Goal: Task Accomplishment & Management: Manage account settings

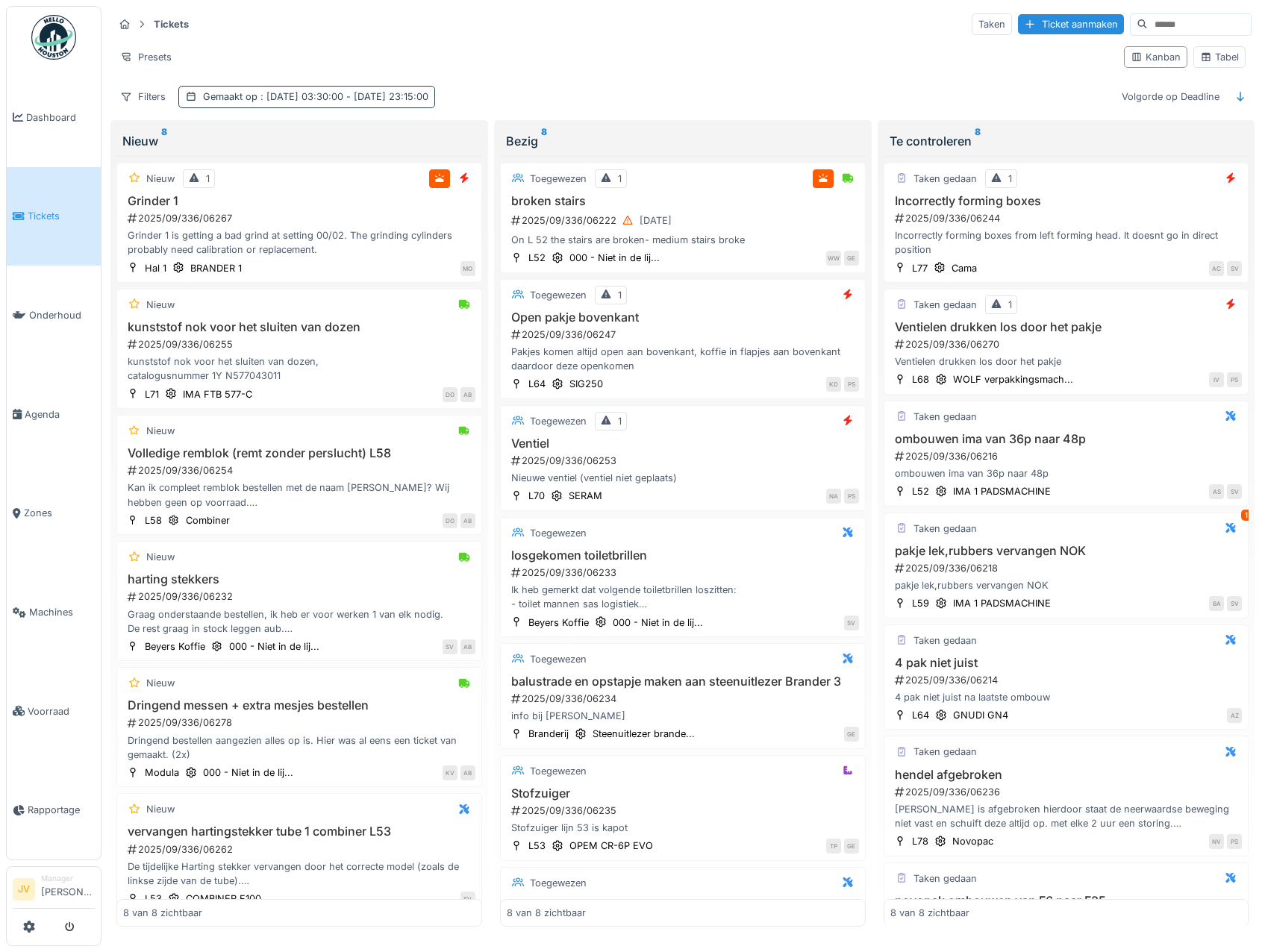
click at [323, 97] on span ": [DATE] 03:30:00 - [DATE] 23:15:00" at bounding box center [342, 97] width 171 height 11
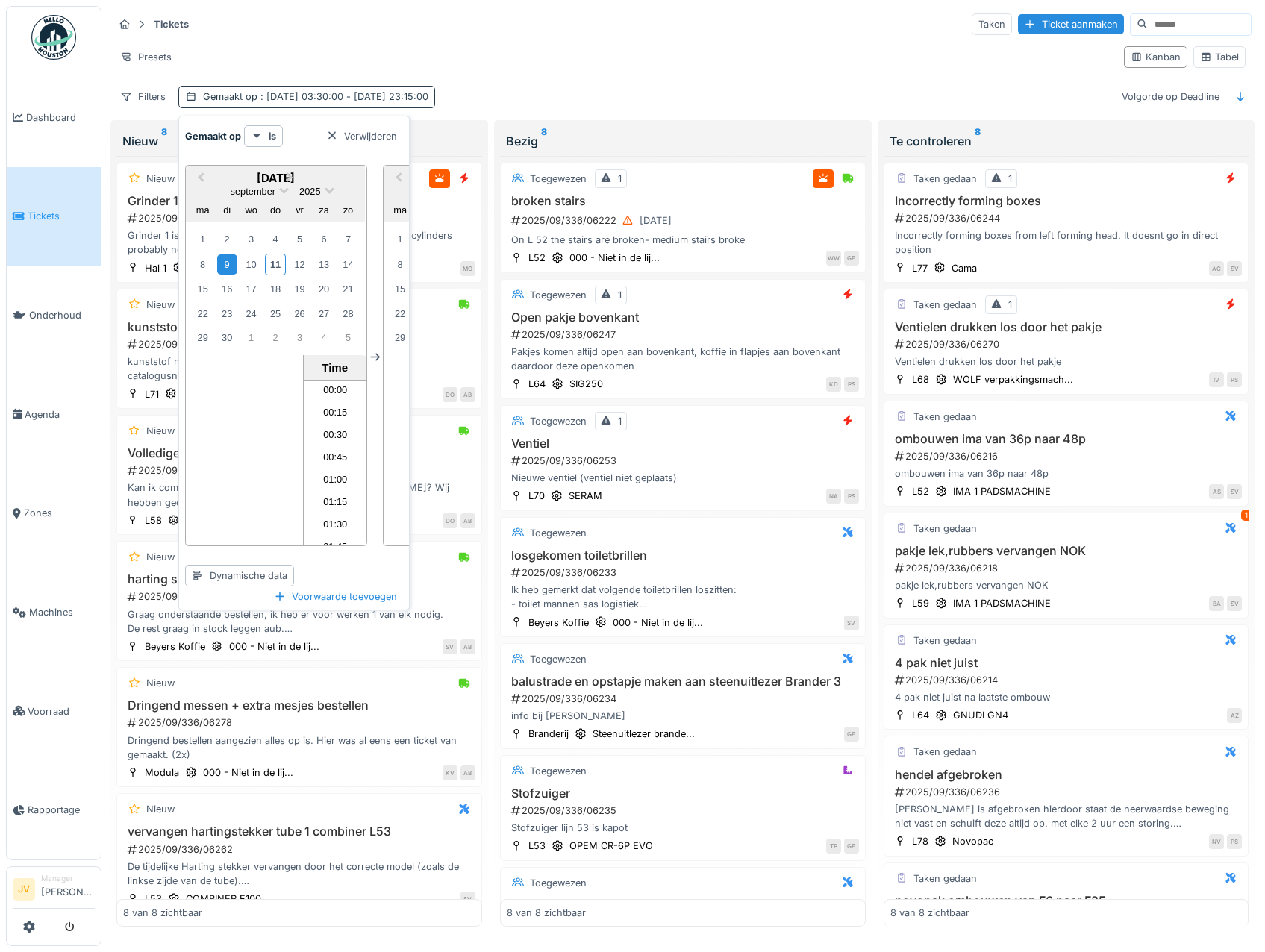
scroll to position [1983, 0]
click at [343, 99] on span ": 9-9-2025 03:30:00 - 10-9-2025 23:15:00" at bounding box center [342, 97] width 171 height 11
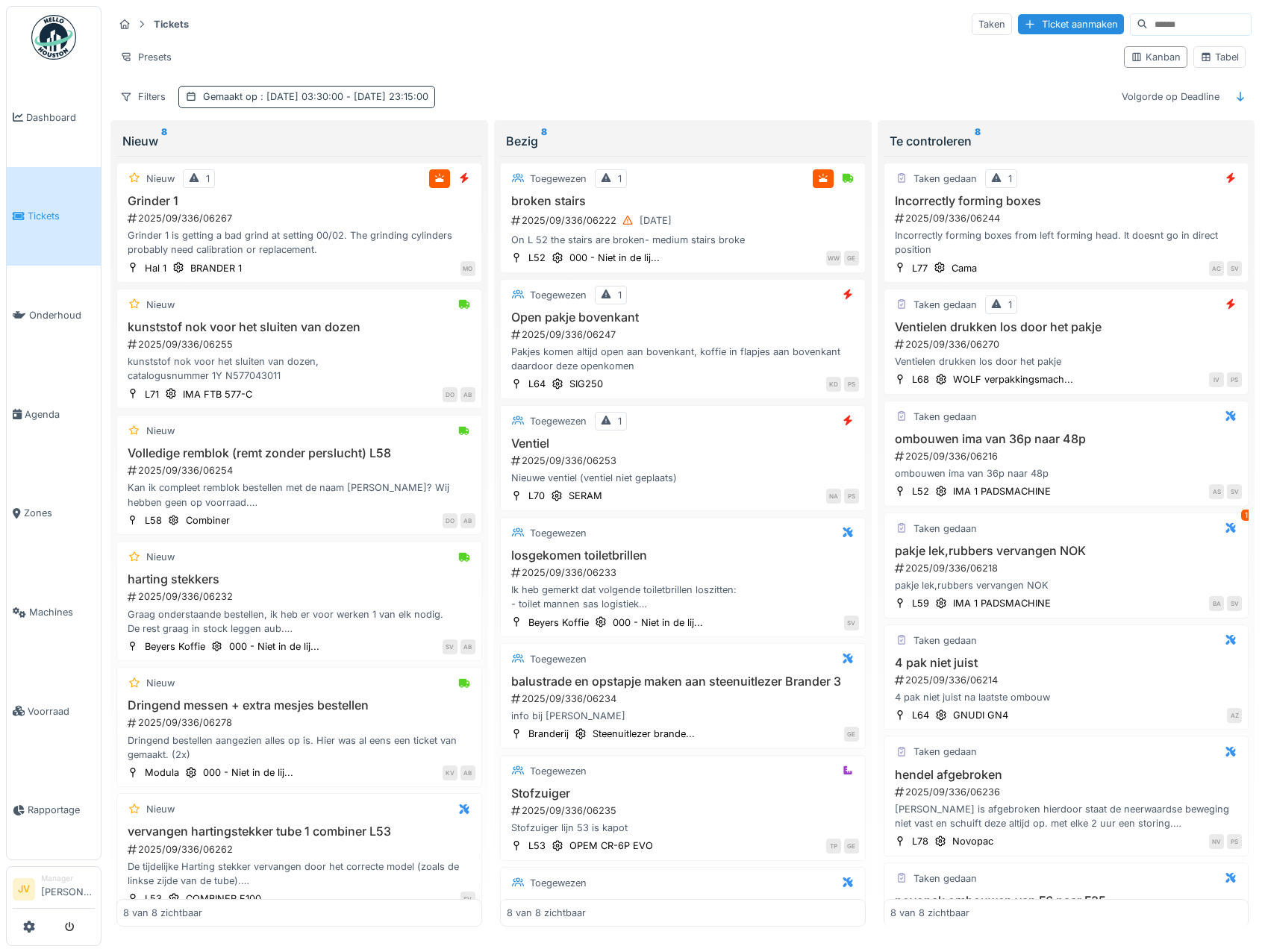
click at [343, 99] on span ": 9-9-2025 03:30:00 - 10-9-2025 23:15:00" at bounding box center [342, 97] width 171 height 11
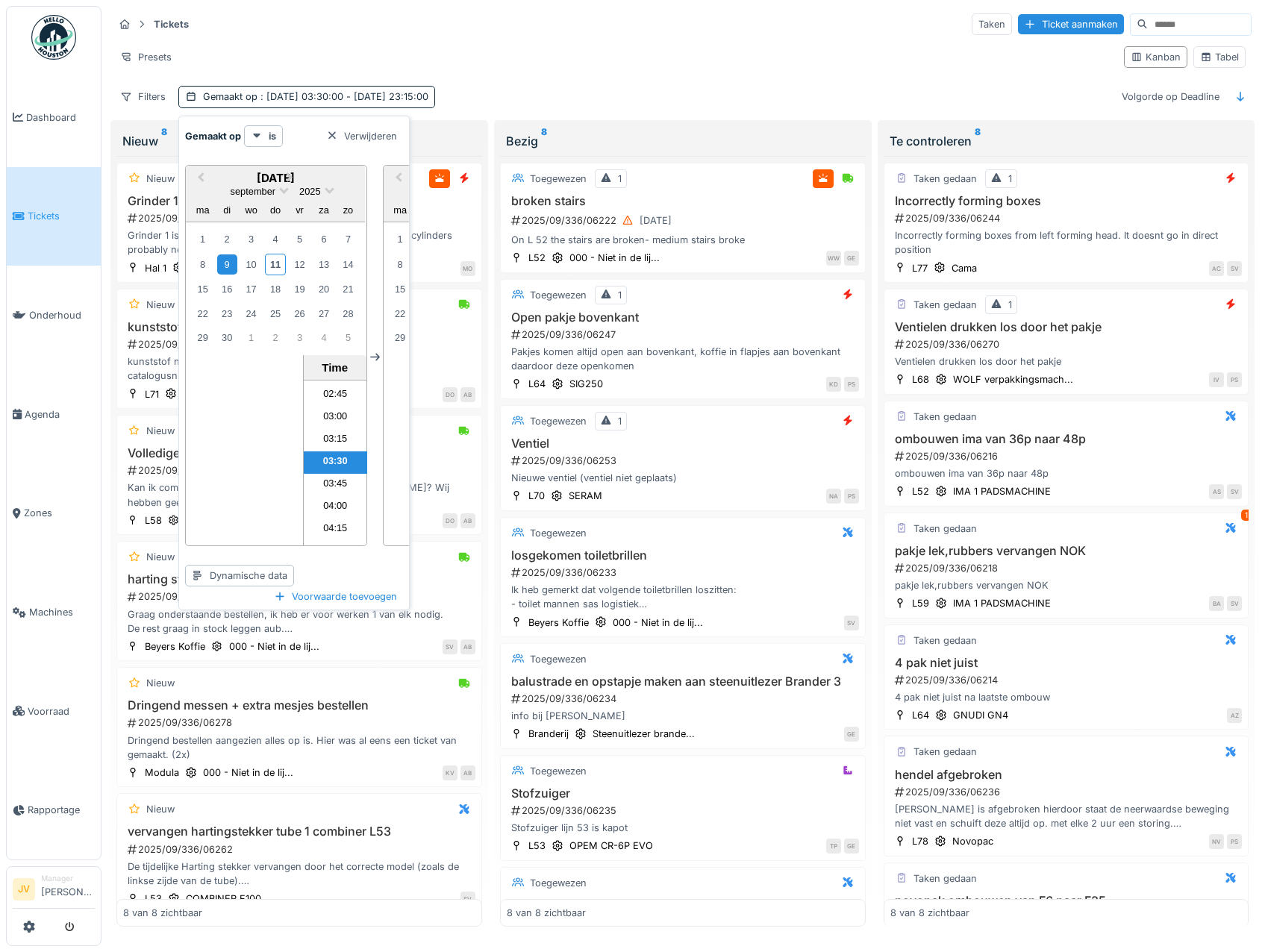
drag, startPoint x: 392, startPoint y: 187, endPoint x: 347, endPoint y: 181, distance: 45.4
click at [347, 181] on div "Previous Month Next Month september 2025 september 2025 ma di wo do vr za zo 1 …" at bounding box center [374, 357] width 379 height 408
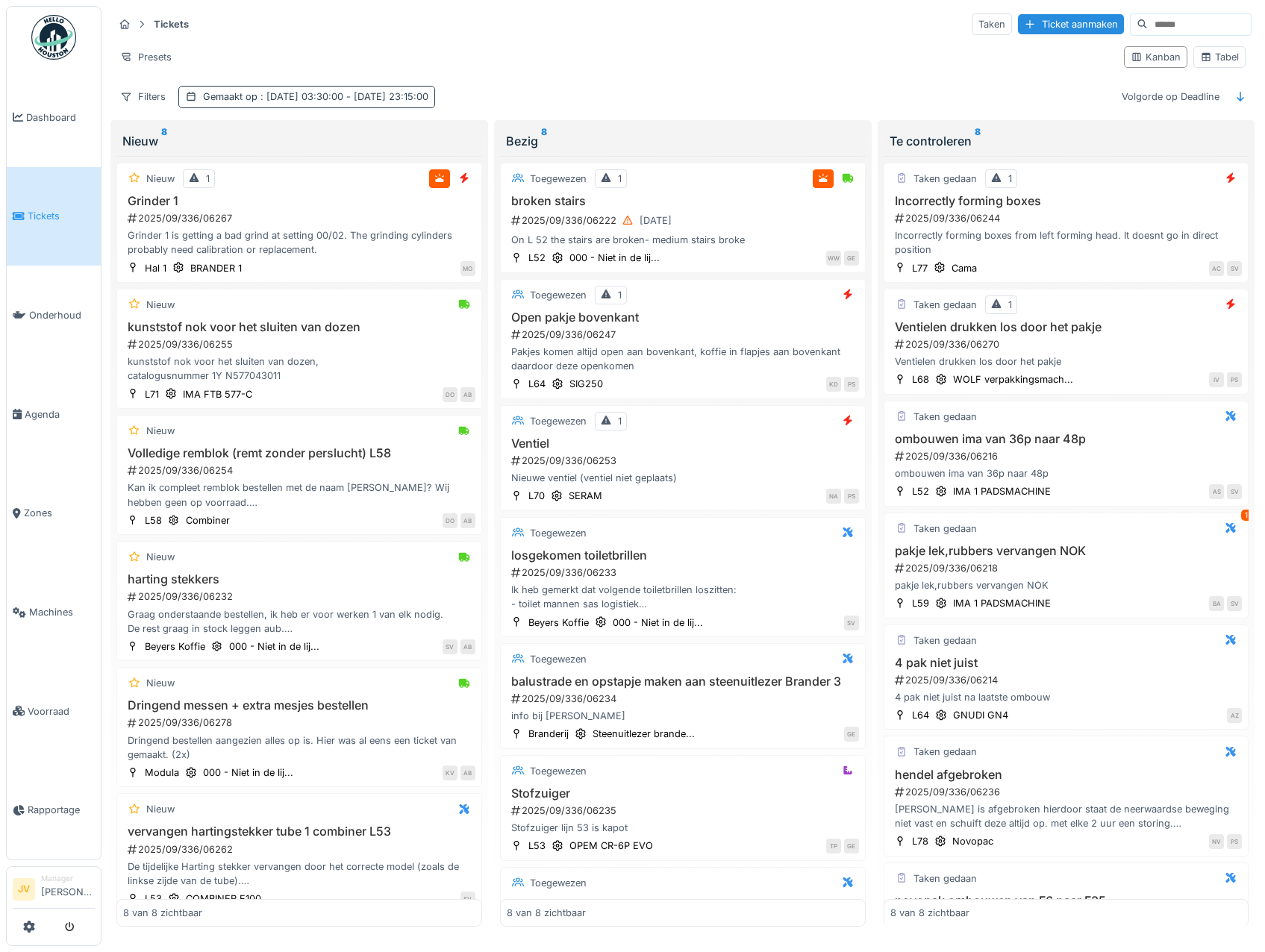
click at [284, 105] on div "Gemaakt op : [DATE] 03:30:00 - [DATE] 23:15:00" at bounding box center [306, 97] width 257 height 22
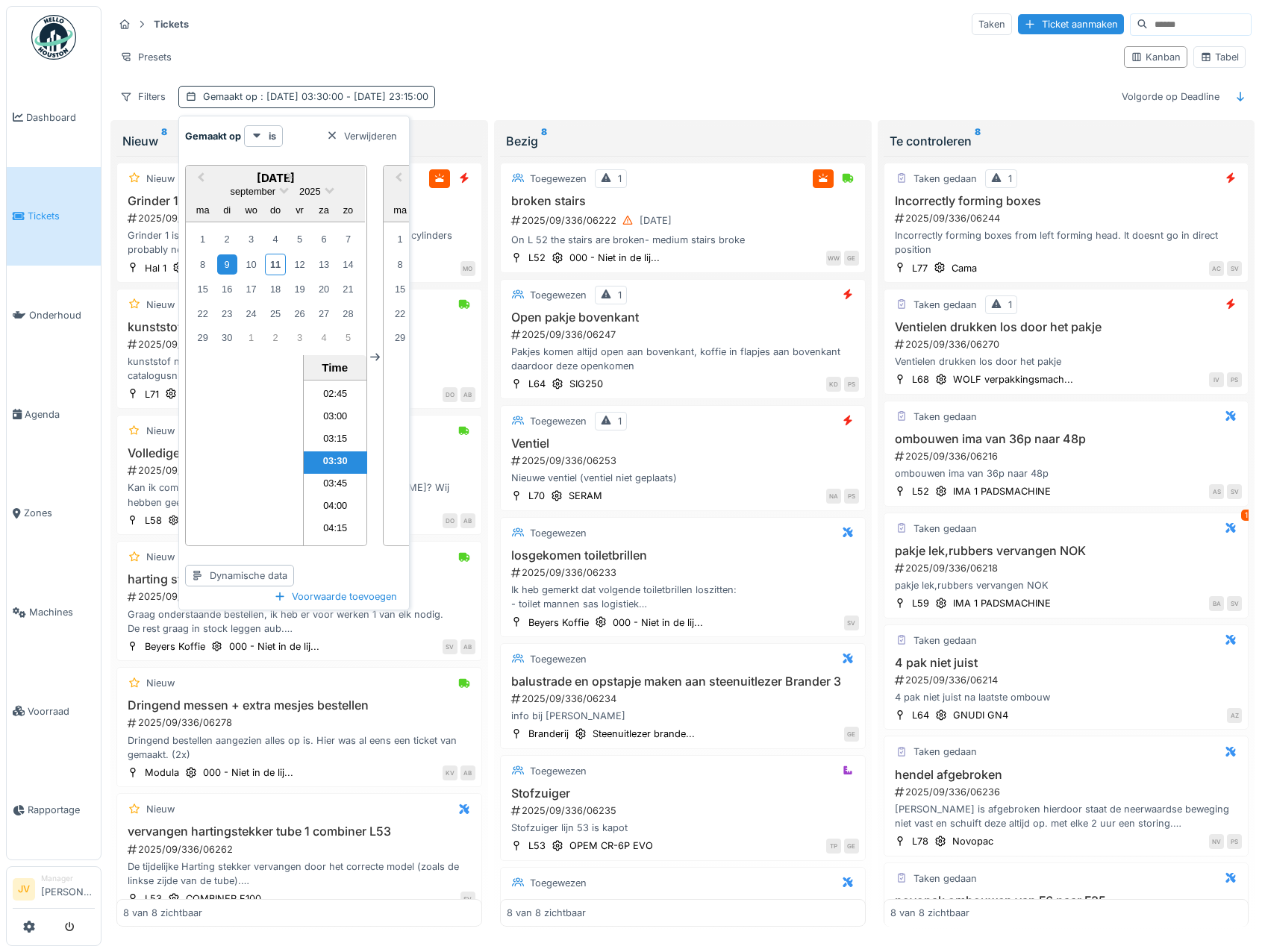
scroll to position [1983, 0]
click at [272, 262] on div "11" at bounding box center [275, 265] width 20 height 22
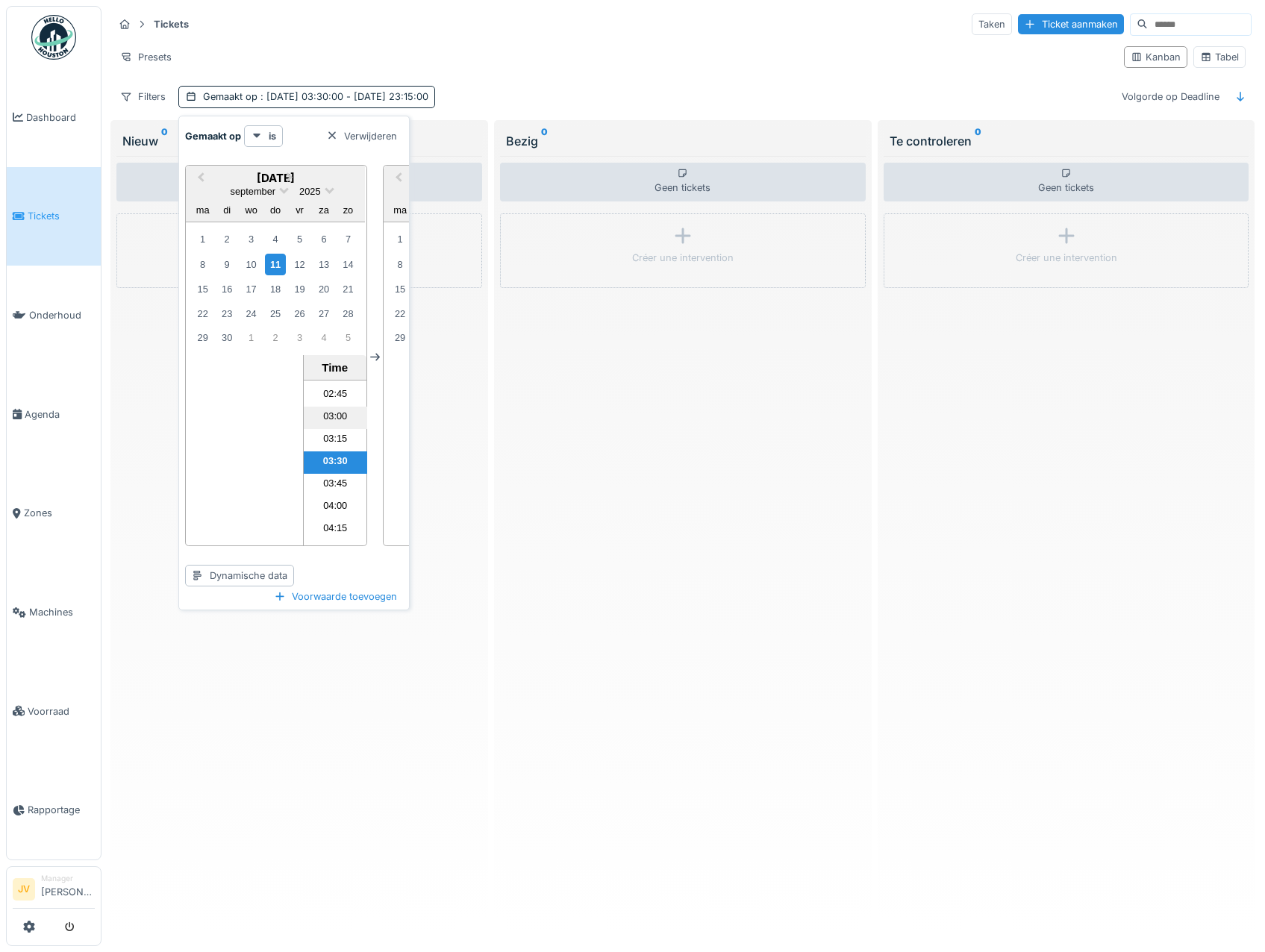
click at [333, 417] on li "03:00" at bounding box center [335, 417] width 63 height 23
click at [373, 356] on icon at bounding box center [375, 357] width 9 height 9
click at [374, 355] on icon at bounding box center [375, 357] width 9 height 9
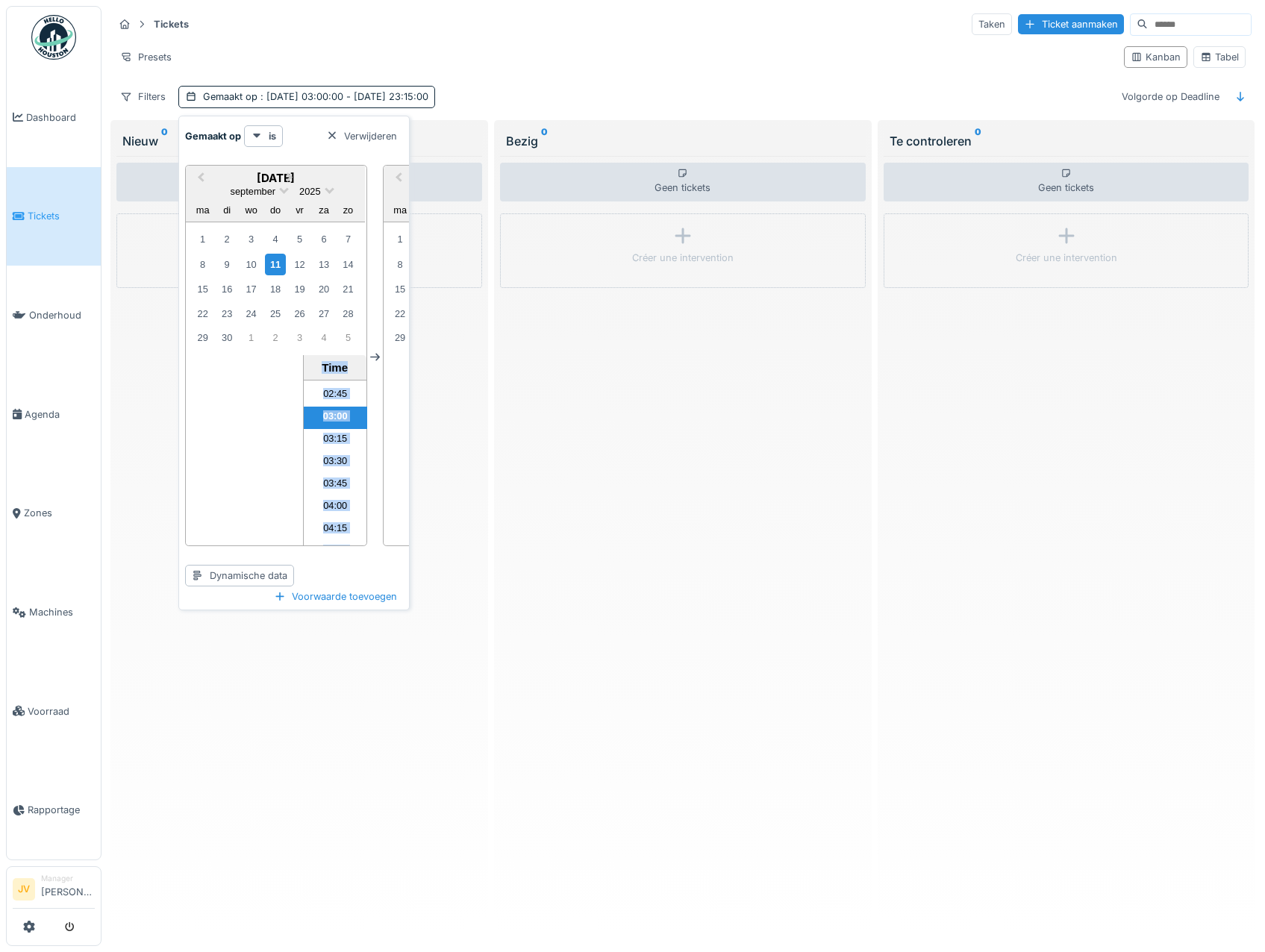
drag, startPoint x: 374, startPoint y: 355, endPoint x: 357, endPoint y: 354, distance: 17.0
click at [357, 354] on div "Previous Month Next Month september 2025 september 2025 ma di wo do vr za zo 1 …" at bounding box center [374, 357] width 379 height 408
drag, startPoint x: 357, startPoint y: 354, endPoint x: 373, endPoint y: 356, distance: 16.1
click at [373, 356] on icon at bounding box center [375, 358] width 9 height 8
click at [263, 137] on div "is" at bounding box center [263, 136] width 39 height 22
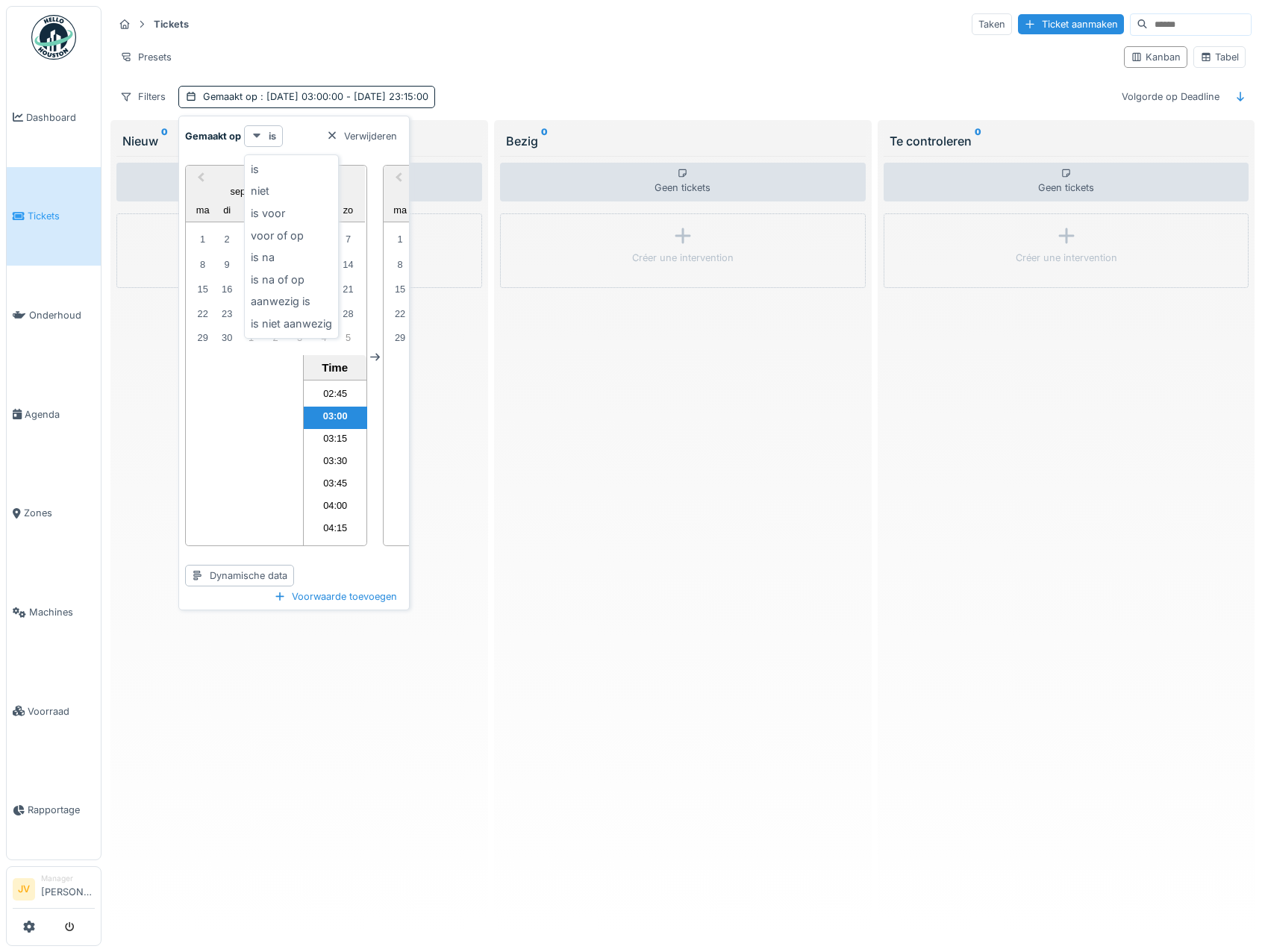
click at [263, 137] on div "is" at bounding box center [263, 136] width 39 height 22
click at [400, 102] on span ": 11-9-2025 03:00:00 - 10-9-2025 23:15:00" at bounding box center [342, 97] width 171 height 11
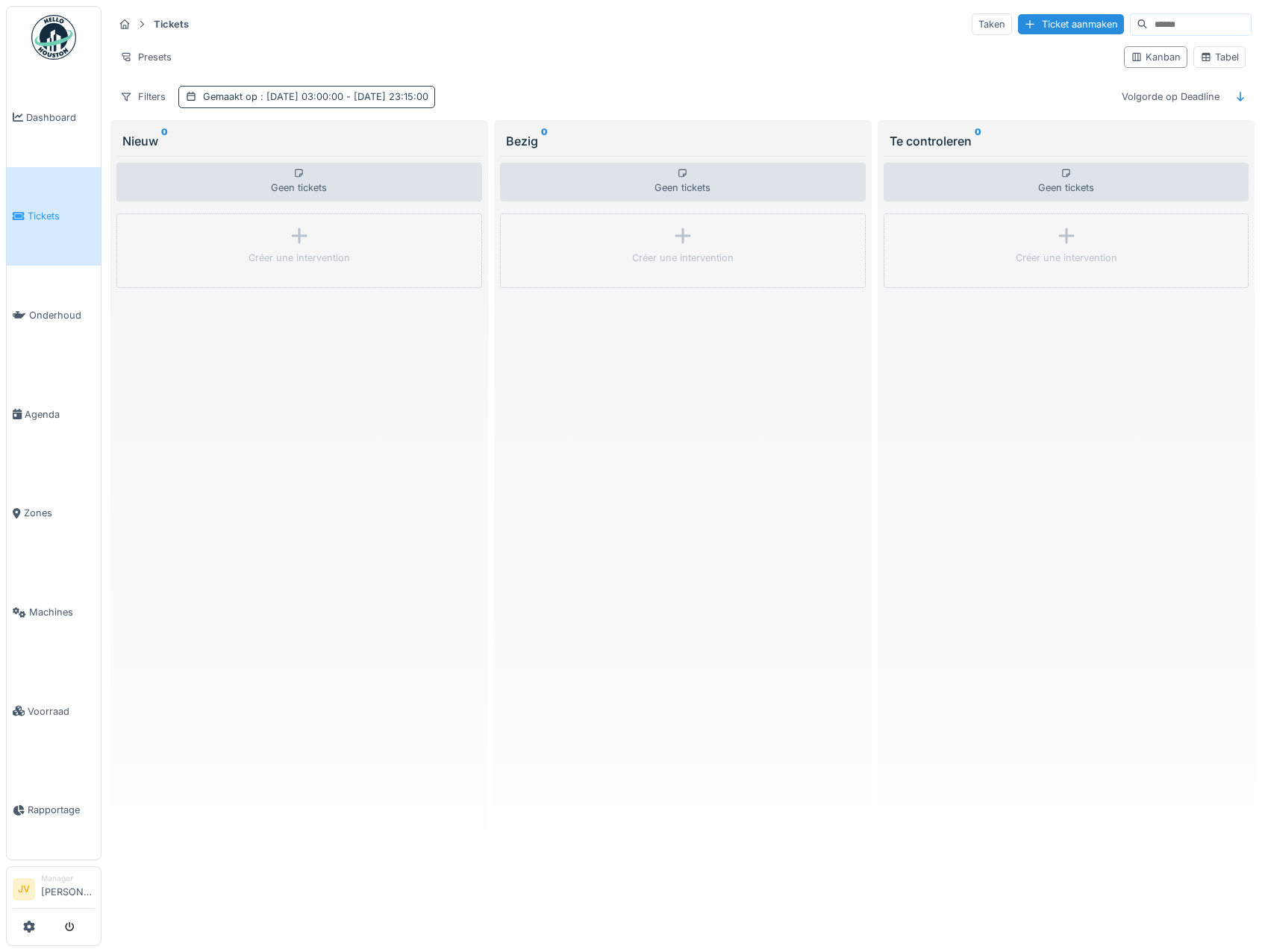
click at [400, 102] on span ": 11-9-2025 03:00:00 - 10-9-2025 23:15:00" at bounding box center [342, 97] width 171 height 11
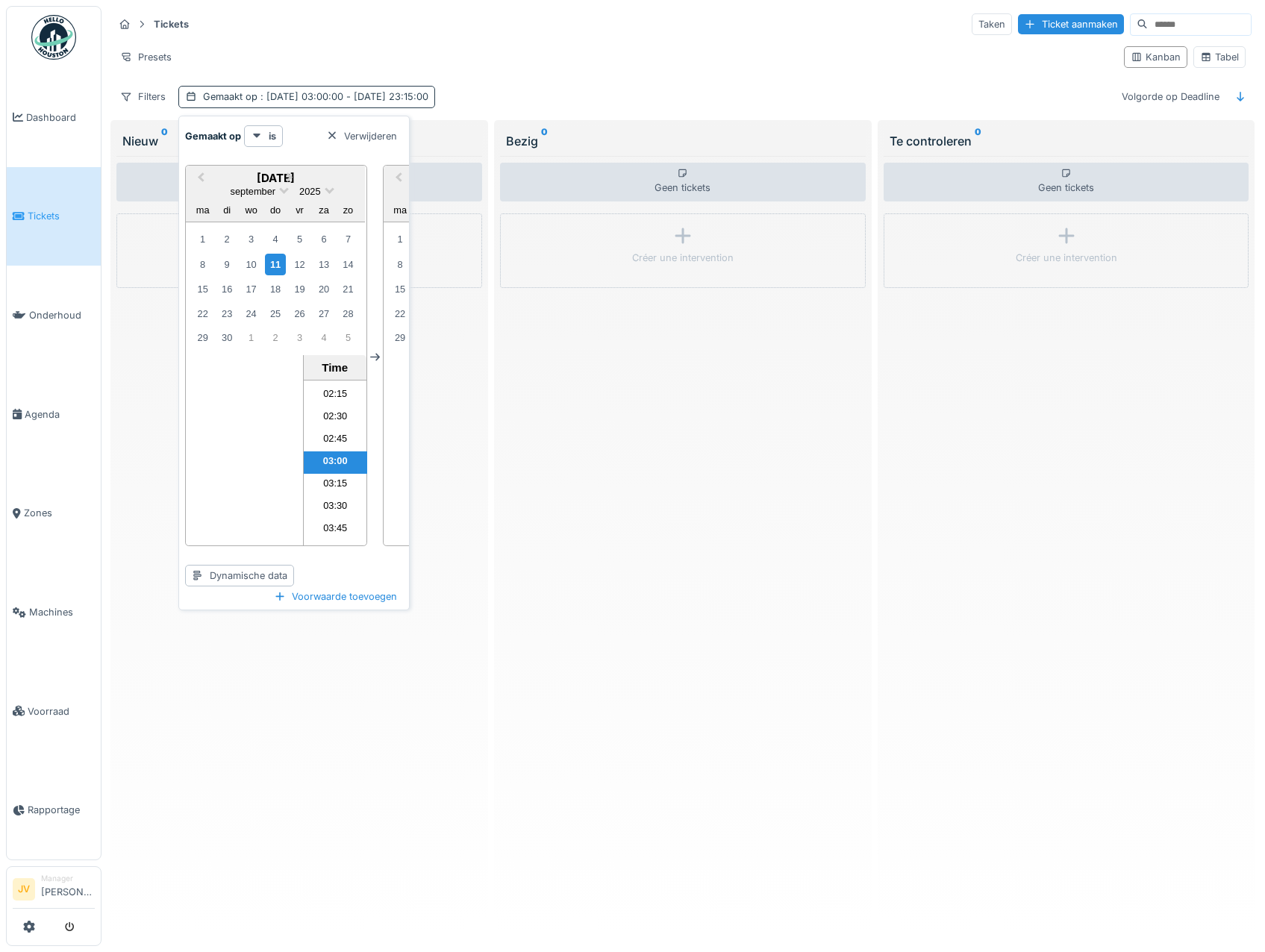
click at [253, 98] on div "Gemaakt op : 11-9-2025 03:00:00 - 10-9-2025 23:15:00" at bounding box center [316, 97] width 225 height 14
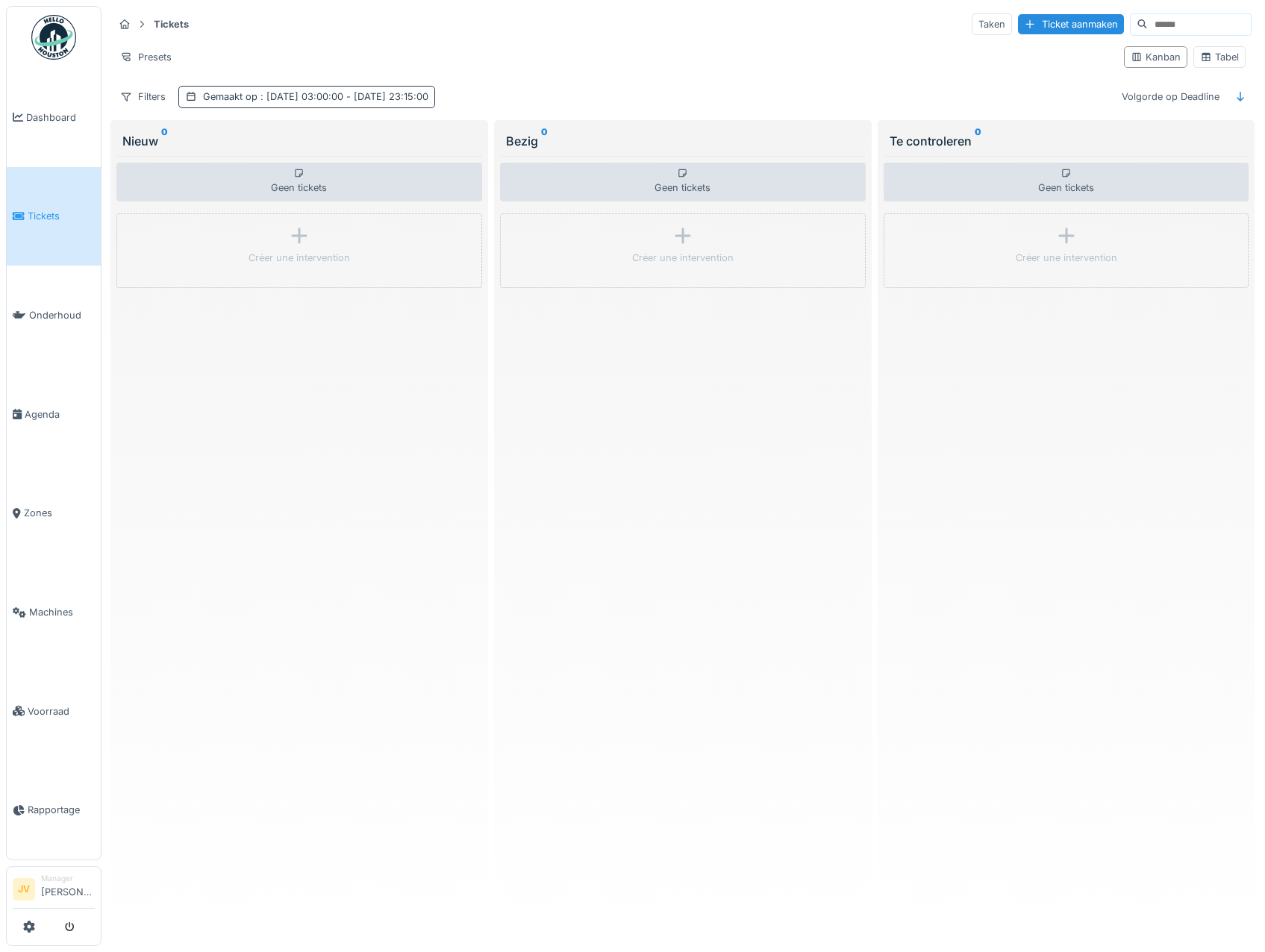
click at [253, 98] on div "Gemaakt op : 11-9-2025 03:00:00 - 10-9-2025 23:15:00" at bounding box center [316, 97] width 225 height 14
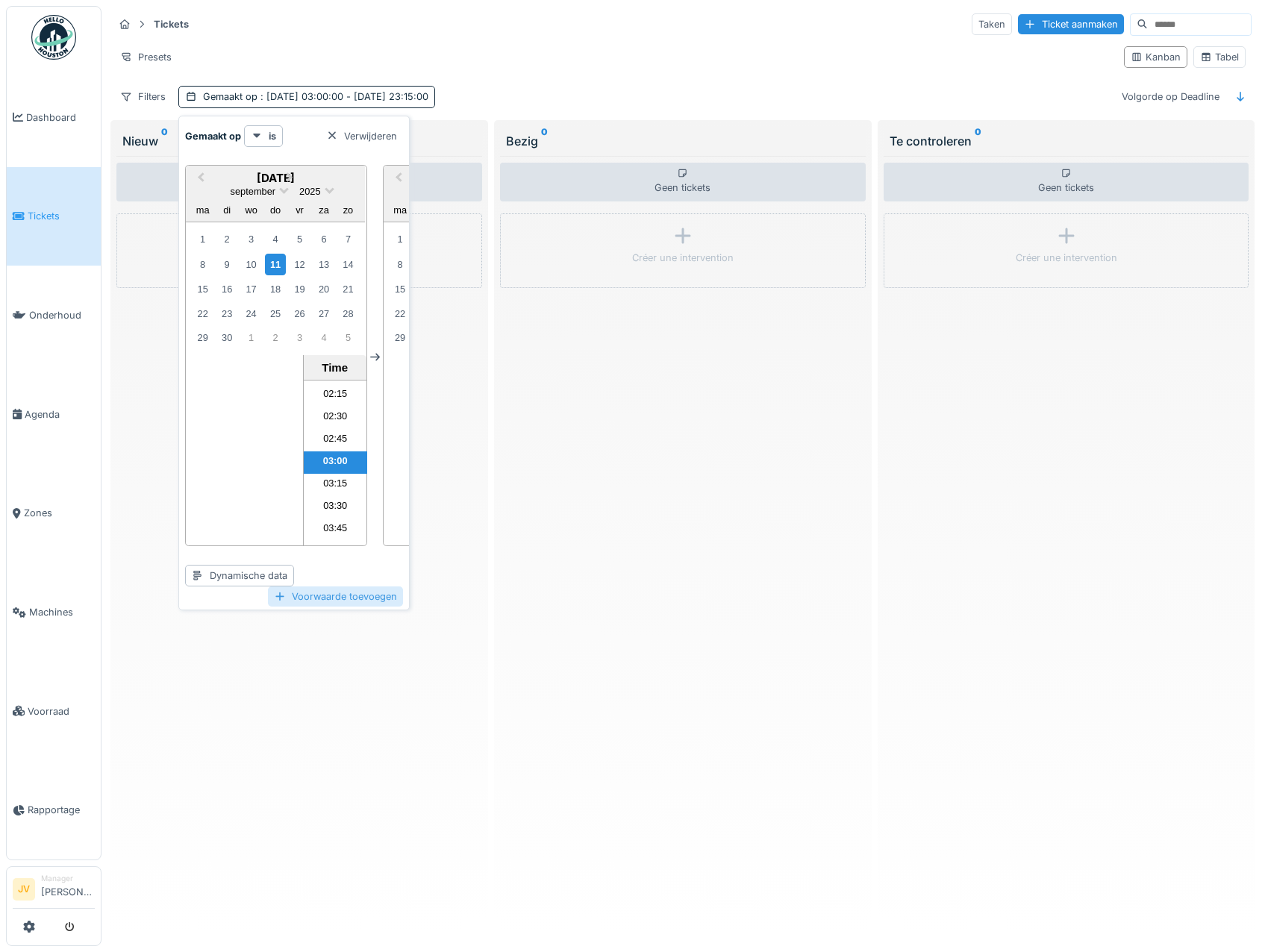
click at [288, 595] on div "Voorwaarde toevoegen" at bounding box center [335, 597] width 135 height 20
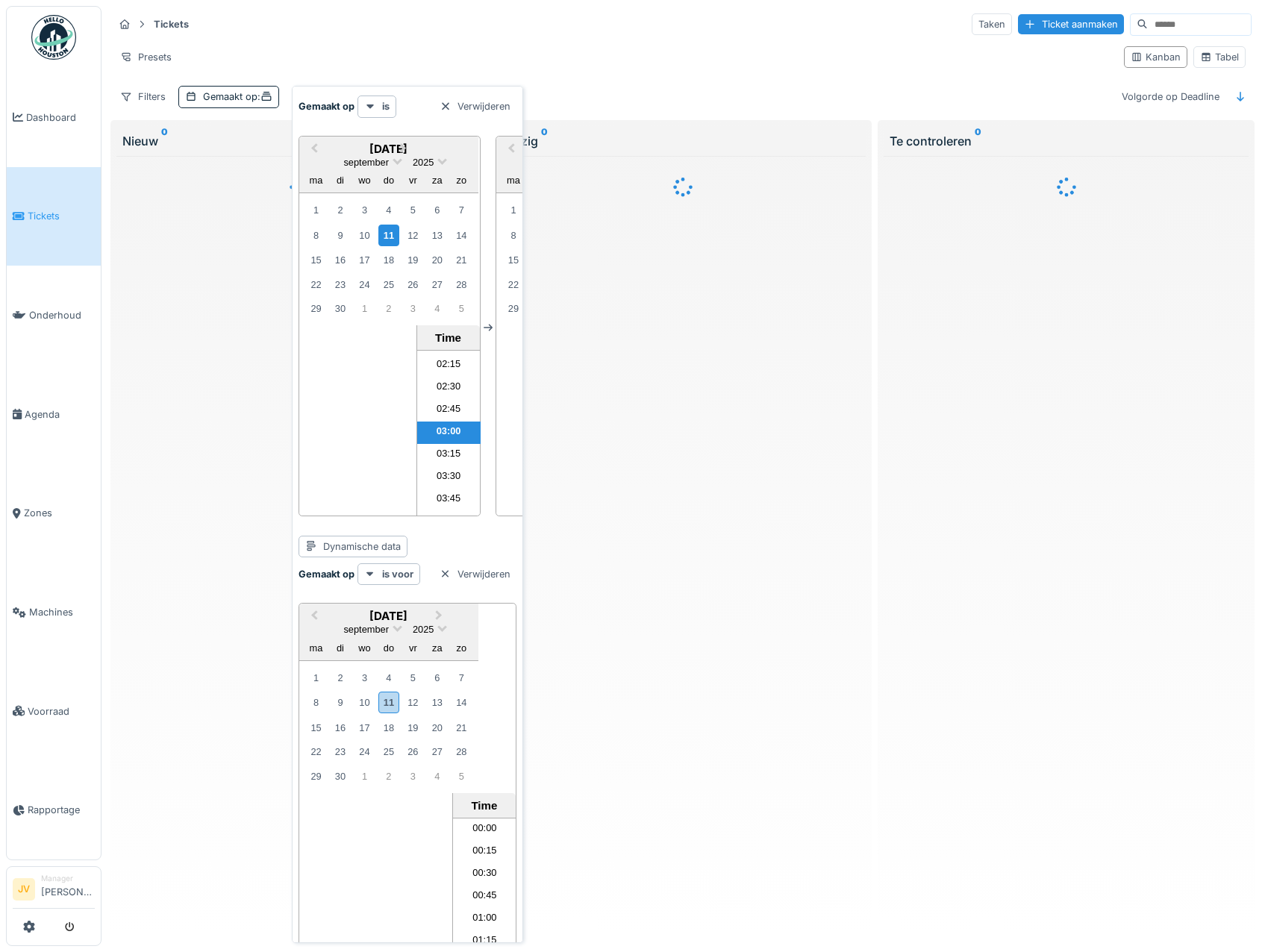
scroll to position [622, 0]
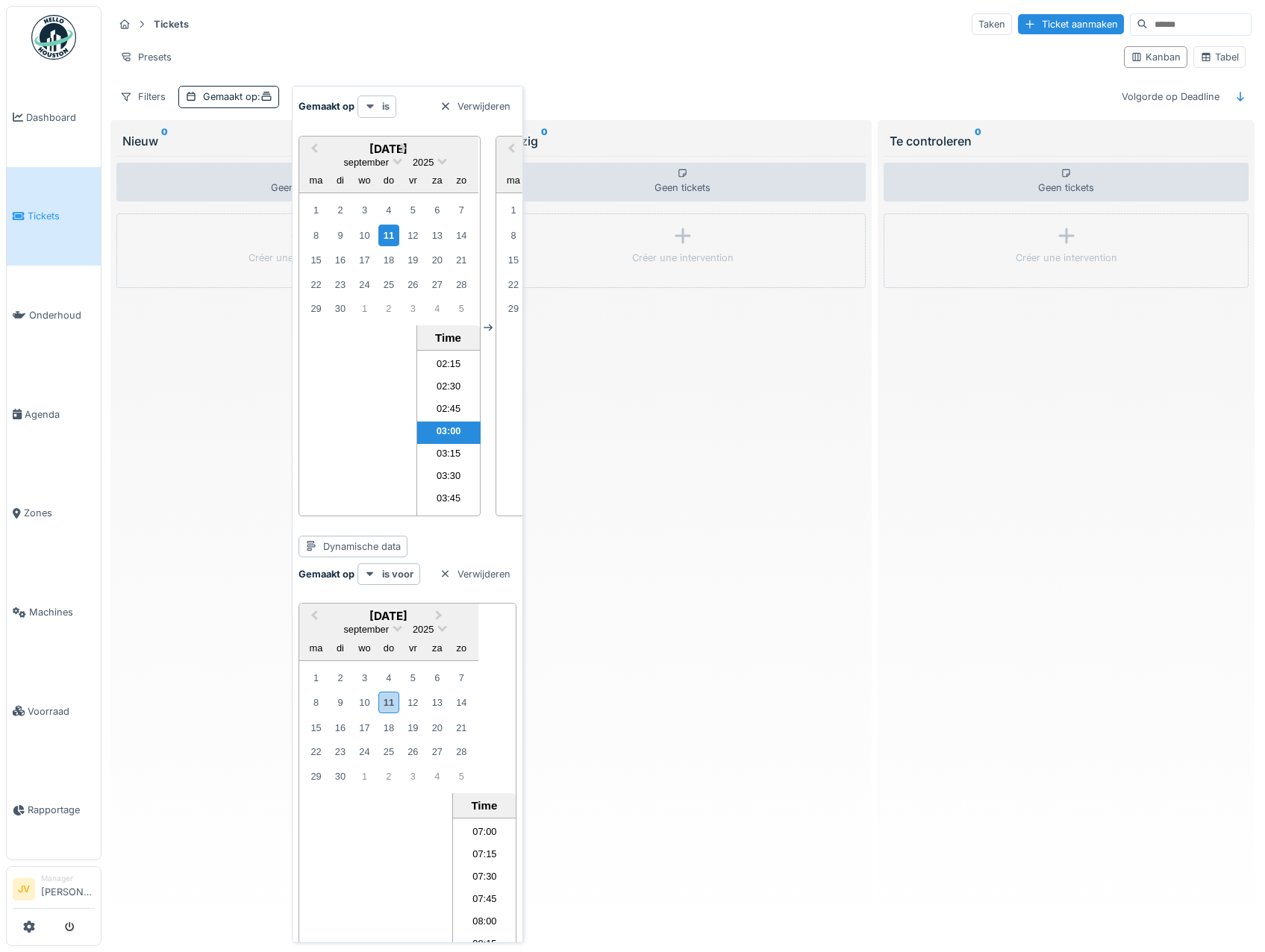
click at [388, 106] on strong "is" at bounding box center [386, 106] width 8 height 14
click at [268, 94] on icon at bounding box center [266, 95] width 9 height 9
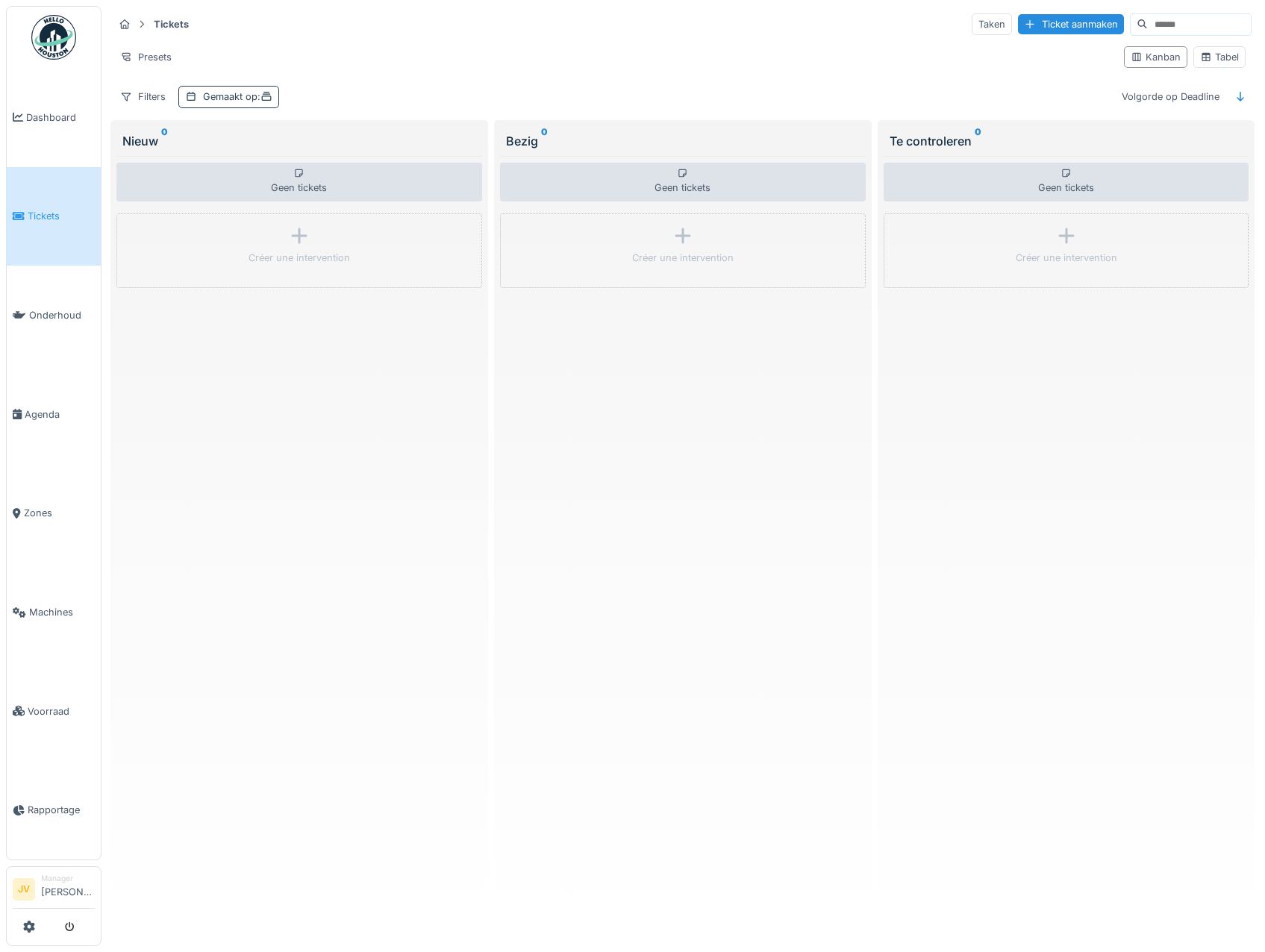
click at [216, 96] on div "Gemaakt op :" at bounding box center [238, 97] width 70 height 14
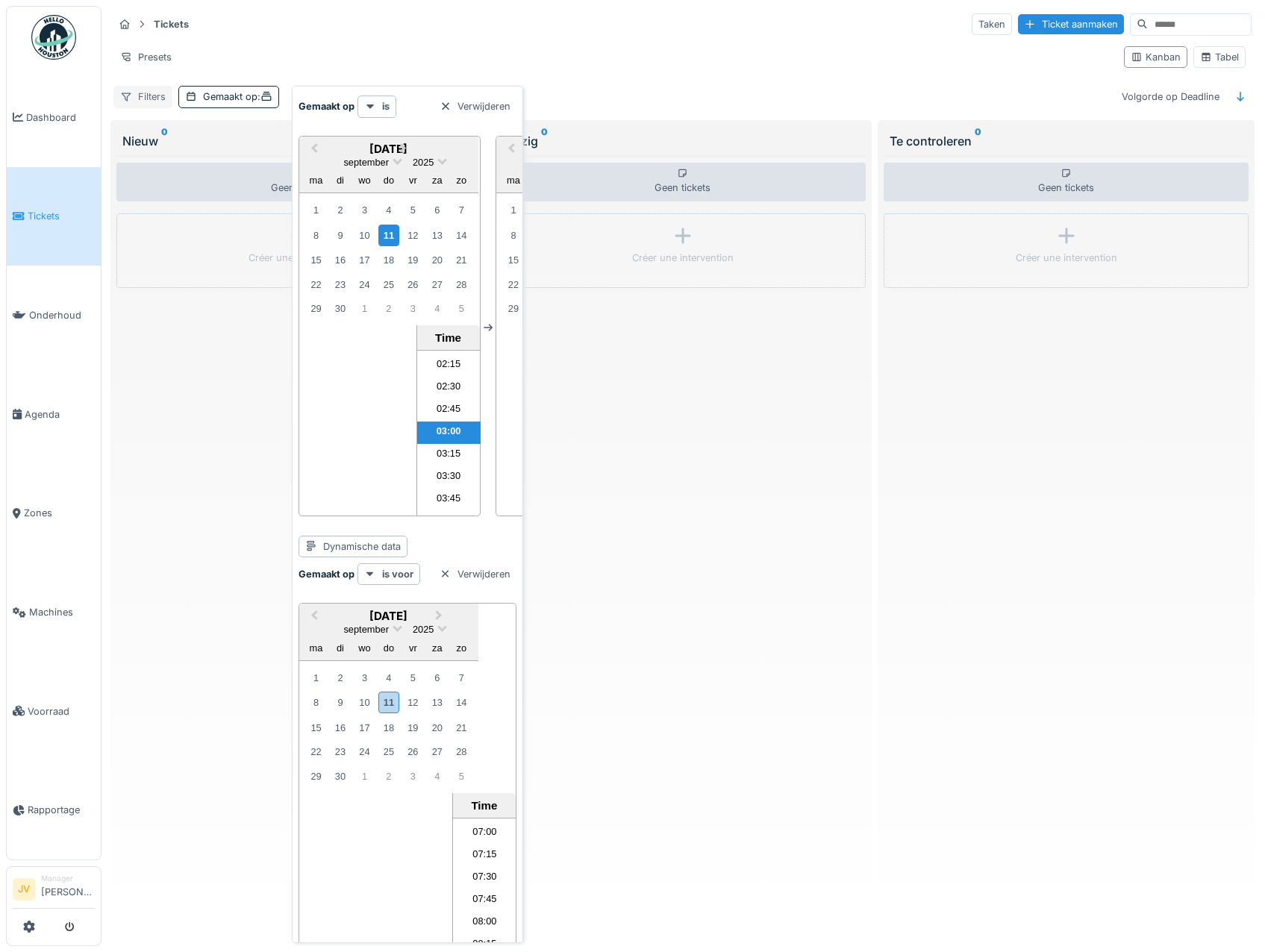
click at [145, 96] on div "Filters" at bounding box center [142, 97] width 59 height 22
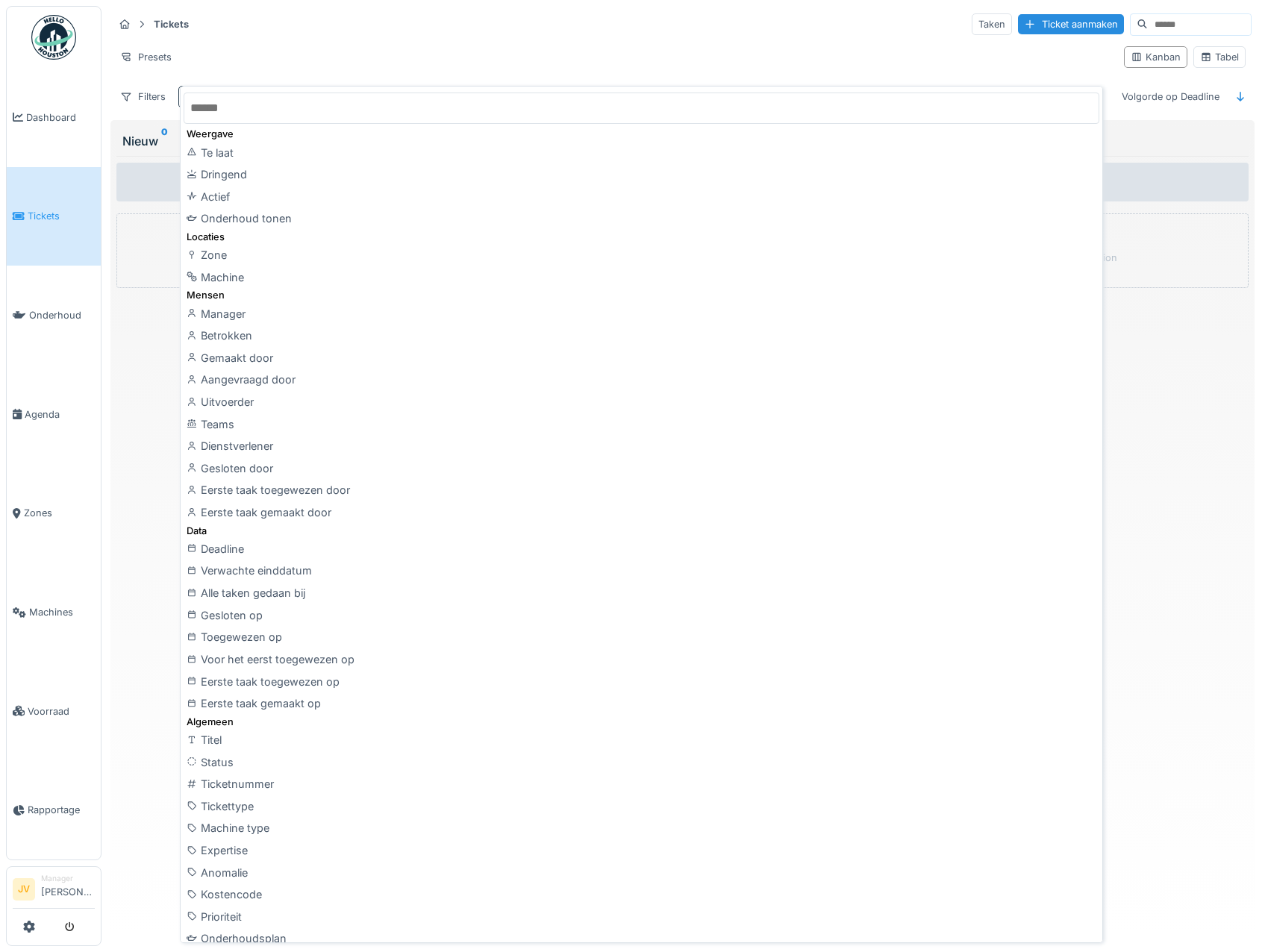
click at [127, 620] on div "Geen tickets Créer une intervention" at bounding box center [299, 541] width 366 height 771
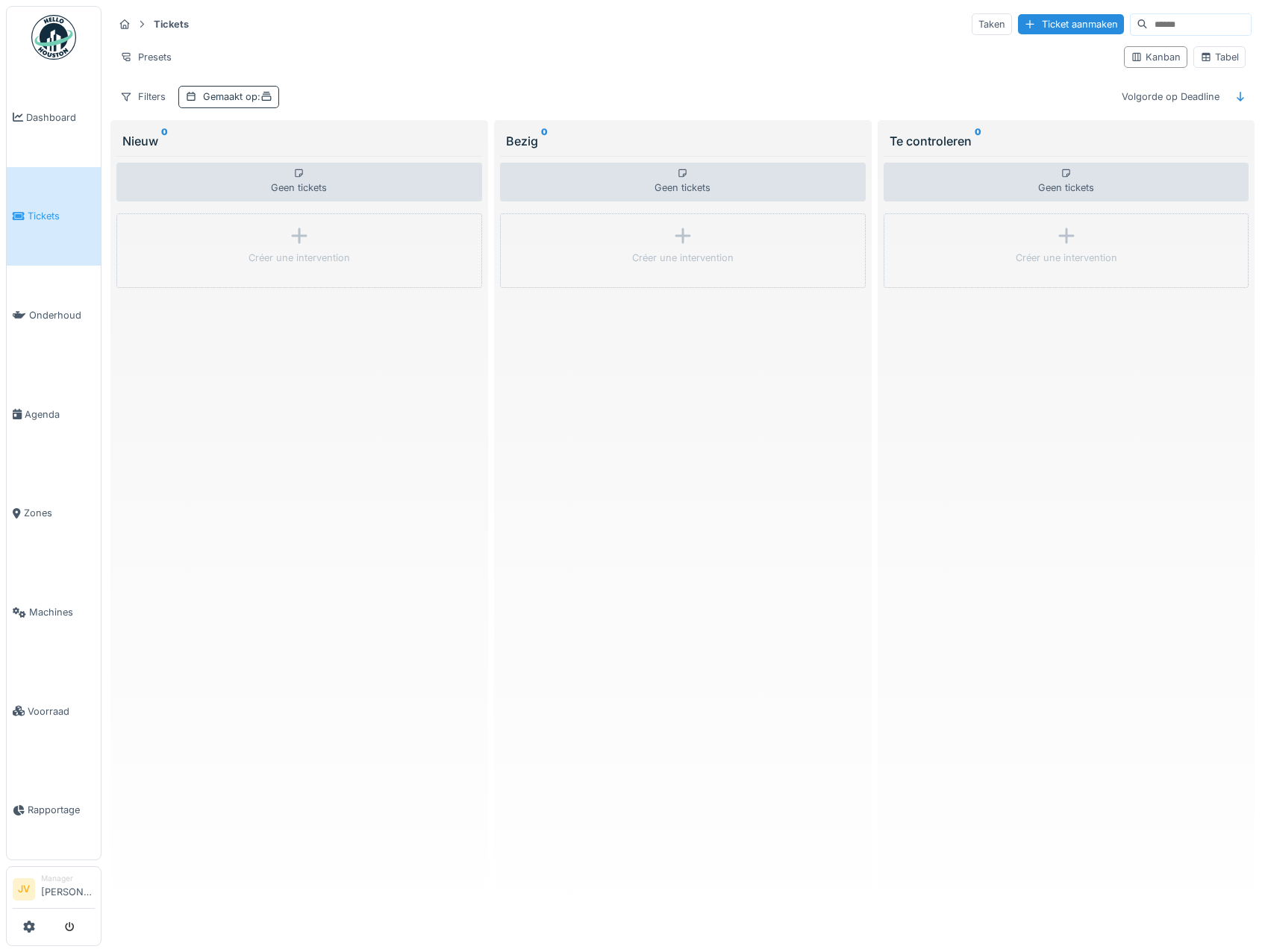
click at [273, 94] on icon at bounding box center [266, 96] width 12 height 9
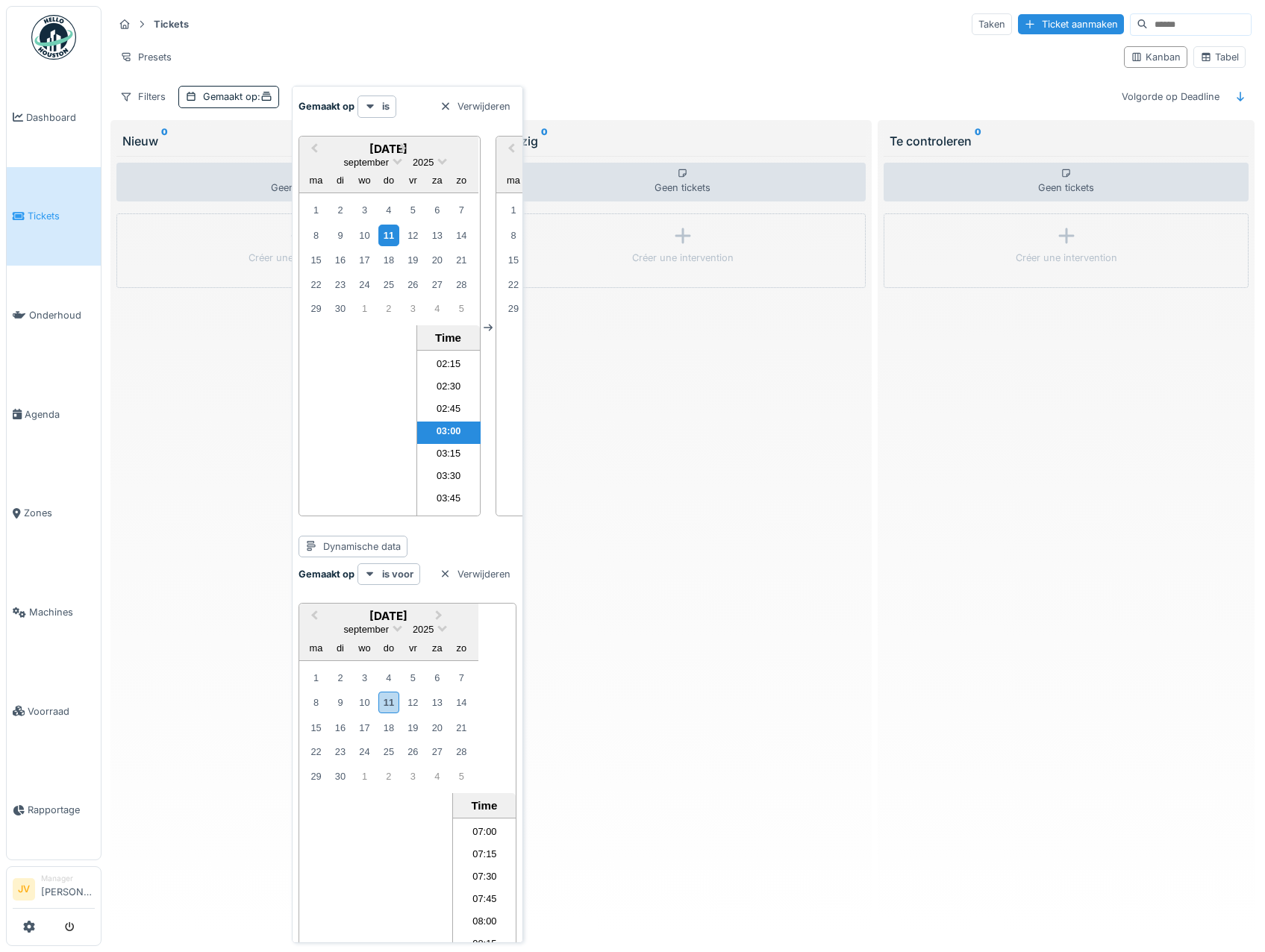
click at [388, 237] on div "11" at bounding box center [388, 235] width 20 height 22
click at [344, 46] on div "Presets" at bounding box center [613, 57] width 999 height 22
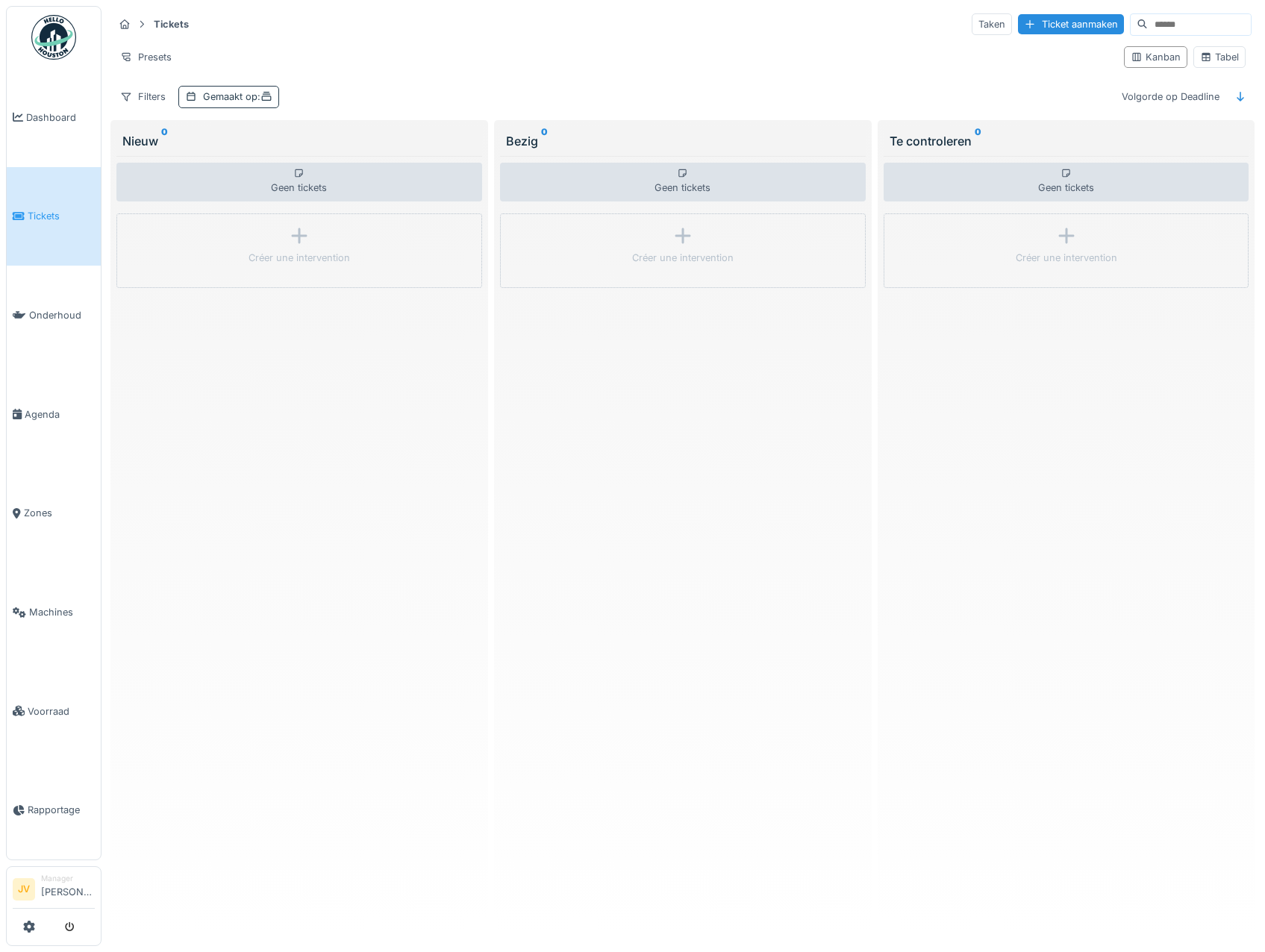
click at [263, 98] on span ":" at bounding box center [264, 97] width 15 height 11
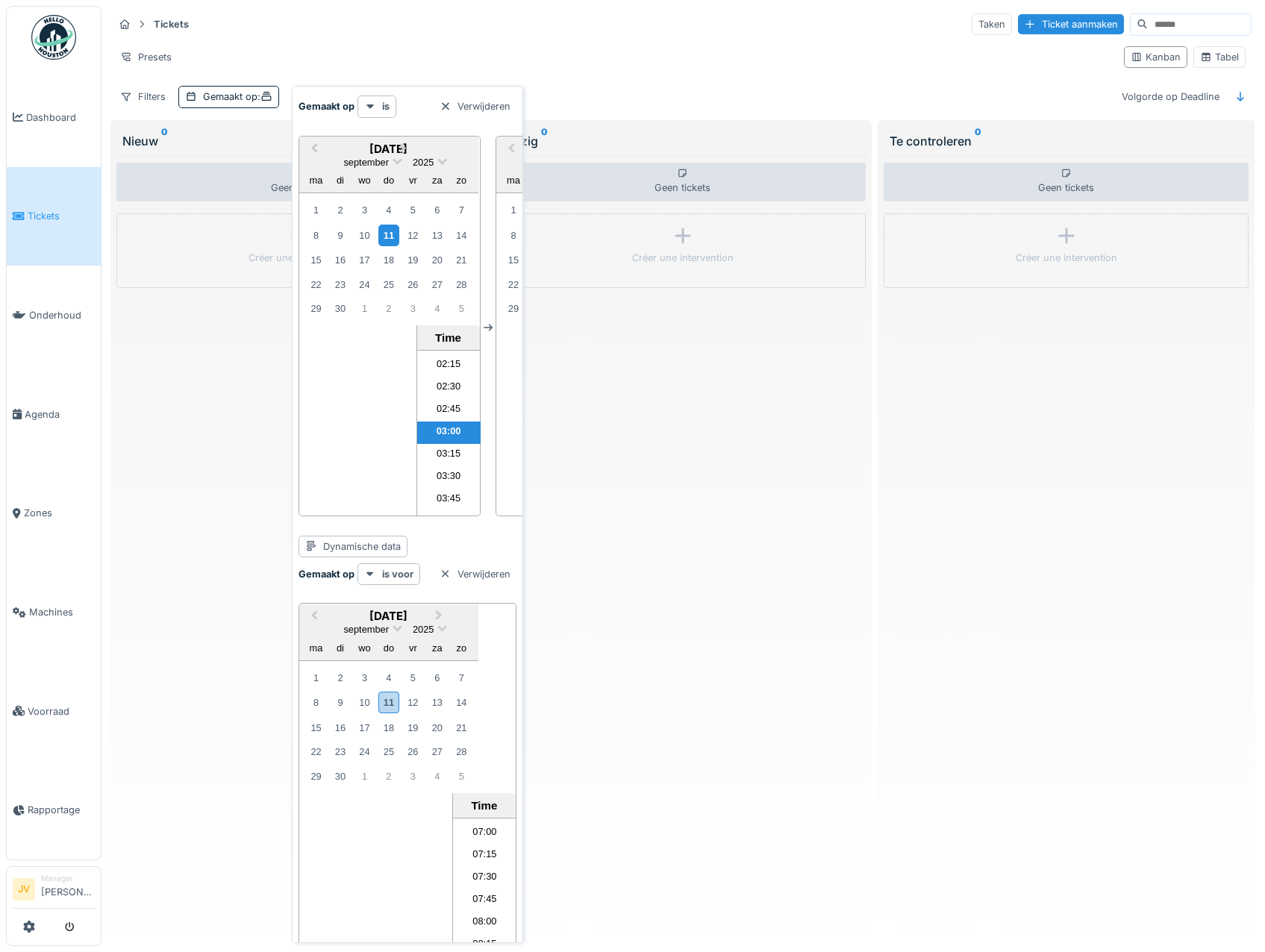
click at [386, 234] on div "11" at bounding box center [388, 235] width 20 height 22
click at [441, 369] on li "02:15" at bounding box center [448, 365] width 63 height 23
click at [450, 372] on li "00:00" at bounding box center [448, 362] width 63 height 23
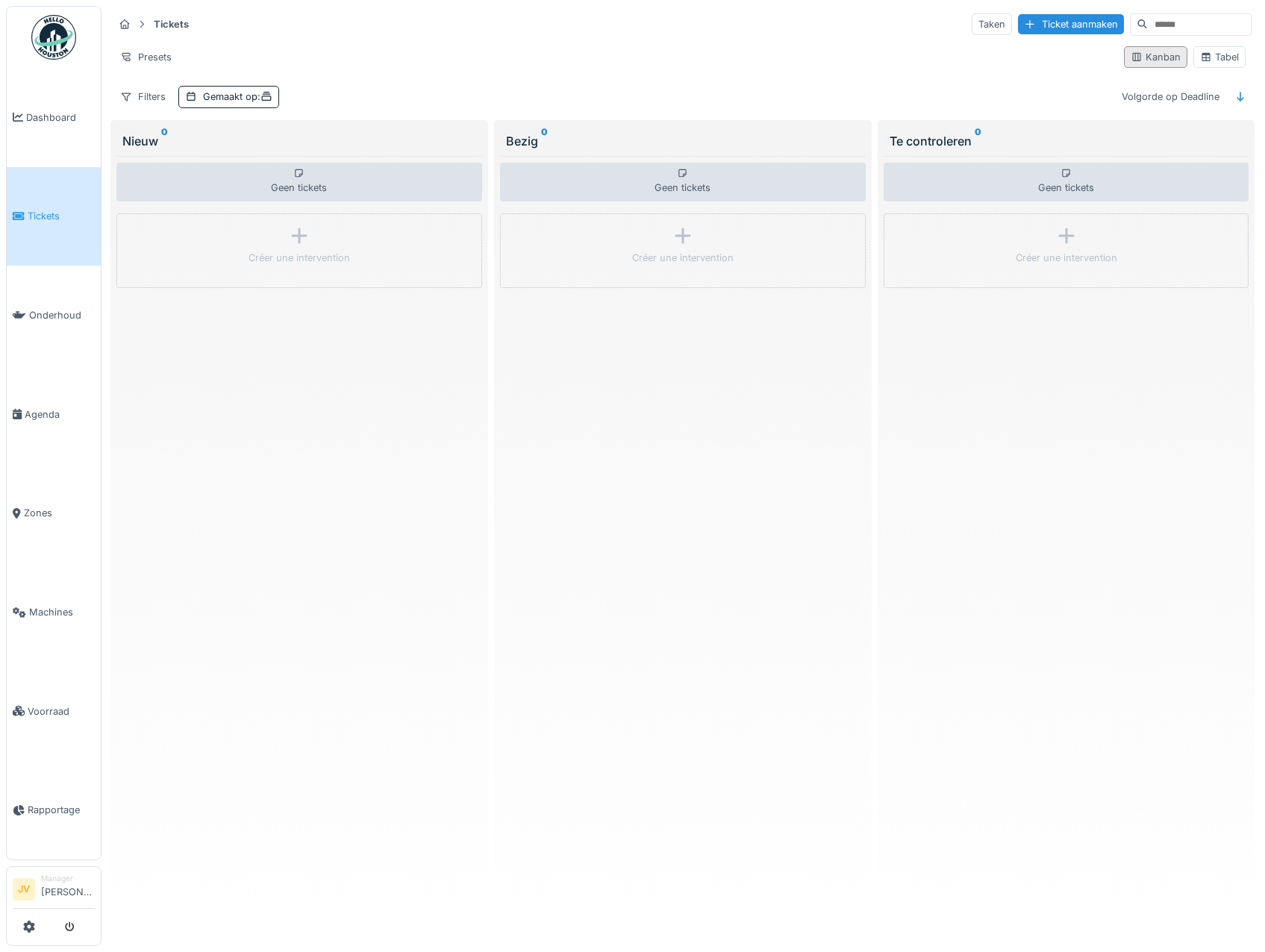
click at [1169, 59] on div "Kanban" at bounding box center [1156, 57] width 50 height 14
click at [1200, 55] on icon at bounding box center [1206, 57] width 12 height 9
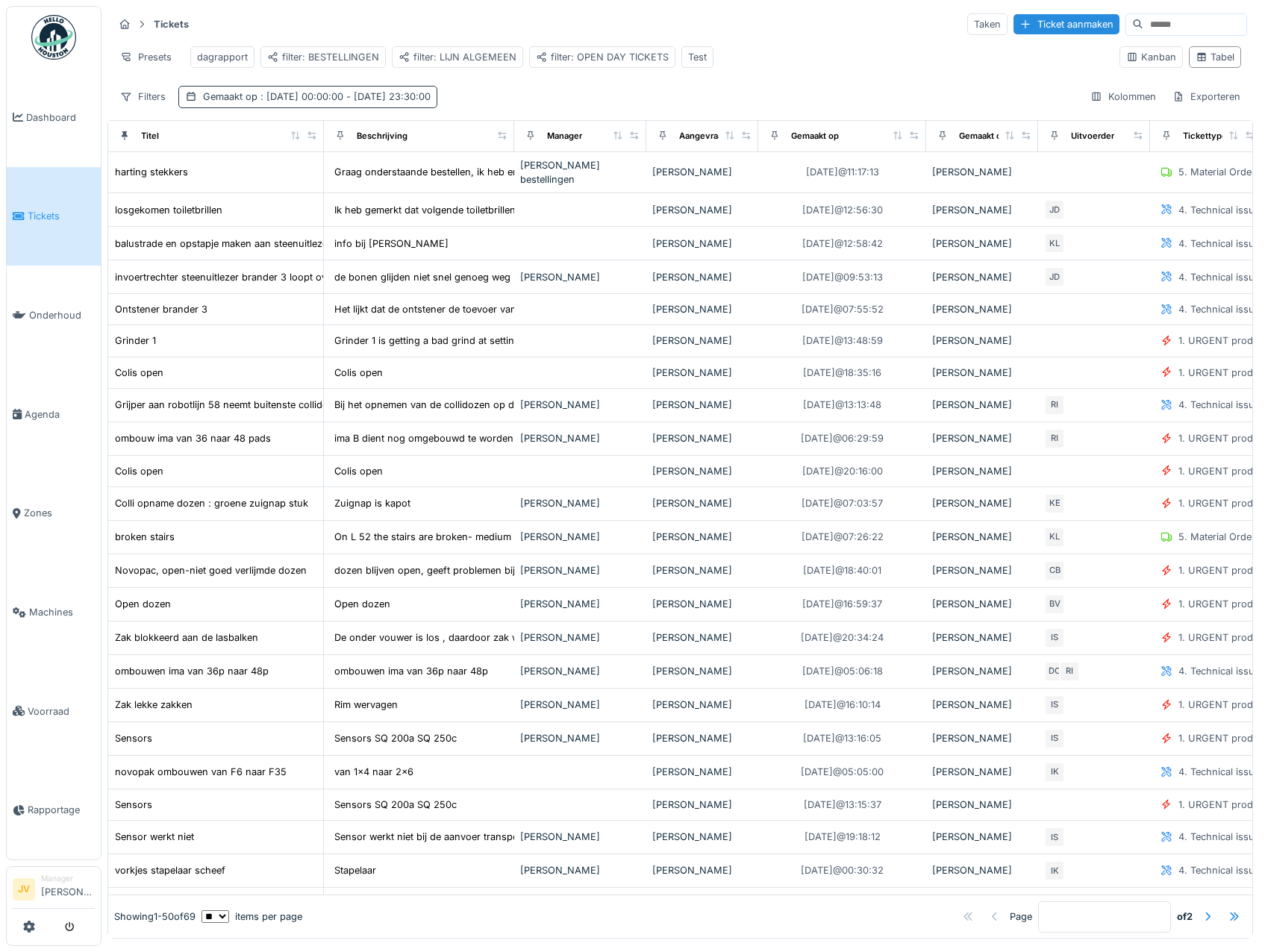
click at [286, 108] on div "Gemaakt op : 9-9-2025 00:00:00 - 10-9-2025 23:30:00" at bounding box center [307, 97] width 259 height 22
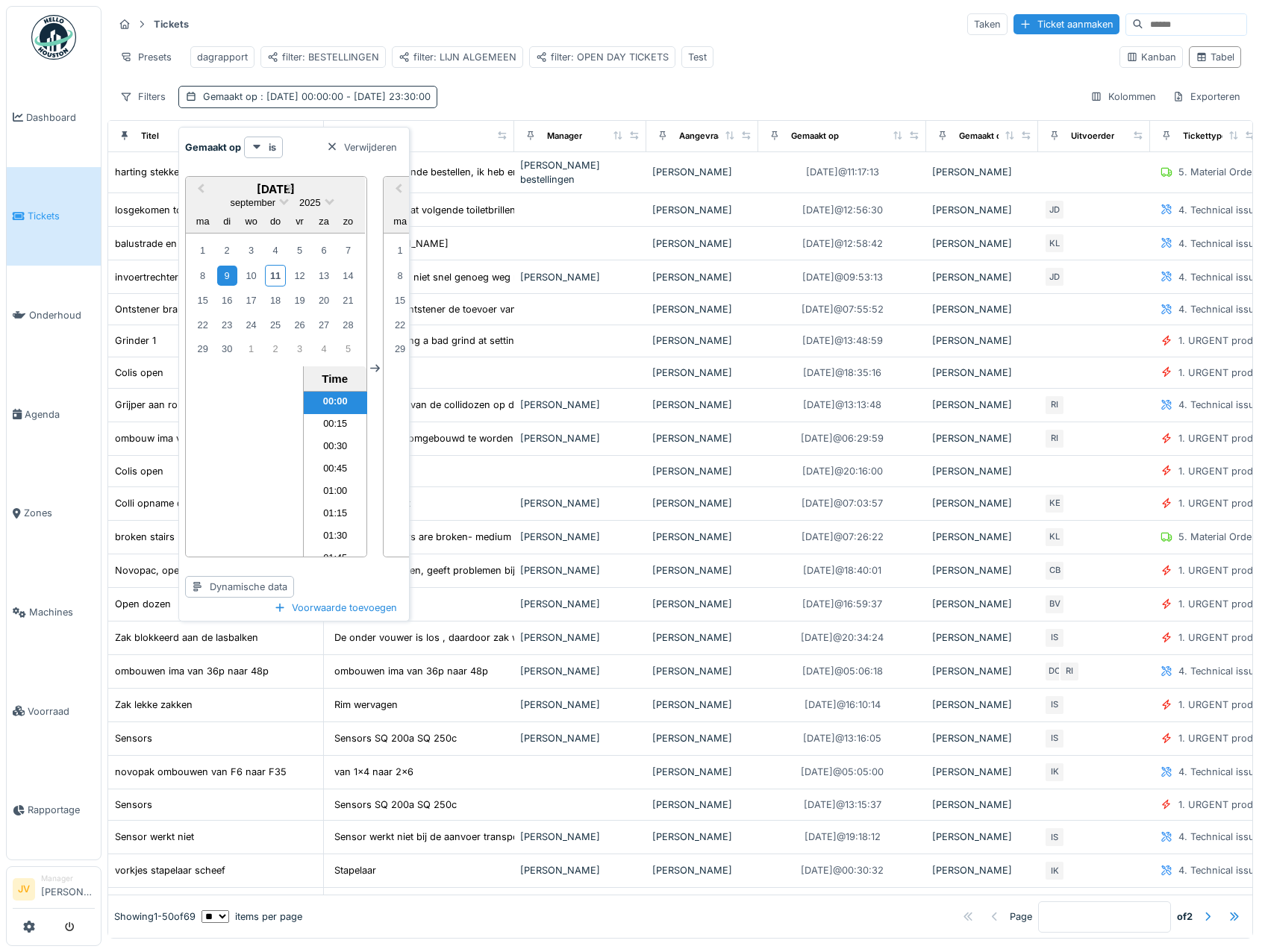
scroll to position [1983, 0]
click at [381, 368] on div "Previous Month Next Month september 2025 september 2025 ma di wo do vr za zo 1 …" at bounding box center [374, 368] width 379 height 408
click at [377, 368] on icon at bounding box center [375, 369] width 9 height 8
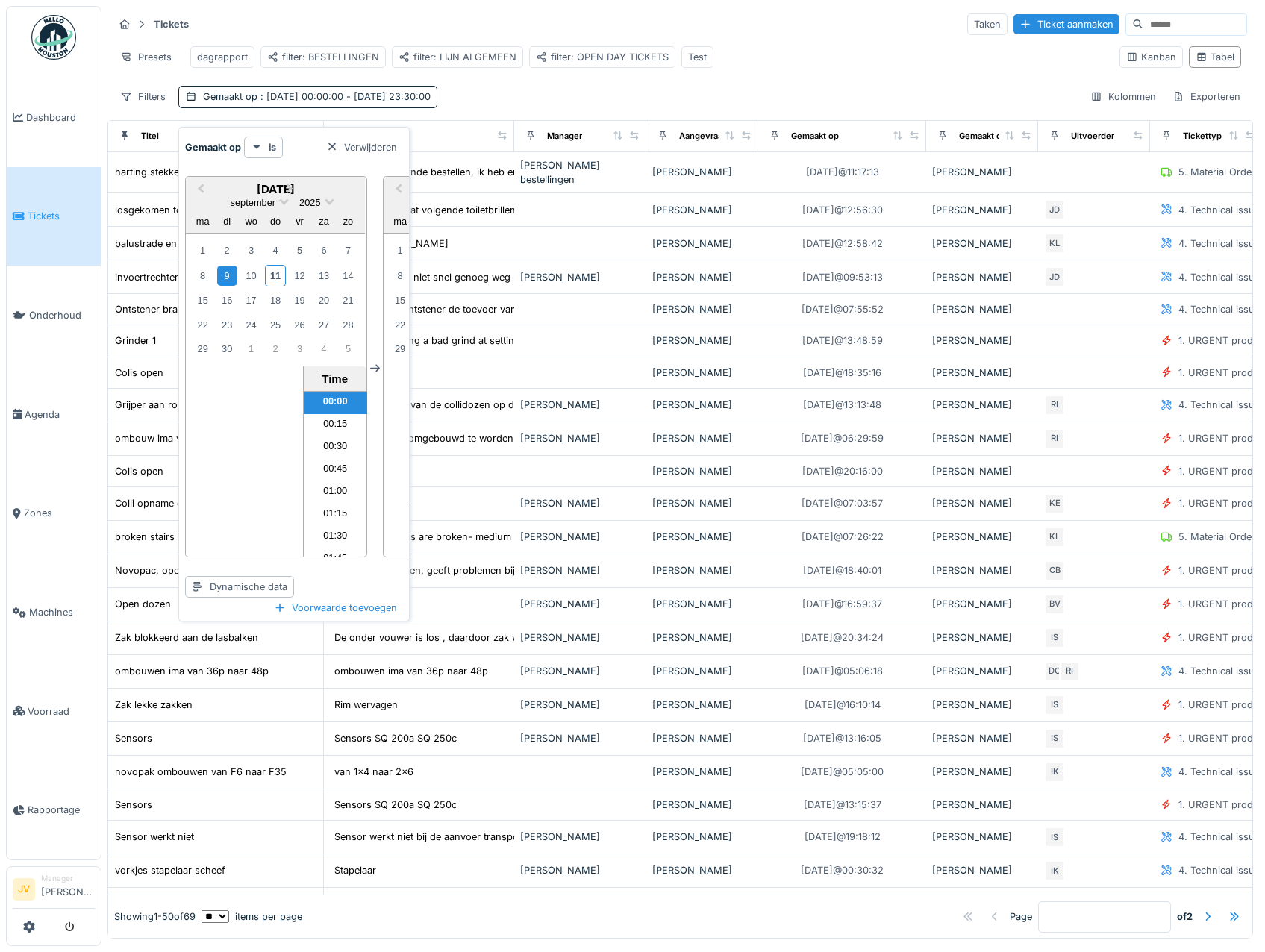
click at [377, 368] on icon at bounding box center [375, 369] width 9 height 8
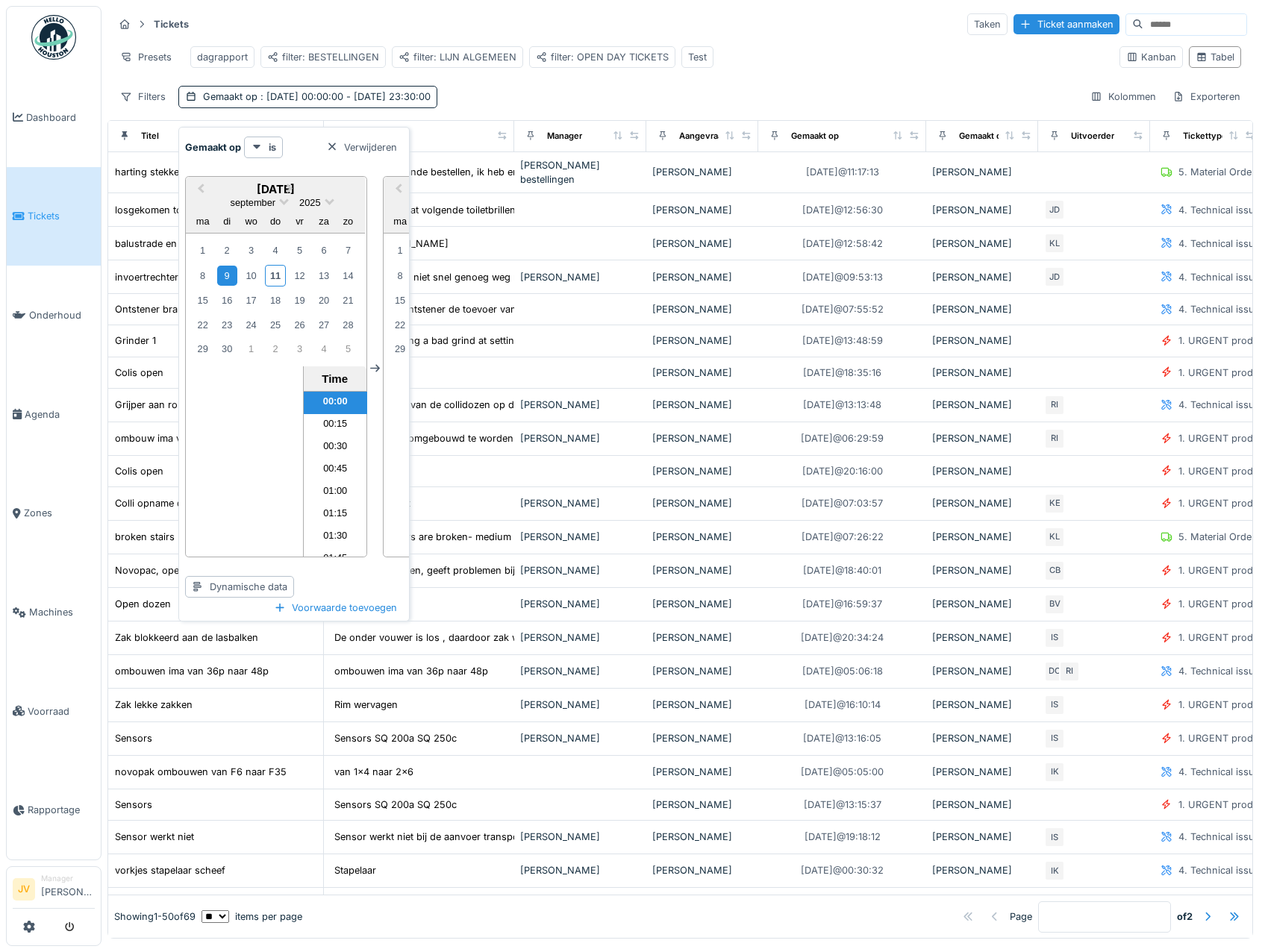
click at [377, 368] on icon at bounding box center [375, 369] width 9 height 8
click at [373, 364] on icon at bounding box center [375, 368] width 9 height 9
click at [281, 590] on div "Dynamische data" at bounding box center [239, 587] width 109 height 22
click at [263, 590] on div "Dynamische data" at bounding box center [239, 587] width 109 height 22
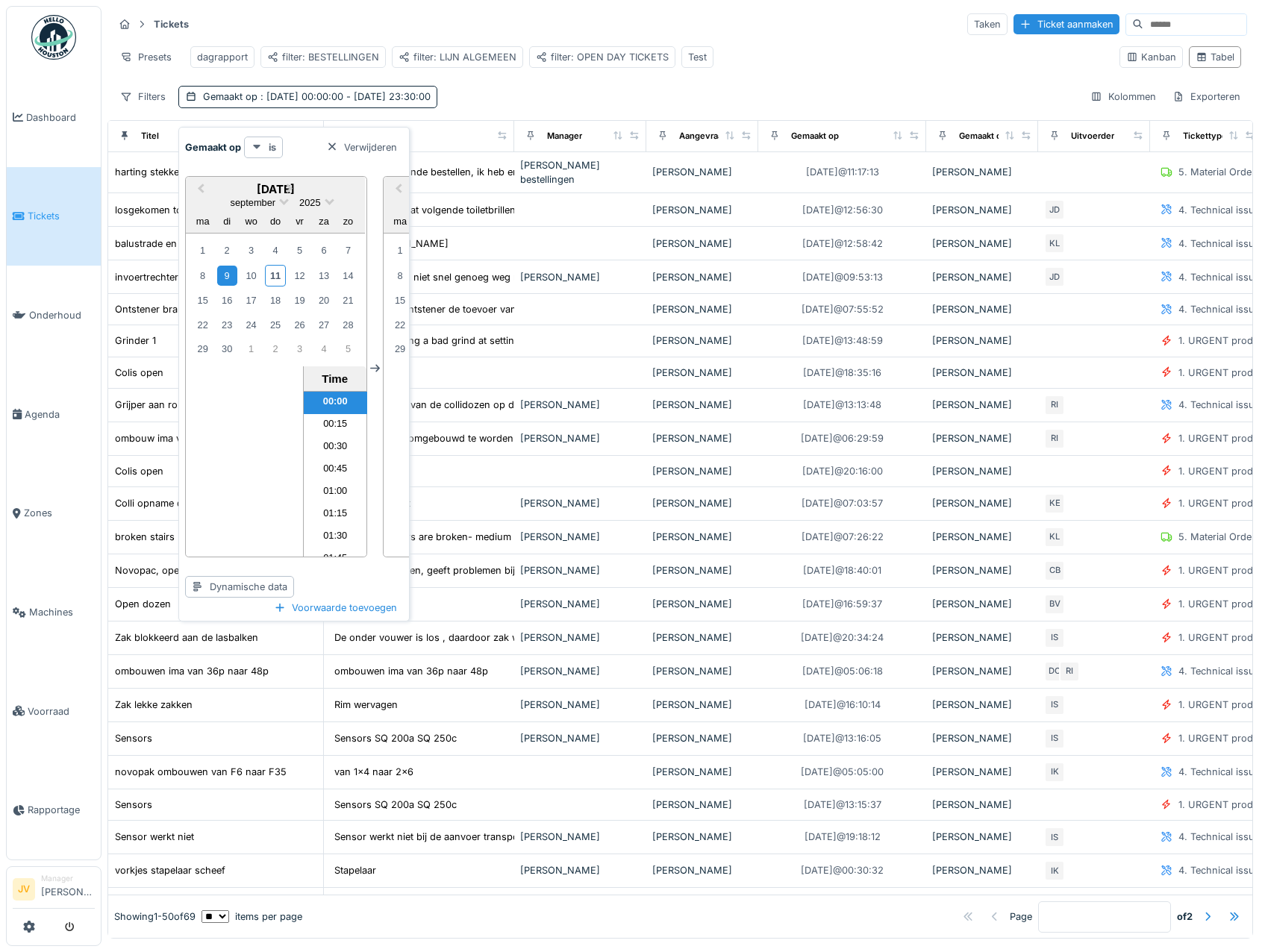
click at [255, 154] on div at bounding box center [256, 148] width 12 height 14
click at [329, 144] on div at bounding box center [331, 148] width 12 height 14
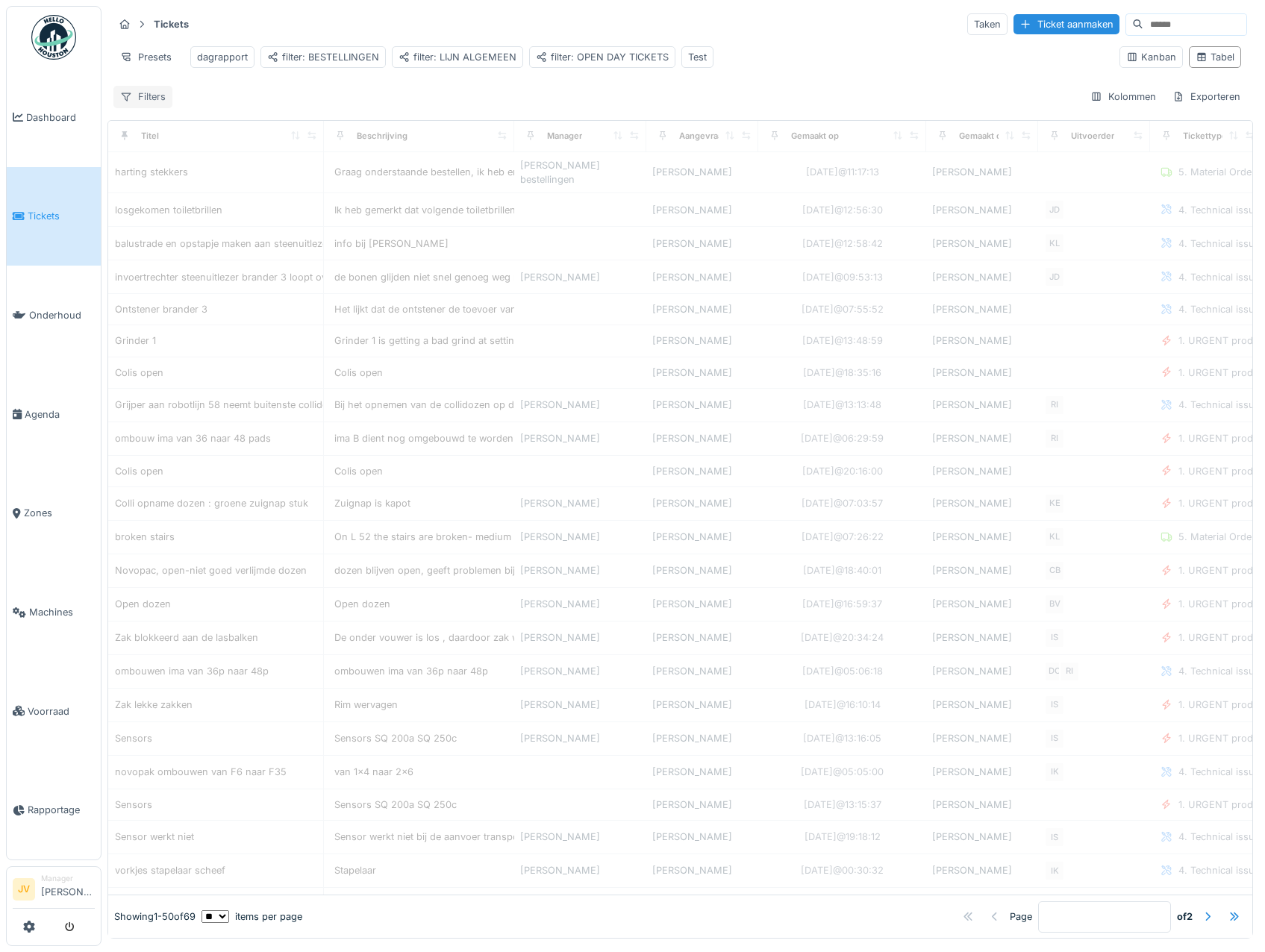
click at [135, 108] on div "Filters" at bounding box center [142, 97] width 59 height 22
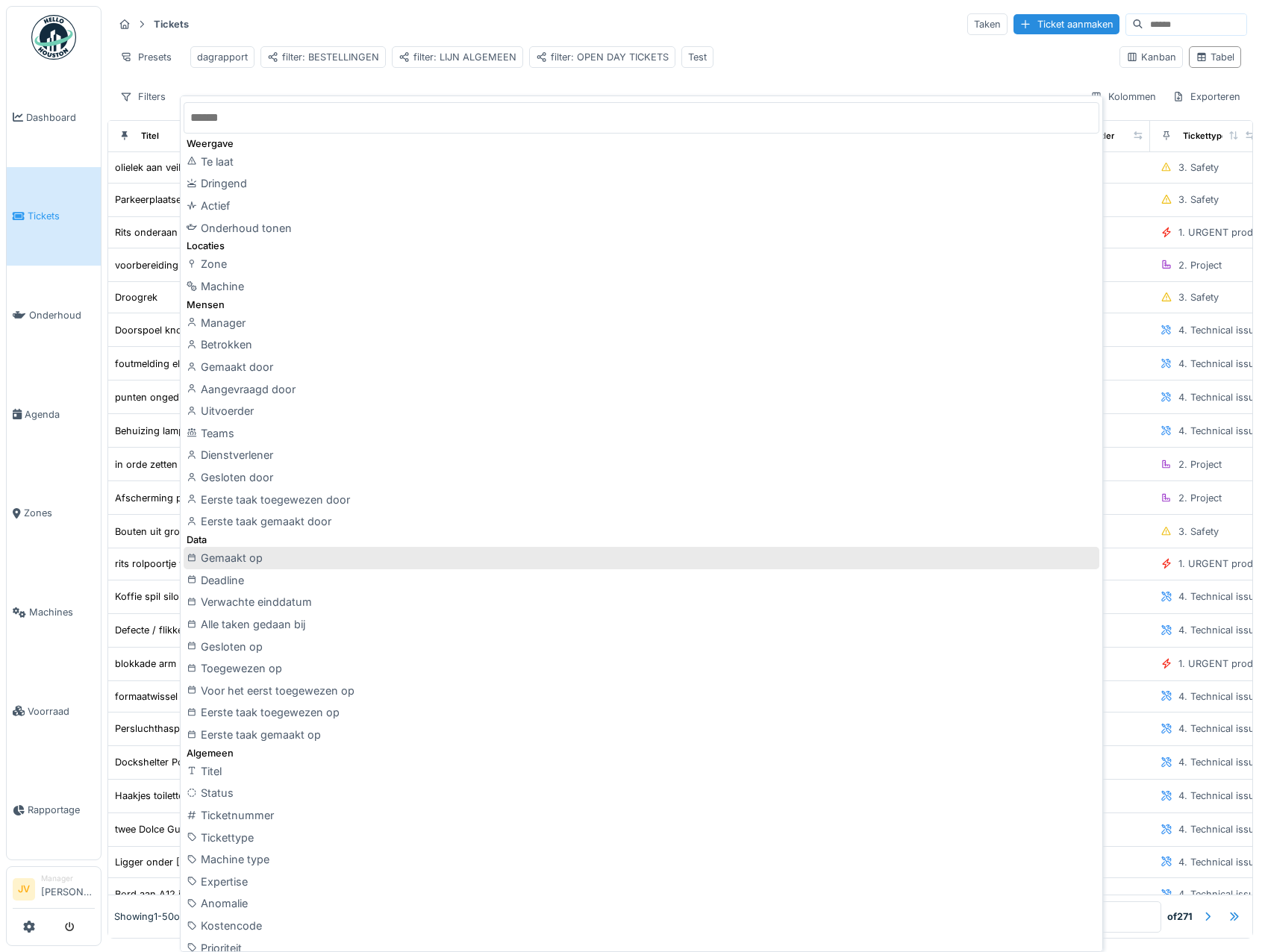
click at [252, 562] on div "Gemaakt op" at bounding box center [641, 558] width 916 height 23
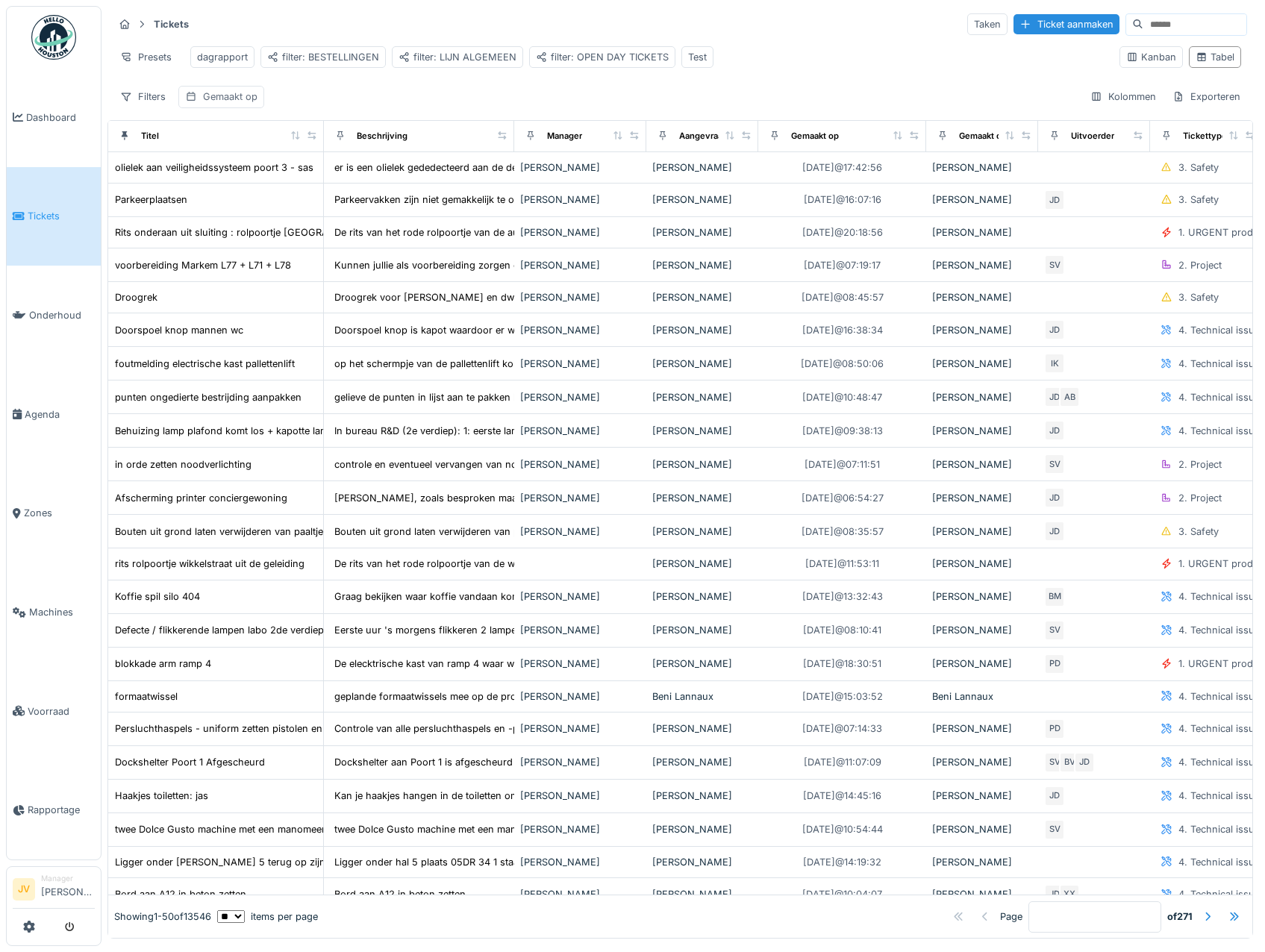
click at [218, 104] on div "Gemaakt op" at bounding box center [230, 97] width 55 height 14
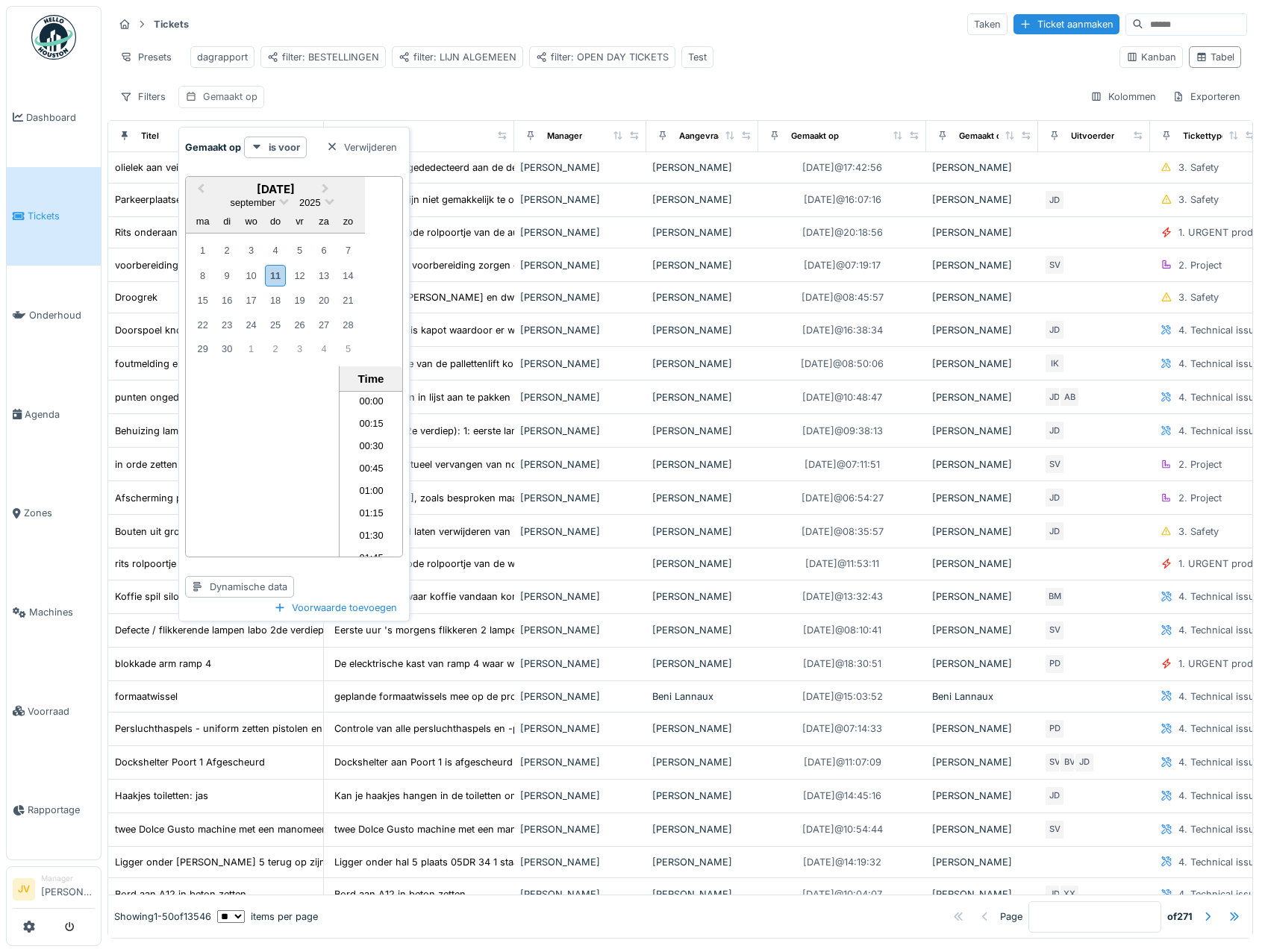
scroll to position [622, 0]
click at [273, 283] on div "11" at bounding box center [275, 276] width 20 height 22
click at [335, 102] on span "11-9-2025 00:00:00" at bounding box center [302, 97] width 91 height 11
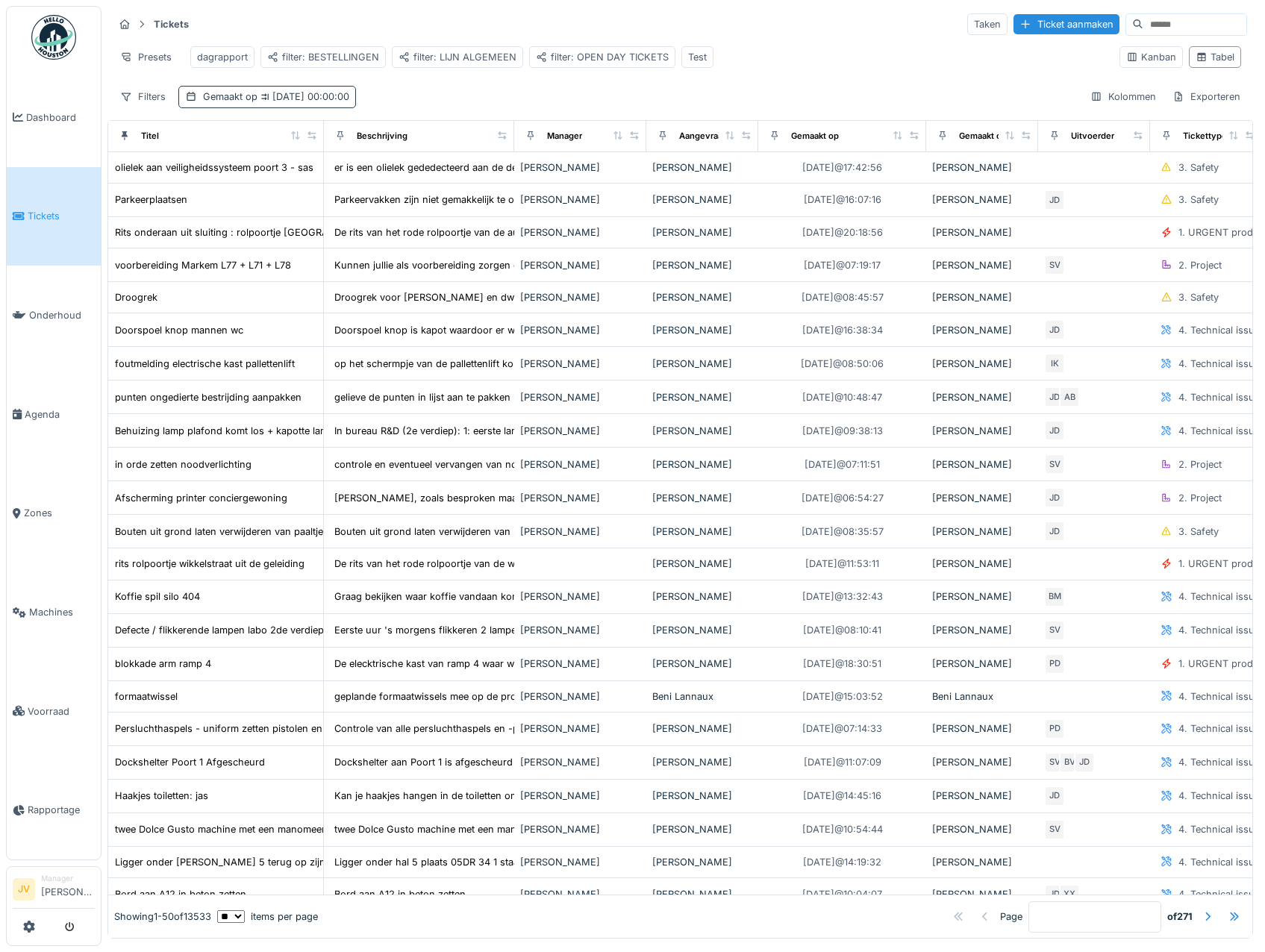
click at [335, 102] on span "11-9-2025 00:00:00" at bounding box center [302, 97] width 91 height 11
click at [155, 108] on div "Filters" at bounding box center [142, 97] width 59 height 22
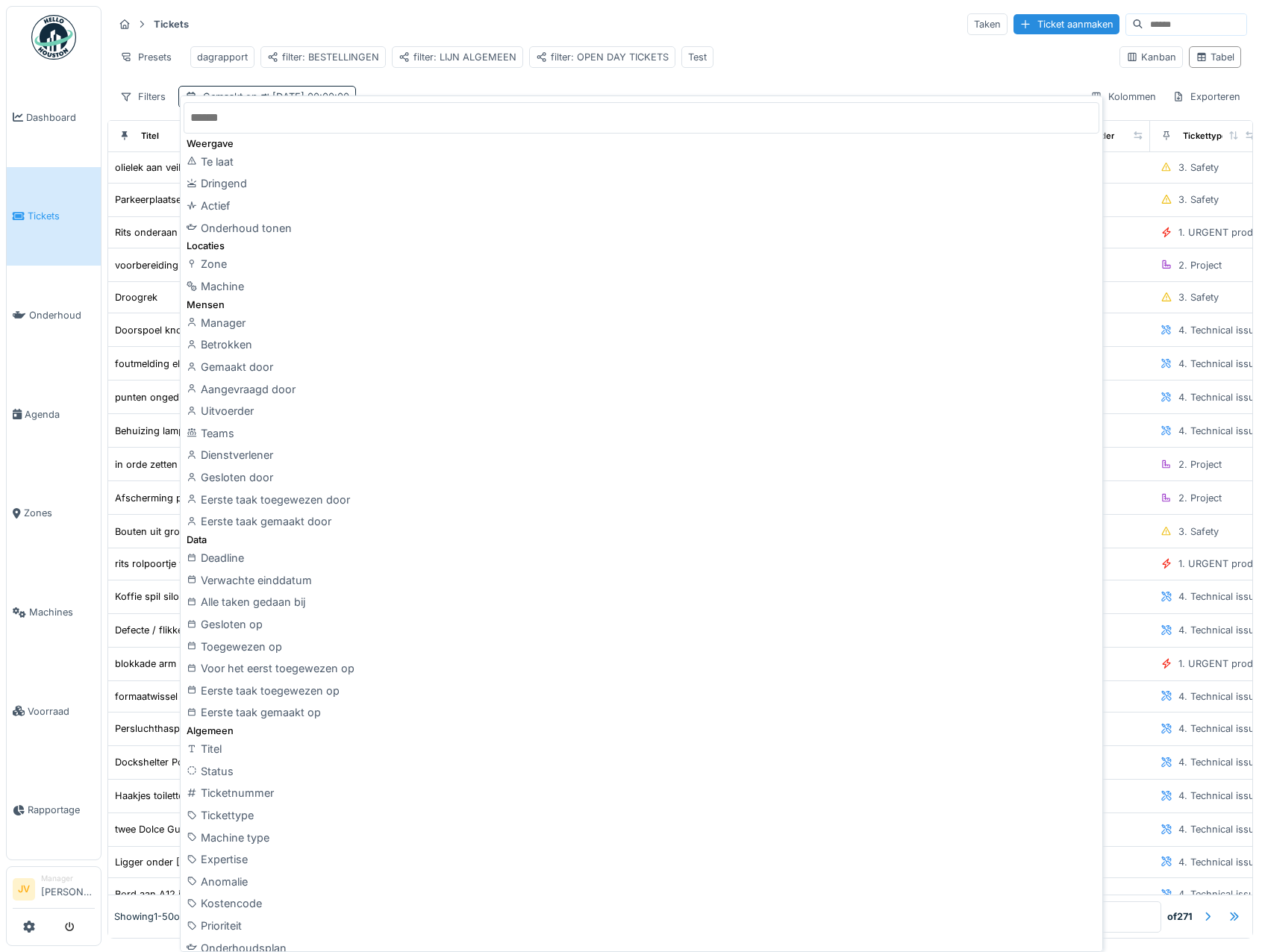
click at [888, 30] on div "Tickets Taken Ticket aanmaken" at bounding box center [680, 24] width 1134 height 25
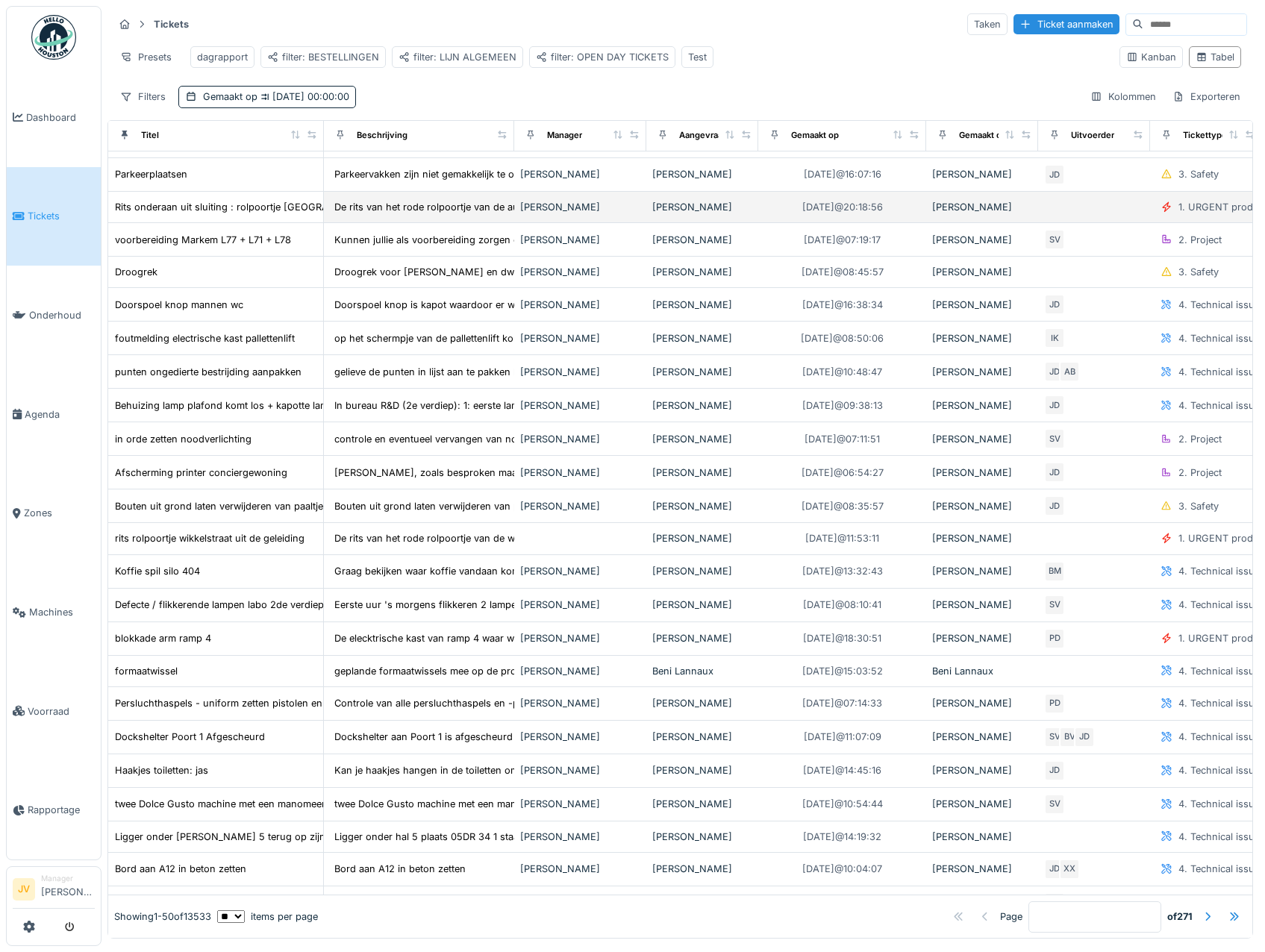
scroll to position [0, 0]
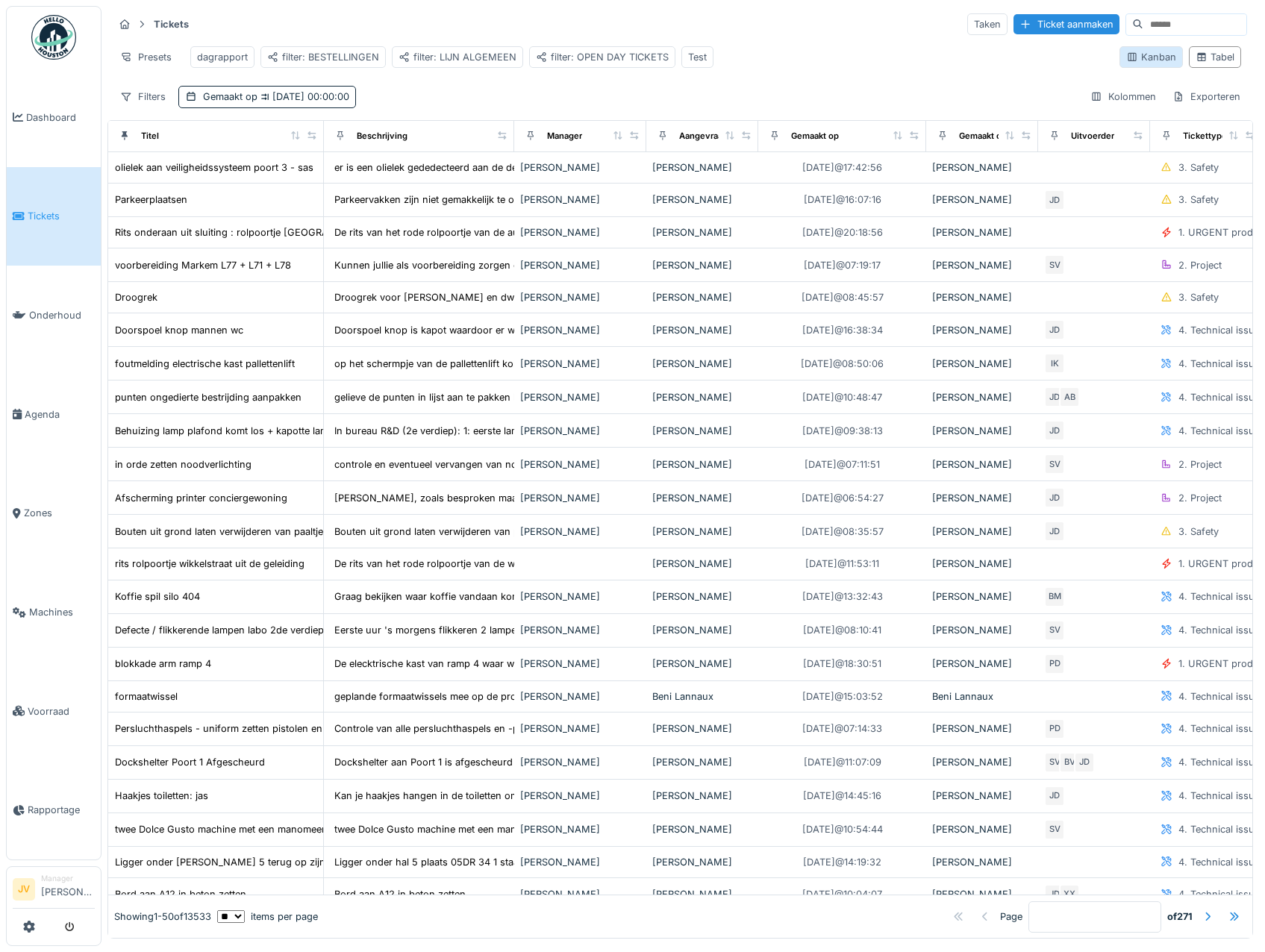
click at [1126, 59] on div "Kanban" at bounding box center [1151, 57] width 50 height 14
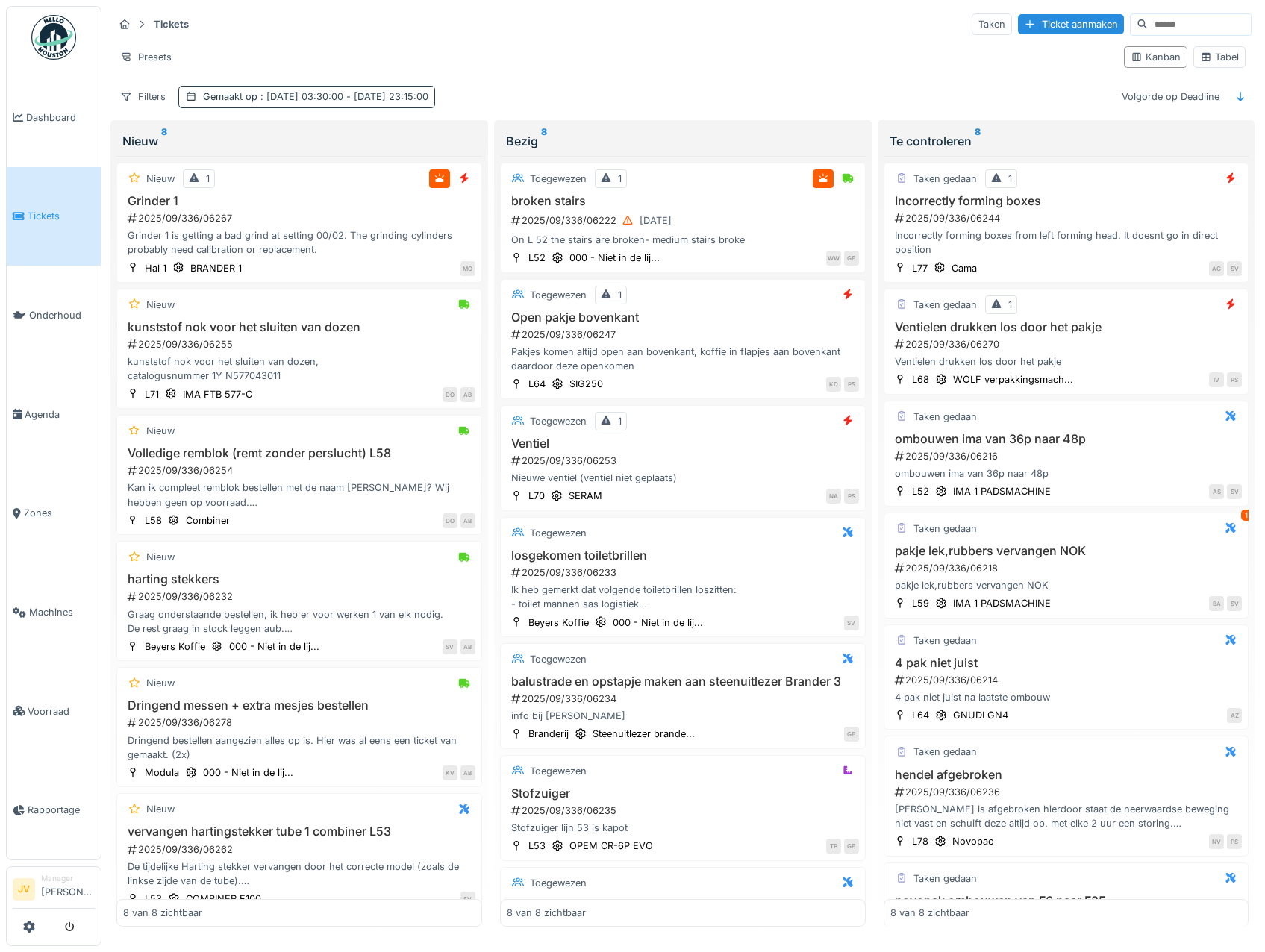
click at [195, 94] on icon at bounding box center [191, 96] width 12 height 9
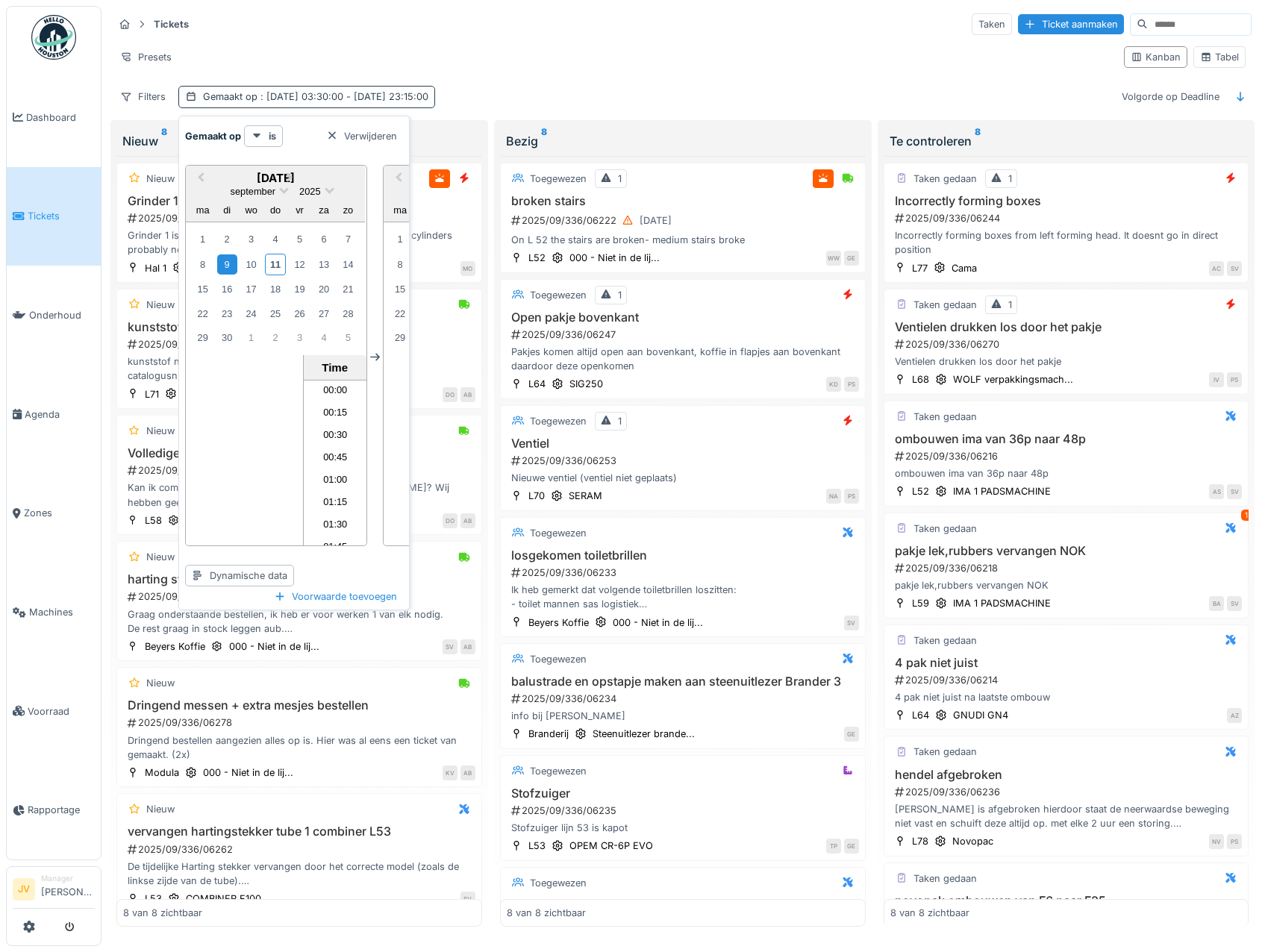
scroll to position [1983, 0]
click at [195, 94] on icon at bounding box center [191, 96] width 12 height 9
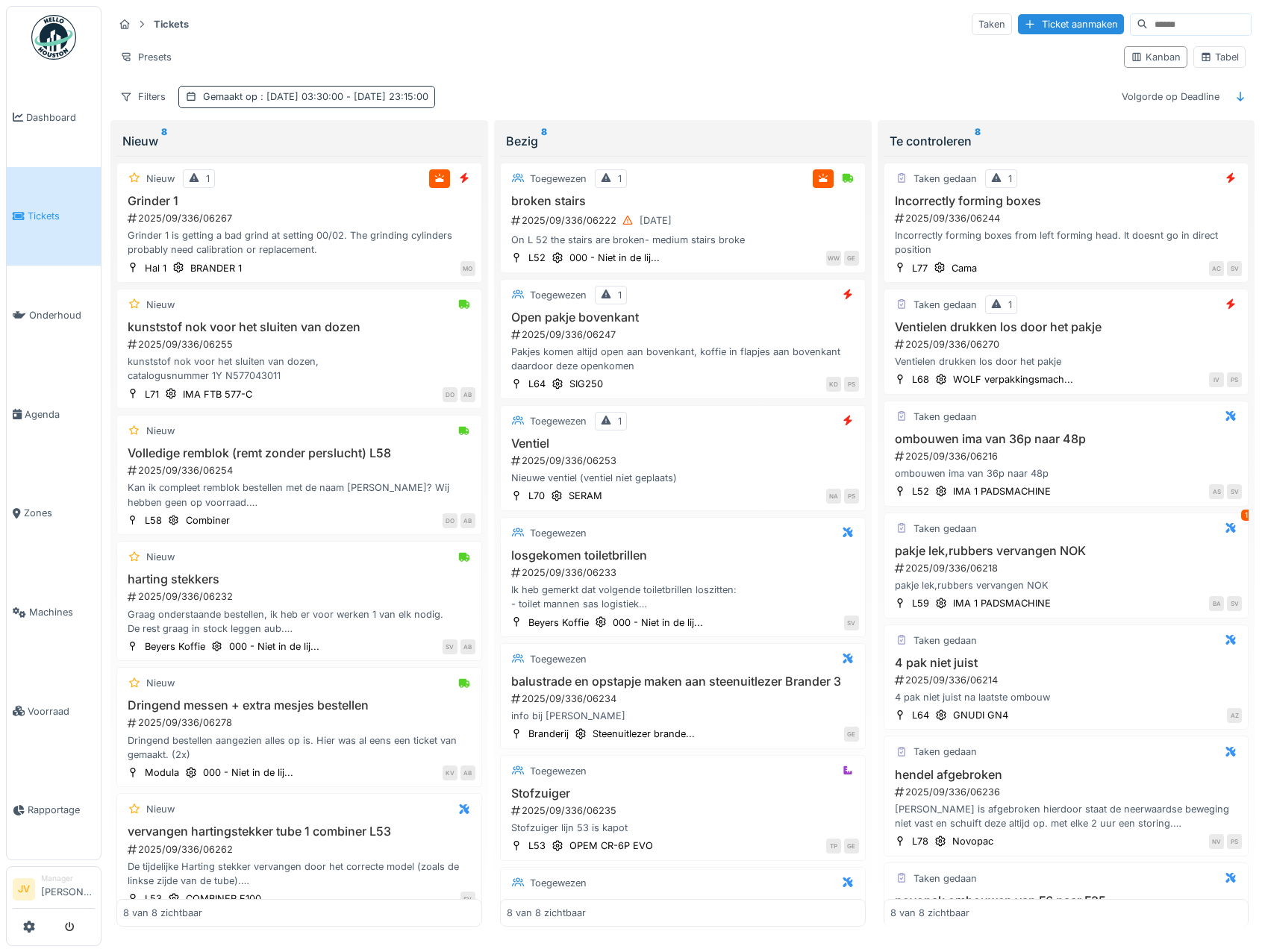
click at [204, 94] on div "Gemaakt op : 9-9-2025 03:30:00 - 10-9-2025 23:15:00" at bounding box center [316, 97] width 225 height 14
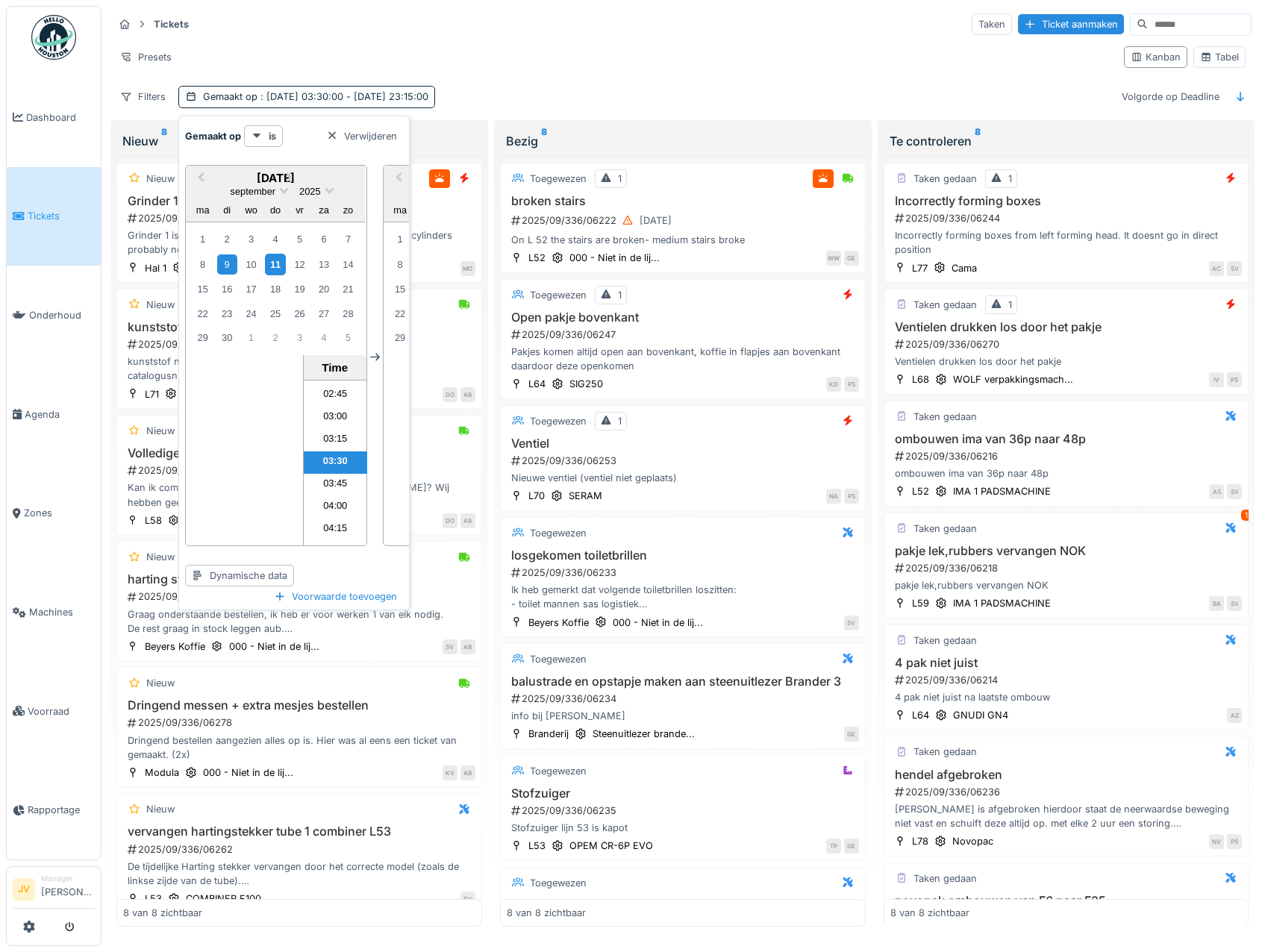
click at [281, 259] on div "11" at bounding box center [275, 265] width 20 height 22
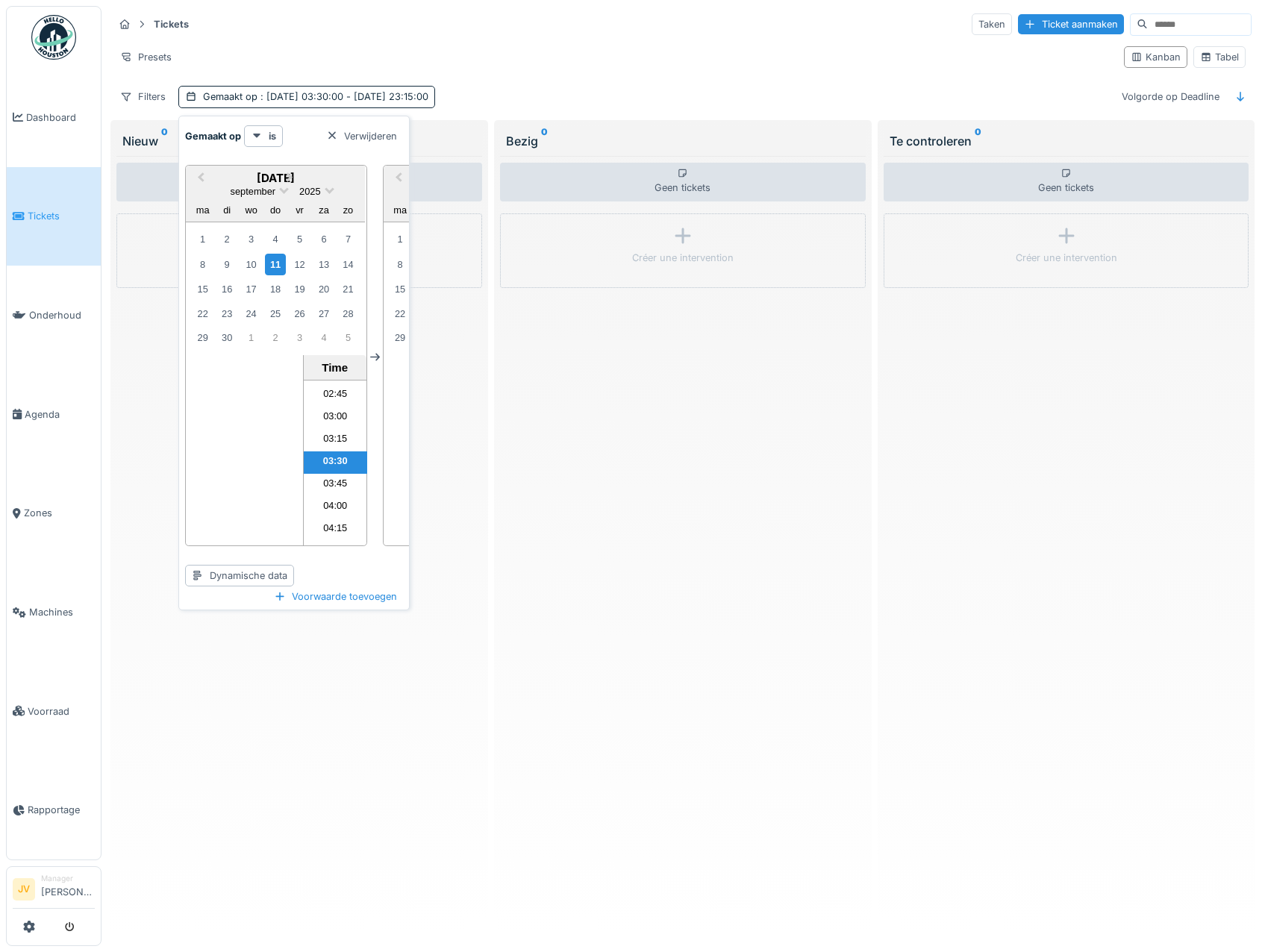
click at [378, 356] on icon at bounding box center [375, 358] width 9 height 8
click at [331, 432] on li "03:15" at bounding box center [335, 440] width 63 height 23
click at [383, 97] on span ": 11-9-2025 03:15:00 - 10-9-2025 23:15:00" at bounding box center [341, 97] width 169 height 11
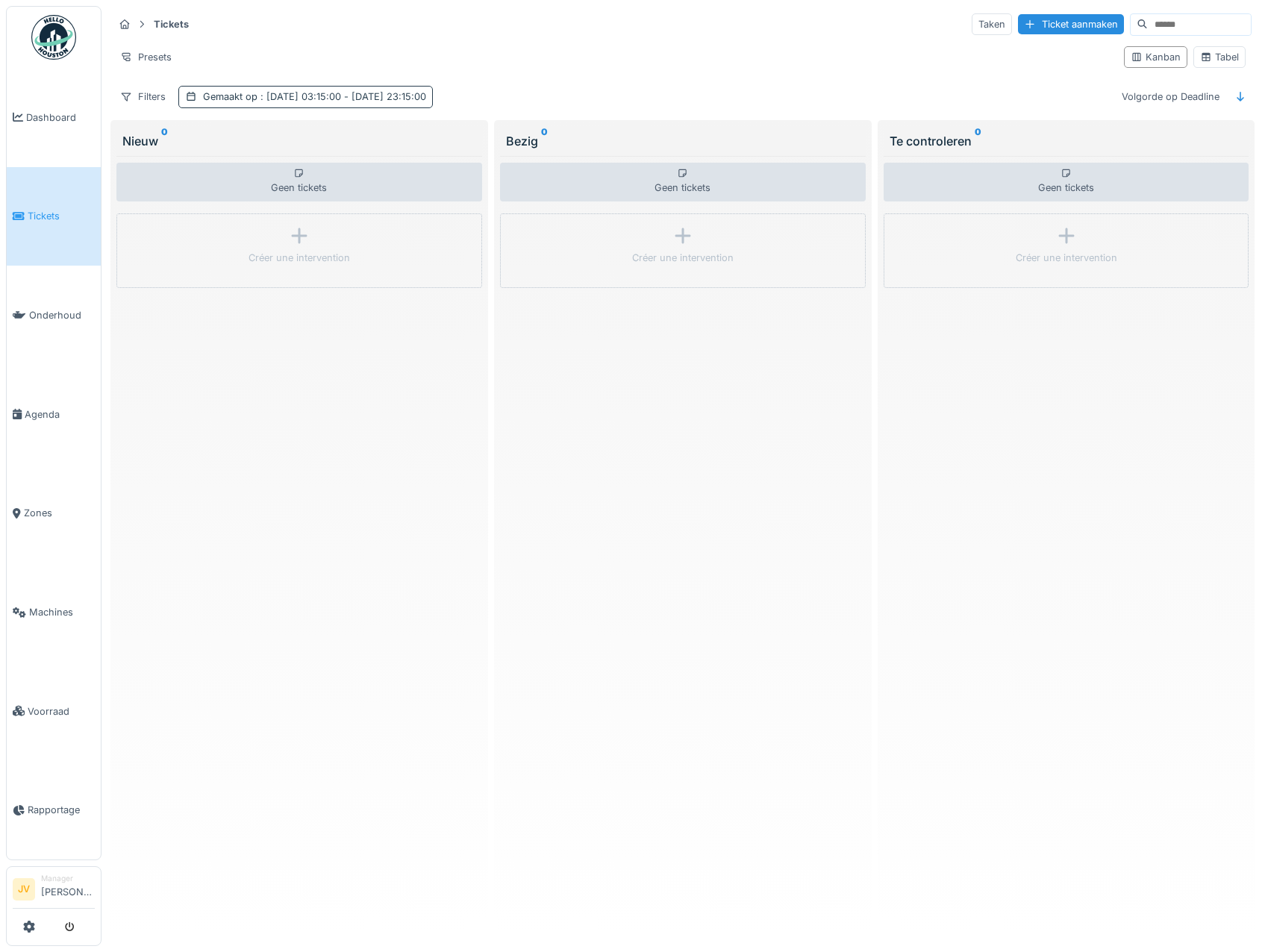
click at [383, 97] on span ": 11-9-2025 03:15:00 - 10-9-2025 23:15:00" at bounding box center [341, 97] width 169 height 11
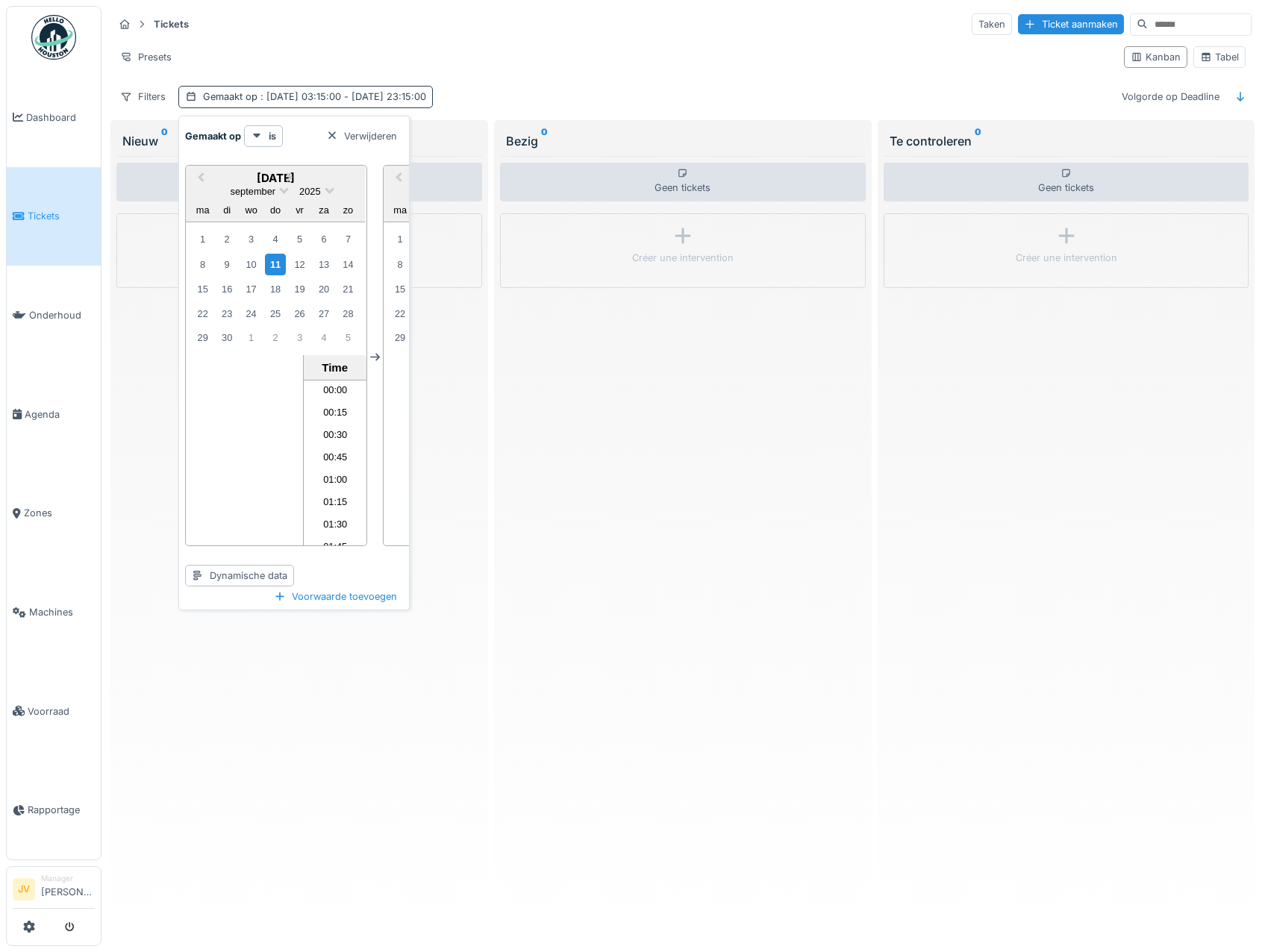
click at [383, 97] on span ": 11-9-2025 03:15:00 - 10-9-2025 23:15:00" at bounding box center [341, 97] width 169 height 11
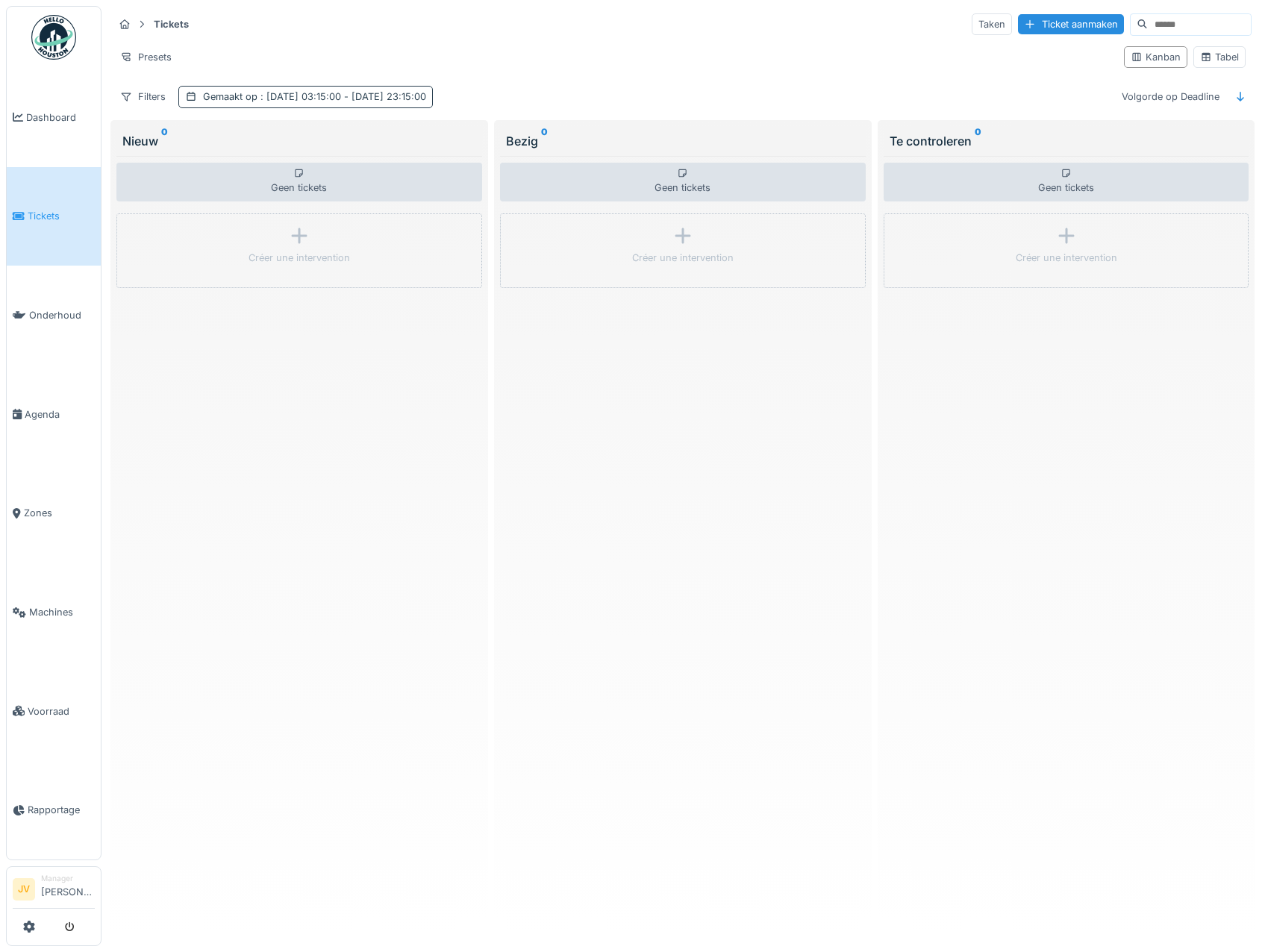
click at [383, 97] on span ": 11-9-2025 03:15:00 - 10-9-2025 23:15:00" at bounding box center [341, 97] width 169 height 11
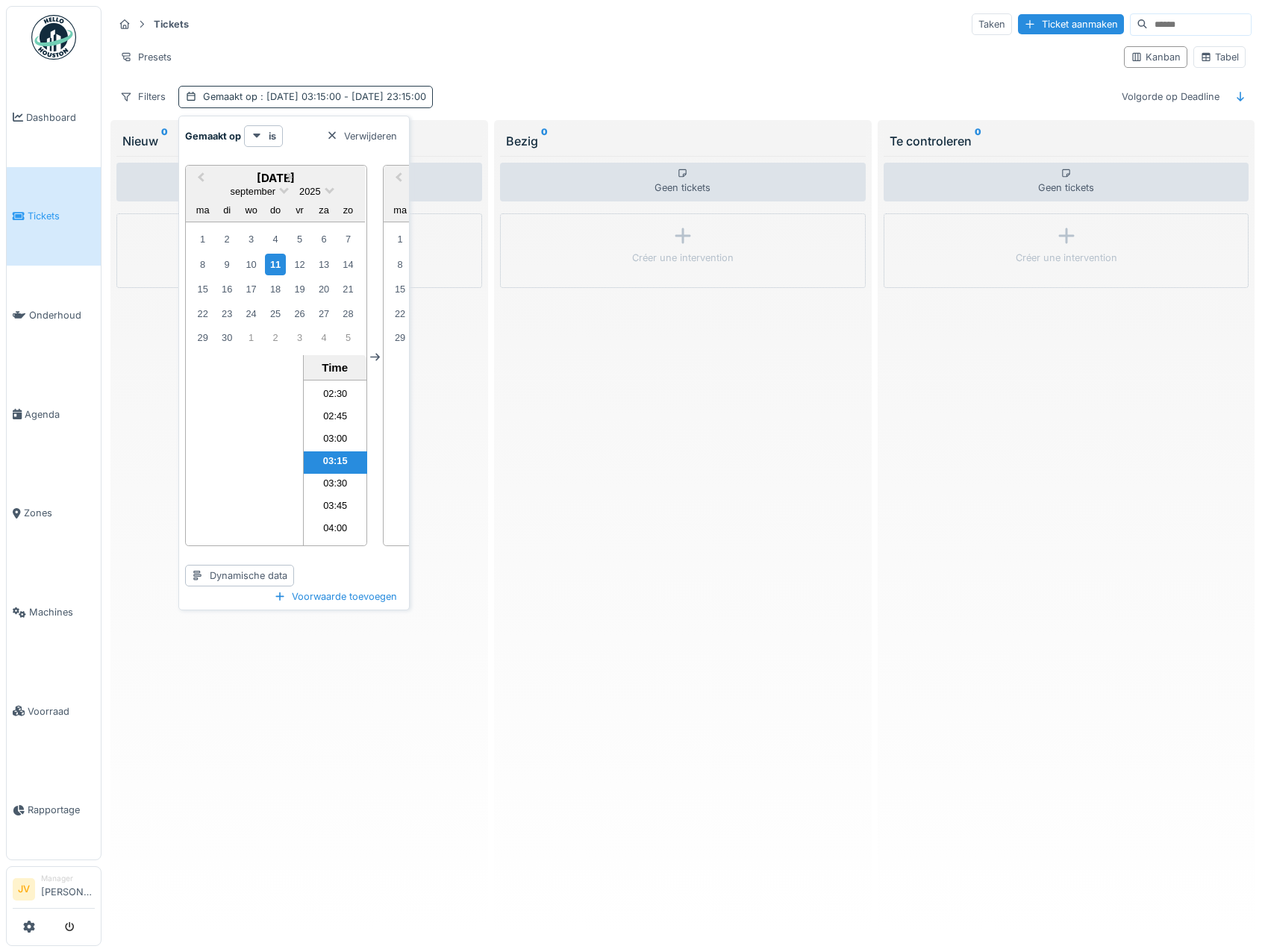
scroll to position [1983, 0]
click at [402, 173] on button "Previous Month" at bounding box center [397, 179] width 24 height 24
click at [399, 184] on button "Previous Month" at bounding box center [397, 180] width 24 height 24
click at [276, 134] on strong "is" at bounding box center [273, 136] width 8 height 14
click at [319, 283] on div "is na of op" at bounding box center [291, 280] width 88 height 23
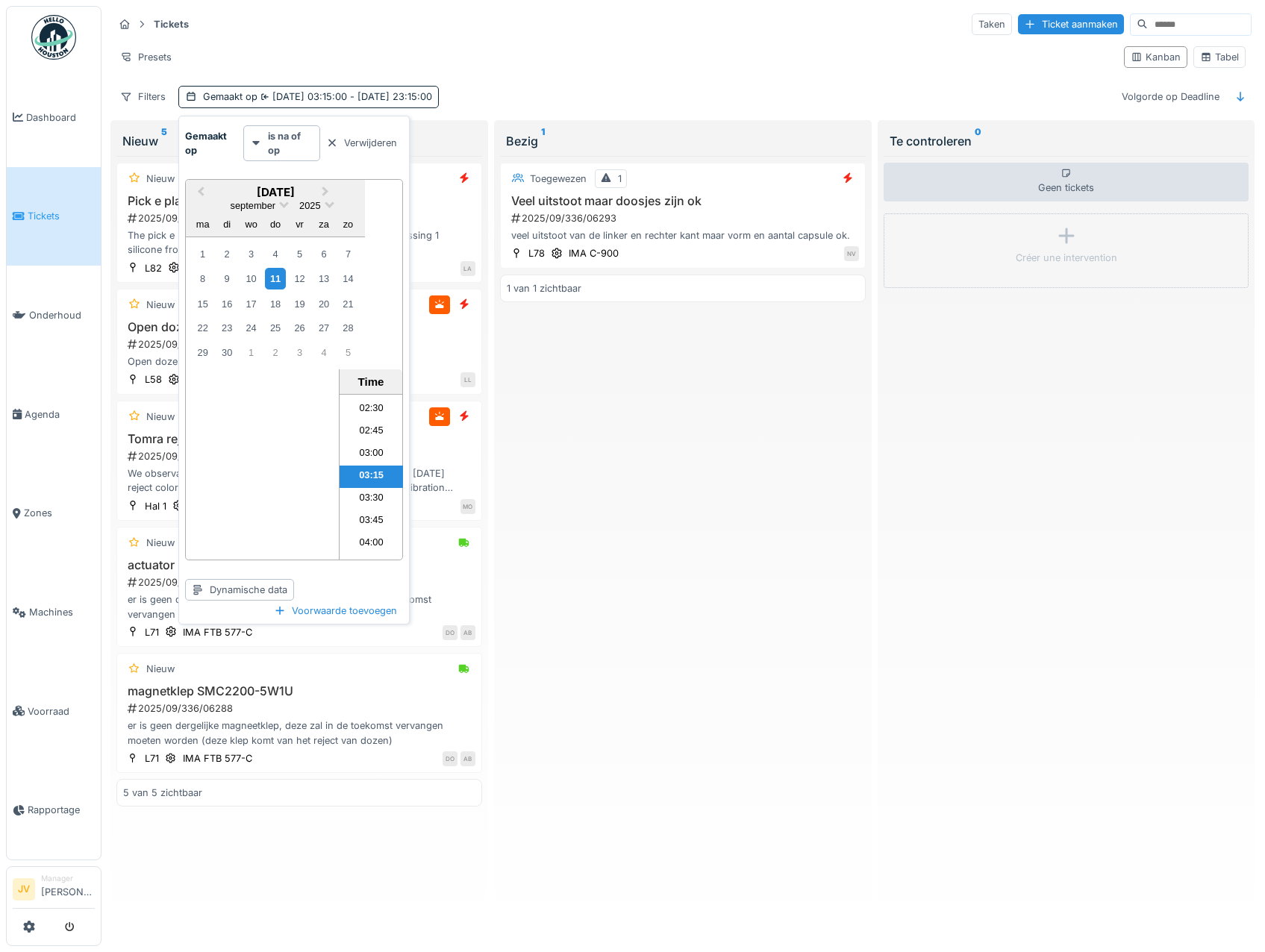
click at [274, 278] on div "11" at bounding box center [275, 279] width 20 height 22
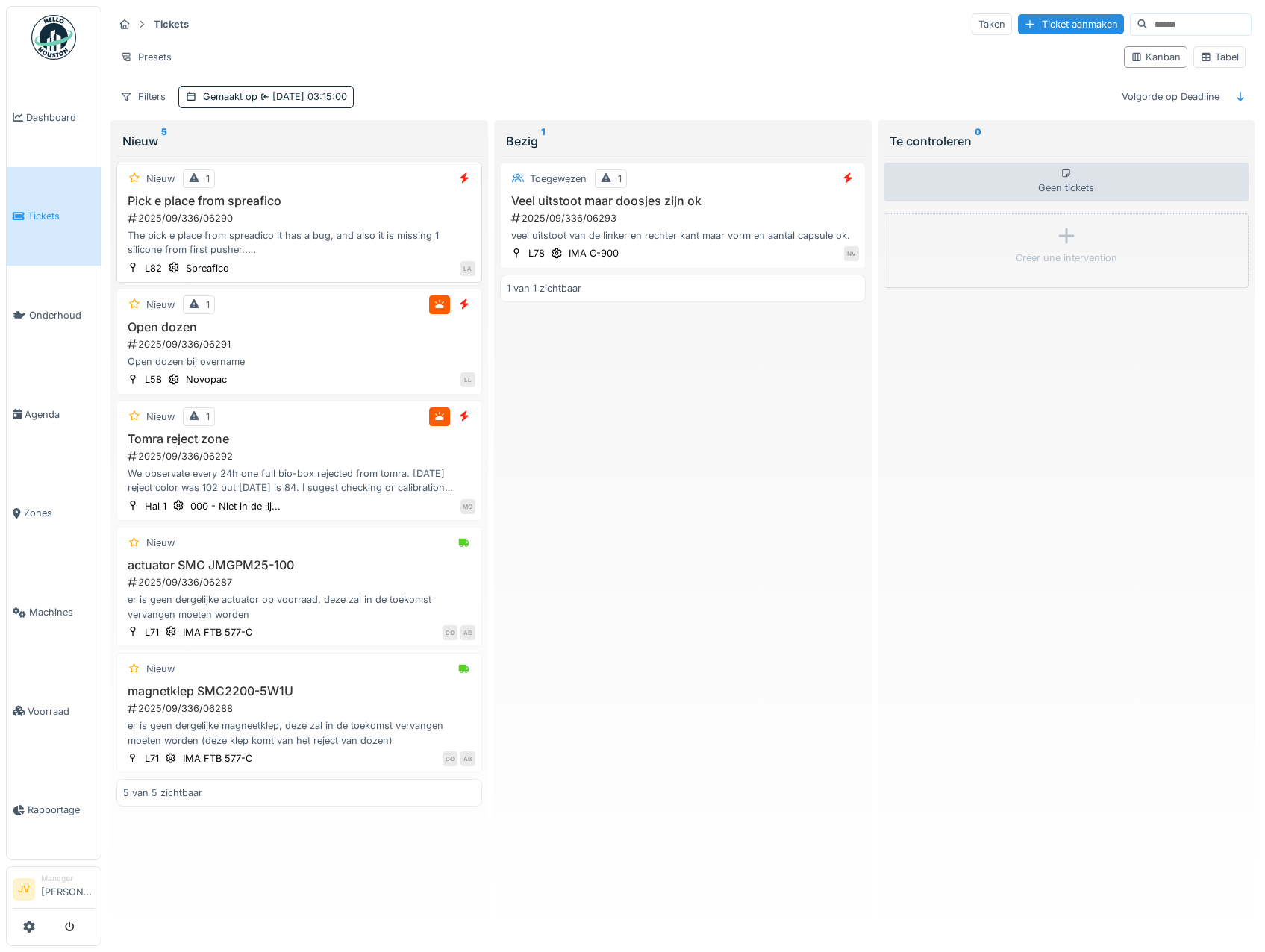
click at [420, 202] on h3 "Pick e place from spreafico" at bounding box center [299, 201] width 352 height 14
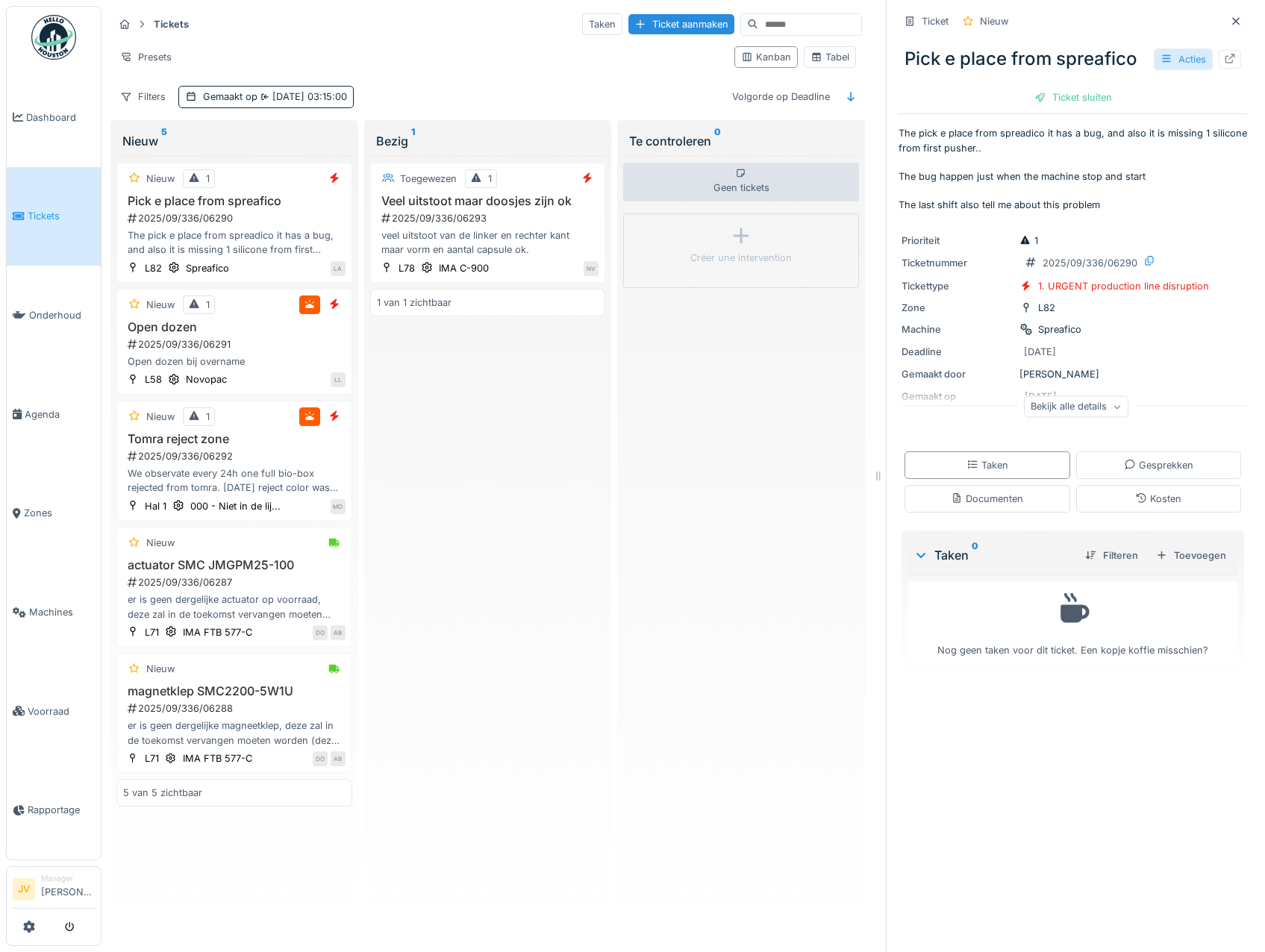
click at [1160, 59] on icon at bounding box center [1166, 59] width 12 height 9
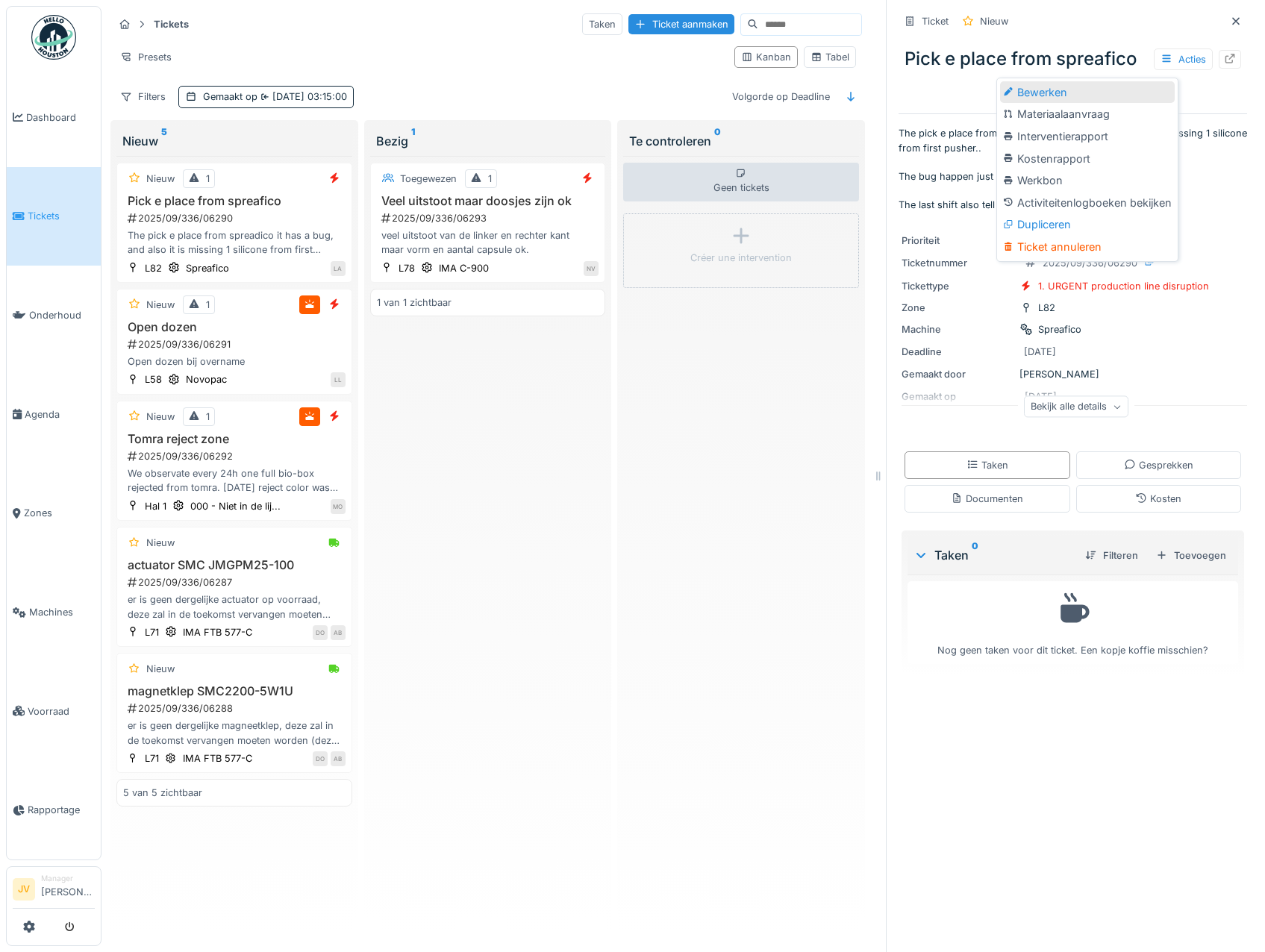
click at [1093, 90] on div "Bewerken" at bounding box center [1087, 92] width 174 height 23
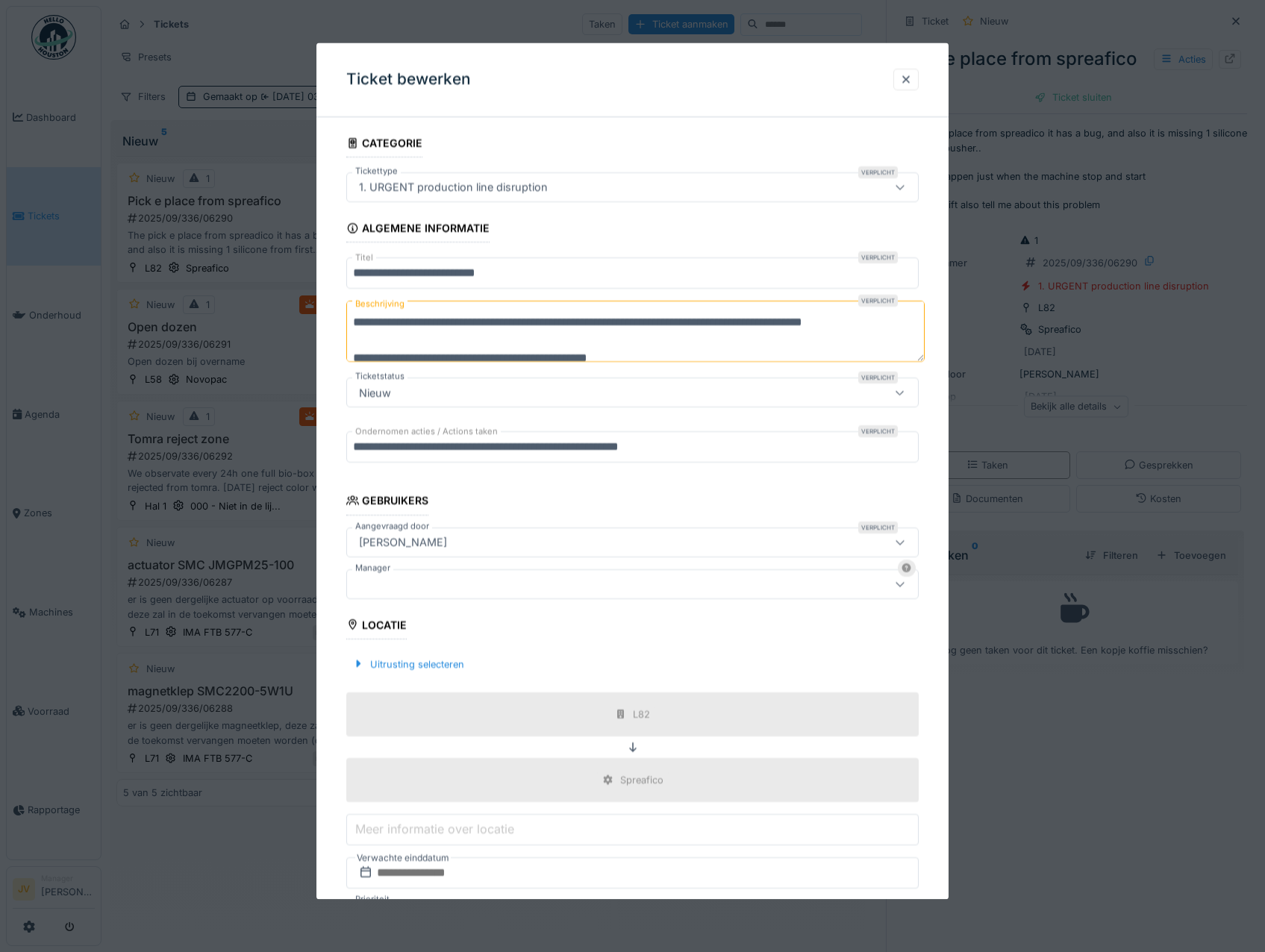
click at [476, 579] on div at bounding box center [599, 583] width 491 height 16
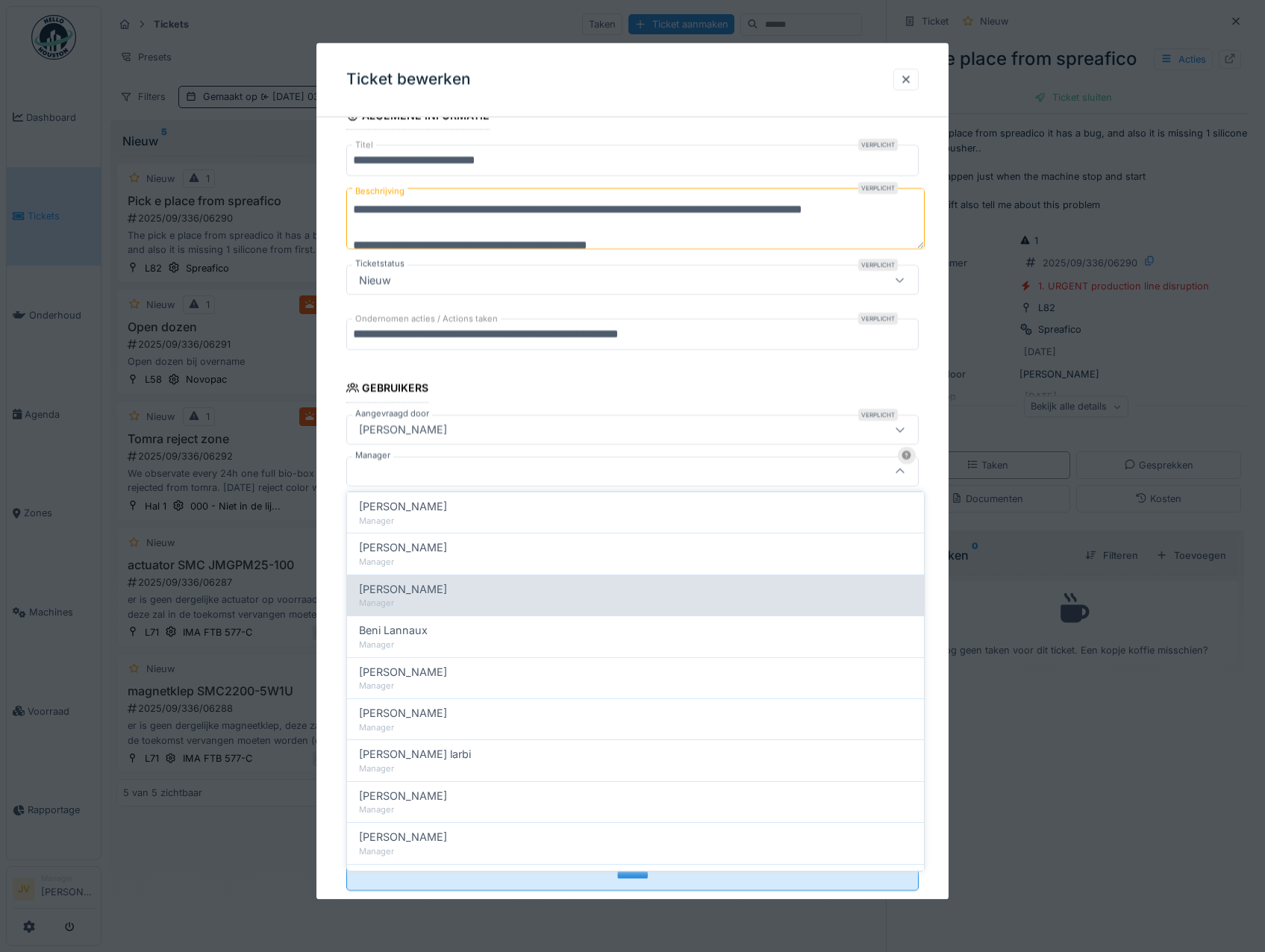
scroll to position [75, 0]
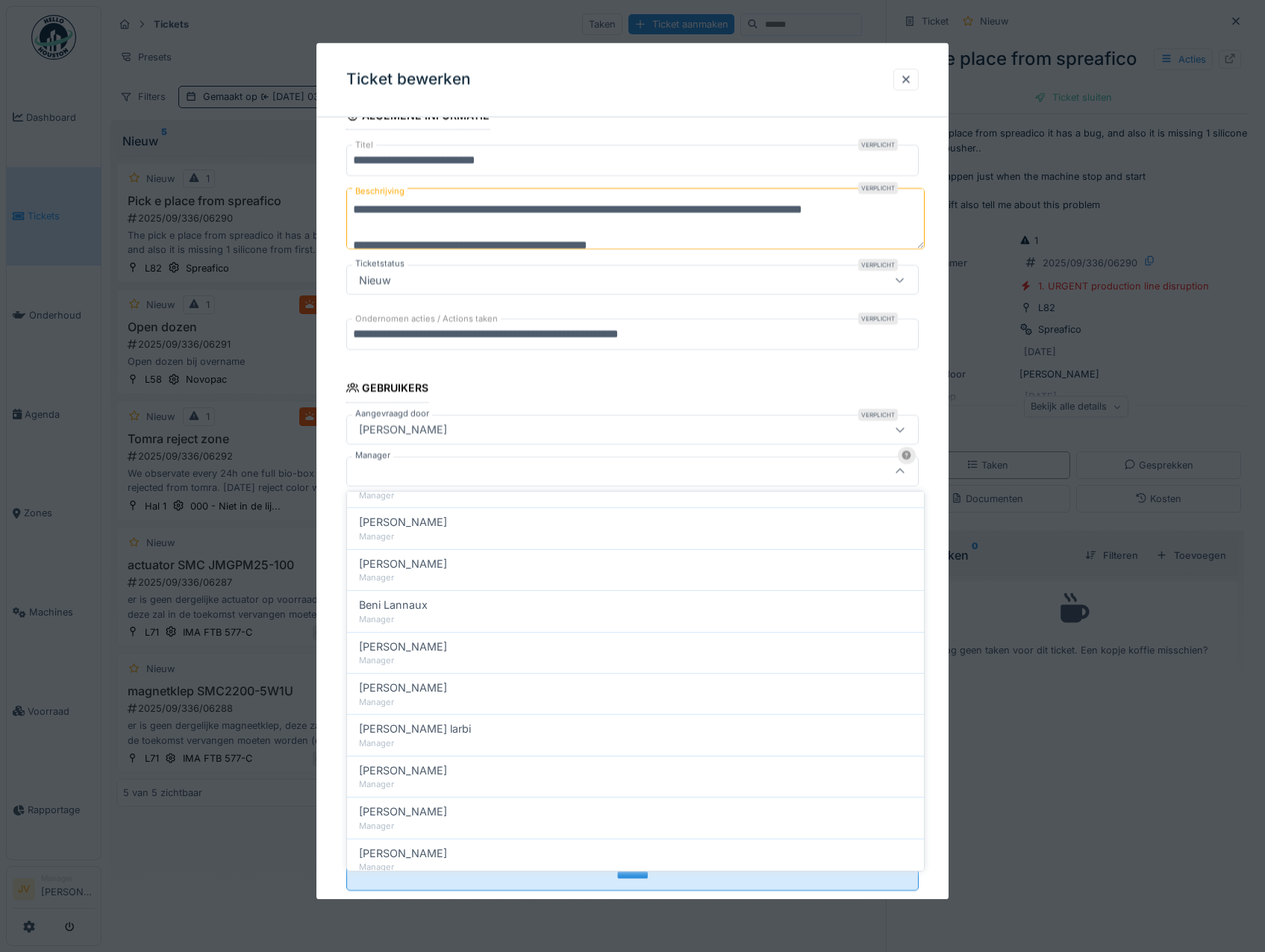
click at [412, 470] on div at bounding box center [599, 471] width 491 height 16
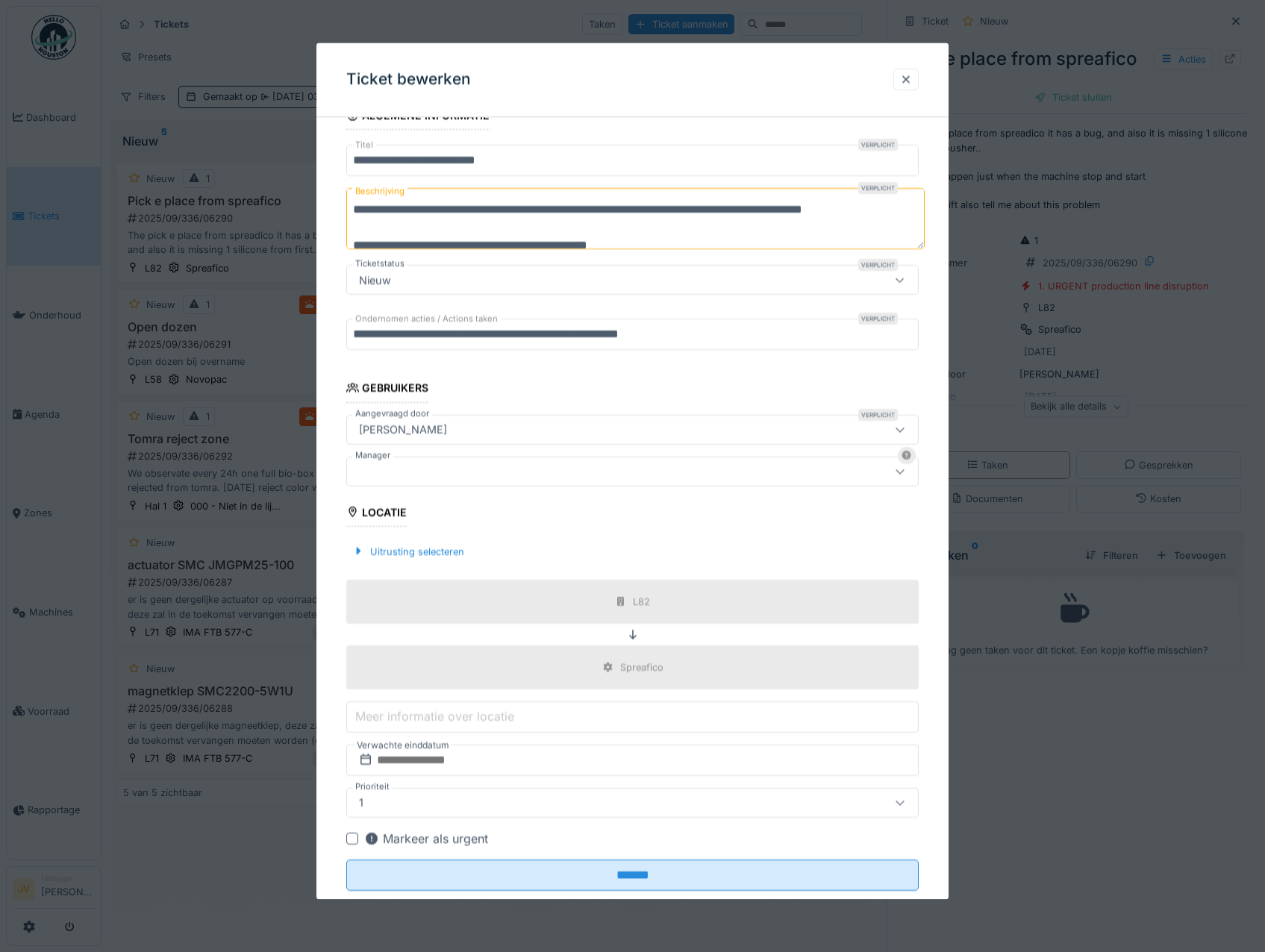
click at [412, 470] on div at bounding box center [599, 471] width 491 height 16
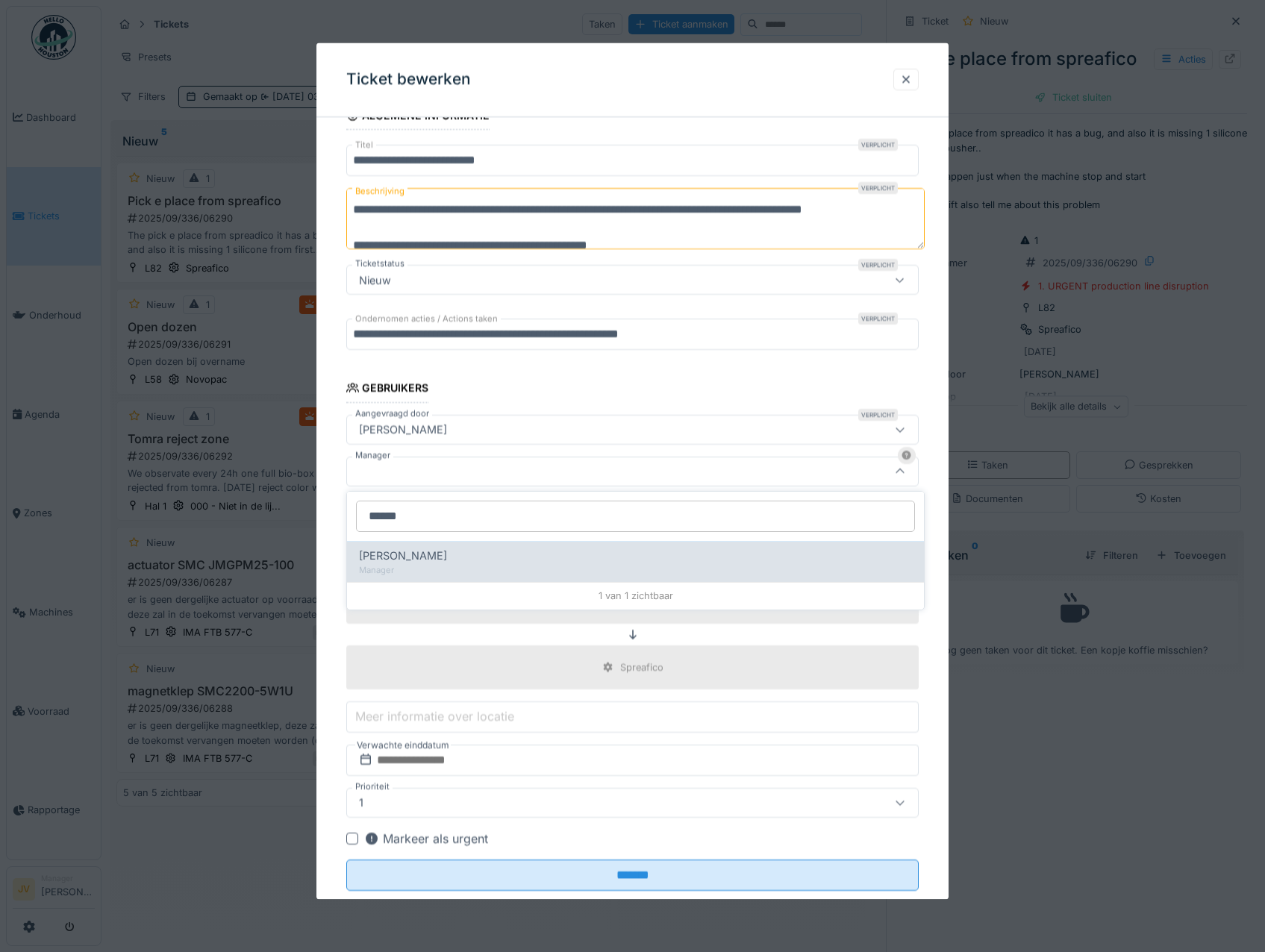
type input "******"
click at [424, 558] on span "[PERSON_NAME]" at bounding box center [402, 555] width 88 height 16
type input "****"
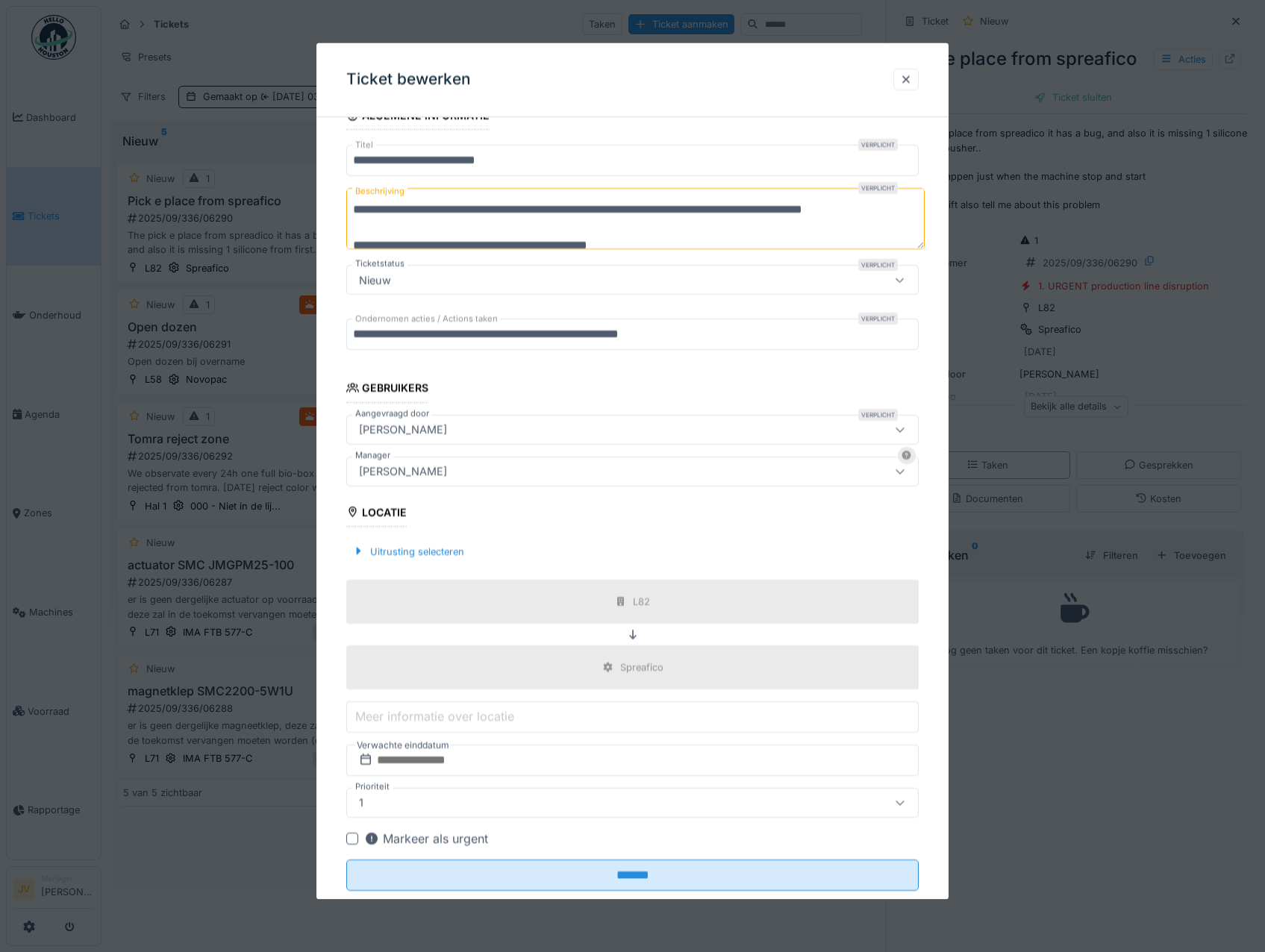
scroll to position [146, 0]
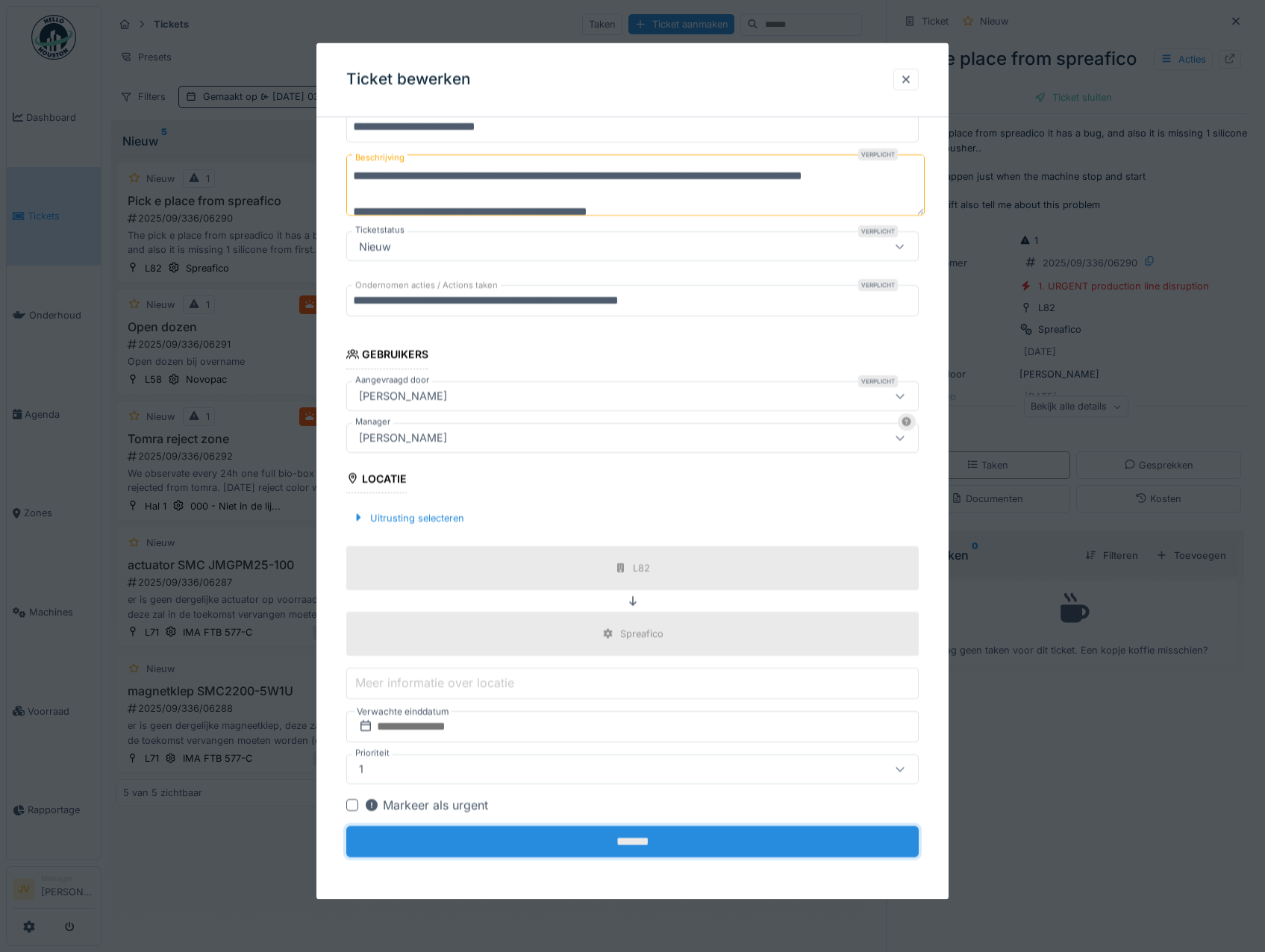
click at [623, 840] on input "*******" at bounding box center [632, 841] width 573 height 31
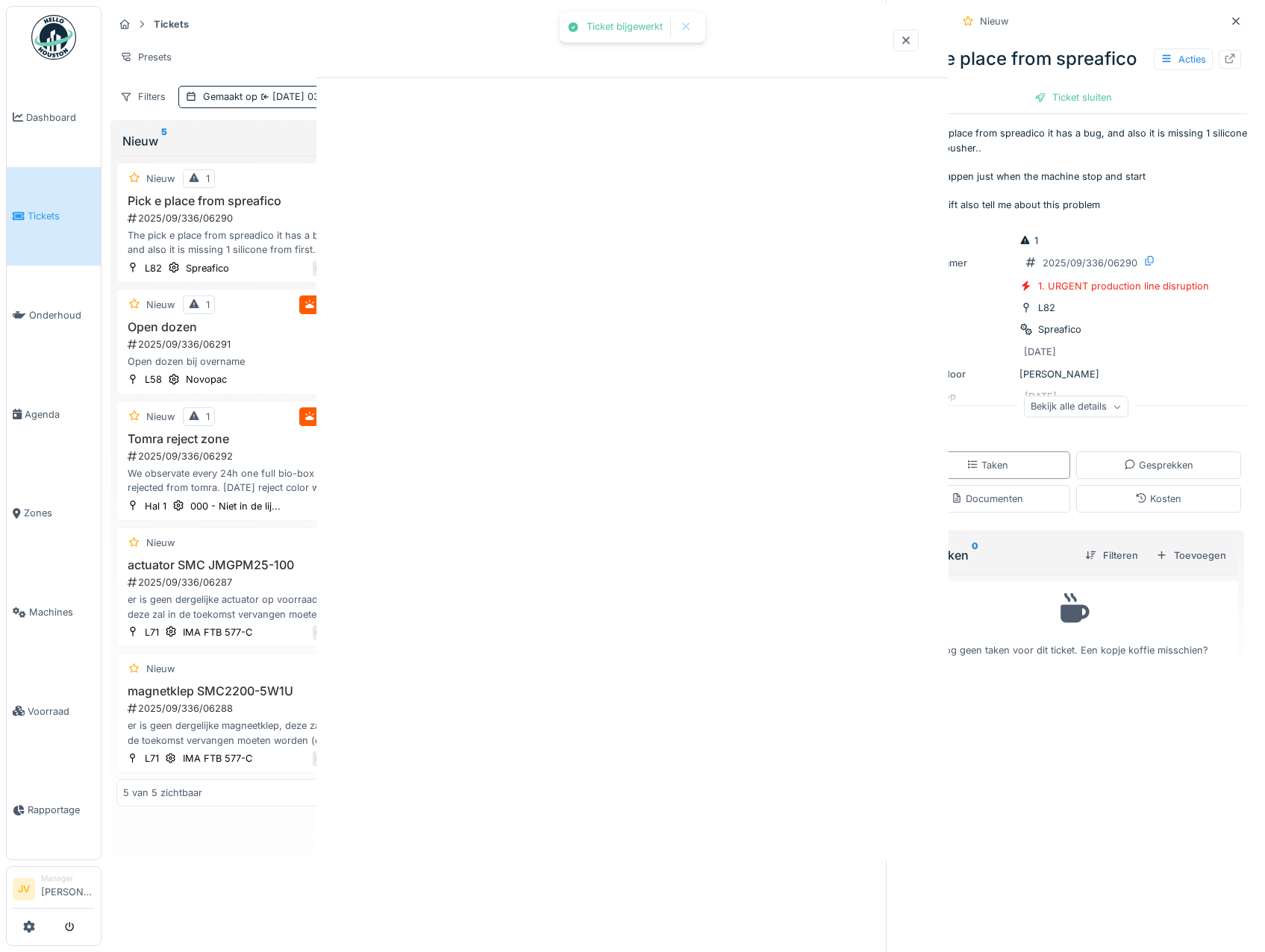
scroll to position [0, 0]
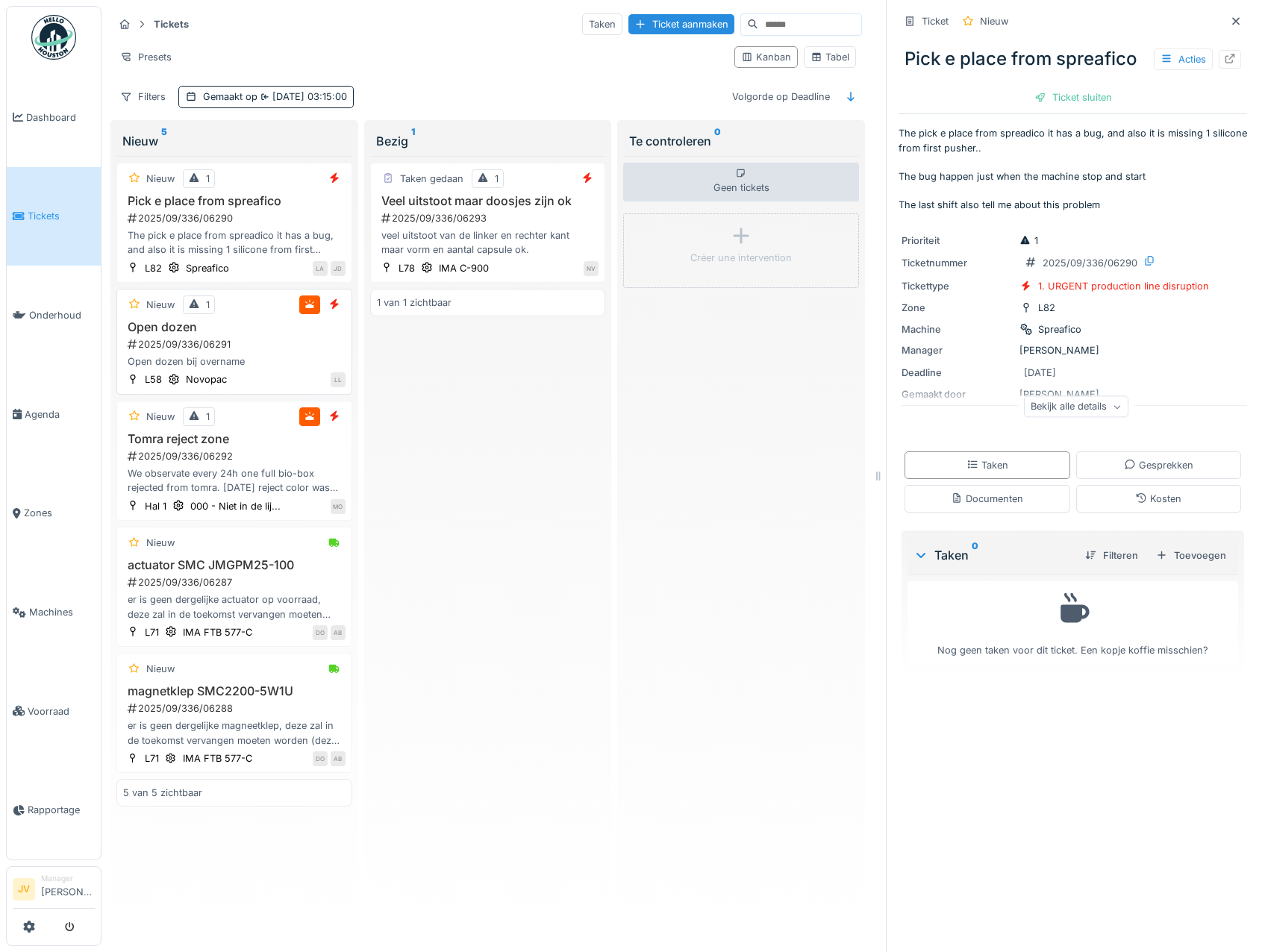
click at [296, 357] on div "Open dozen bij overname" at bounding box center [234, 362] width 223 height 14
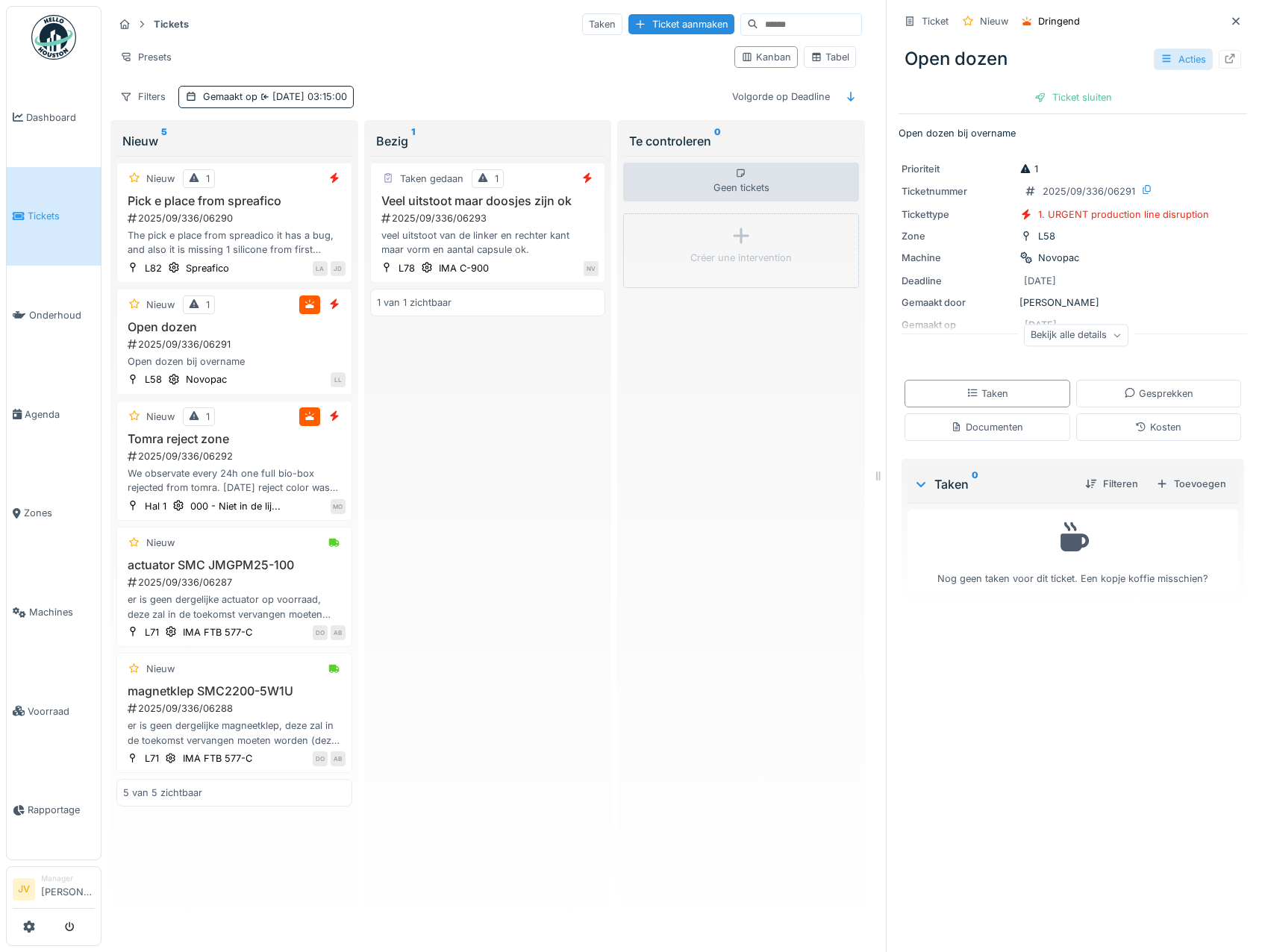
click at [1160, 53] on div at bounding box center [1166, 59] width 12 height 14
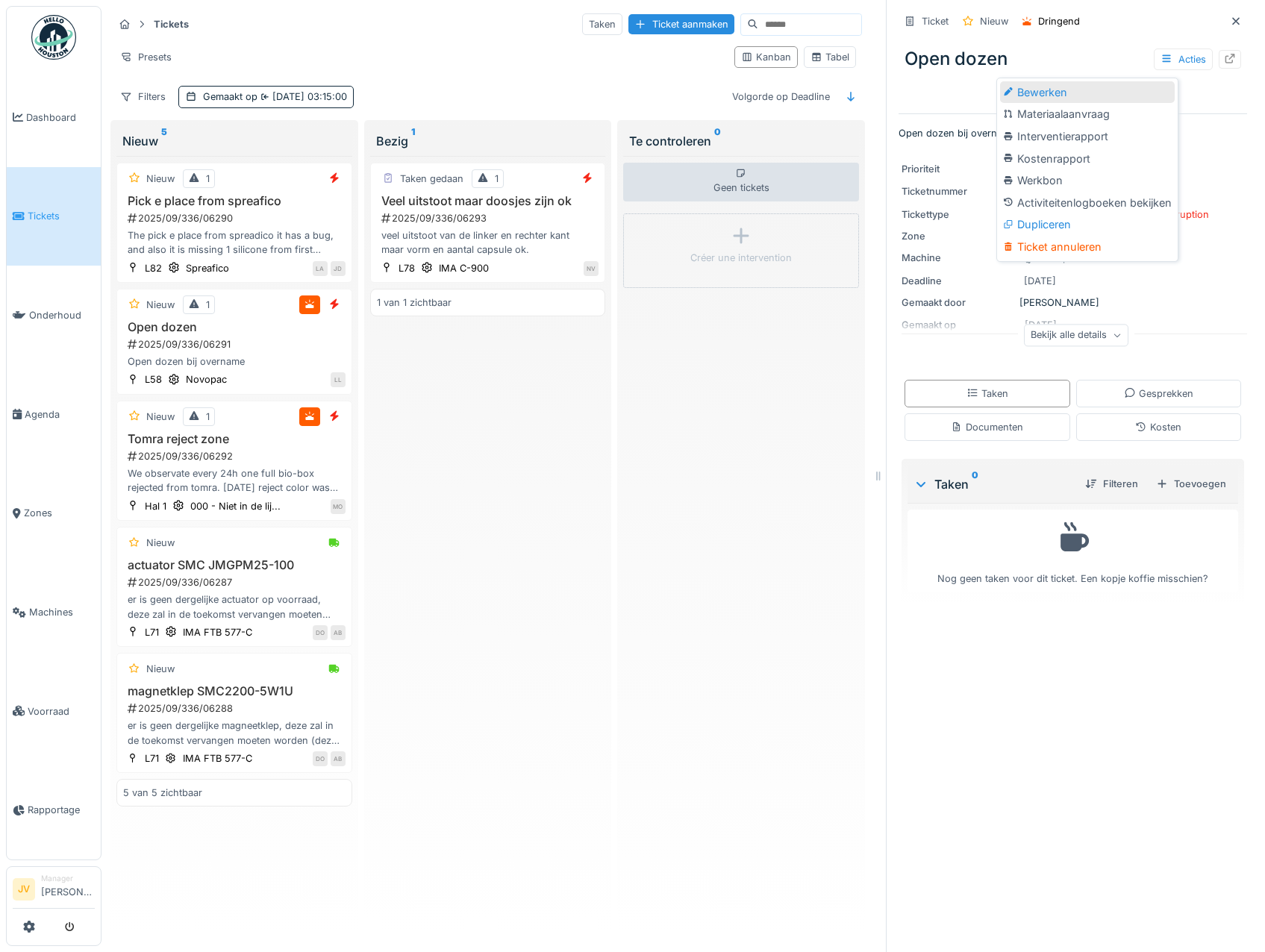
click at [1053, 89] on div "Bewerken" at bounding box center [1087, 92] width 174 height 23
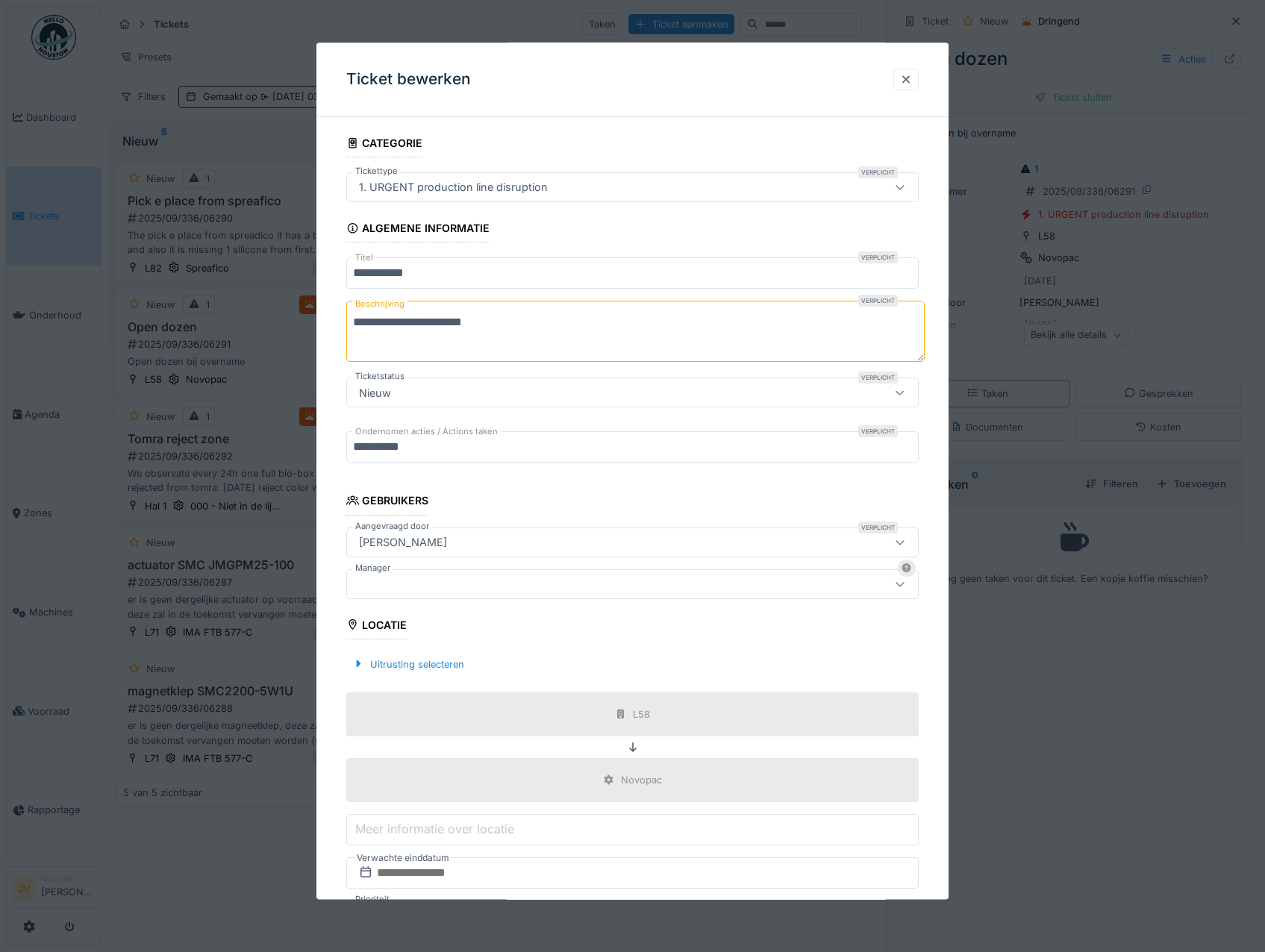
click at [416, 583] on div at bounding box center [599, 583] width 491 height 16
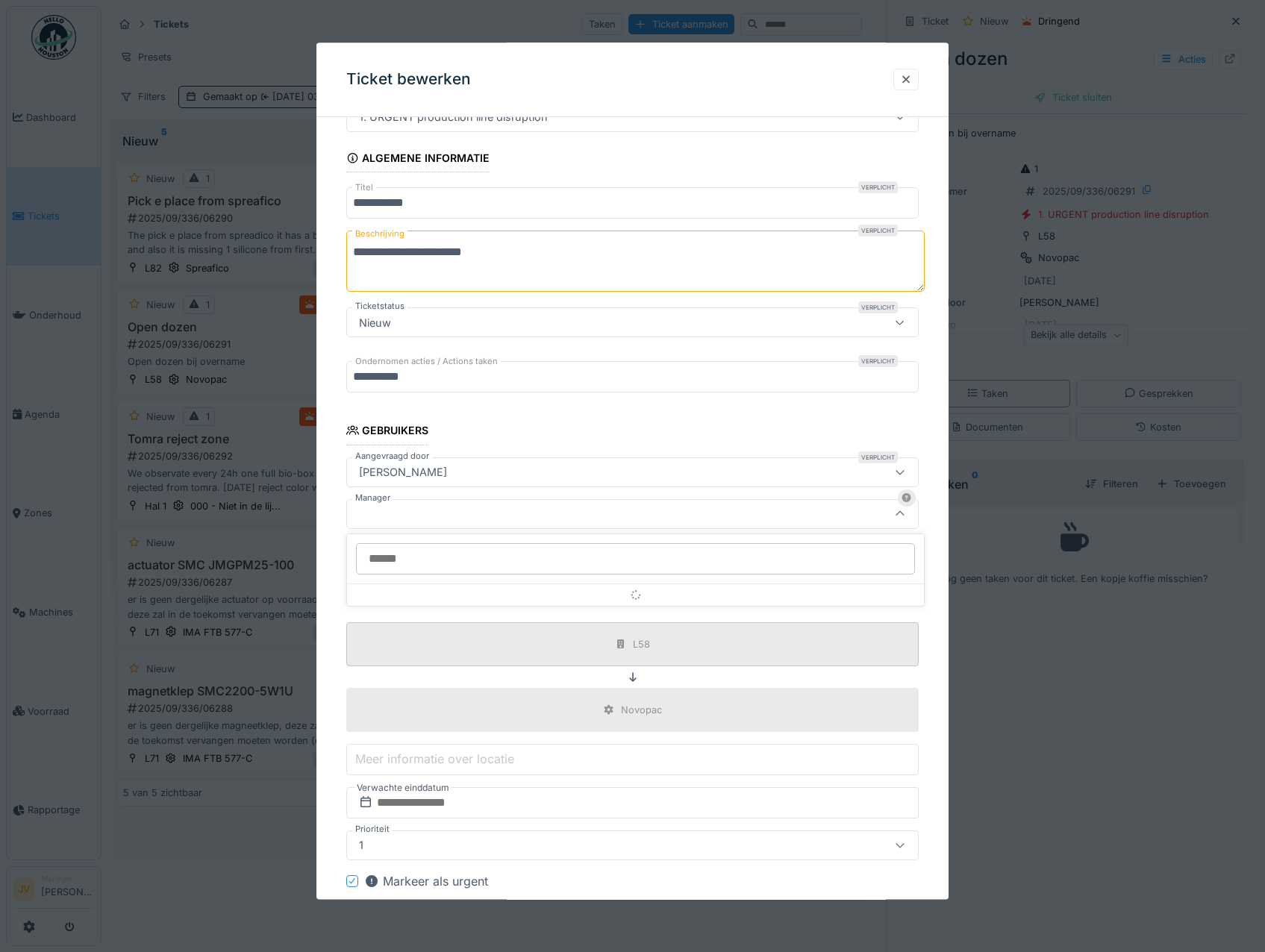
scroll to position [112, 0]
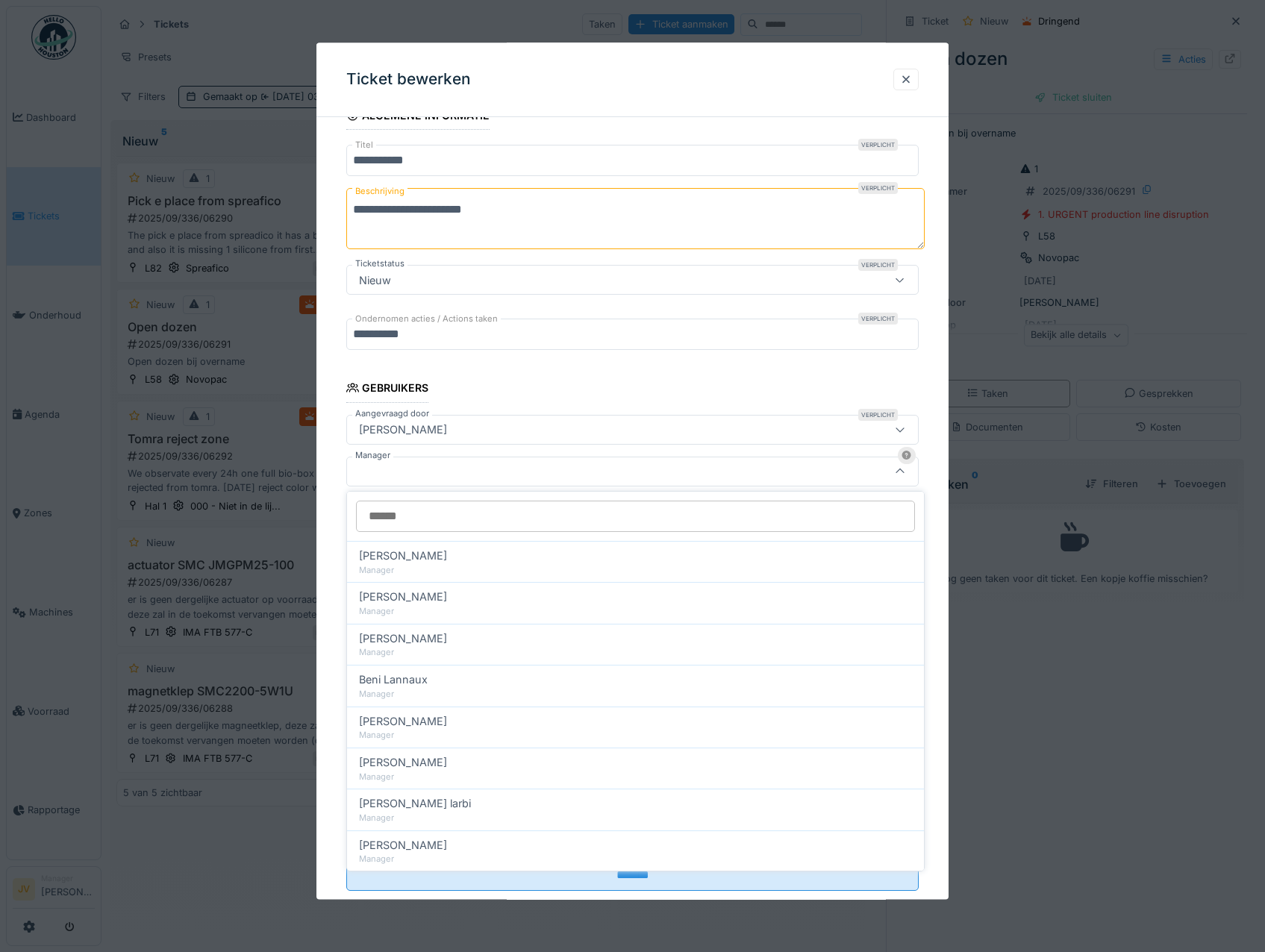
click at [410, 519] on input "Manager" at bounding box center [635, 516] width 559 height 31
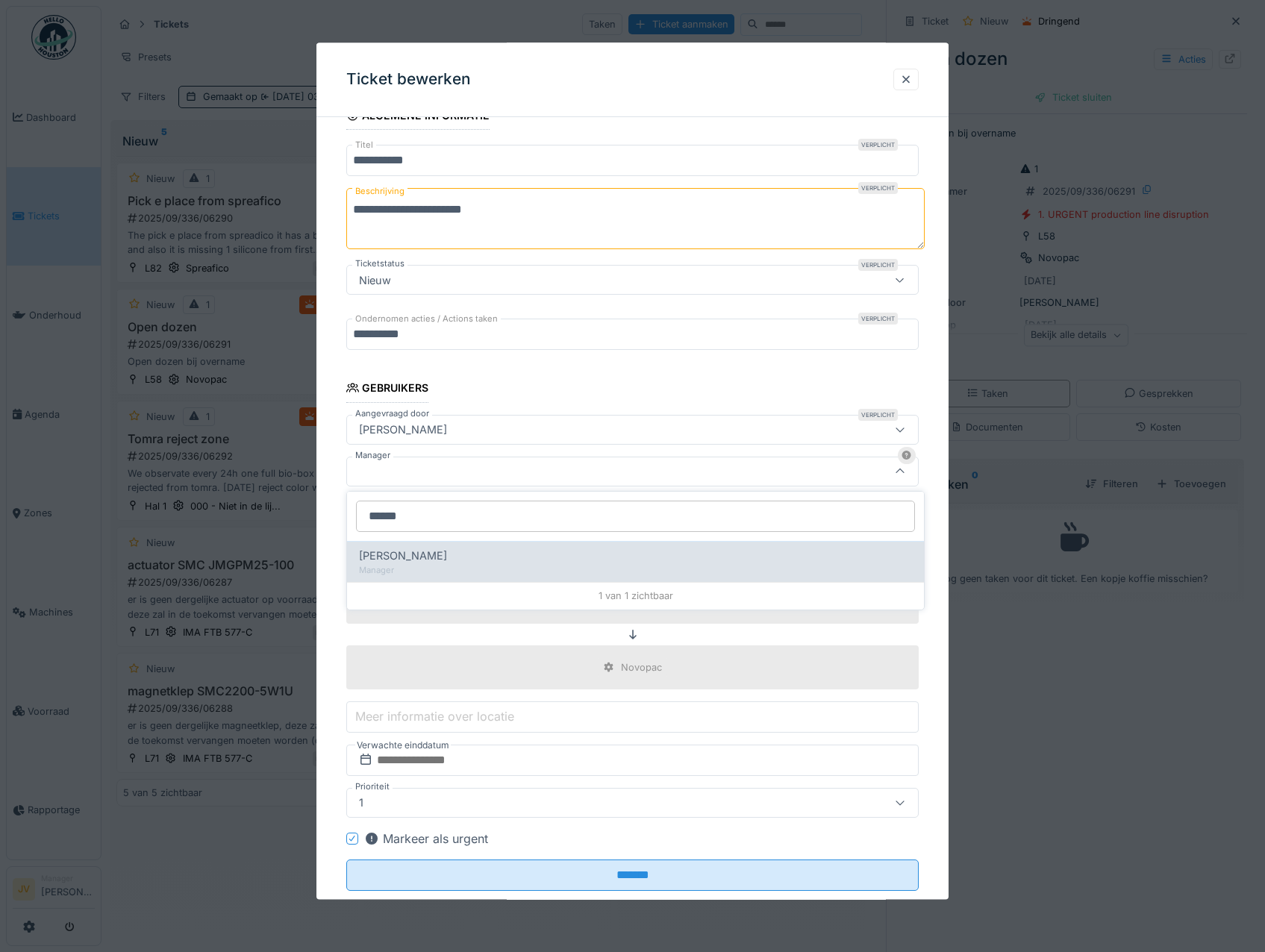
type input "******"
click at [423, 564] on div "Manager" at bounding box center [635, 570] width 553 height 12
type input "****"
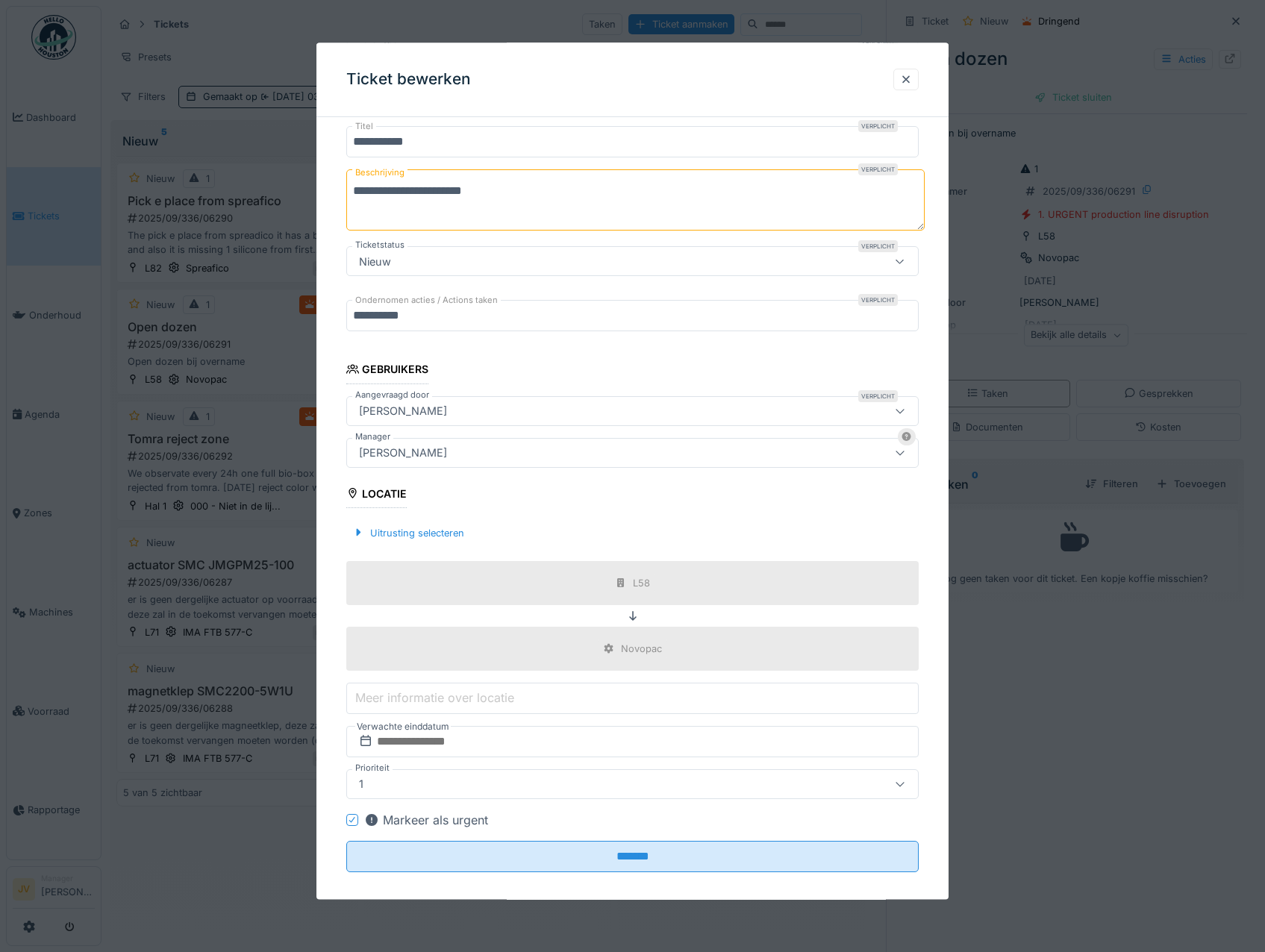
scroll to position [146, 0]
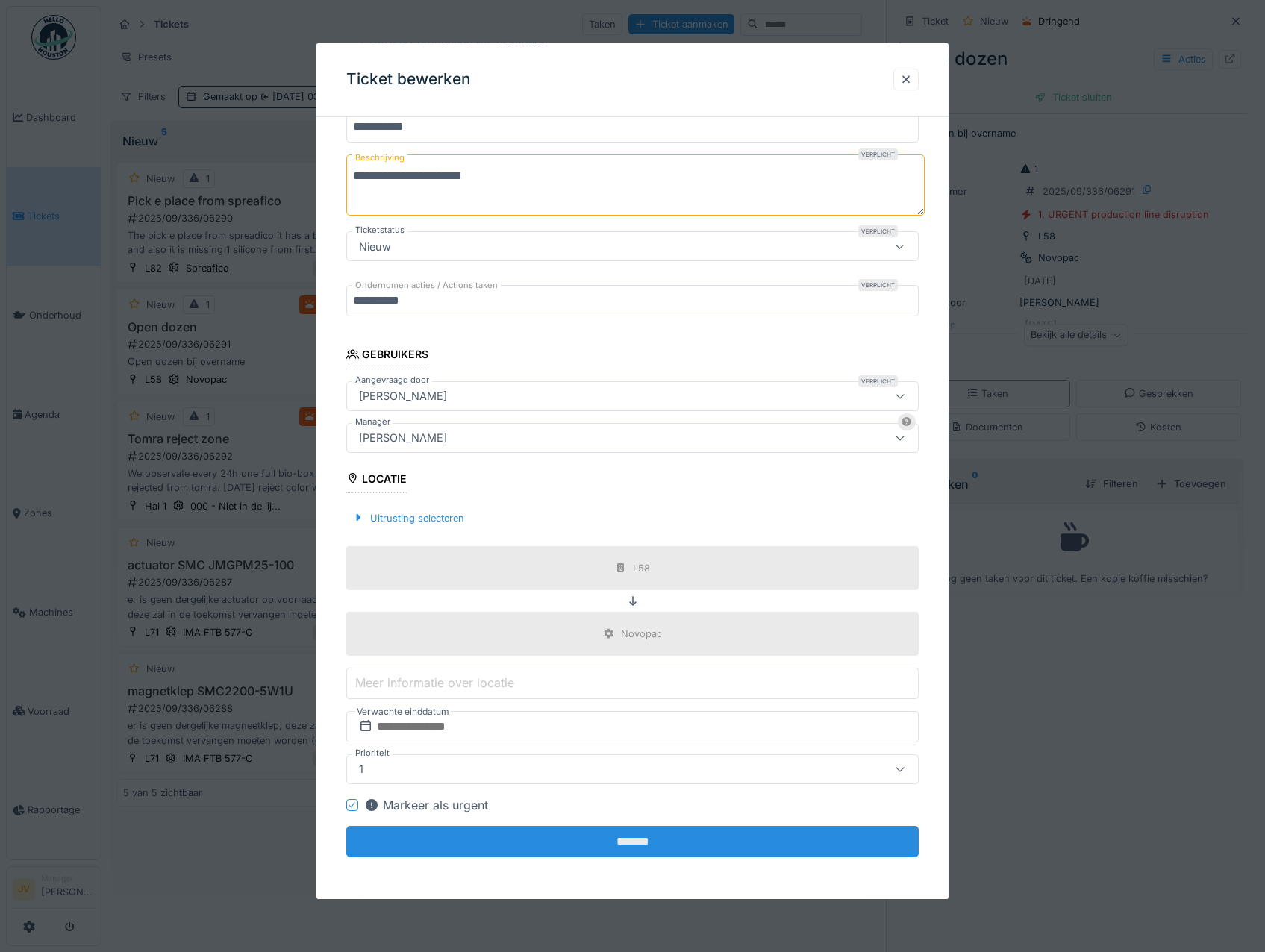
click at [618, 850] on input "*******" at bounding box center [632, 841] width 573 height 31
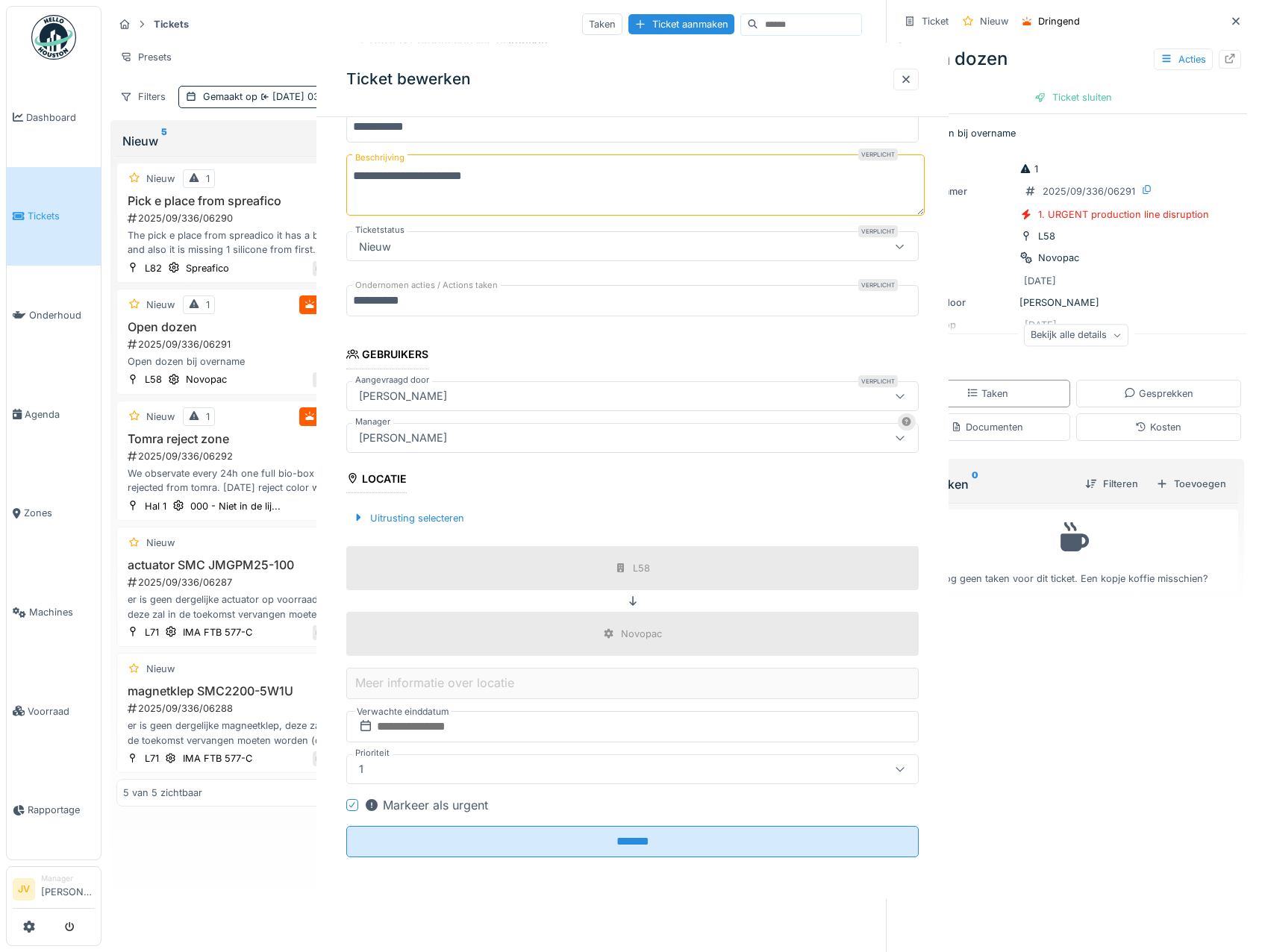
scroll to position [0, 0]
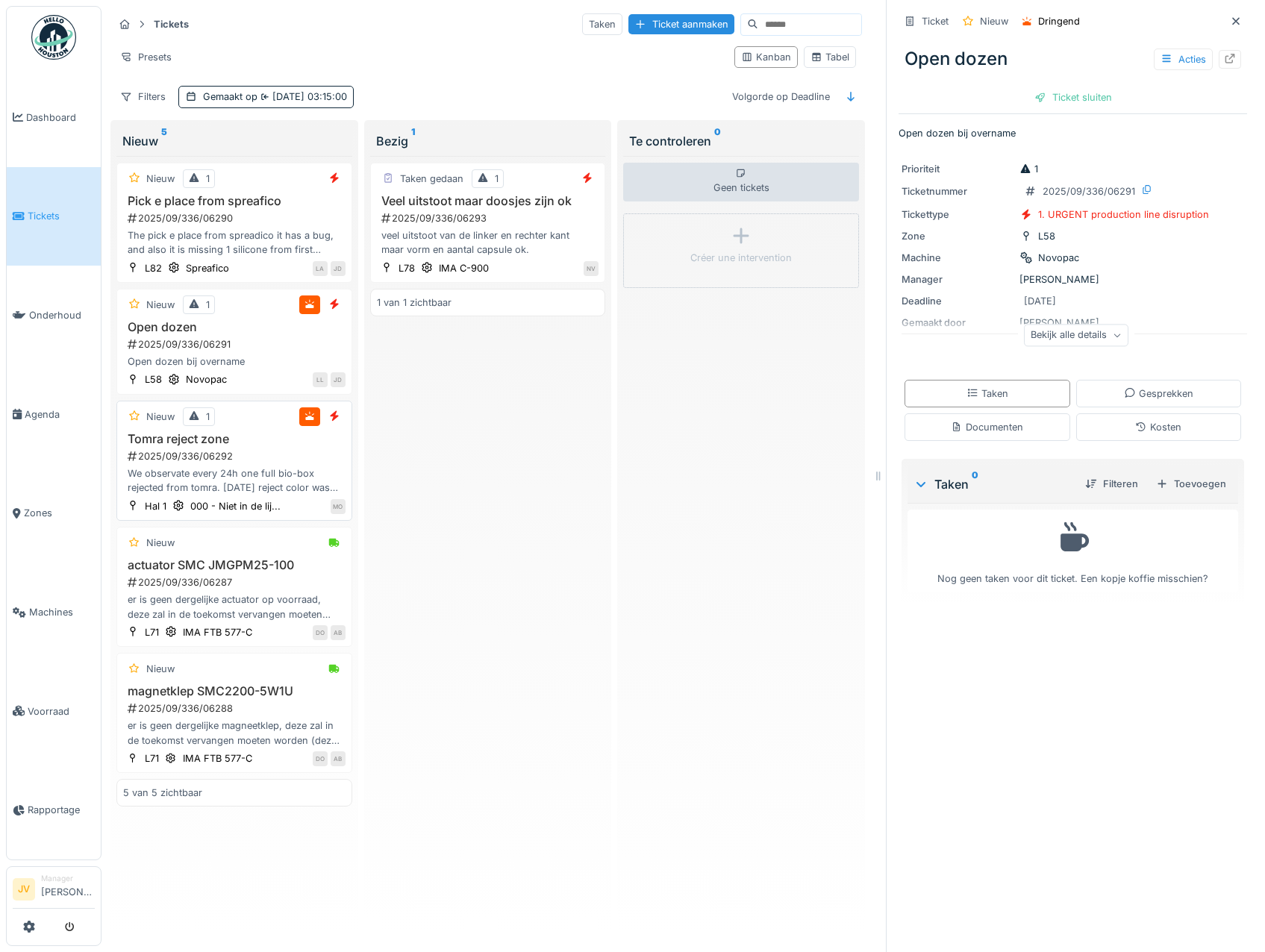
click at [302, 452] on div "2025/09/336/06292" at bounding box center [235, 456] width 220 height 14
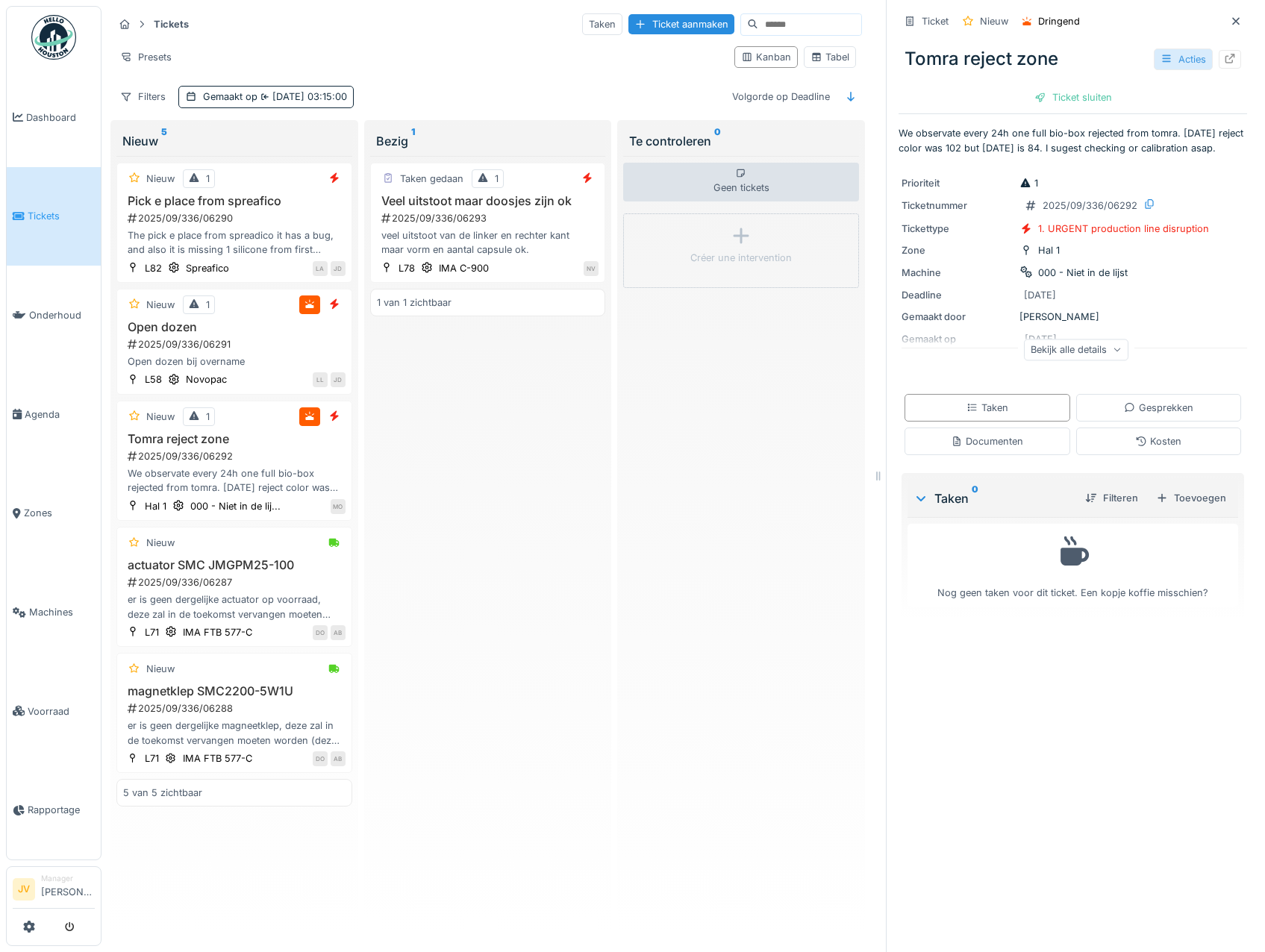
click at [1157, 57] on div "Acties" at bounding box center [1182, 59] width 59 height 22
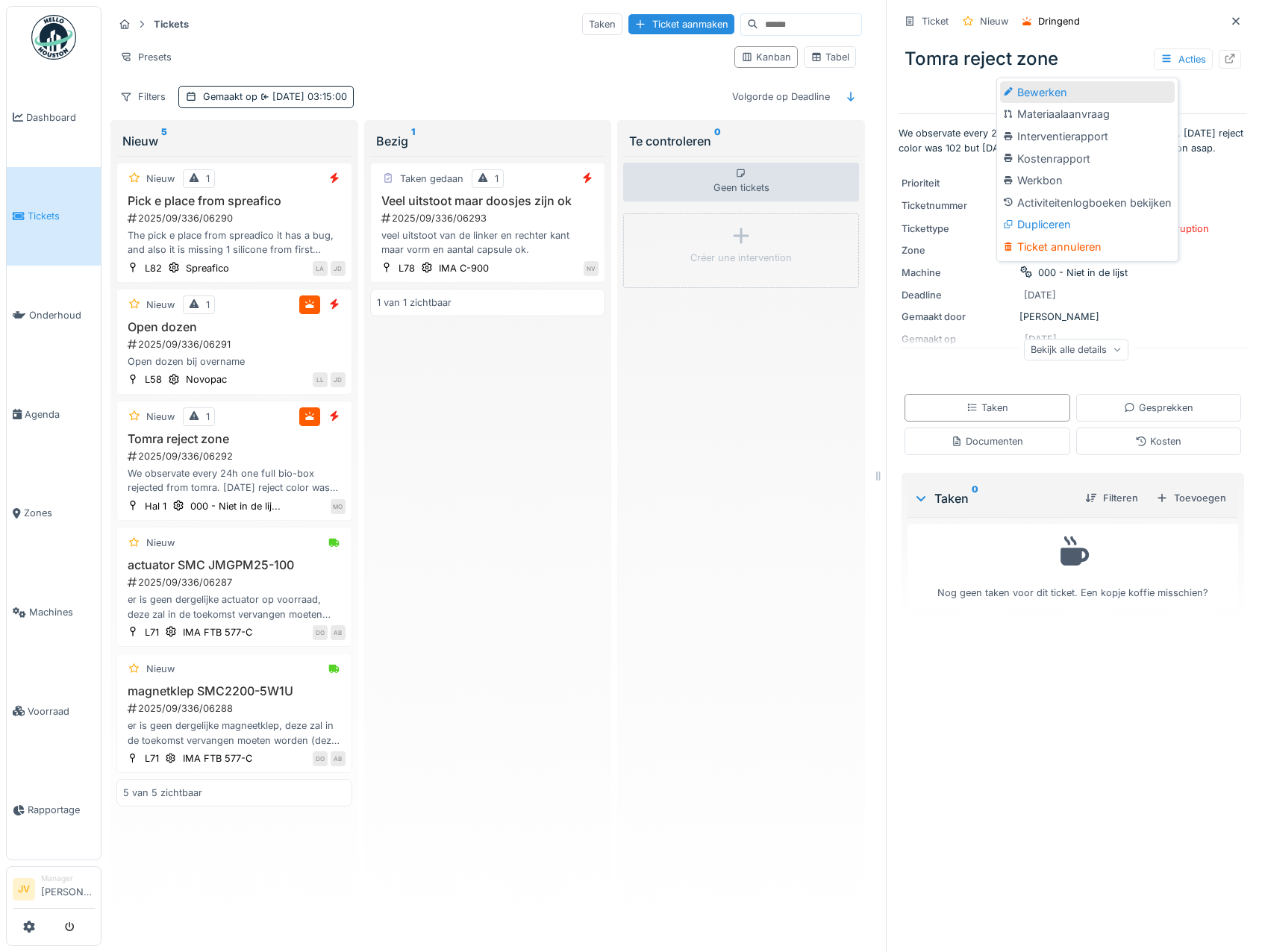
click at [1091, 92] on div "Bewerken" at bounding box center [1087, 92] width 174 height 23
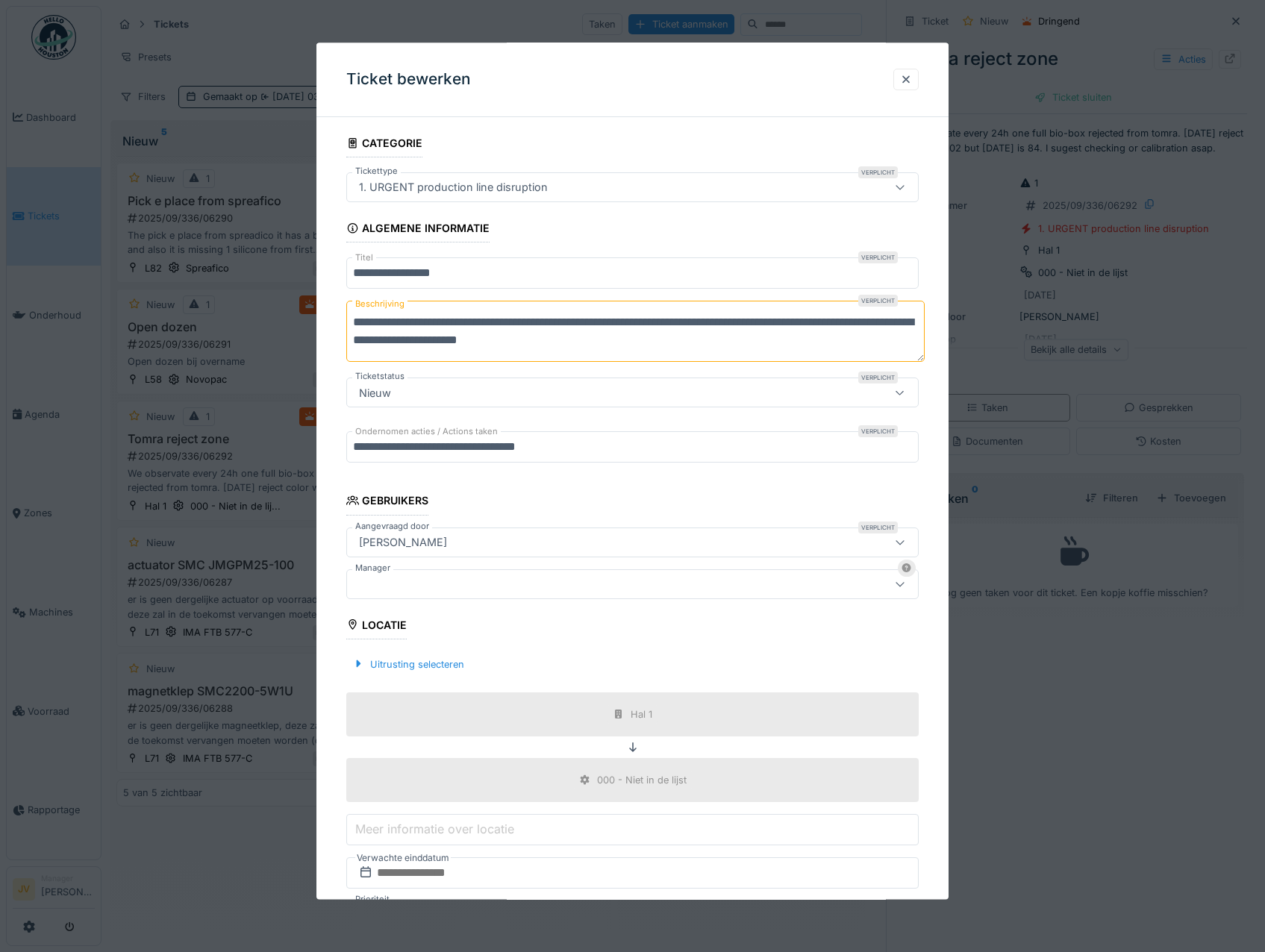
click at [413, 583] on div at bounding box center [599, 583] width 491 height 16
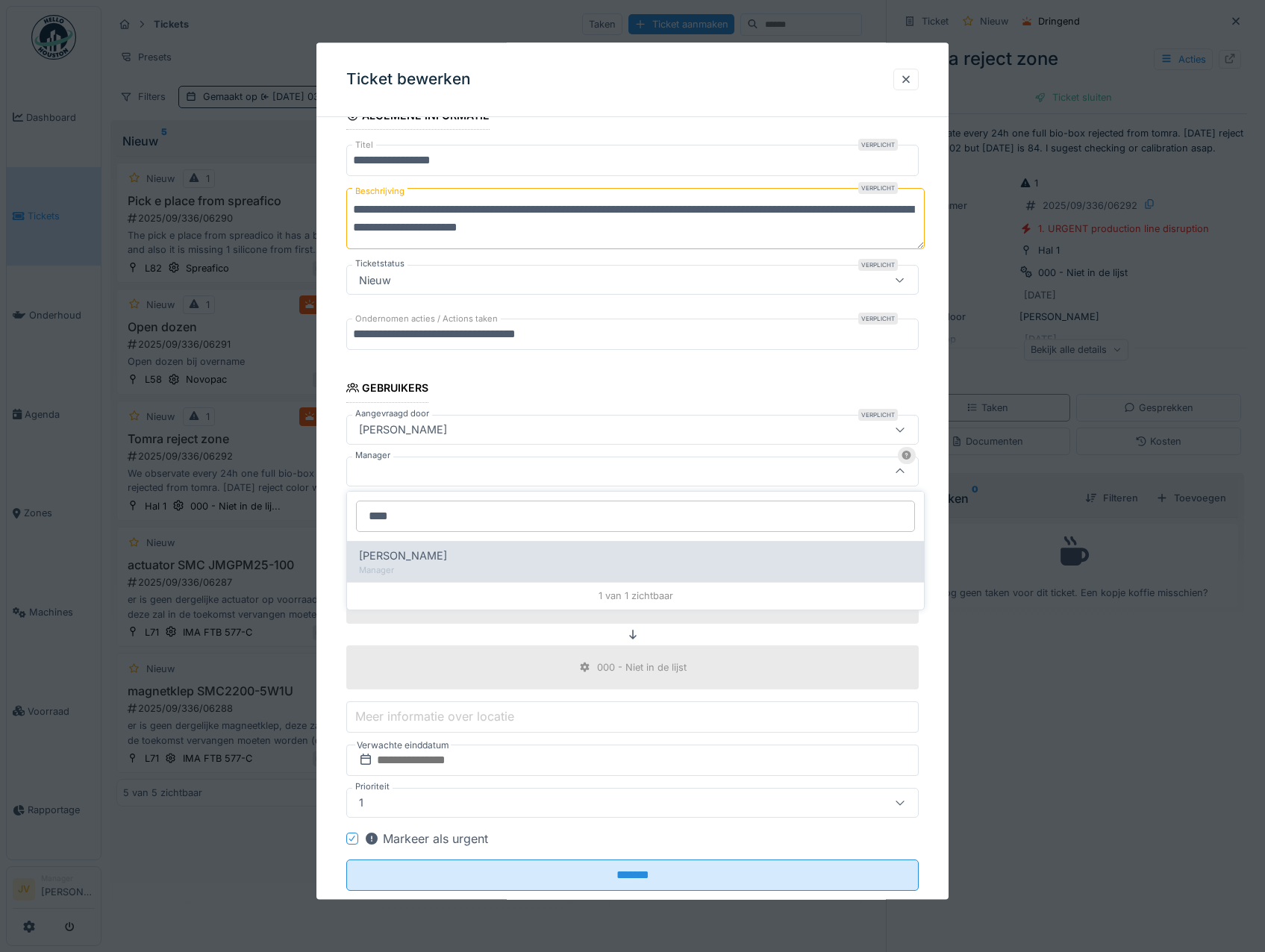
type input "****"
click at [442, 558] on div "[PERSON_NAME]" at bounding box center [635, 555] width 553 height 16
type input "****"
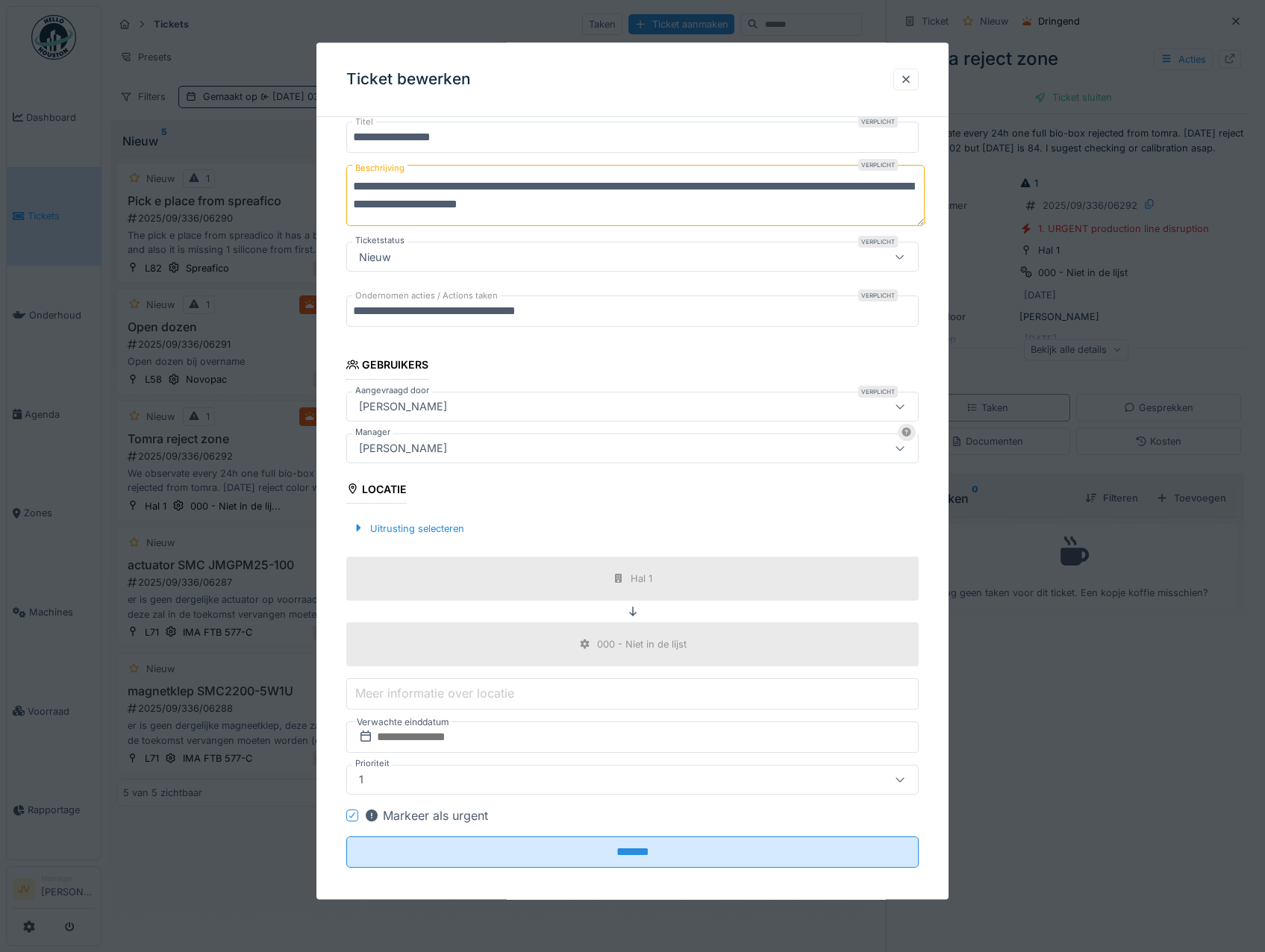
scroll to position [146, 0]
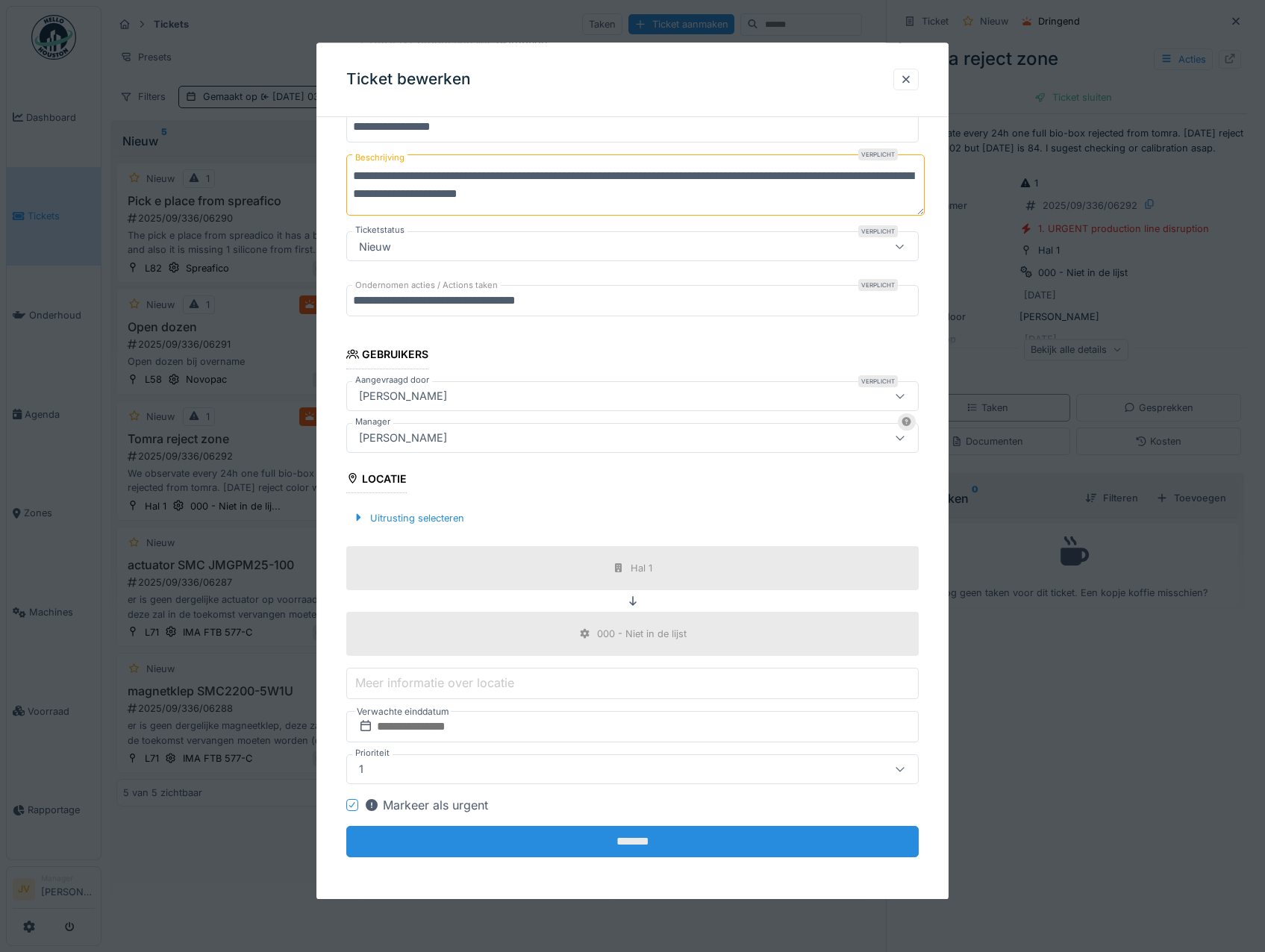
click at [607, 835] on input "*******" at bounding box center [632, 841] width 573 height 31
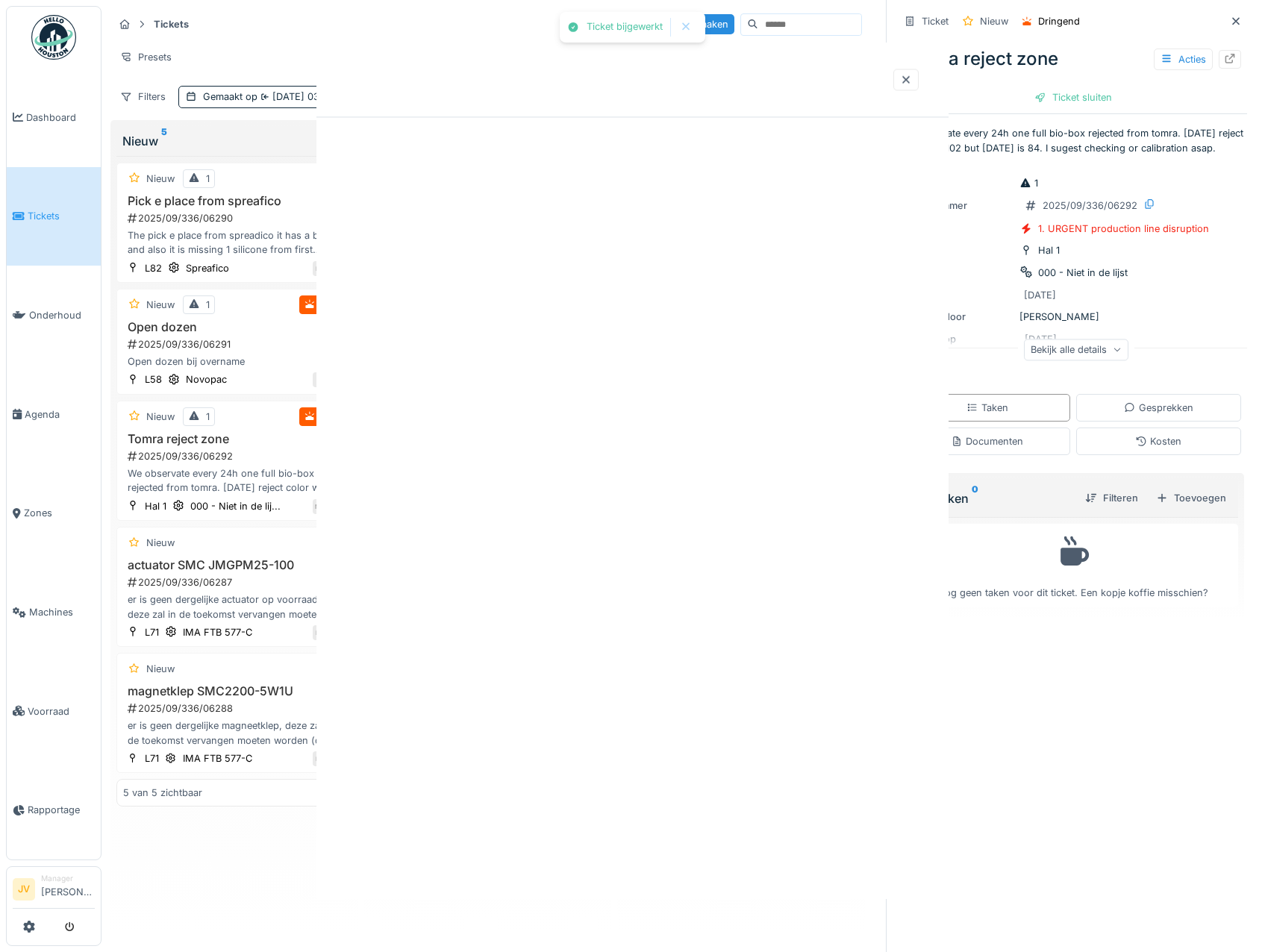
scroll to position [0, 0]
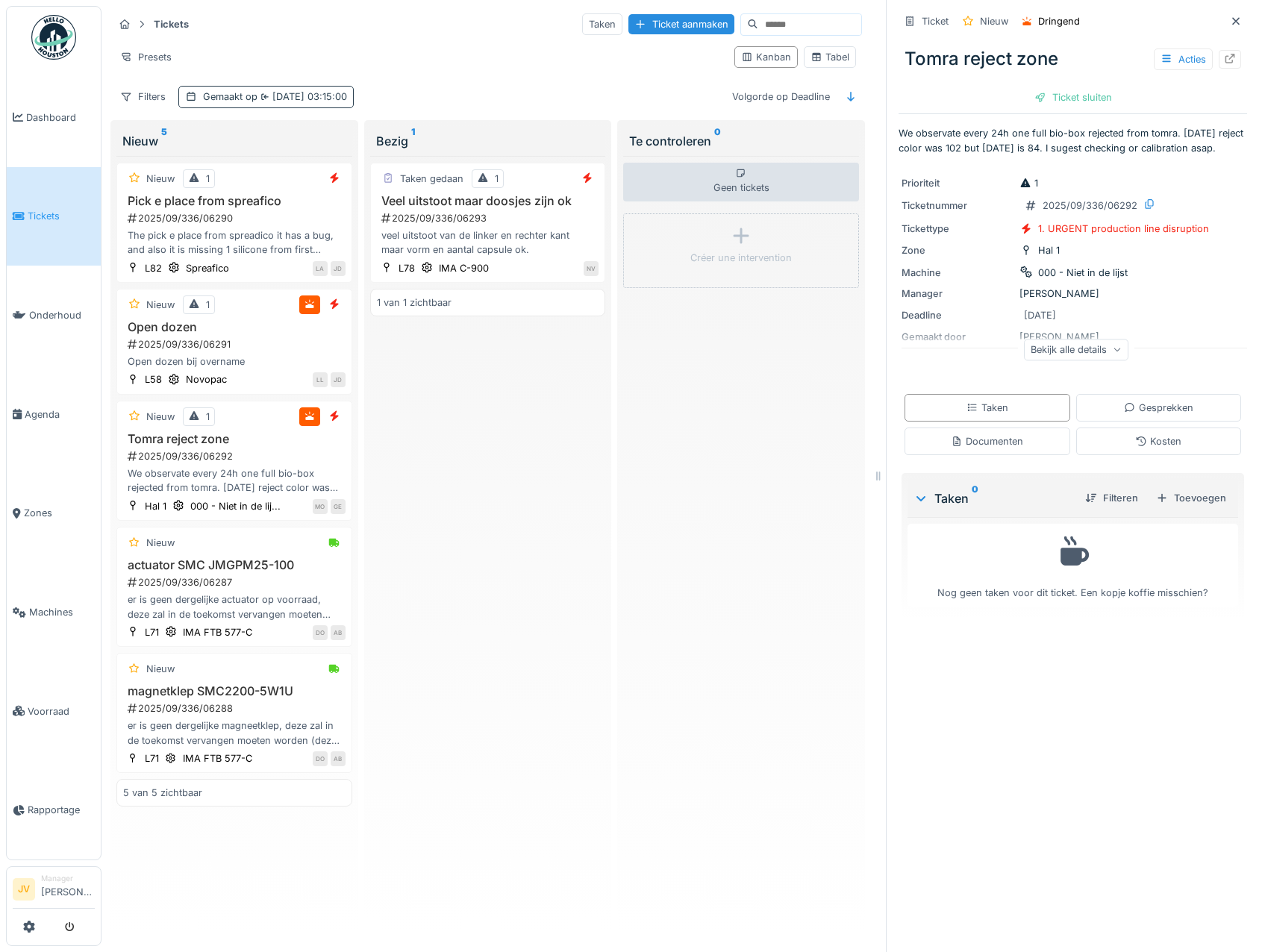
click at [192, 95] on icon at bounding box center [191, 95] width 9 height 9
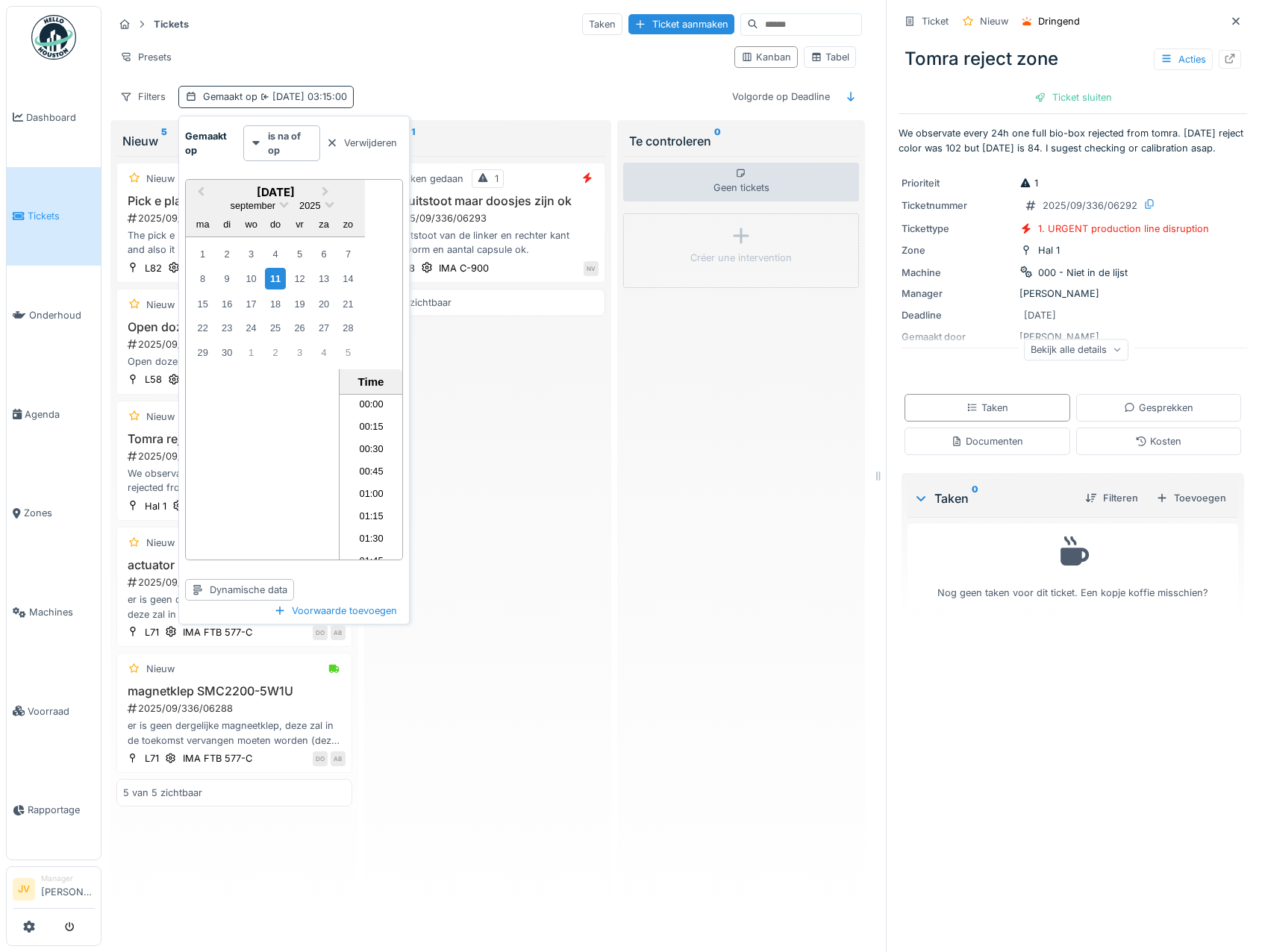
scroll to position [220, 0]
click at [148, 98] on div "Filters" at bounding box center [142, 97] width 59 height 22
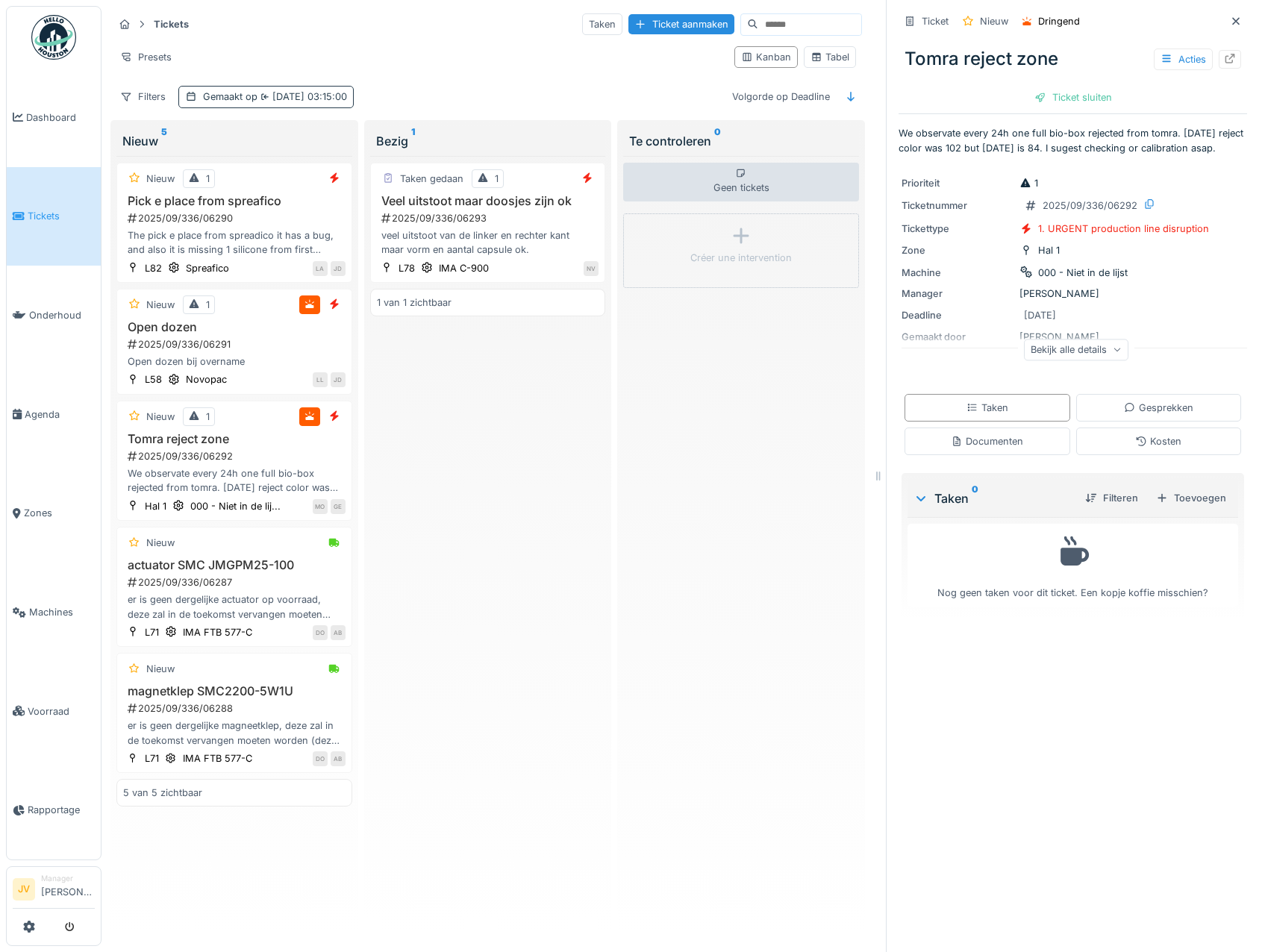
click at [343, 96] on span "[DATE] 03:15:00" at bounding box center [302, 97] width 90 height 11
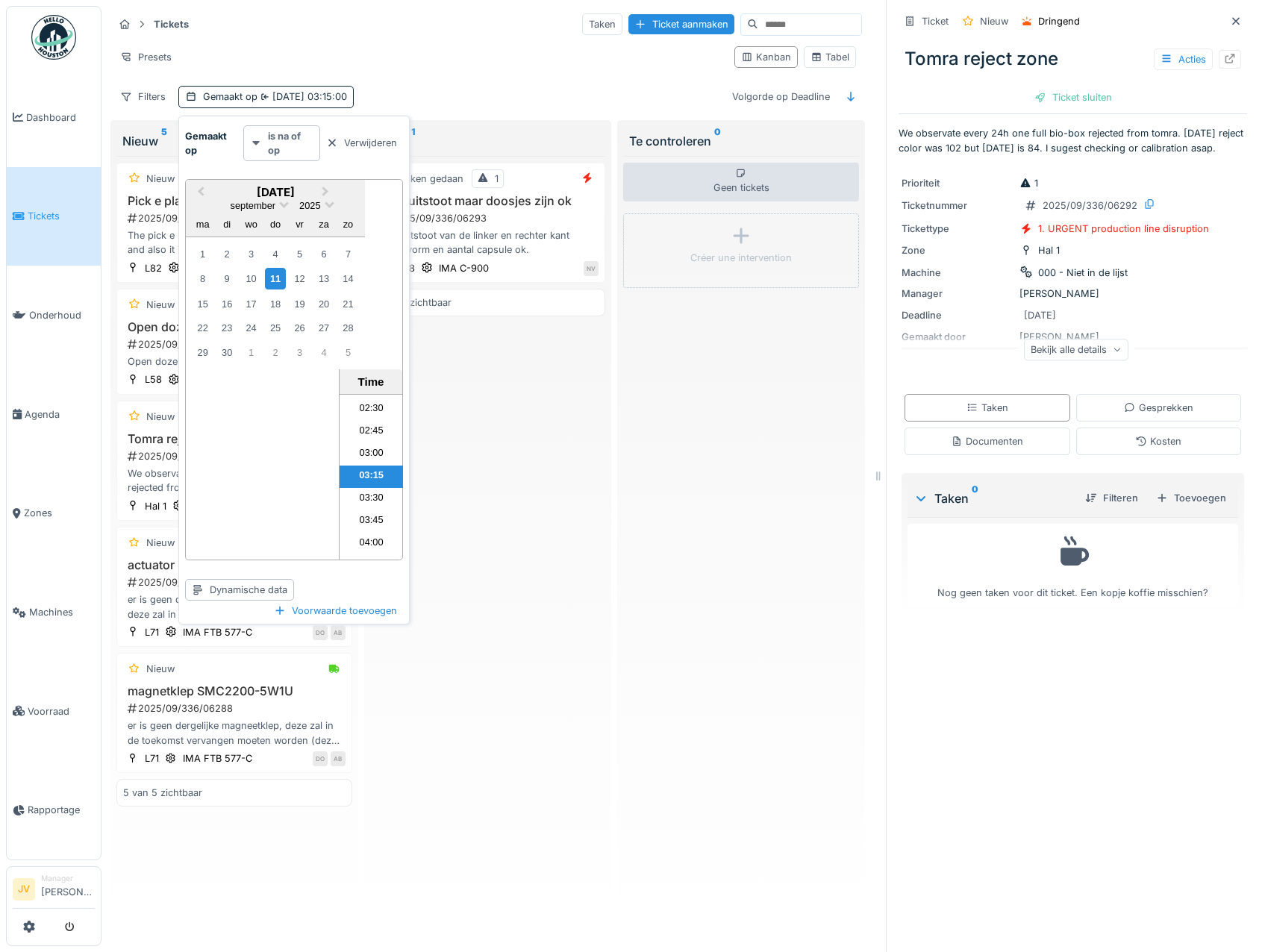
click at [254, 143] on icon at bounding box center [256, 143] width 8 height 5
click at [428, 60] on div "Presets" at bounding box center [417, 57] width 609 height 22
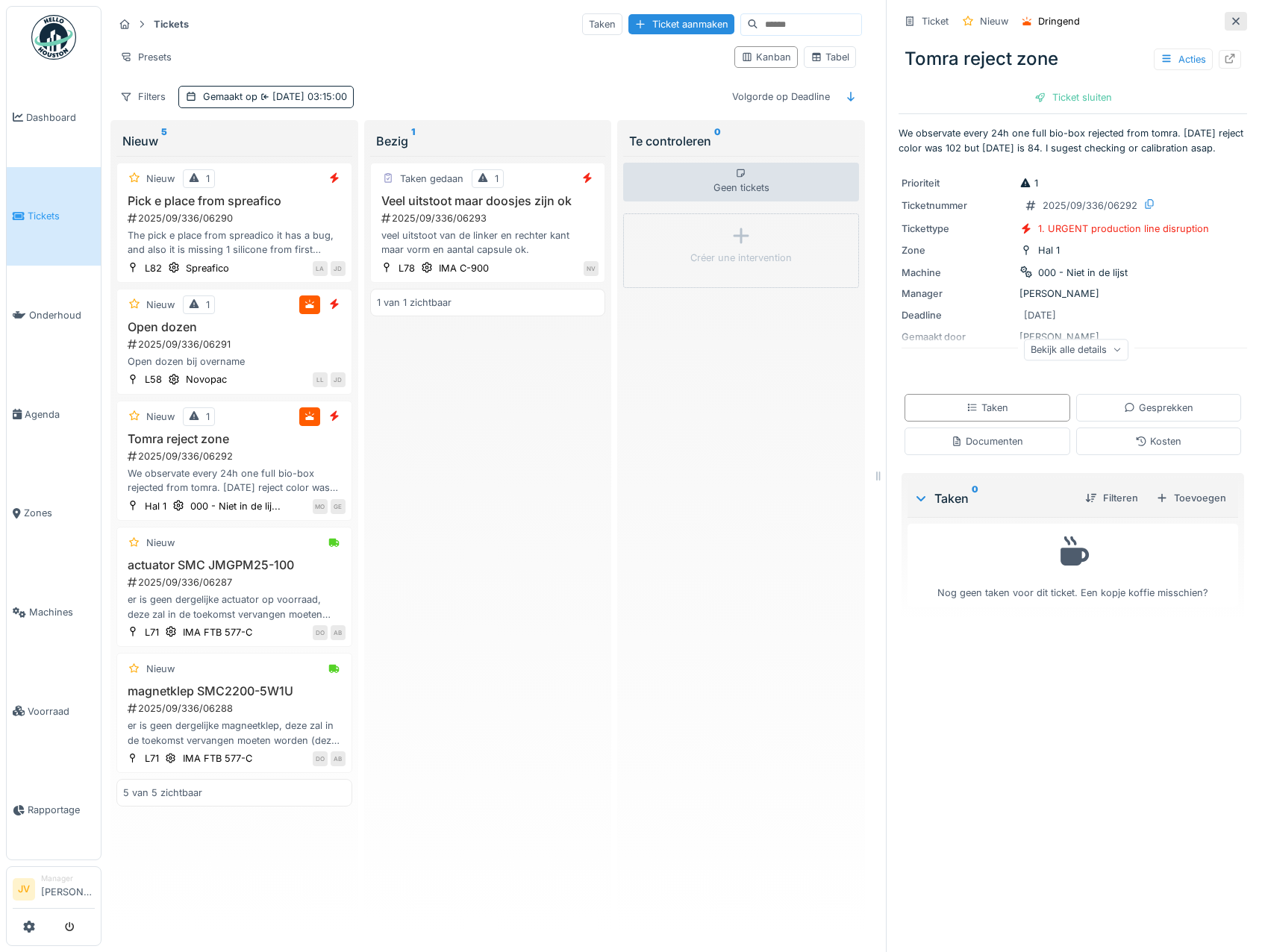
click at [1230, 23] on icon at bounding box center [1235, 21] width 12 height 9
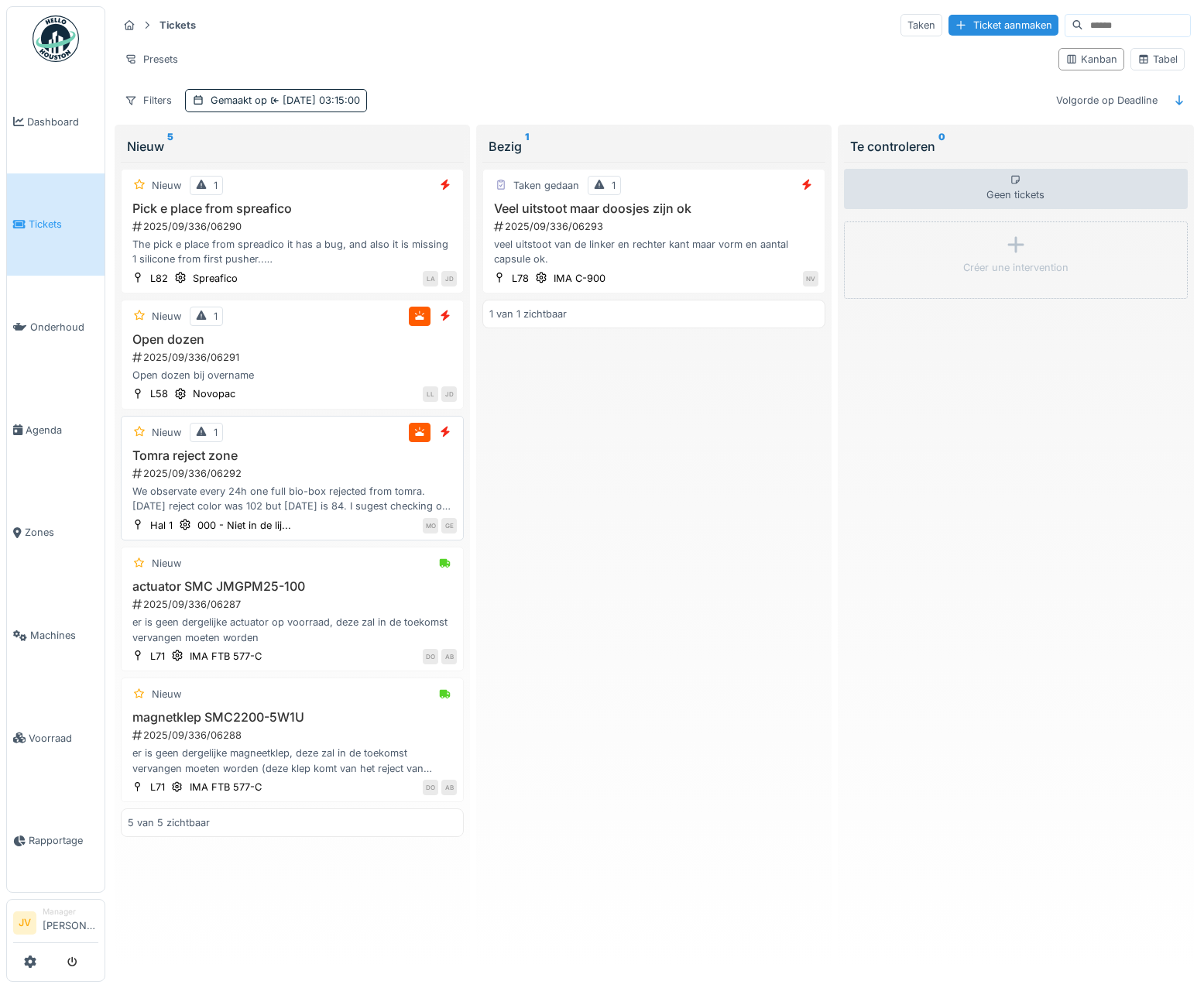
click at [311, 470] on div "2025/09/336/06292" at bounding box center [294, 473] width 326 height 15
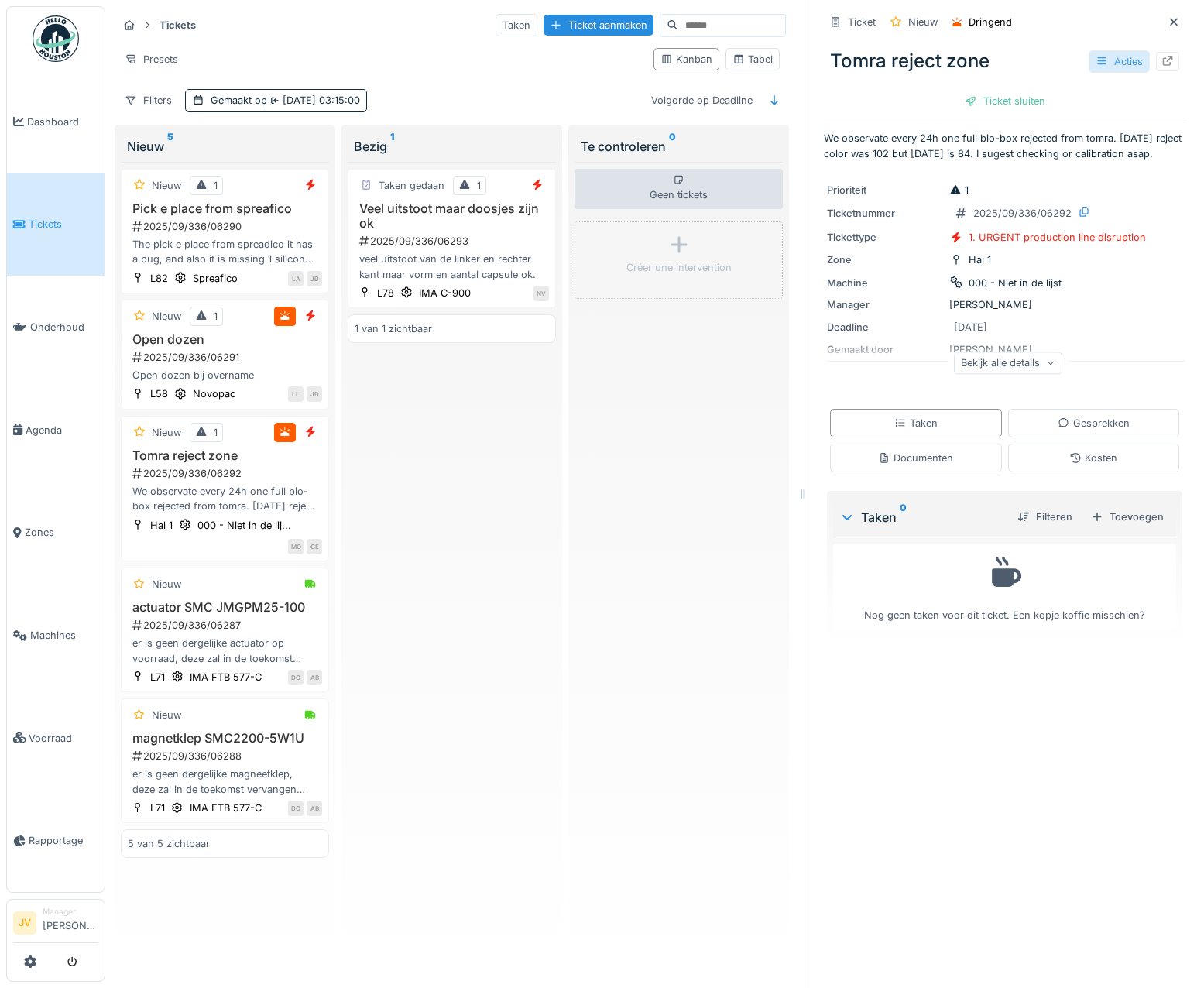
click at [1093, 64] on div "Acties" at bounding box center [1119, 62] width 61 height 23
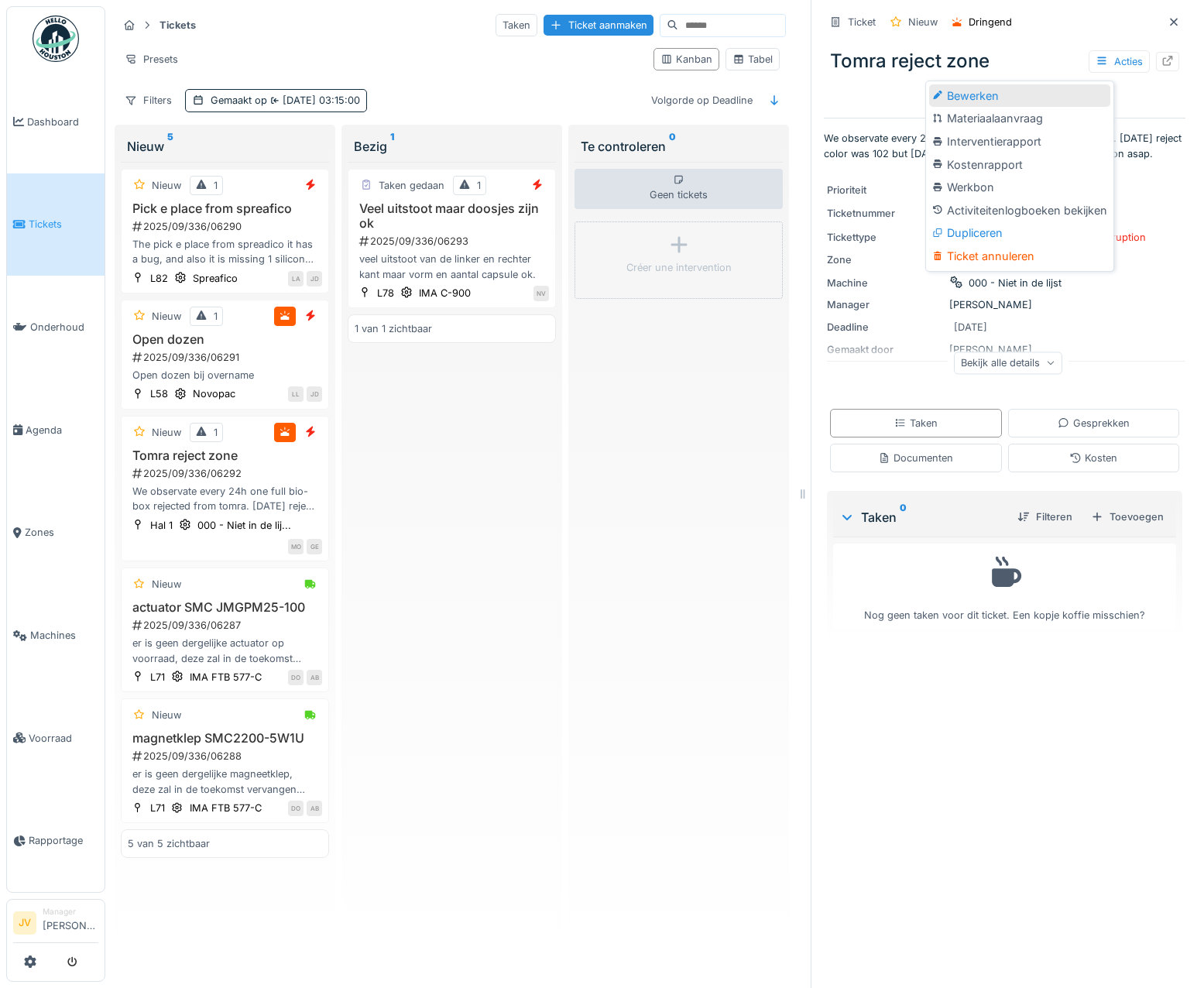
click at [985, 102] on div "Bewerken" at bounding box center [1019, 96] width 181 height 24
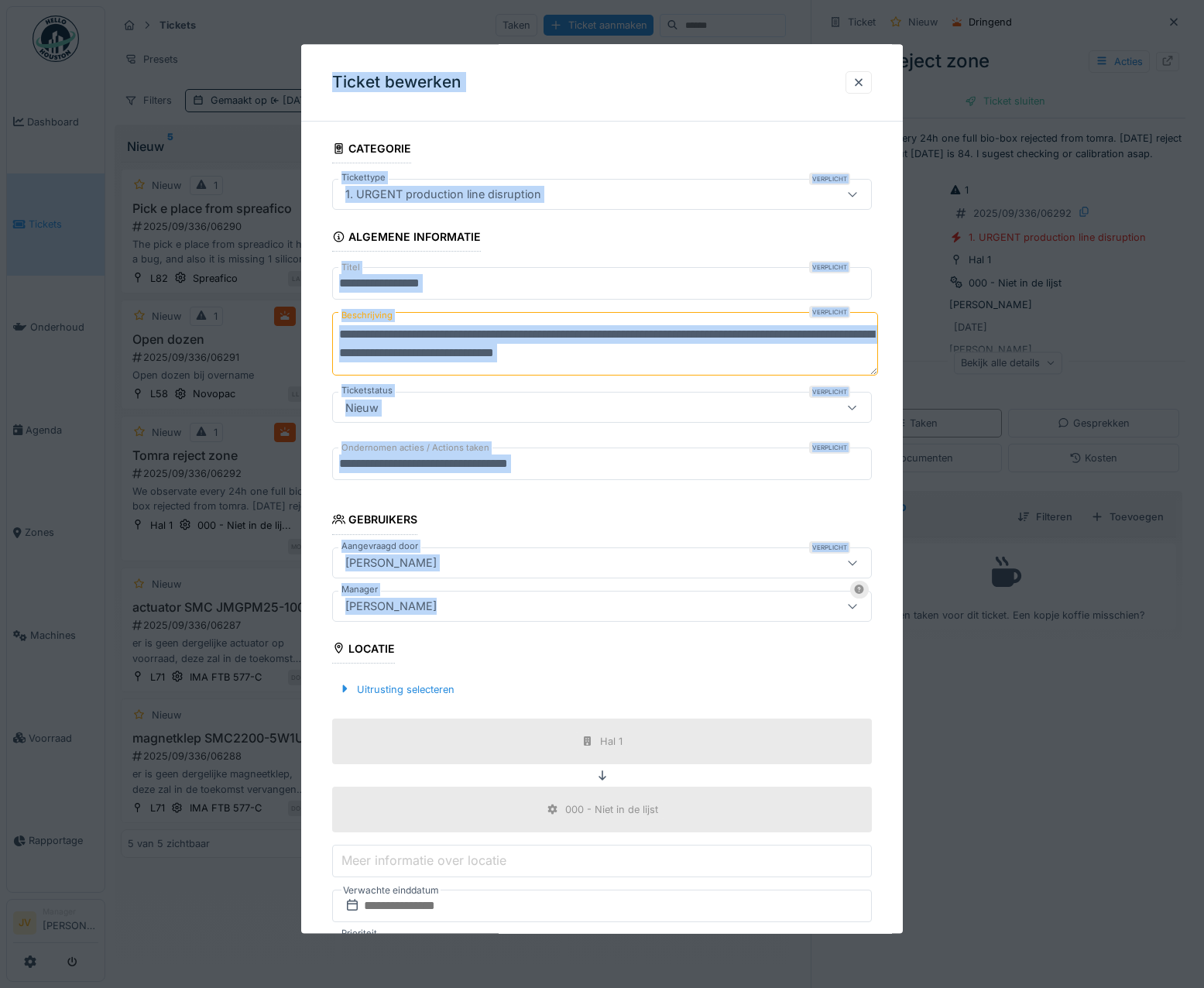
drag, startPoint x: 438, startPoint y: 608, endPoint x: 299, endPoint y: 610, distance: 139.0
click at [299, 610] on div "**********" at bounding box center [654, 494] width 1099 height 988
drag, startPoint x: 299, startPoint y: 610, endPoint x: 448, endPoint y: 611, distance: 149.0
click at [448, 611] on div "[PERSON_NAME]" at bounding box center [569, 605] width 461 height 17
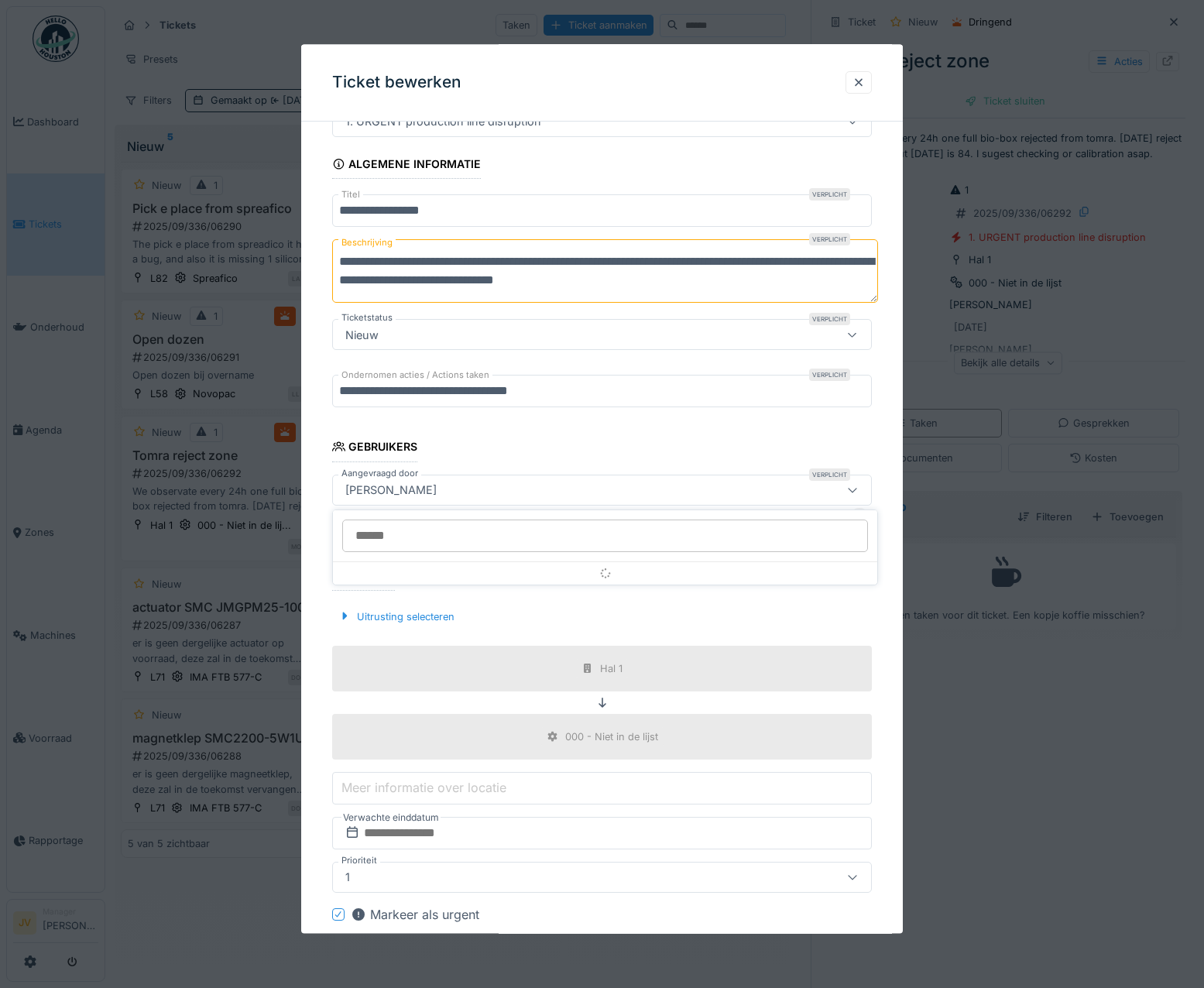
scroll to position [117, 0]
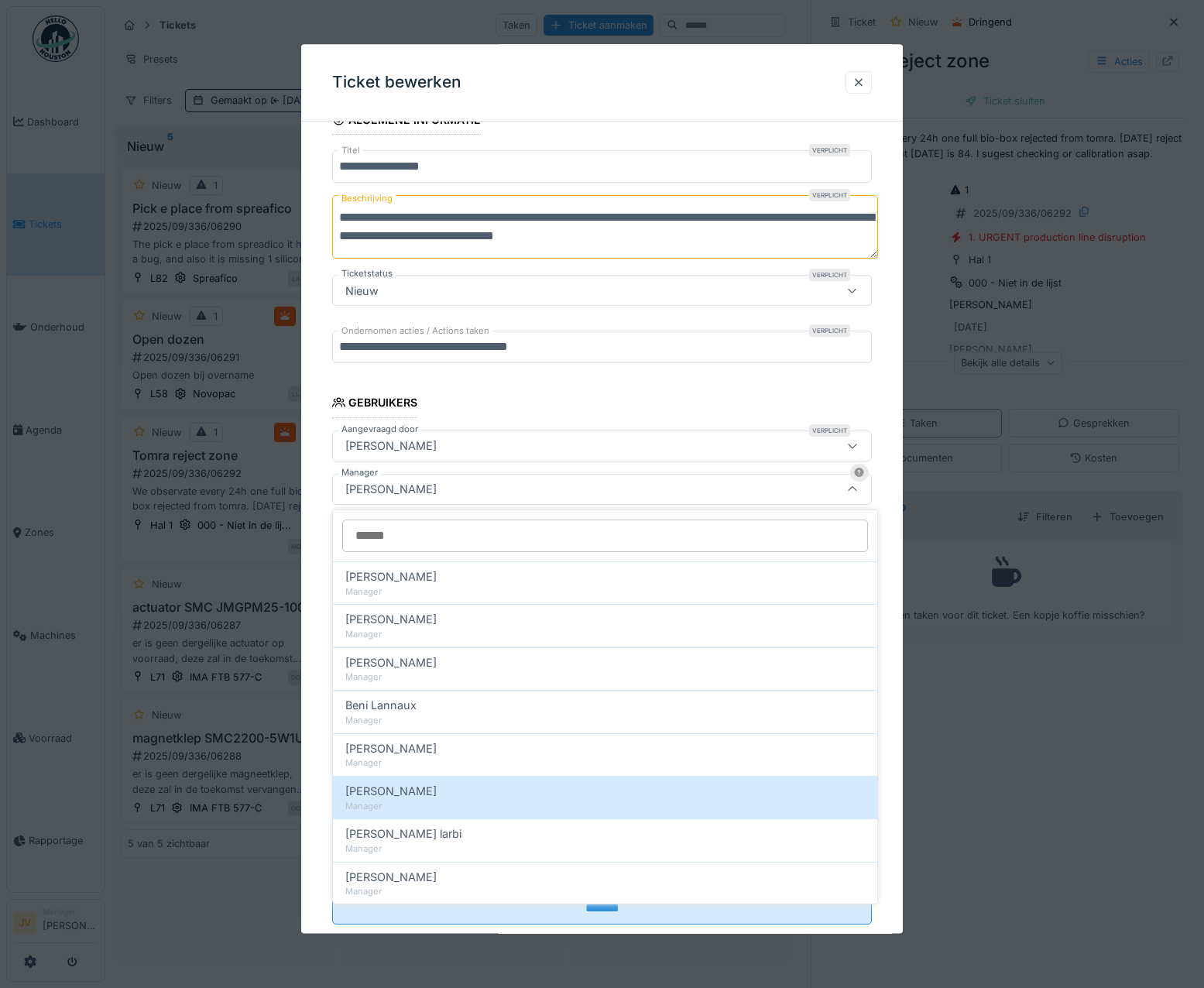
click at [439, 490] on div "[PERSON_NAME]" at bounding box center [569, 489] width 461 height 17
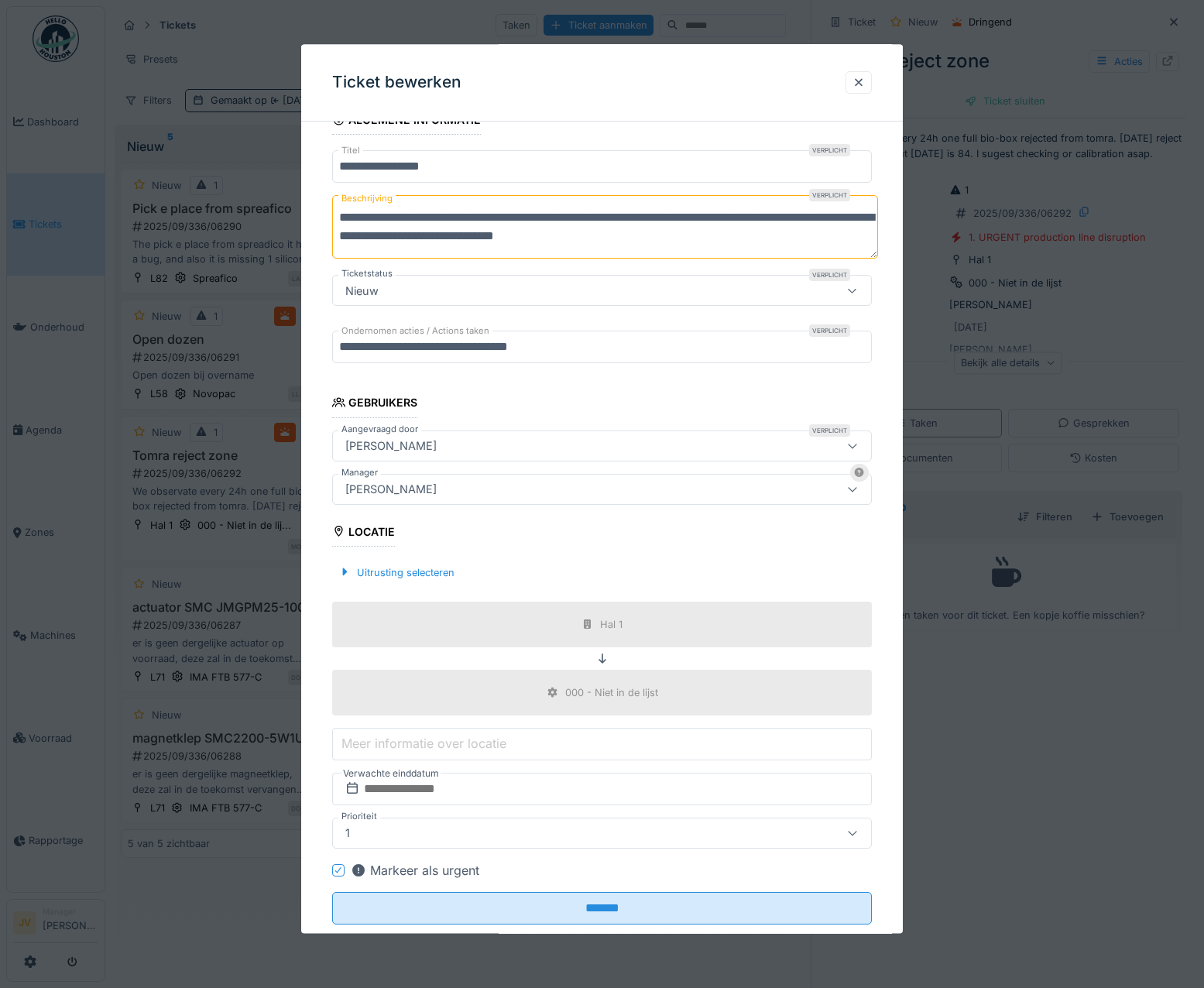
click at [437, 488] on div "[PERSON_NAME]" at bounding box center [569, 489] width 461 height 17
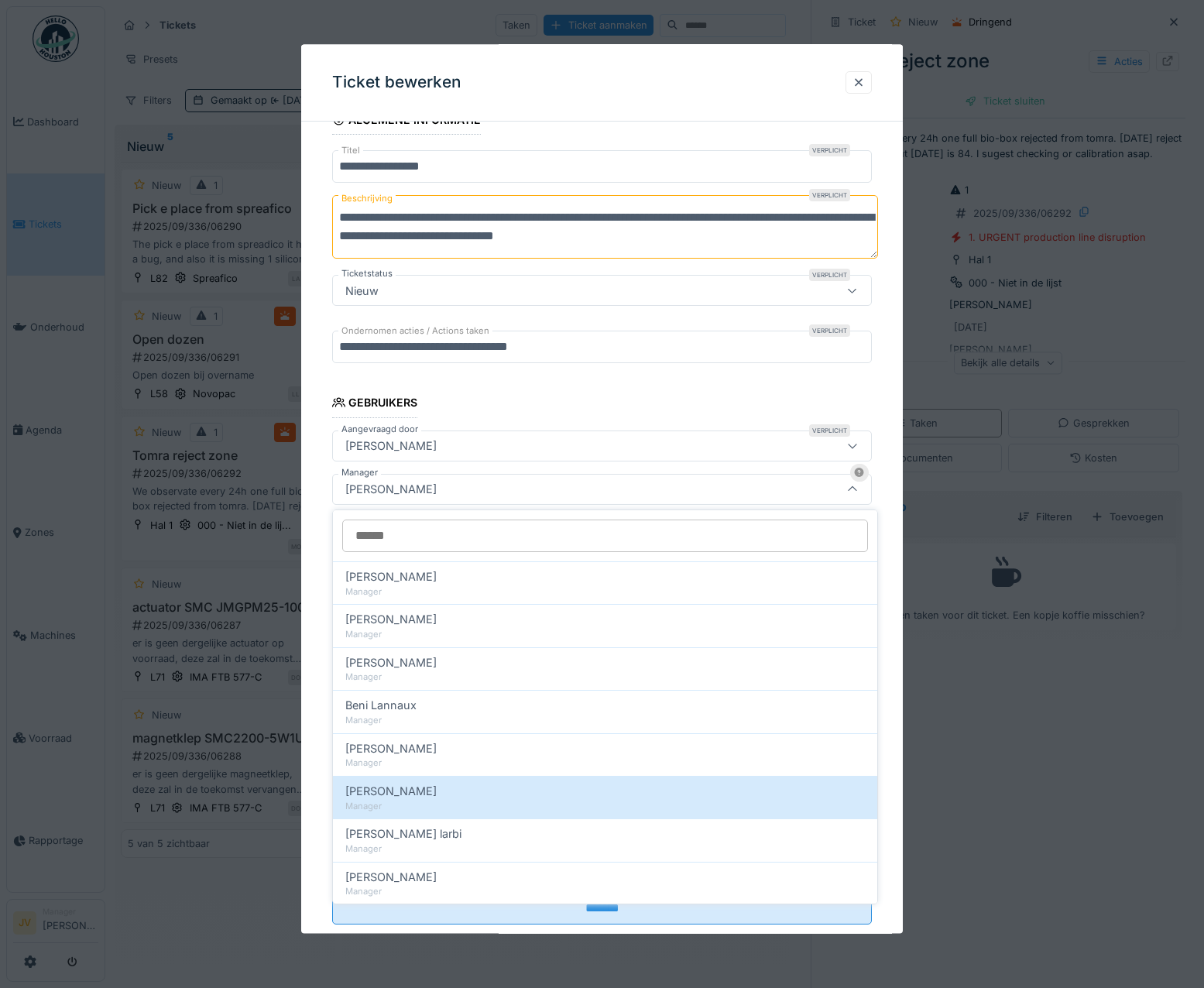
click at [436, 542] on input "Manager" at bounding box center [605, 536] width 525 height 32
click at [864, 84] on div at bounding box center [858, 83] width 12 height 15
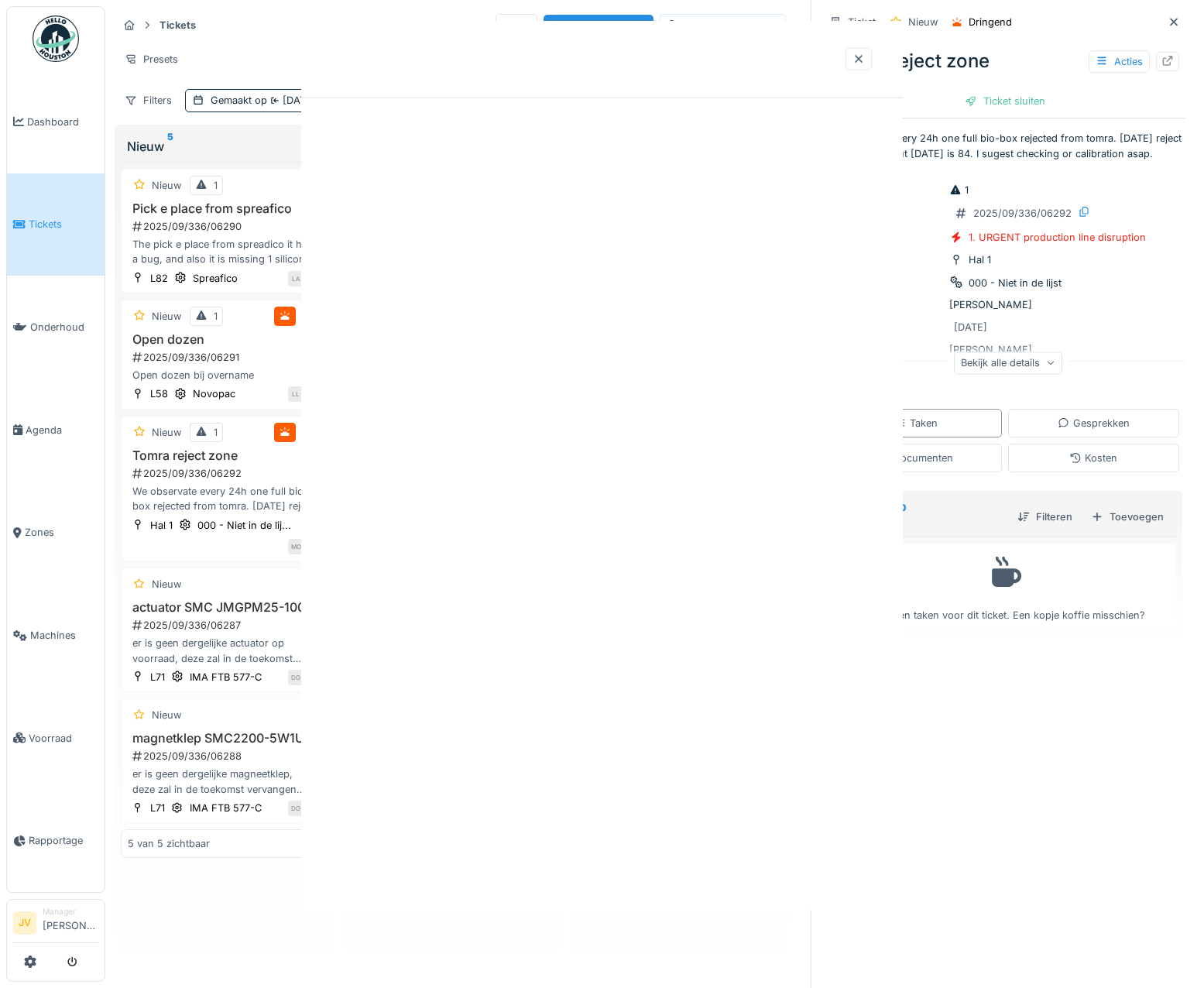
scroll to position [0, 0]
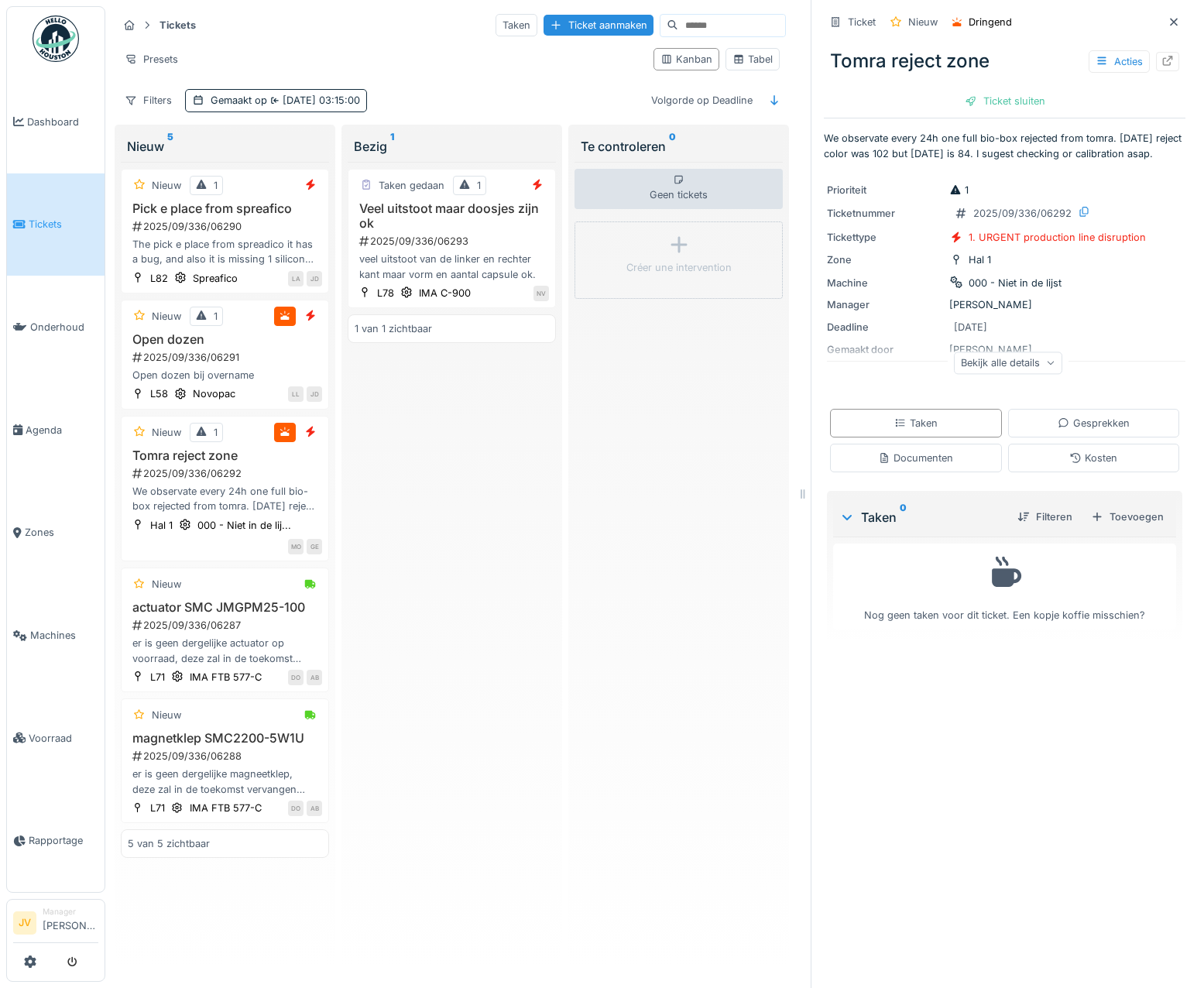
click at [948, 429] on div "Taken" at bounding box center [916, 422] width 172 height 28
click at [1125, 510] on div "Toevoegen" at bounding box center [1127, 517] width 85 height 21
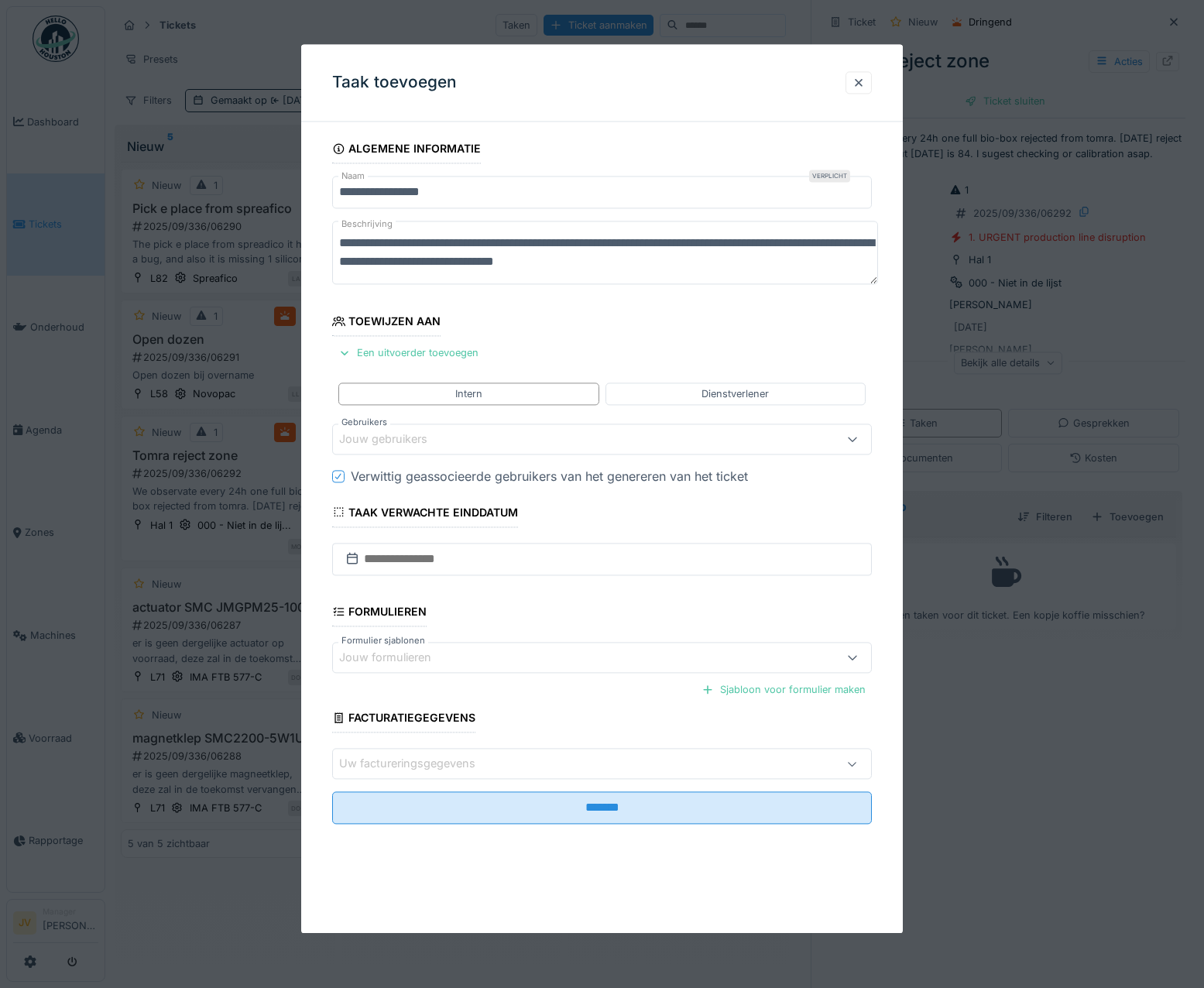
click at [379, 438] on div "Jouw gebruikers" at bounding box center [394, 438] width 110 height 17
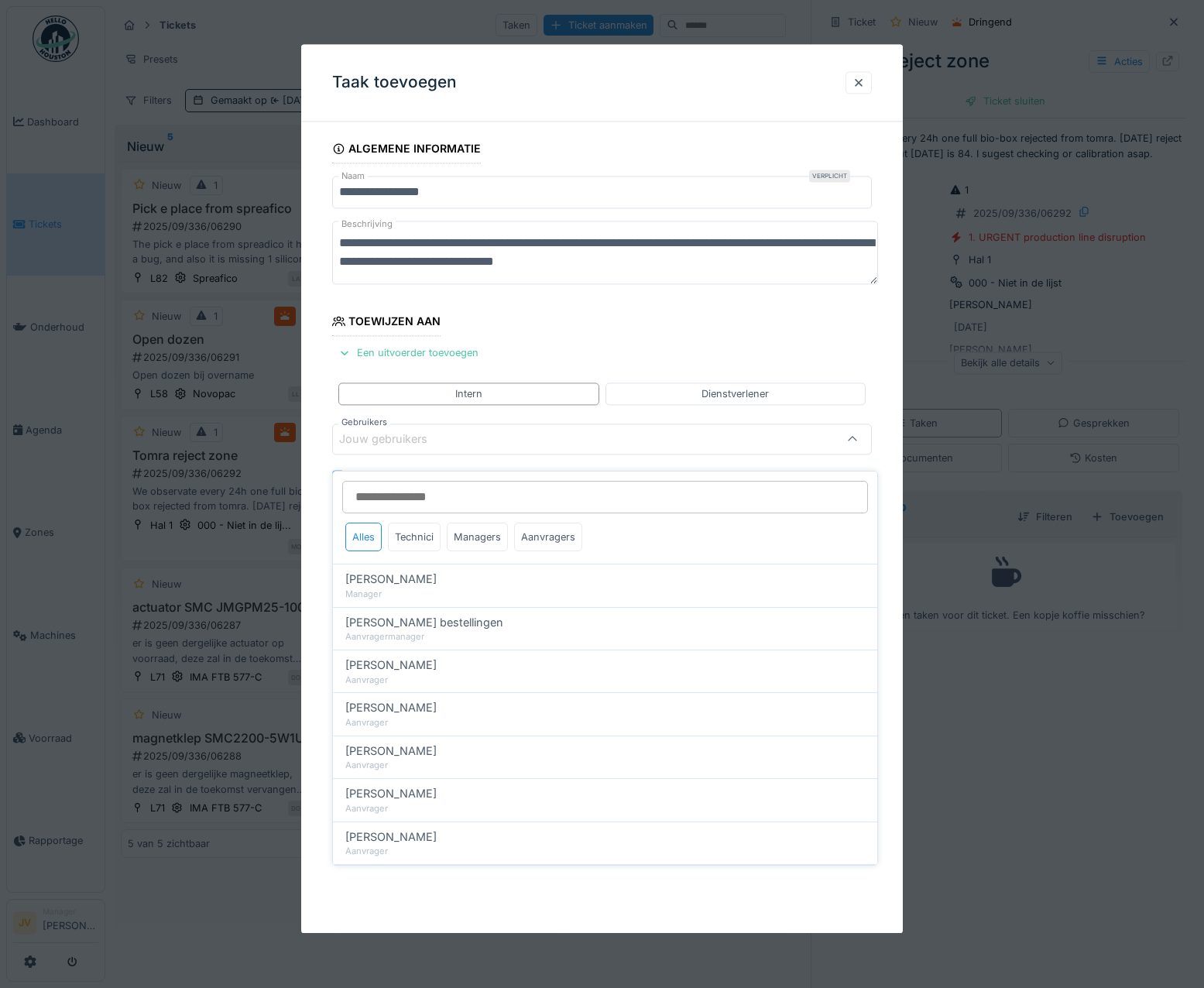
click at [399, 489] on input "Gebruikers" at bounding box center [605, 497] width 525 height 32
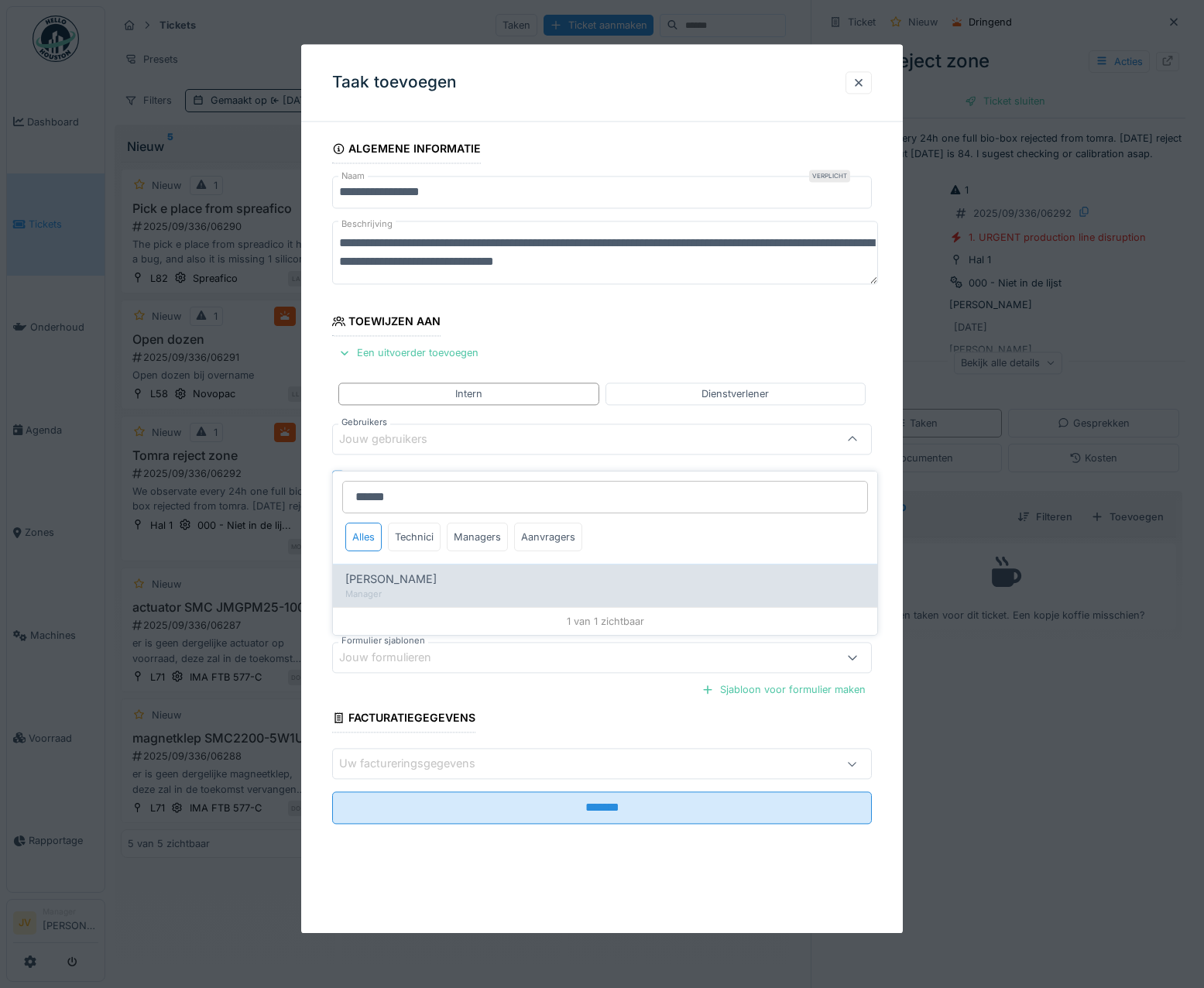
type input "******"
click at [418, 571] on span "[PERSON_NAME]" at bounding box center [391, 579] width 92 height 17
type input "****"
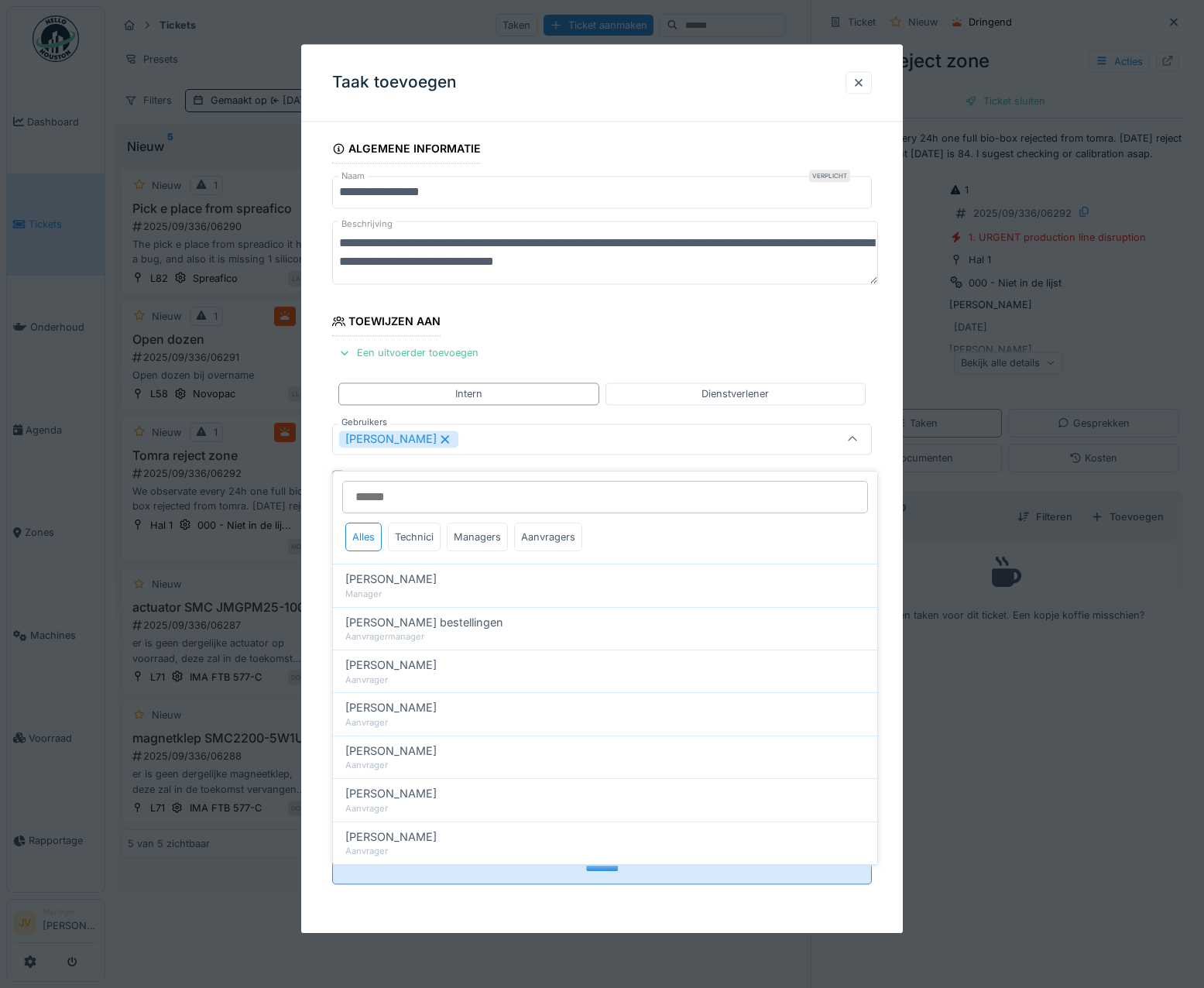
click at [473, 434] on div "[PERSON_NAME]" at bounding box center [569, 438] width 461 height 17
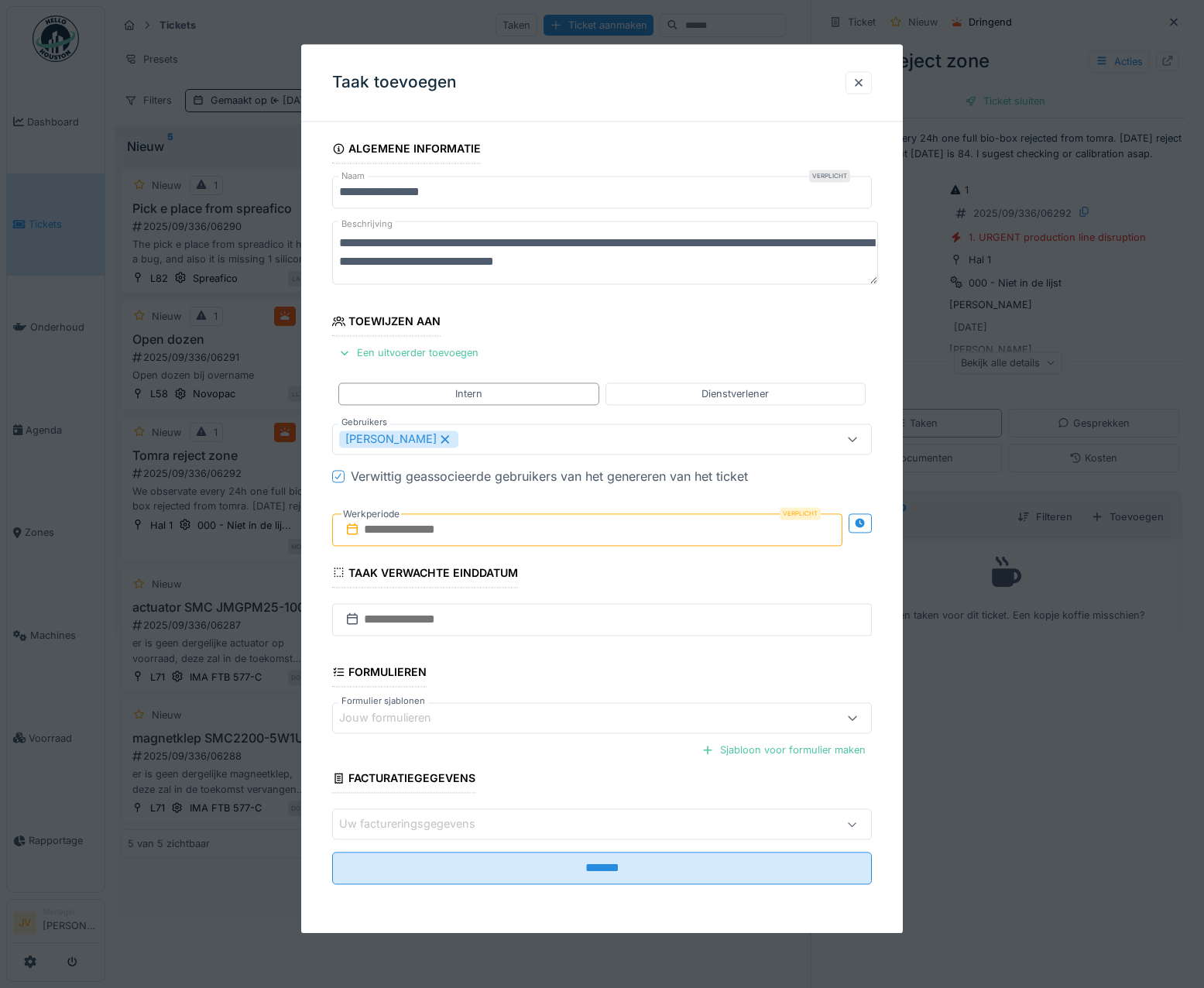
click at [456, 532] on input "text" at bounding box center [588, 529] width 511 height 32
click at [763, 573] on fieldset "**********" at bounding box center [602, 515] width 541 height 763
click at [478, 518] on input "text" at bounding box center [588, 529] width 511 height 32
click at [584, 662] on div "11" at bounding box center [589, 657] width 21 height 23
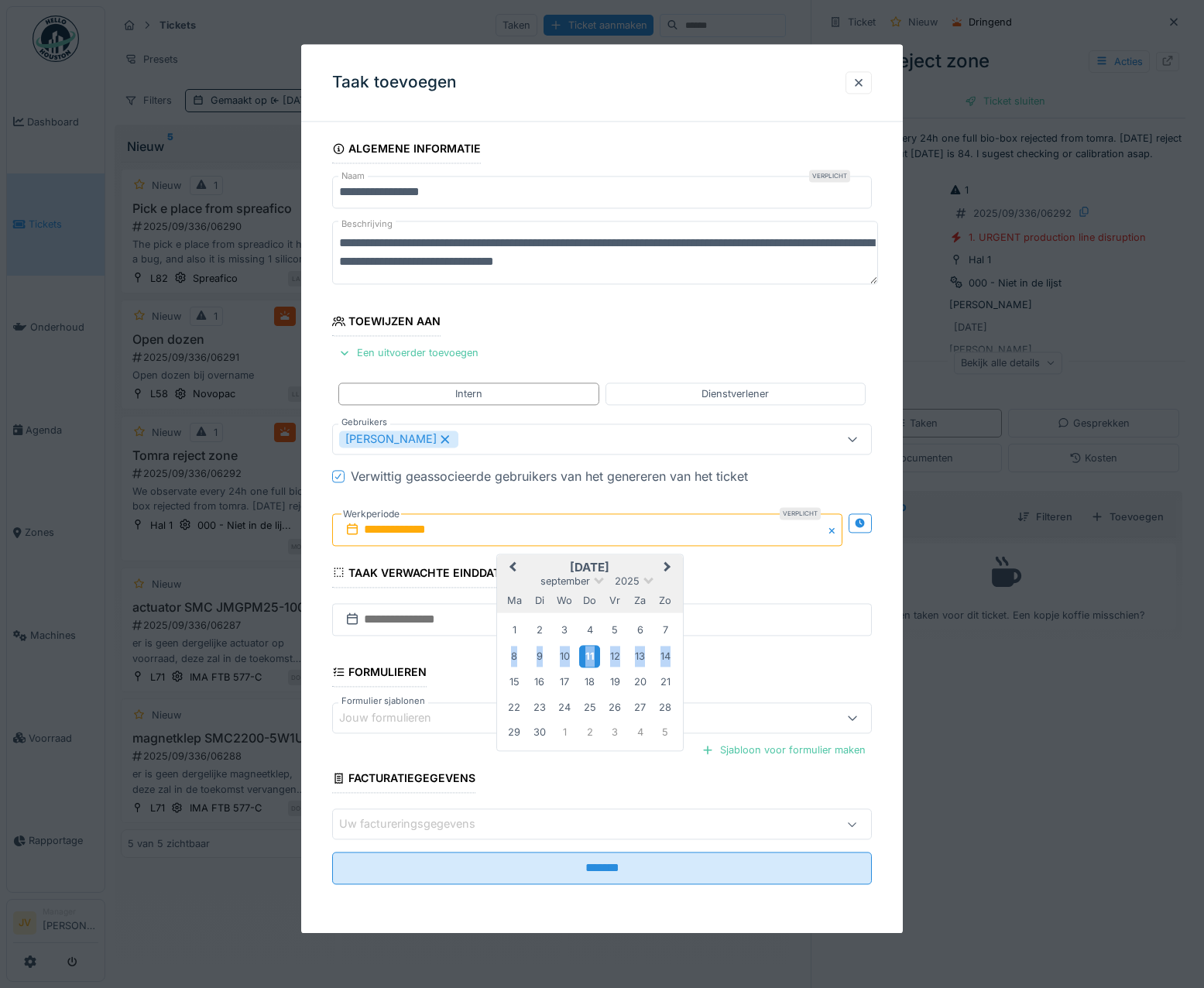
click at [584, 662] on div "11" at bounding box center [589, 657] width 21 height 23
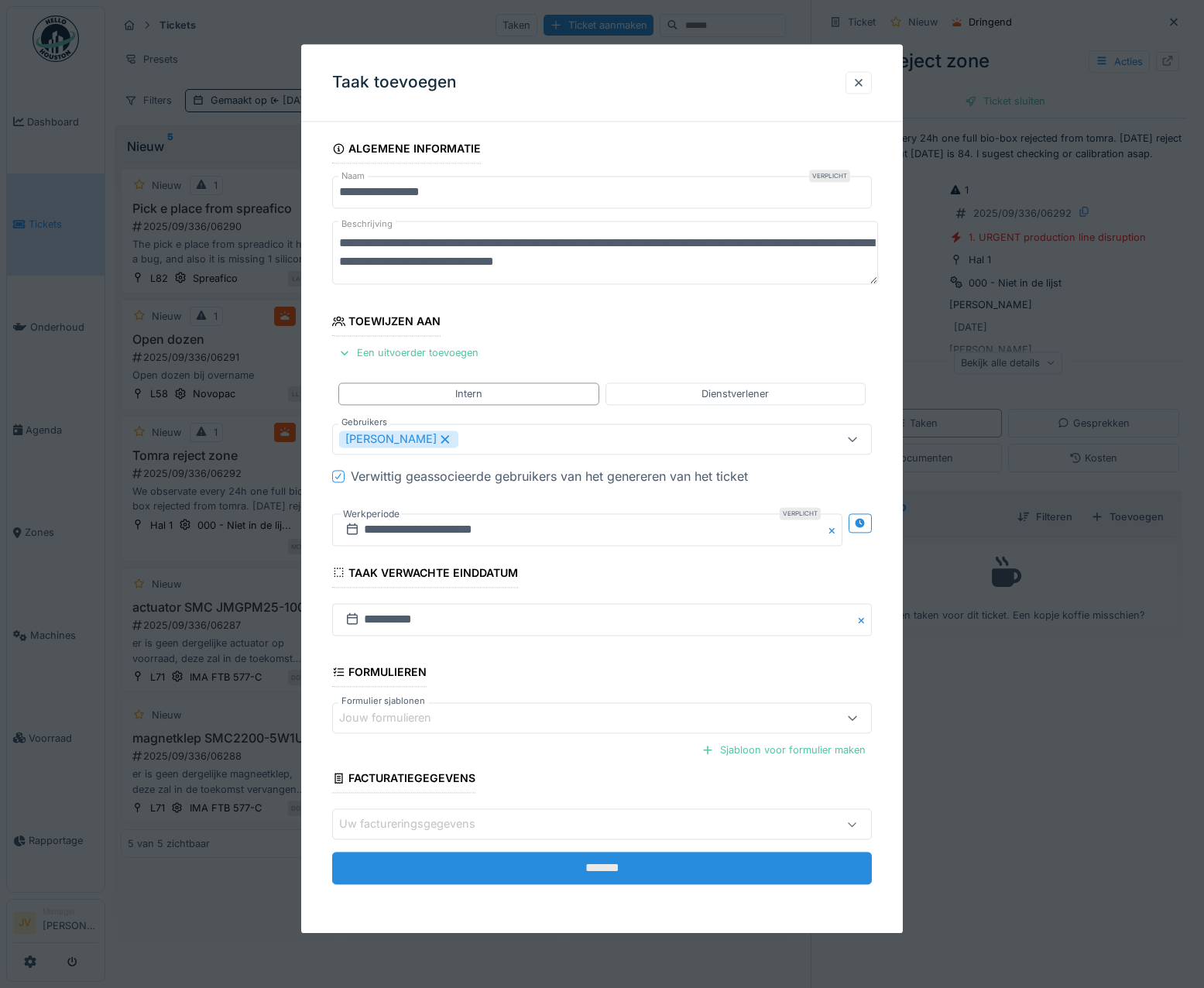
click at [596, 869] on input "*******" at bounding box center [602, 868] width 541 height 32
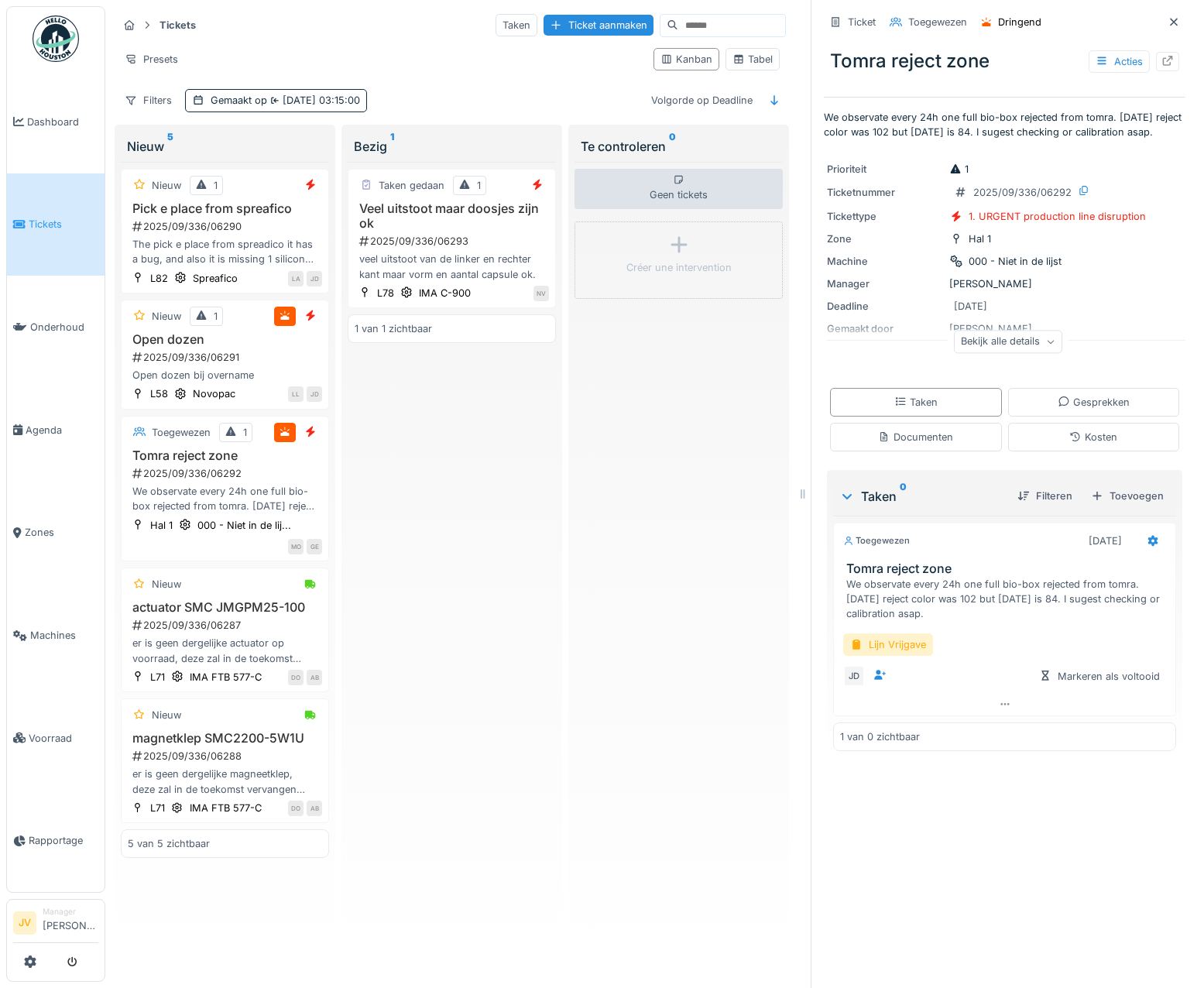
click at [60, 203] on link "Tickets" at bounding box center [56, 225] width 97 height 103
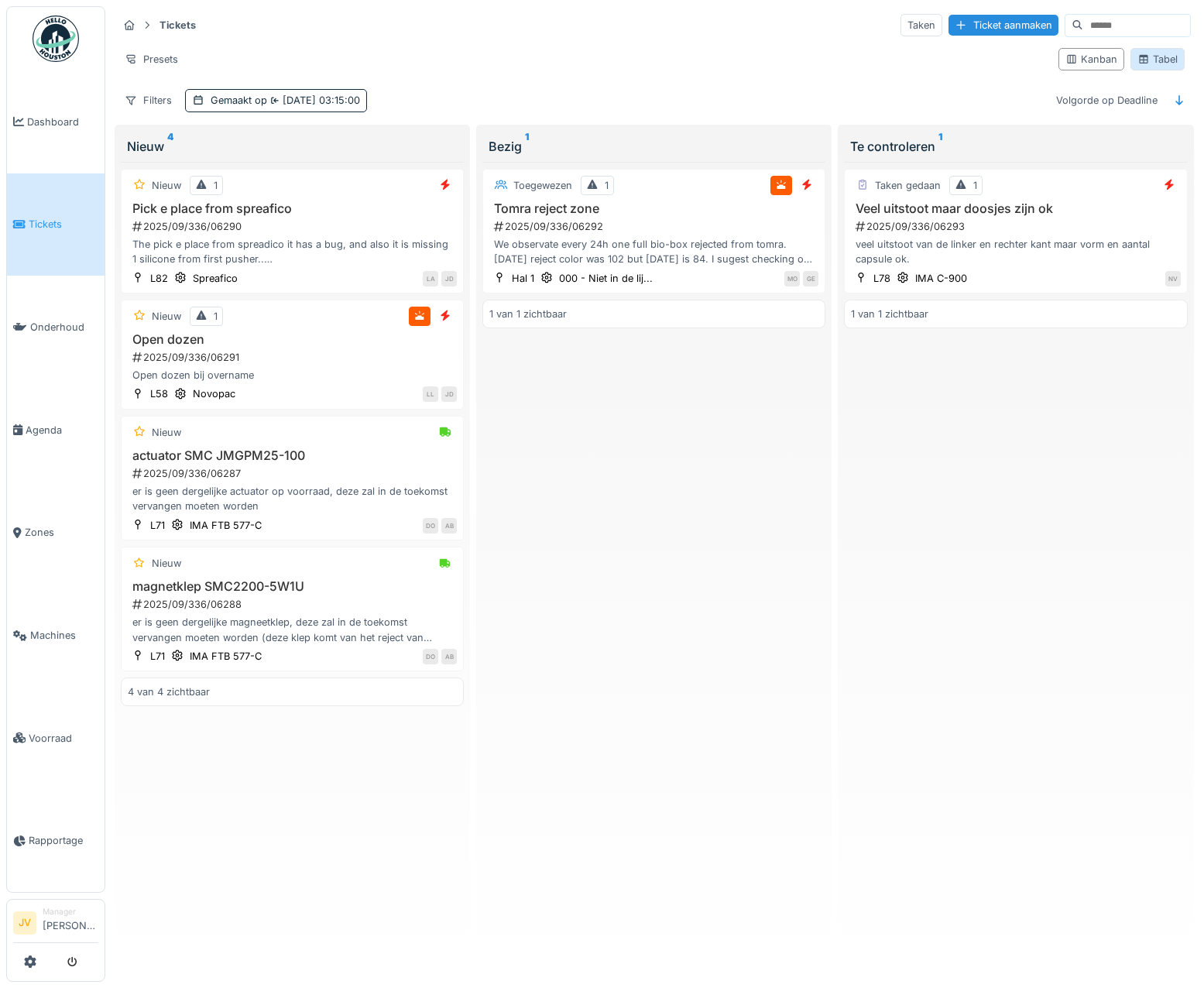
click at [1159, 61] on div "Tabel" at bounding box center [1158, 59] width 41 height 15
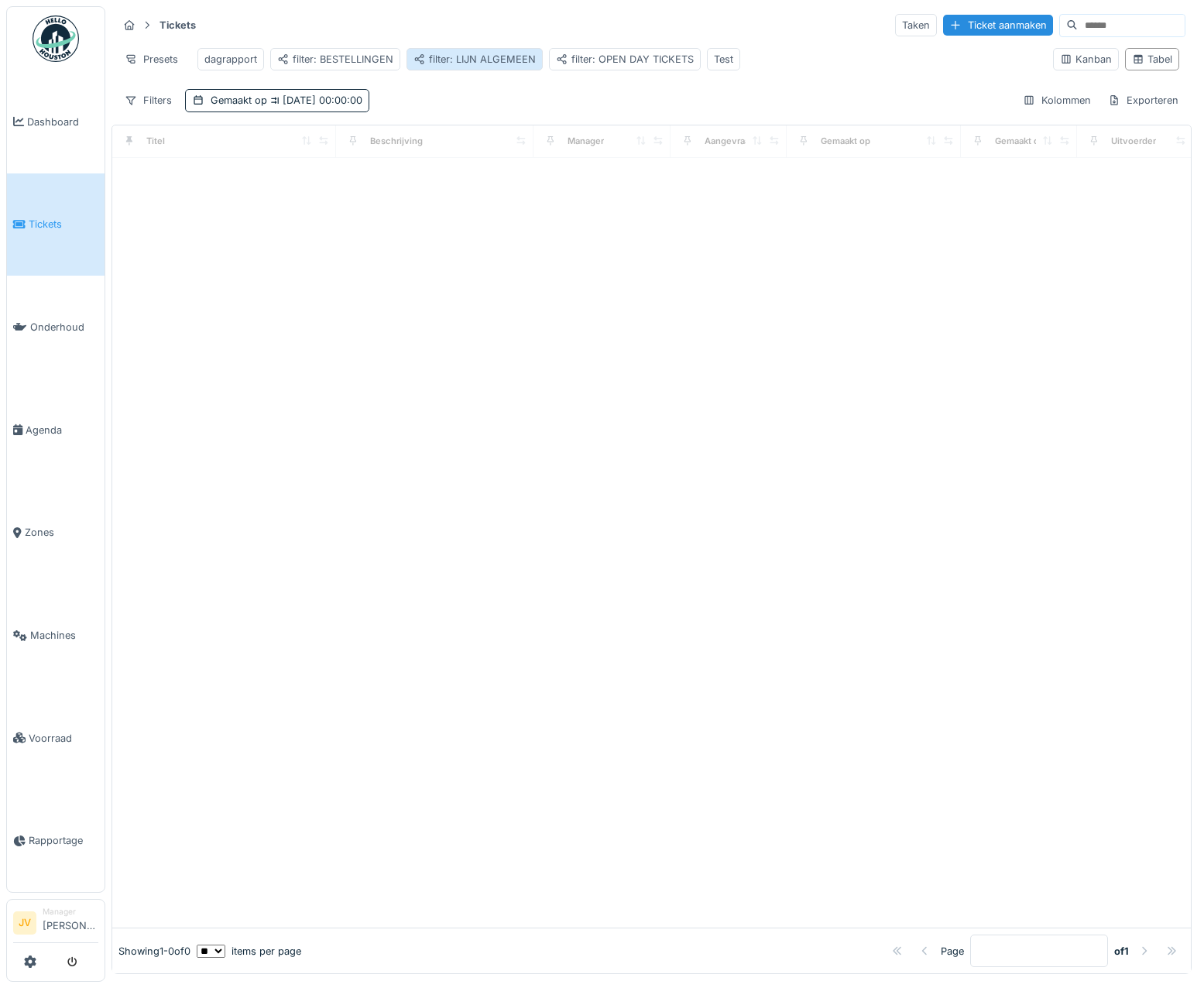
click at [520, 63] on div "filter: LIJN ALGEMEEN" at bounding box center [474, 59] width 122 height 15
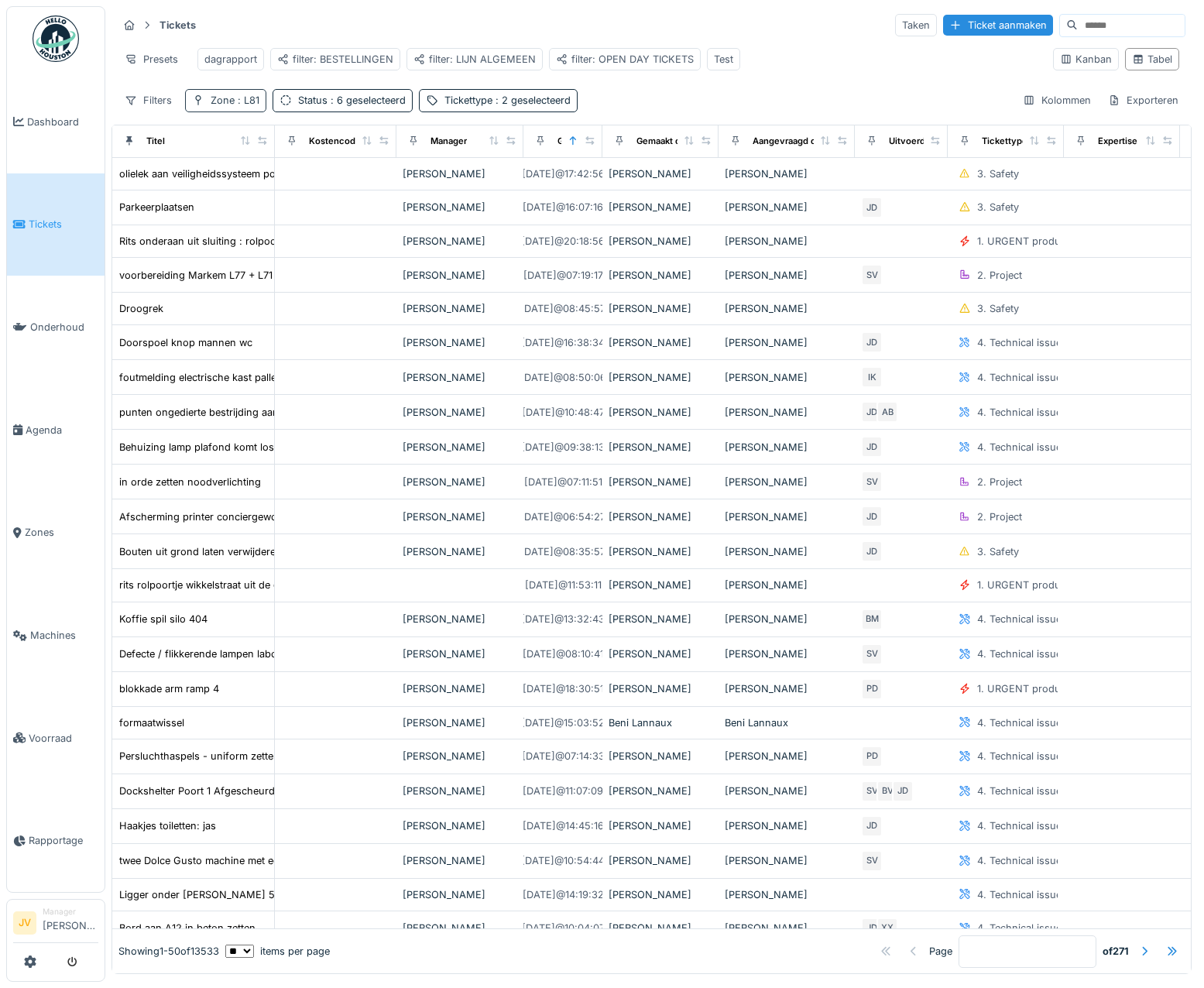
click at [234, 105] on div "Zone : L81" at bounding box center [235, 101] width 49 height 15
click at [228, 177] on icon at bounding box center [225, 180] width 12 height 10
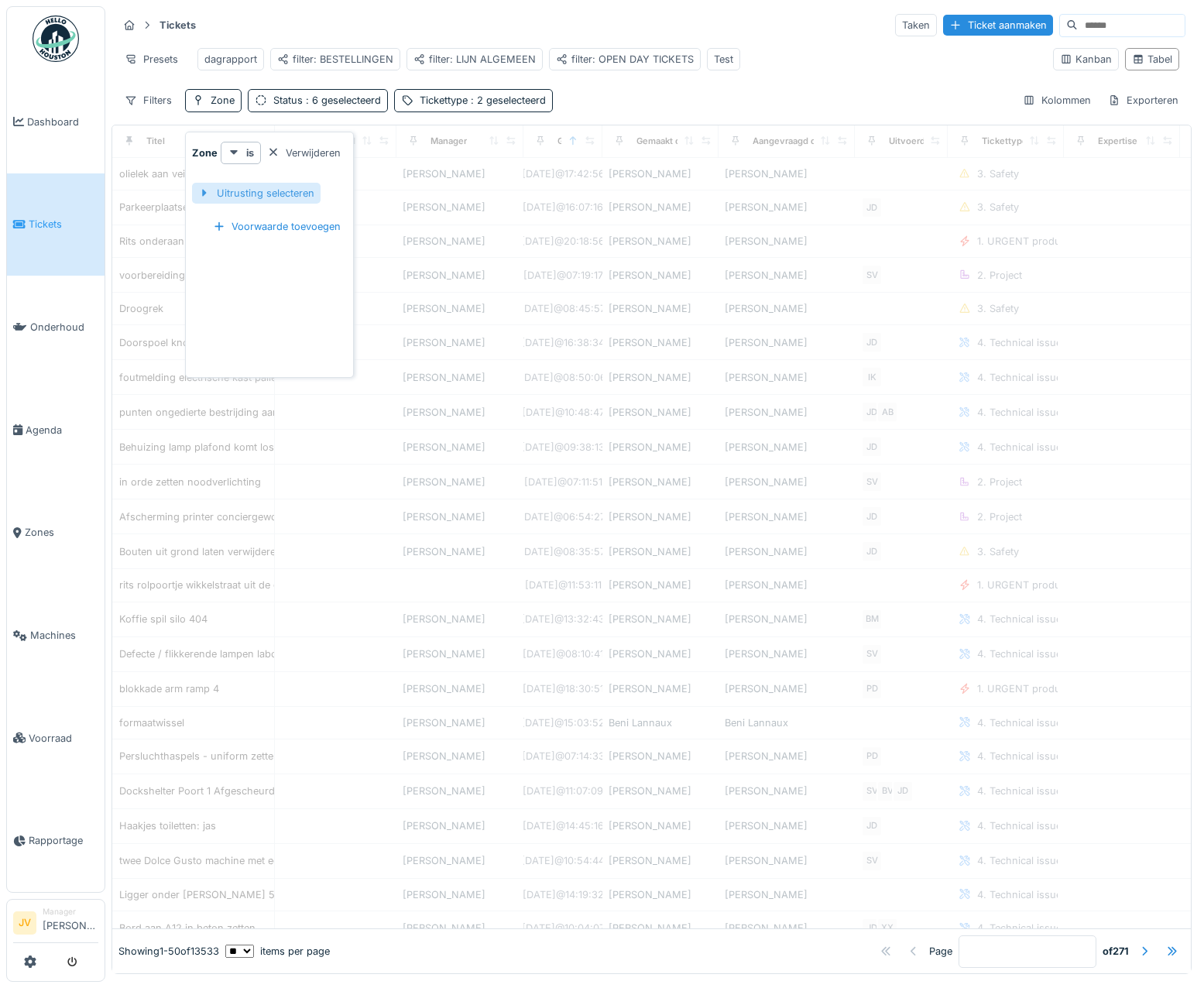
click at [233, 185] on div "Uitrusting selecteren" at bounding box center [256, 193] width 129 height 21
click at [263, 223] on input "text" at bounding box center [273, 235] width 163 height 32
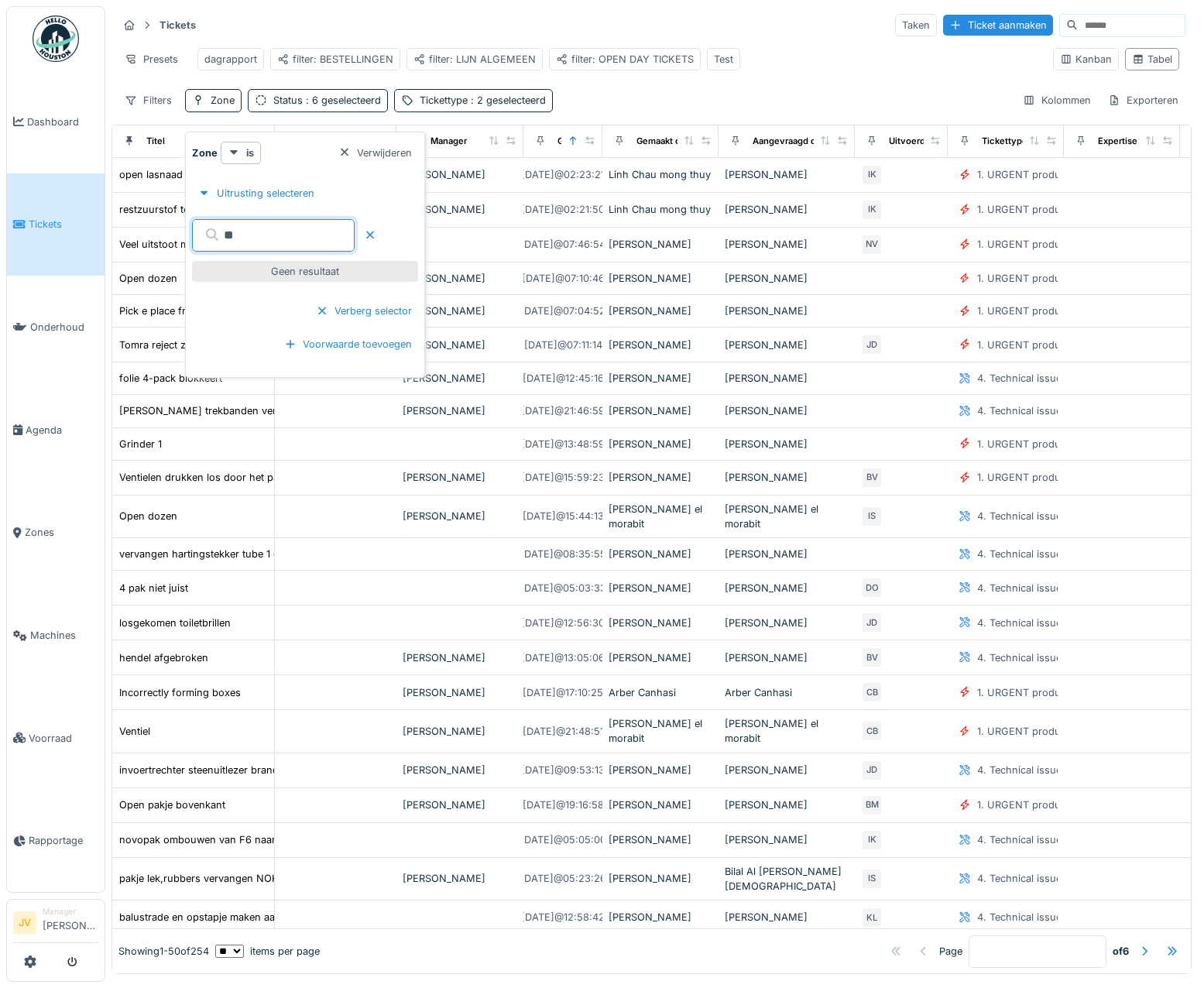
click at [227, 234] on input "**" at bounding box center [273, 235] width 163 height 32
type input "*"
click at [264, 241] on input "text" at bounding box center [273, 235] width 163 height 32
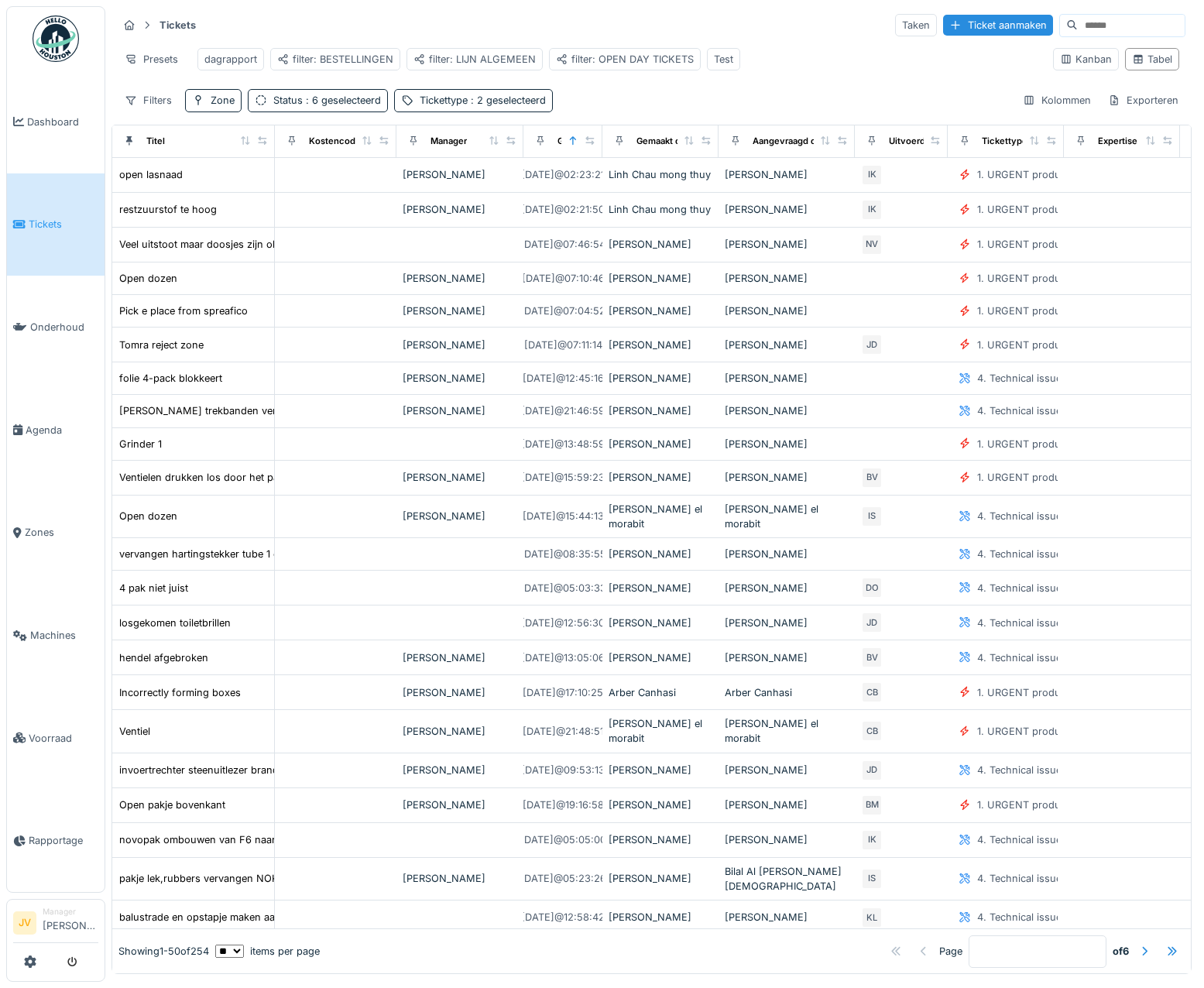
click at [615, 110] on div "Filters Zone Status : 6 geselecteerd Tickettype : 2 geselecteerd Kolommen Expor…" at bounding box center [651, 101] width 1068 height 23
click at [142, 112] on div "Filters" at bounding box center [148, 101] width 61 height 23
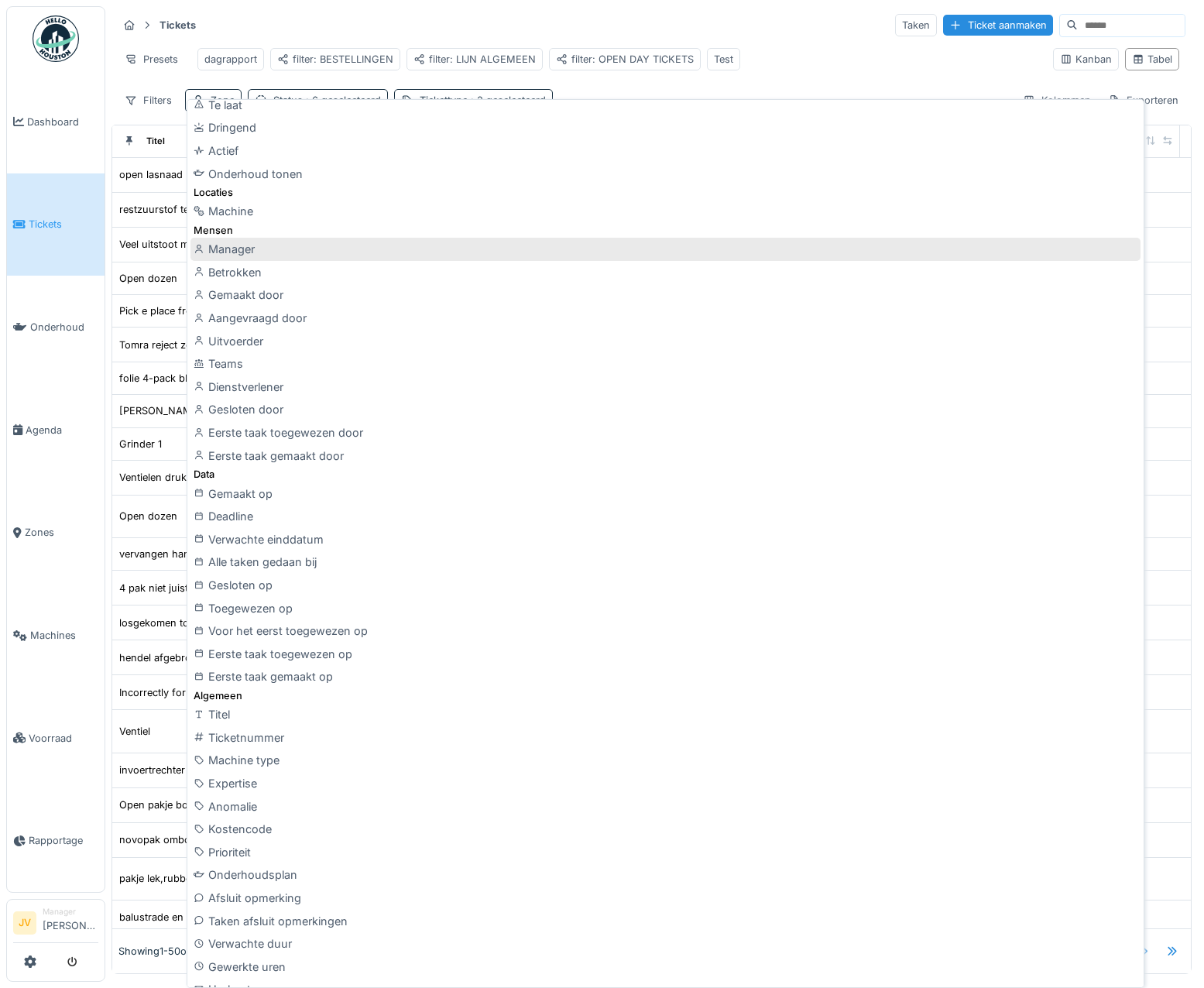
scroll to position [39, 0]
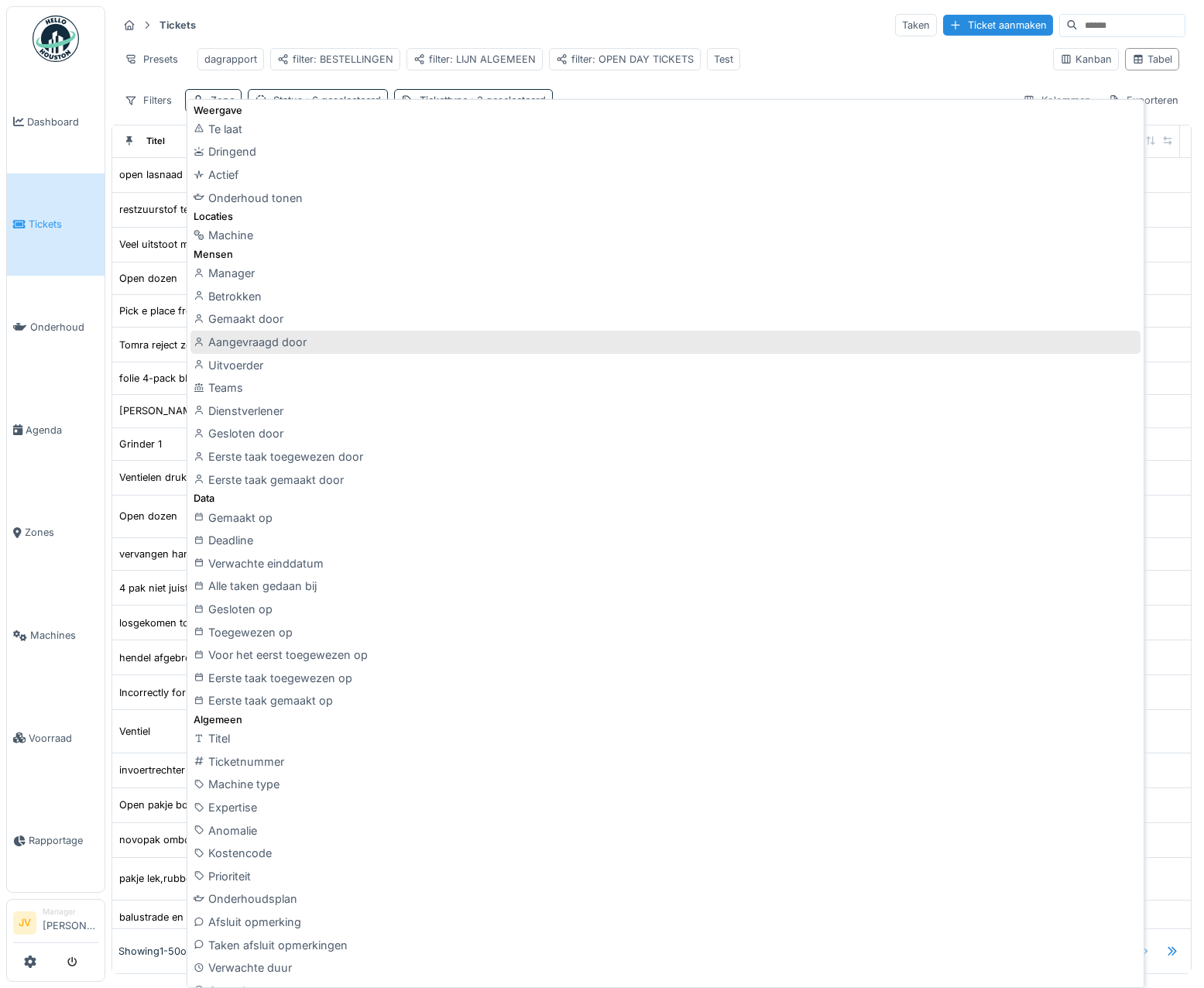
click at [276, 337] on div "Aangevraagd door" at bounding box center [666, 342] width 950 height 24
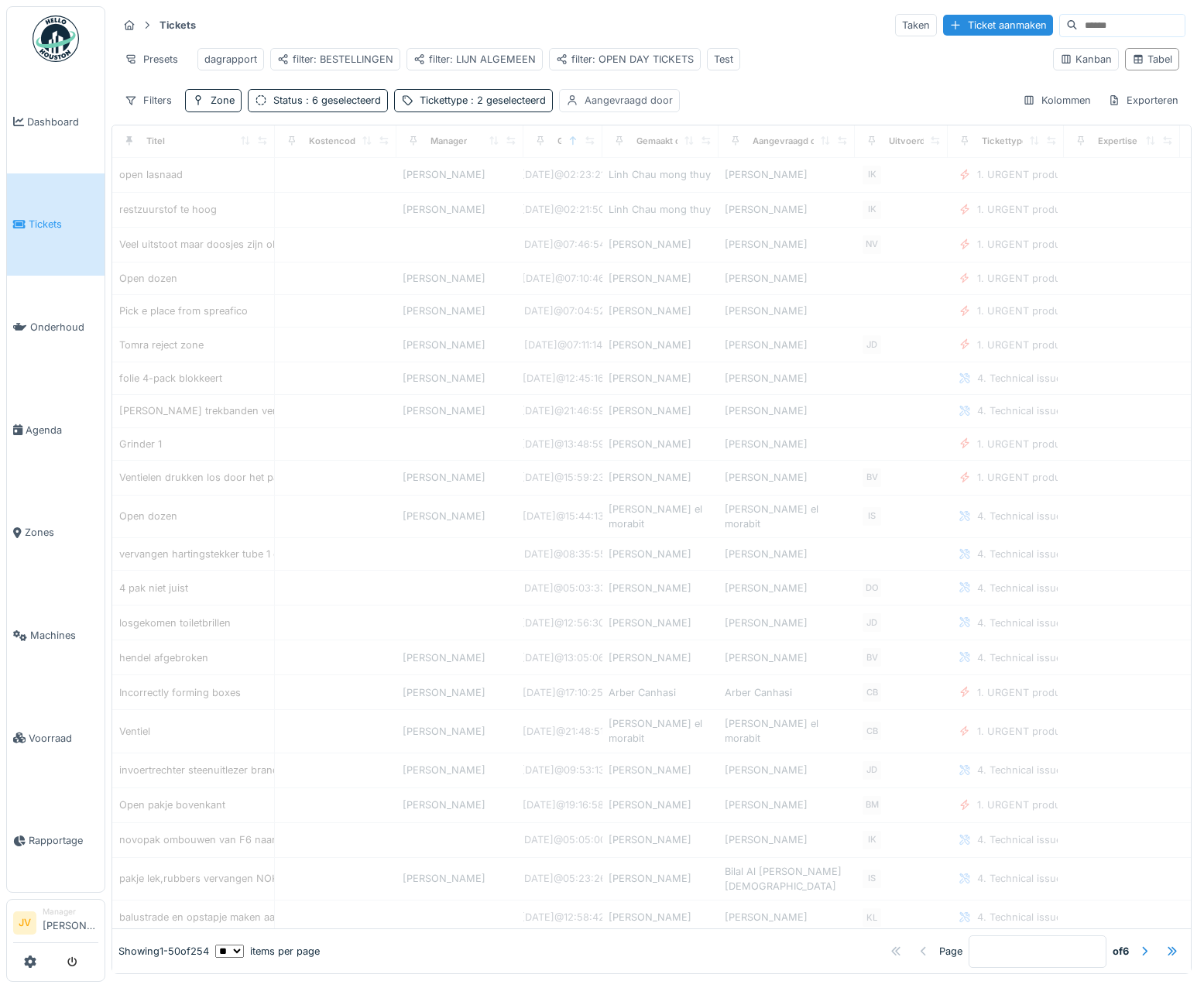
click at [605, 108] on div "Aangevraagd door" at bounding box center [628, 101] width 88 height 15
click at [622, 172] on div "Aangevraagd door" at bounding box center [677, 186] width 219 height 31
click at [628, 229] on door_g2NzQ at bounding box center [677, 232] width 200 height 32
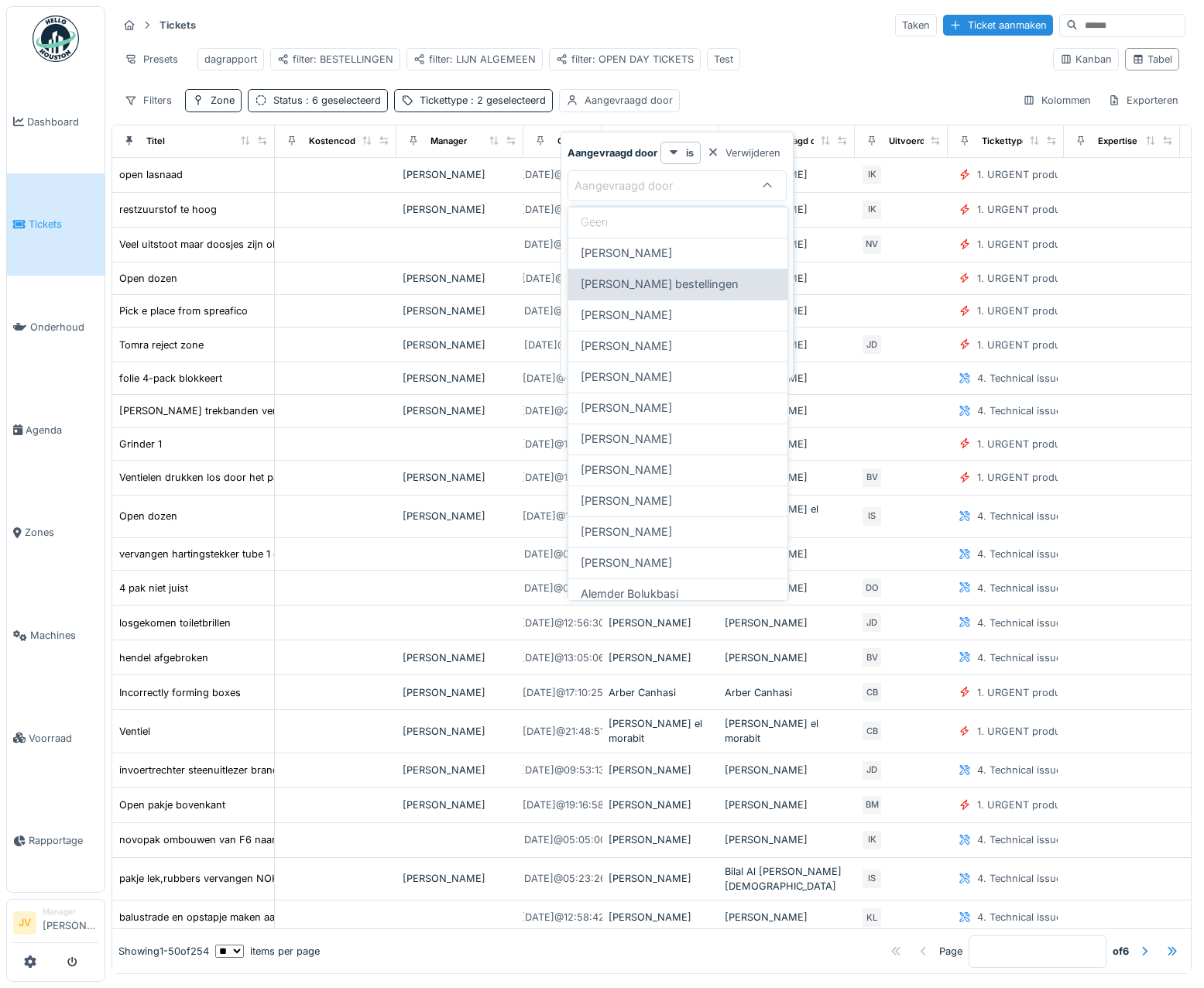
scroll to position [0, 0]
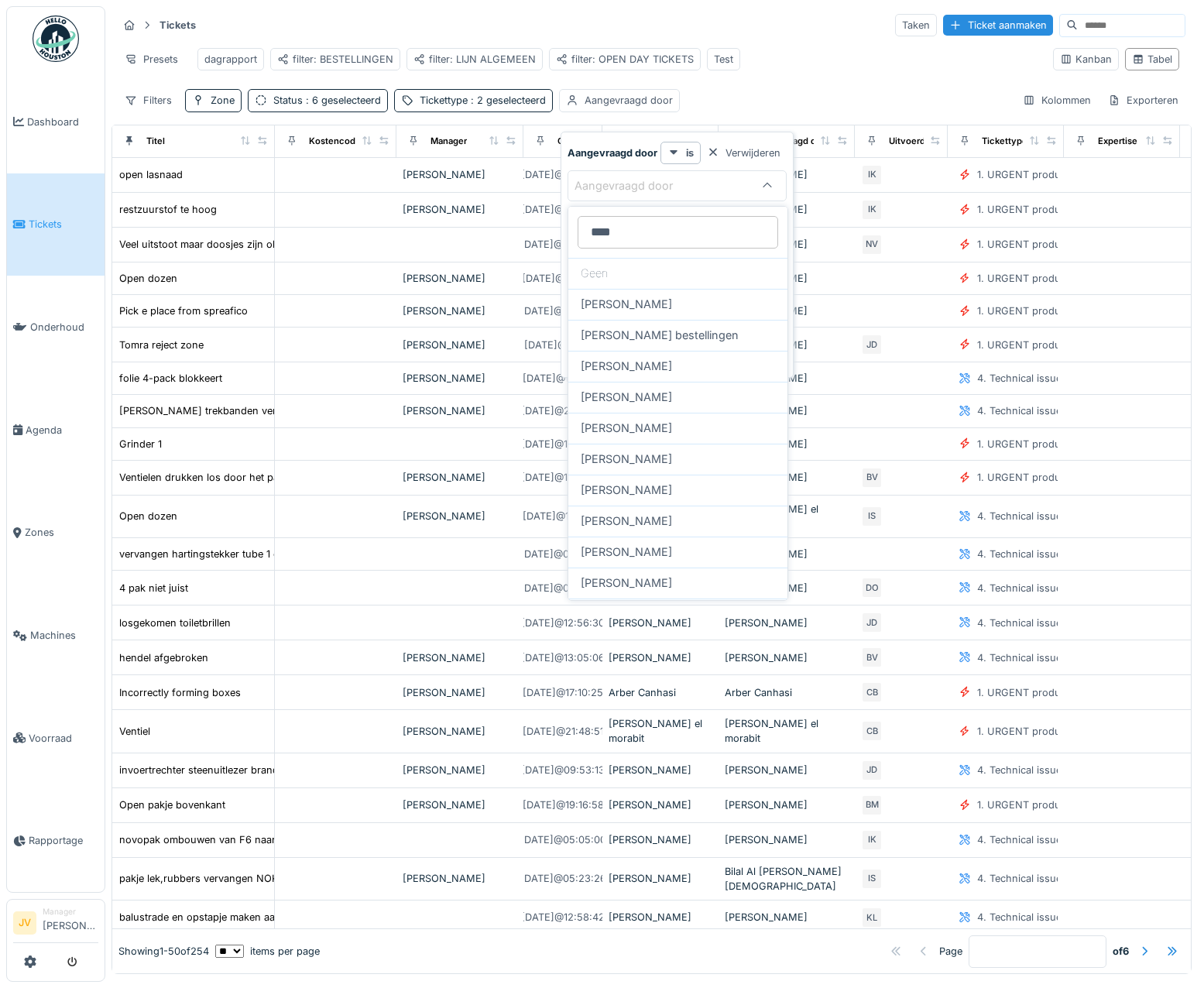
click at [639, 240] on door_g2NzQ "****" at bounding box center [677, 232] width 200 height 32
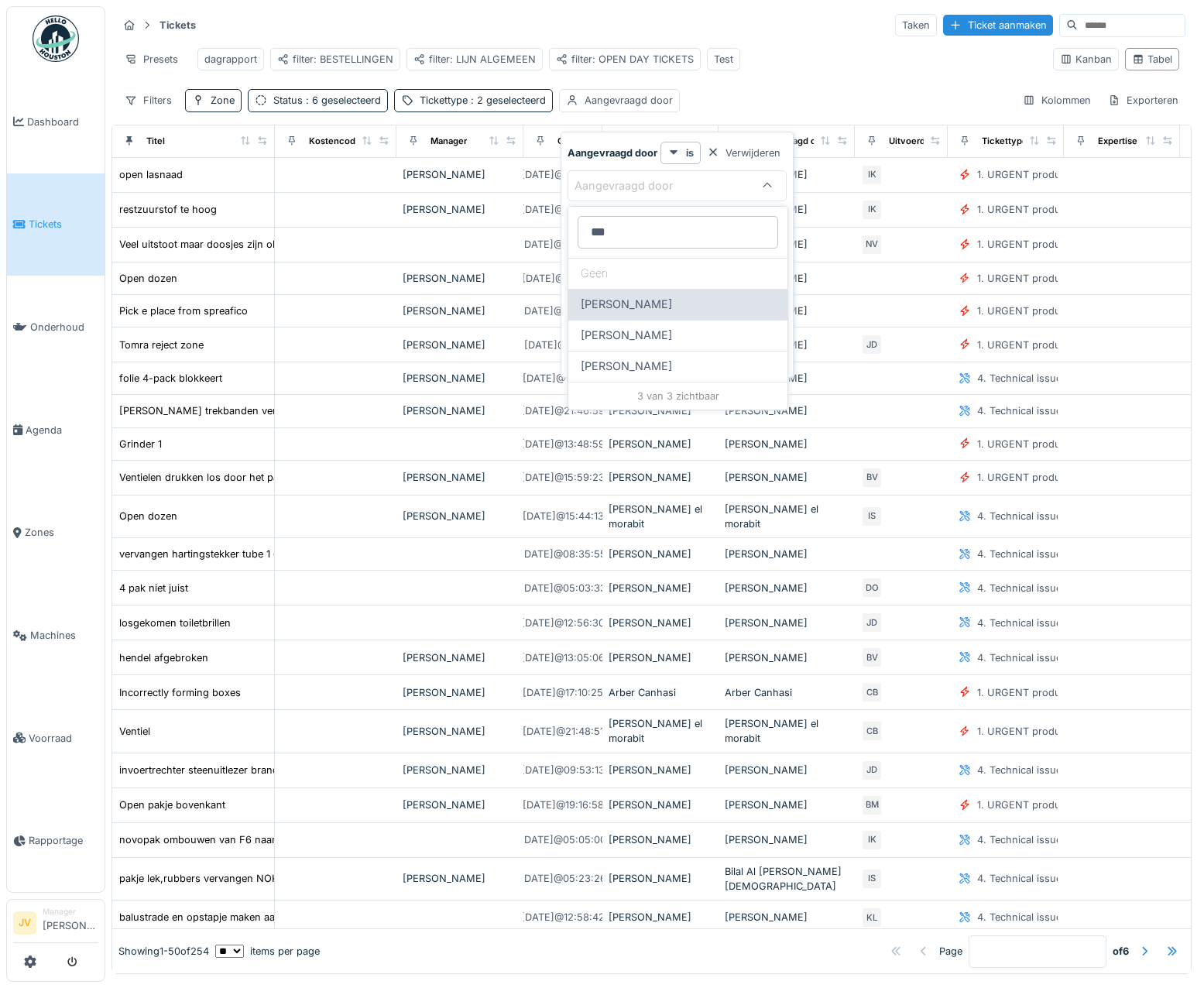
type door_g2NzQ "***"
click at [632, 302] on span "Kris Vanhoyweghen" at bounding box center [626, 304] width 92 height 17
type input "****"
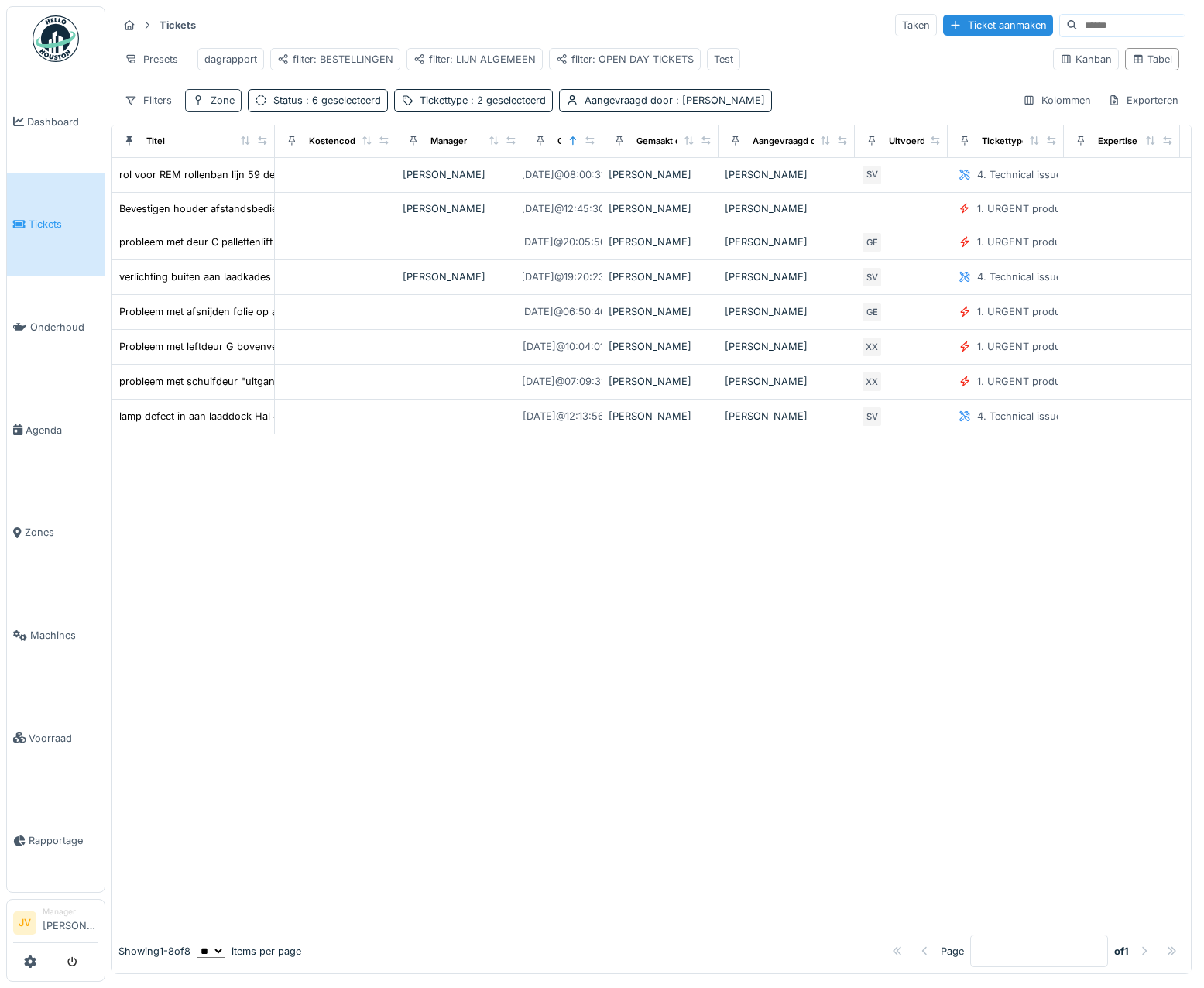
click at [202, 105] on icon at bounding box center [198, 100] width 12 height 10
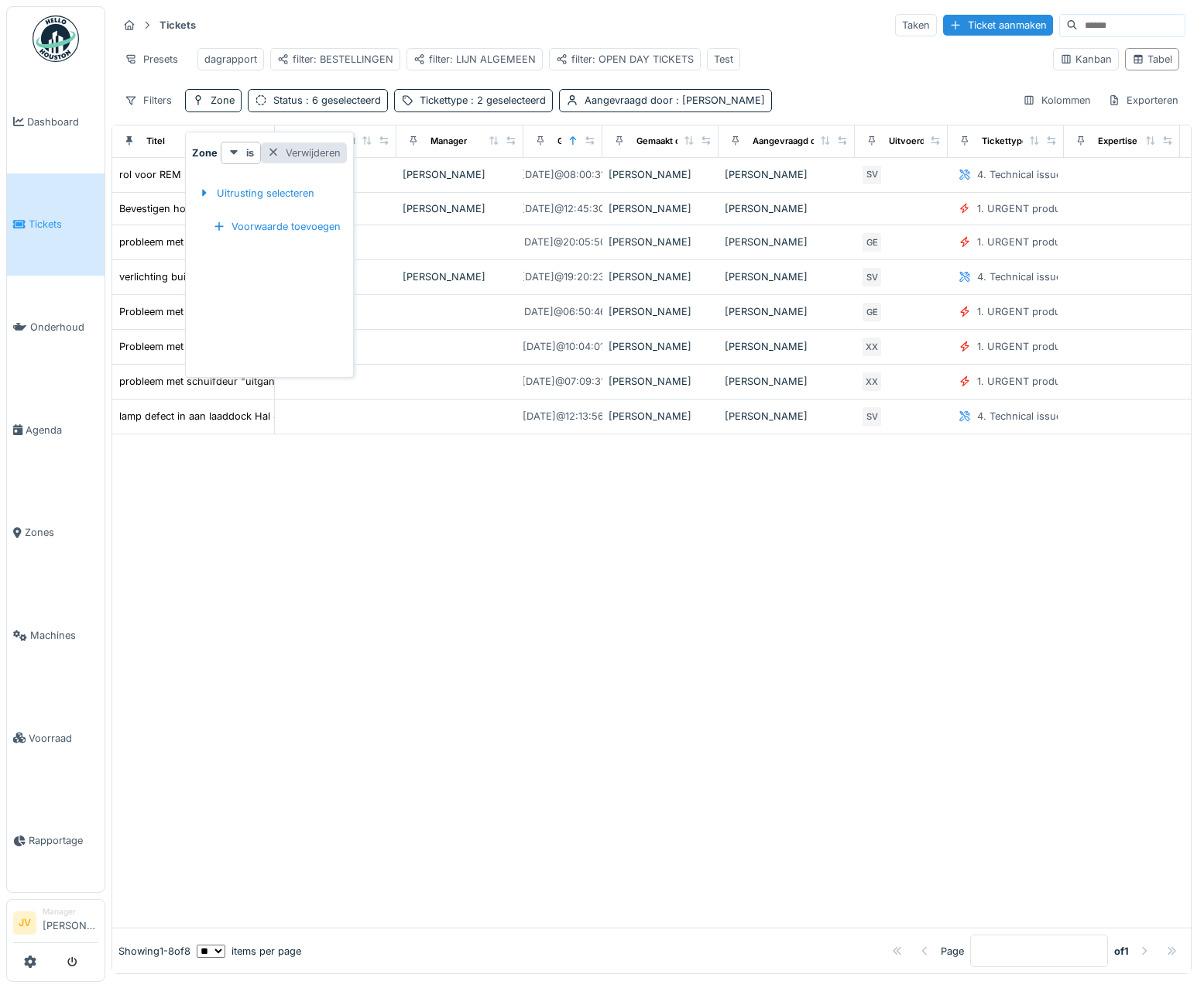
click at [296, 149] on div "Verwijderen" at bounding box center [304, 153] width 86 height 21
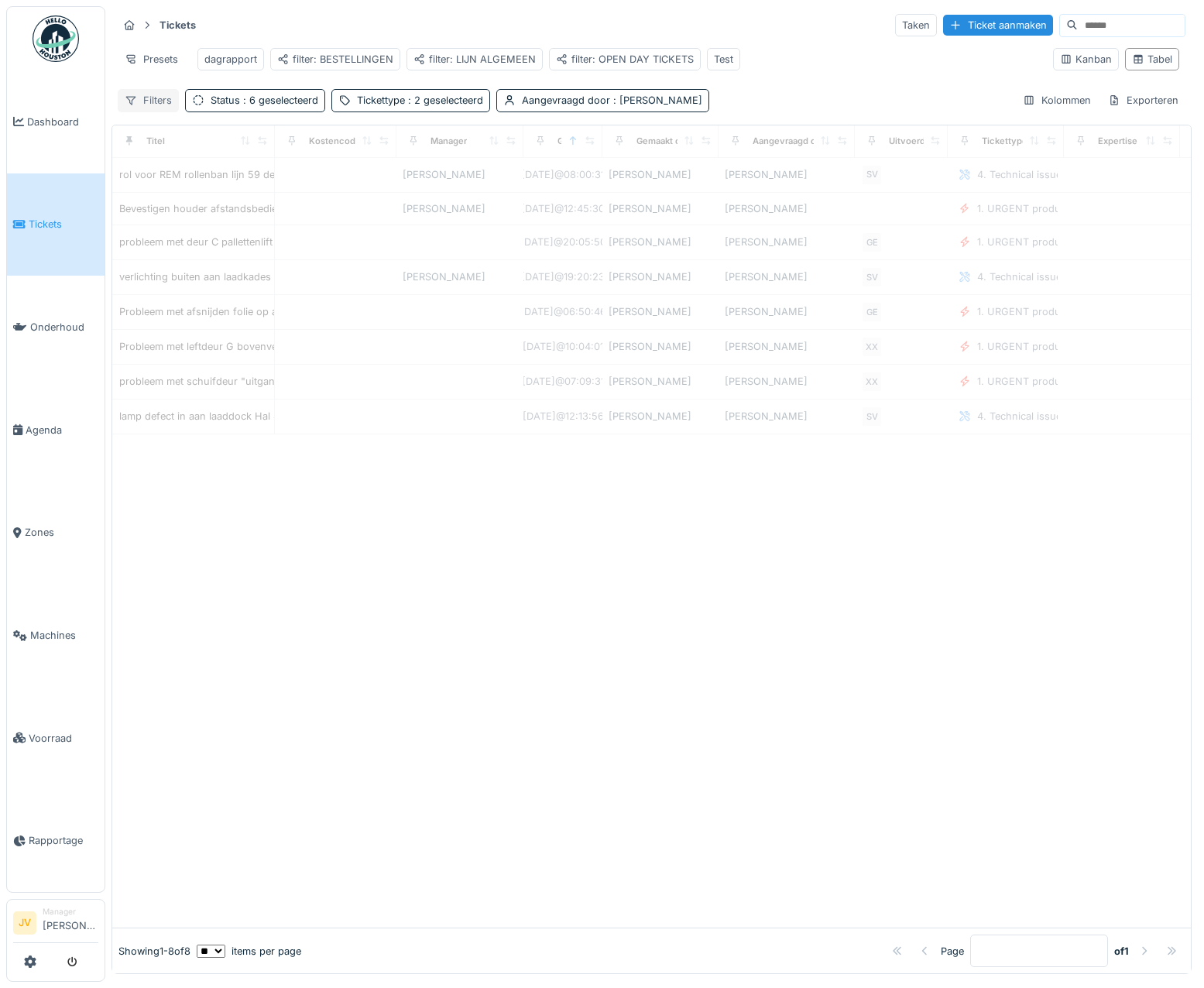
click at [148, 111] on div "Filters" at bounding box center [148, 101] width 61 height 23
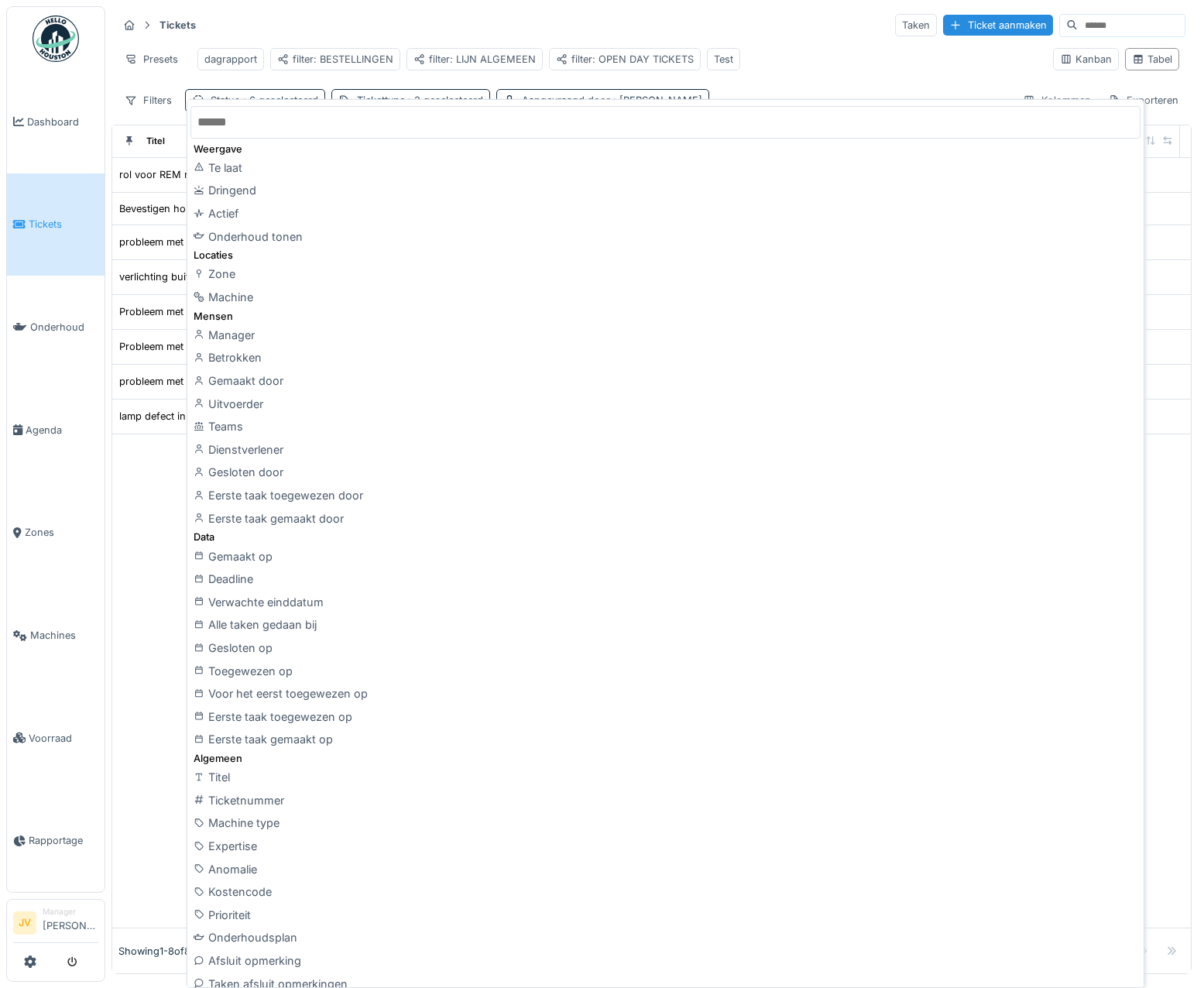
click at [265, 27] on div "Tickets Taken Ticket aanmaken" at bounding box center [651, 25] width 1068 height 26
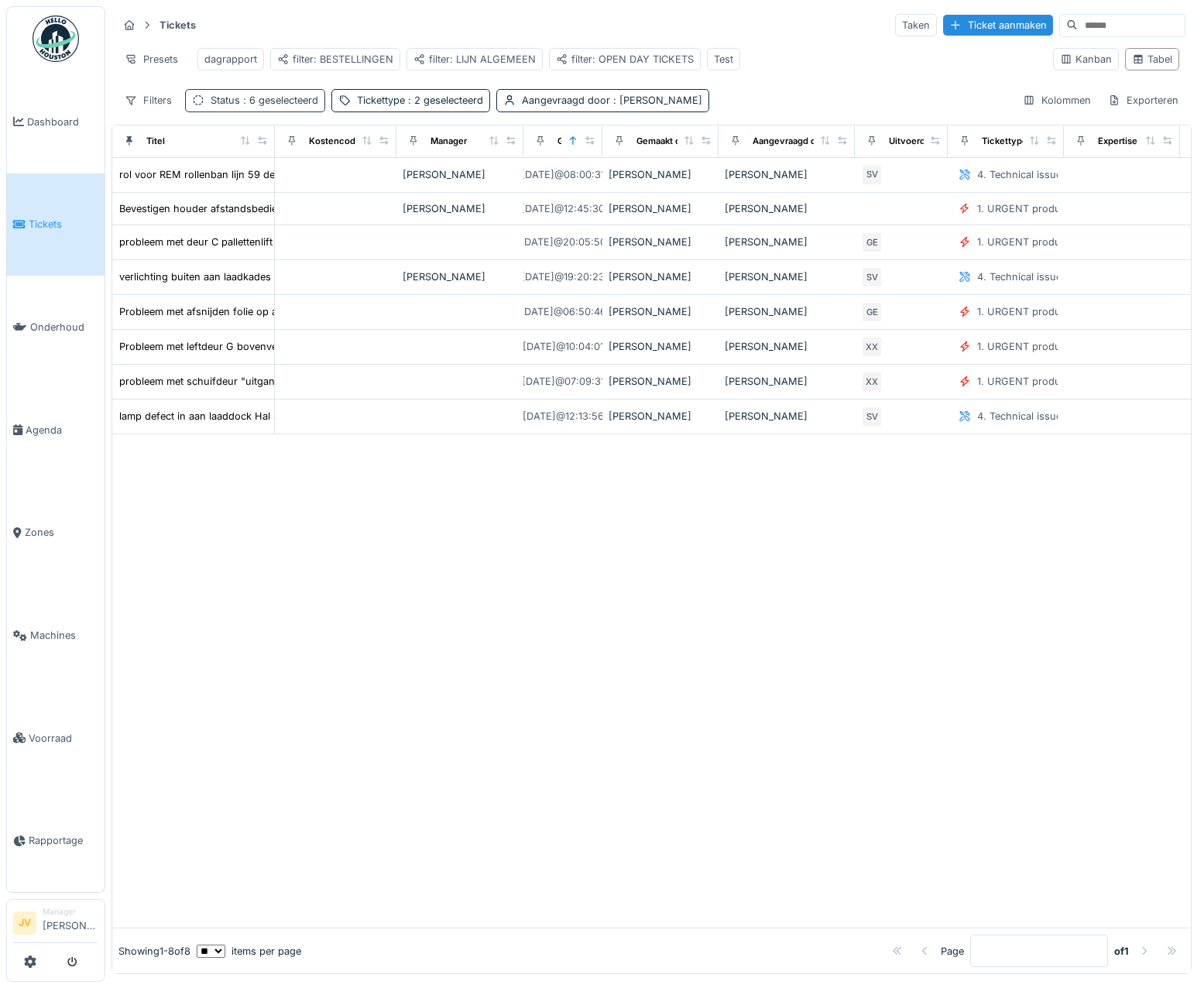
click at [302, 106] on span ": 6 geselecteerd" at bounding box center [279, 101] width 78 height 11
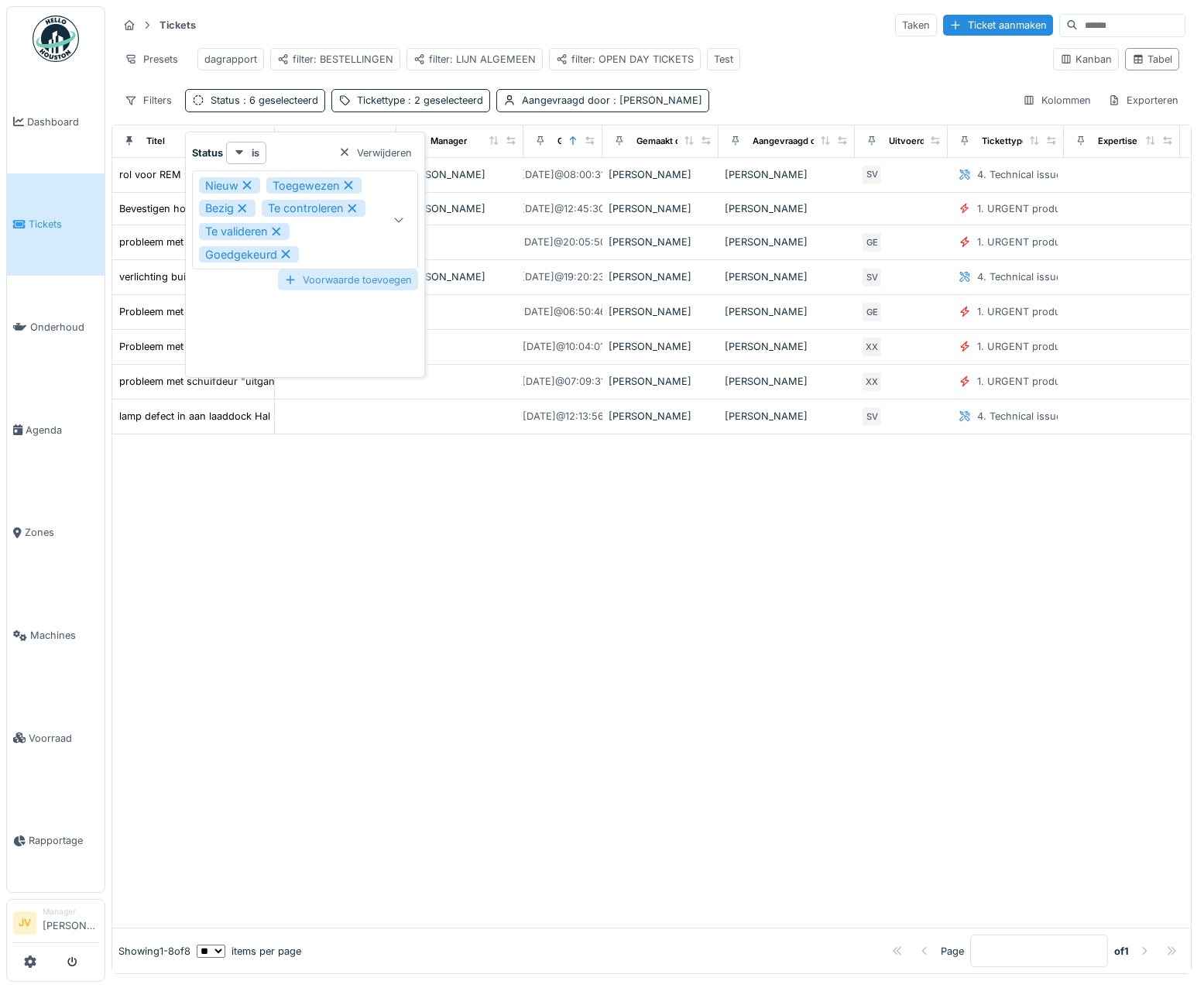
click at [309, 279] on div "Voorwaarde toevoegen" at bounding box center [348, 280] width 140 height 21
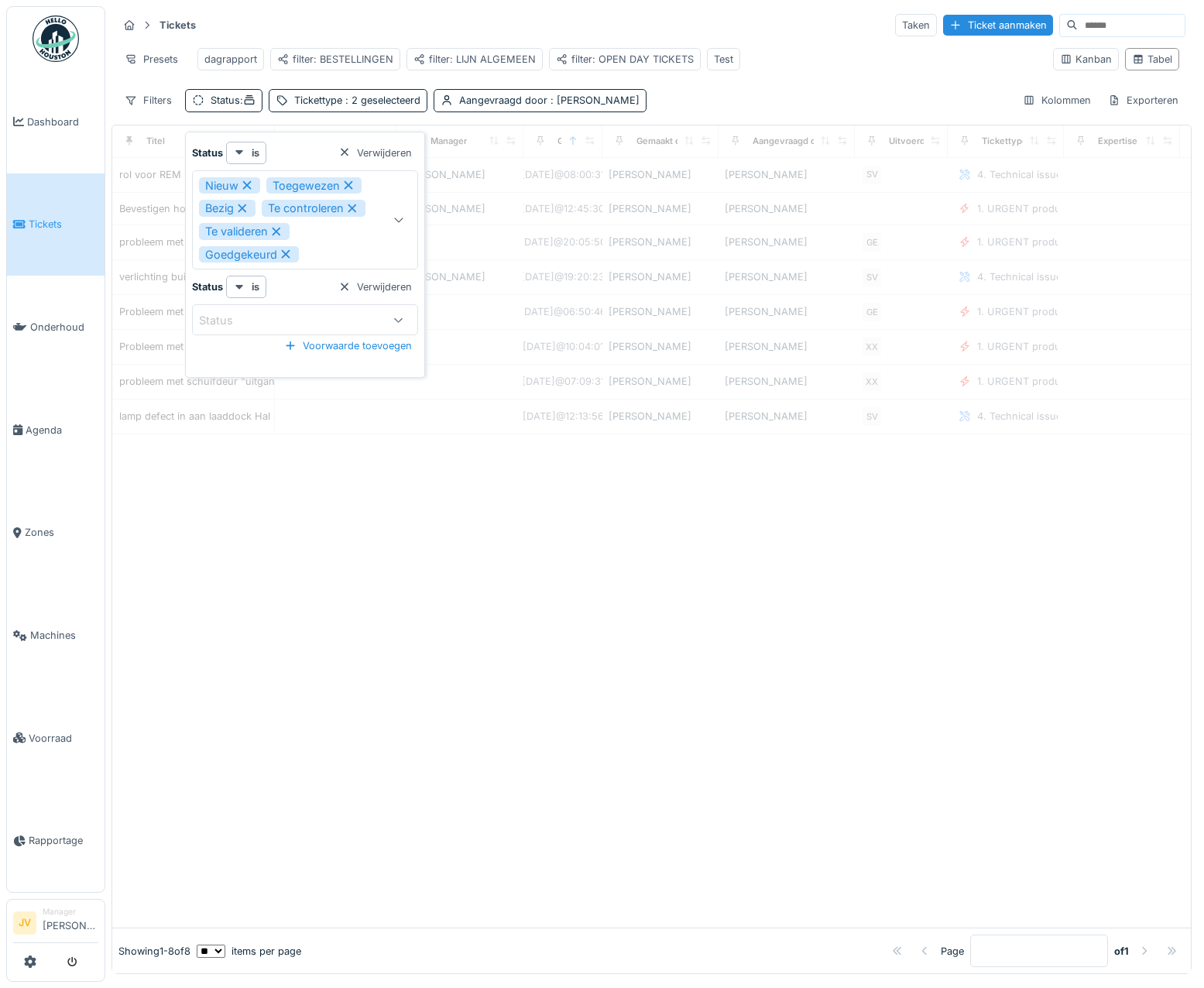
click at [294, 309] on div "Status" at bounding box center [305, 319] width 226 height 31
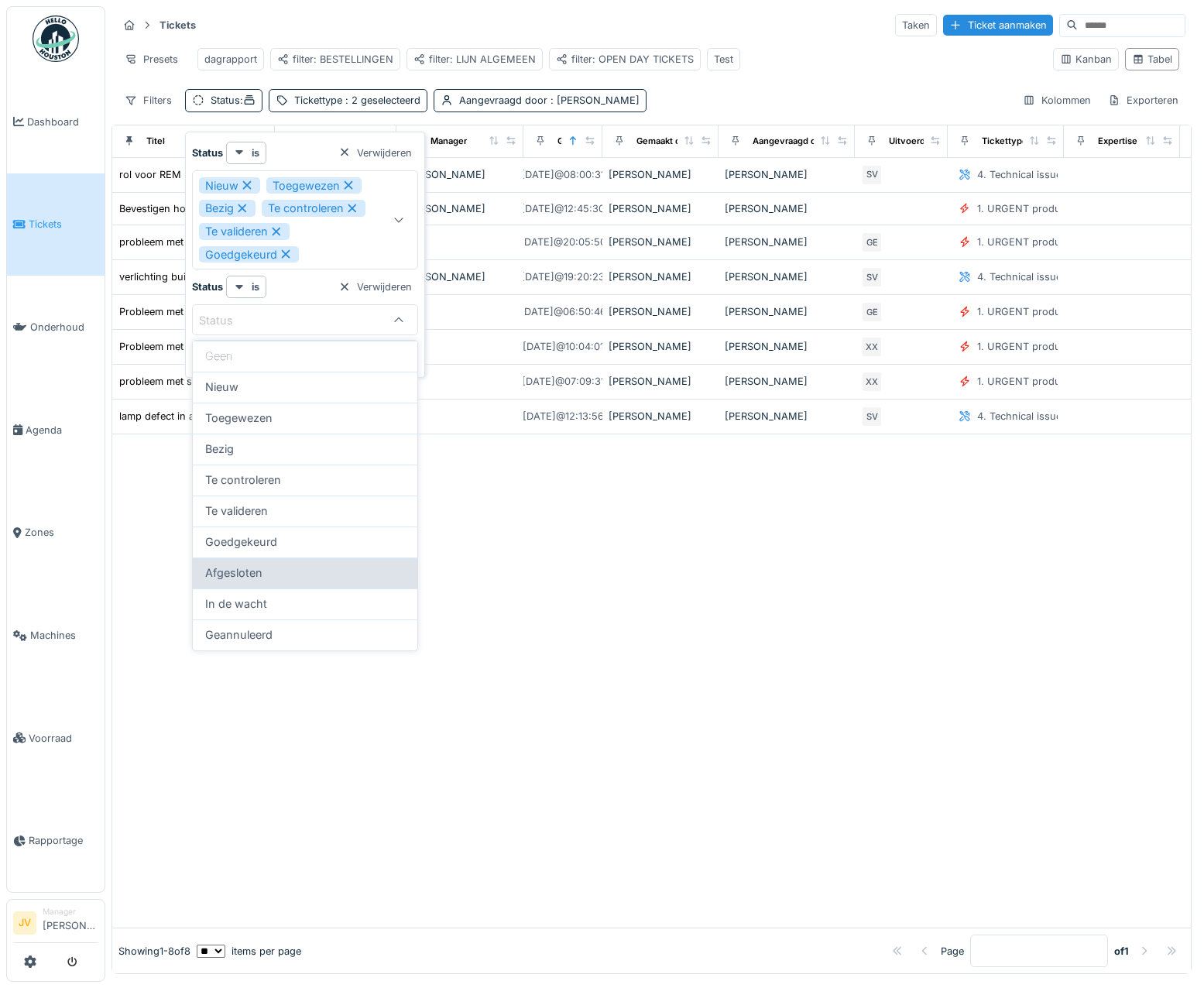
click at [293, 565] on div "Afgesloten" at bounding box center [305, 572] width 199 height 17
type input "******"
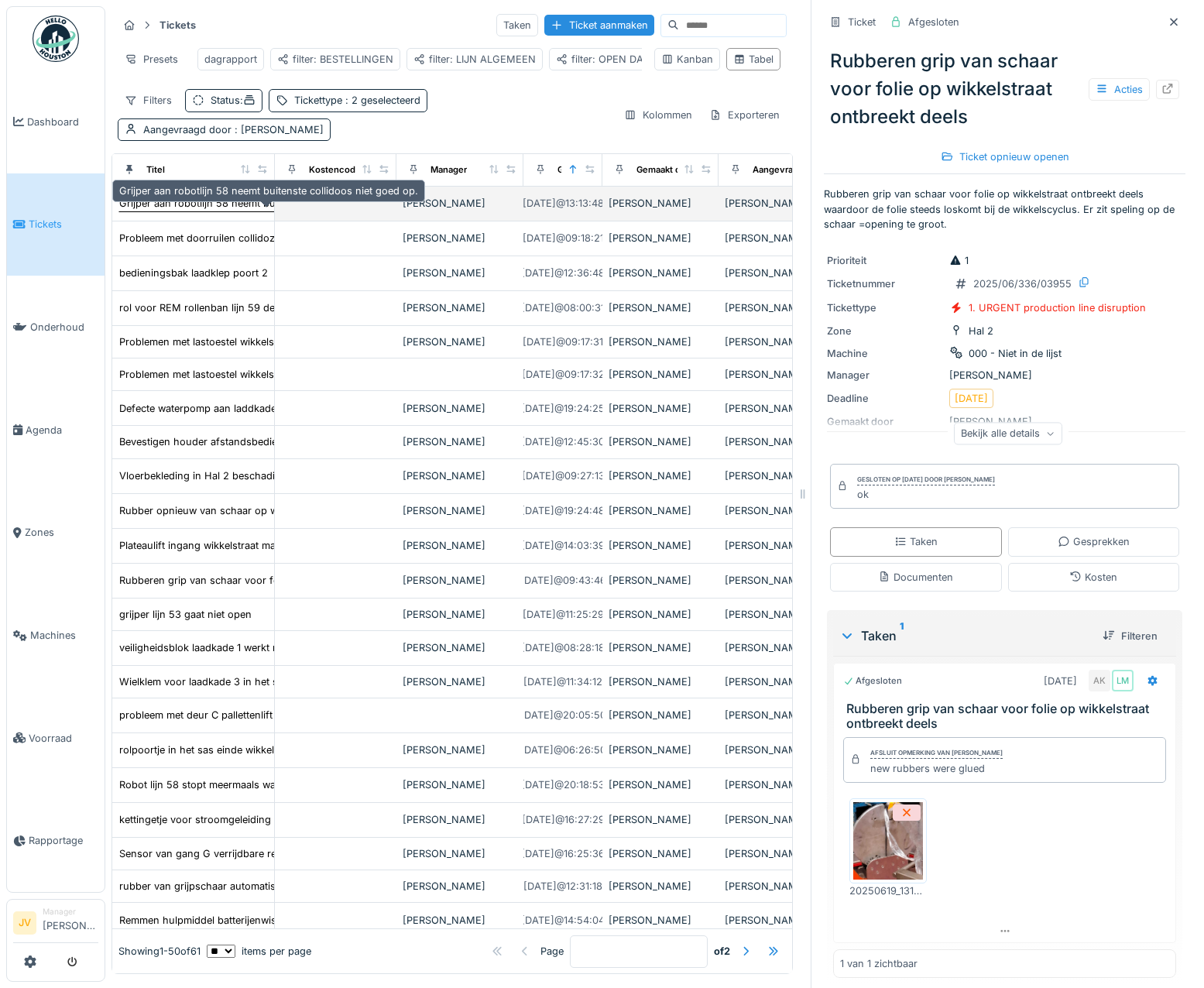
click at [211, 211] on div "Grijper aan robotlijn 58 neemt buitenste collidoos niet goed op." at bounding box center [268, 203] width 299 height 15
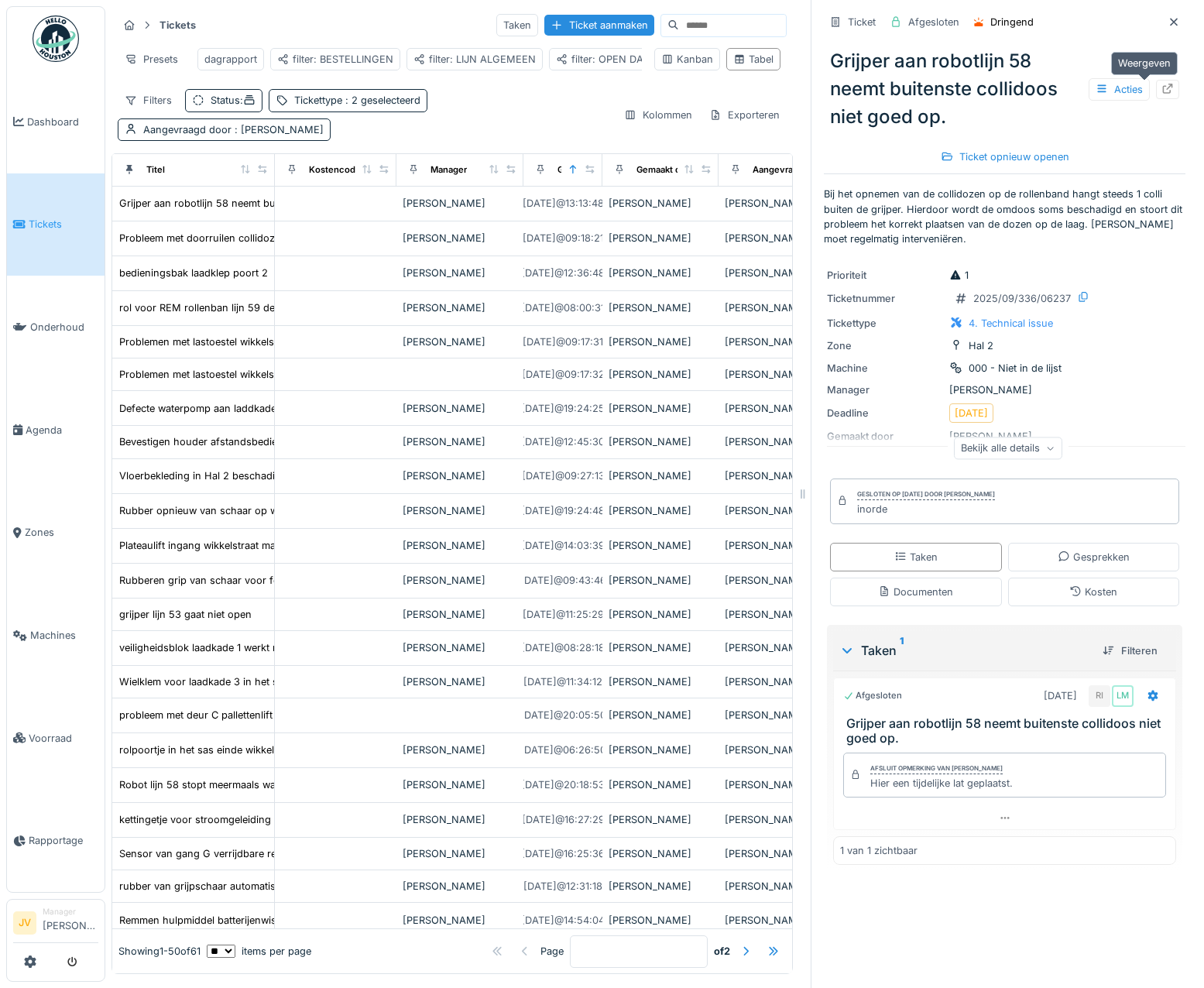
click at [1162, 83] on icon at bounding box center [1168, 88] width 12 height 10
click at [72, 220] on span "Tickets" at bounding box center [63, 224] width 70 height 15
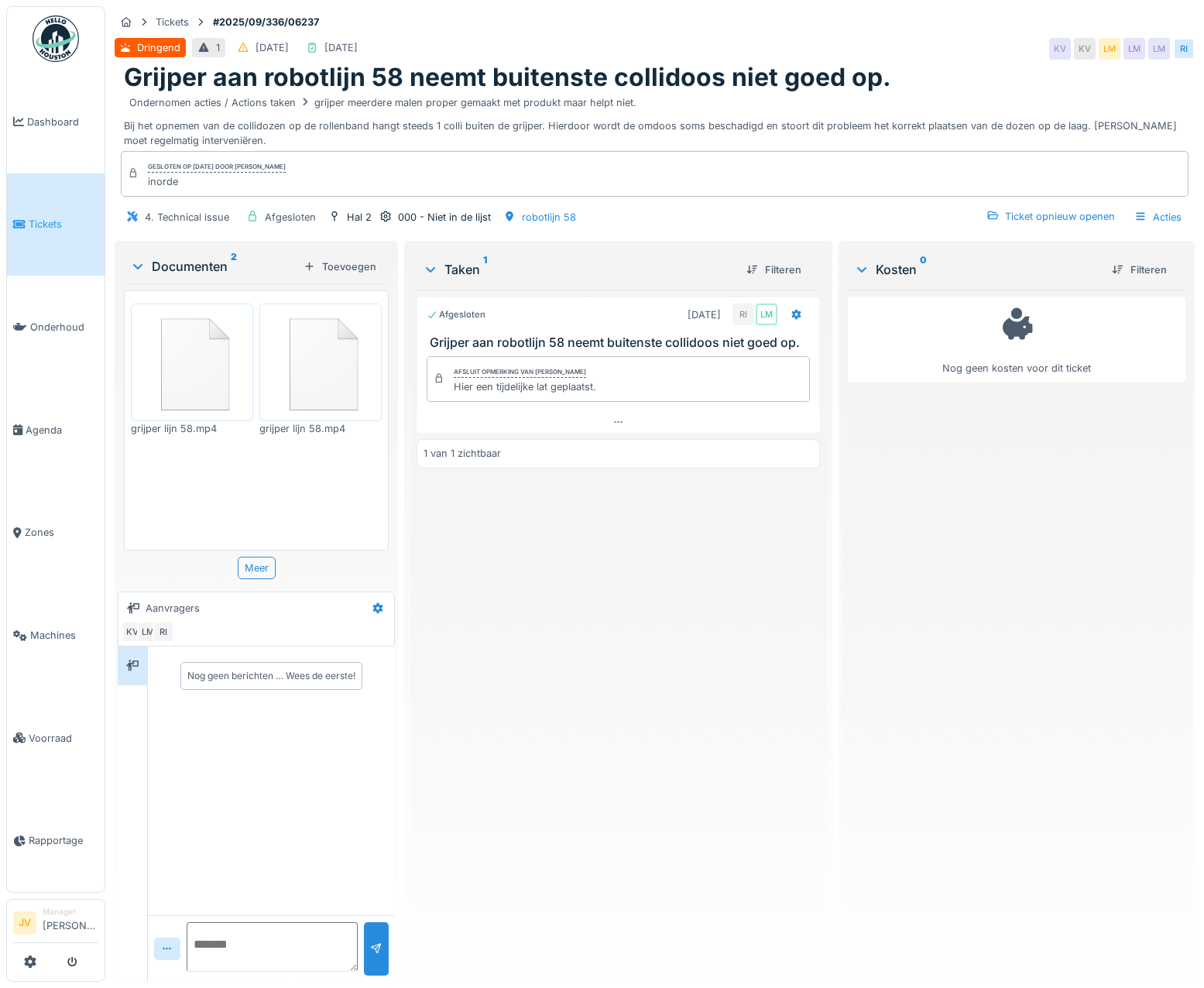
click at [633, 585] on div "Afgesloten 10-9-2025 RI LM Grijper aan robotlijn 58 neemt buitenste collidoos n…" at bounding box center [619, 629] width 404 height 680
click at [1134, 212] on icon at bounding box center [1140, 216] width 12 height 10
click at [1054, 316] on div "Activiteitenlogboeken bekijken" at bounding box center [1069, 320] width 181 height 24
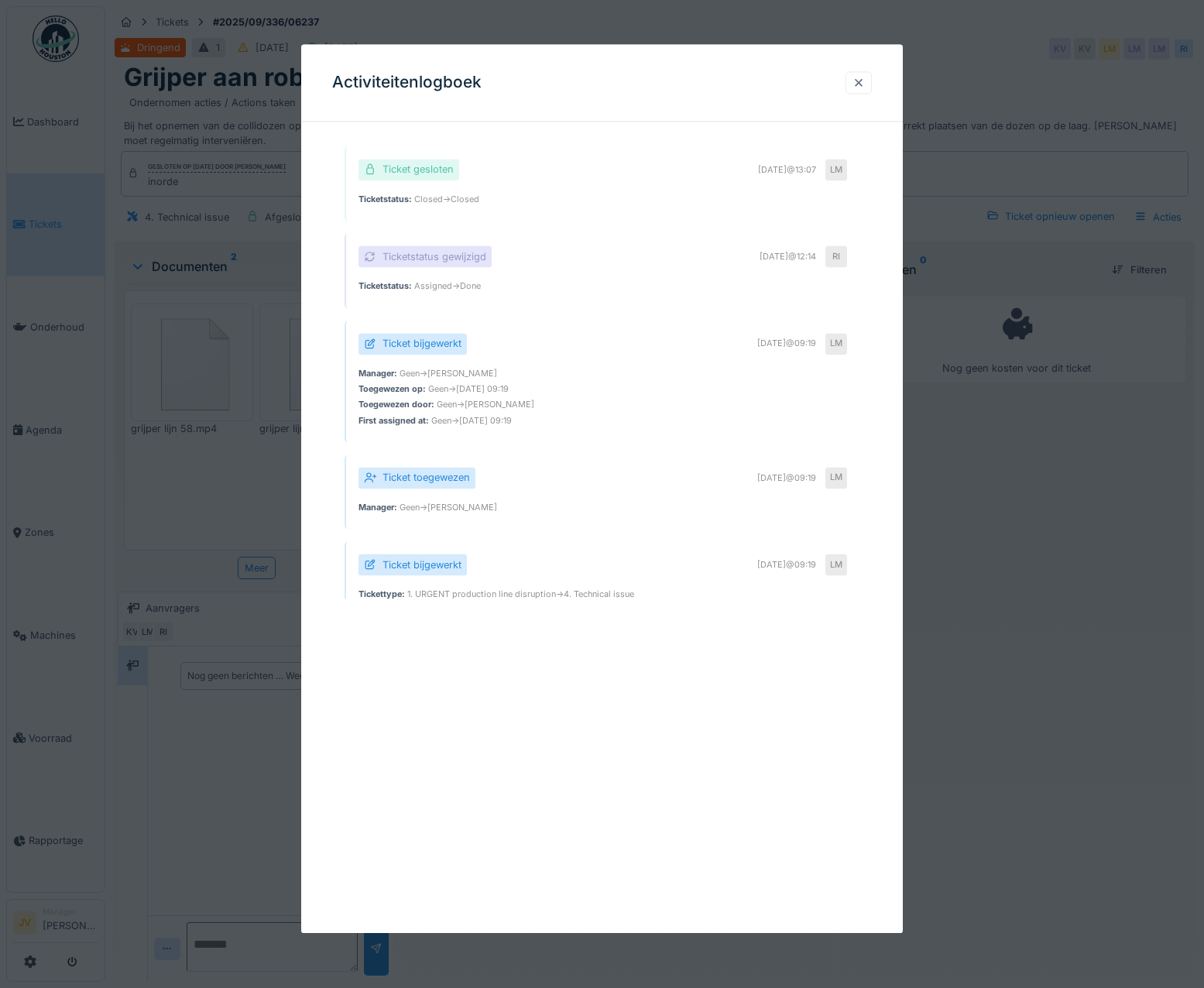
click at [865, 86] on div at bounding box center [858, 83] width 12 height 15
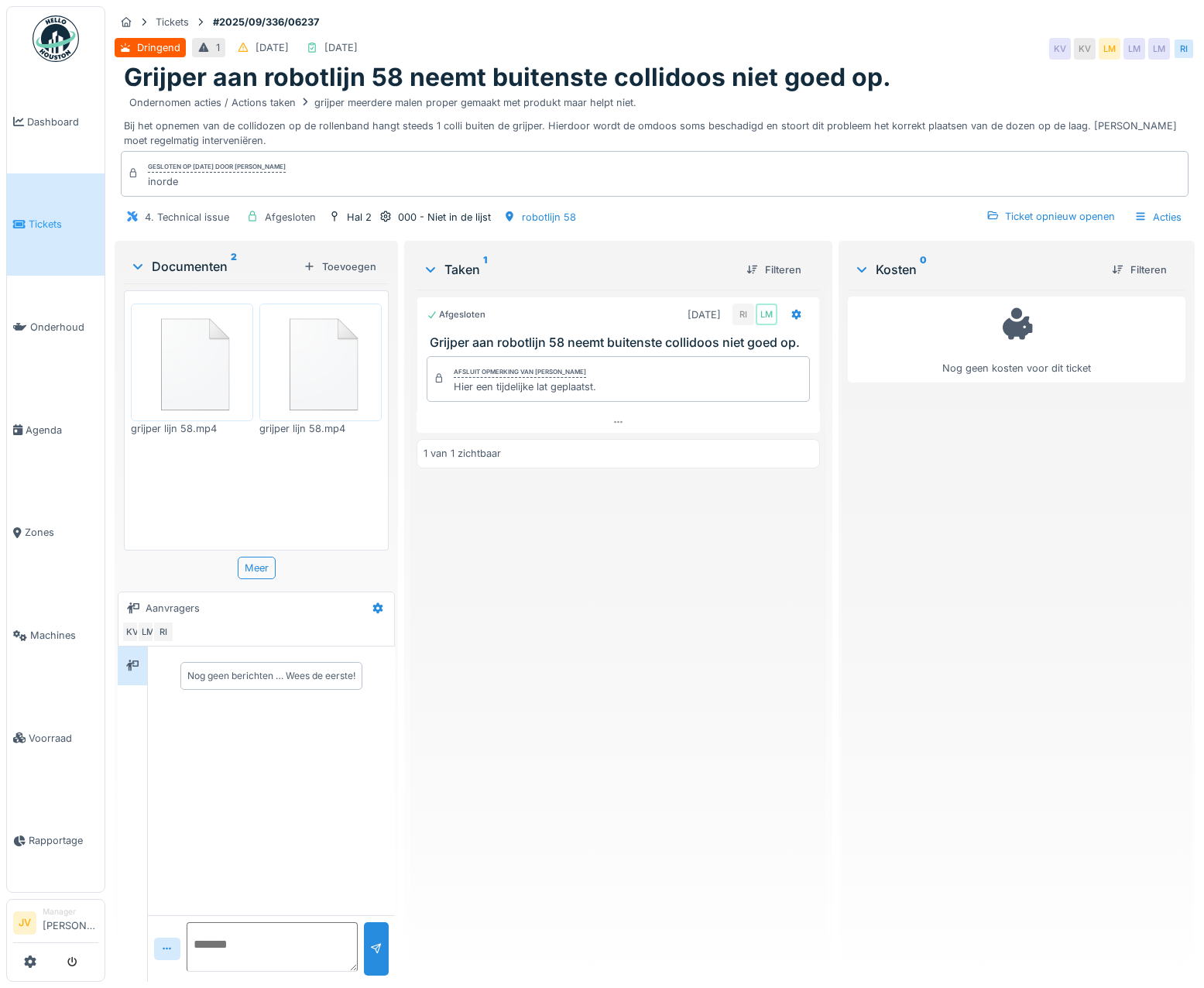
click at [80, 205] on link "Tickets" at bounding box center [56, 225] width 97 height 103
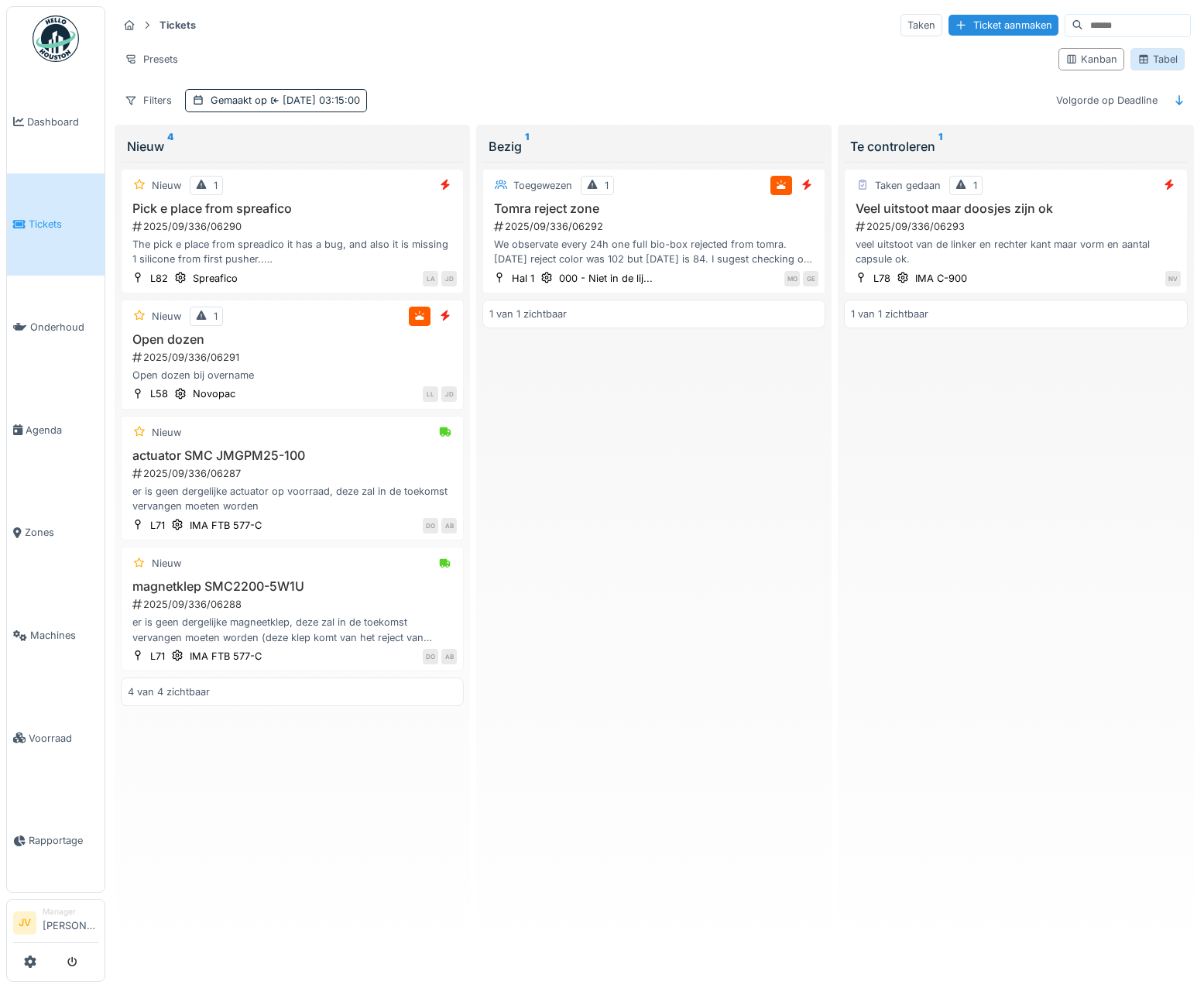
click at [1161, 55] on div "Tabel" at bounding box center [1158, 59] width 41 height 15
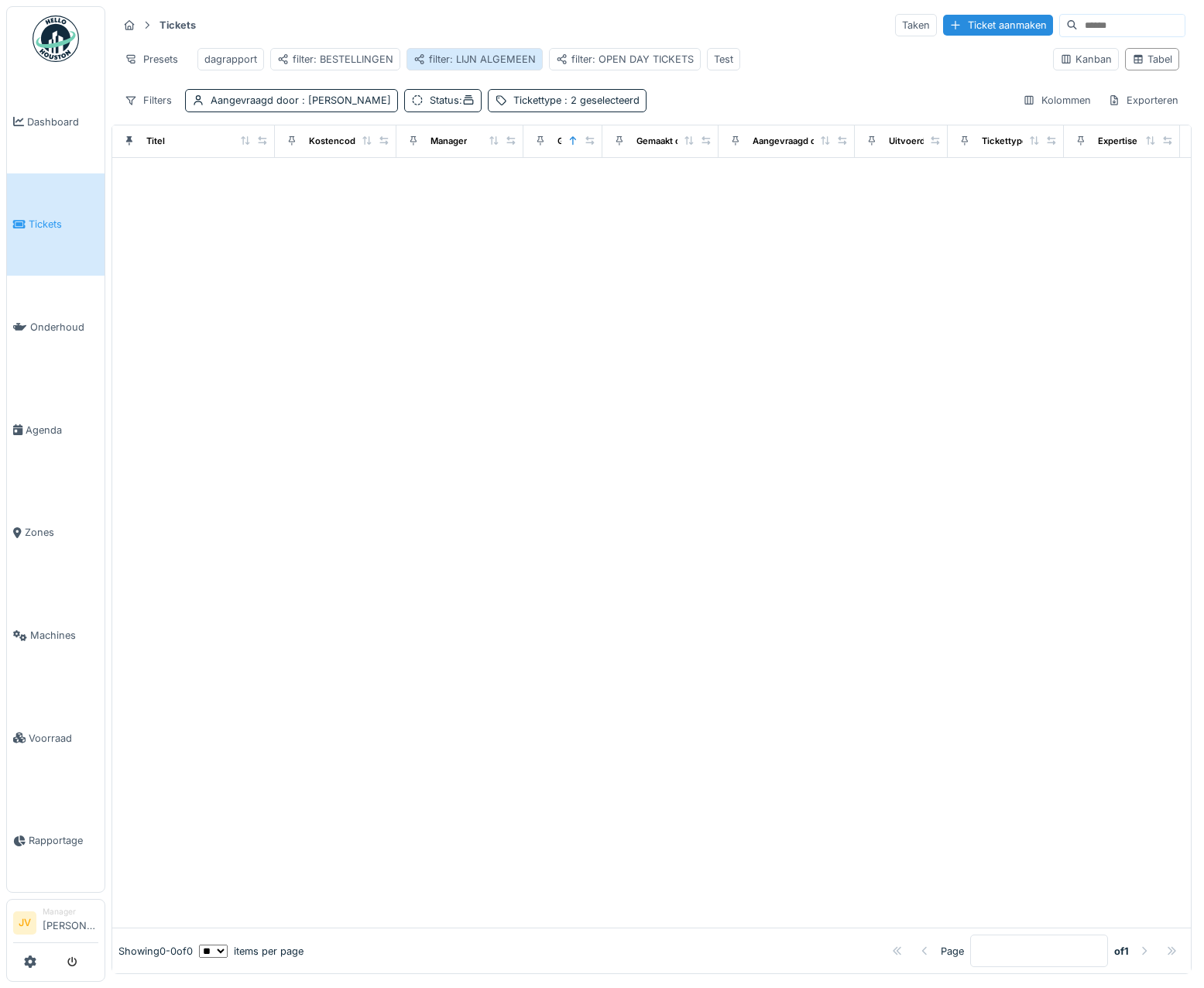
click at [453, 61] on div "filter: LIJN ALGEMEEN" at bounding box center [474, 59] width 122 height 15
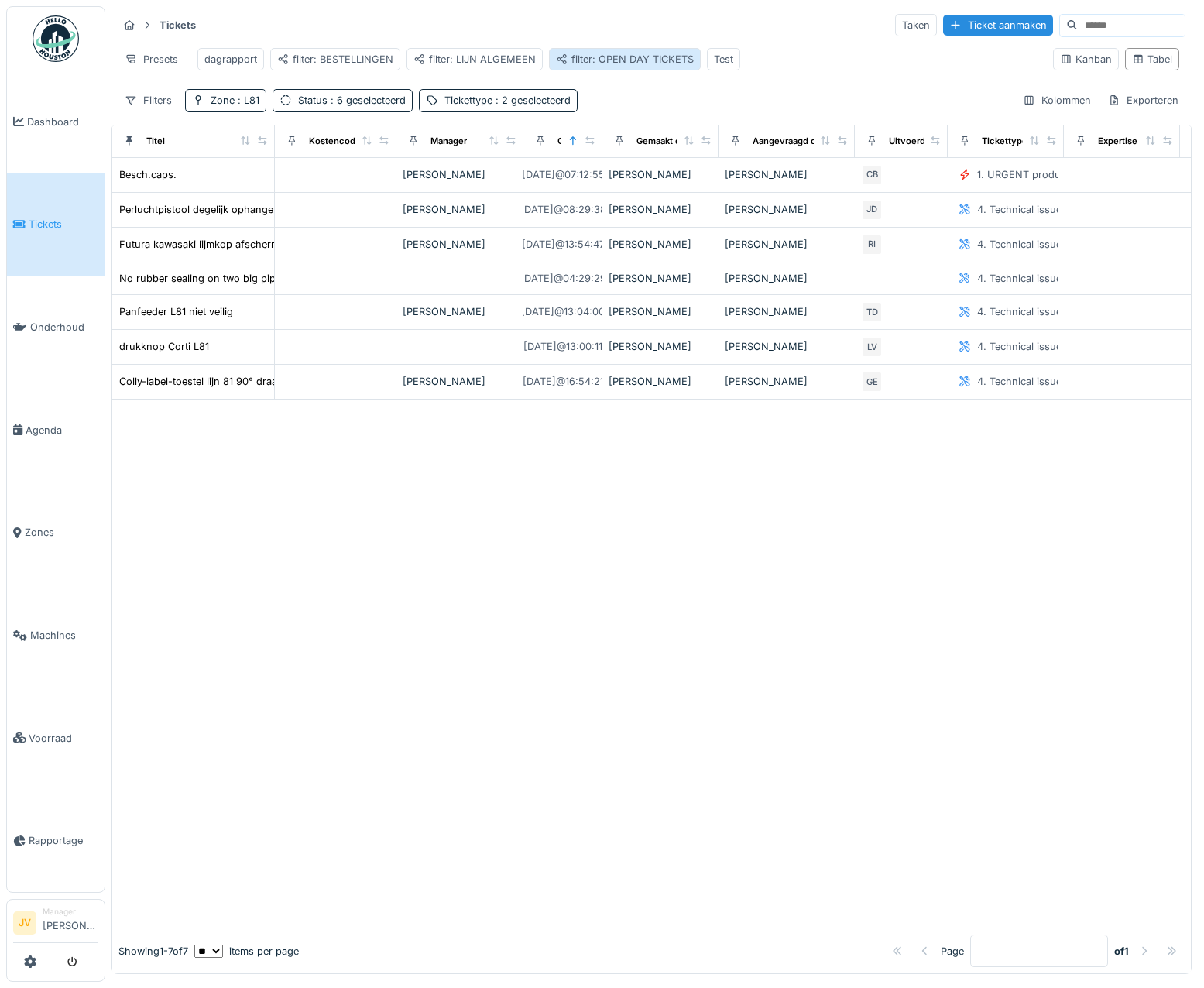
click at [623, 65] on div "filter: OPEN DAY TICKETS" at bounding box center [625, 59] width 138 height 15
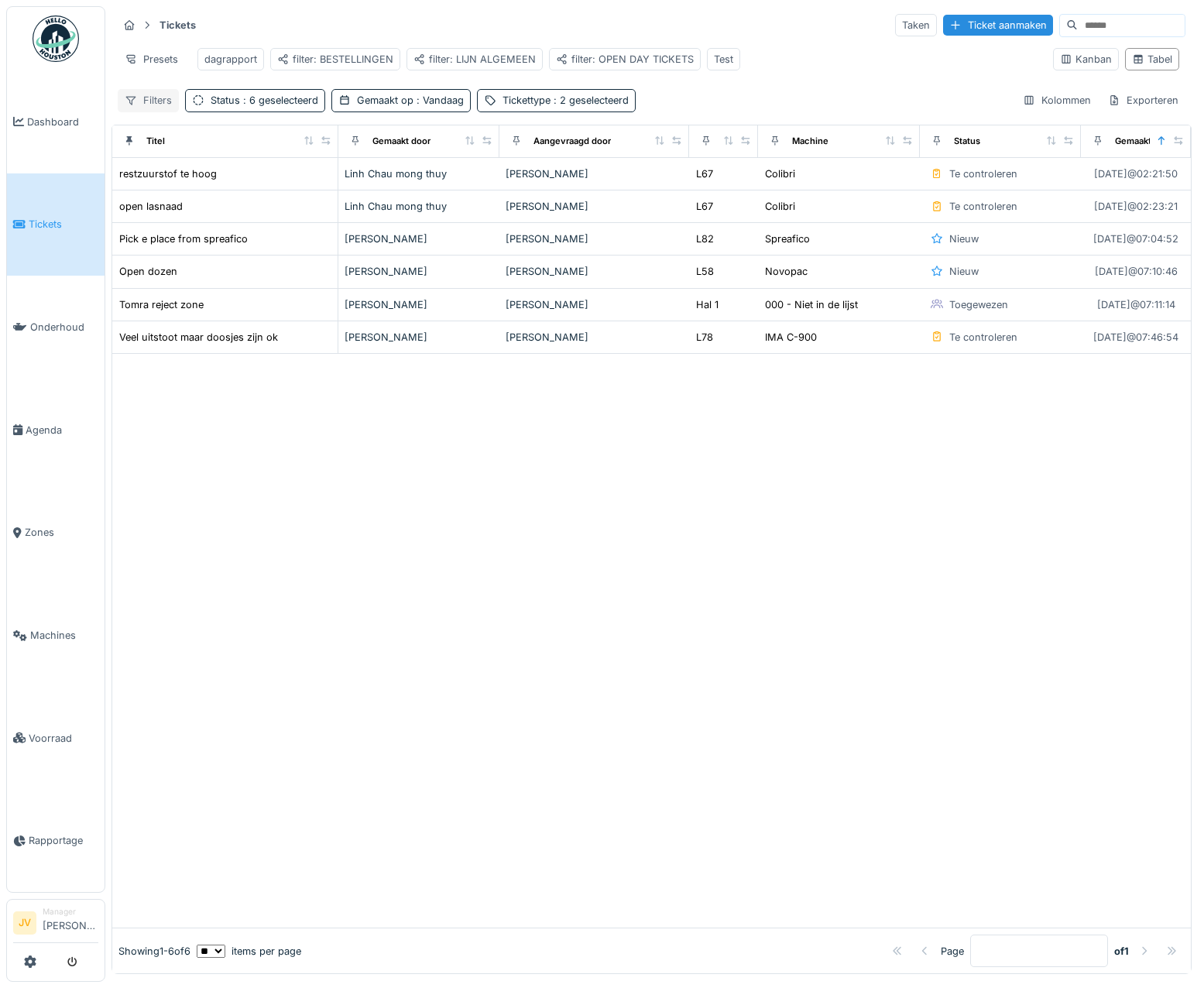
click at [162, 112] on div "Filters" at bounding box center [148, 101] width 61 height 23
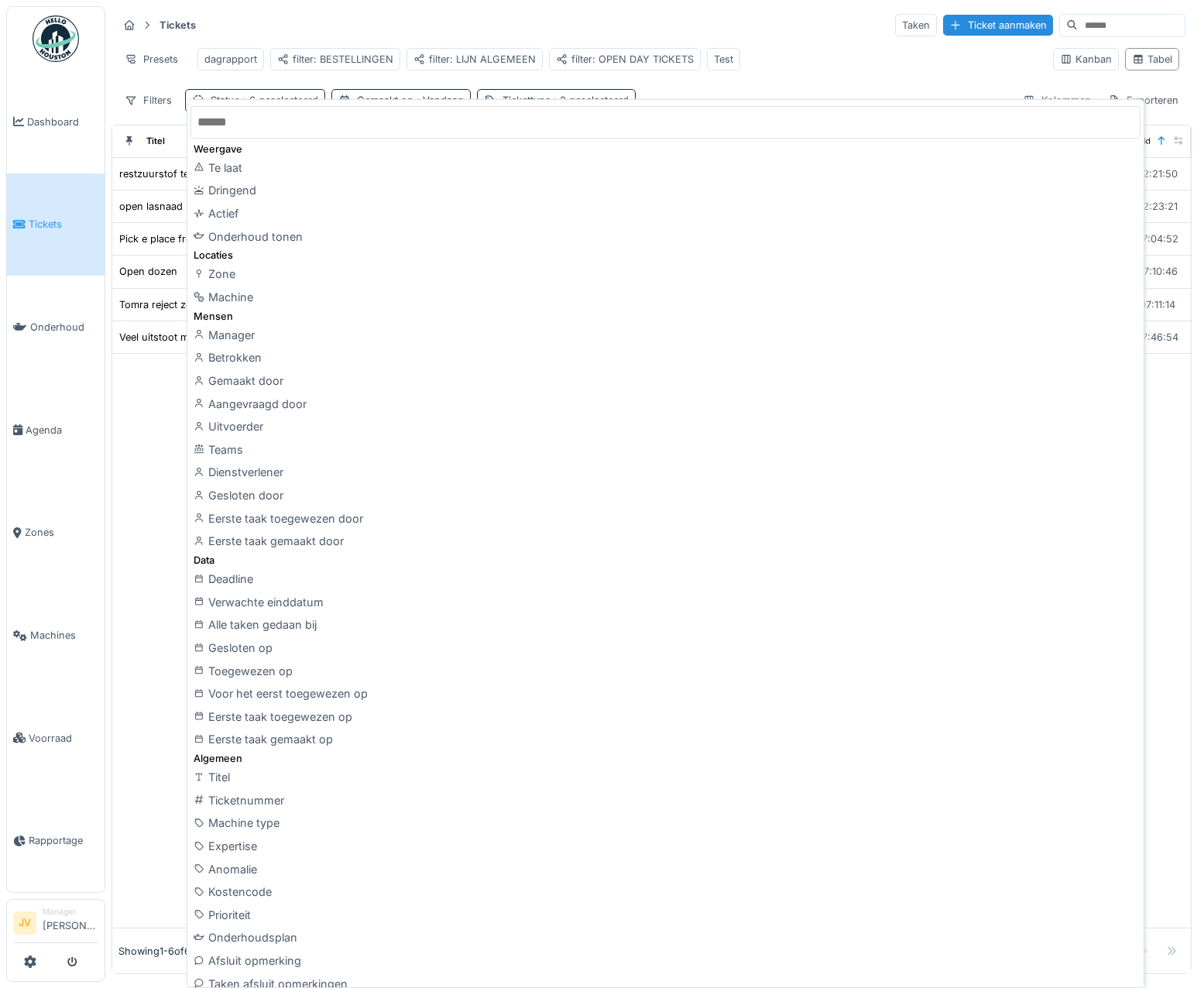
click at [254, 134] on input "text" at bounding box center [666, 122] width 950 height 32
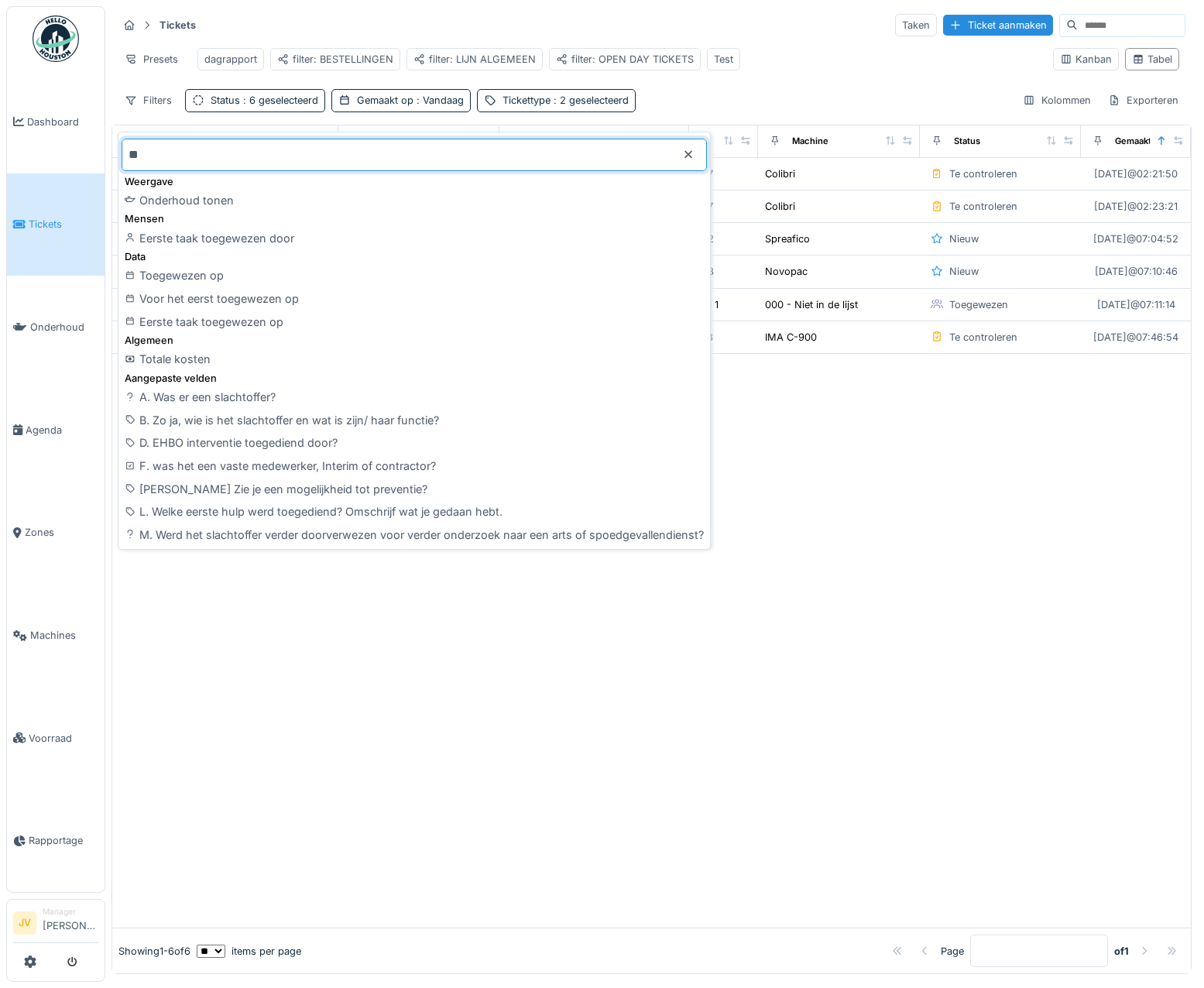
type input "*"
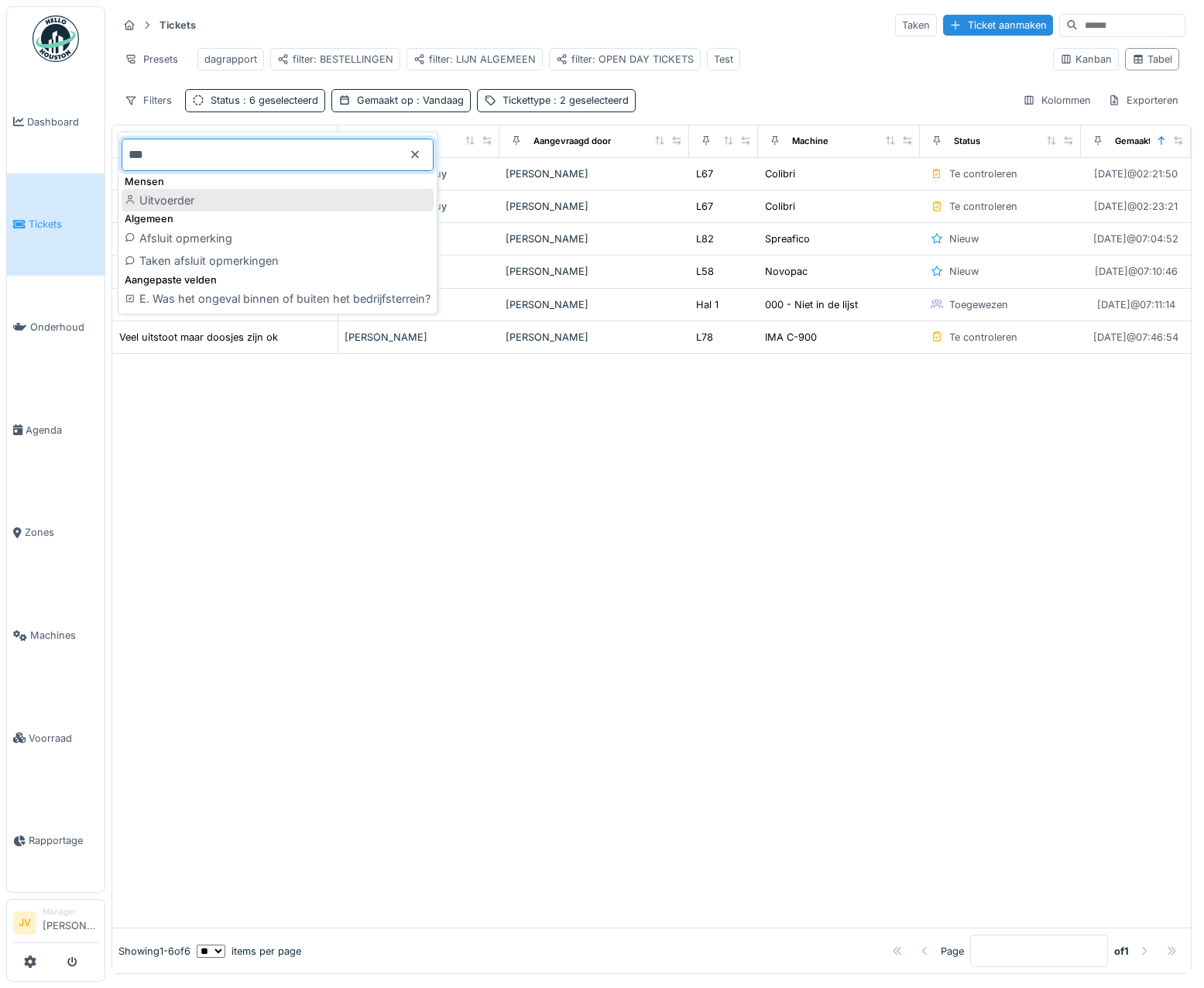
type input "***"
click at [233, 195] on div "Uitvoerder" at bounding box center [277, 200] width 312 height 24
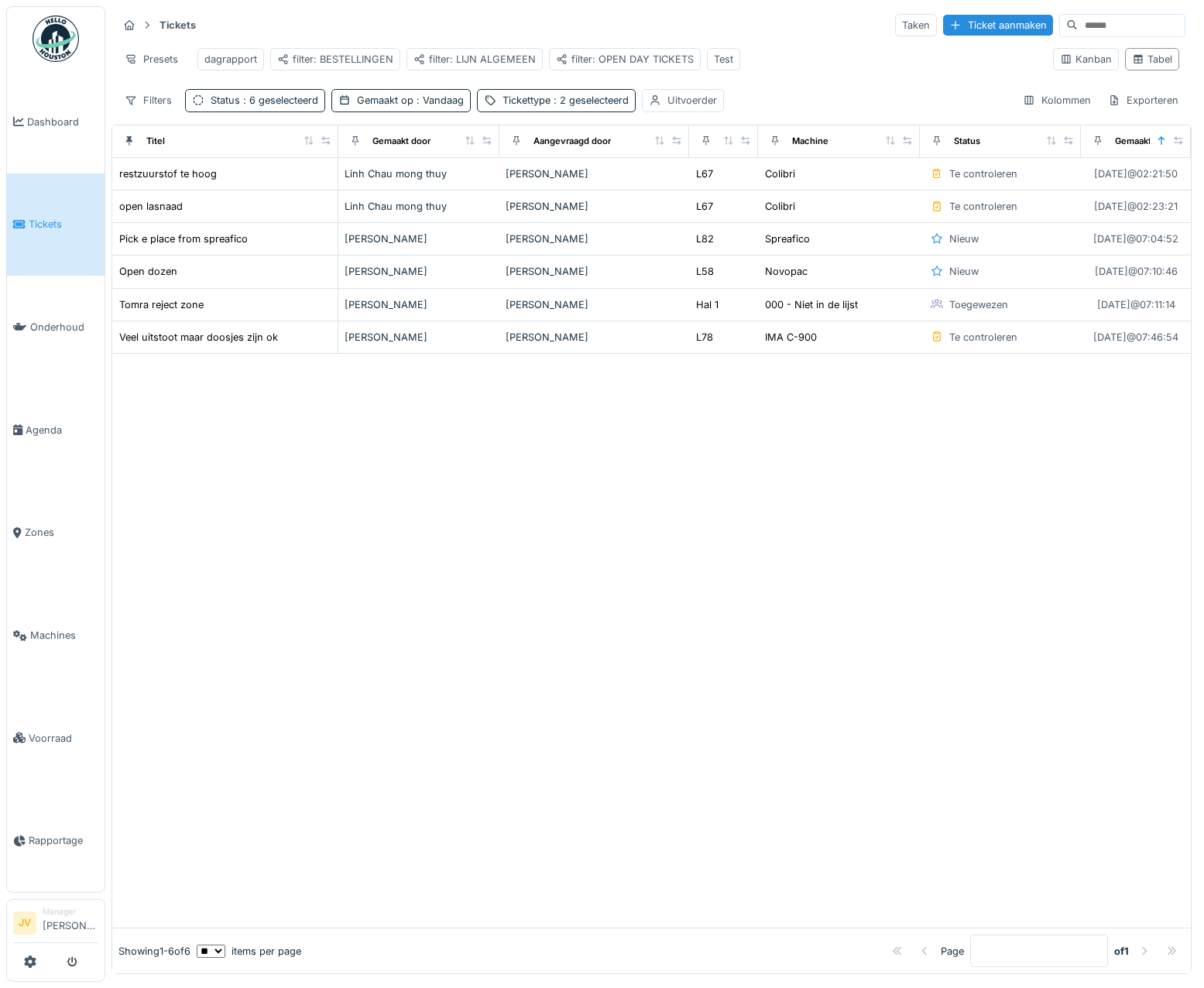
drag, startPoint x: 813, startPoint y: 878, endPoint x: 639, endPoint y: 878, distance: 174.0
click at [790, 878] on div at bounding box center [651, 640] width 1078 height 575
click at [714, 746] on div at bounding box center [651, 640] width 1078 height 575
click at [1040, 112] on div "Kolommen" at bounding box center [1056, 101] width 82 height 23
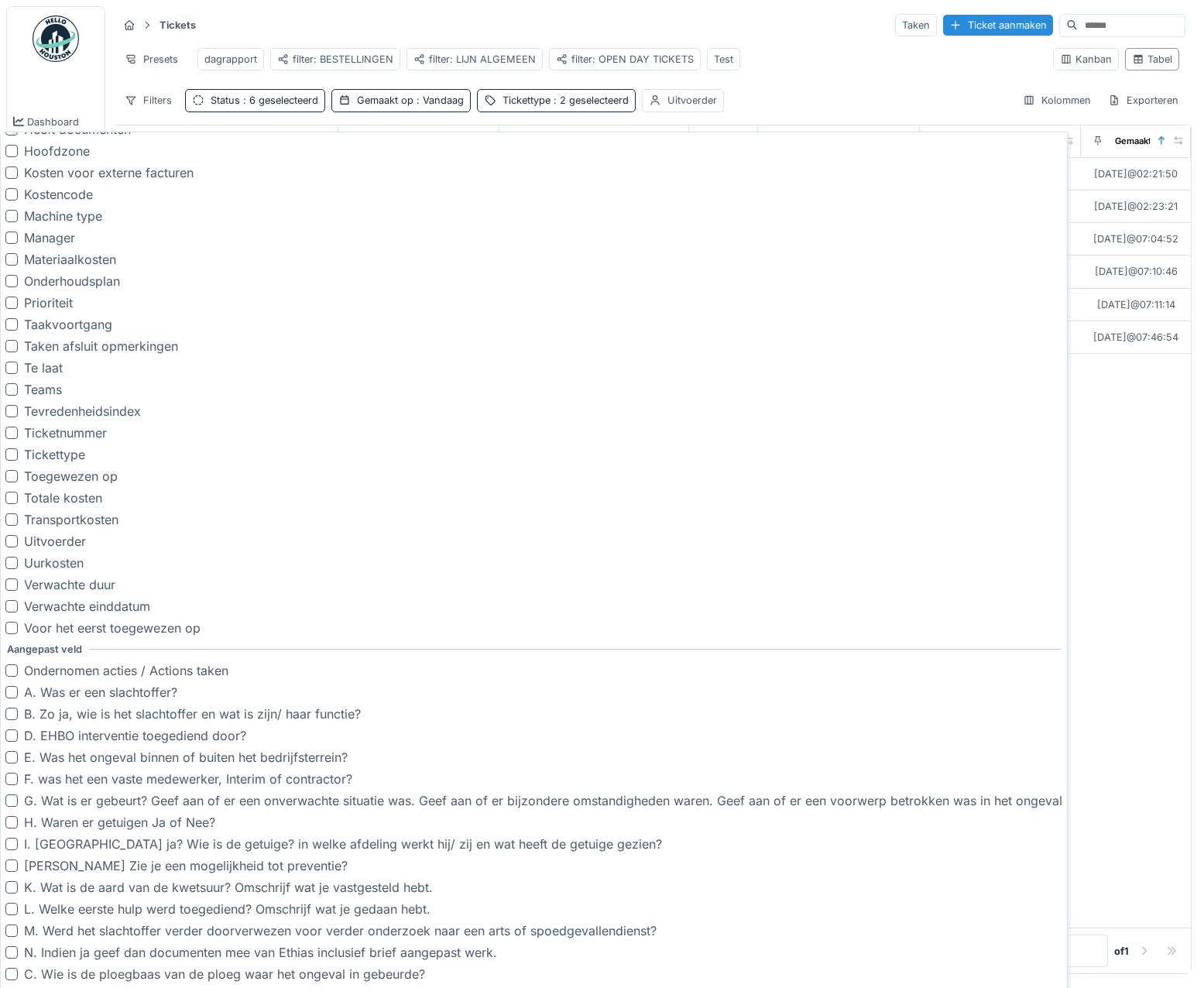
scroll to position [628, 0]
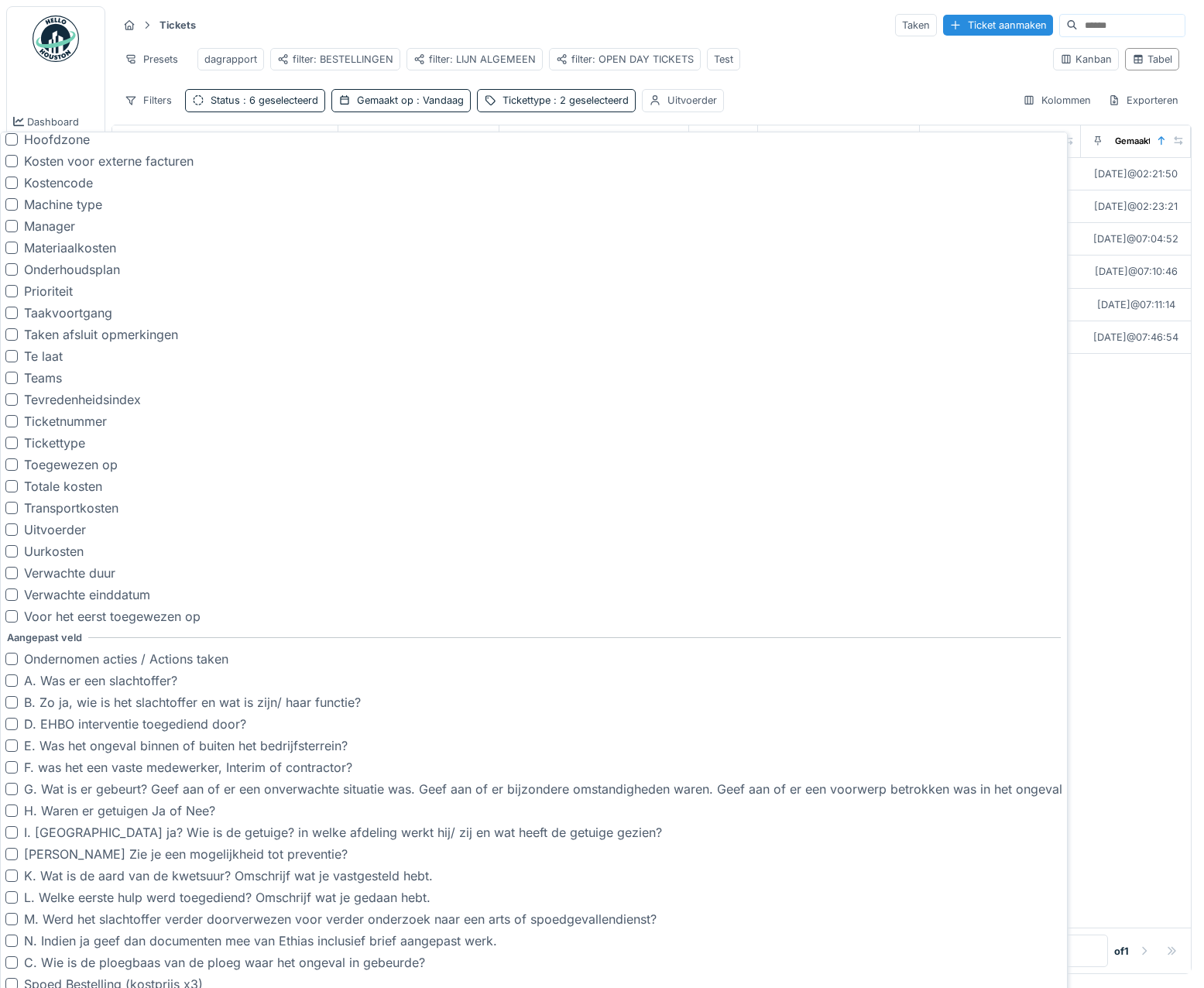
click at [10, 529] on div at bounding box center [11, 529] width 12 height 12
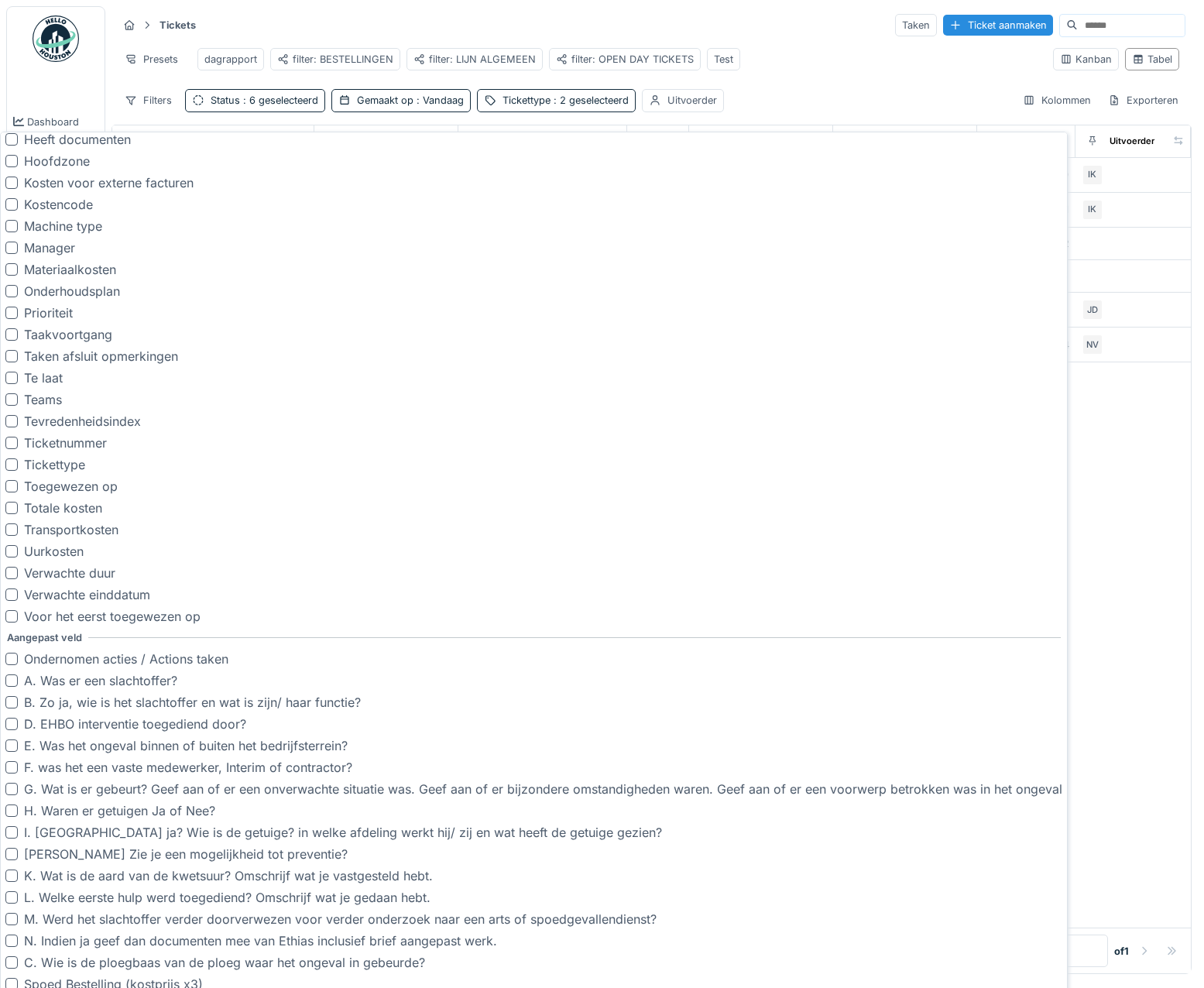
click at [1144, 451] on div at bounding box center [651, 644] width 1078 height 565
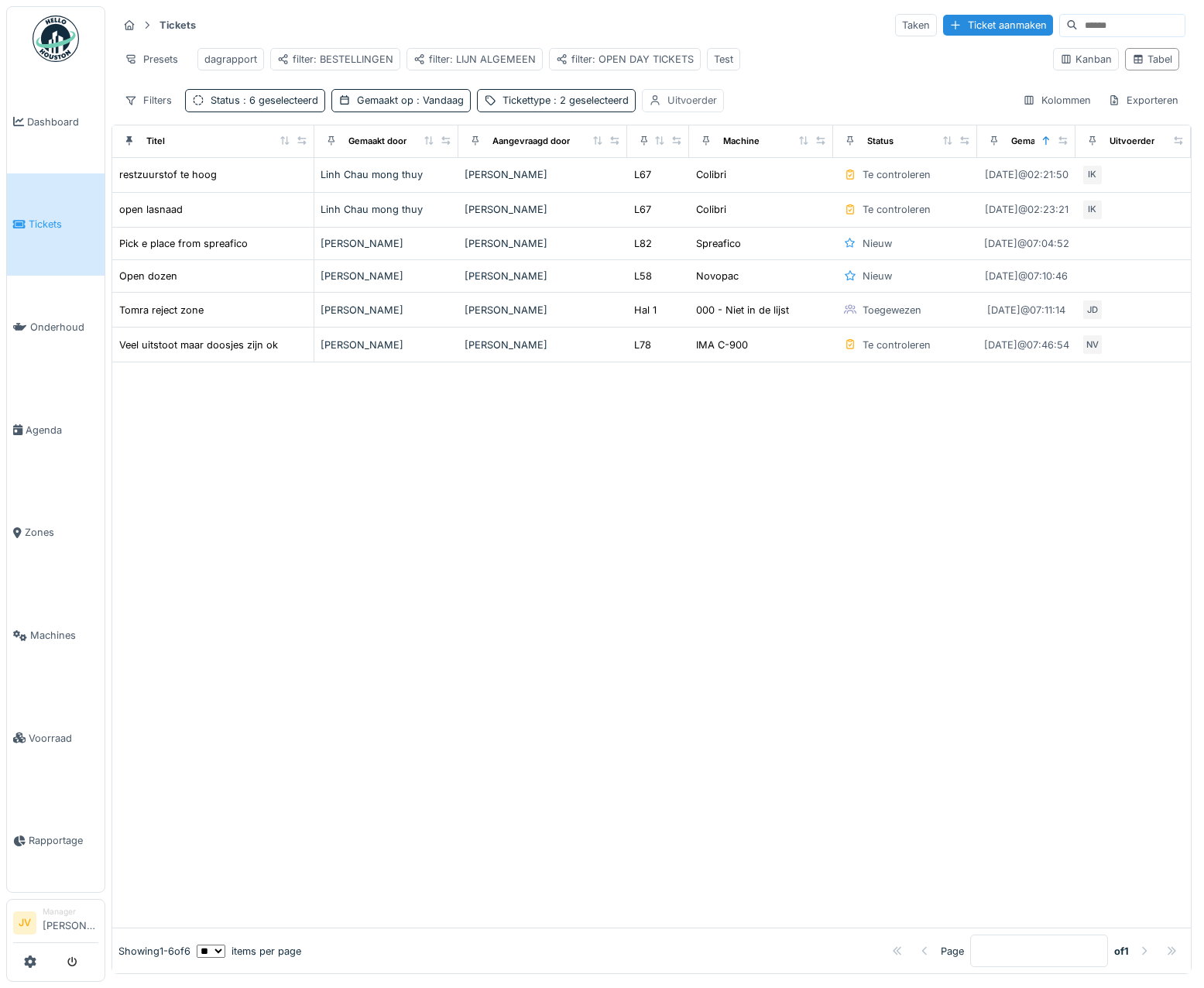
click at [692, 108] on div "Uitvoerder" at bounding box center [692, 101] width 49 height 15
click at [148, 52] on div "Presets" at bounding box center [151, 59] width 67 height 23
click at [211, 117] on div "Weergave vervangen" at bounding box center [190, 117] width 136 height 24
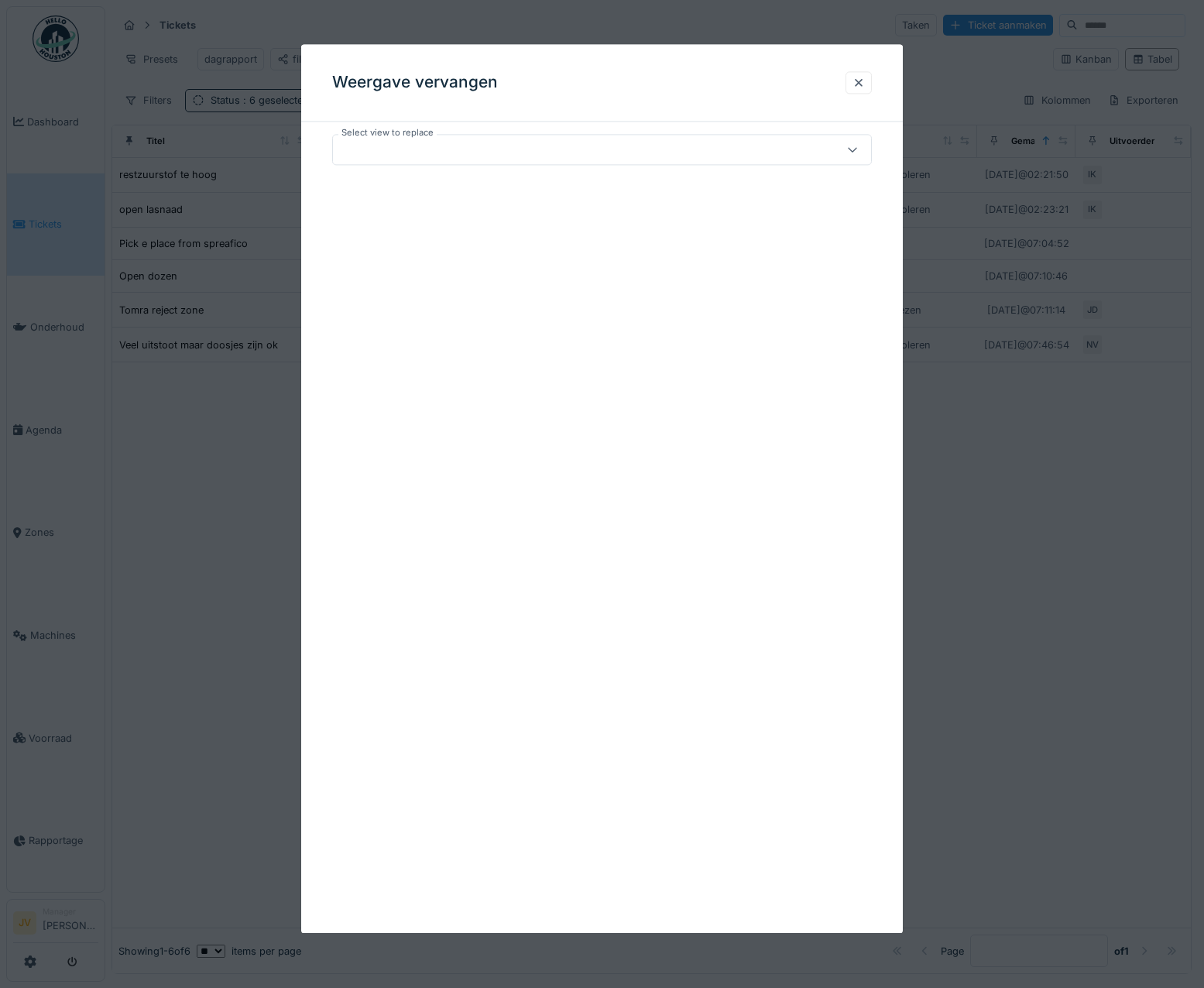
click at [507, 160] on div at bounding box center [602, 149] width 541 height 31
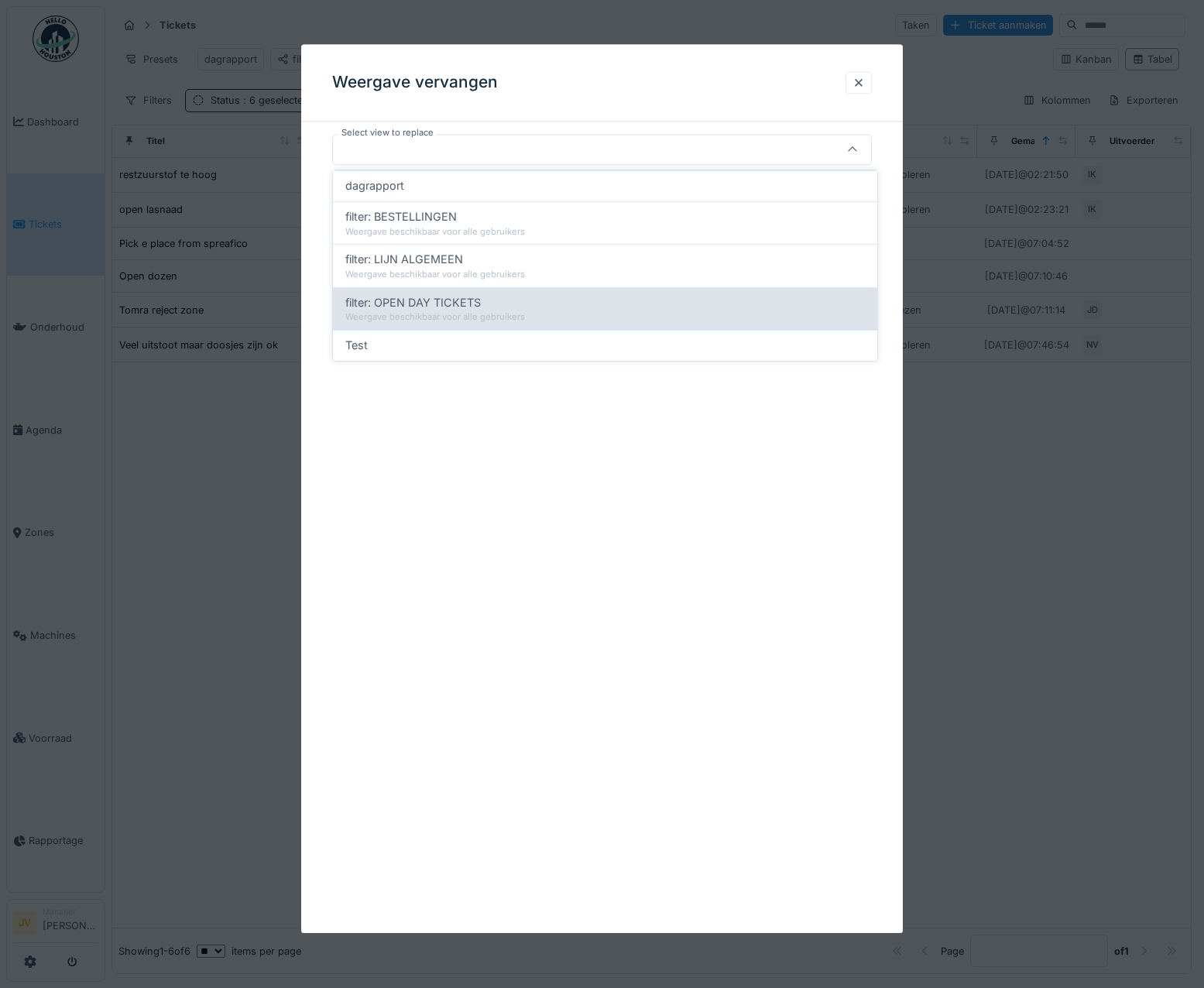
click at [475, 307] on span "filter: OPEN DAY TICKETS" at bounding box center [413, 302] width 135 height 17
type input "*****"
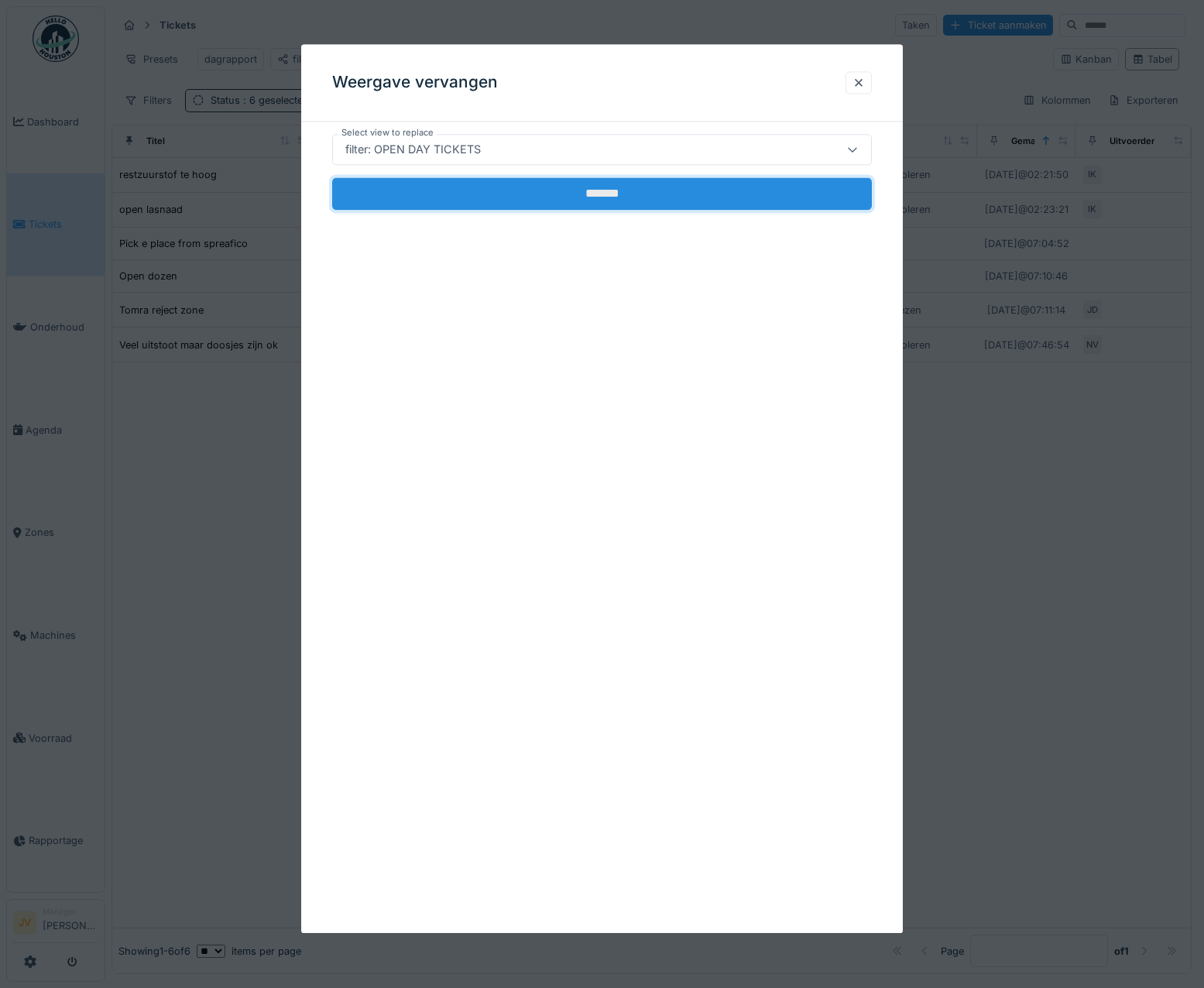
click at [571, 186] on input "*******" at bounding box center [602, 194] width 541 height 32
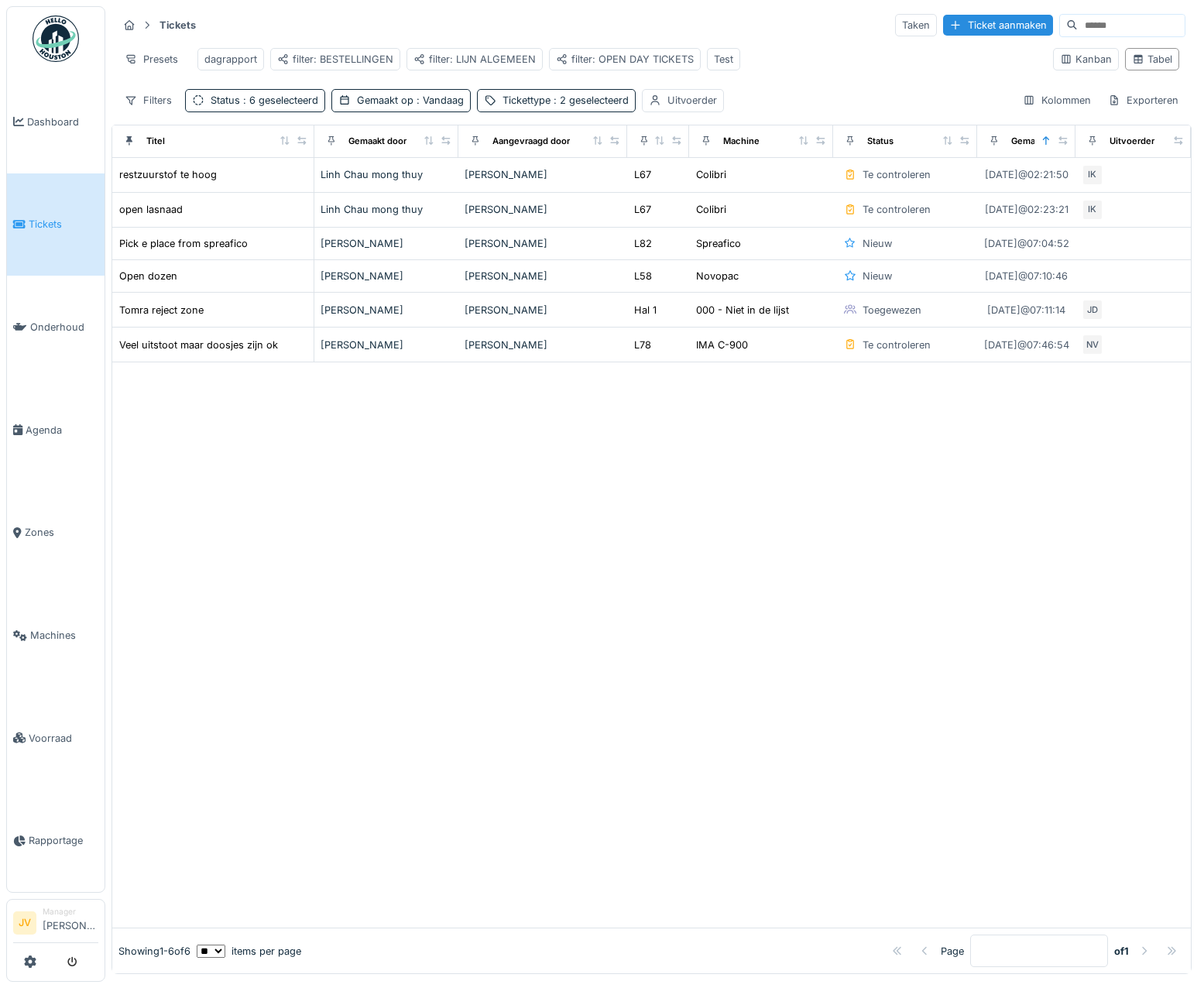
click at [616, 478] on div at bounding box center [651, 644] width 1078 height 565
click at [375, 250] on div "[PERSON_NAME]" at bounding box center [386, 243] width 131 height 15
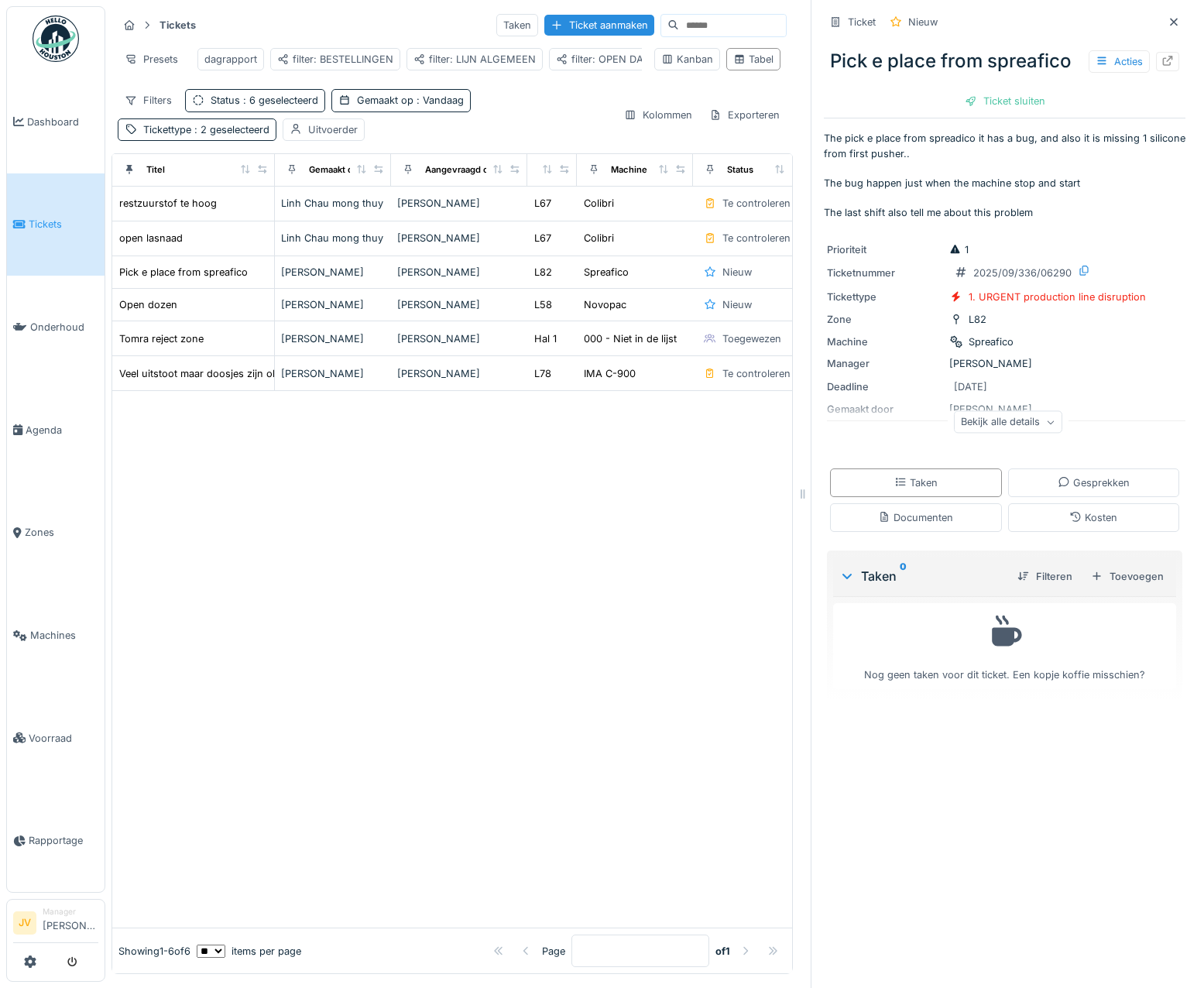
click at [1163, 58] on icon at bounding box center [1168, 61] width 10 height 10
click at [1162, 17] on div at bounding box center [1173, 22] width 24 height 19
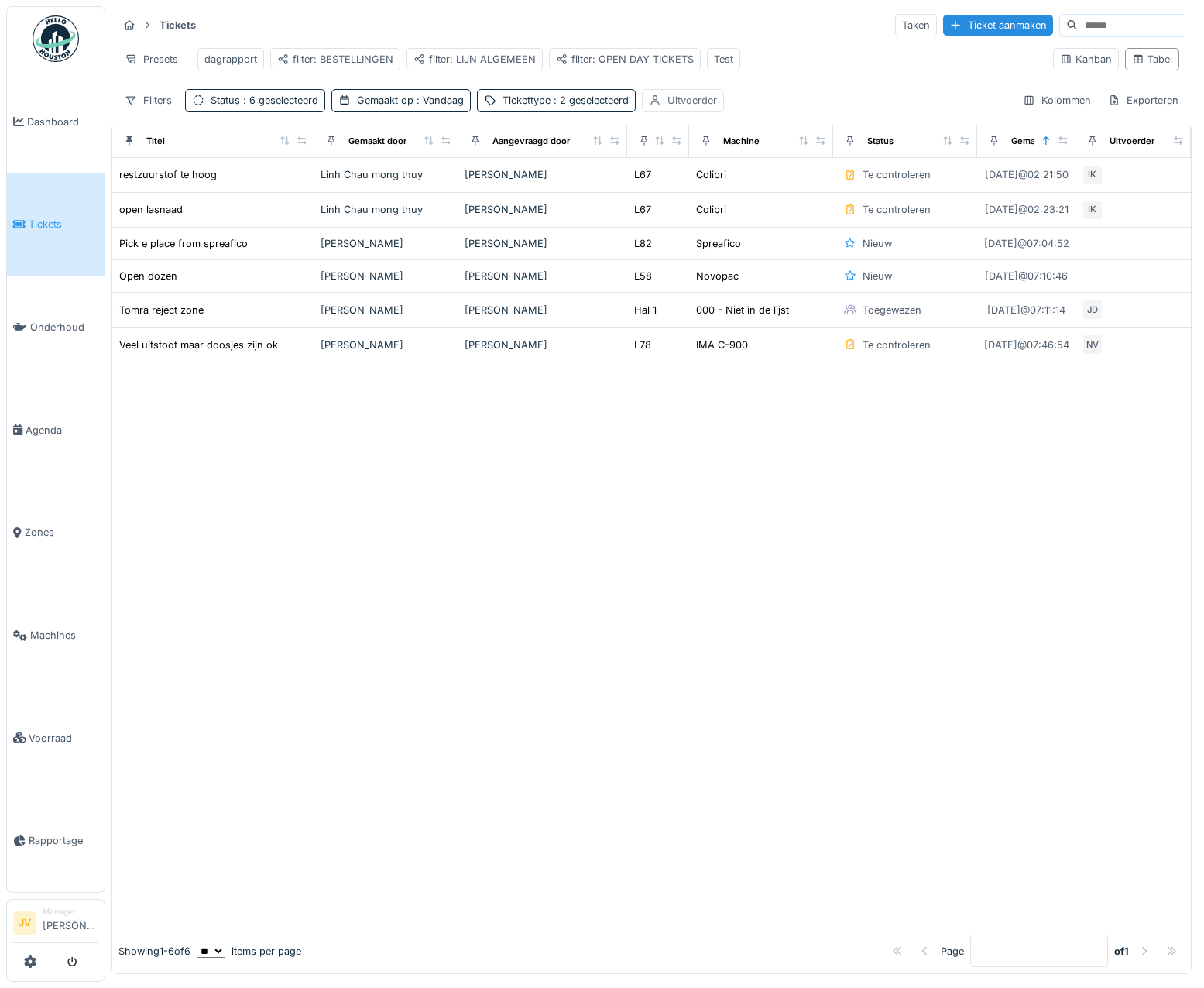
click at [684, 108] on div "Uitvoerder" at bounding box center [692, 101] width 49 height 15
click at [768, 149] on div "Verwijderen" at bounding box center [789, 153] width 86 height 21
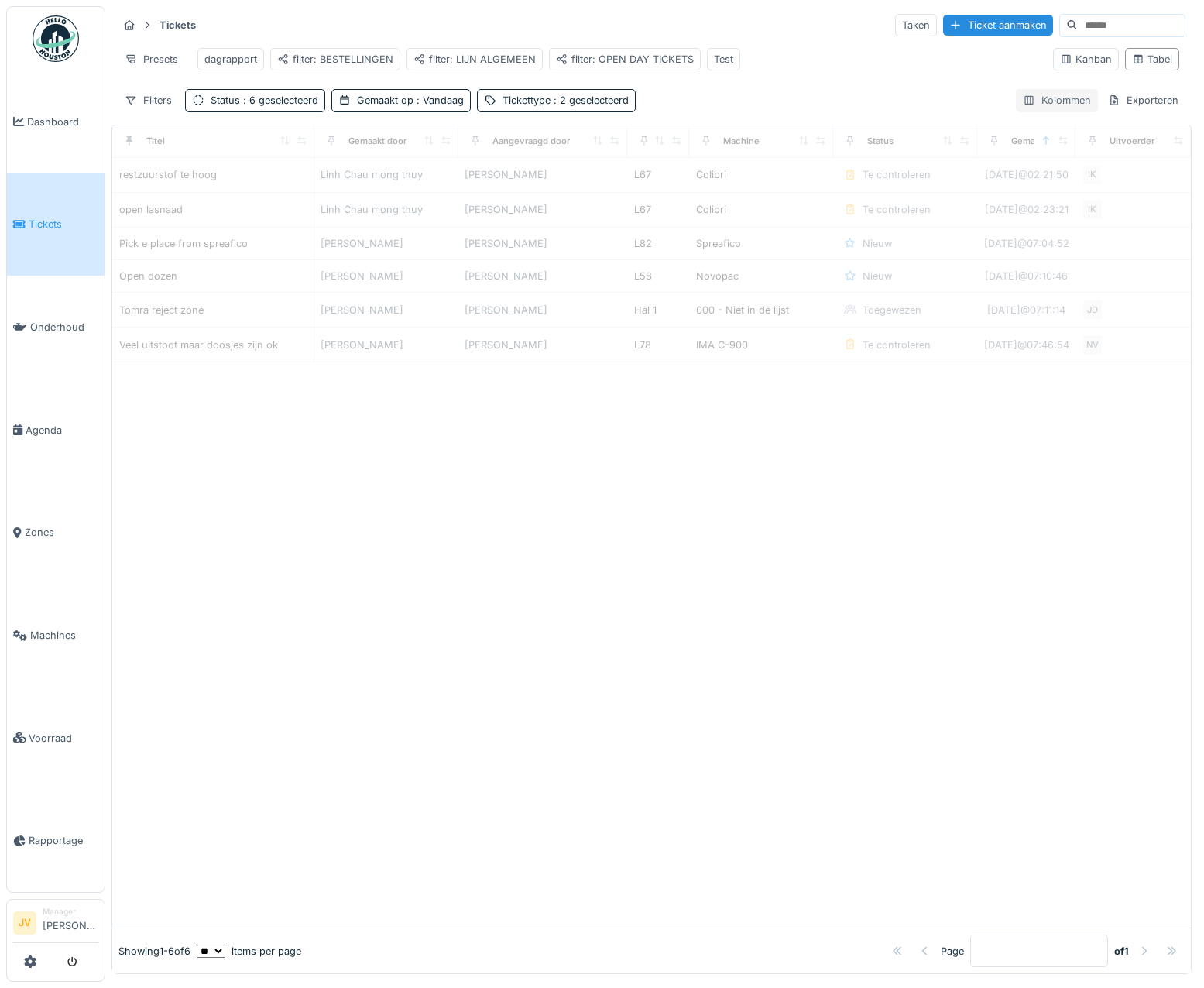
click at [1037, 107] on div "Kolommen" at bounding box center [1056, 101] width 82 height 23
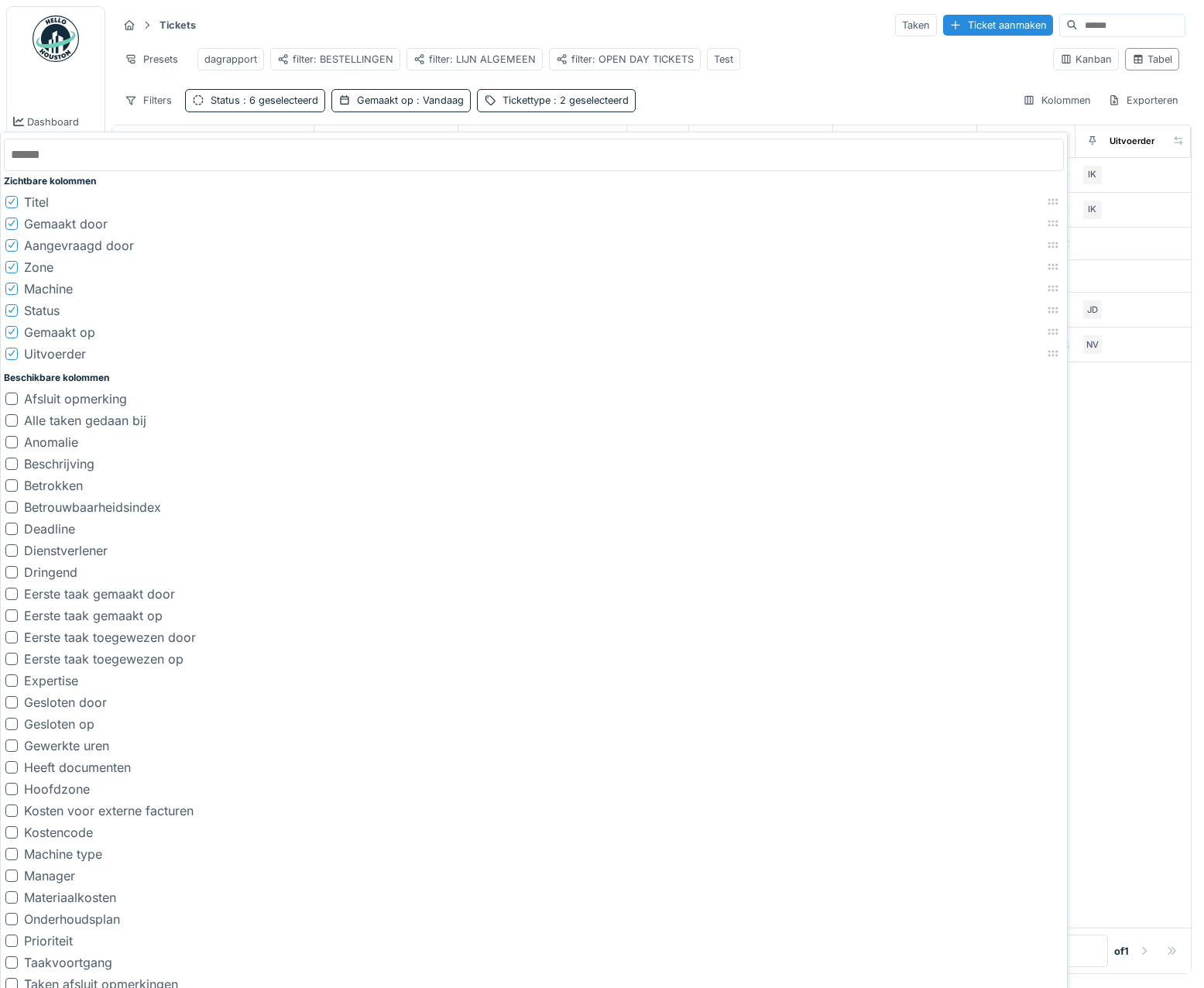
click at [17, 355] on div "Uitvoerder" at bounding box center [45, 353] width 80 height 19
click at [11, 355] on icon at bounding box center [12, 354] width 6 height 6
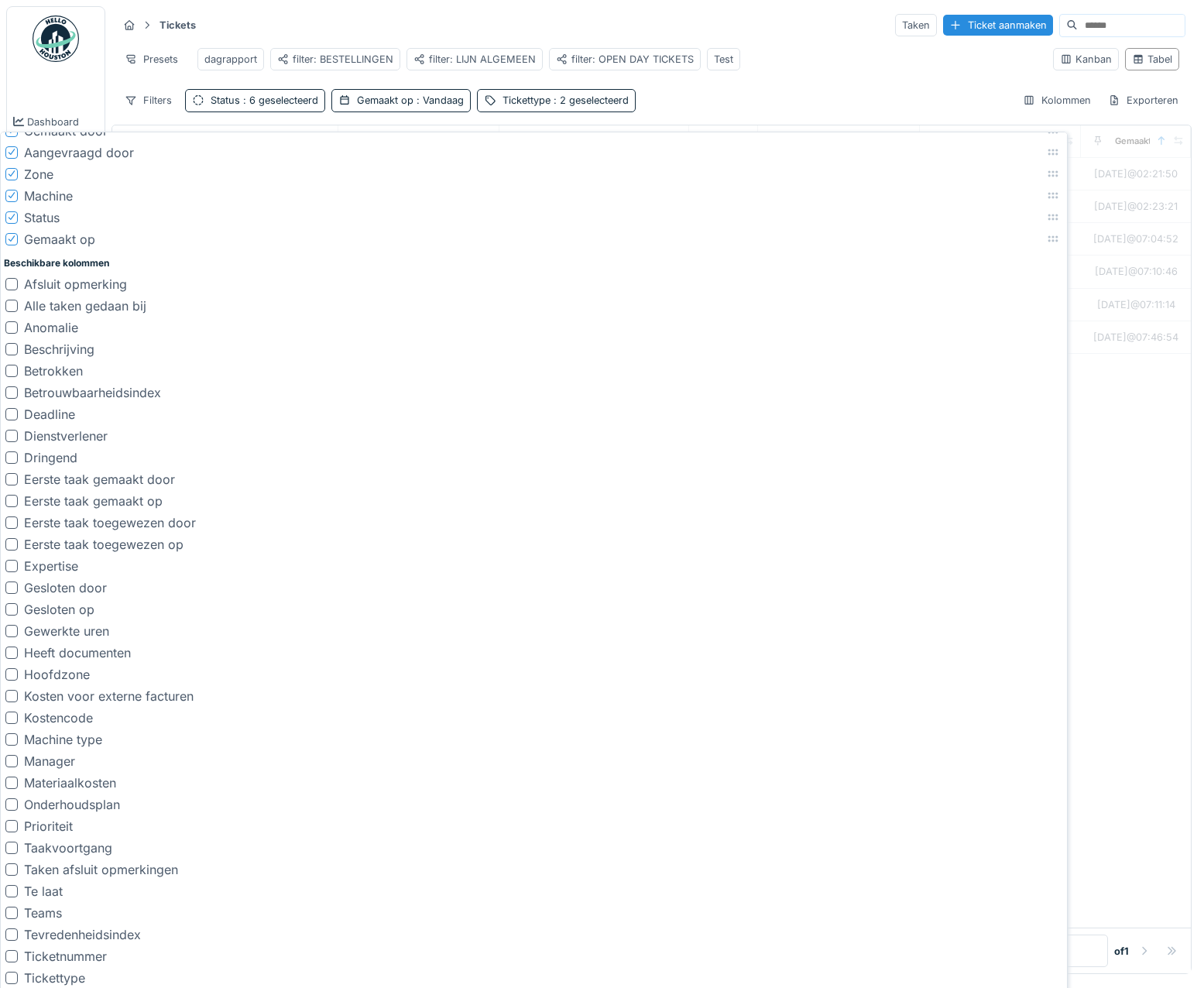
scroll to position [310, 0]
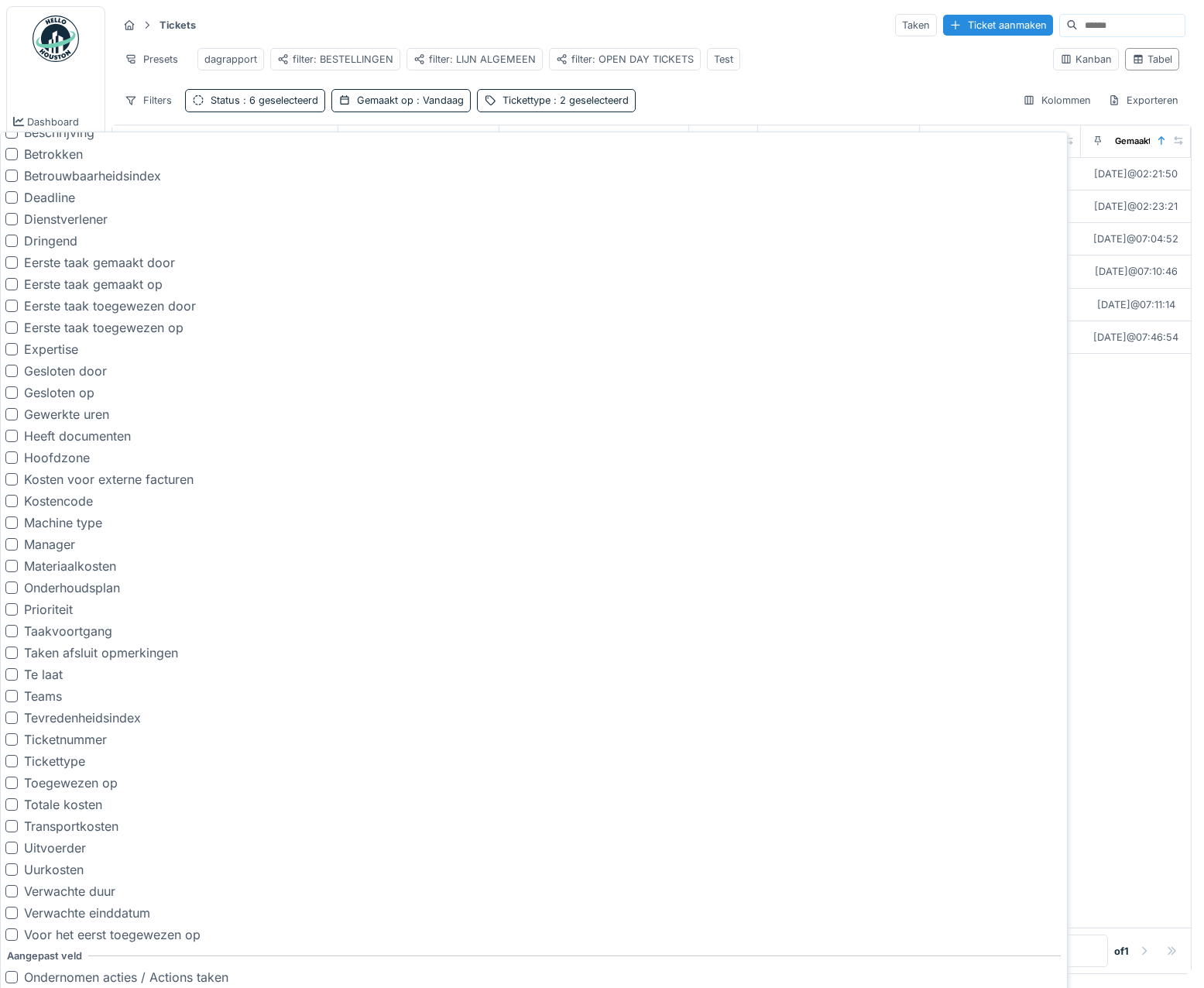
click at [13, 547] on div at bounding box center [11, 544] width 12 height 12
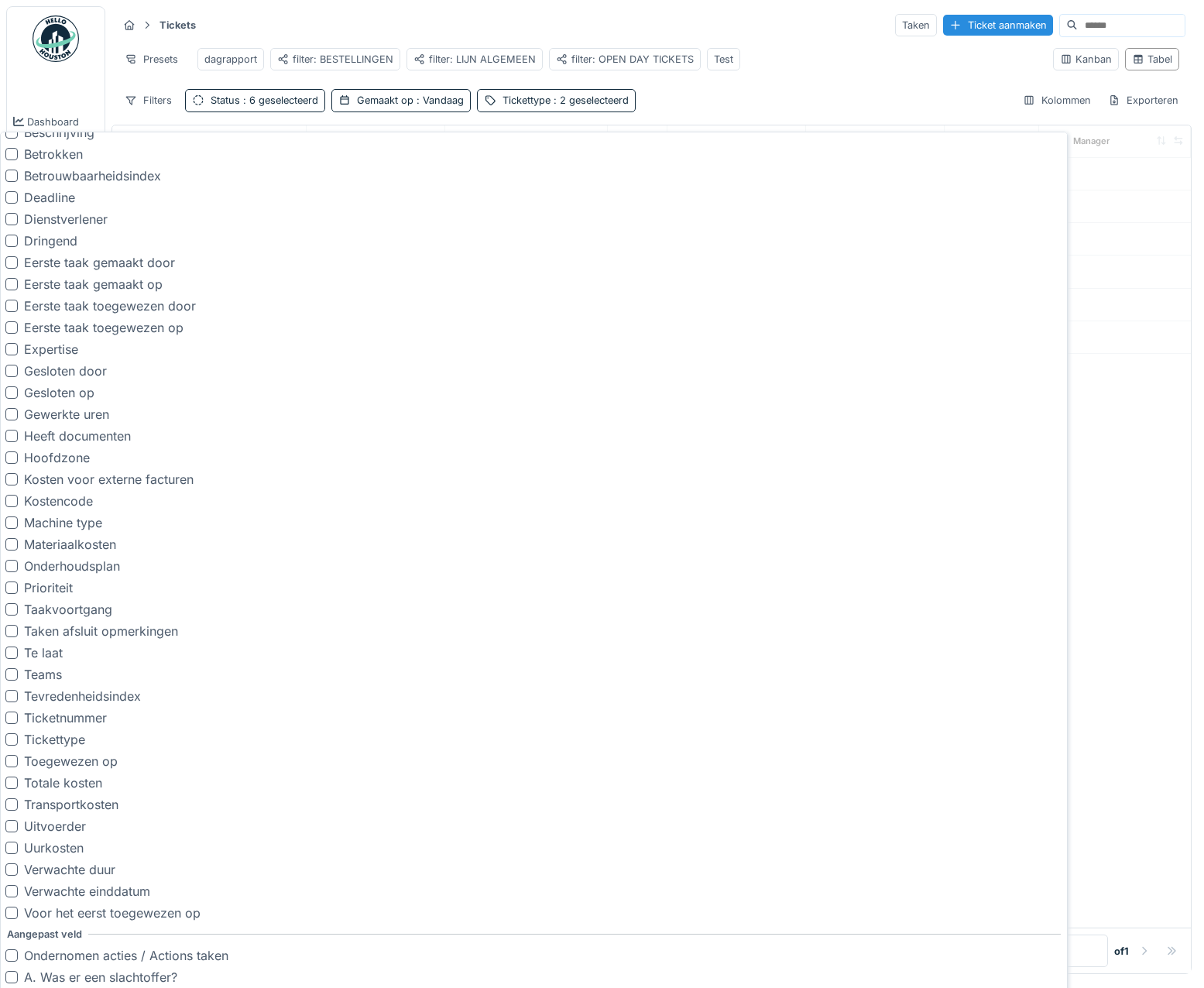
click at [778, 75] on div "Presets dagrapport filter: BESTELLINGEN filter: LIJN ALGEMEEN filter: OPEN DAY …" at bounding box center [579, 59] width 923 height 35
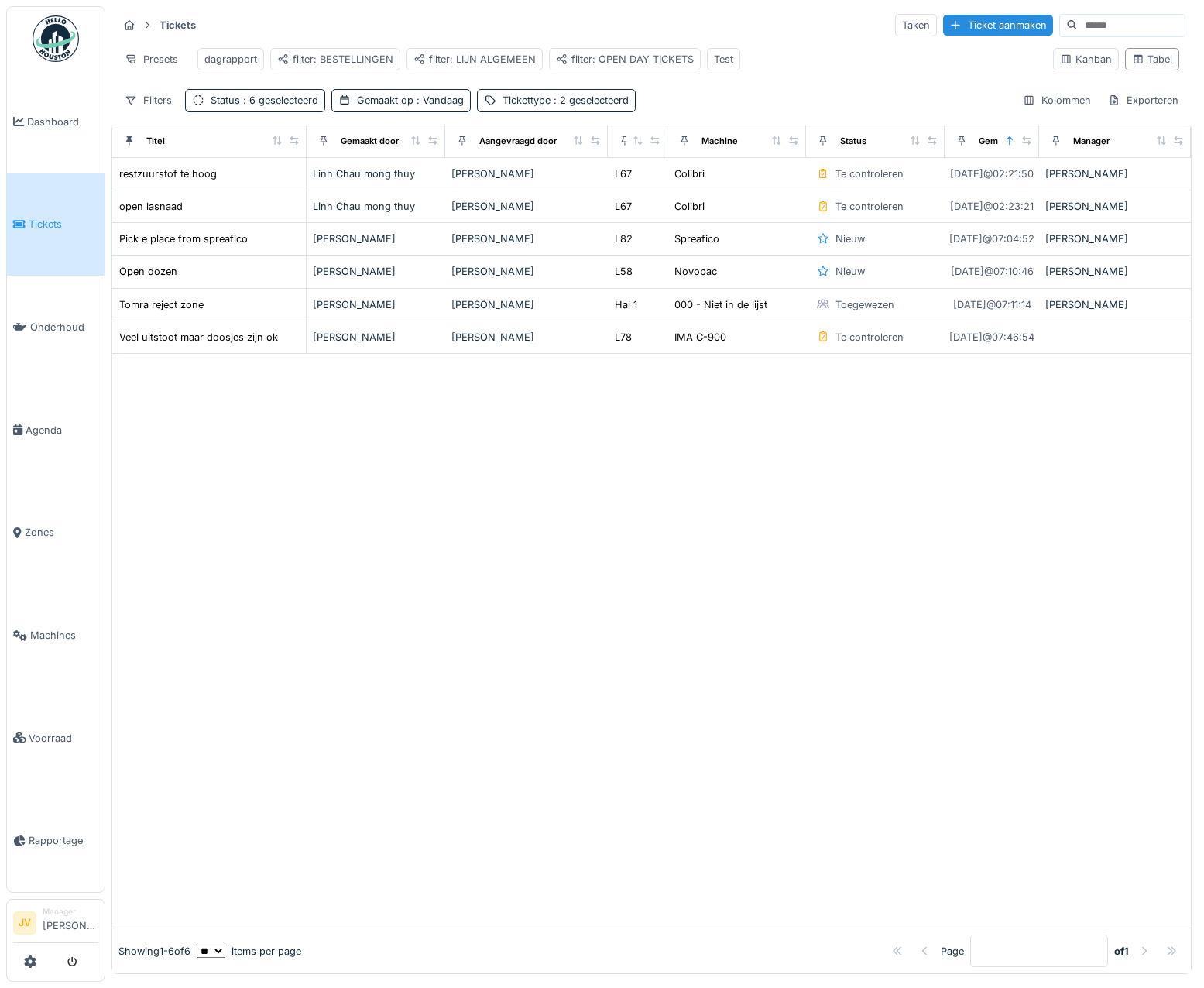
click at [786, 454] on div at bounding box center [651, 640] width 1078 height 575
click at [131, 105] on icon at bounding box center [131, 101] width 10 height 9
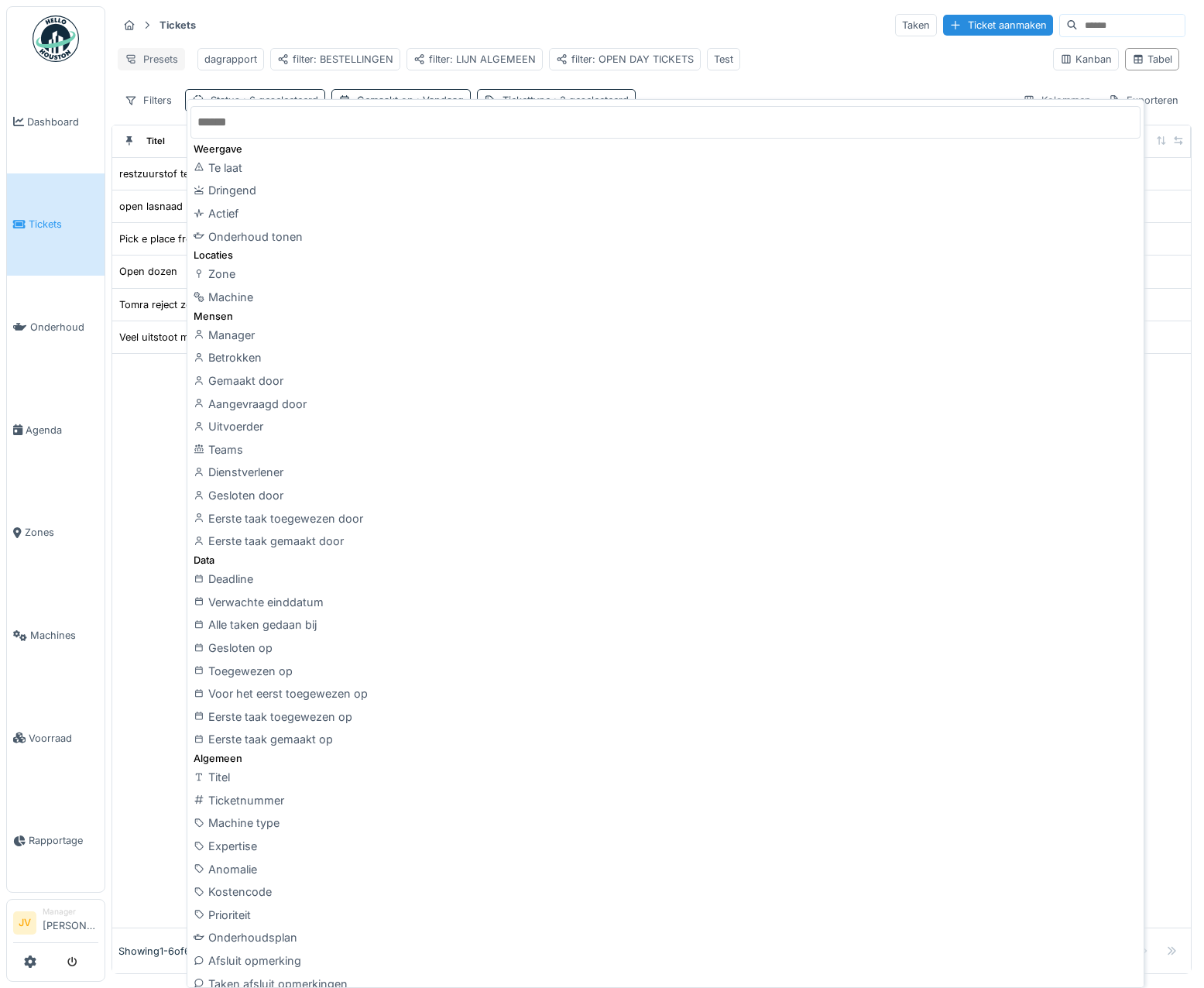
click at [151, 58] on div "Presets" at bounding box center [151, 59] width 67 height 23
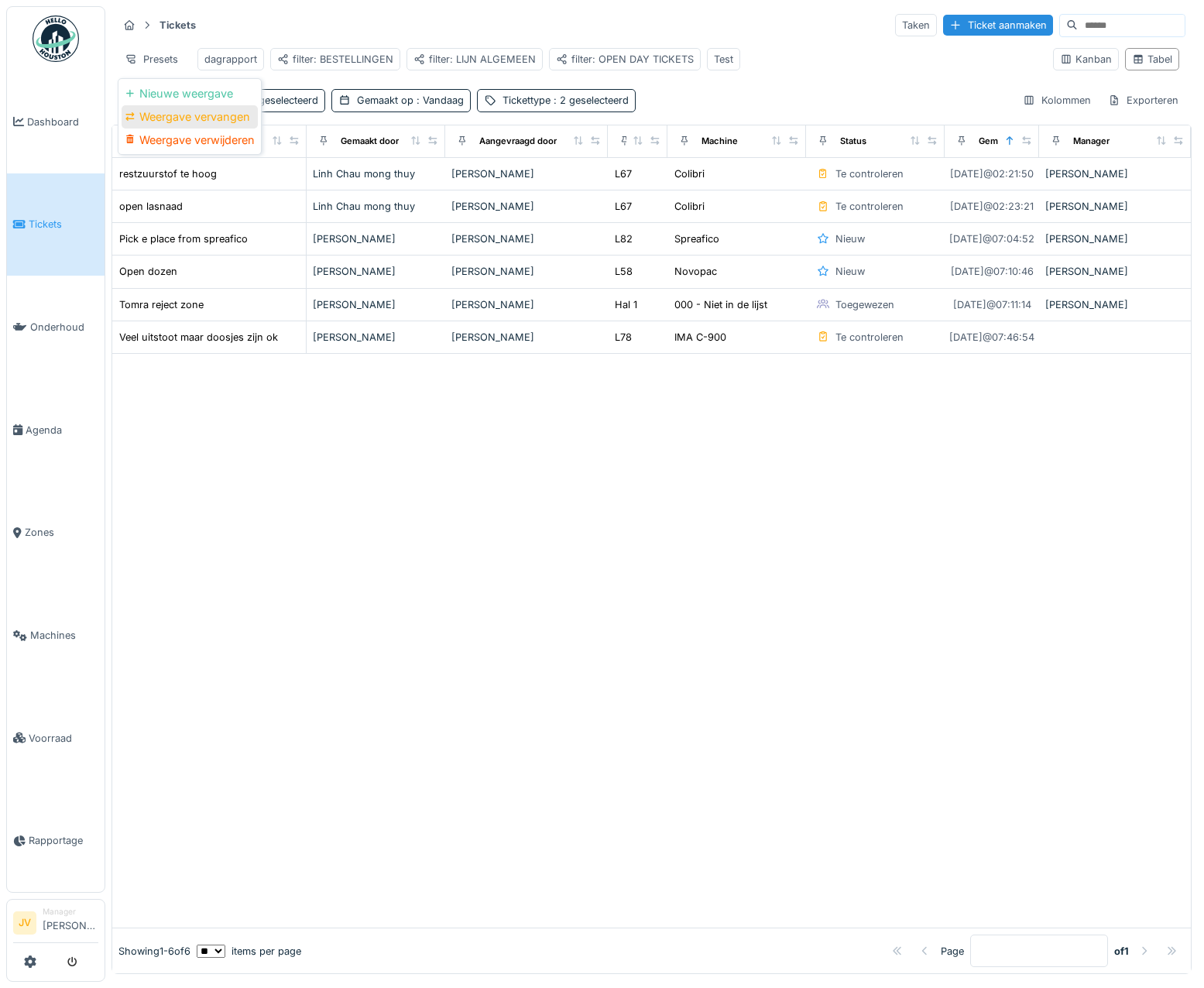
click at [169, 111] on div "Weergave vervangen" at bounding box center [190, 117] width 136 height 24
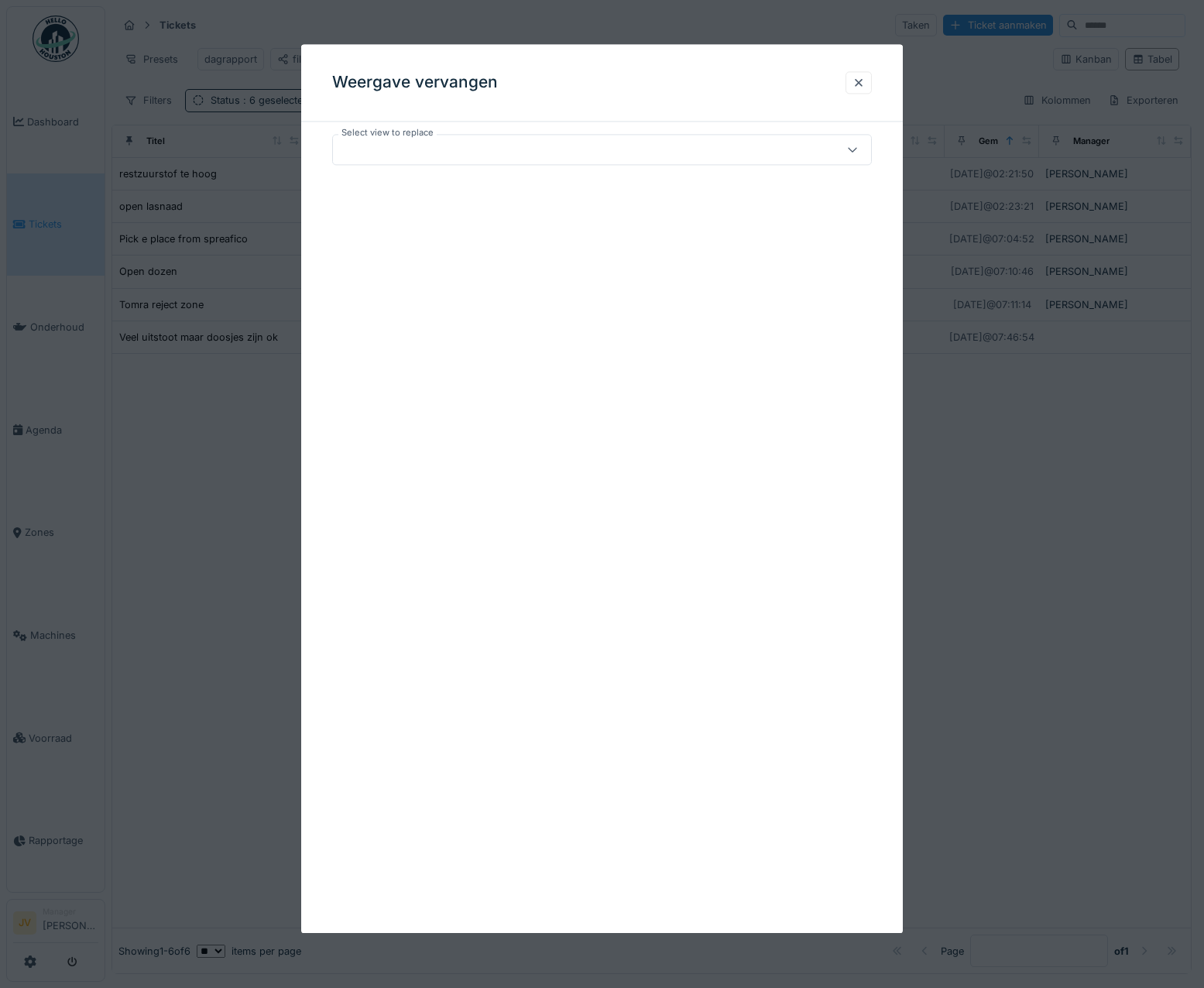
click at [487, 146] on div at bounding box center [569, 149] width 461 height 17
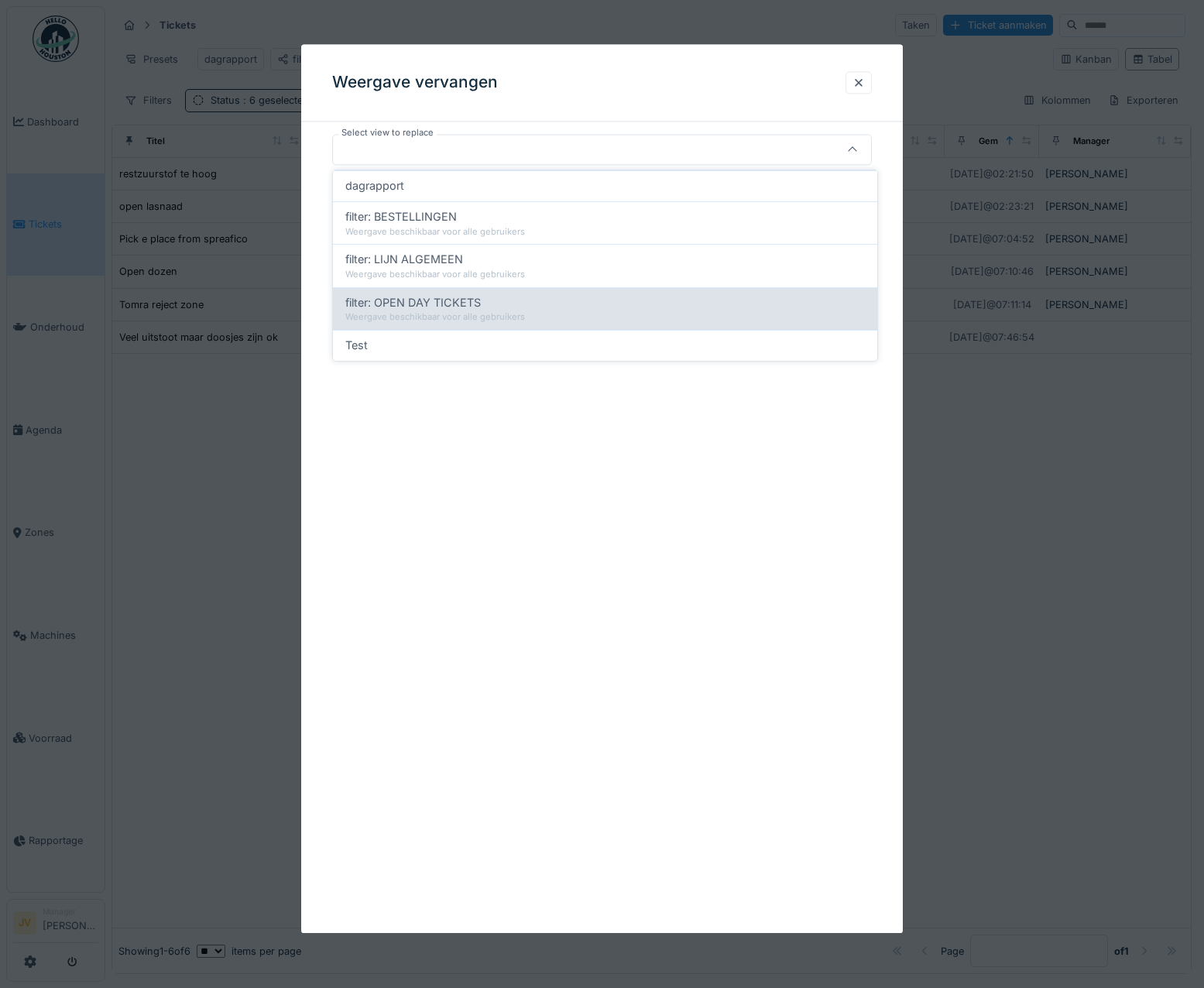
click at [482, 300] on div "filter: OPEN DAY TICKETS" at bounding box center [605, 302] width 520 height 17
type input "*****"
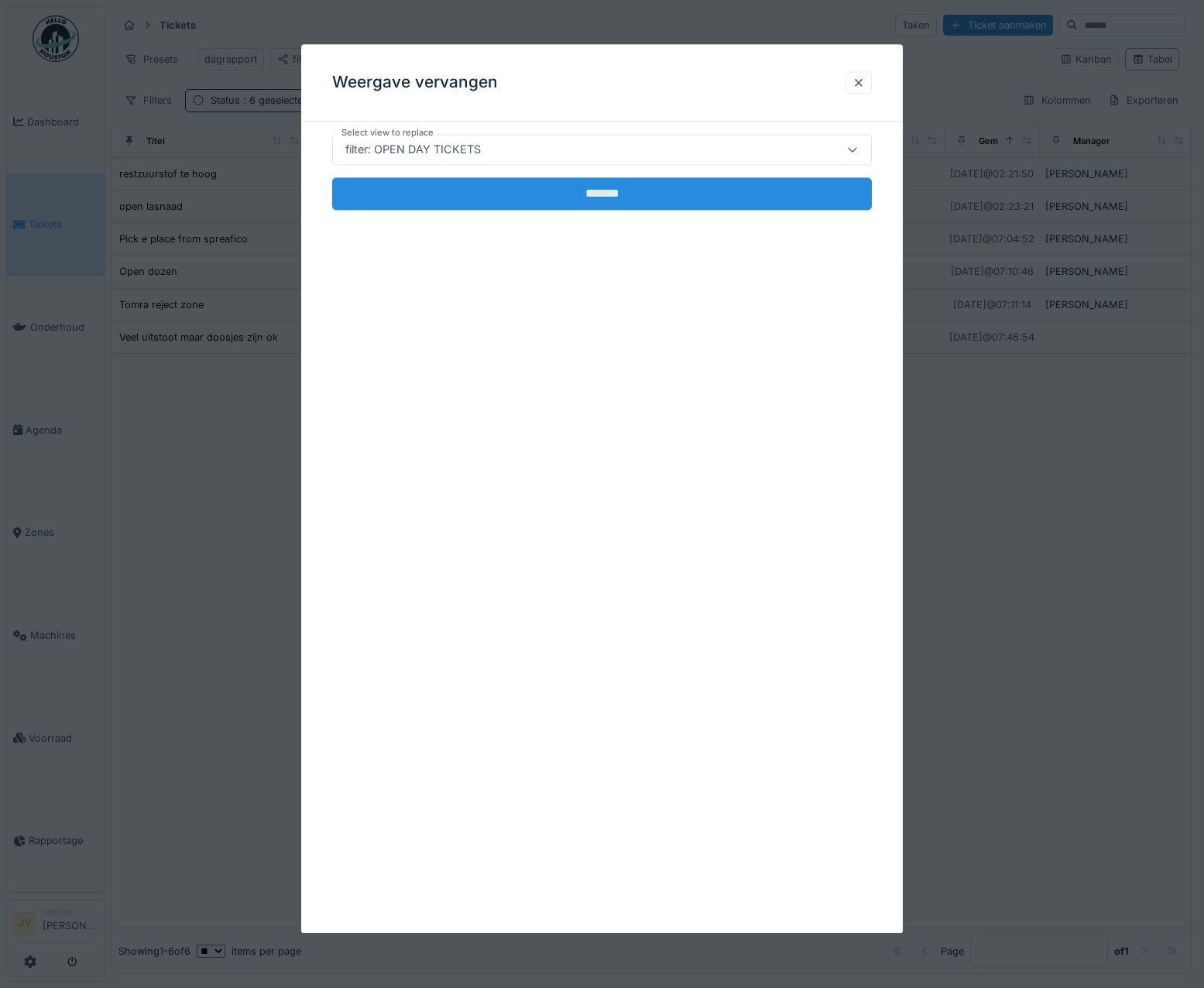
click at [535, 182] on input "*******" at bounding box center [602, 194] width 541 height 32
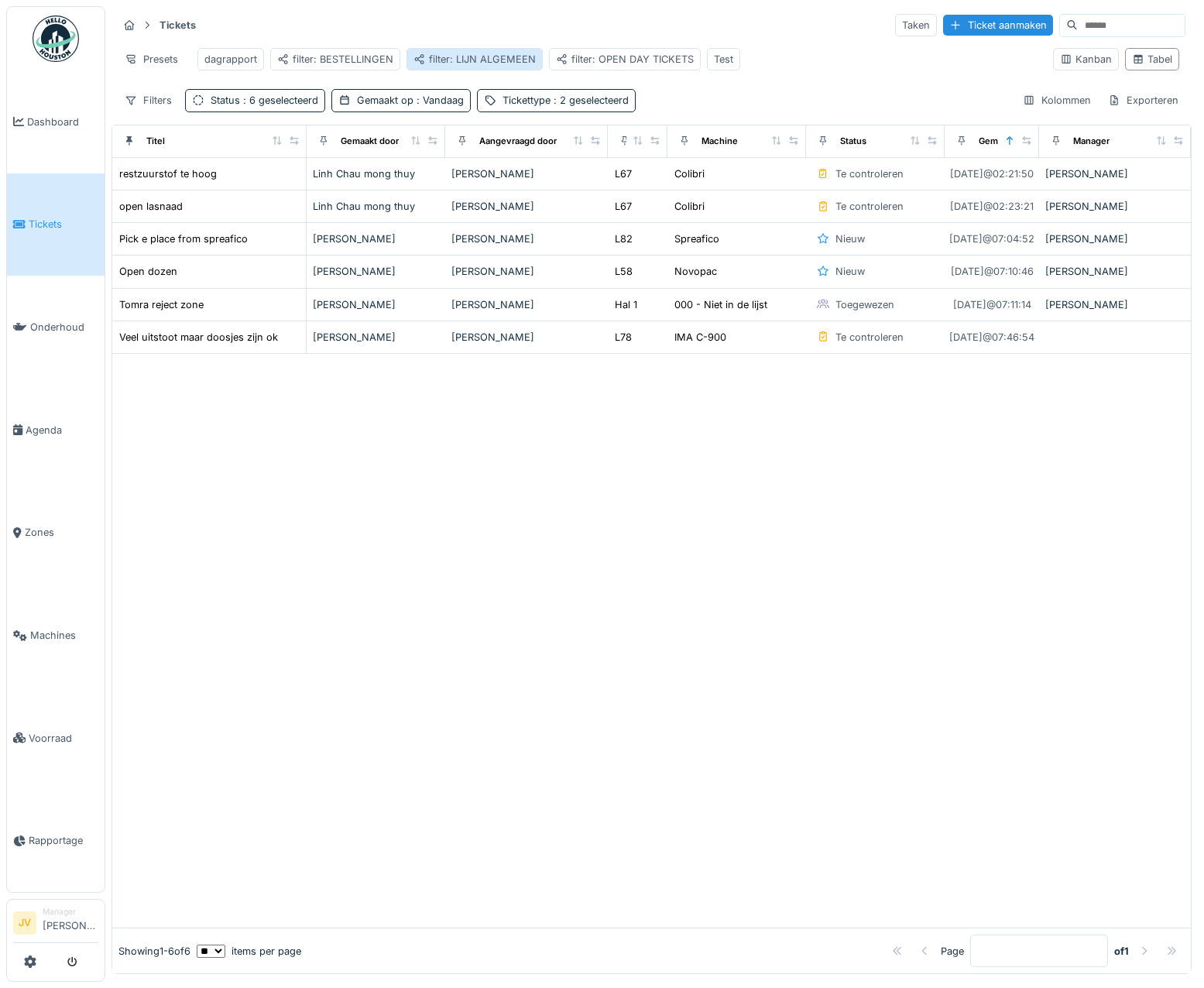
click at [467, 58] on div "filter: LIJN ALGEMEEN" at bounding box center [474, 59] width 122 height 15
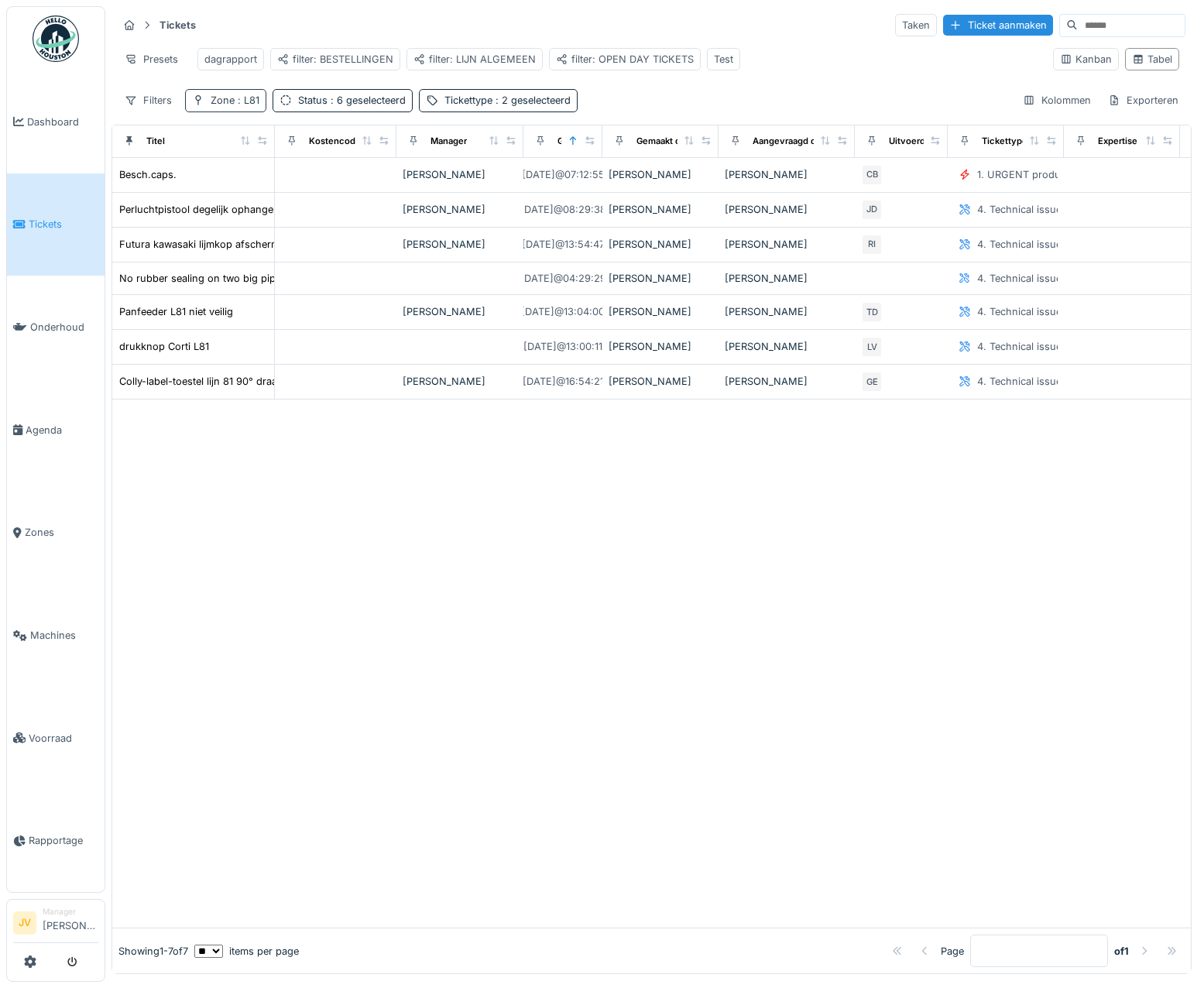
click at [252, 105] on div "Zone : L81" at bounding box center [235, 101] width 49 height 15
click at [231, 176] on icon at bounding box center [225, 180] width 12 height 10
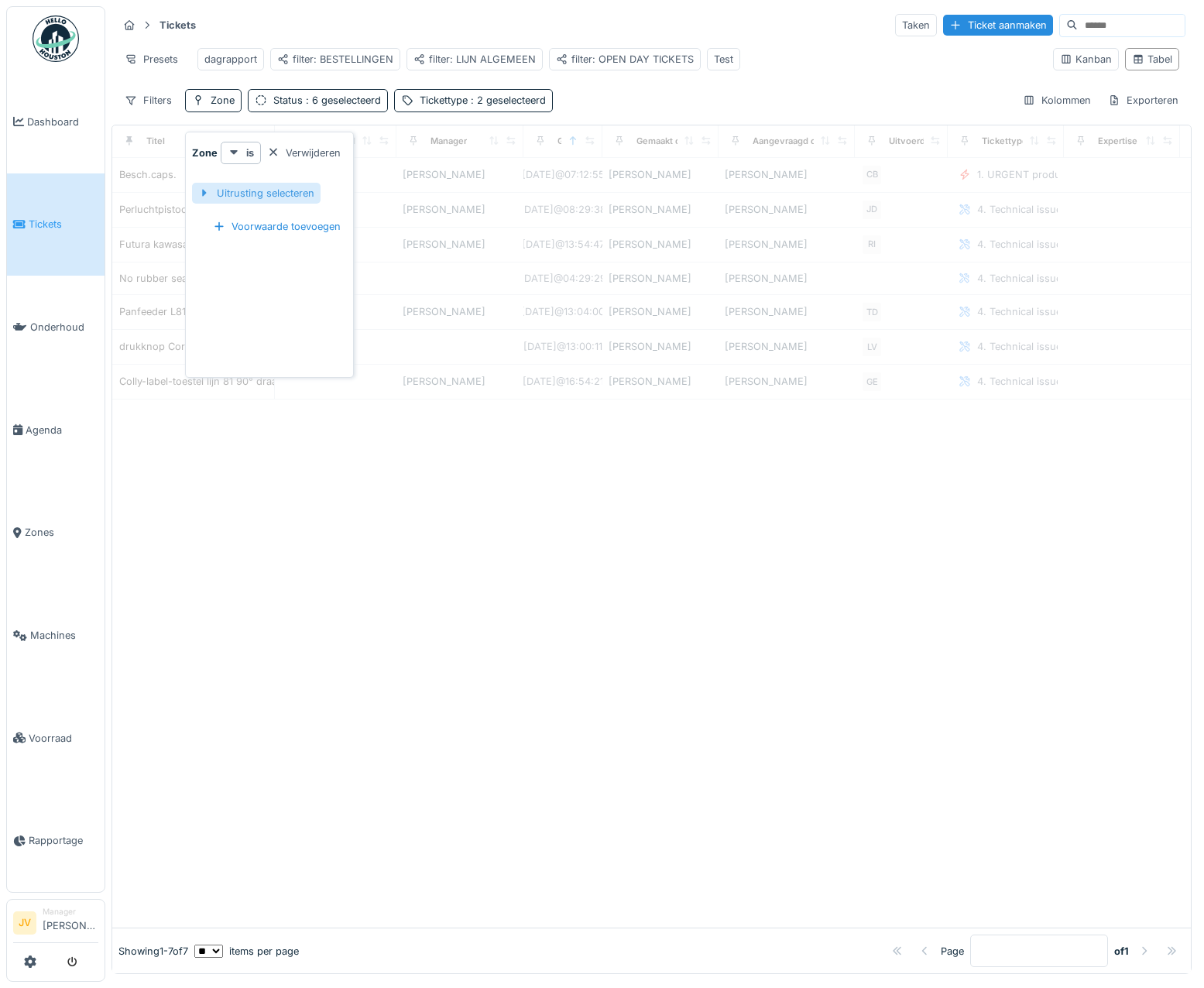
click at [254, 195] on div "Uitrusting selecteren" at bounding box center [256, 193] width 129 height 21
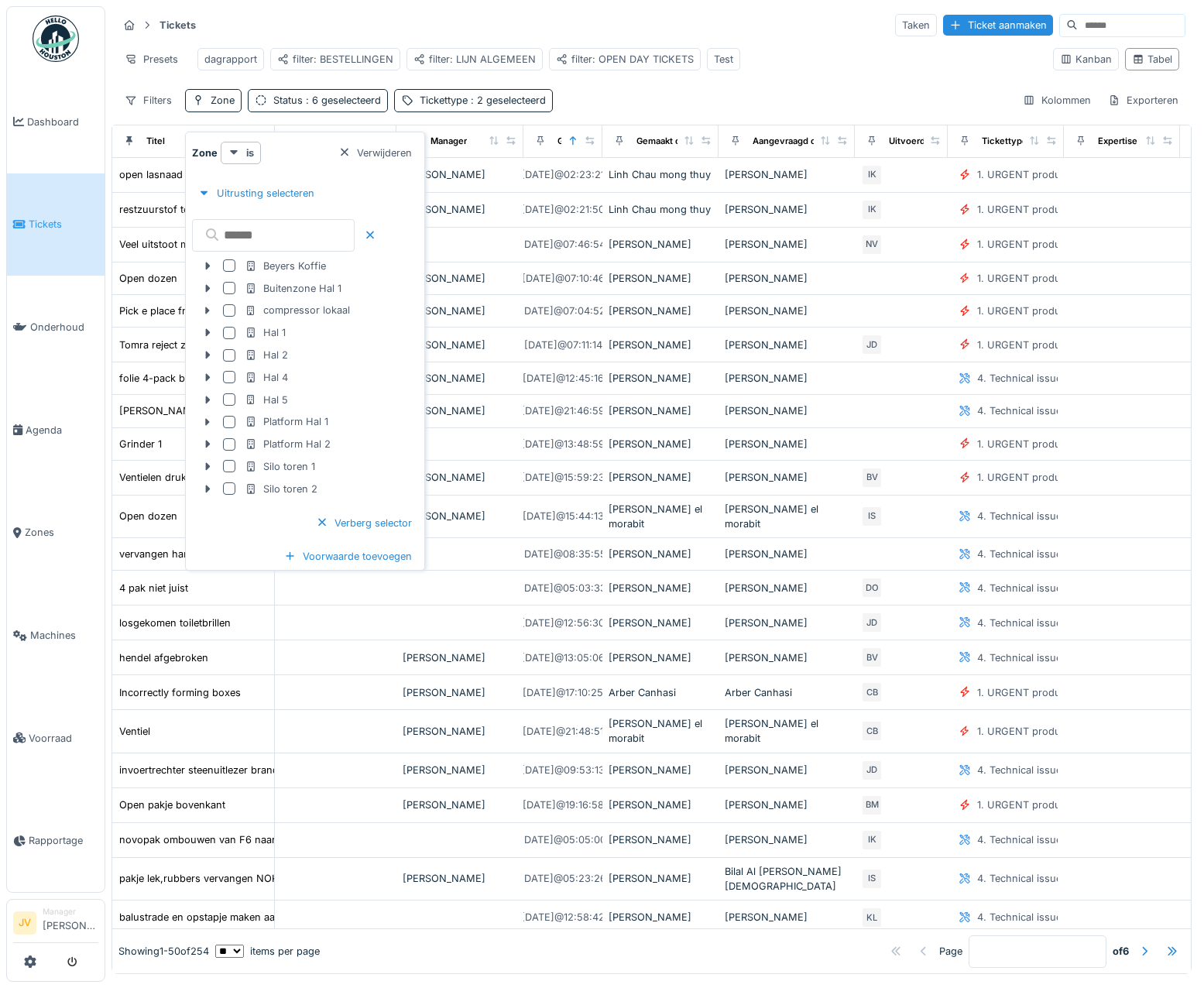
click at [260, 229] on input "text" at bounding box center [273, 235] width 163 height 32
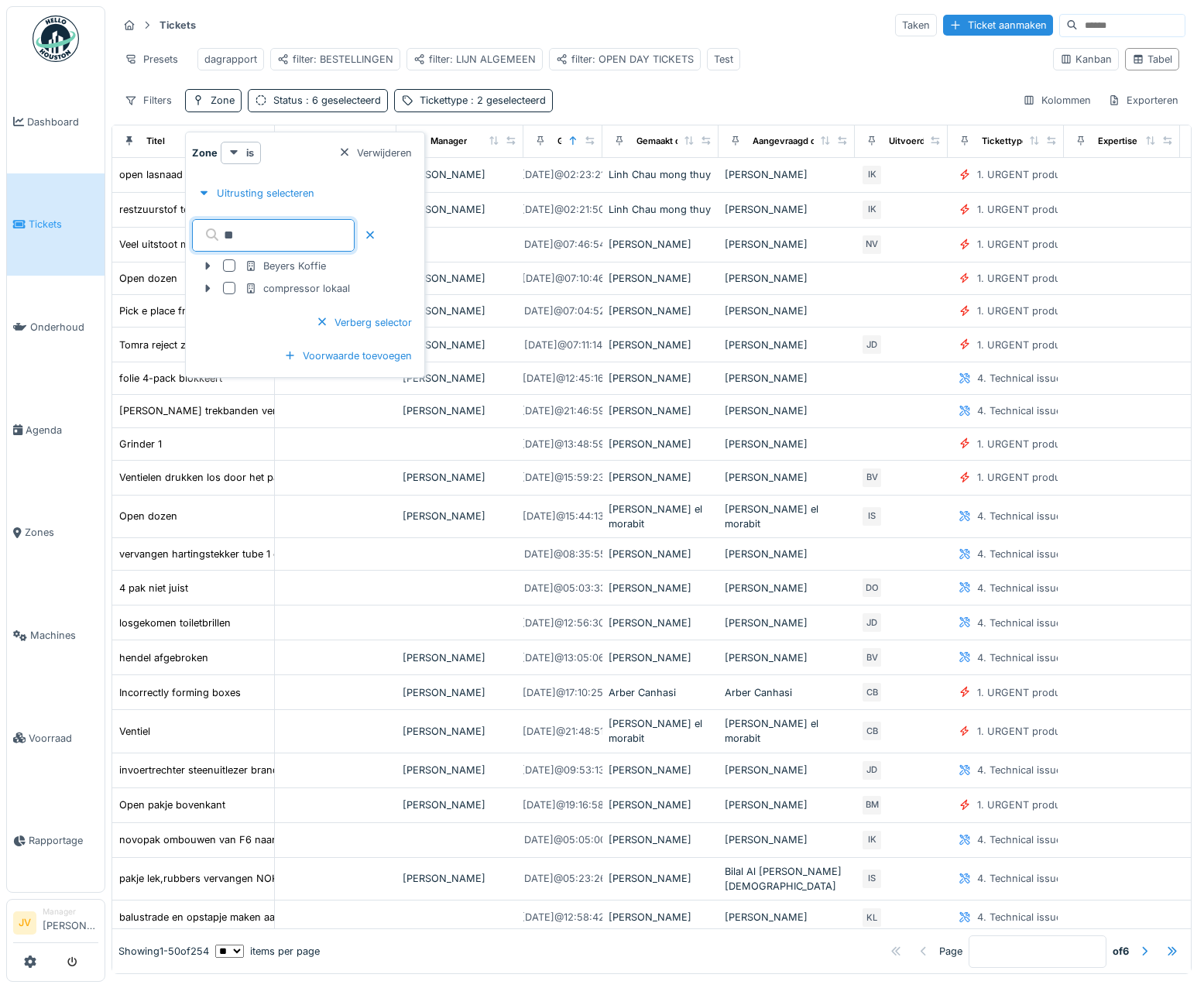
type input "***"
click at [259, 229] on input "***" at bounding box center [273, 235] width 163 height 32
drag, startPoint x: 245, startPoint y: 233, endPoint x: 1, endPoint y: 199, distance: 246.4
click at [2, 199] on body "Dashboard Tickets Onderhoud Agenda Zones Machines Voorraad Rapportage JV Manage…" at bounding box center [602, 494] width 1204 height 988
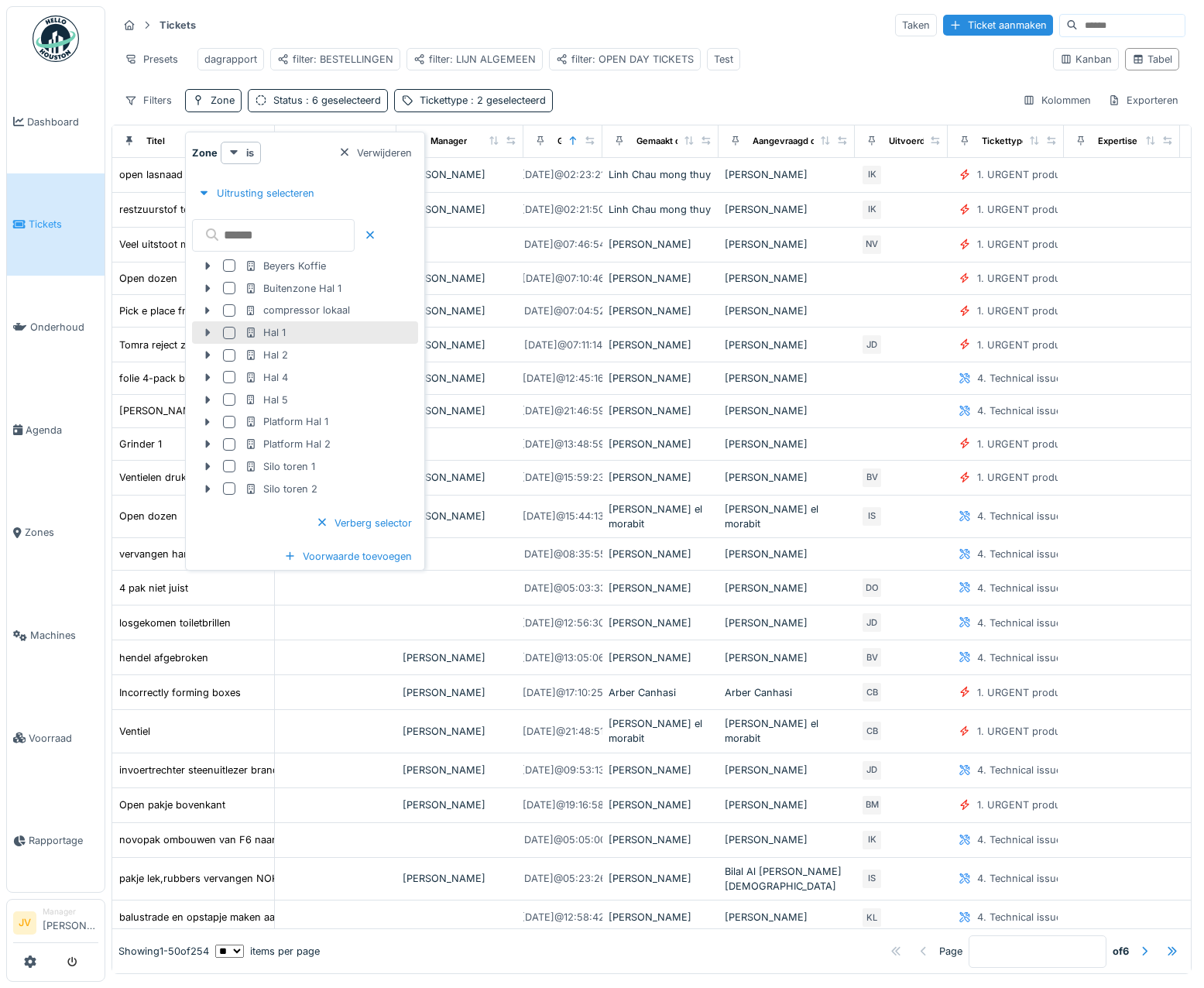
click at [209, 331] on icon at bounding box center [207, 332] width 12 height 10
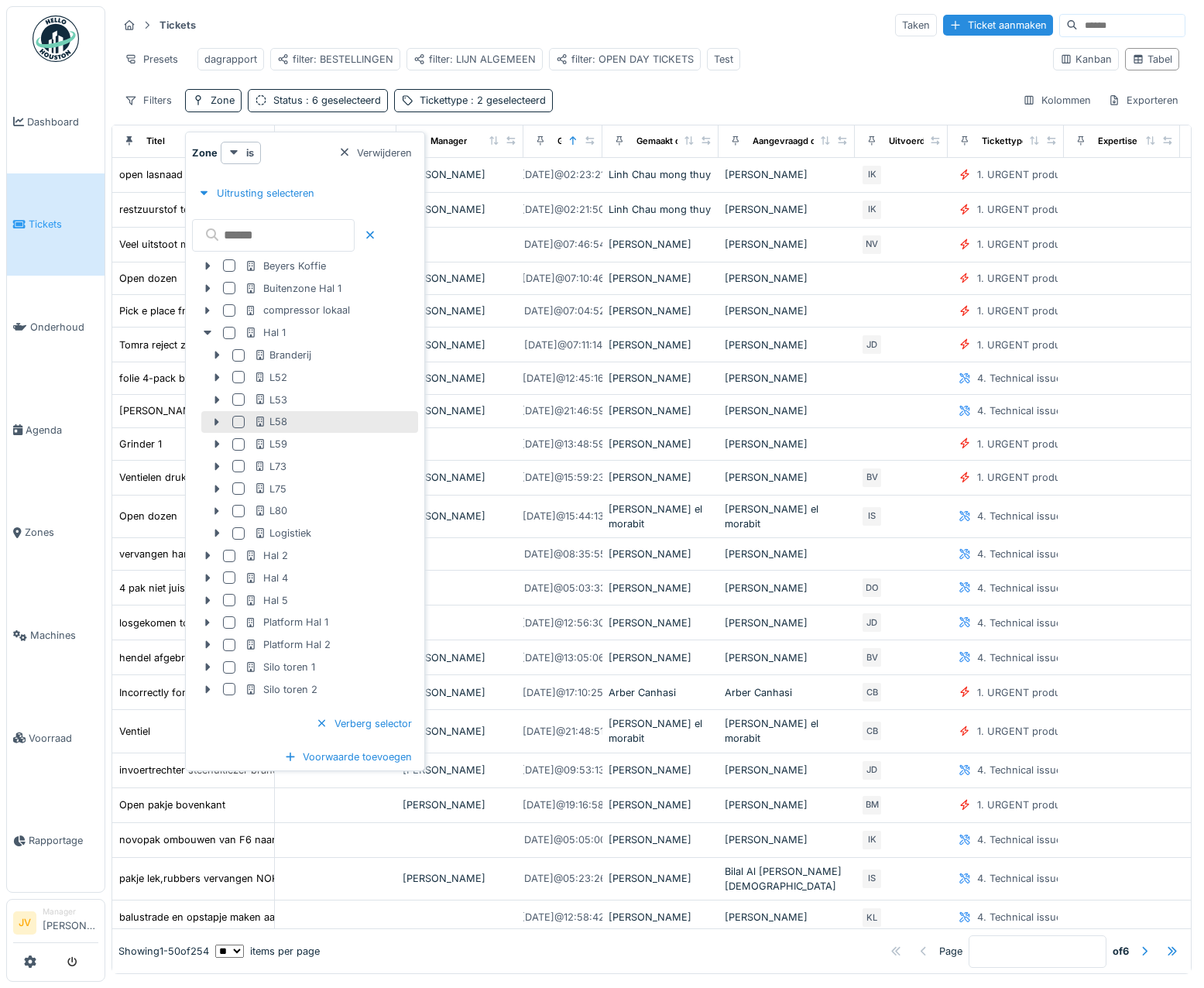
click at [243, 421] on div at bounding box center [238, 421] width 12 height 12
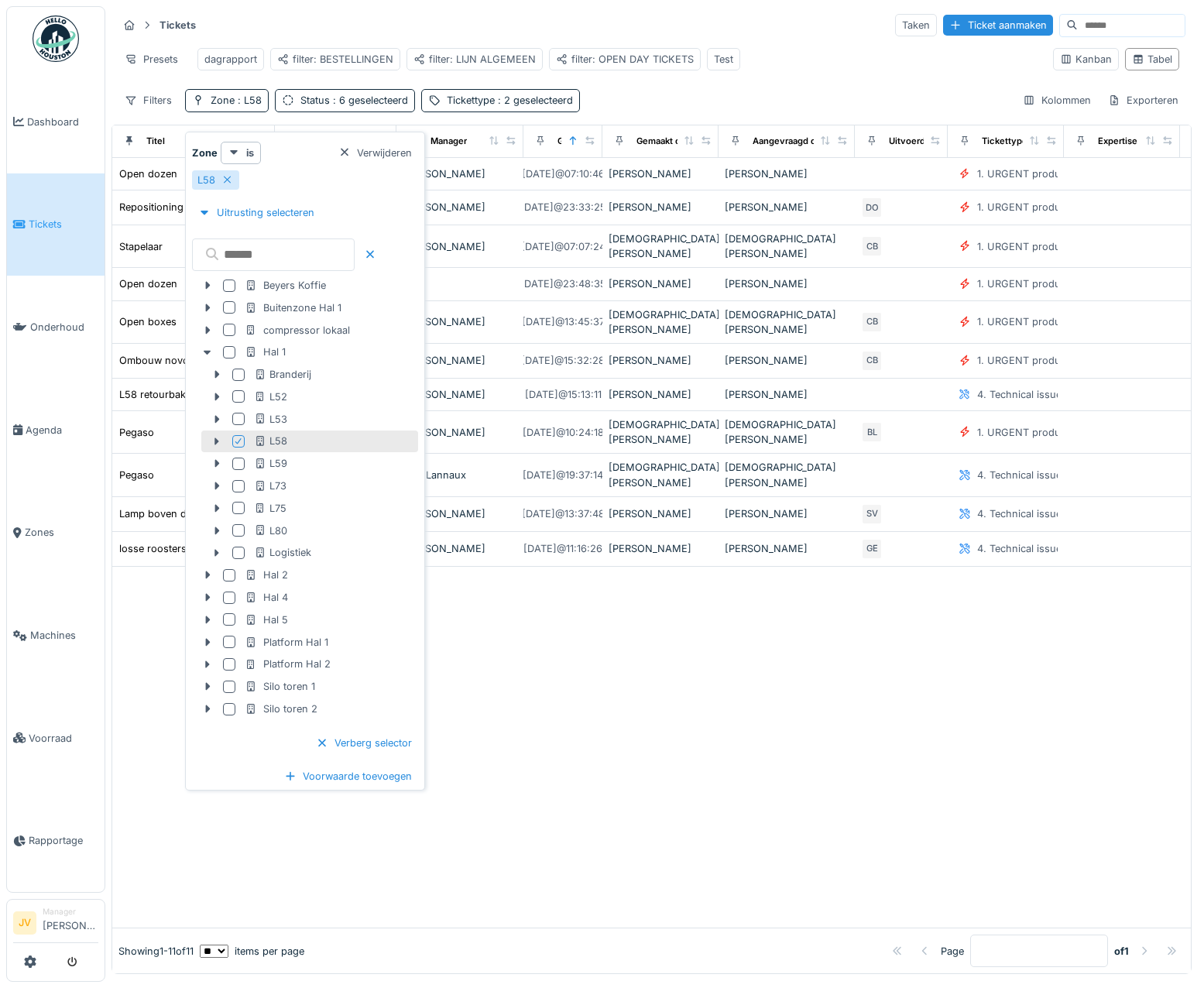
click at [619, 95] on div "Tickets Taken Ticket aanmaken Presets dagrapport filter: BESTELLINGEN filter: L…" at bounding box center [652, 62] width 1080 height 112
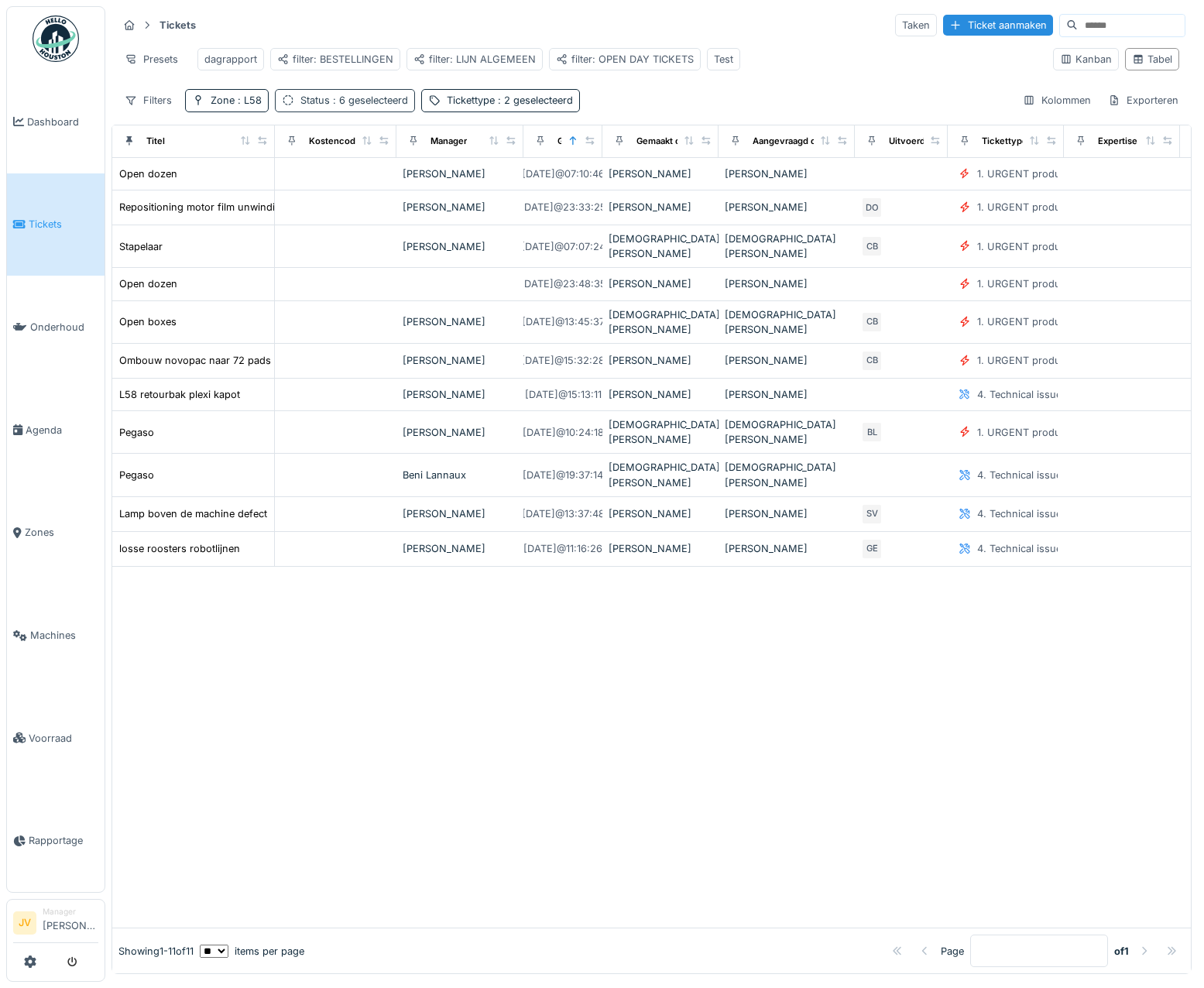
click at [319, 104] on div "Status : 6 geselecteerd" at bounding box center [345, 101] width 140 height 23
click at [675, 95] on div "Tickets Taken Ticket aanmaken Presets dagrapport filter: BESTELLINGEN filter: L…" at bounding box center [652, 62] width 1080 height 112
click at [1035, 112] on div "Kolommen" at bounding box center [1056, 101] width 82 height 23
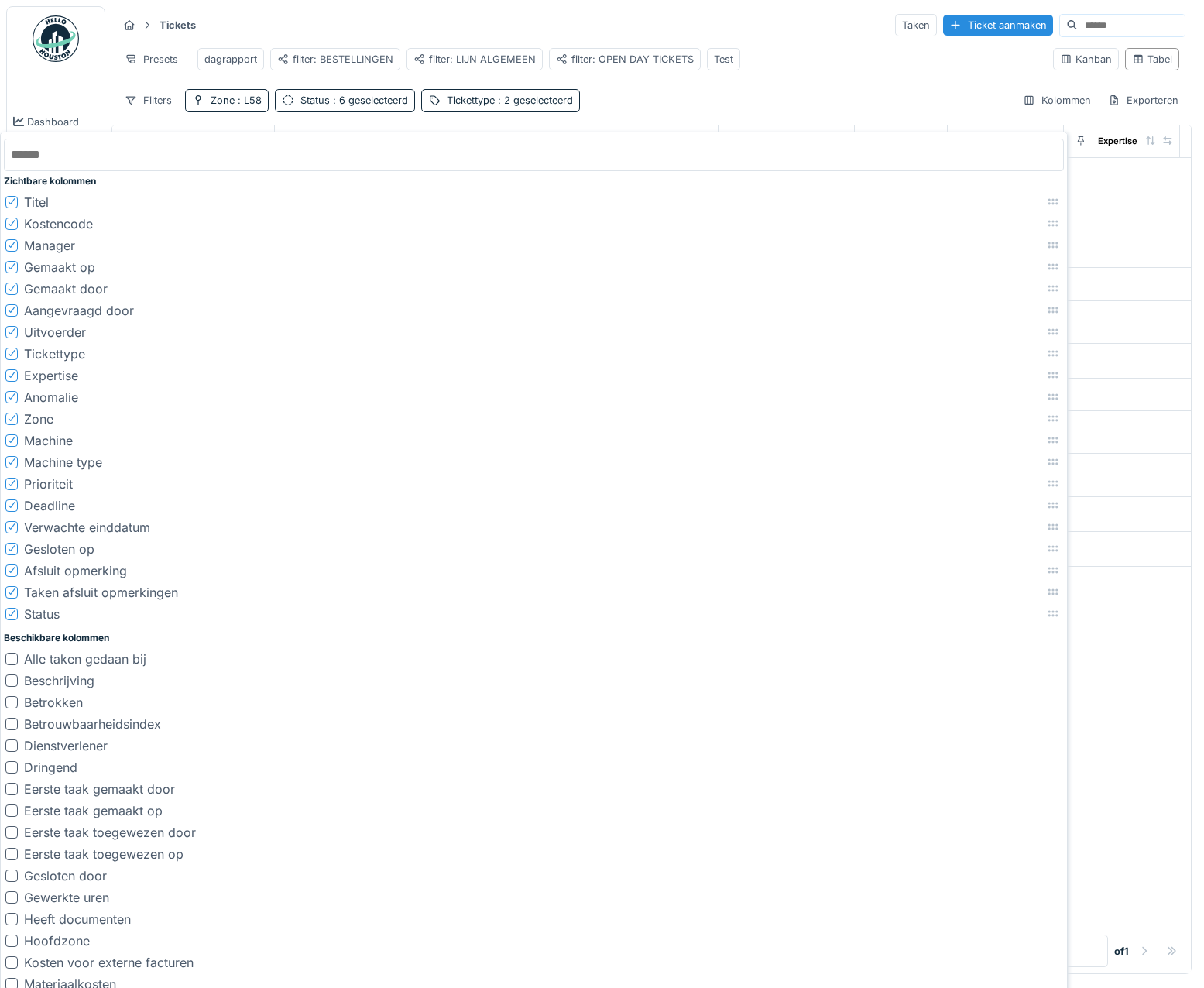
click at [668, 134] on div "Zichtbare kolommen Titel Kostencode Manager Gemaakt op Gemaakt door Aangevraagd…" at bounding box center [533, 575] width 1068 height 888
click at [648, 101] on div "Filters Zone : L58 Status : 6 geselecteerd Tickettype : 2 geselecteerd Kolommen…" at bounding box center [651, 101] width 1068 height 23
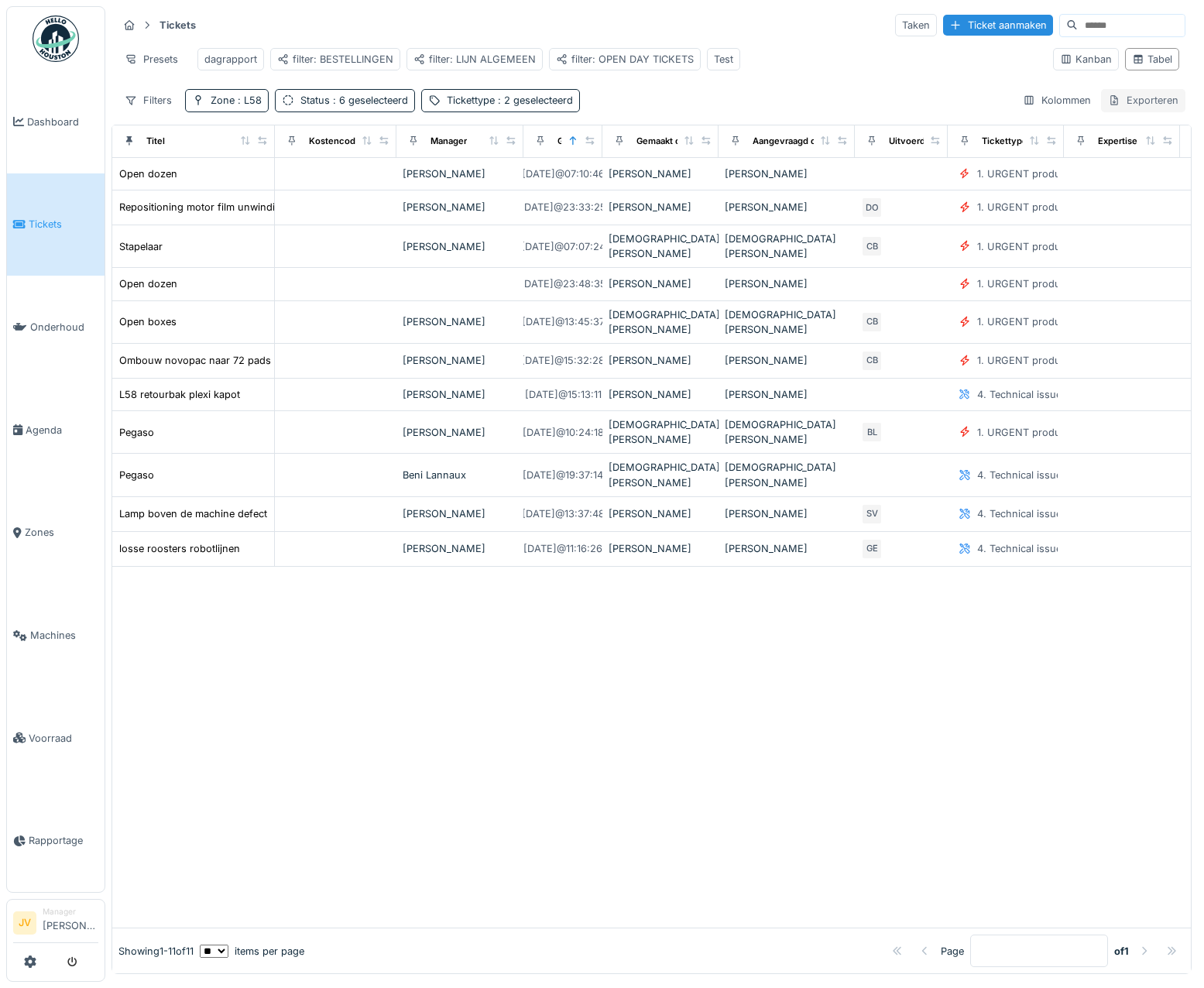
click at [1108, 105] on icon at bounding box center [1114, 100] width 12 height 10
click at [1035, 105] on div "Kolommen" at bounding box center [1056, 101] width 82 height 23
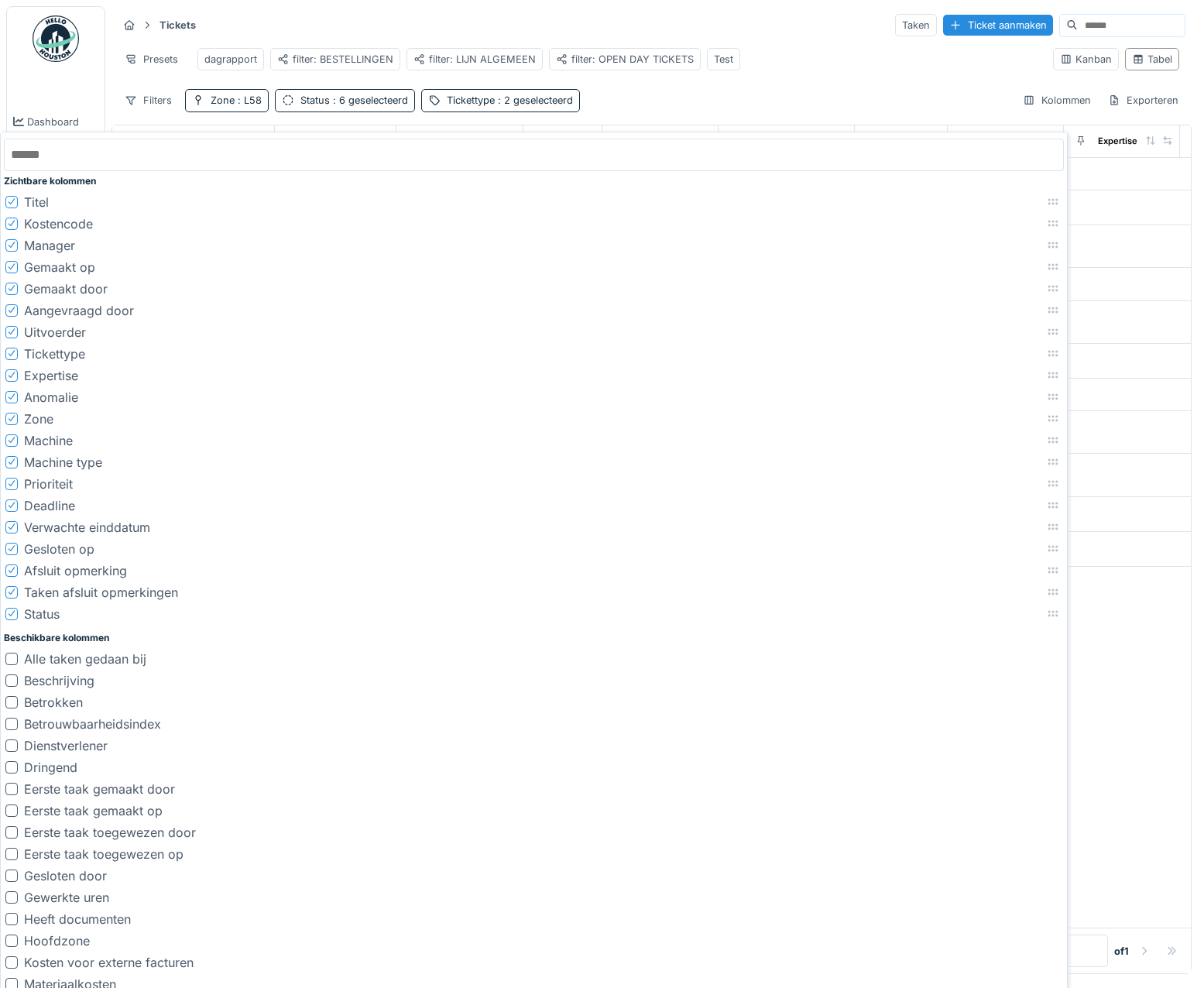
click at [12, 222] on icon at bounding box center [11, 223] width 9 height 8
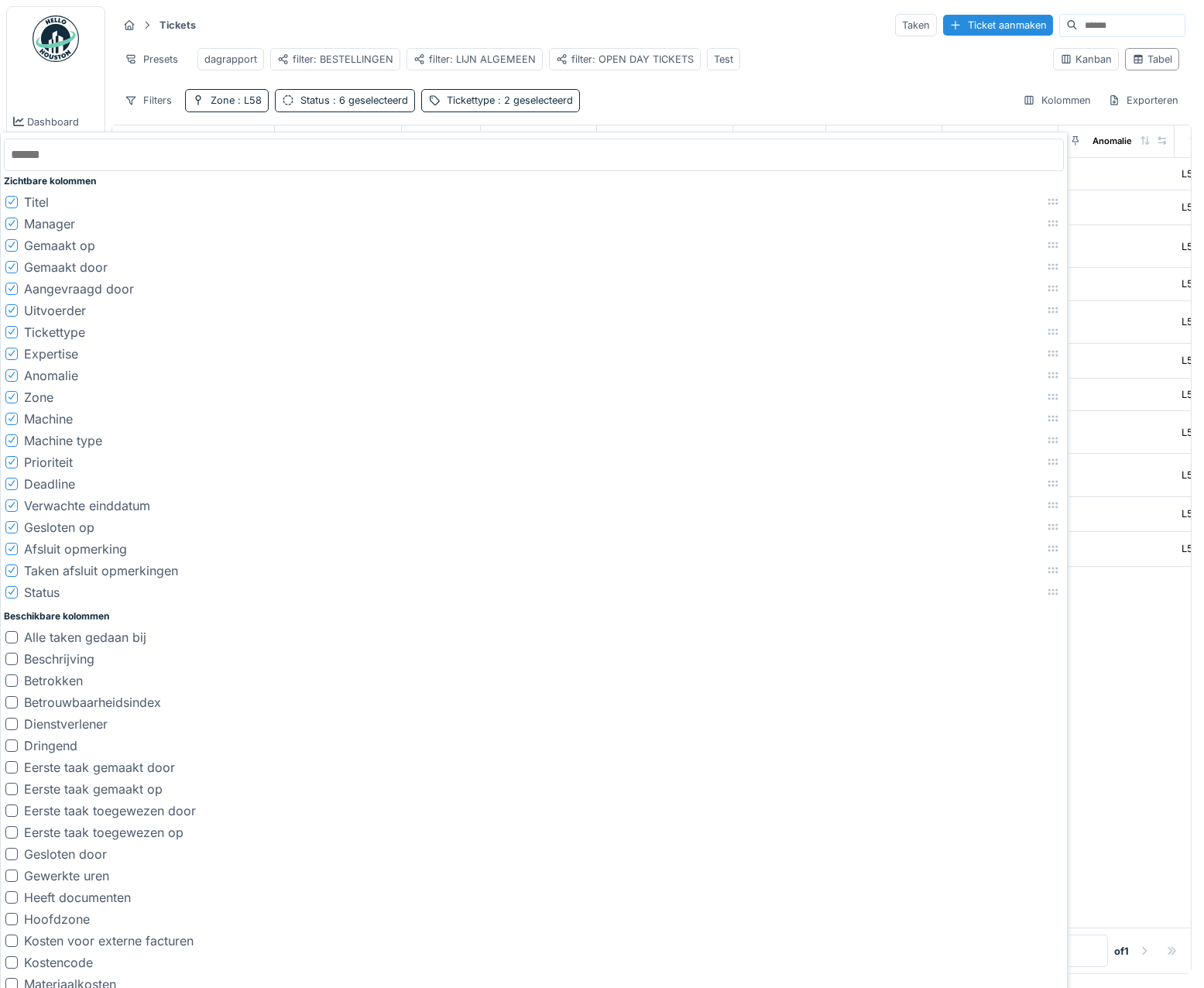
click at [14, 349] on icon at bounding box center [11, 353] width 9 height 8
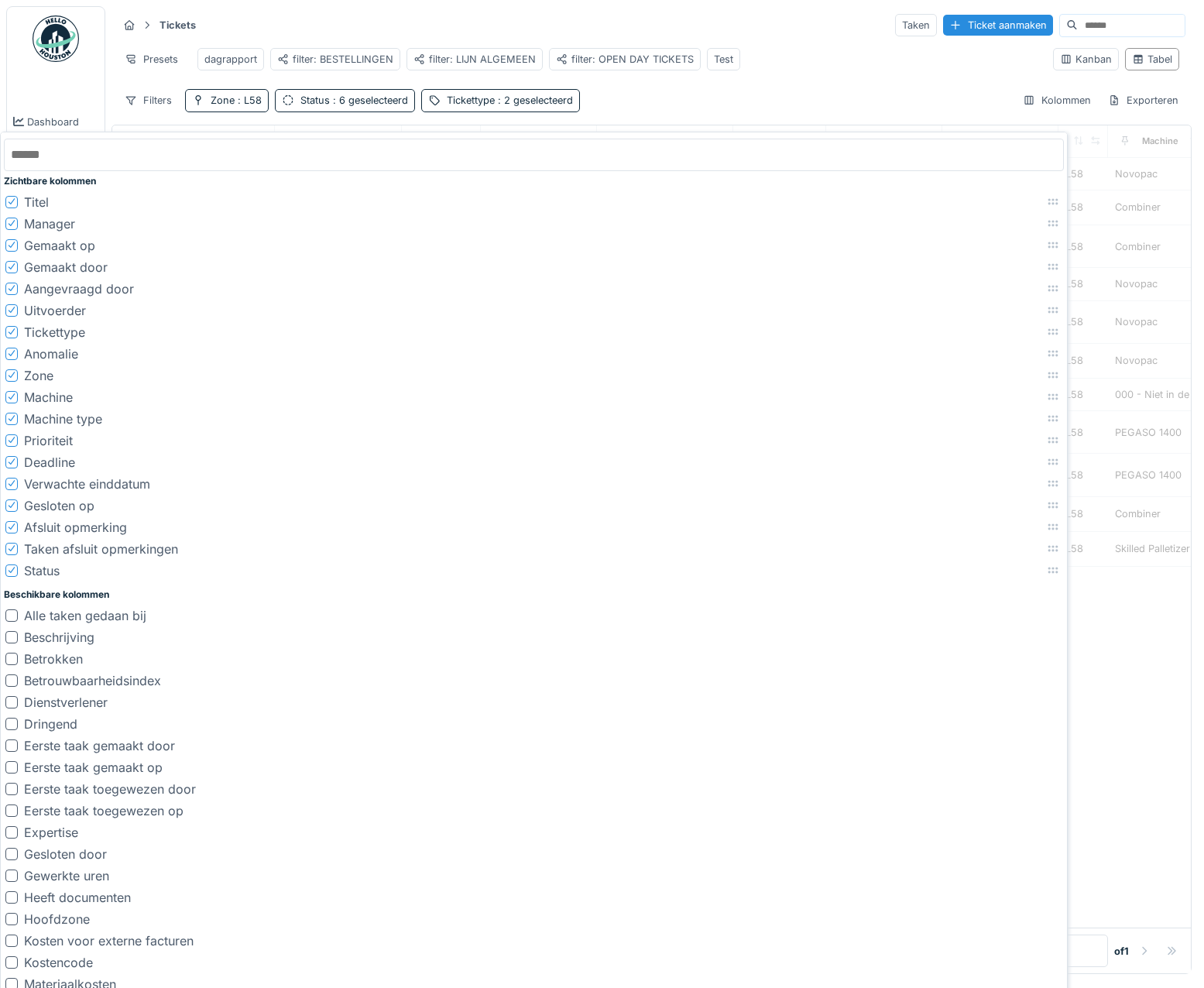
click at [13, 351] on icon at bounding box center [11, 353] width 9 height 8
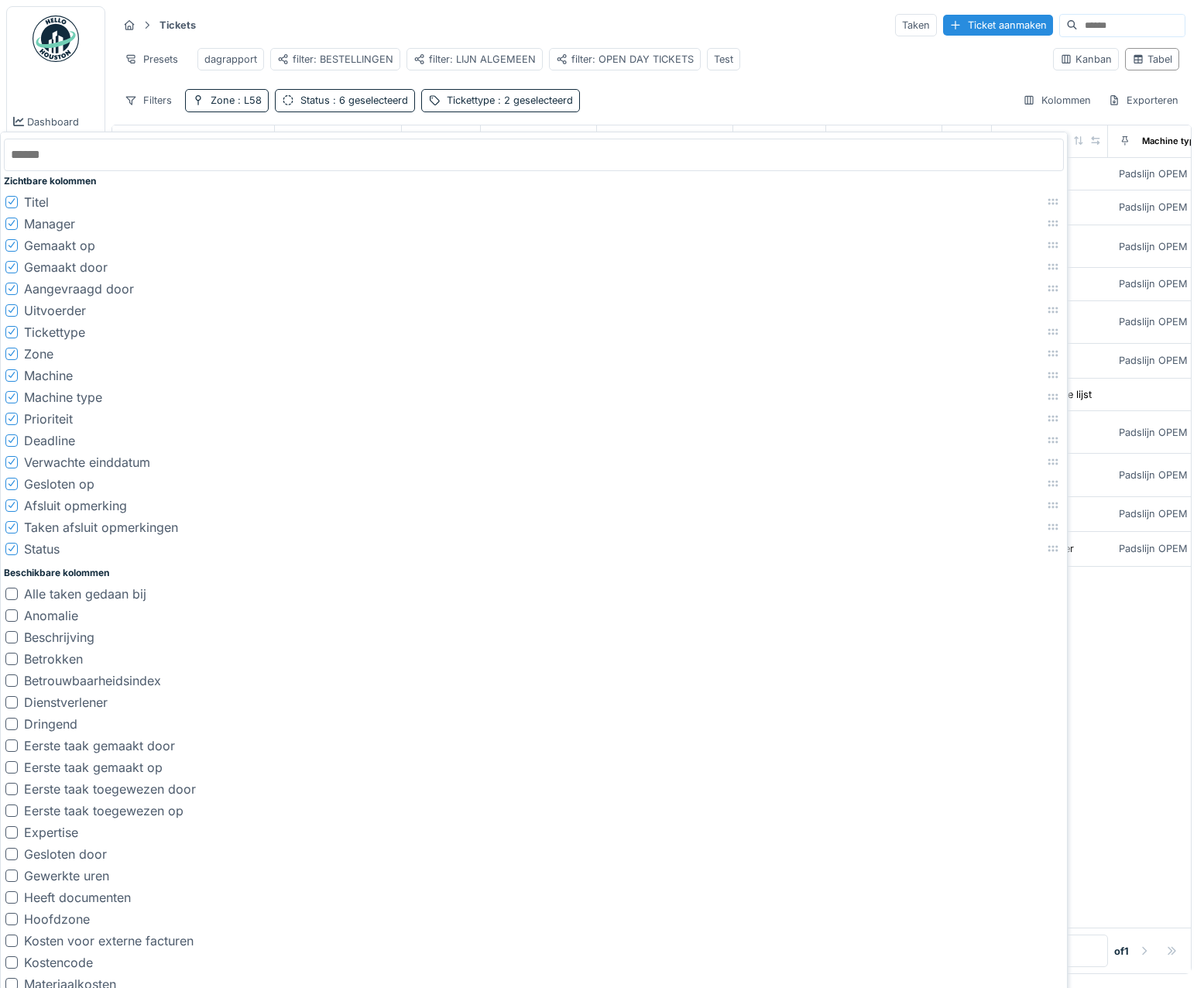
click at [15, 394] on icon at bounding box center [12, 397] width 6 height 6
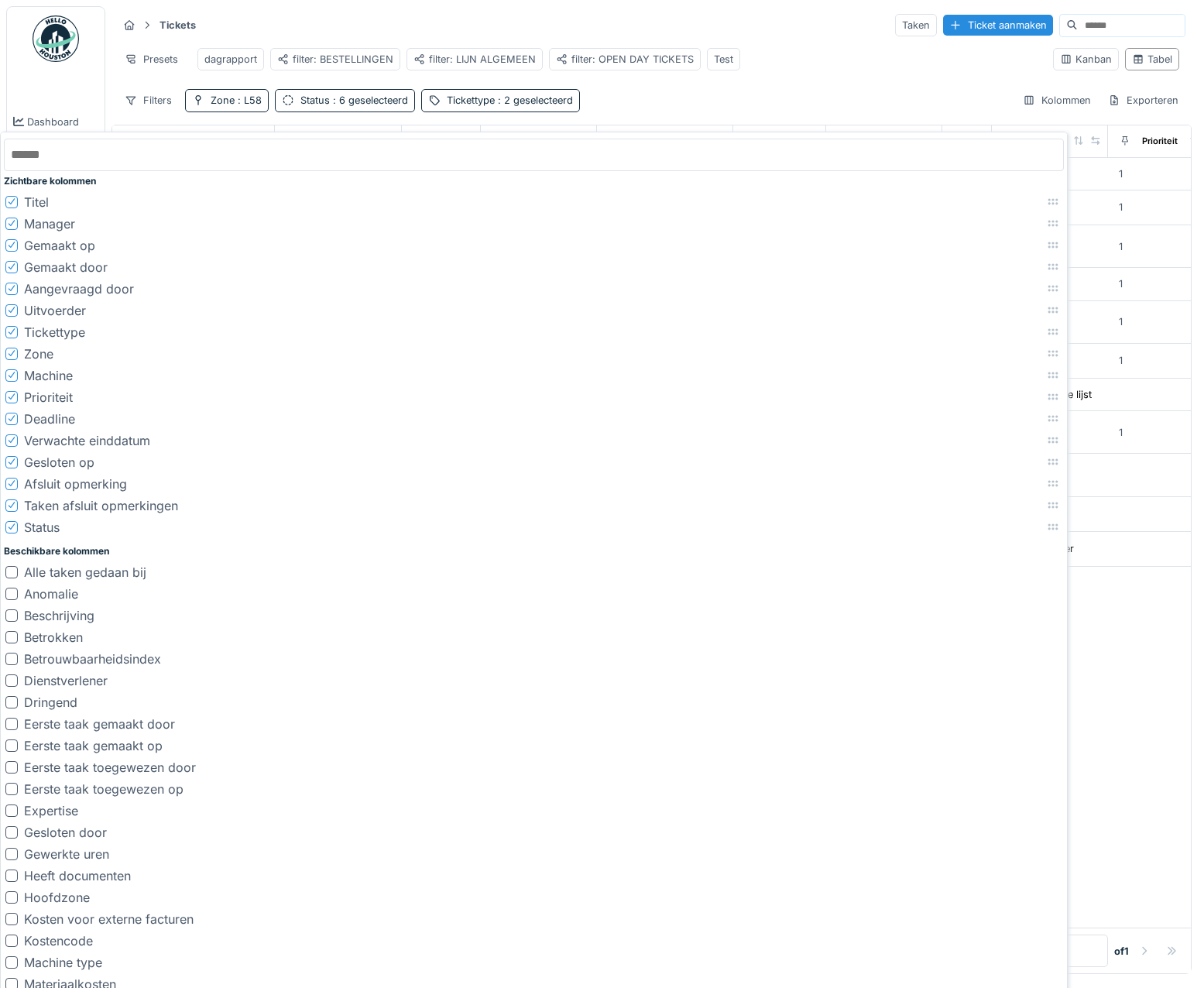
click at [11, 400] on icon at bounding box center [11, 396] width 9 height 8
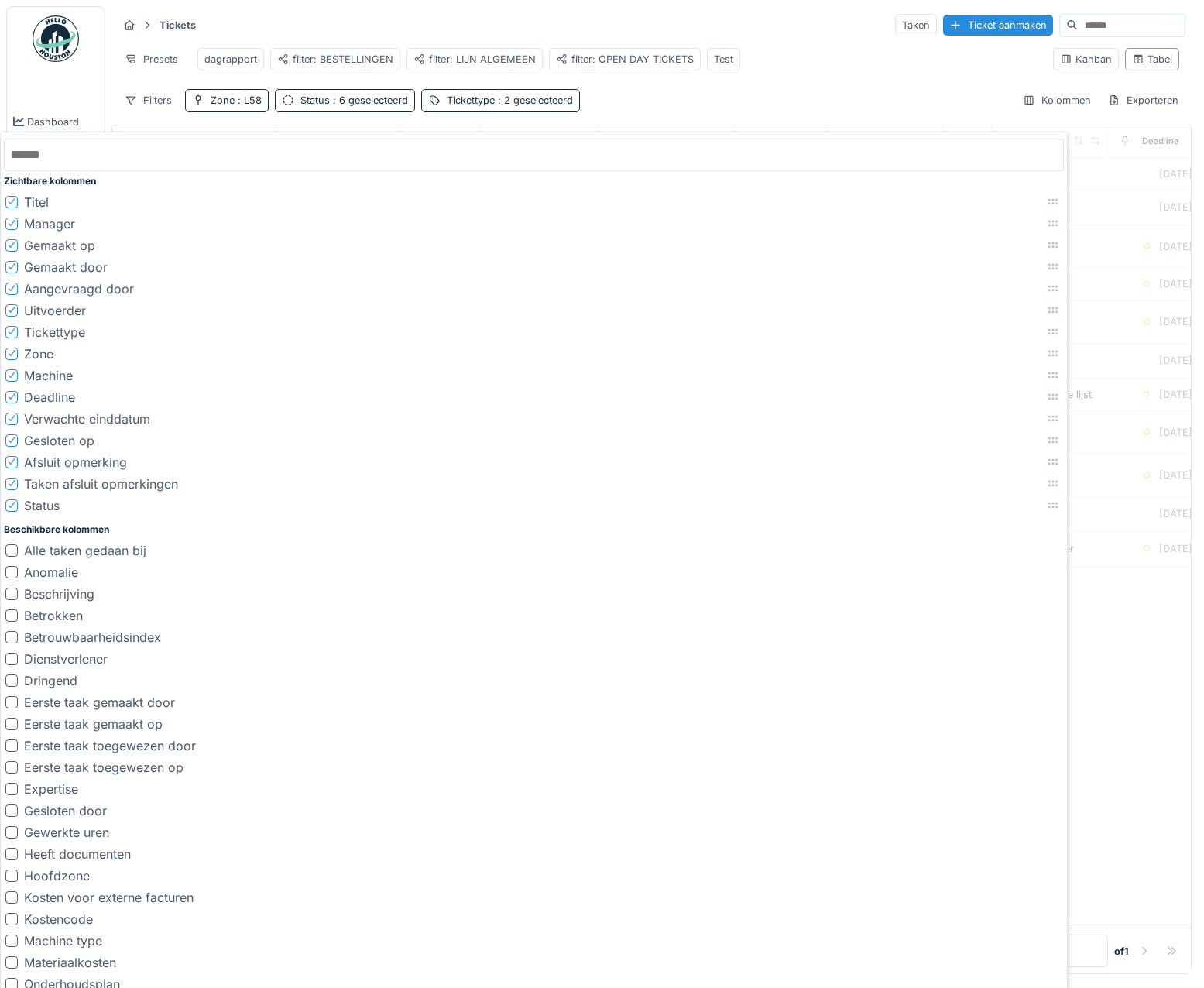
click at [11, 399] on icon at bounding box center [11, 396] width 9 height 8
click at [11, 400] on icon at bounding box center [12, 397] width 6 height 6
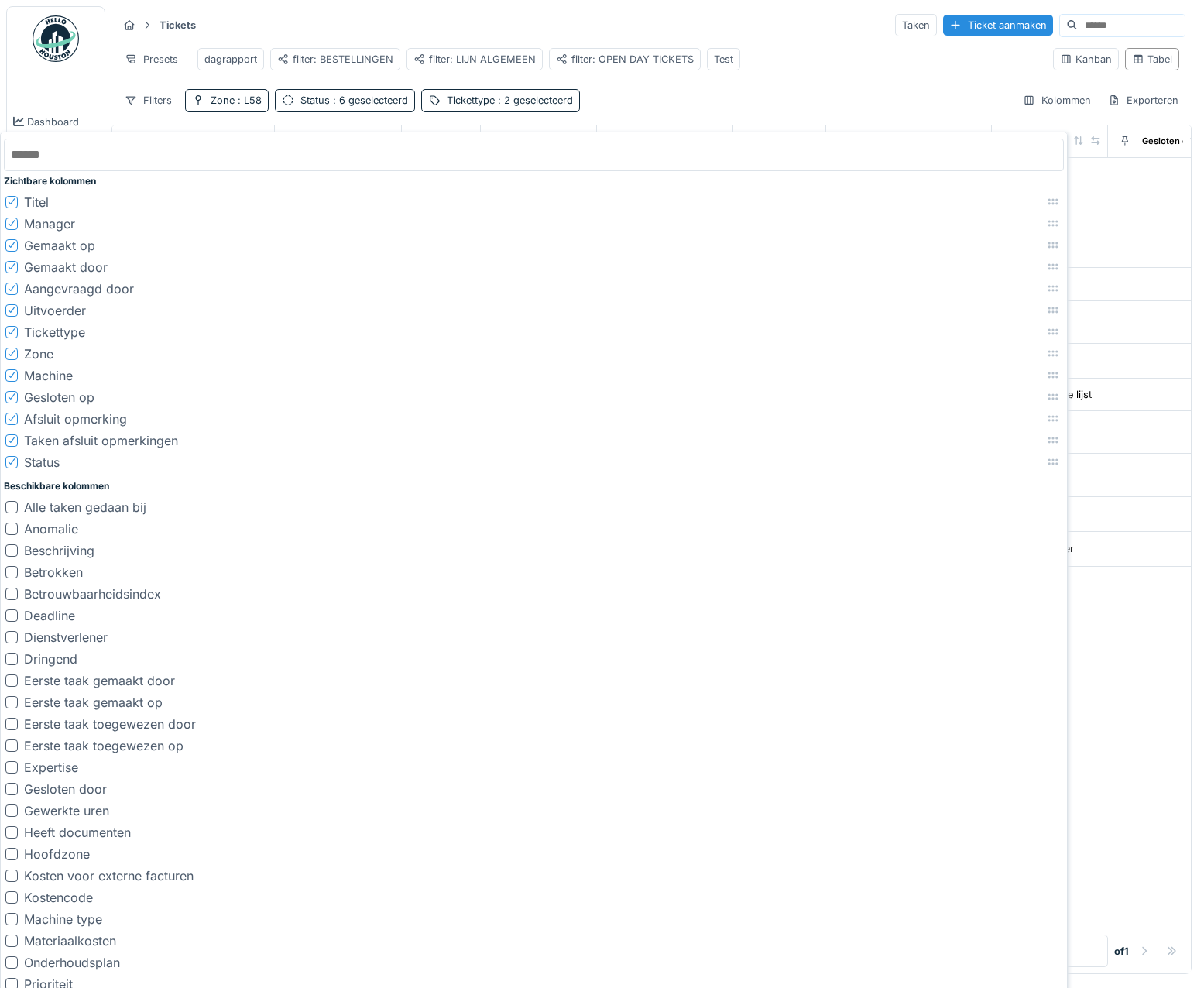
click at [11, 401] on div at bounding box center [11, 396] width 9 height 15
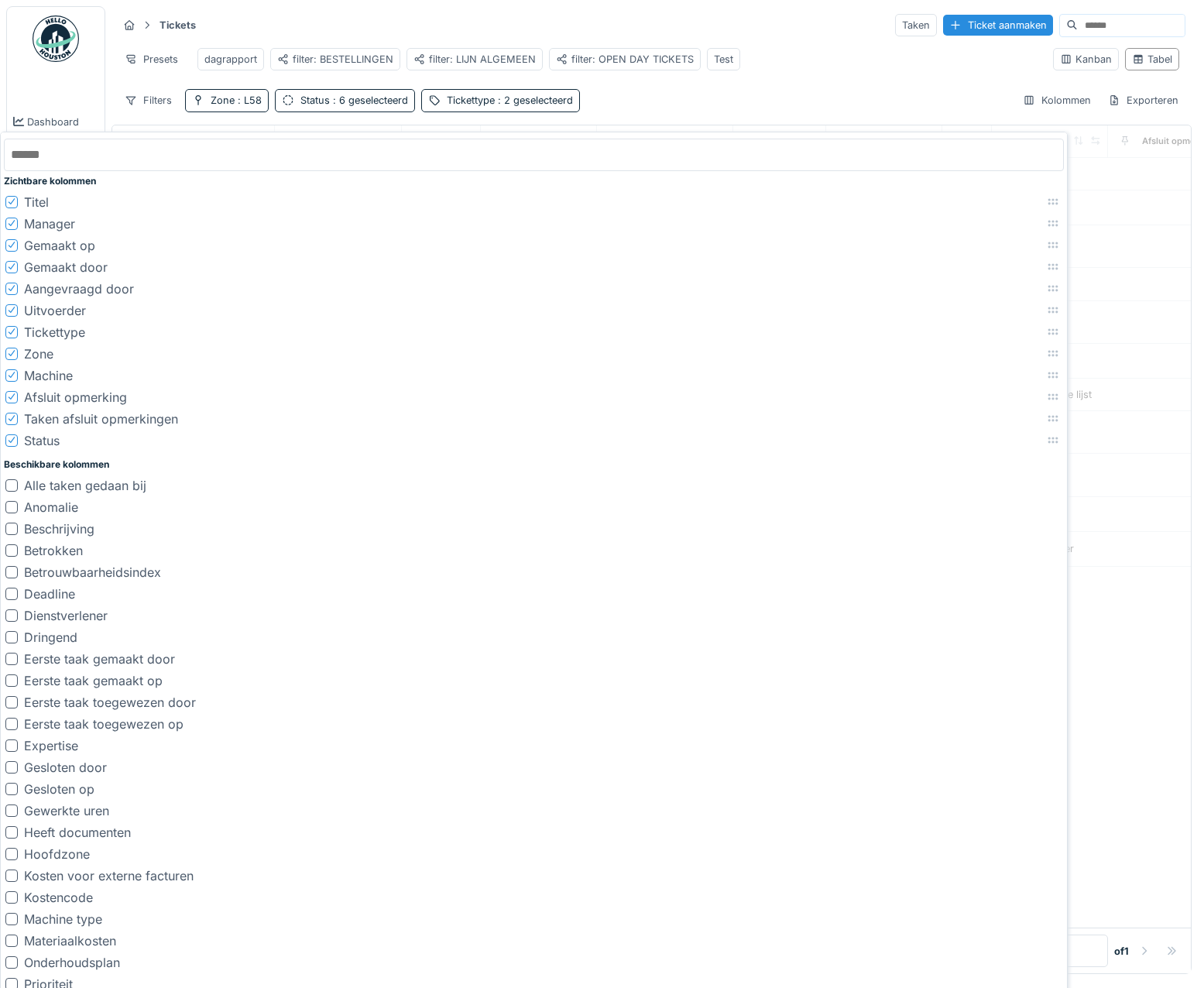
click at [752, 92] on div "Tickets Taken Ticket aanmaken Presets dagrapport filter: BESTELLINGEN filter: L…" at bounding box center [652, 62] width 1080 height 112
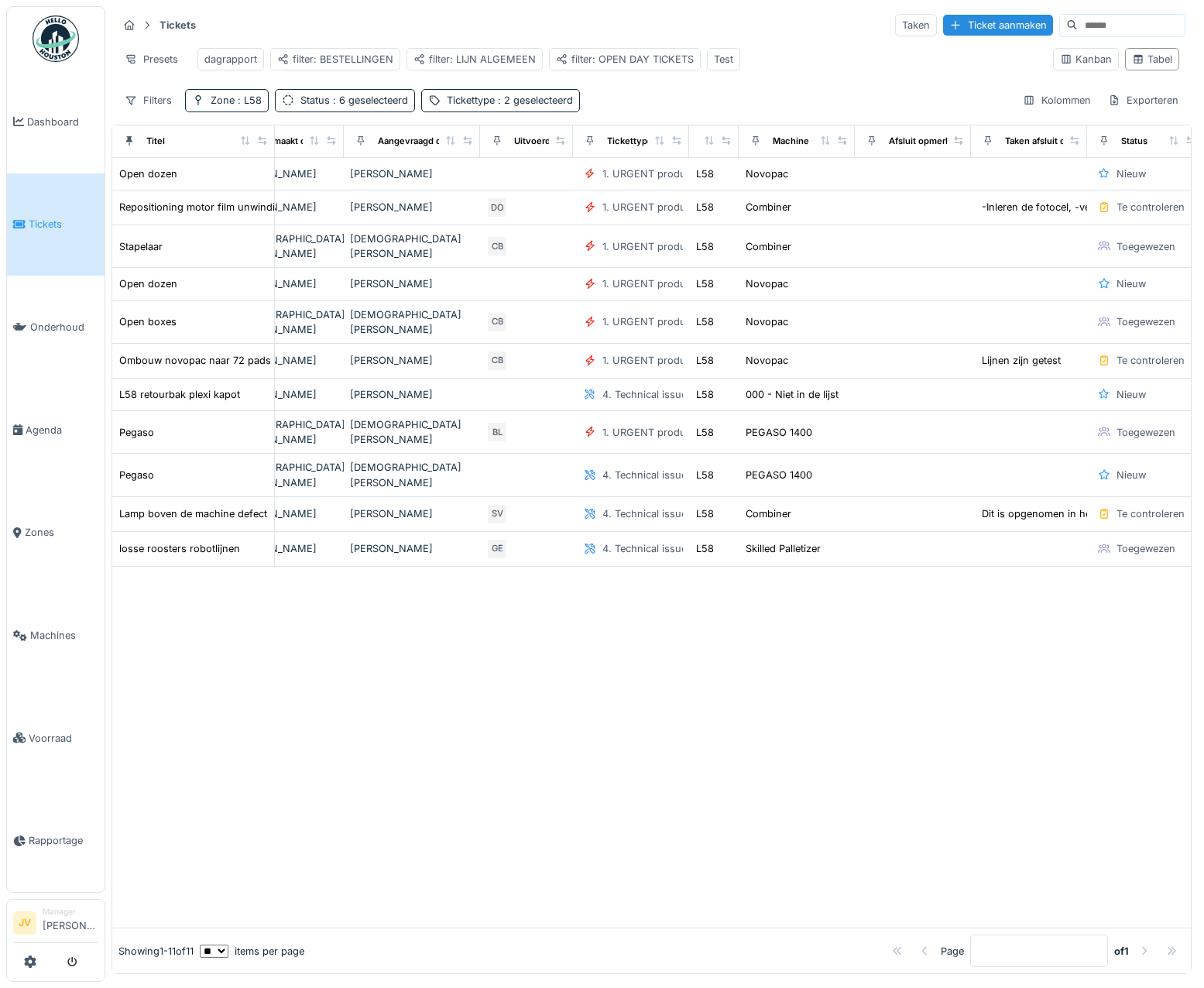
scroll to position [0, 301]
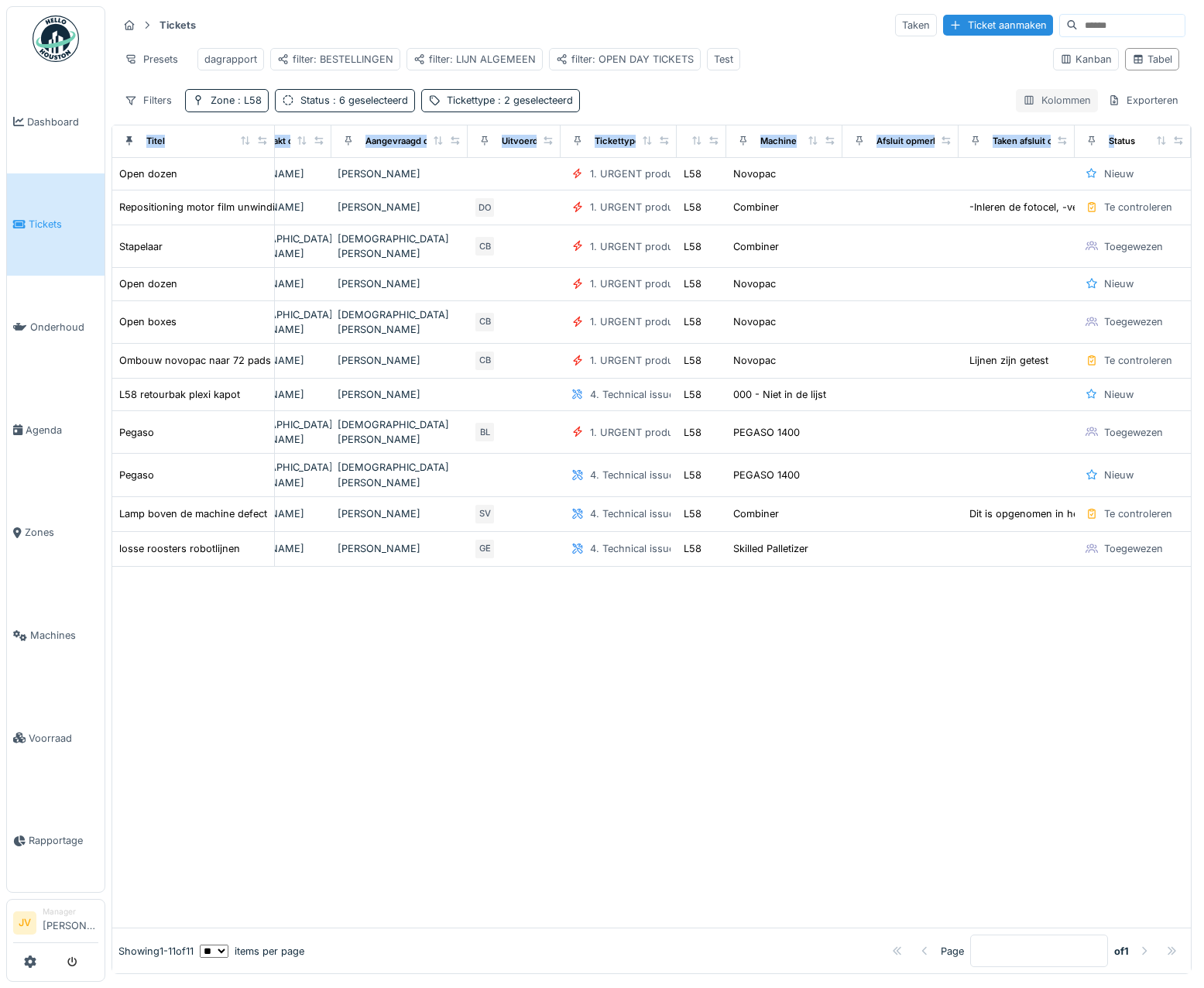
drag, startPoint x: 1081, startPoint y: 150, endPoint x: 1052, endPoint y: 121, distance: 41.0
click at [1052, 121] on div "Tickets Taken Ticket aanmaken Presets dagrapport filter: BESTELLINGEN filter: L…" at bounding box center [652, 490] width 1080 height 968
drag, startPoint x: 1052, startPoint y: 121, endPoint x: 1059, endPoint y: 126, distance: 8.6
click at [1058, 118] on div "Tickets Taken Ticket aanmaken Presets dagrapport filter: BESTELLINGEN filter: L…" at bounding box center [652, 62] width 1080 height 112
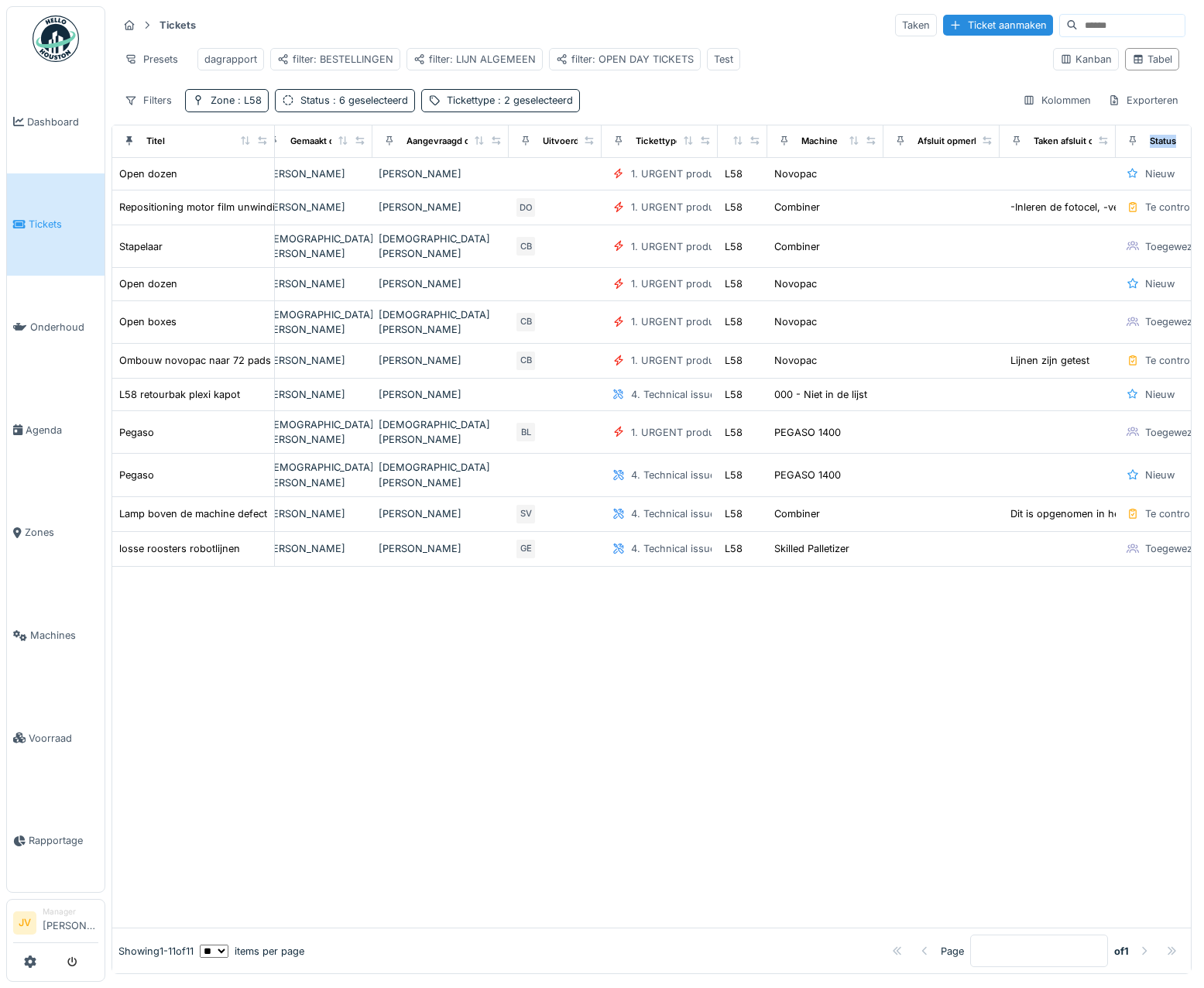
scroll to position [0, 321]
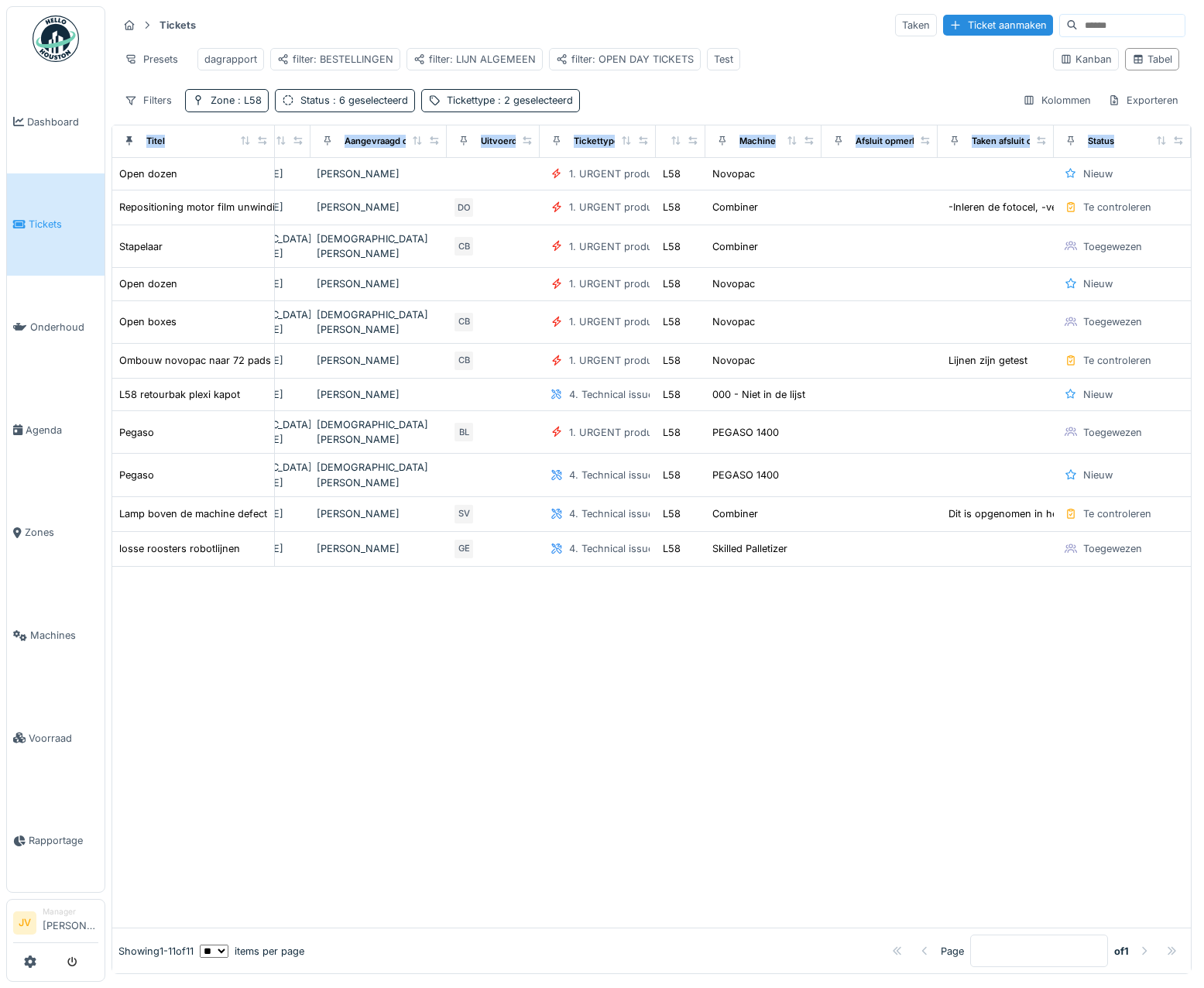
drag, startPoint x: 1143, startPoint y: 151, endPoint x: 1163, endPoint y: 142, distance: 21.9
click at [1163, 142] on div "Titel Manager Gemaakt op Gemaakt door Aangevraagd door Uitvoerder Tickettype Zo…" at bounding box center [652, 550] width 1080 height 850
click at [975, 652] on div at bounding box center [651, 747] width 1078 height 361
click at [1047, 103] on div "Kolommen" at bounding box center [1056, 101] width 82 height 23
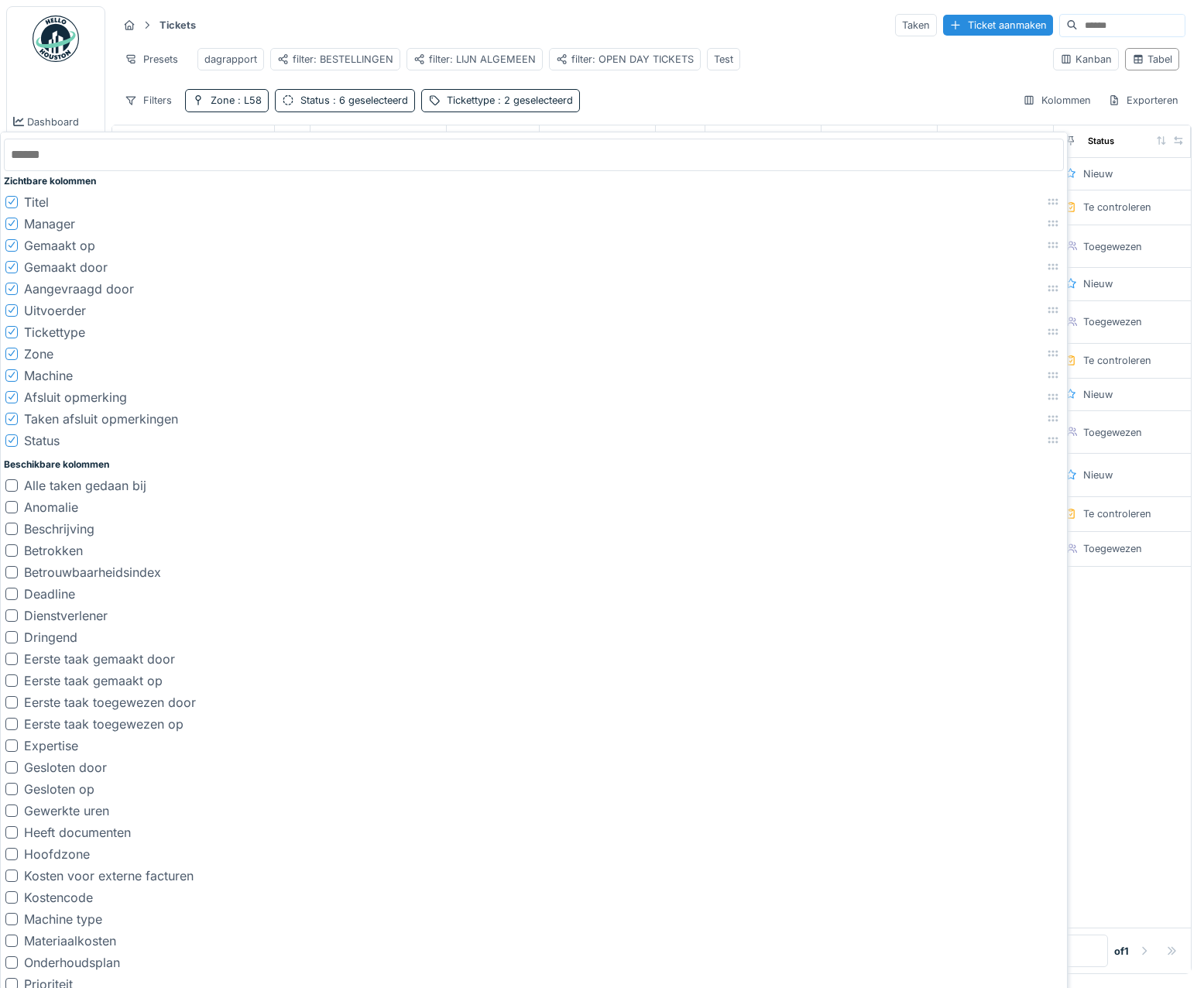
click at [14, 392] on icon at bounding box center [11, 396] width 9 height 8
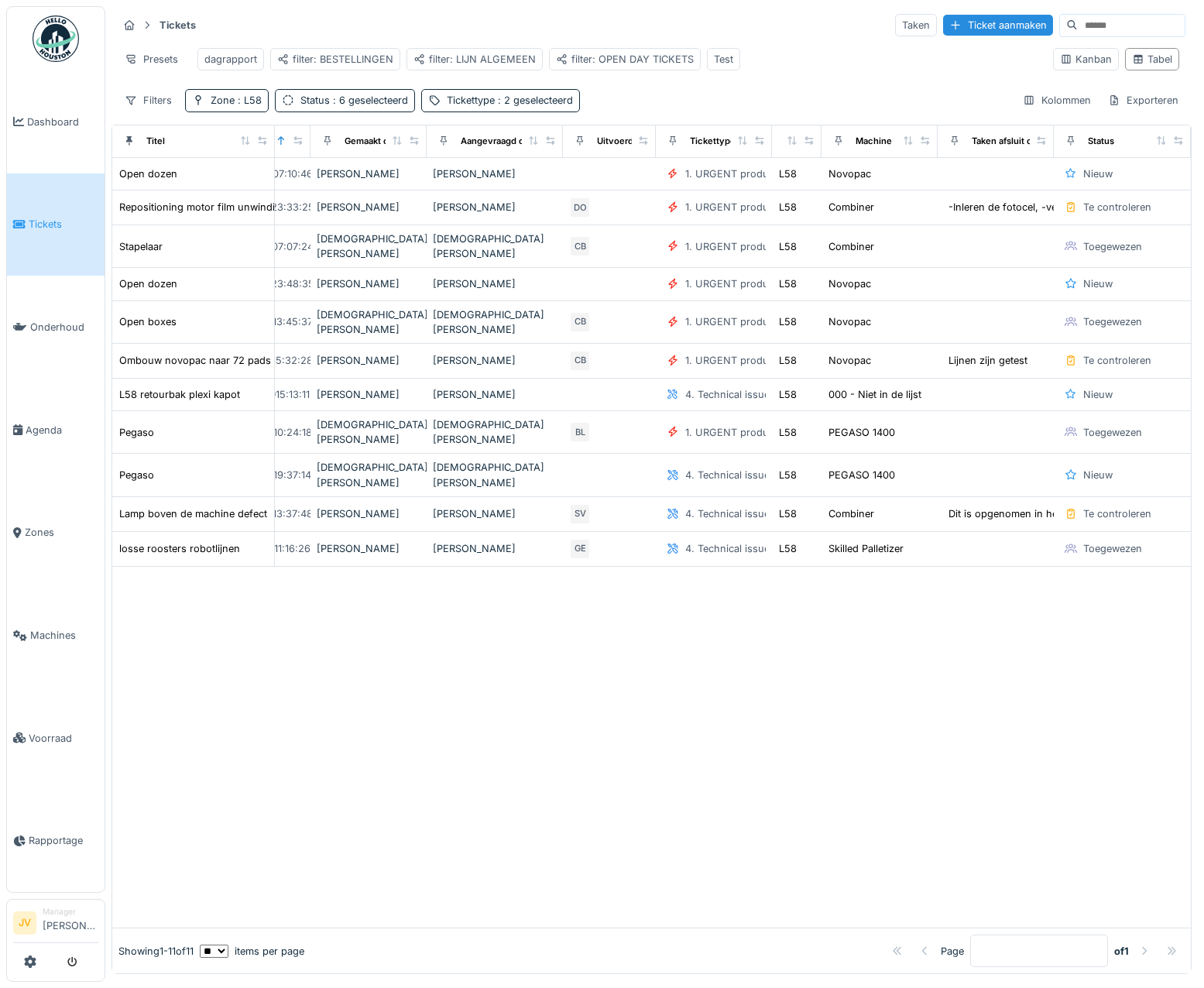
click at [641, 96] on div "Tickets Taken Ticket aanmaken Presets dagrapport filter: BESTELLINGEN filter: L…" at bounding box center [652, 62] width 1080 height 112
click at [840, 734] on div at bounding box center [651, 747] width 1078 height 361
click at [841, 734] on div at bounding box center [651, 747] width 1078 height 361
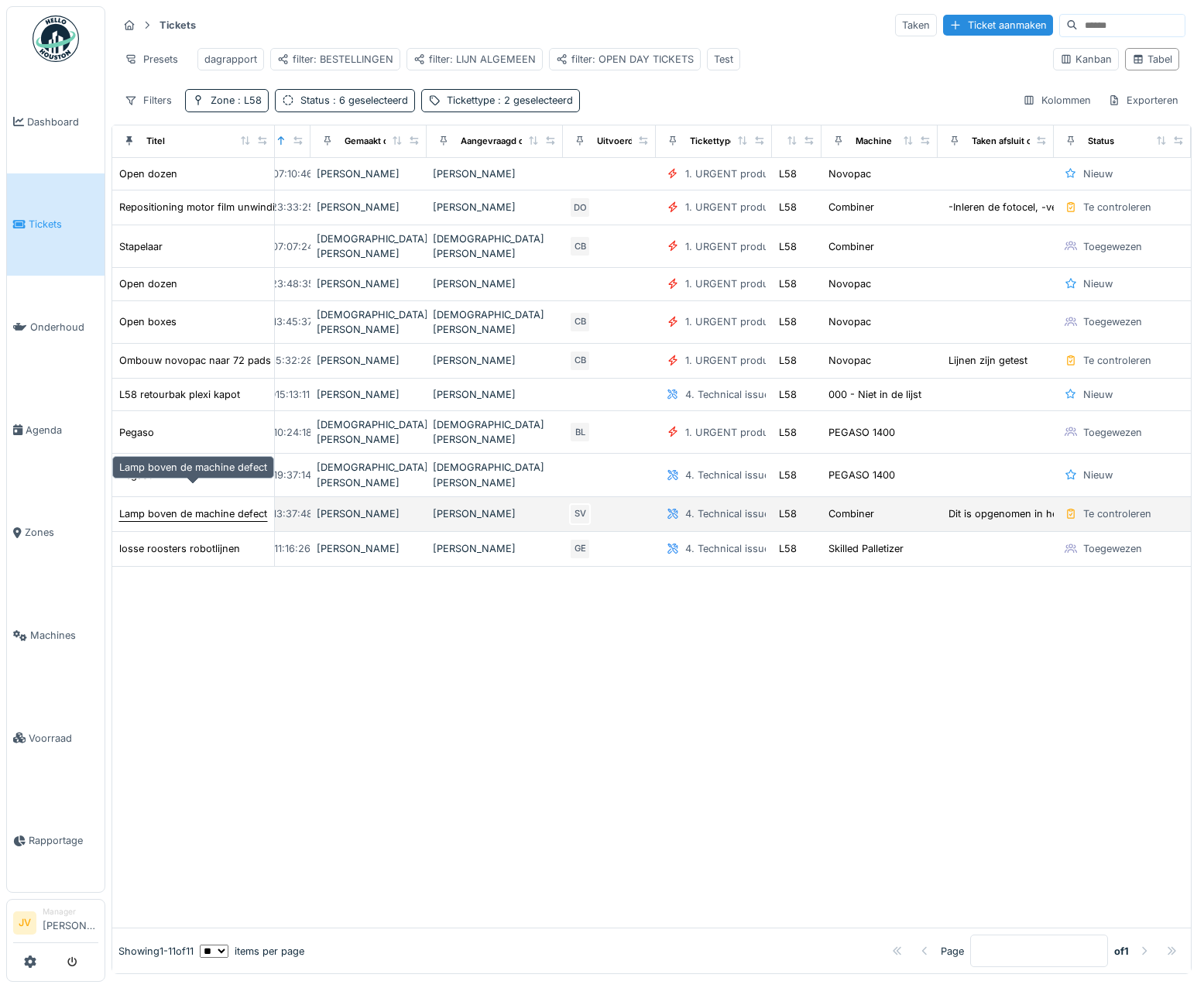
click at [234, 507] on div "Lamp boven de machine defect" at bounding box center [193, 514] width 148 height 15
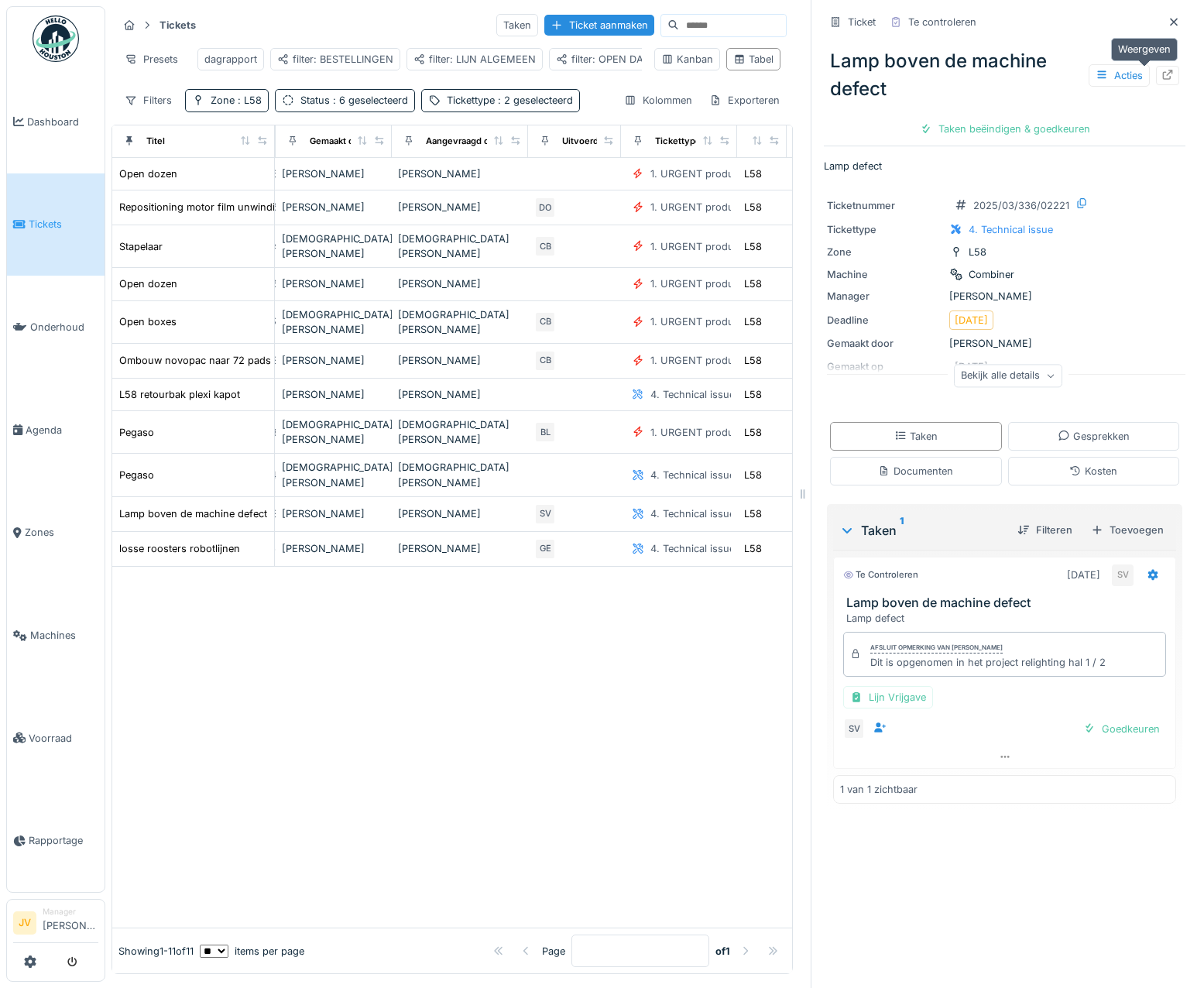
click at [1162, 72] on icon at bounding box center [1168, 75] width 12 height 10
click at [1162, 19] on div at bounding box center [1173, 22] width 24 height 19
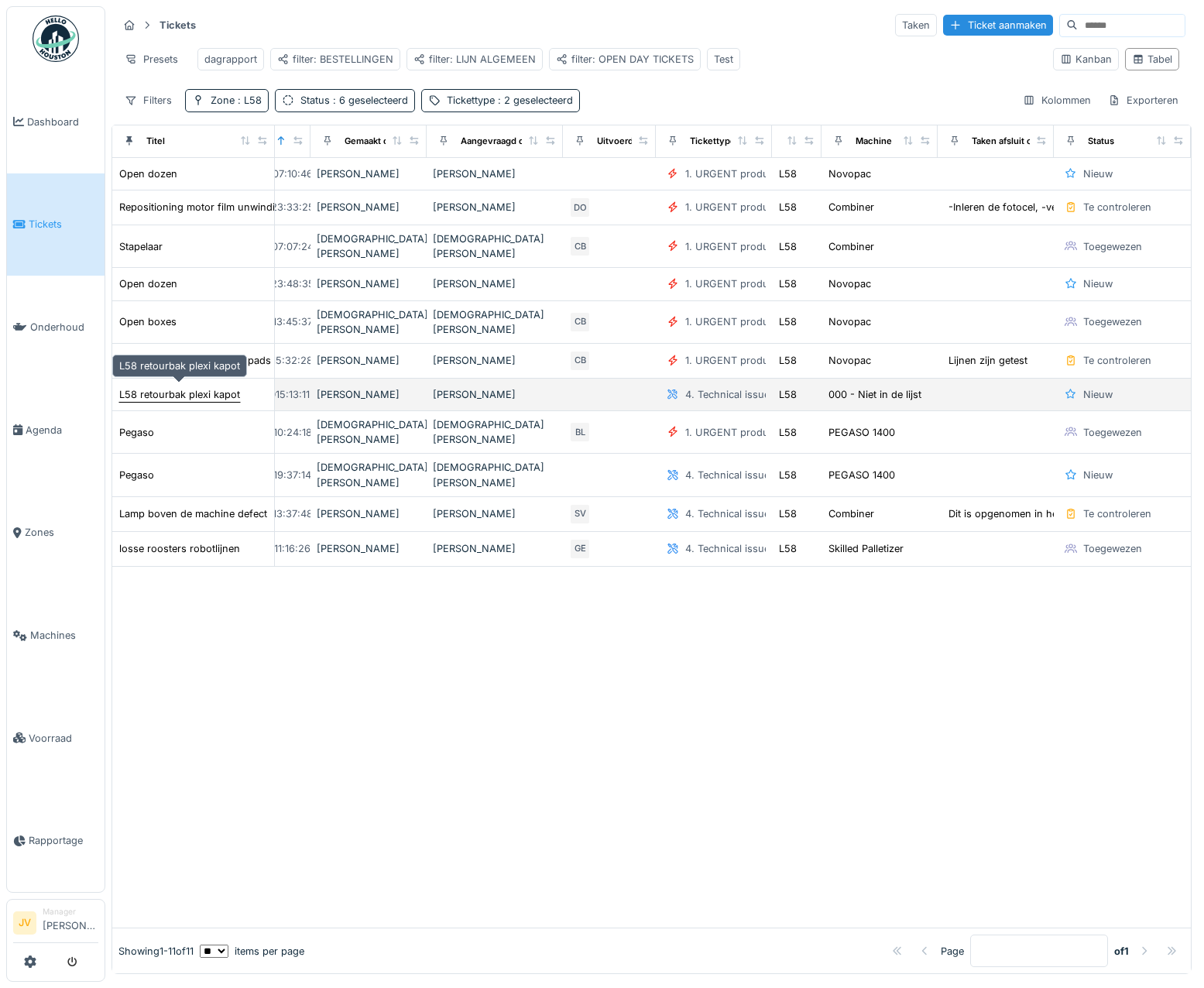
click at [216, 395] on div "L58 retourbak plexi kapot" at bounding box center [179, 395] width 121 height 15
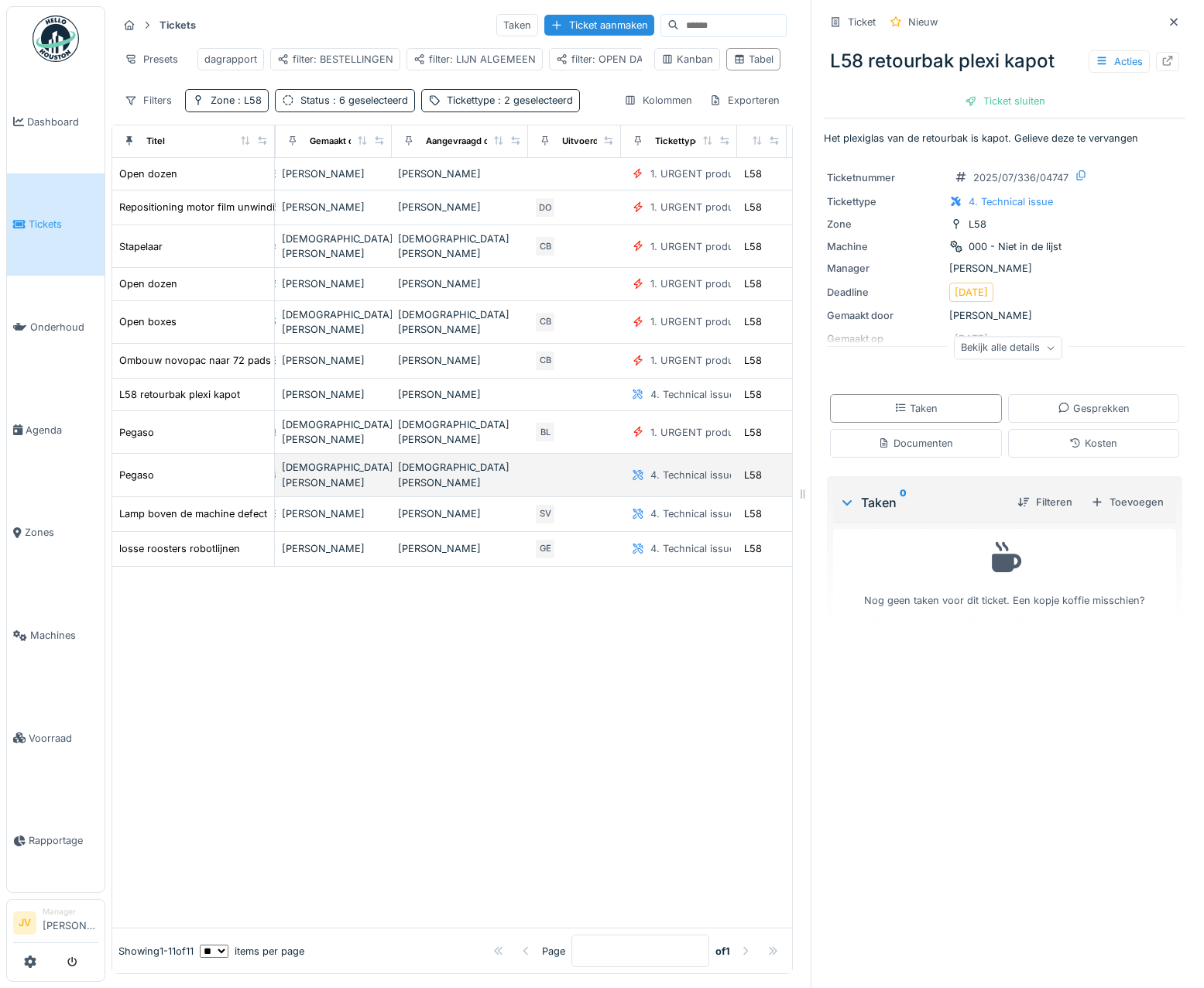
click at [542, 454] on td at bounding box center [574, 475] width 93 height 43
click at [539, 458] on td at bounding box center [574, 475] width 93 height 43
click at [143, 468] on div "Pegaso" at bounding box center [136, 475] width 35 height 15
click at [139, 468] on div "Pegaso" at bounding box center [136, 475] width 35 height 15
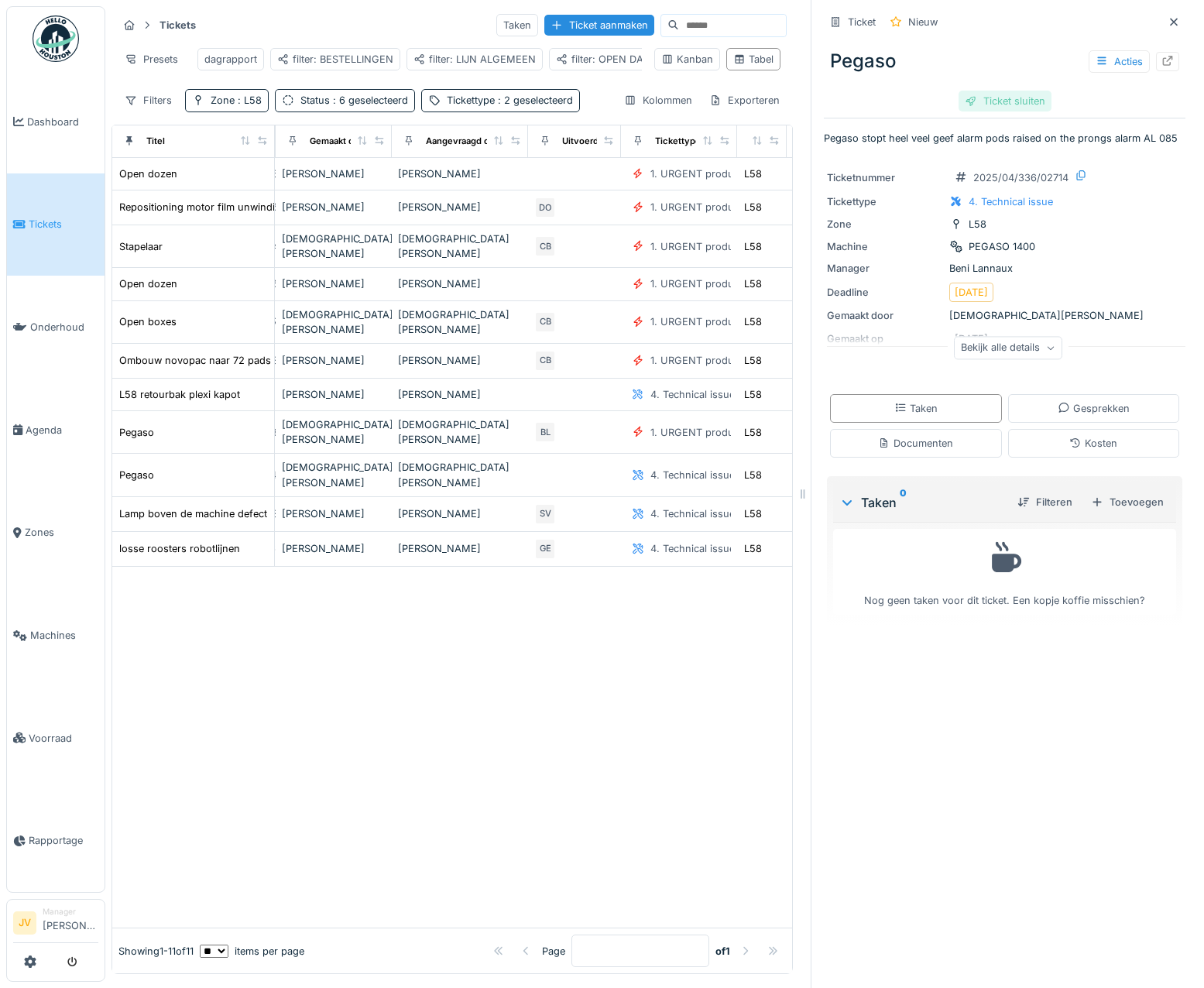
click at [997, 107] on div "Ticket sluiten" at bounding box center [1005, 101] width 93 height 21
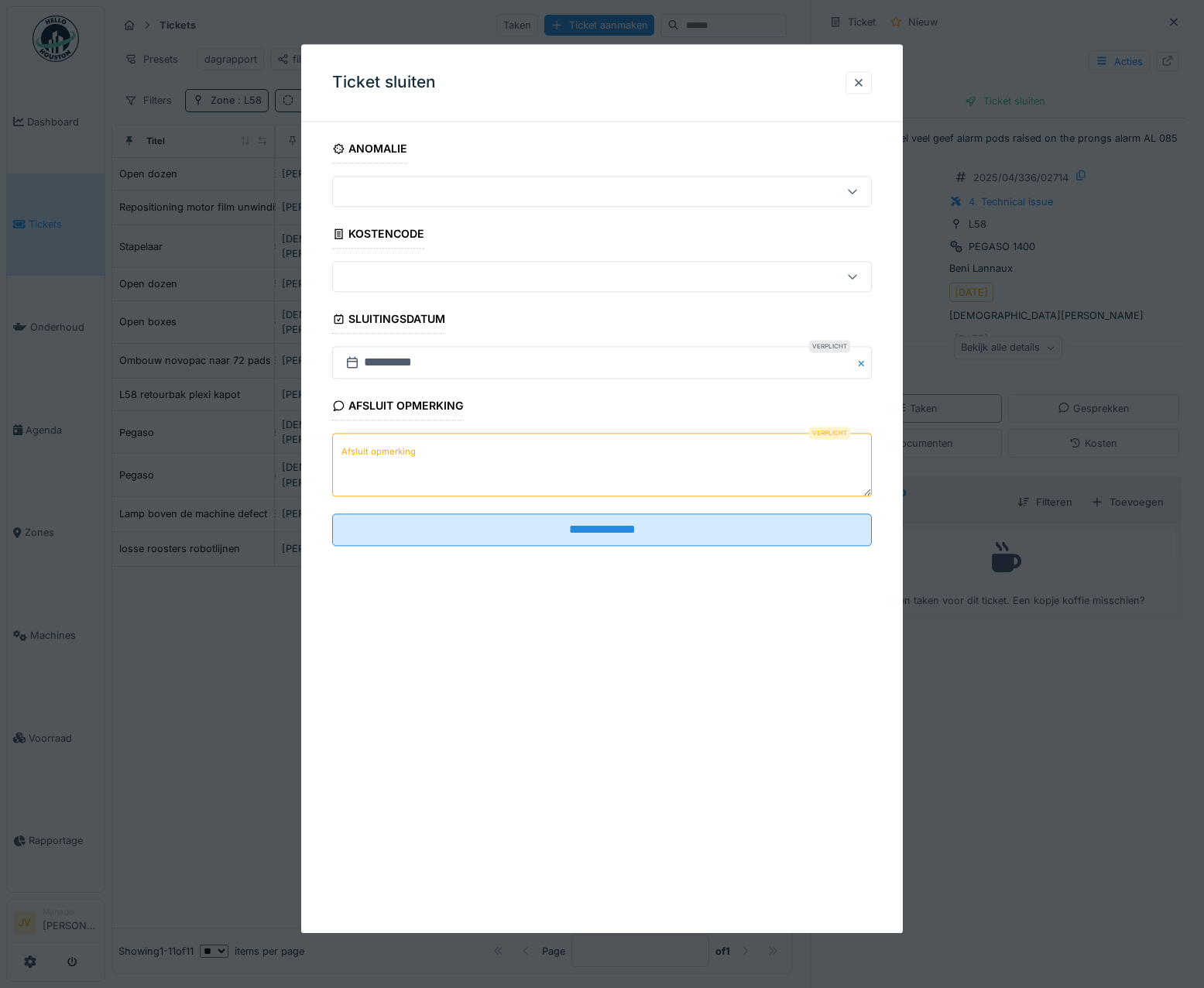
click at [380, 443] on label "Afsluit opmerking" at bounding box center [378, 451] width 80 height 19
click at [380, 443] on textarea "Afsluit opmerking" at bounding box center [602, 465] width 541 height 63
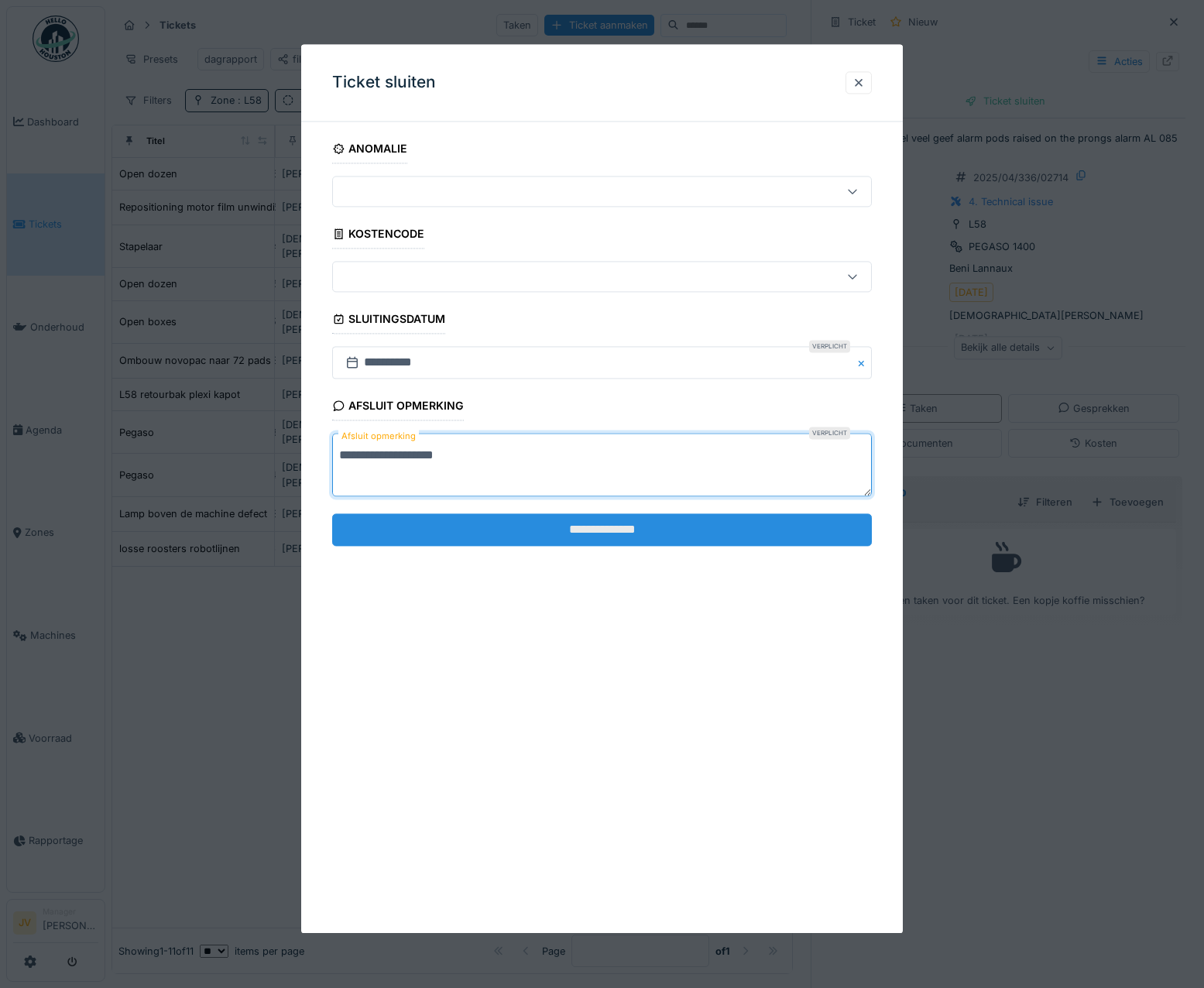
type textarea "**********"
click at [593, 536] on input "**********" at bounding box center [602, 529] width 541 height 32
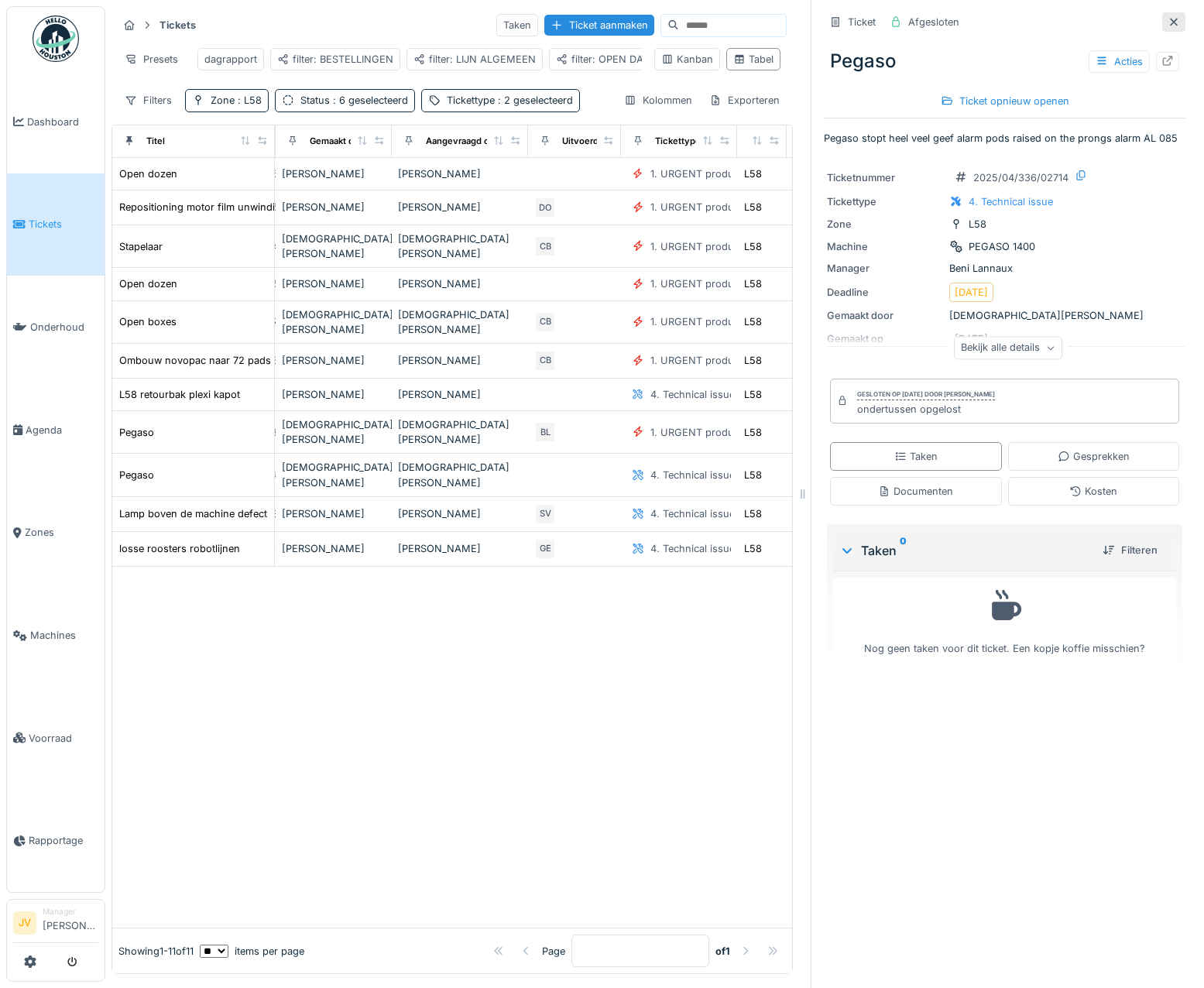
click at [1168, 19] on icon at bounding box center [1173, 22] width 12 height 10
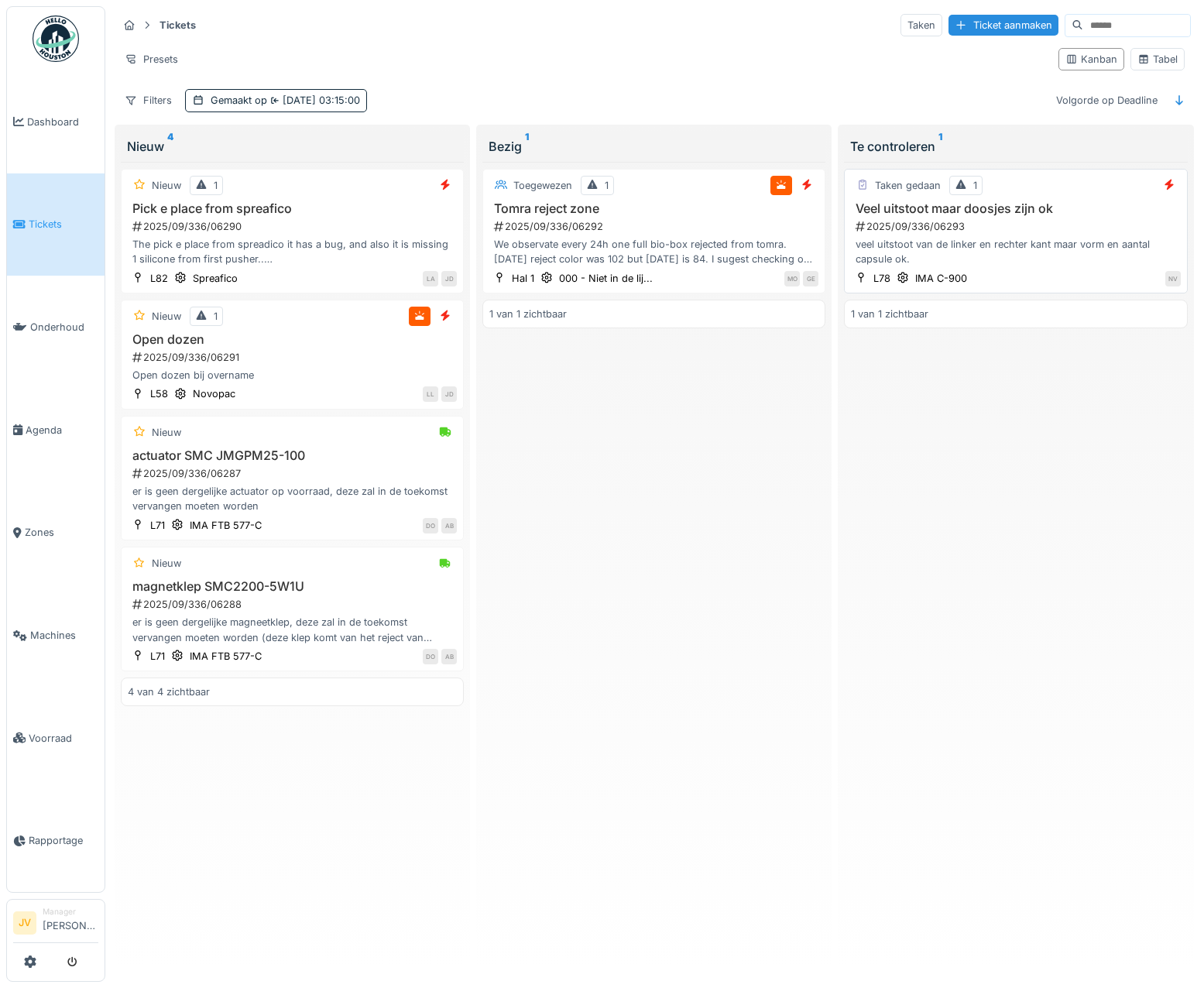
click at [1110, 224] on div "2025/09/336/06293" at bounding box center [1017, 226] width 326 height 15
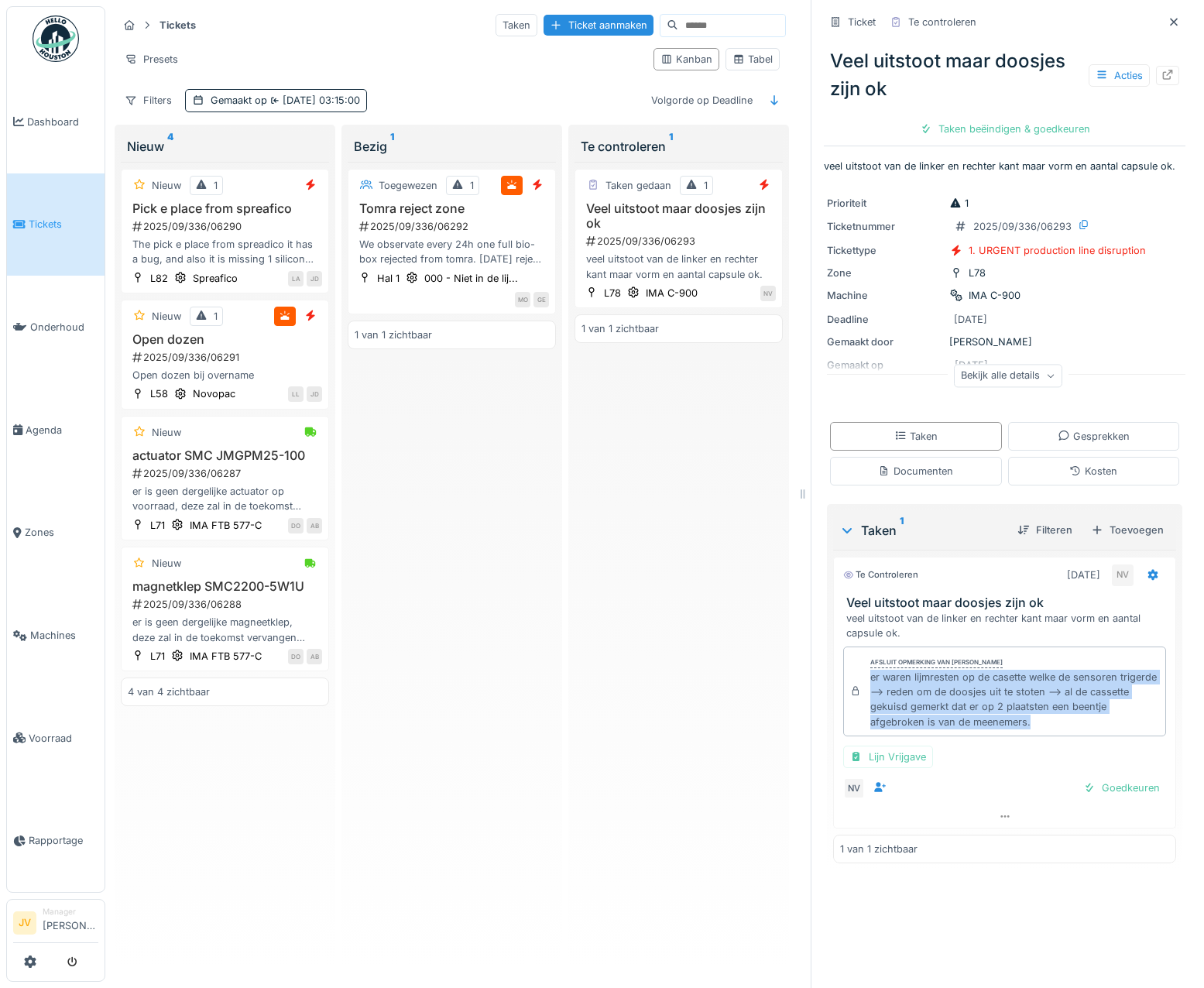
drag, startPoint x: 861, startPoint y: 681, endPoint x: 1073, endPoint y: 721, distance: 215.7
click at [1073, 721] on div "er waren lijmresten op de casette welke de sensoren trigerde --> reden om de do…" at bounding box center [1014, 699] width 289 height 60
drag, startPoint x: 1073, startPoint y: 721, endPoint x: 992, endPoint y: 710, distance: 81.7
copy div "er waren lijmresten op de casette welke de sensoren trigerde --> reden om de do…"
click at [1120, 791] on div "Goedkeuren" at bounding box center [1121, 788] width 89 height 21
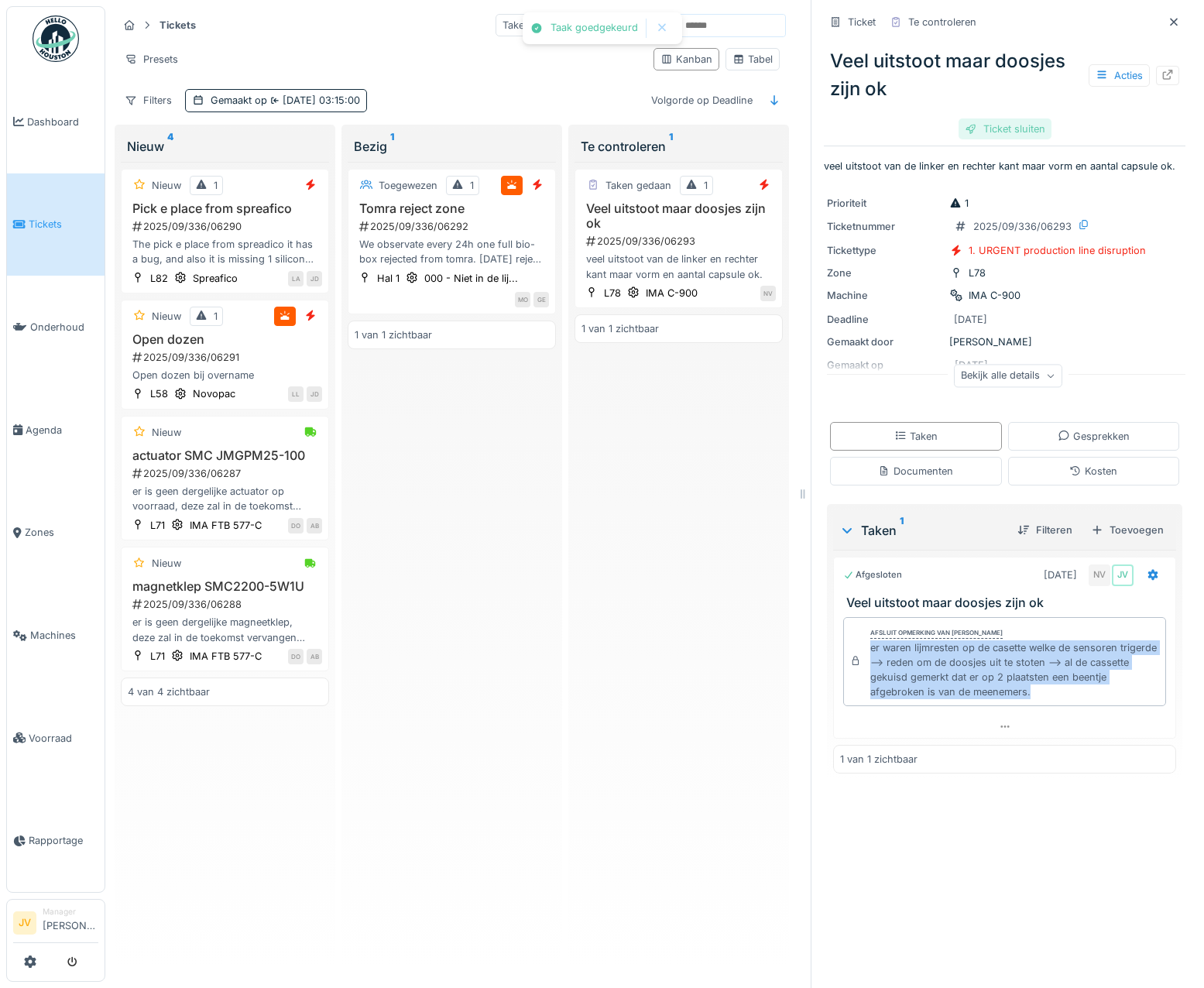
click at [962, 122] on div "Ticket sluiten" at bounding box center [1005, 129] width 93 height 21
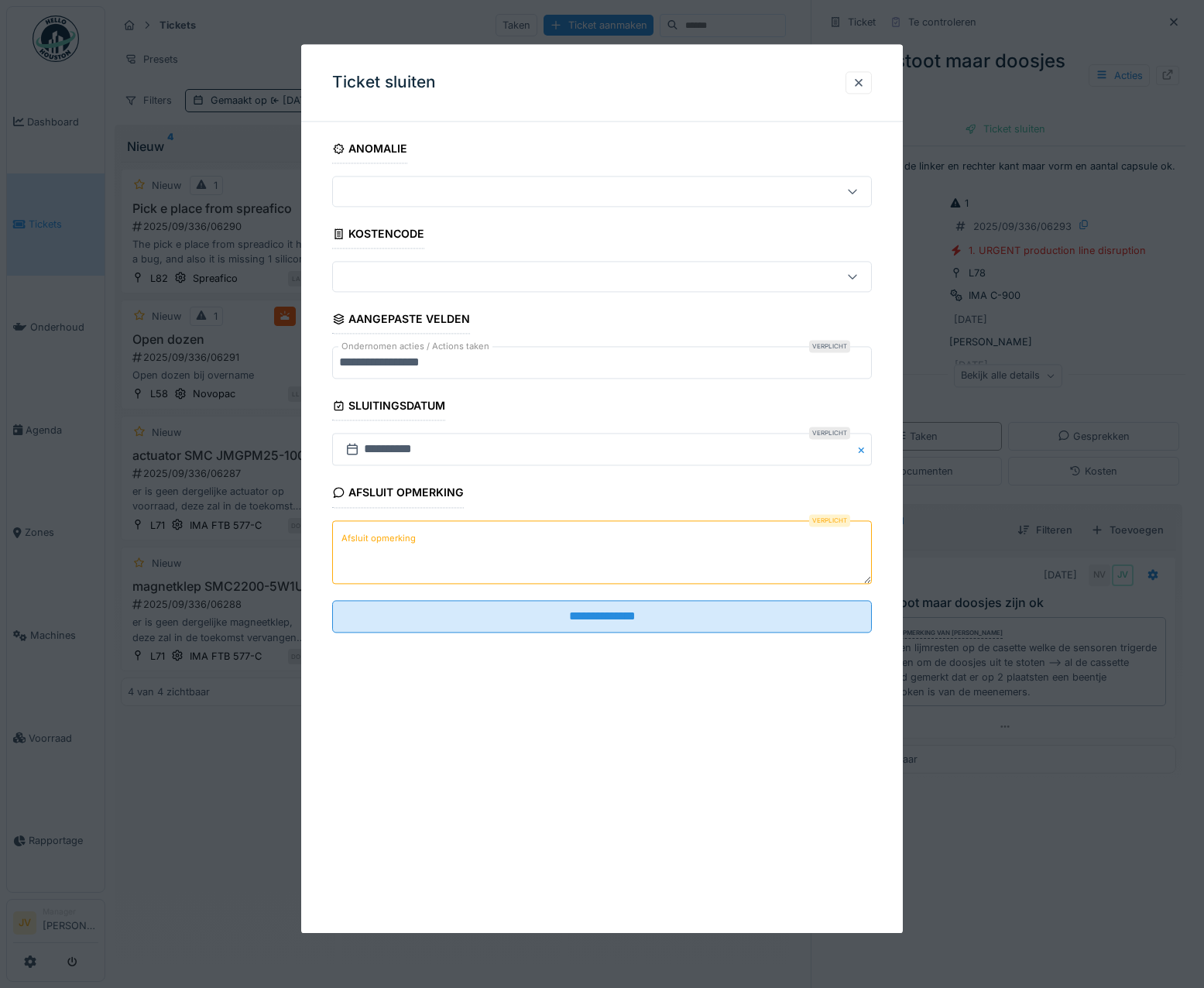
paste textarea "**********"
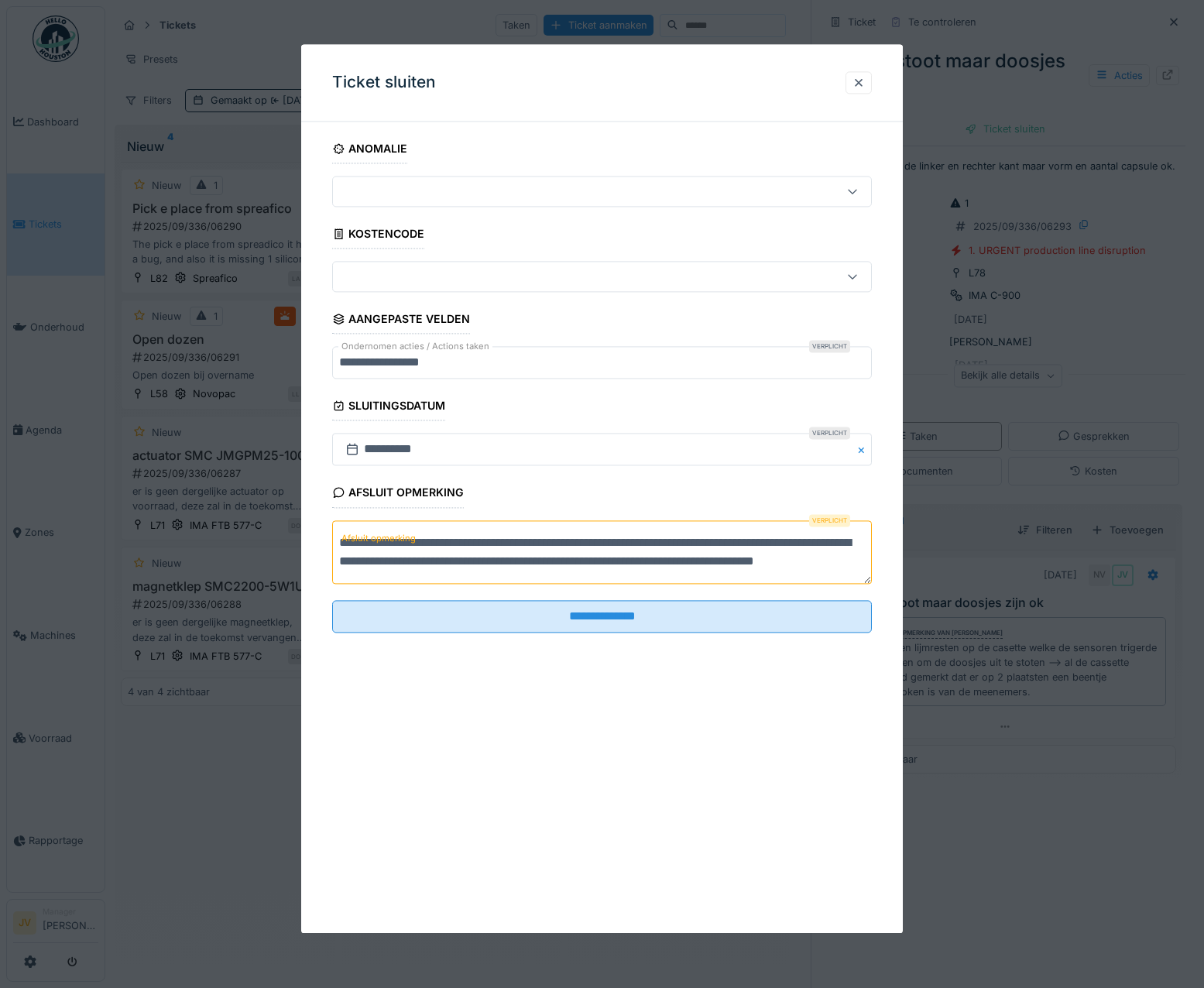
scroll to position [5, 0]
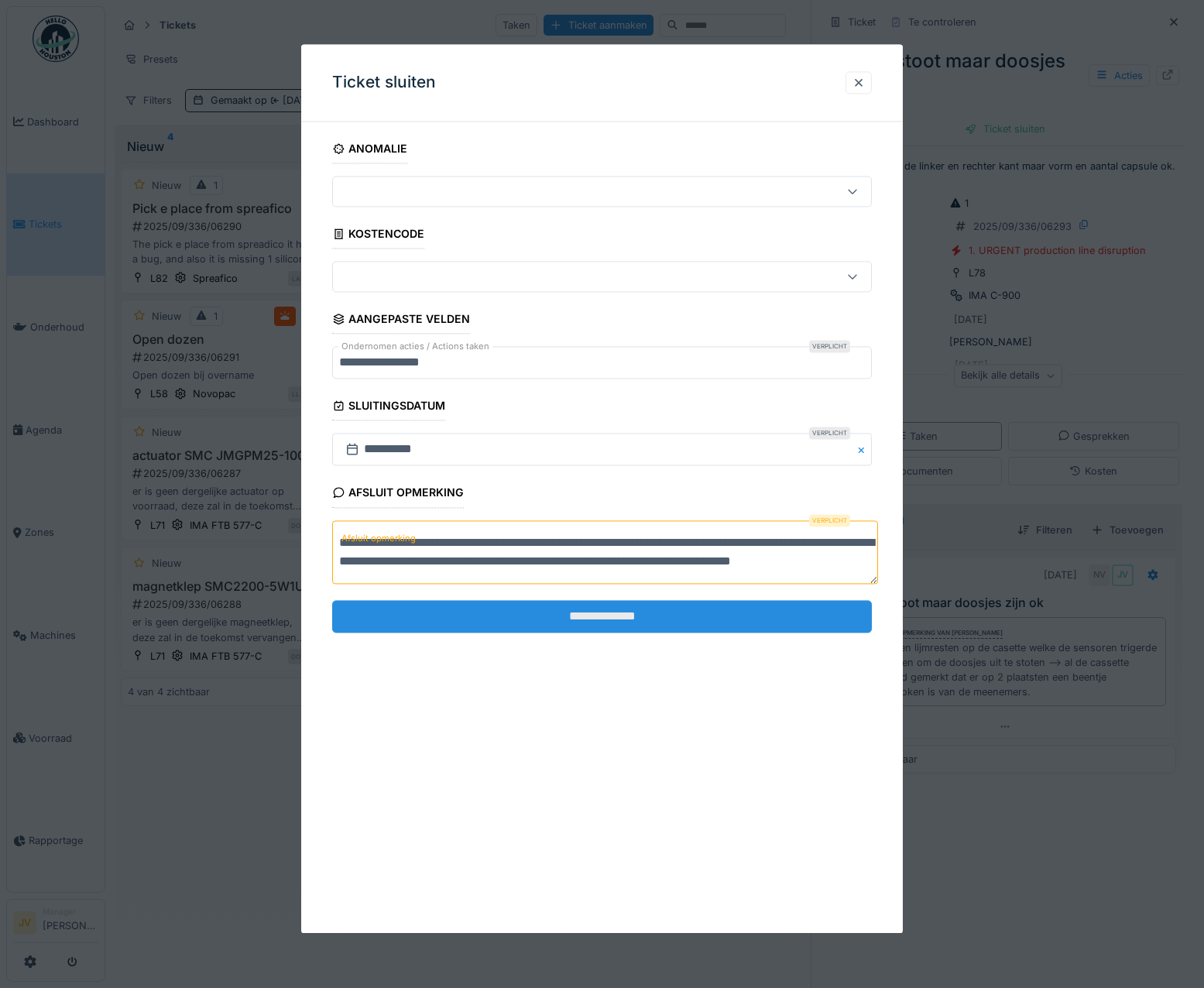
type textarea "**********"
click at [593, 628] on input "**********" at bounding box center [602, 616] width 541 height 32
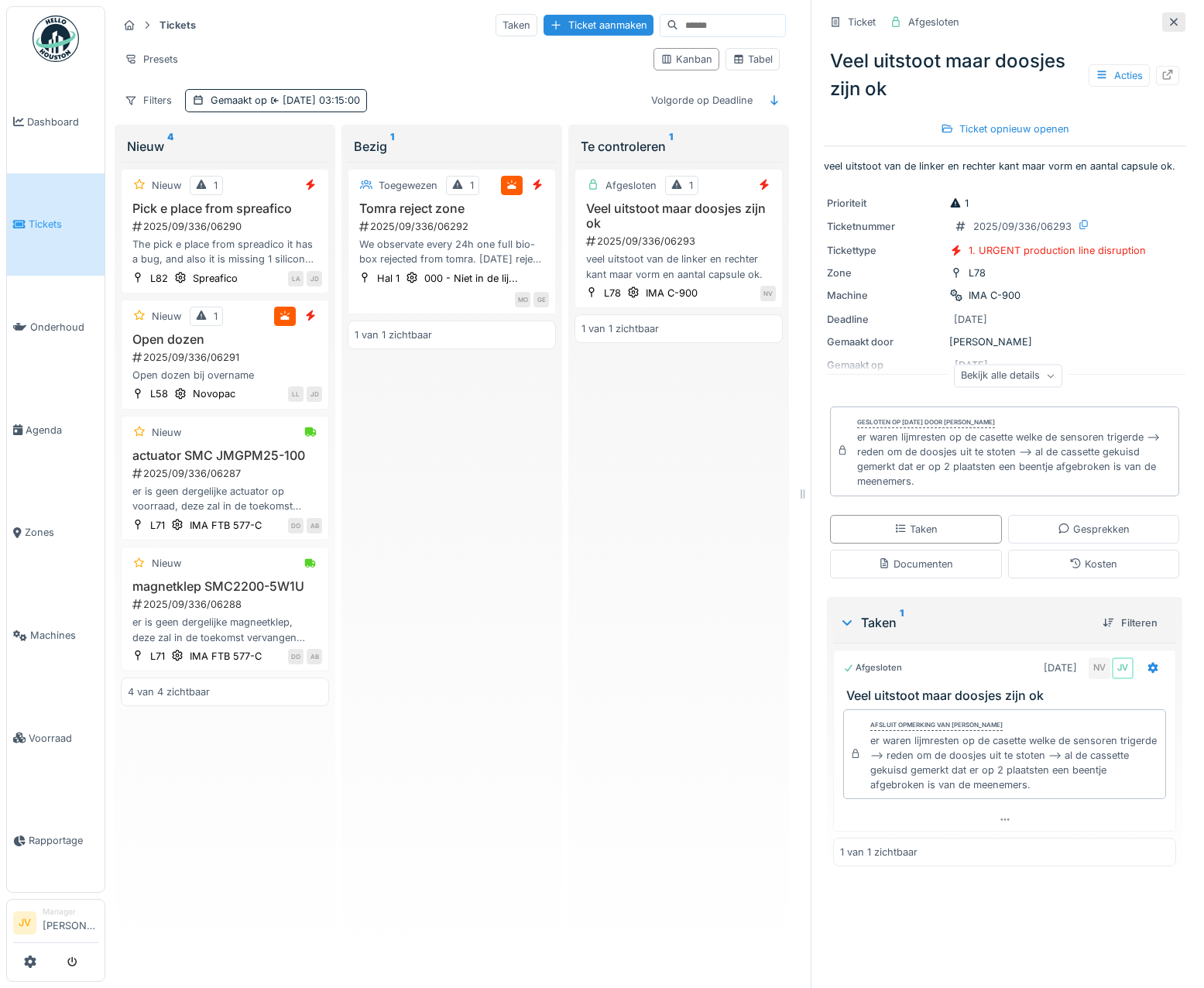
click at [1168, 18] on icon at bounding box center [1173, 22] width 12 height 10
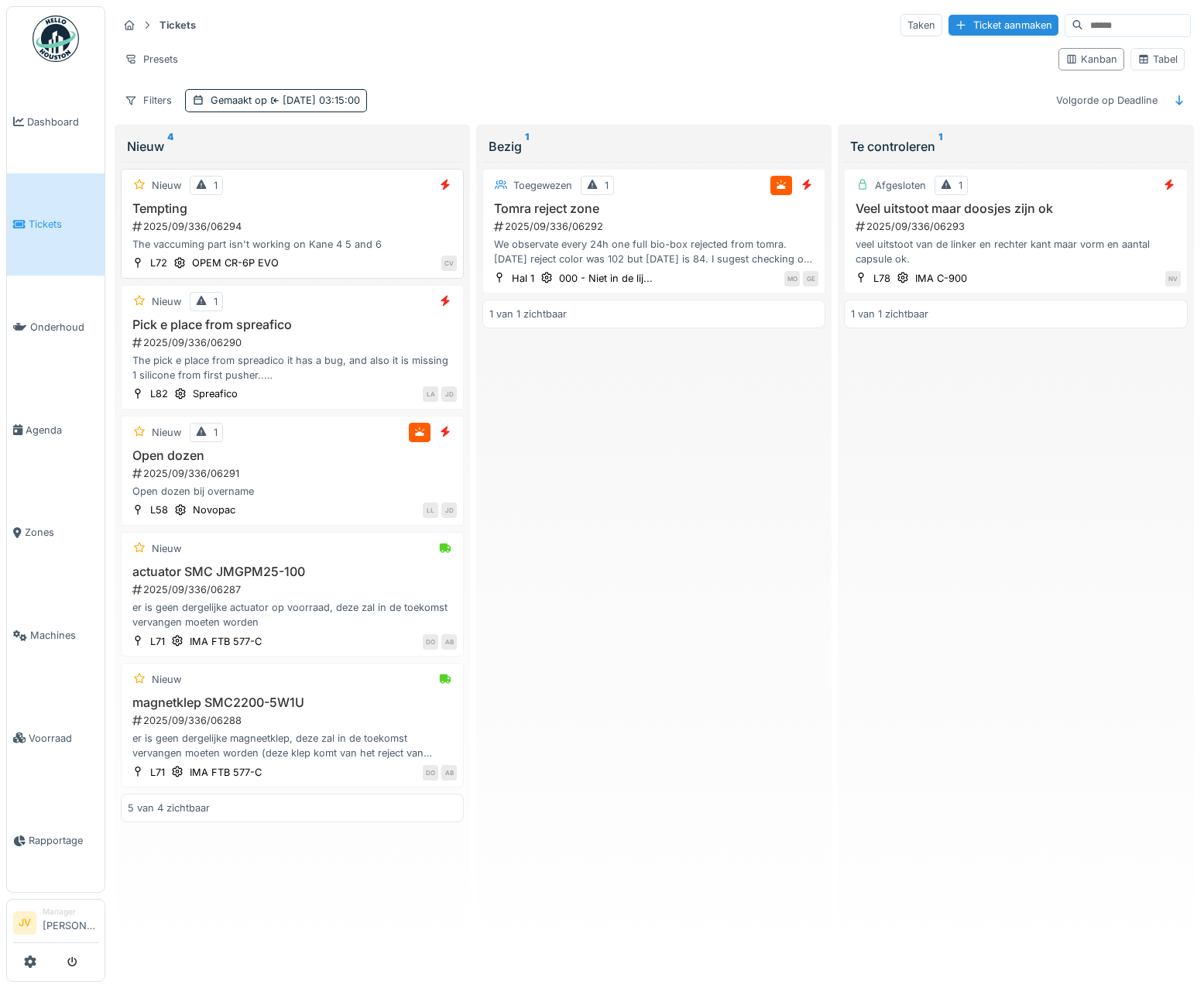
click at [388, 220] on div "2025/09/336/06294" at bounding box center [294, 226] width 326 height 15
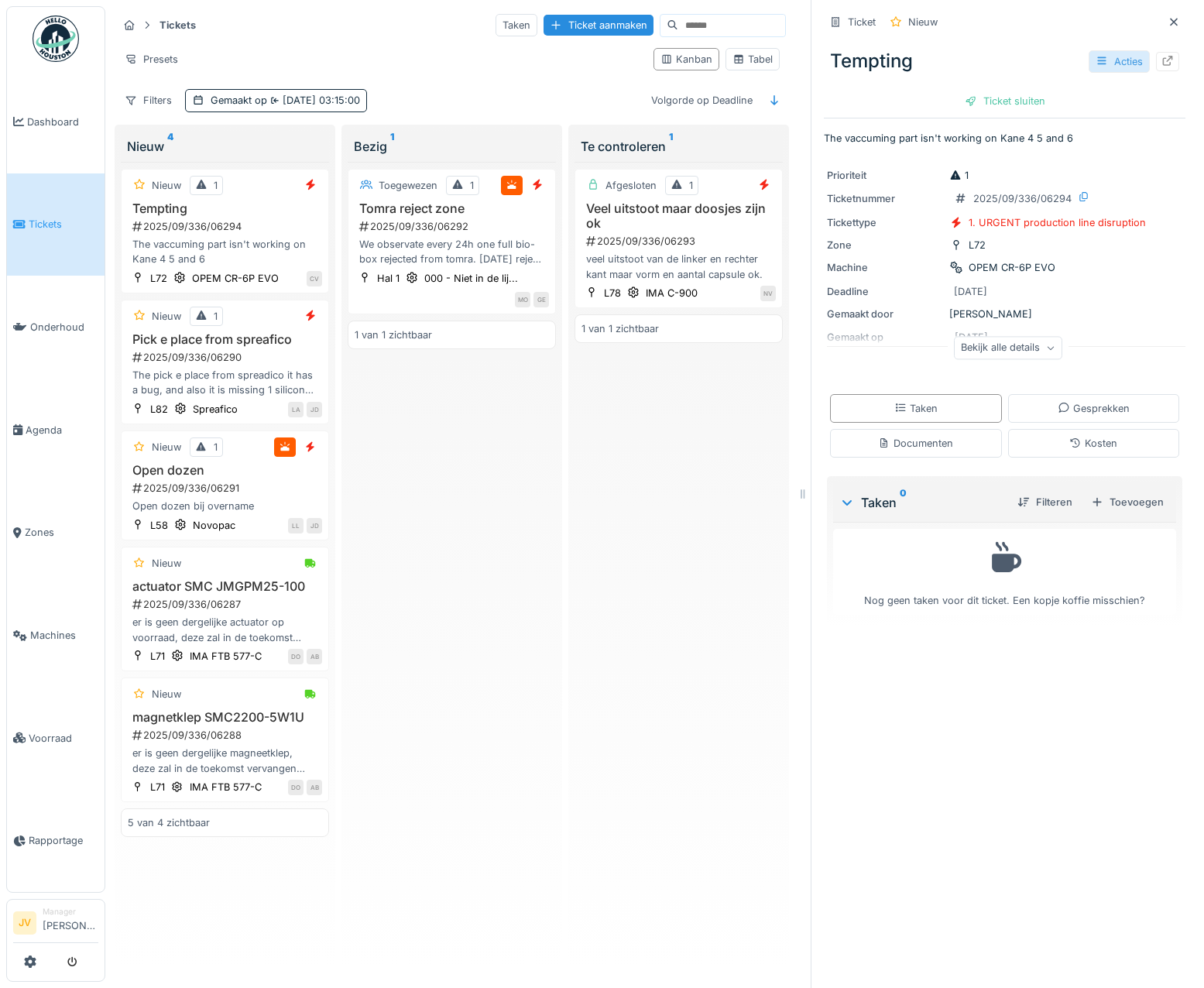
click at [1095, 68] on div "Acties" at bounding box center [1119, 62] width 61 height 23
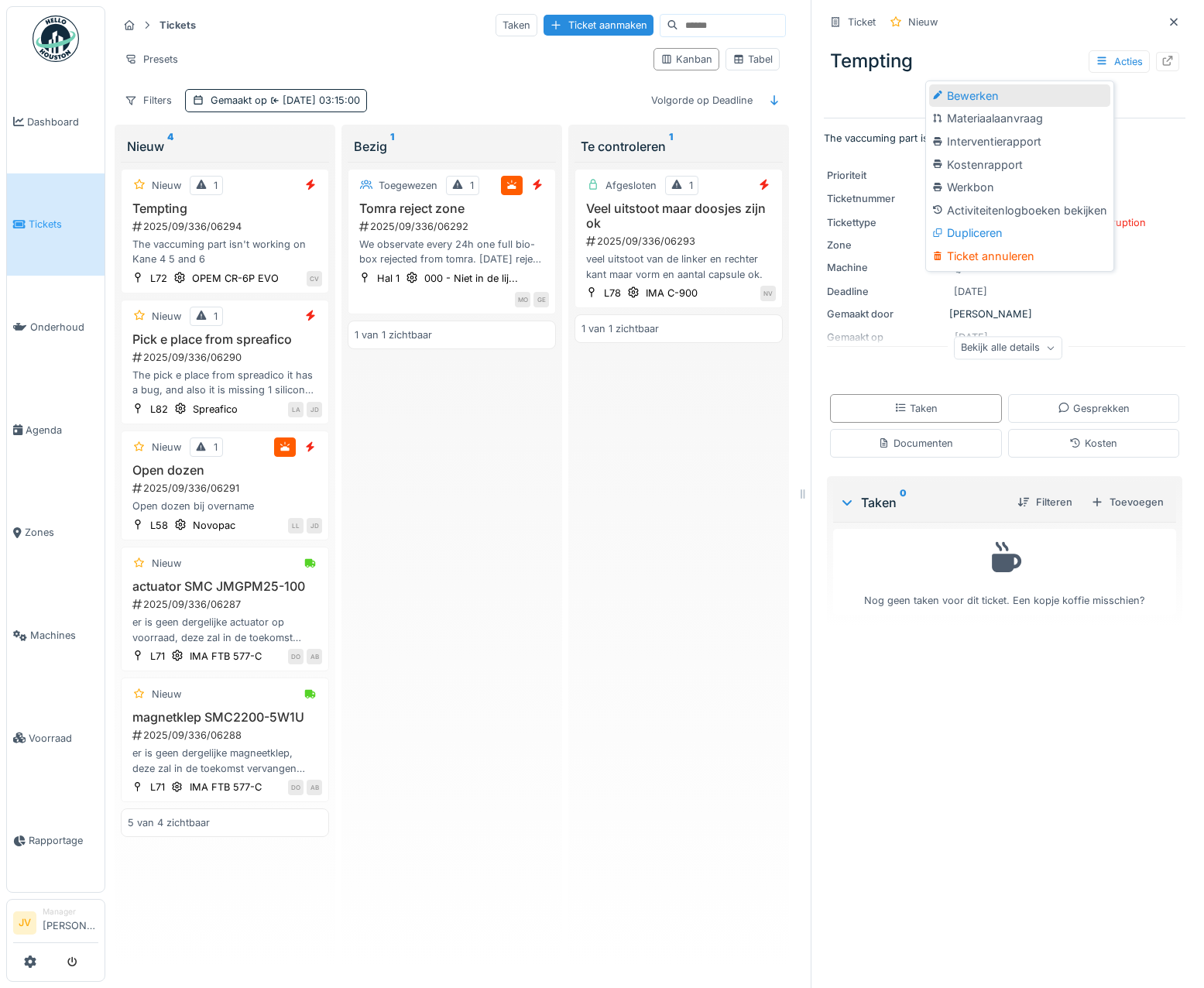
click at [1084, 99] on div "Bewerken" at bounding box center [1019, 96] width 181 height 24
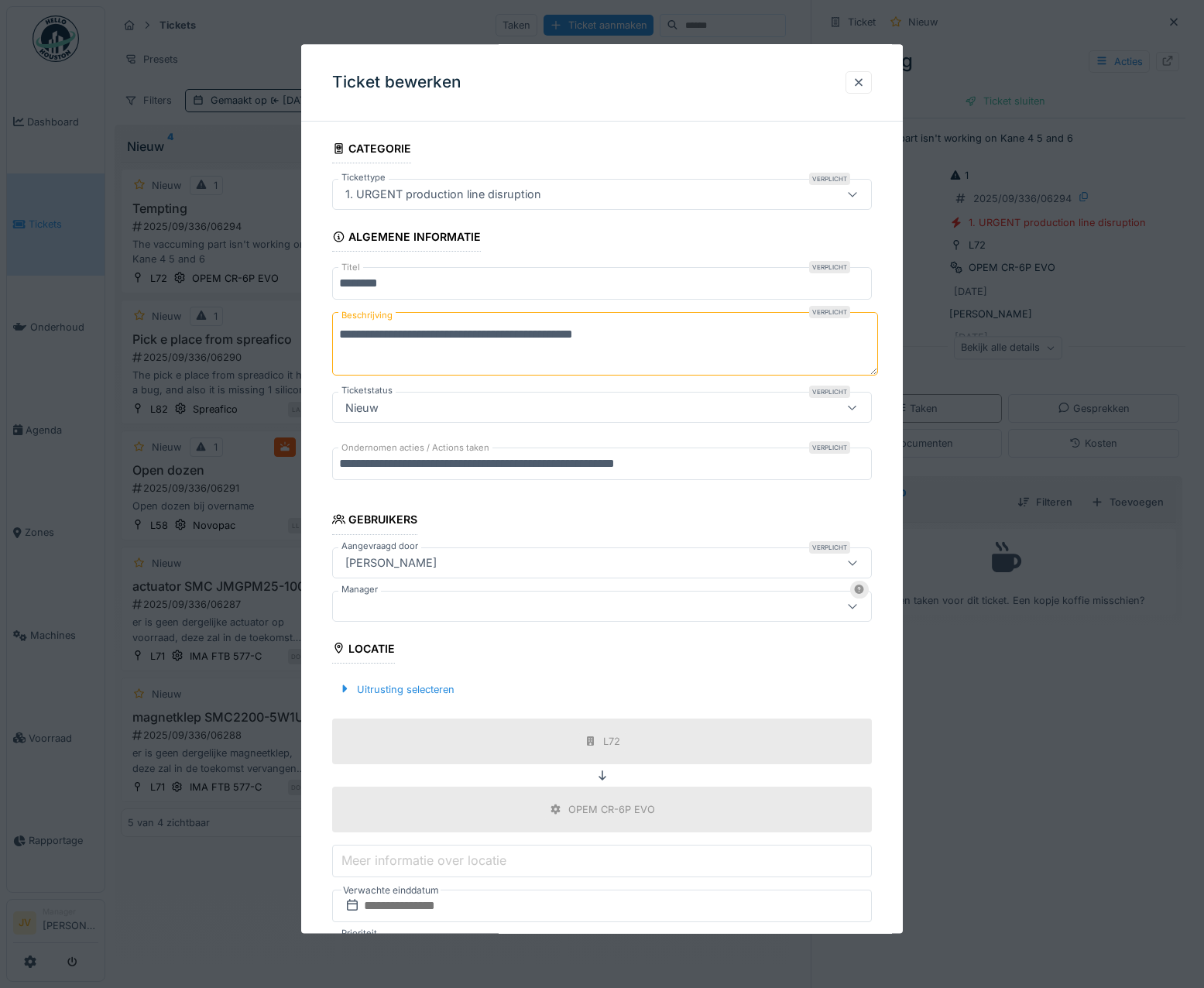
click at [390, 609] on div at bounding box center [569, 605] width 461 height 17
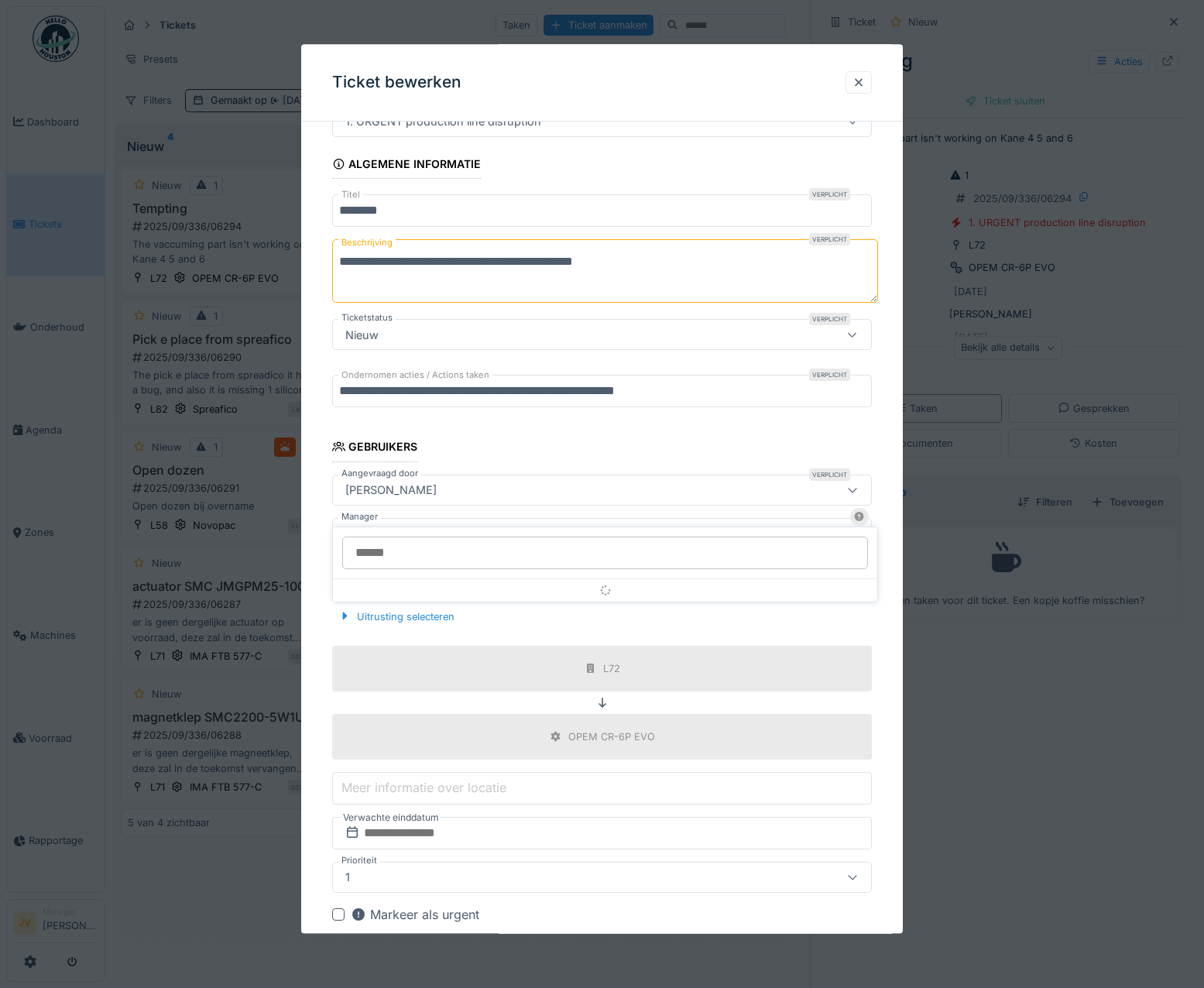
scroll to position [117, 0]
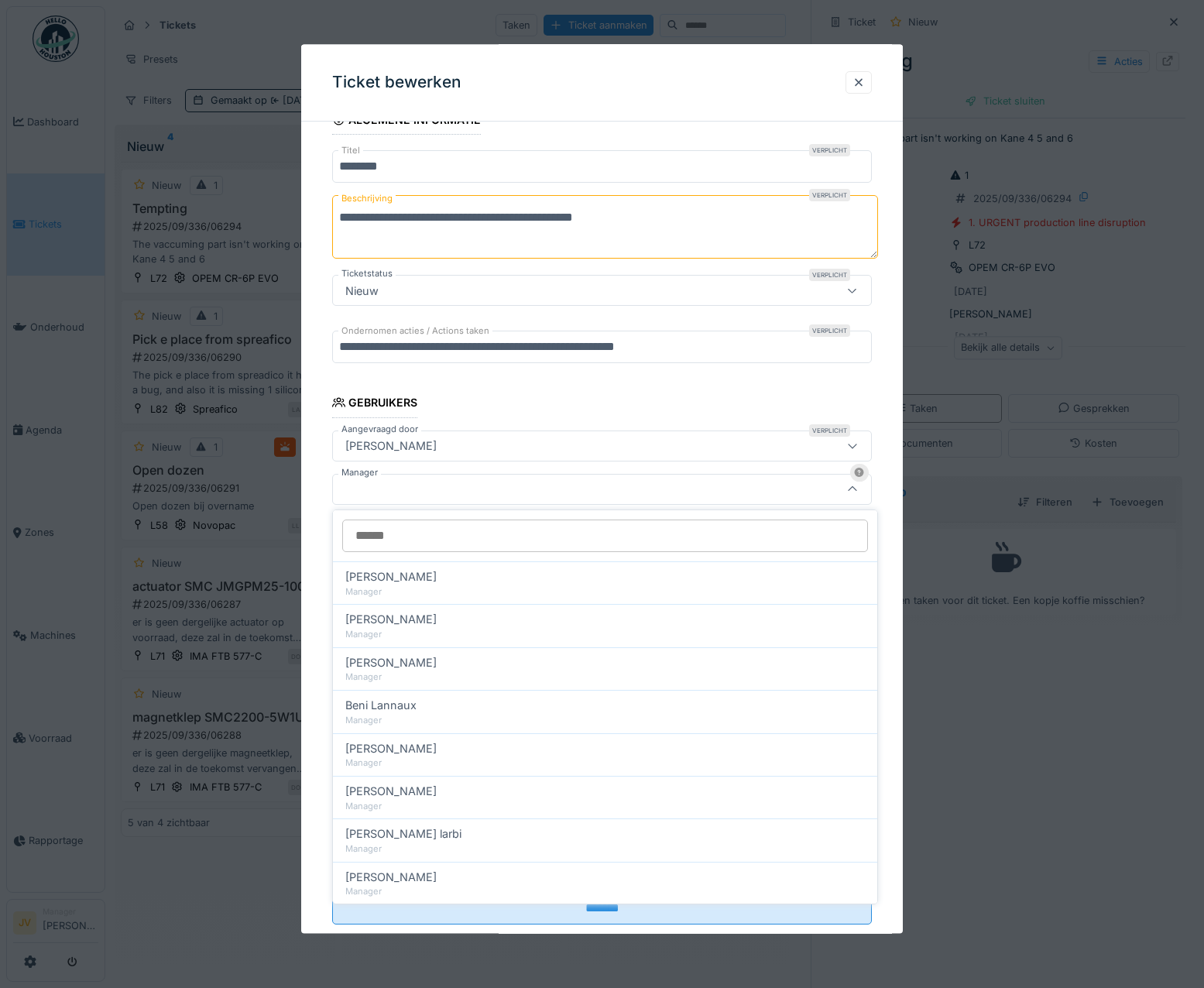
click at [400, 537] on input "Manager" at bounding box center [605, 536] width 525 height 32
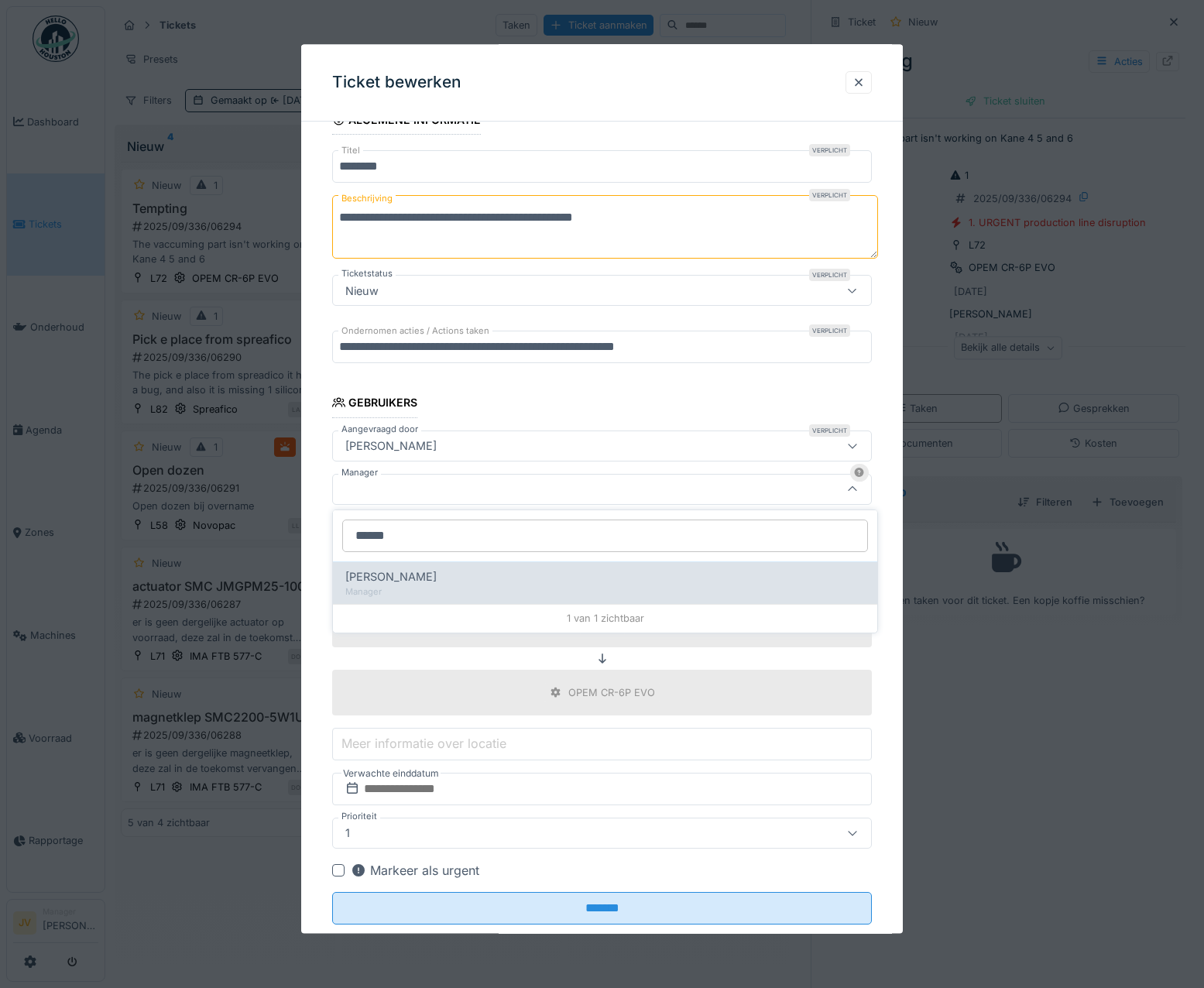
type input "******"
click at [461, 587] on div "Manager" at bounding box center [605, 592] width 520 height 13
type input "****"
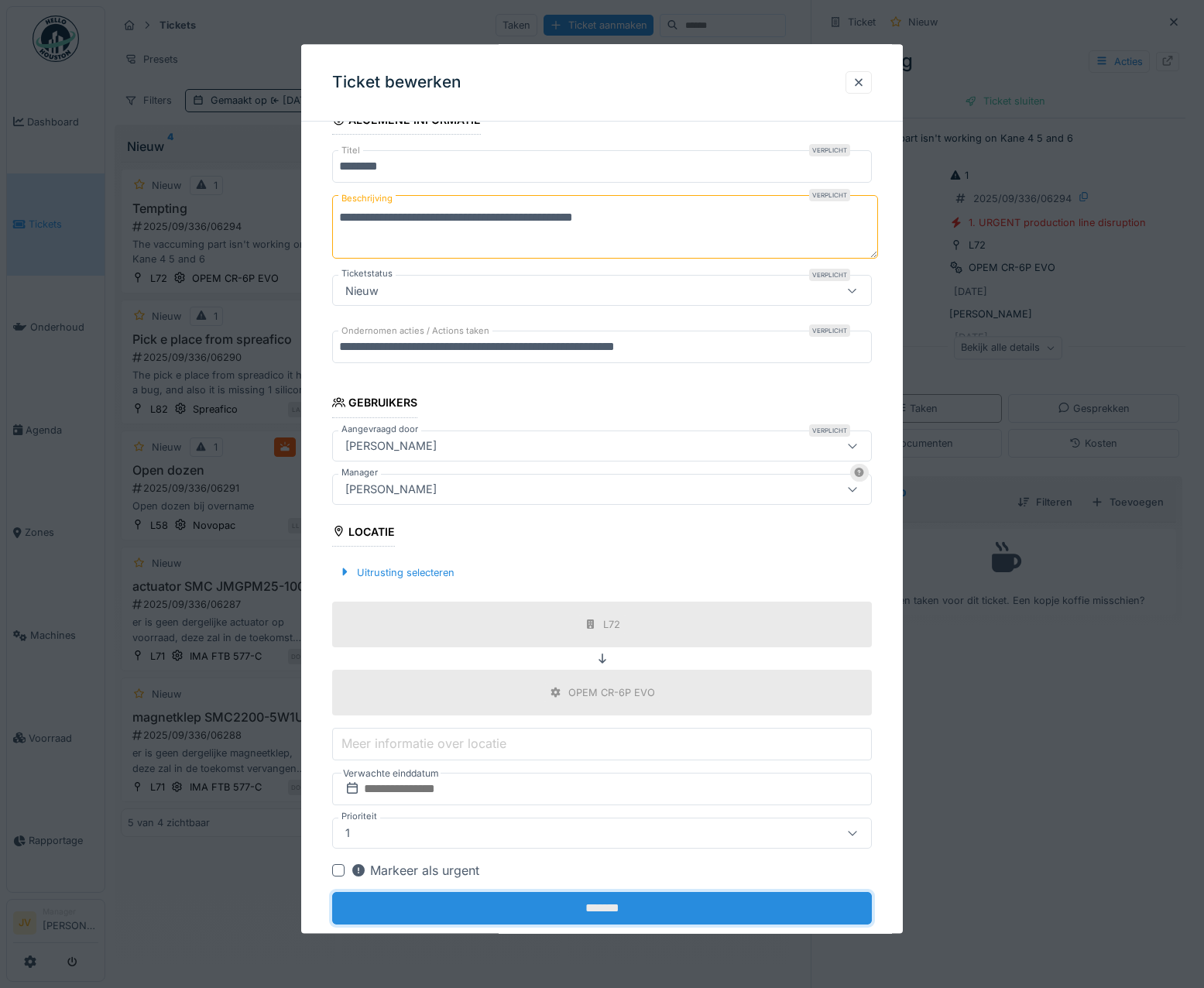
click at [615, 914] on input "*******" at bounding box center [602, 908] width 541 height 32
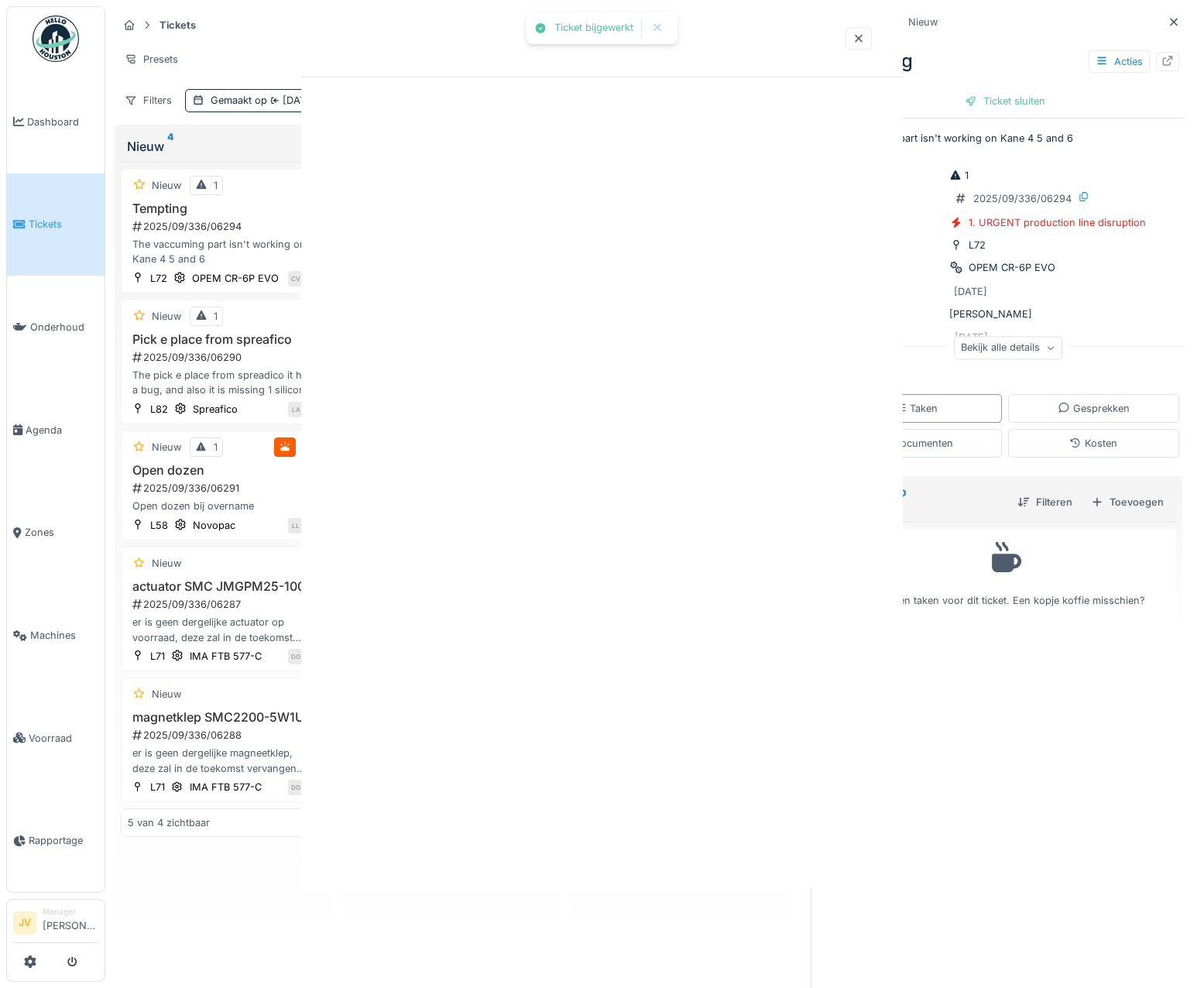
scroll to position [0, 0]
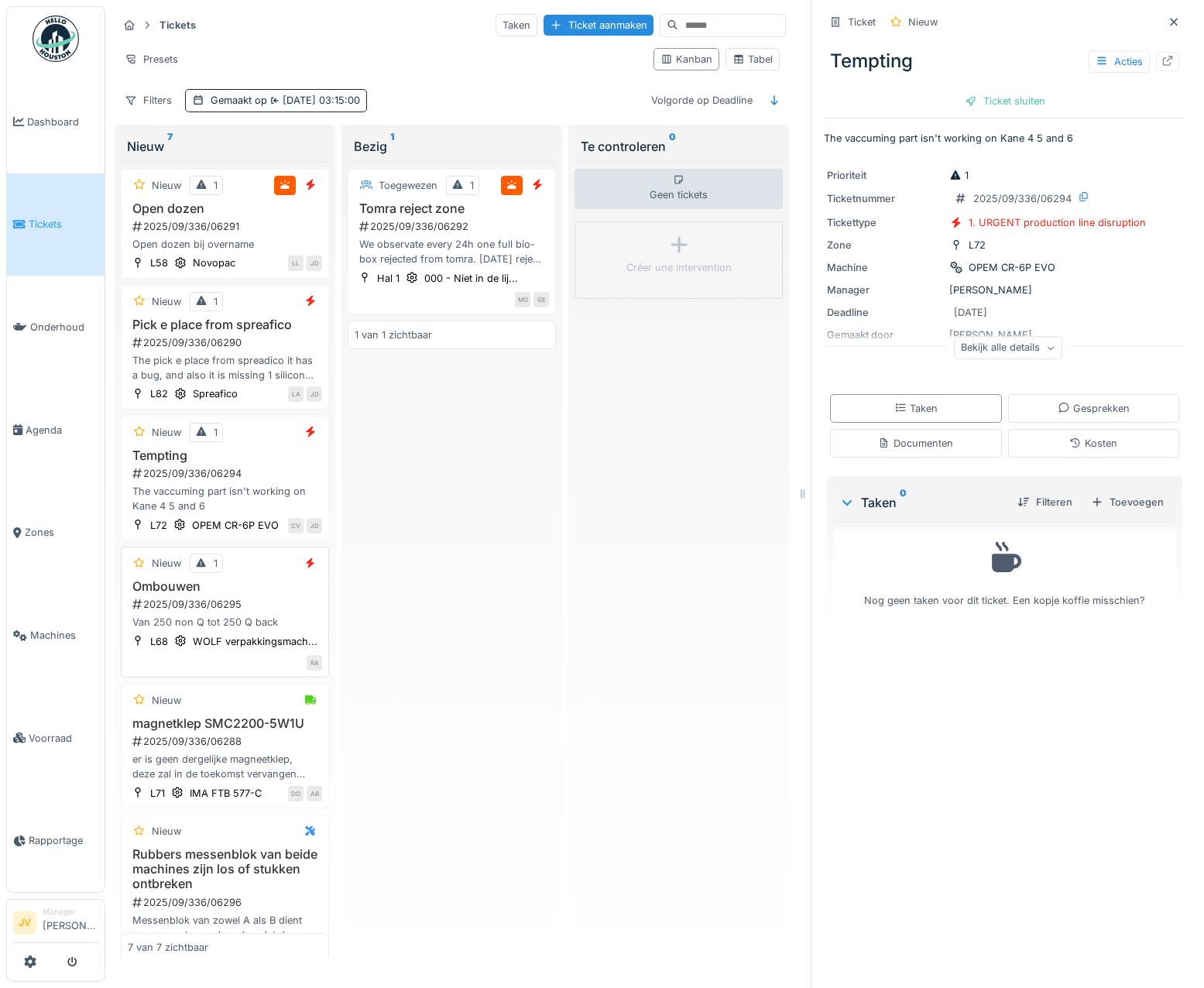
click at [288, 611] on div "2025/09/336/06295" at bounding box center [226, 604] width 191 height 15
click at [1095, 56] on icon at bounding box center [1101, 61] width 12 height 10
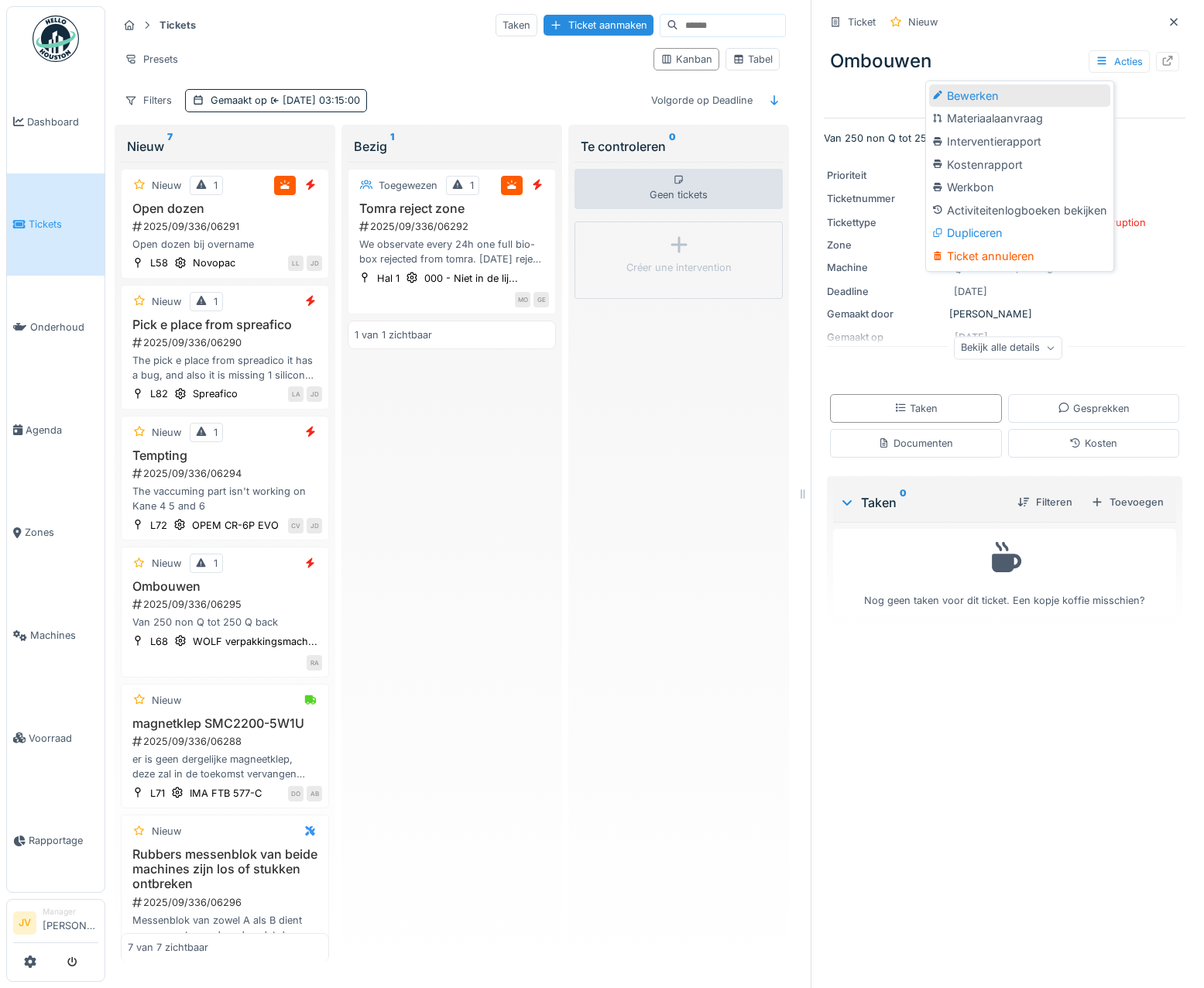
click at [965, 100] on div "Bewerken" at bounding box center [1019, 96] width 181 height 24
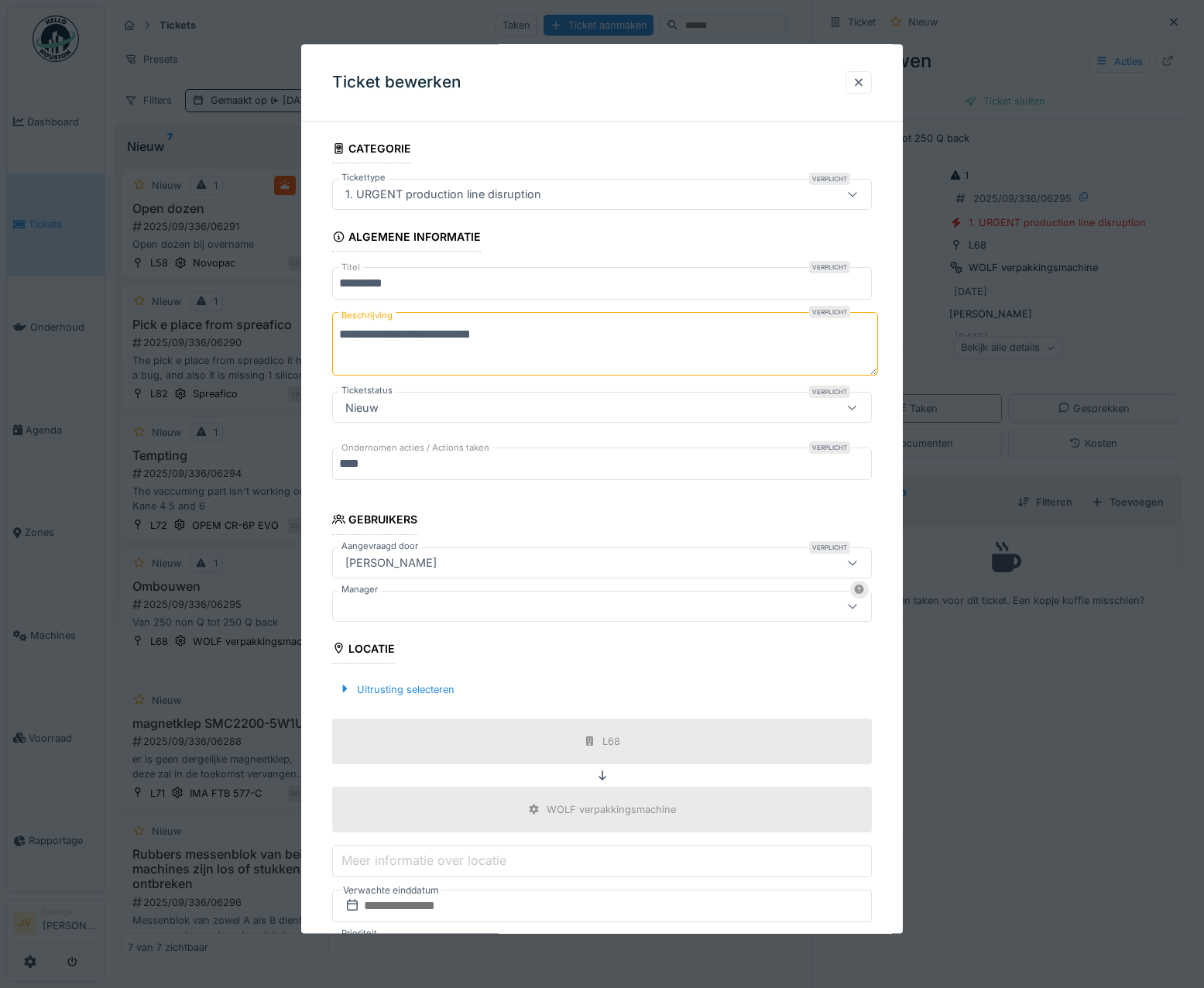
click at [435, 289] on input "********" at bounding box center [602, 284] width 541 height 32
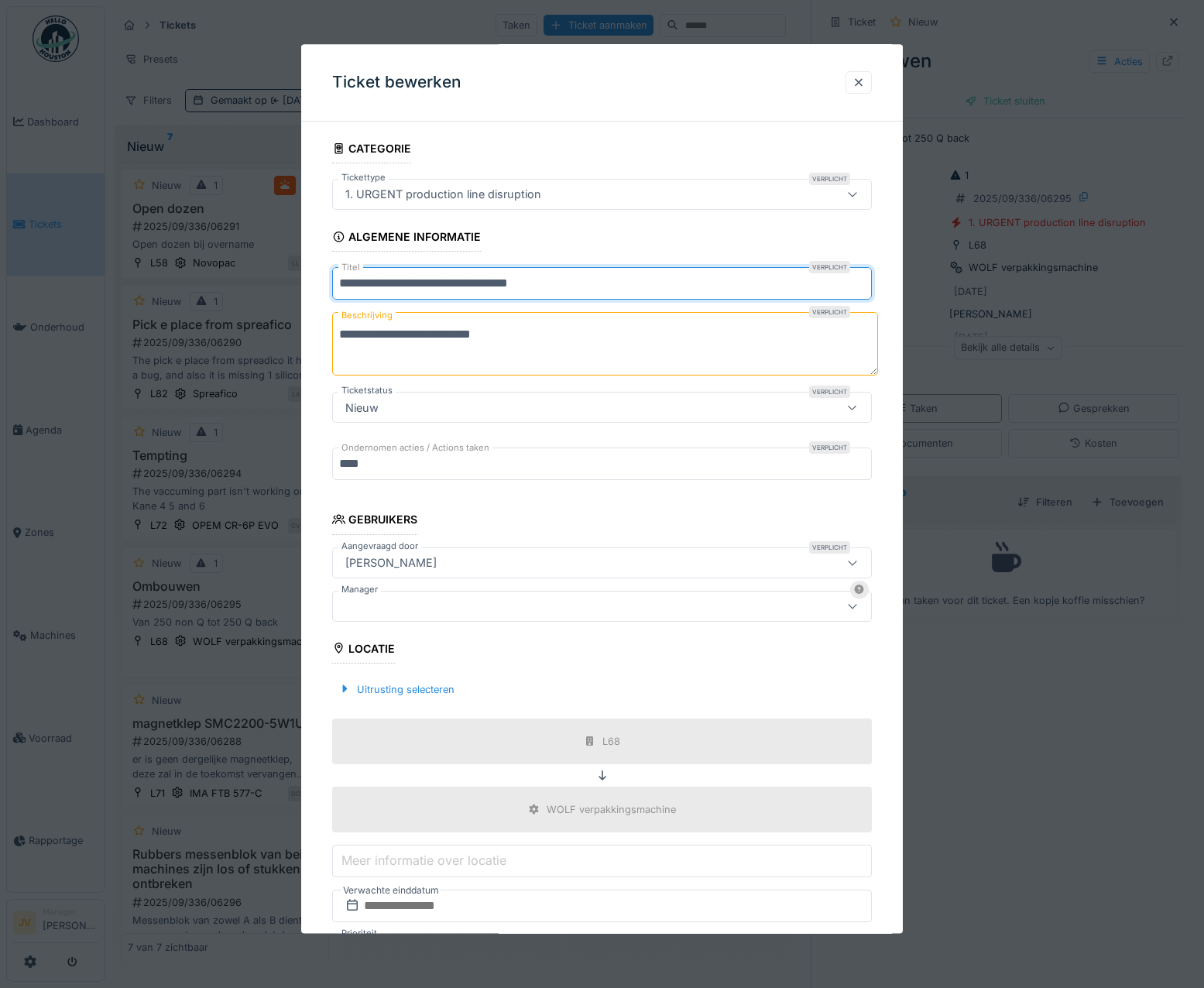
type input "**********"
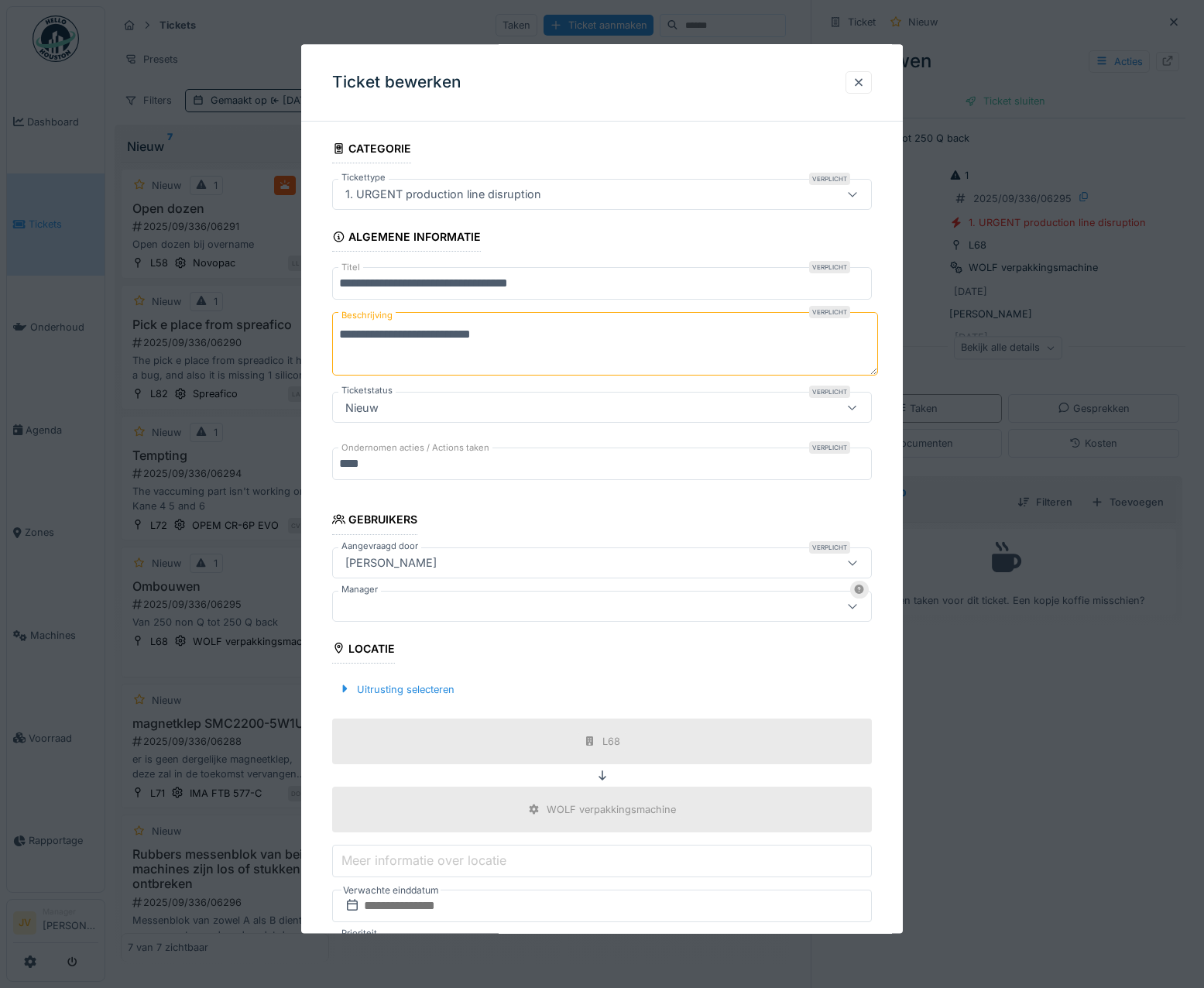
click at [546, 327] on textarea "**********" at bounding box center [605, 344] width 546 height 63
click at [379, 469] on input "****" at bounding box center [602, 464] width 541 height 32
click at [427, 601] on div at bounding box center [569, 605] width 461 height 17
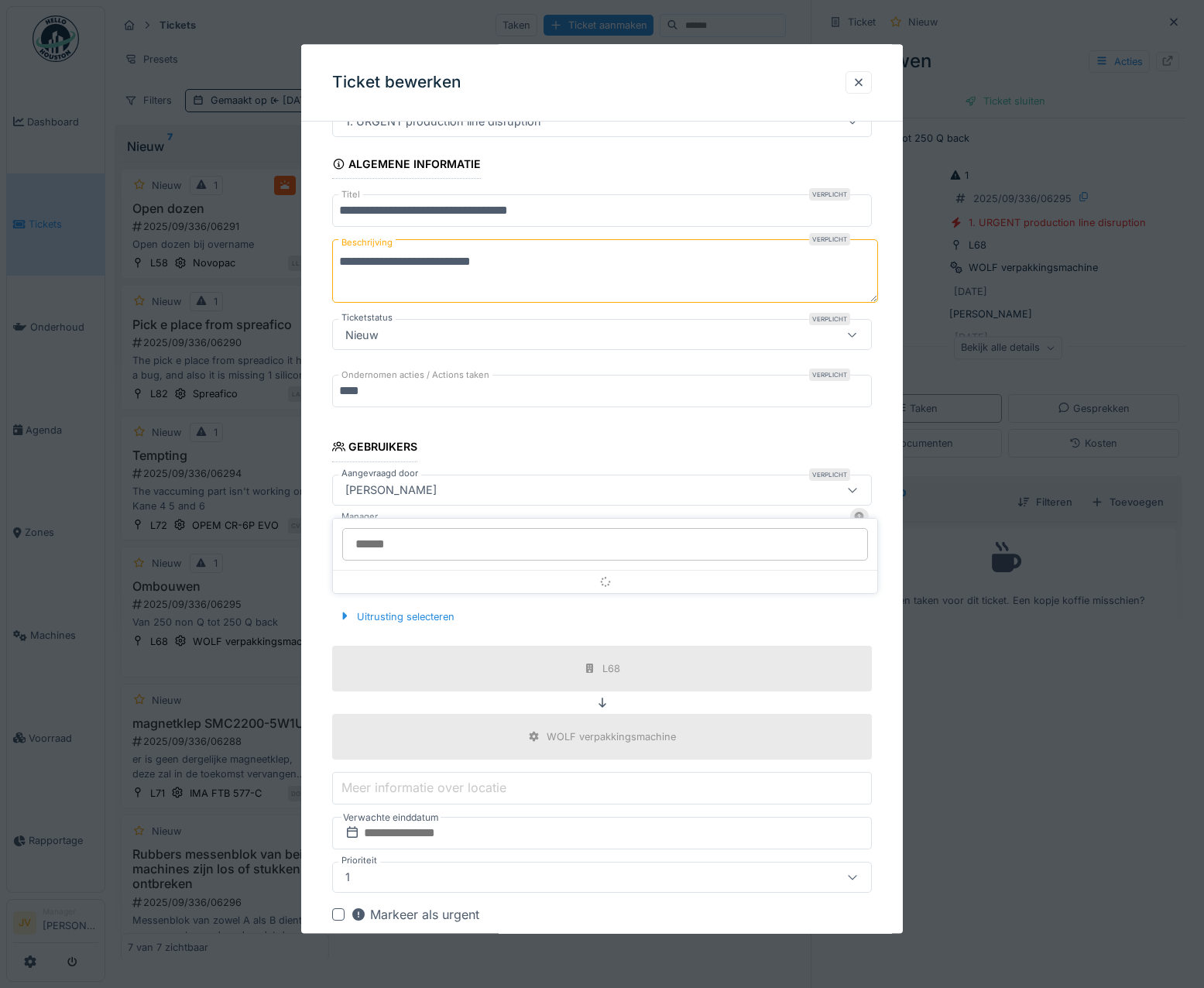
scroll to position [117, 0]
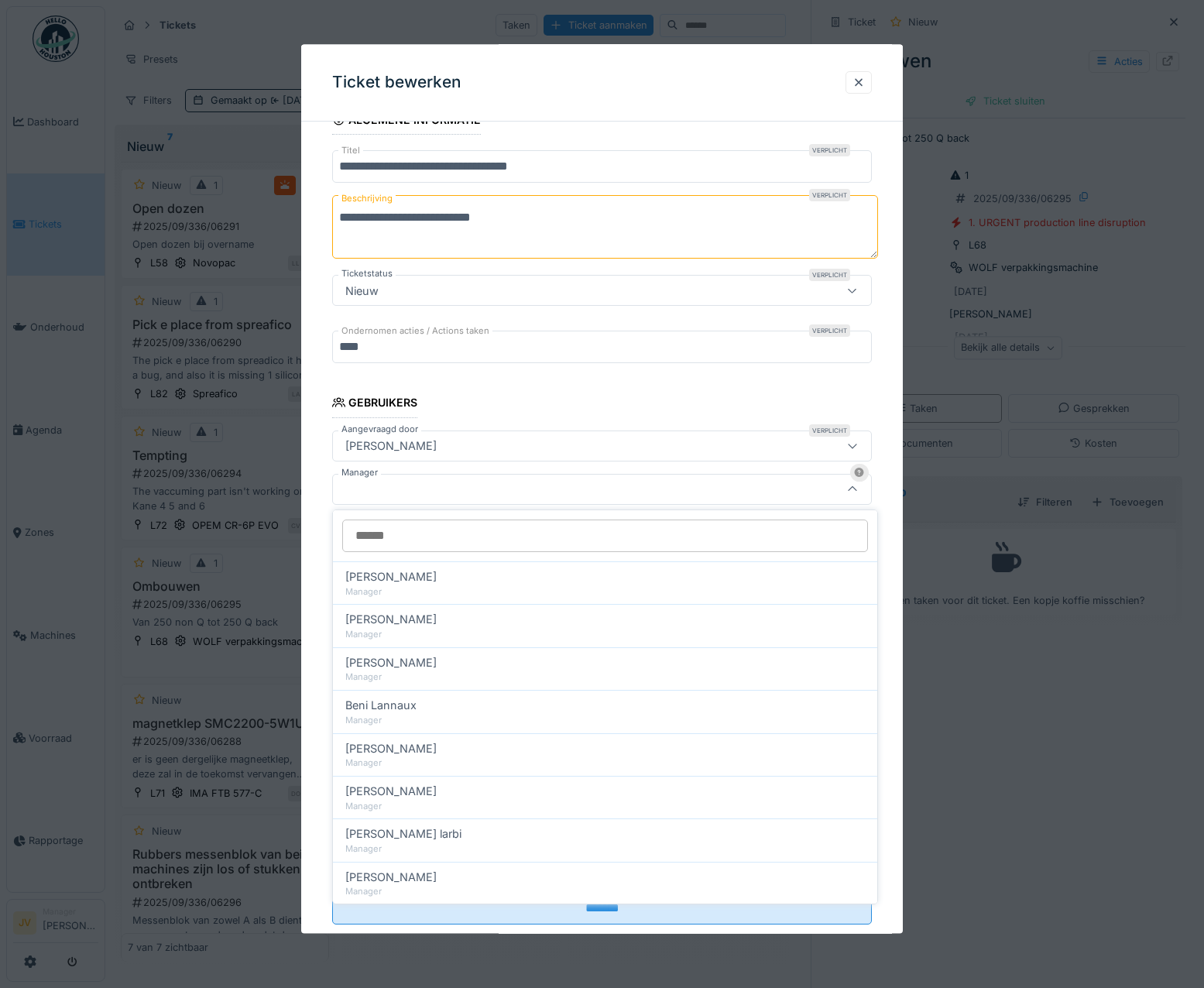
click at [405, 537] on input "Manager" at bounding box center [605, 536] width 525 height 32
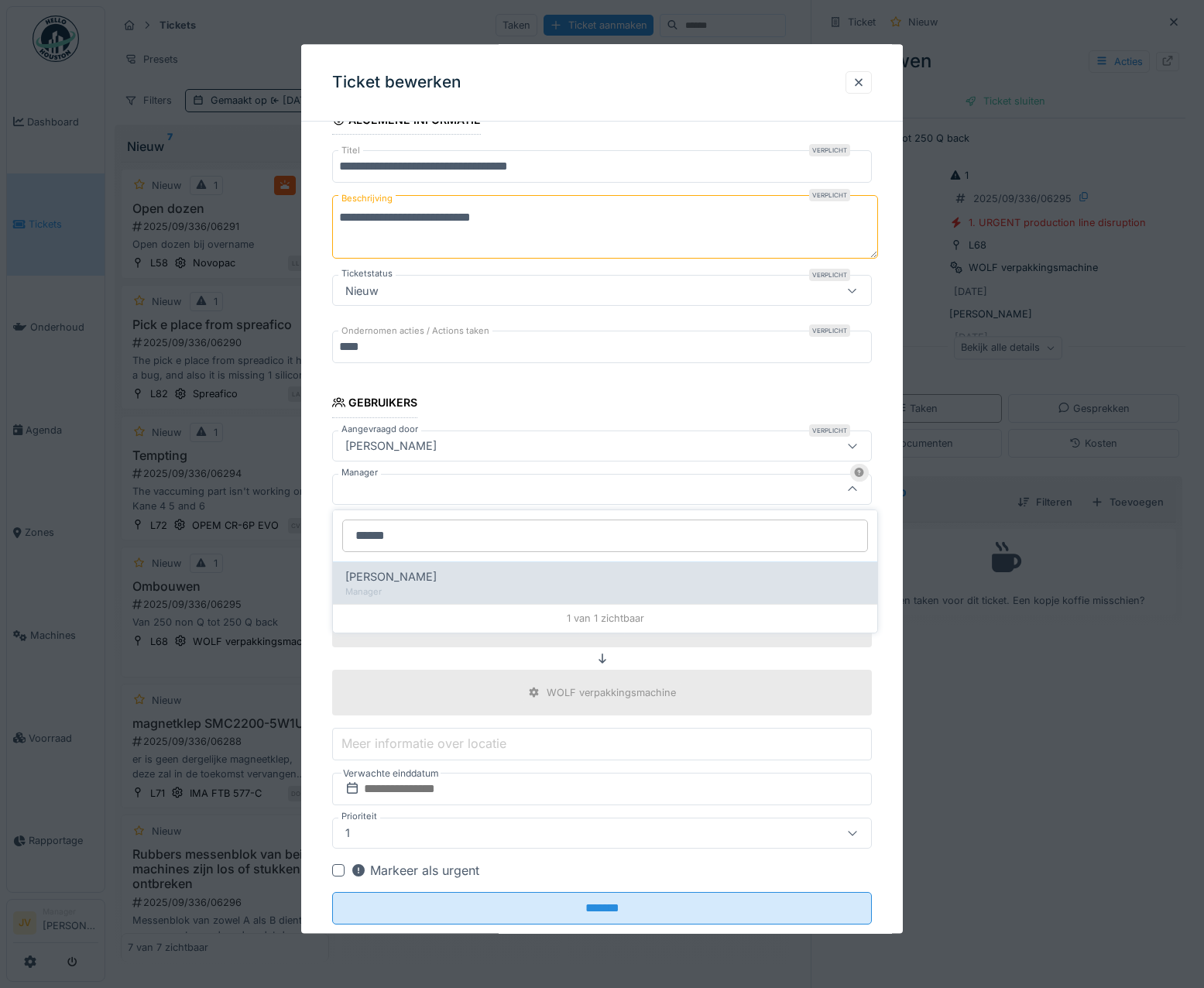
type input "******"
click at [430, 571] on div "[PERSON_NAME]" at bounding box center [605, 576] width 520 height 17
type input "****"
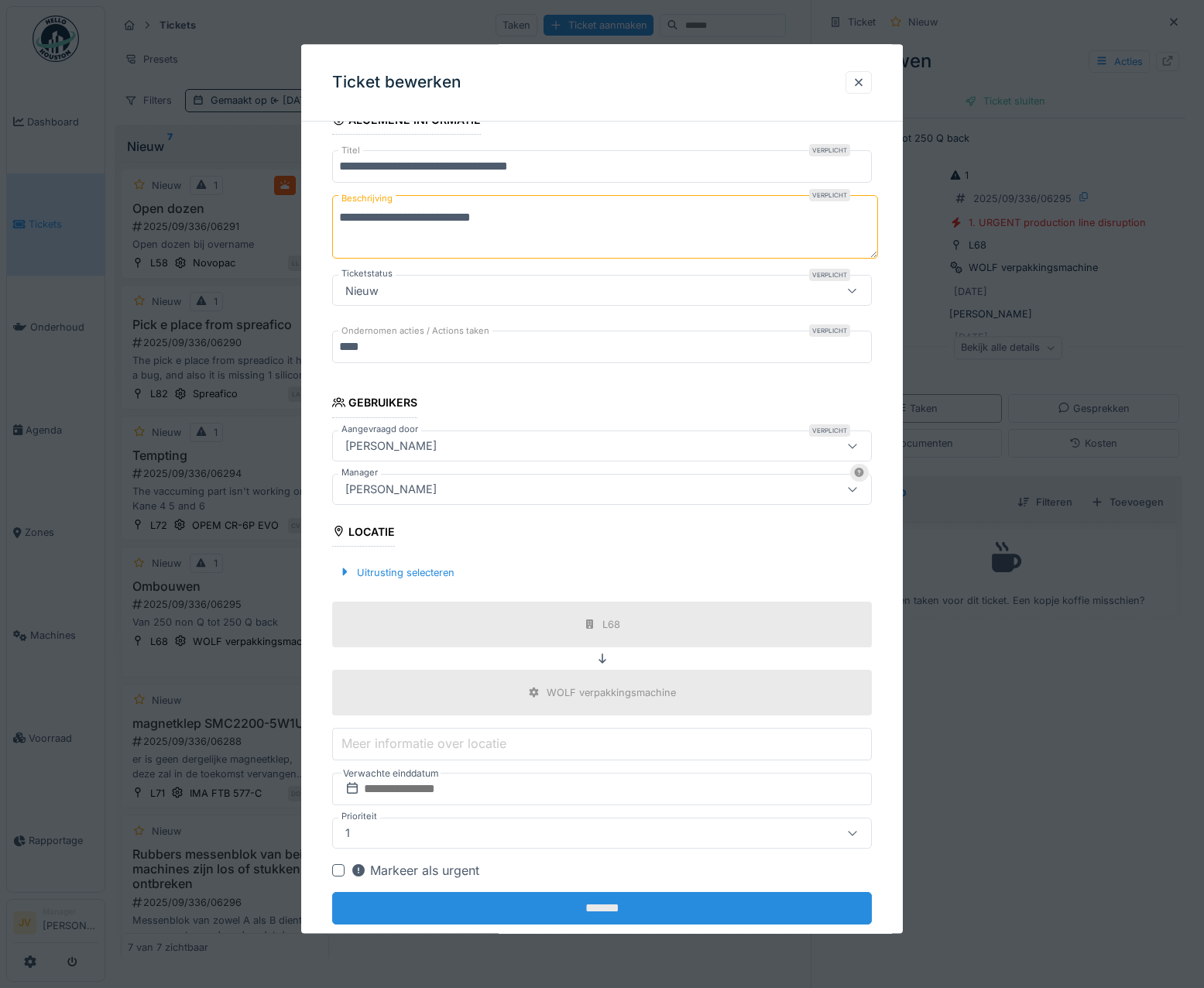
click at [598, 909] on input "*******" at bounding box center [602, 908] width 541 height 32
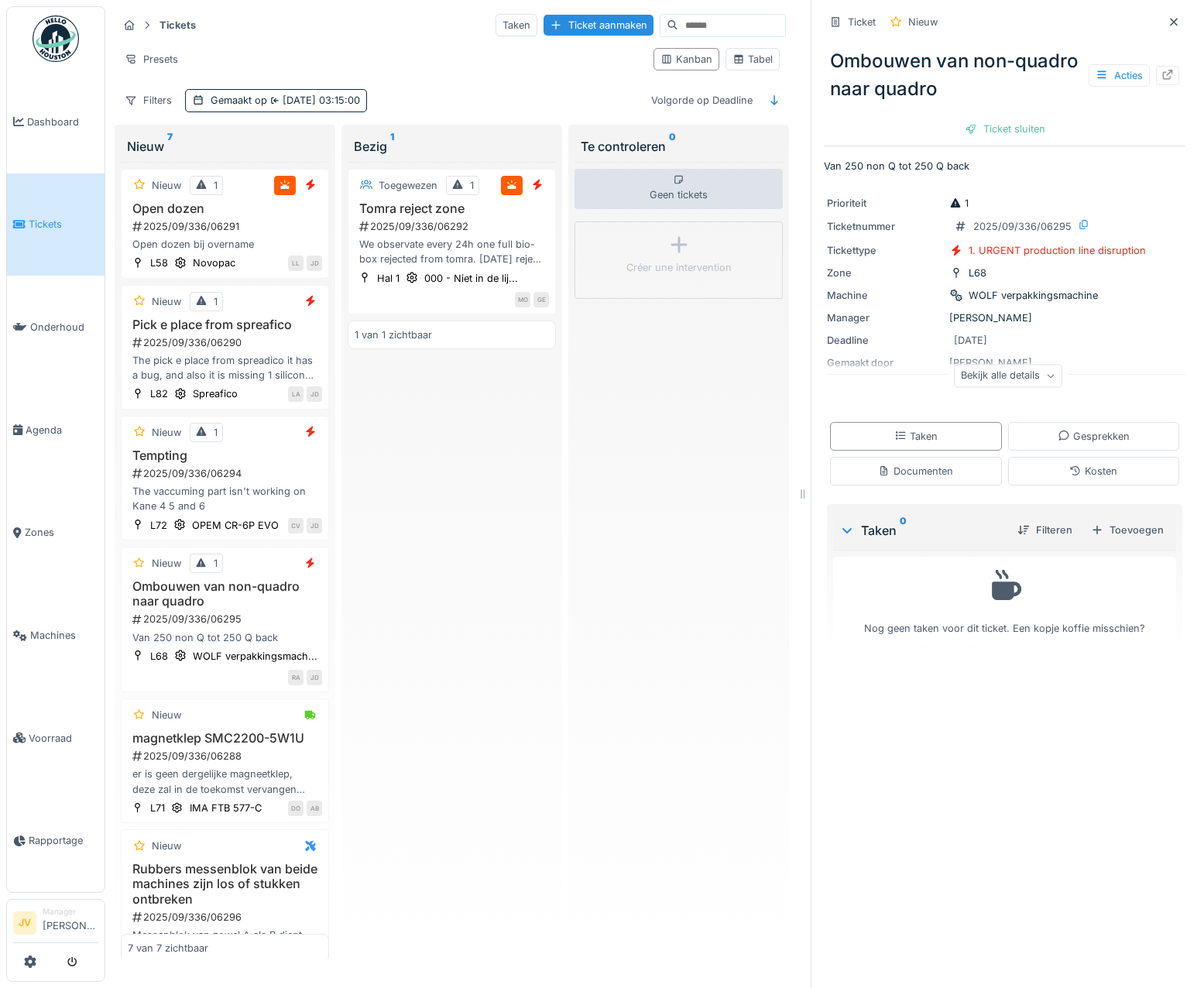
scroll to position [11, 0]
click at [1168, 17] on icon at bounding box center [1173, 22] width 12 height 10
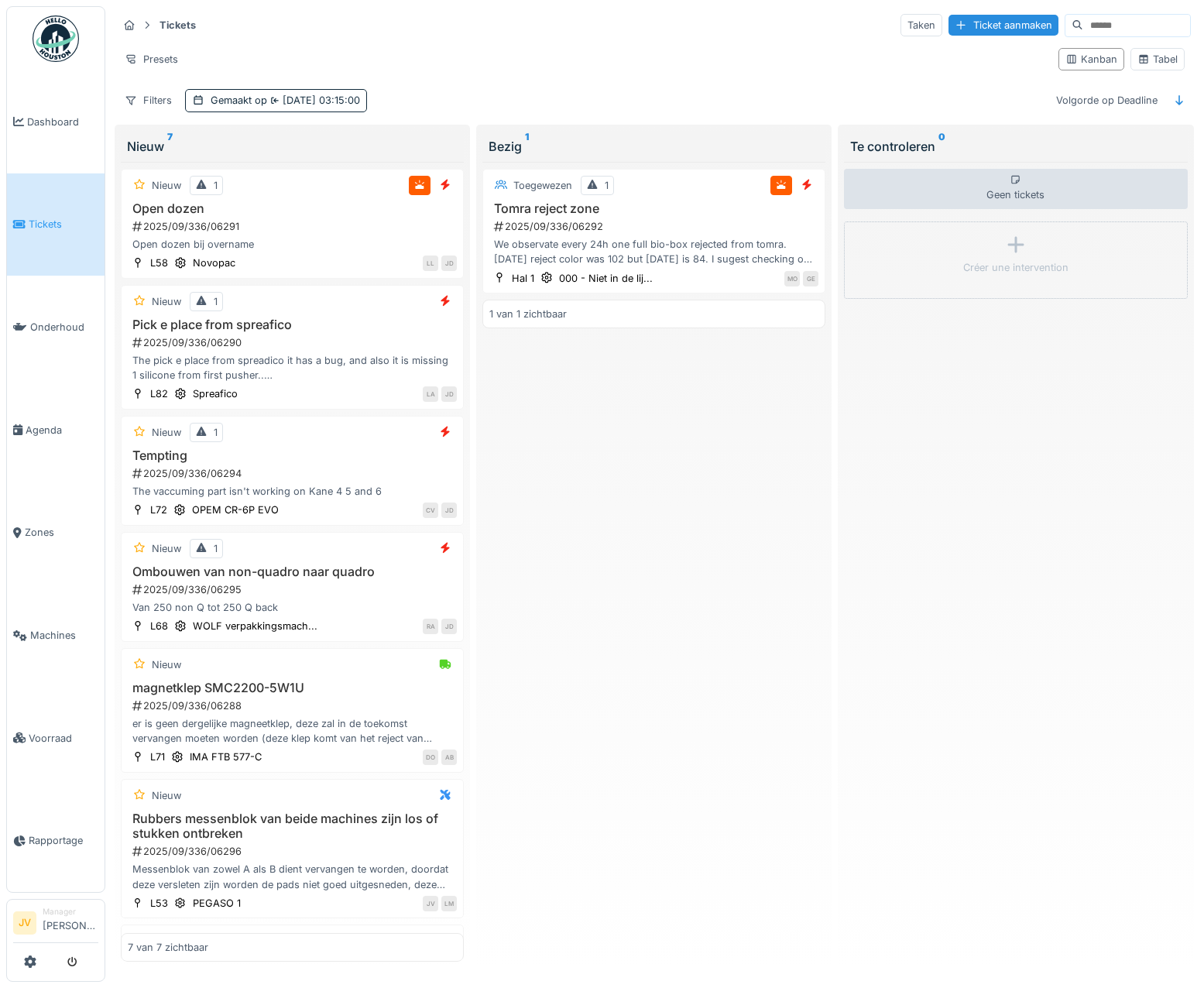
scroll to position [4, 0]
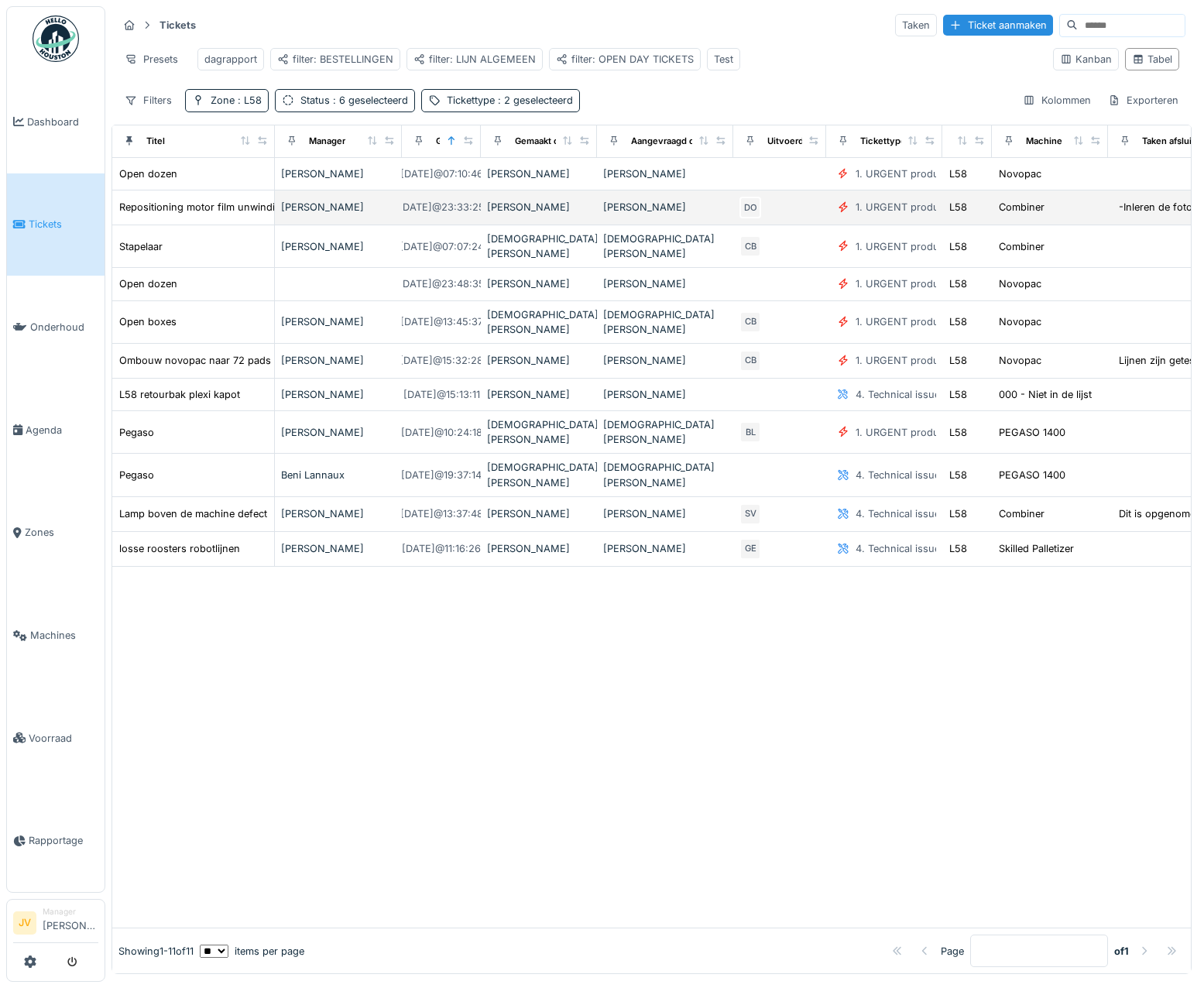
scroll to position [0, 205]
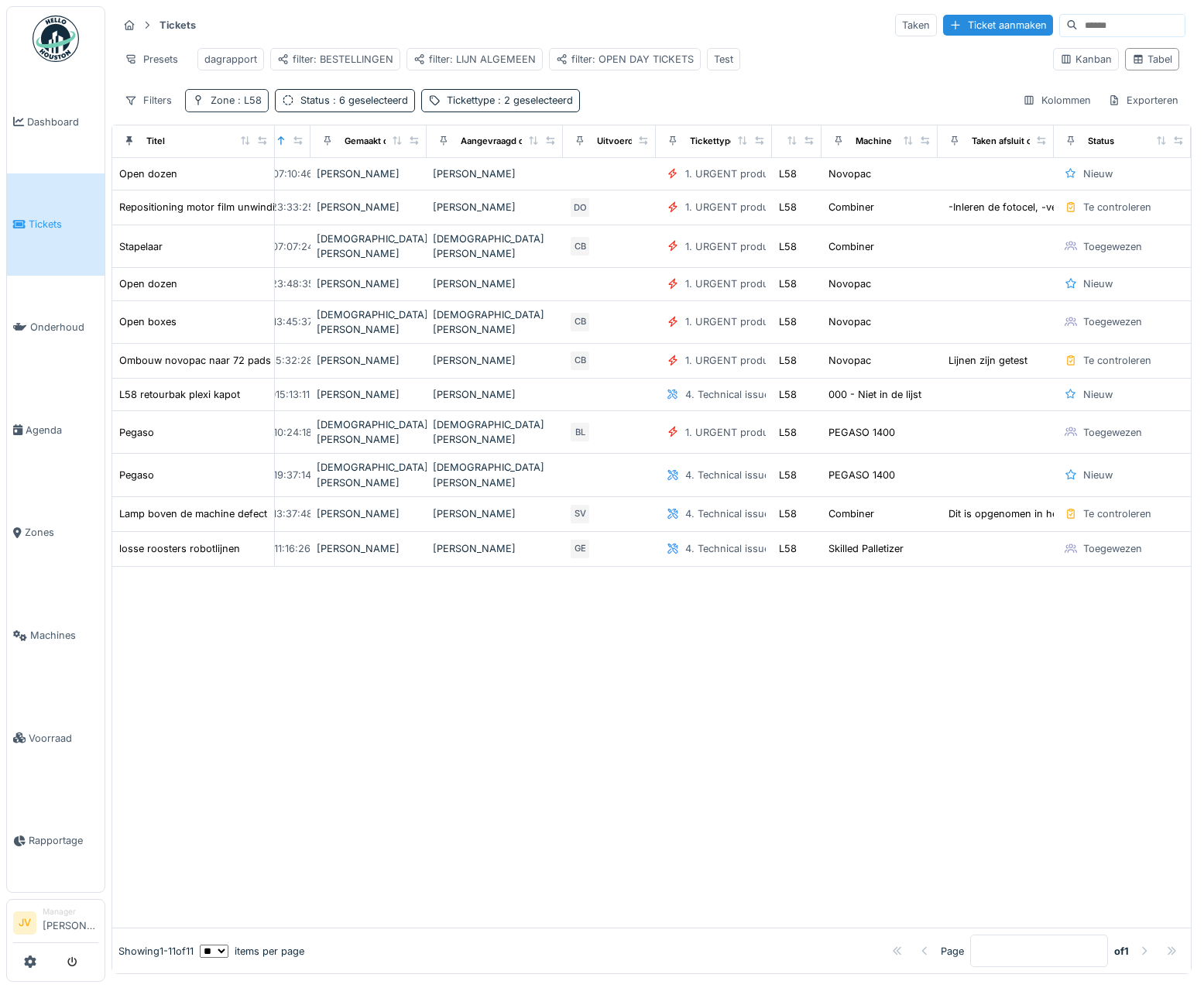
click at [248, 106] on span ": L58" at bounding box center [247, 101] width 27 height 11
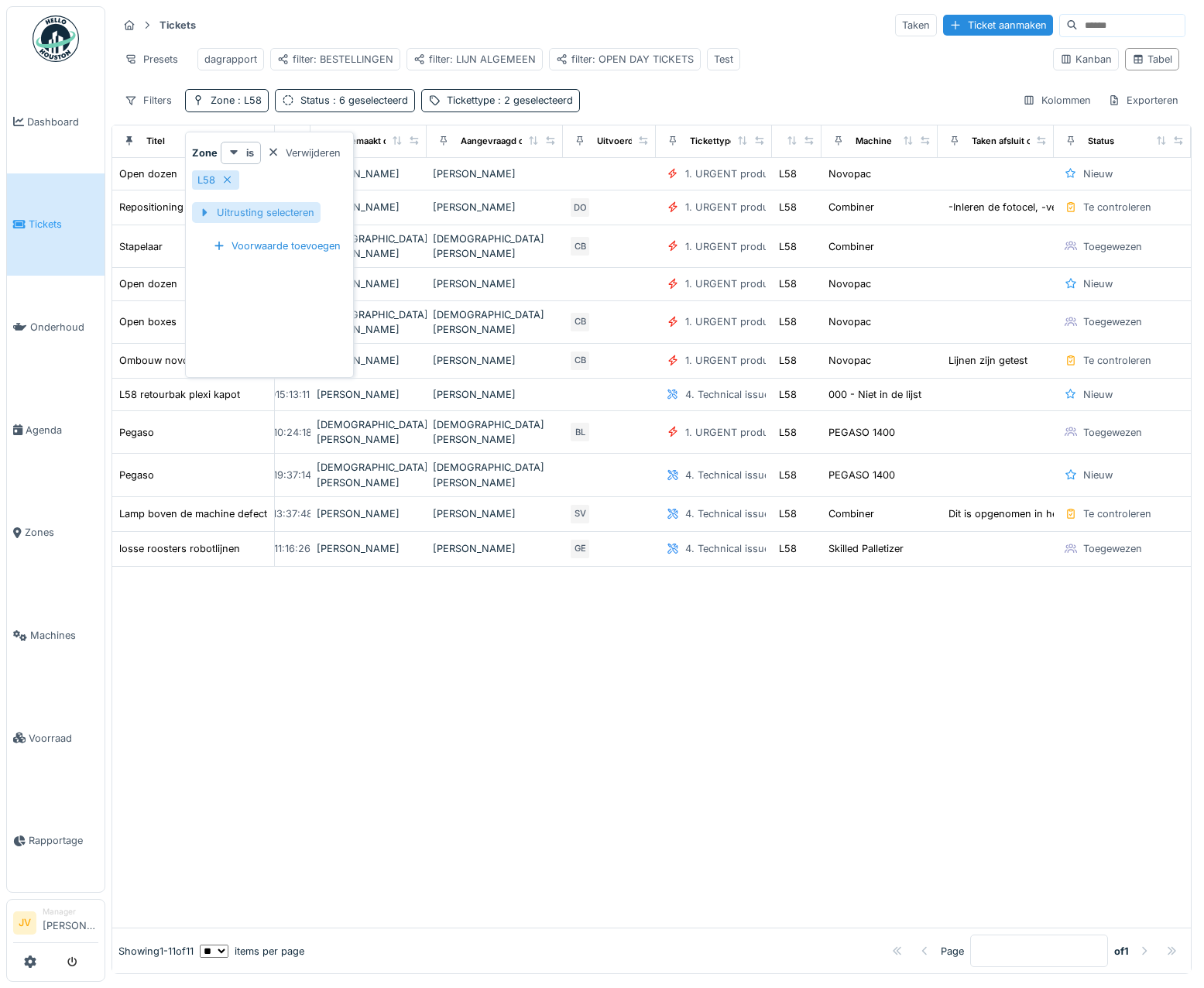
click at [238, 207] on div "Uitrusting selecteren" at bounding box center [256, 212] width 129 height 21
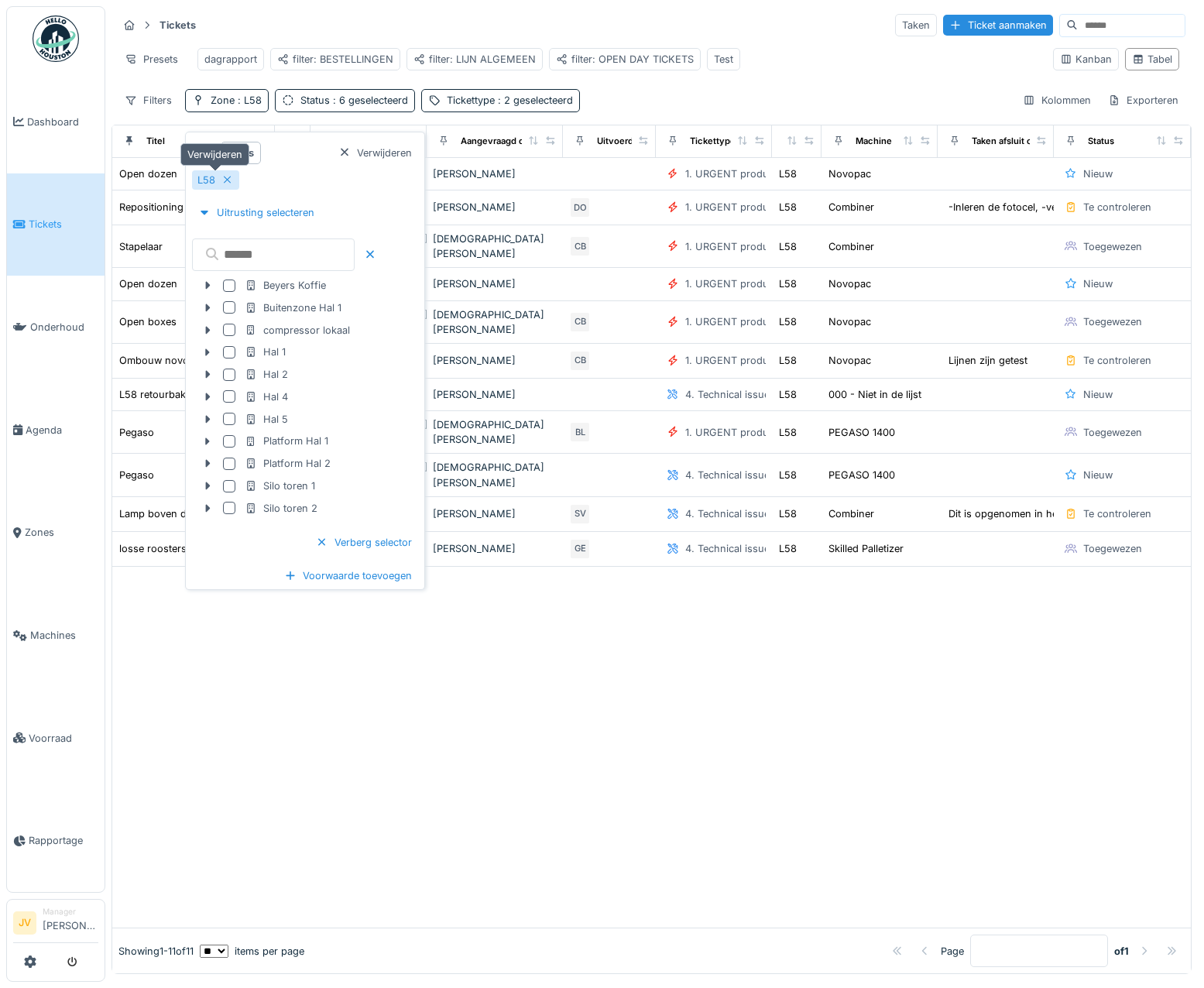
click at [216, 185] on div "L58" at bounding box center [216, 180] width 47 height 19
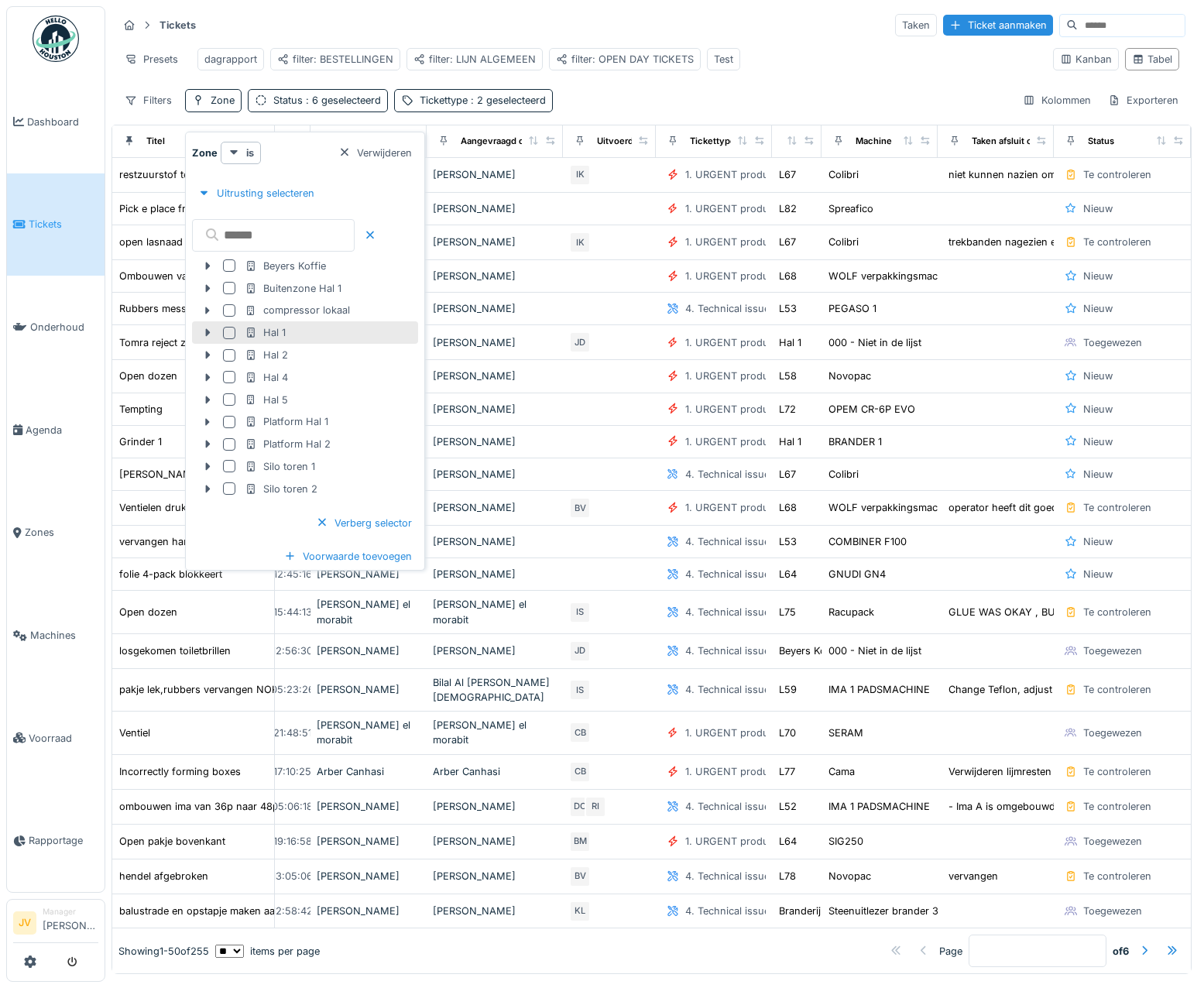
click at [225, 335] on div at bounding box center [229, 332] width 12 height 12
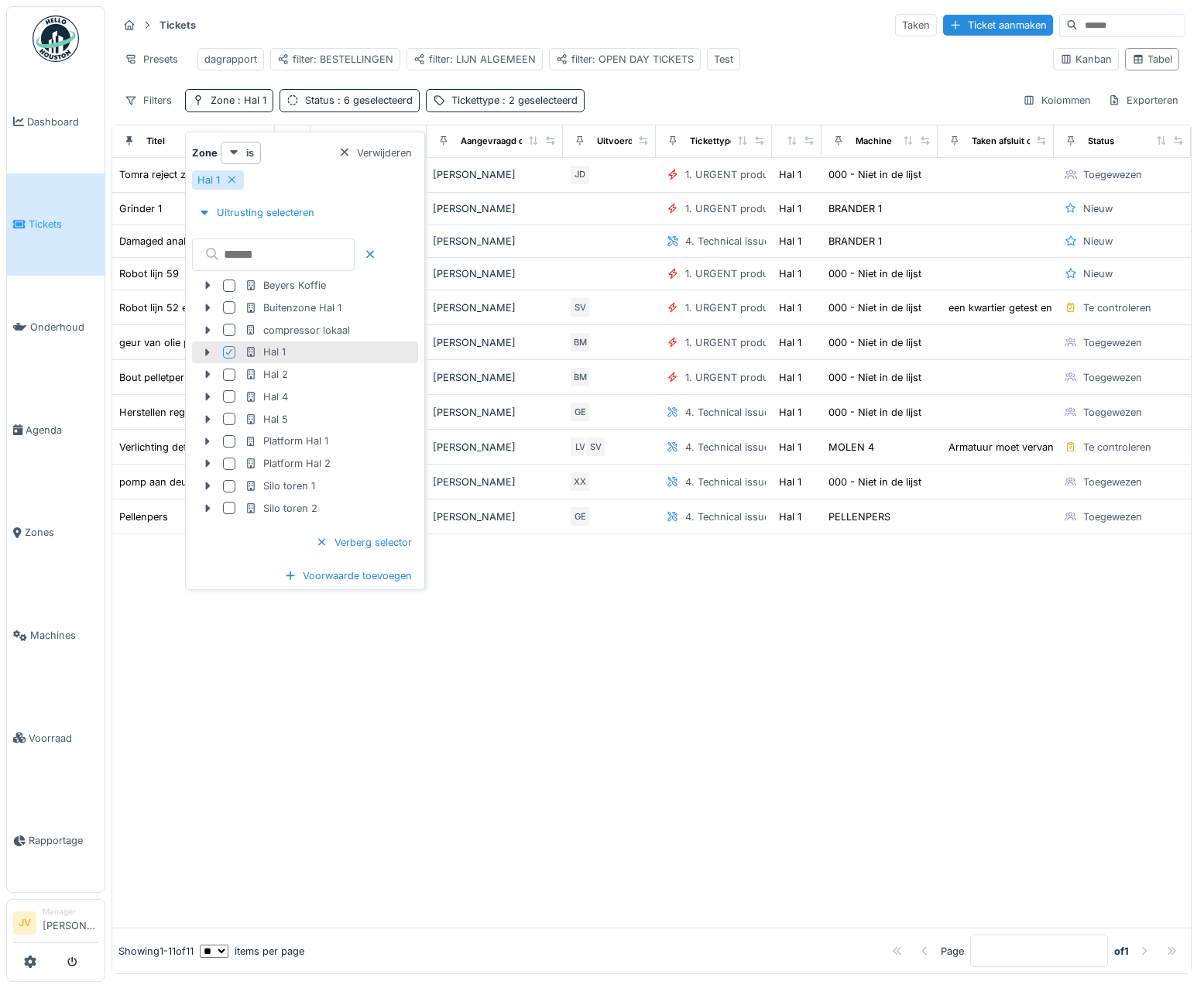
click at [311, 179] on div "Hal 1" at bounding box center [305, 180] width 226 height 19
click at [638, 627] on div at bounding box center [651, 730] width 1078 height 393
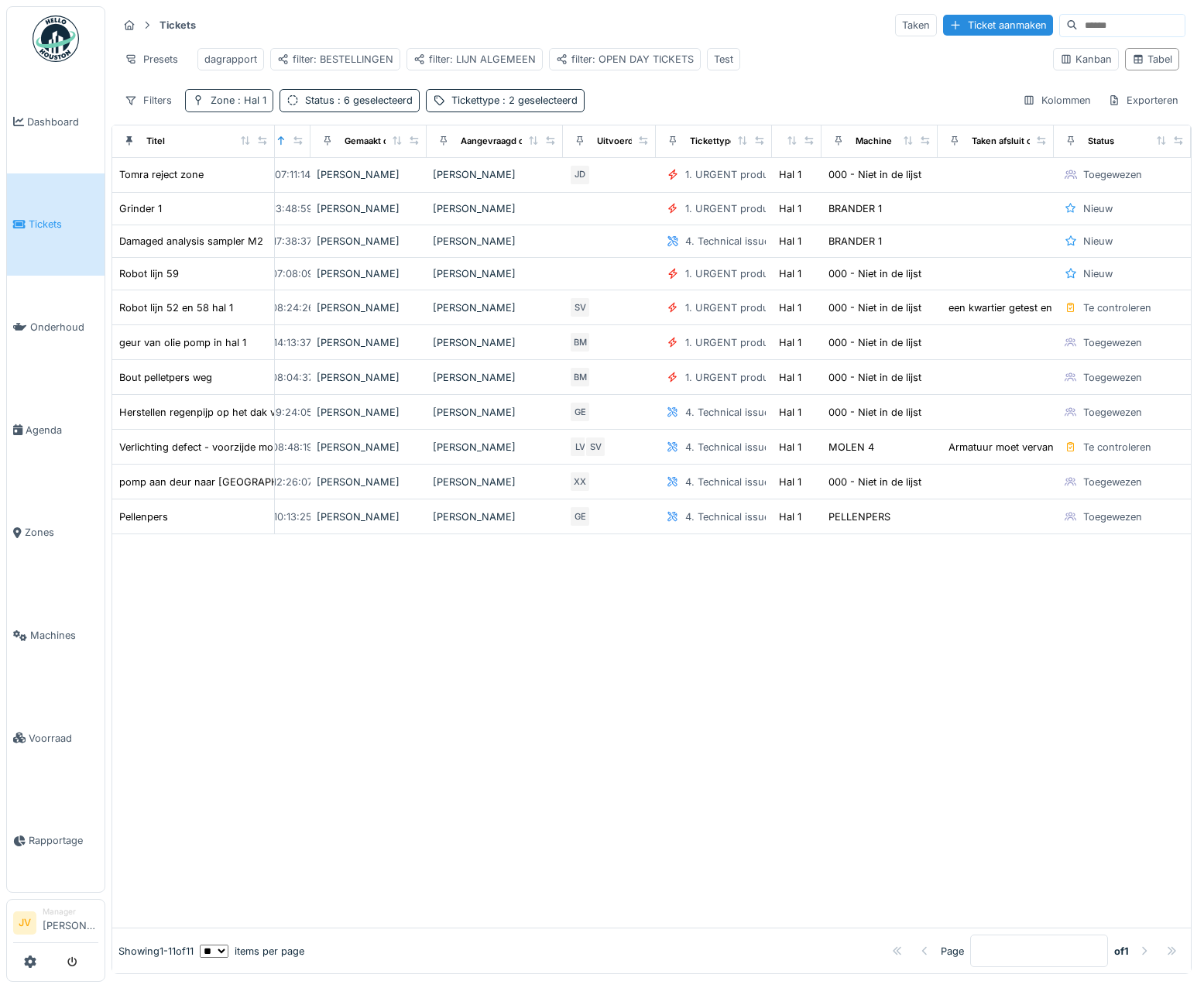
click at [222, 108] on div "Zone : Hal 1" at bounding box center [238, 101] width 56 height 15
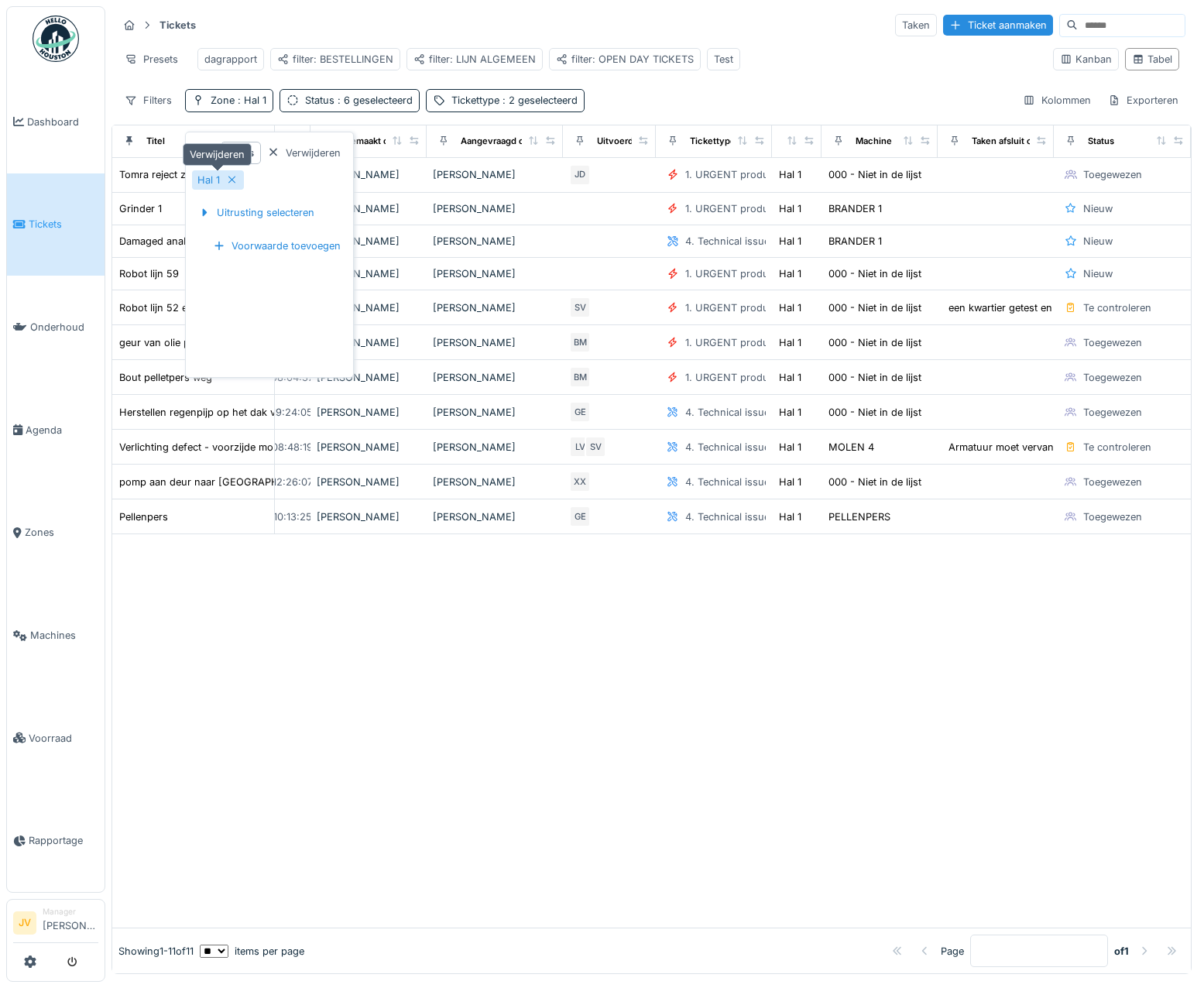
click at [232, 185] on div at bounding box center [232, 180] width 12 height 15
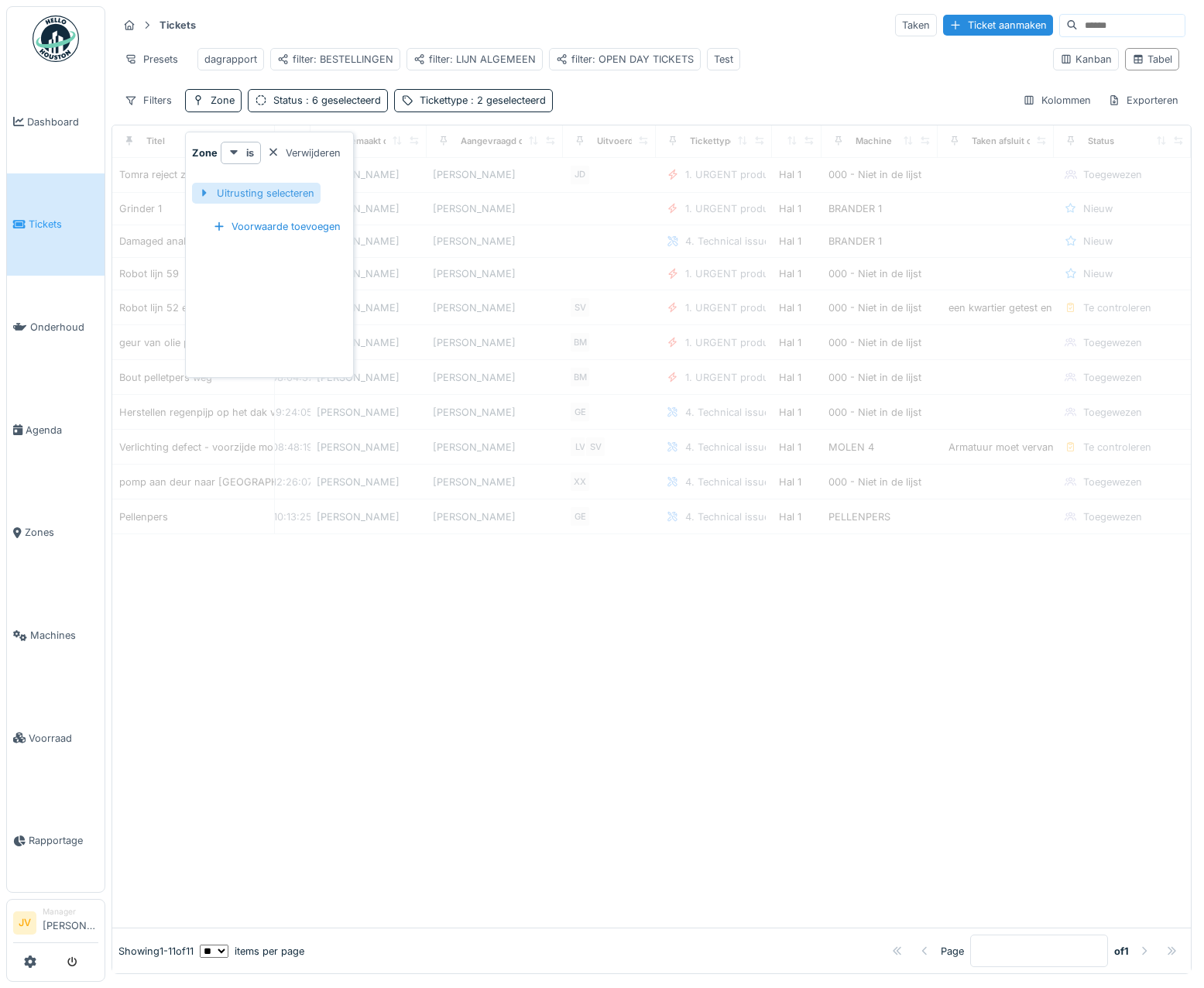
click at [221, 191] on div "Uitrusting selecteren" at bounding box center [256, 193] width 129 height 21
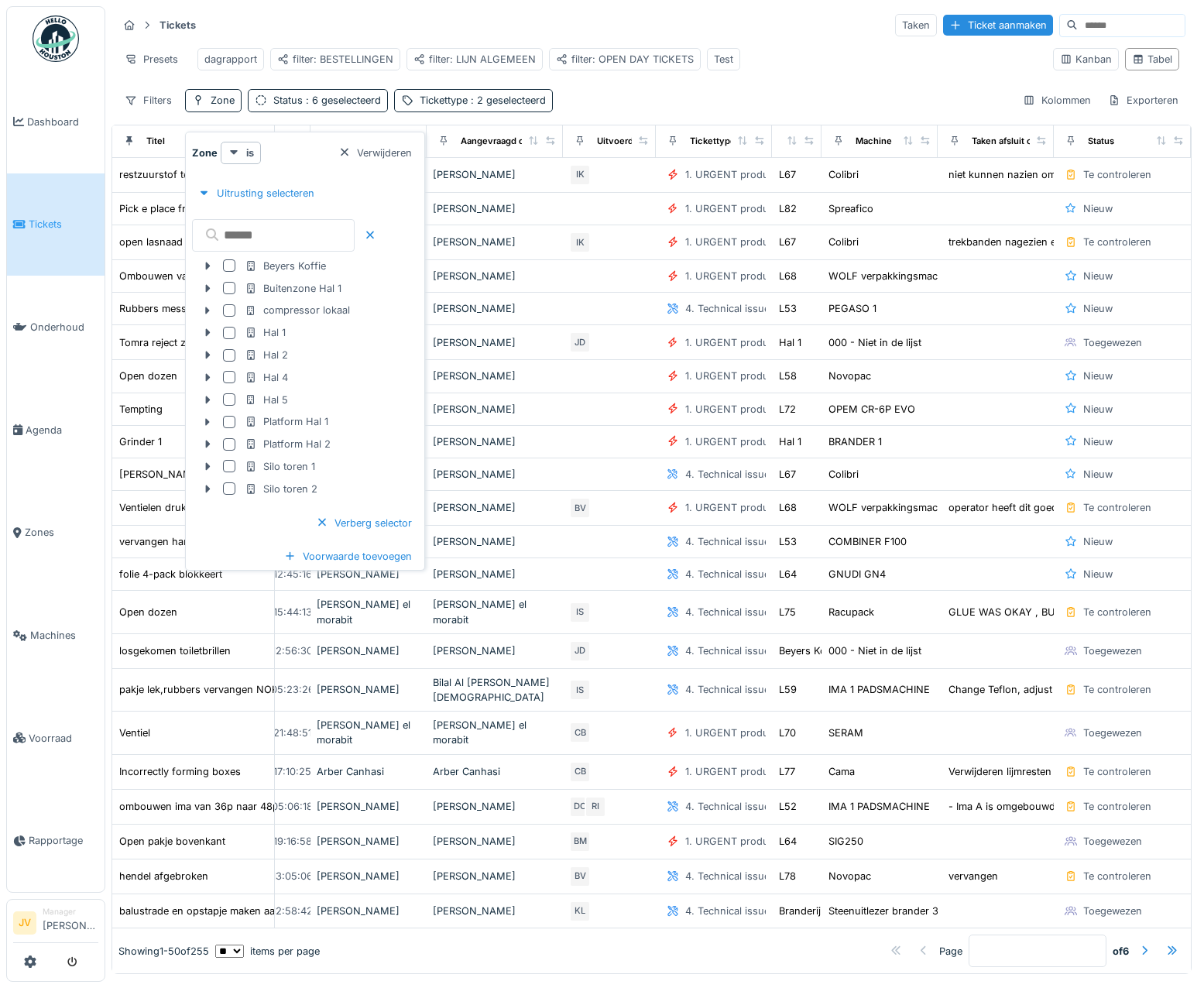
click at [243, 237] on input "text" at bounding box center [273, 235] width 163 height 32
click at [228, 333] on div at bounding box center [229, 332] width 12 height 12
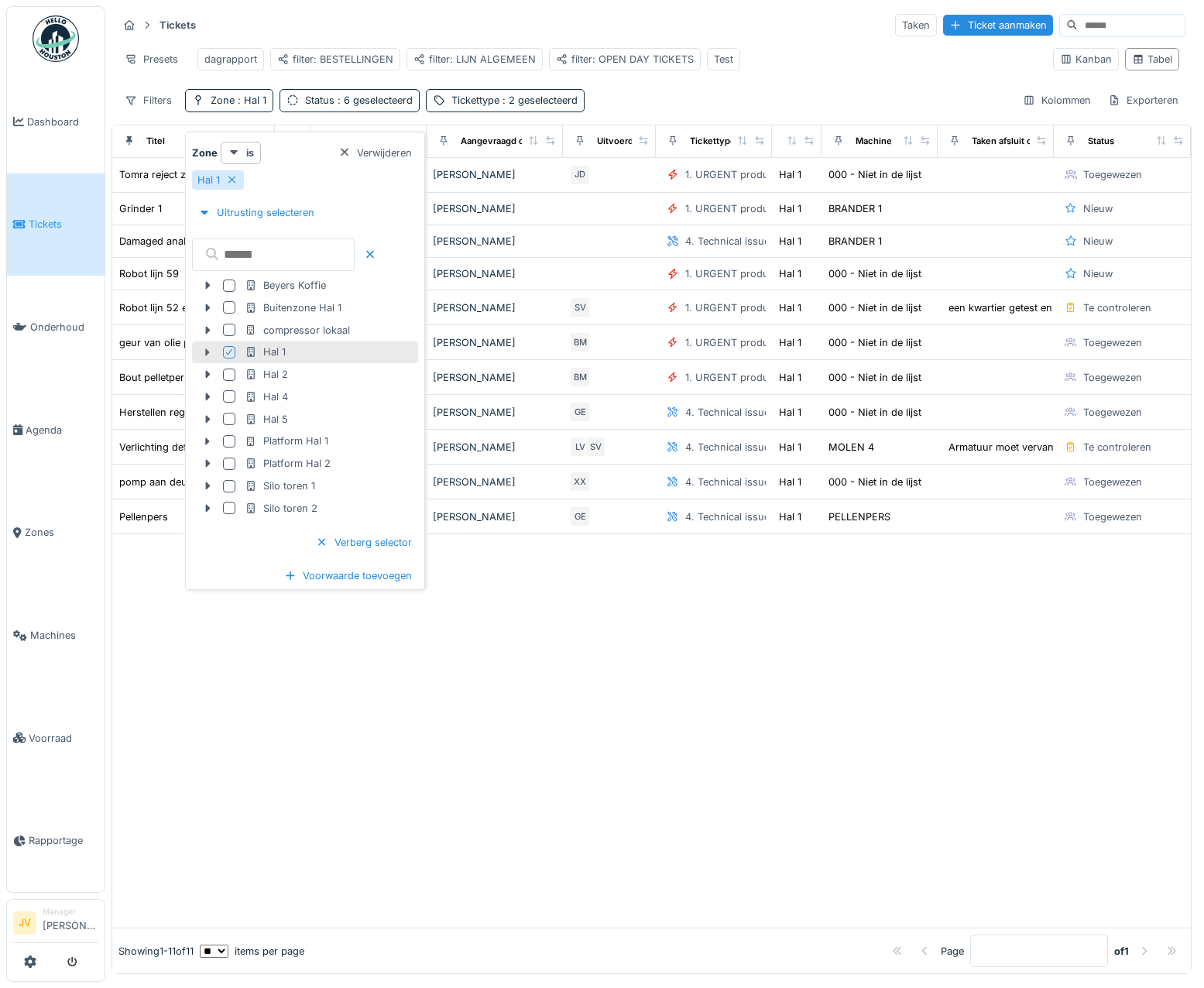
click at [208, 353] on icon at bounding box center [208, 353] width 5 height 8
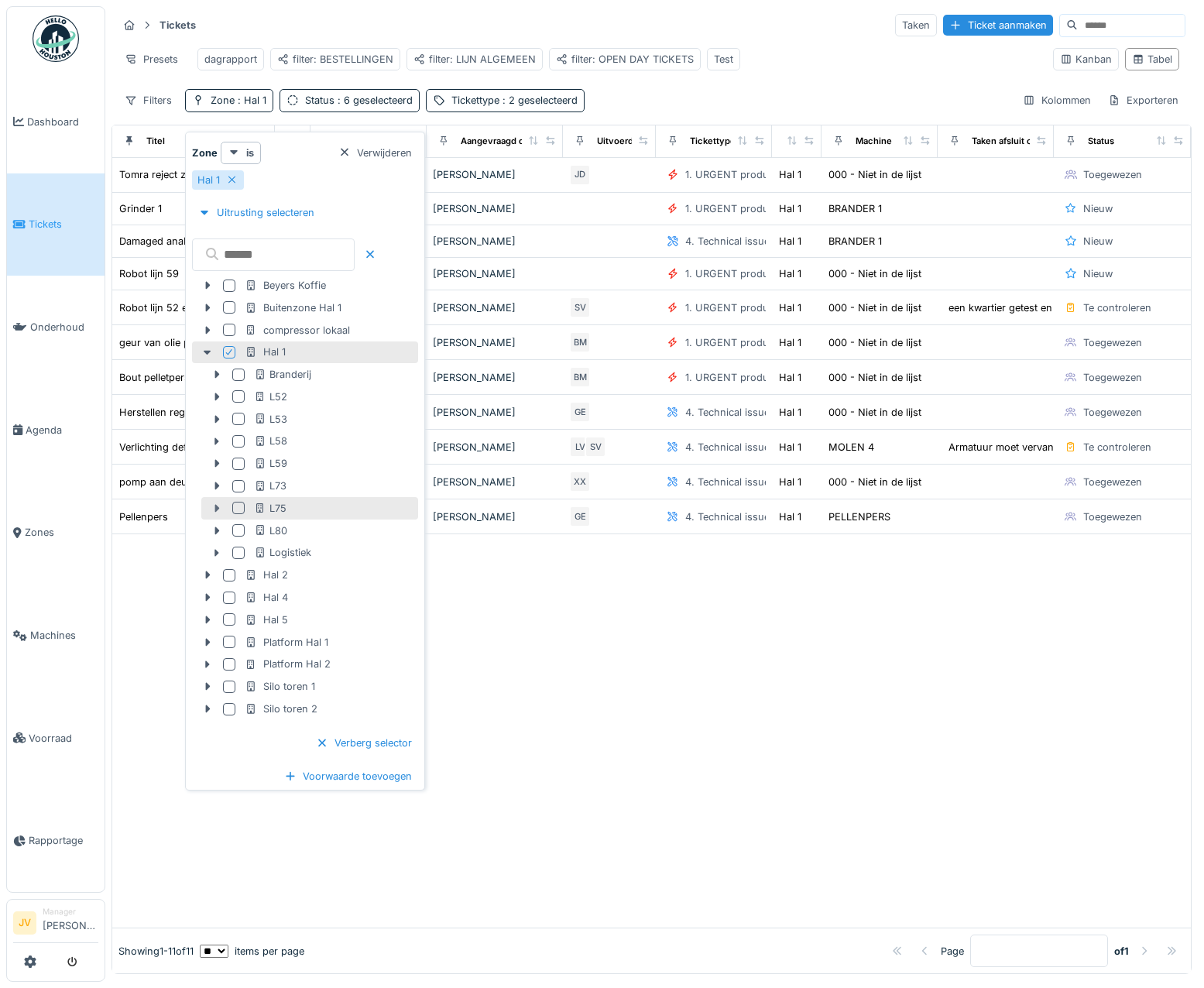
click at [212, 508] on icon at bounding box center [216, 508] width 12 height 10
click at [238, 509] on div at bounding box center [238, 507] width 12 height 12
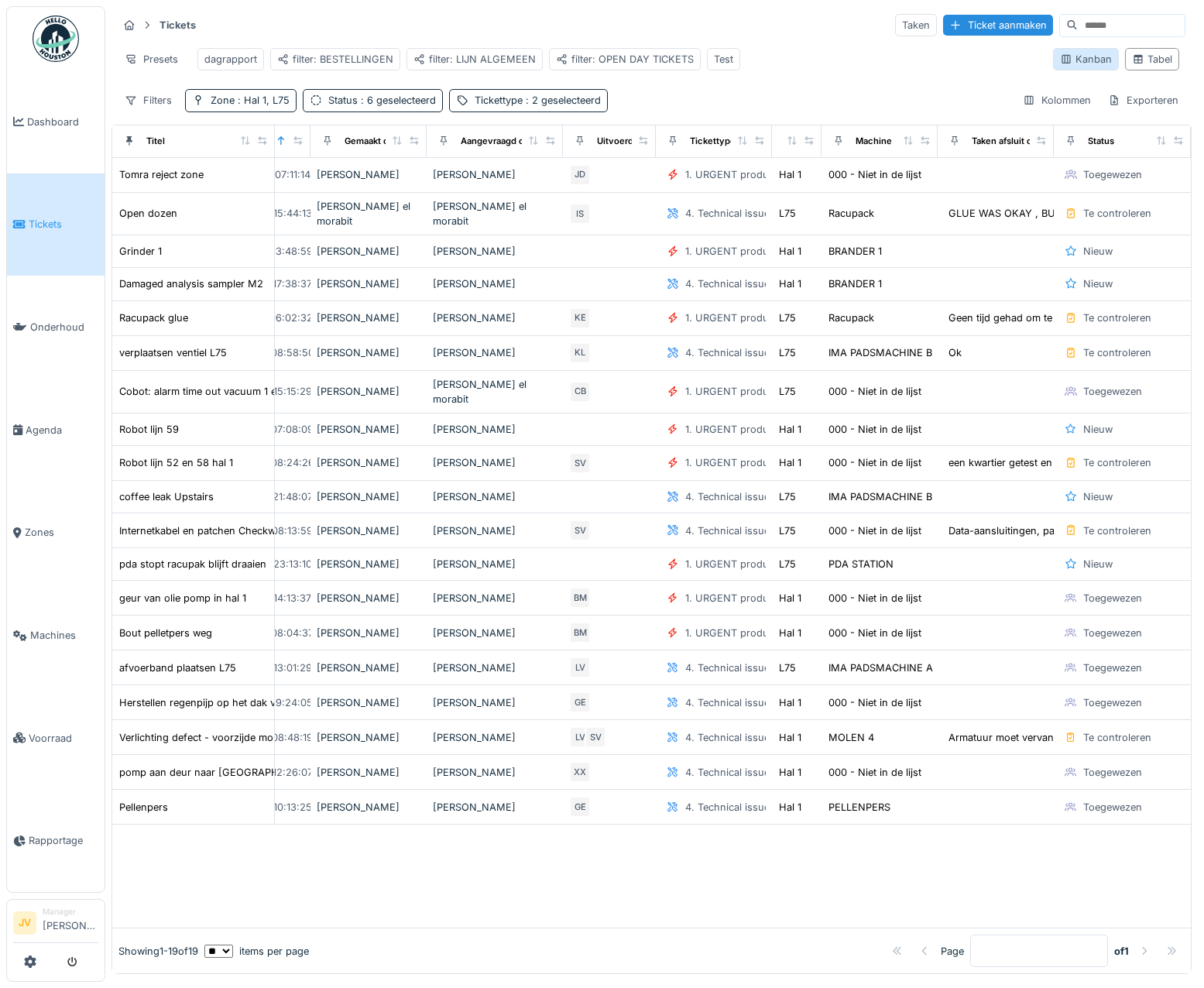
click at [1060, 59] on div "Kanban" at bounding box center [1086, 59] width 52 height 15
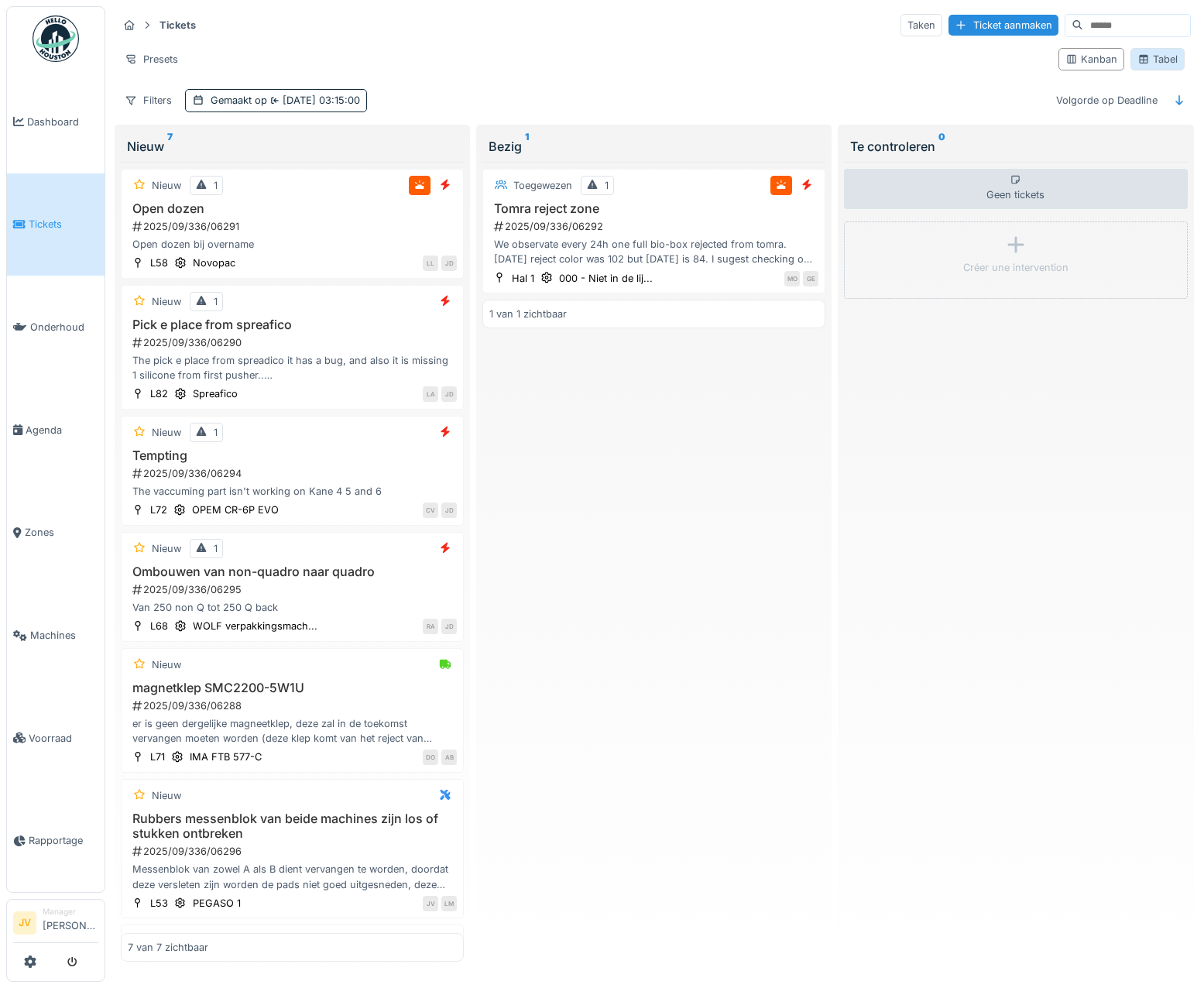
click at [1157, 60] on div "Tabel" at bounding box center [1158, 59] width 41 height 15
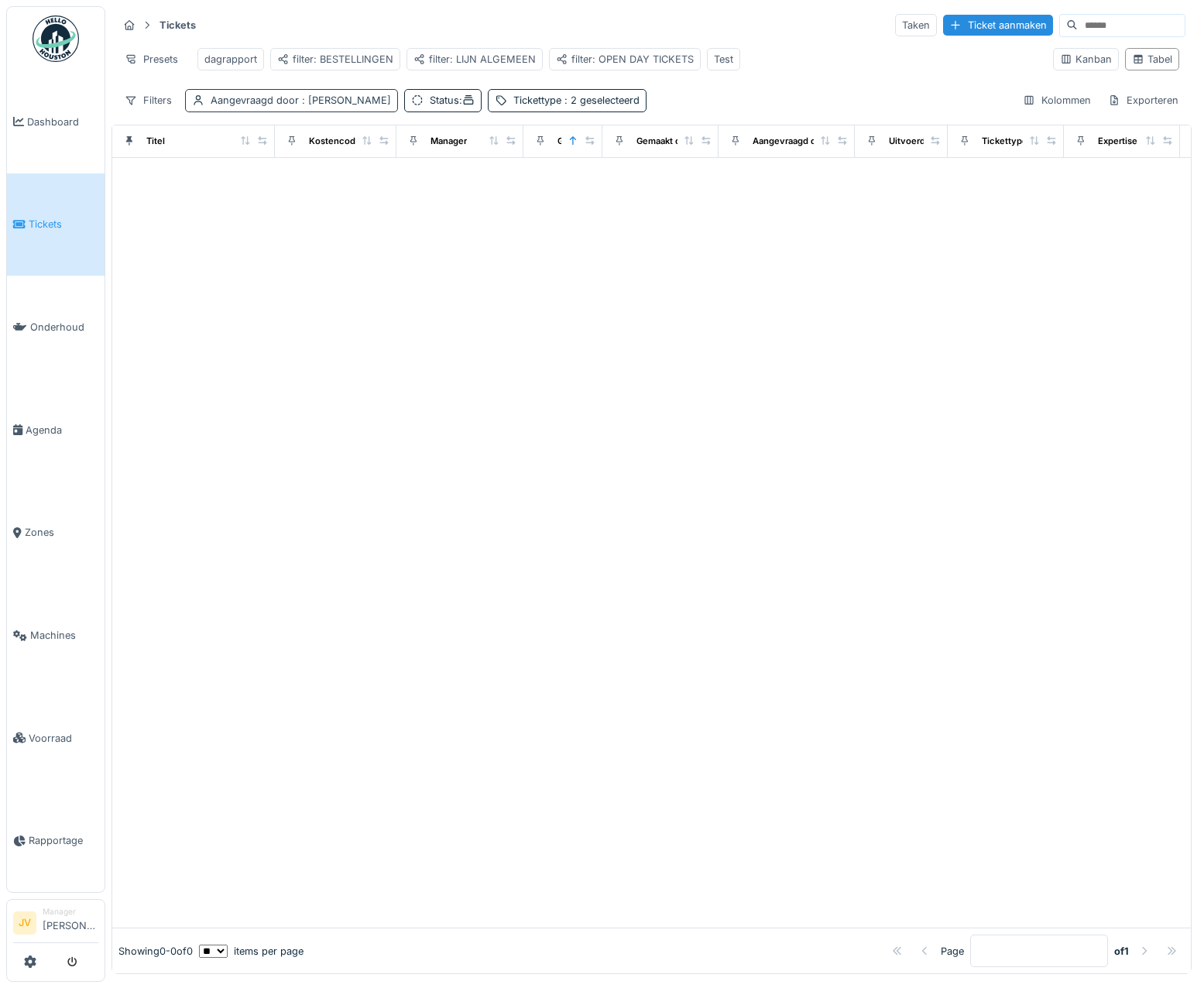
click at [207, 110] on div "Aangevraagd door : Kris Vanhoyweghen" at bounding box center [291, 101] width 213 height 23
click at [334, 150] on div at bounding box center [337, 153] width 12 height 15
click at [161, 112] on div "Filters" at bounding box center [148, 101] width 61 height 23
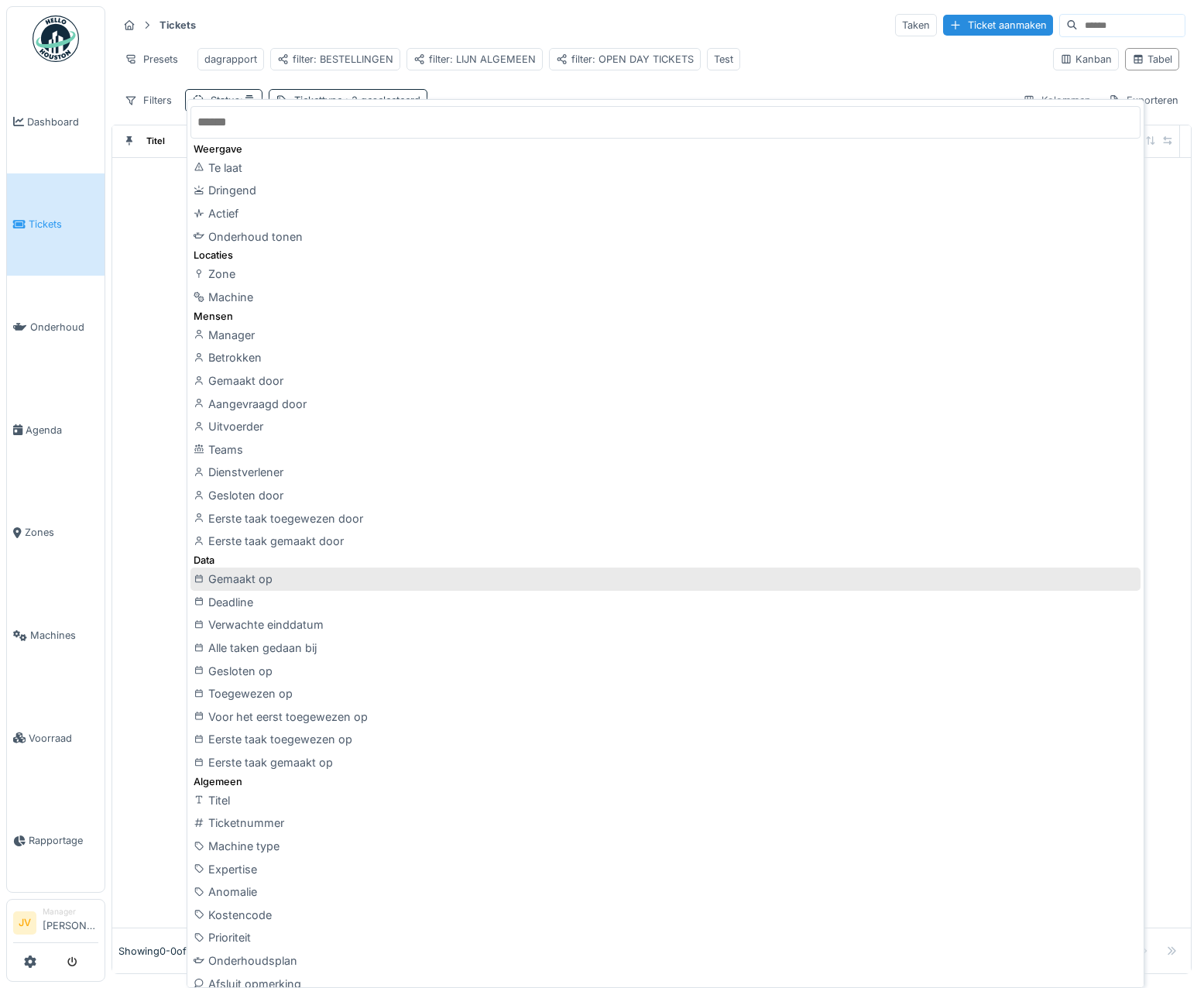
click at [234, 577] on div "Gemaakt op" at bounding box center [666, 579] width 950 height 24
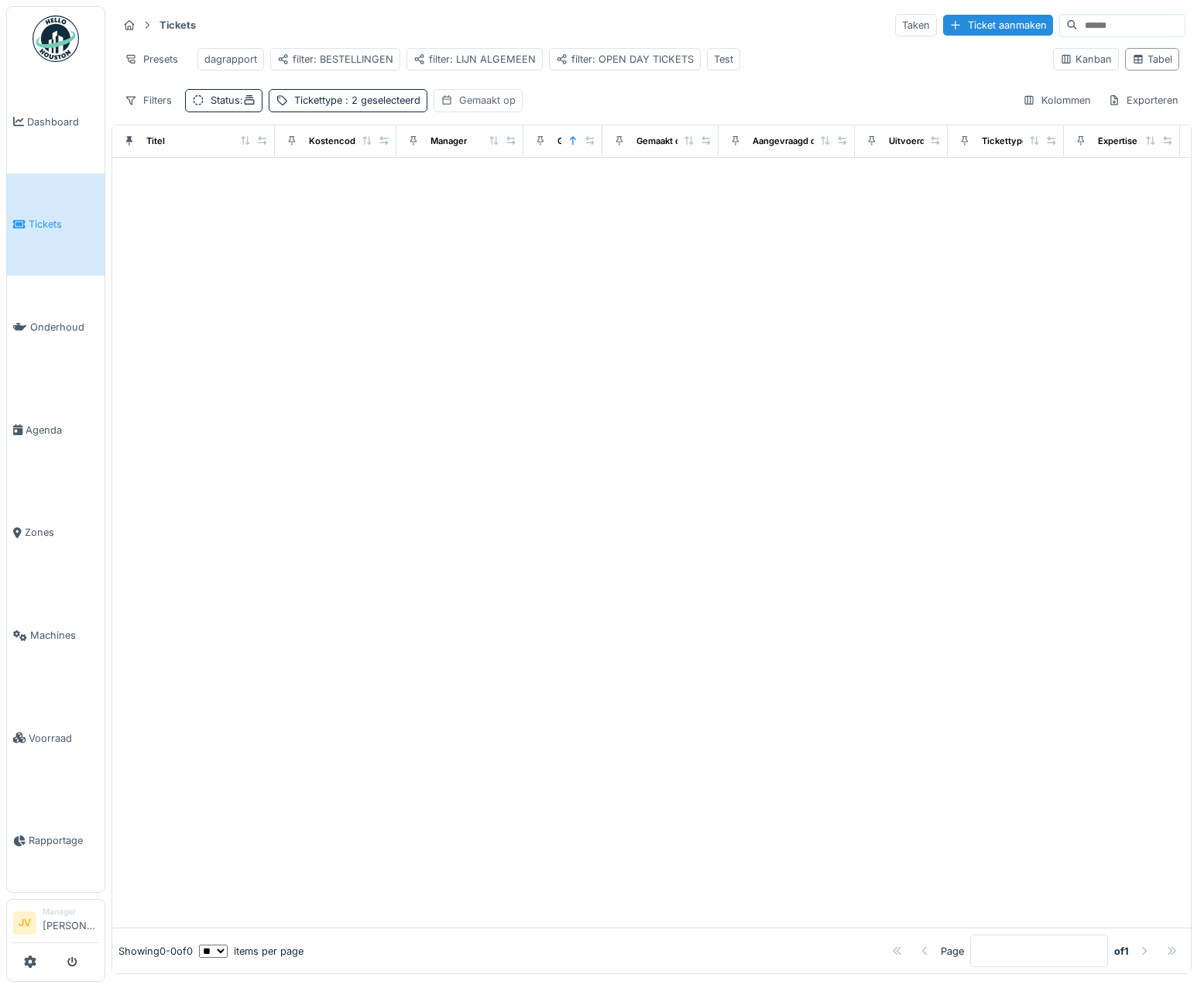
click at [475, 108] on div "Gemaakt op" at bounding box center [487, 101] width 57 height 15
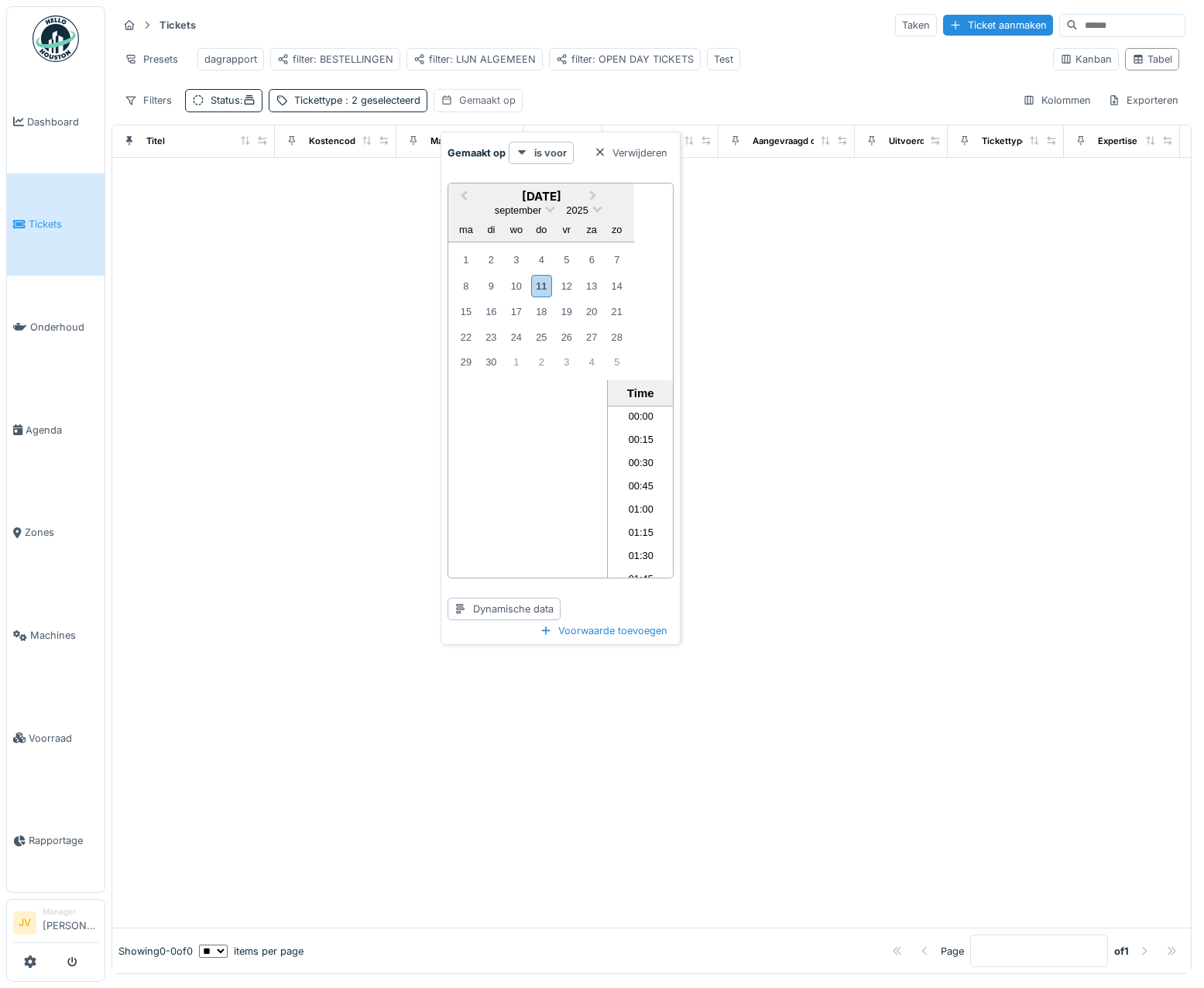
scroll to position [763, 0]
click at [542, 286] on div "11" at bounding box center [542, 286] width 21 height 23
click at [483, 284] on div "9" at bounding box center [491, 286] width 21 height 21
click at [210, 112] on div "Status :" at bounding box center [224, 101] width 78 height 23
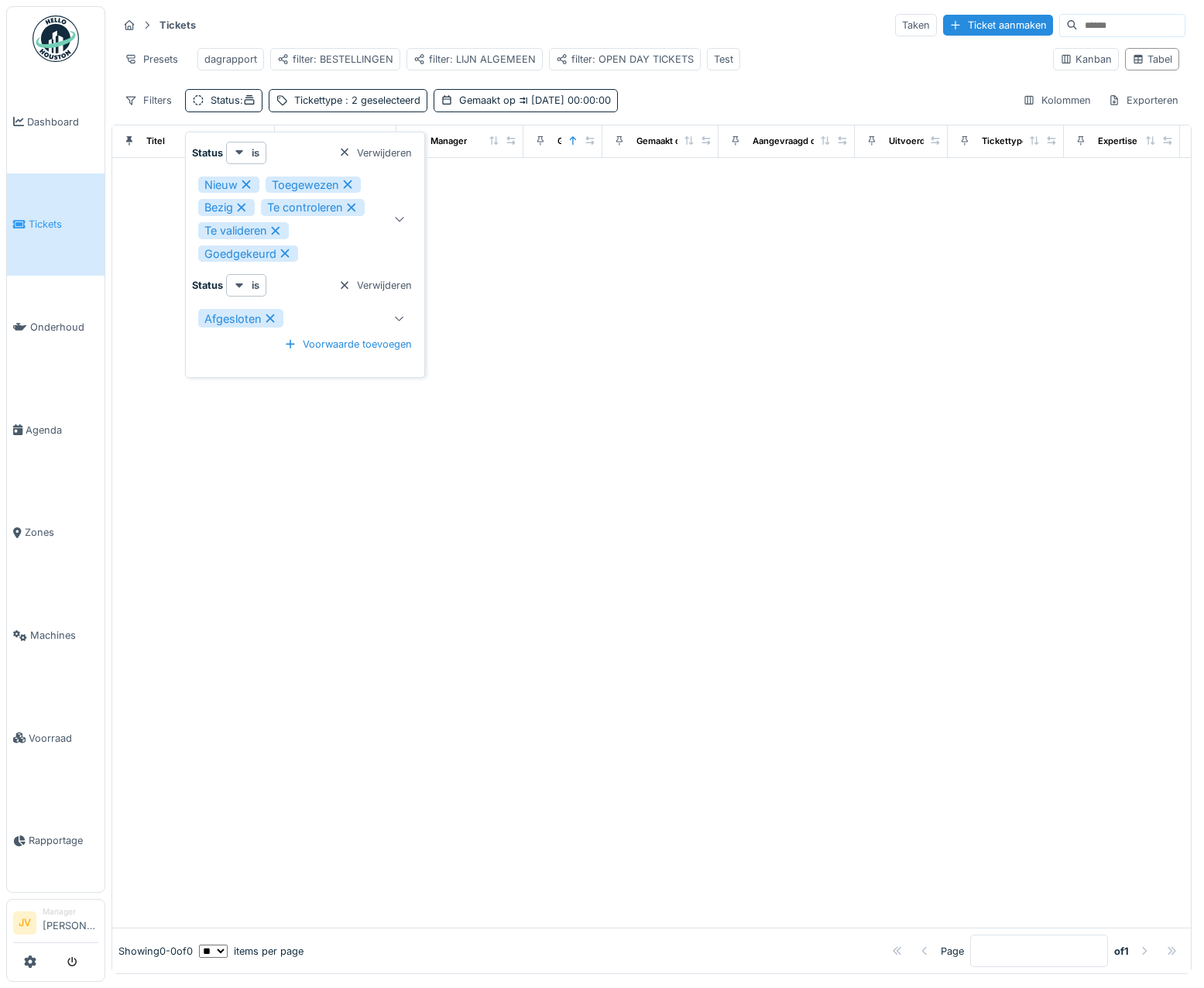
click at [268, 322] on icon at bounding box center [271, 319] width 9 height 9
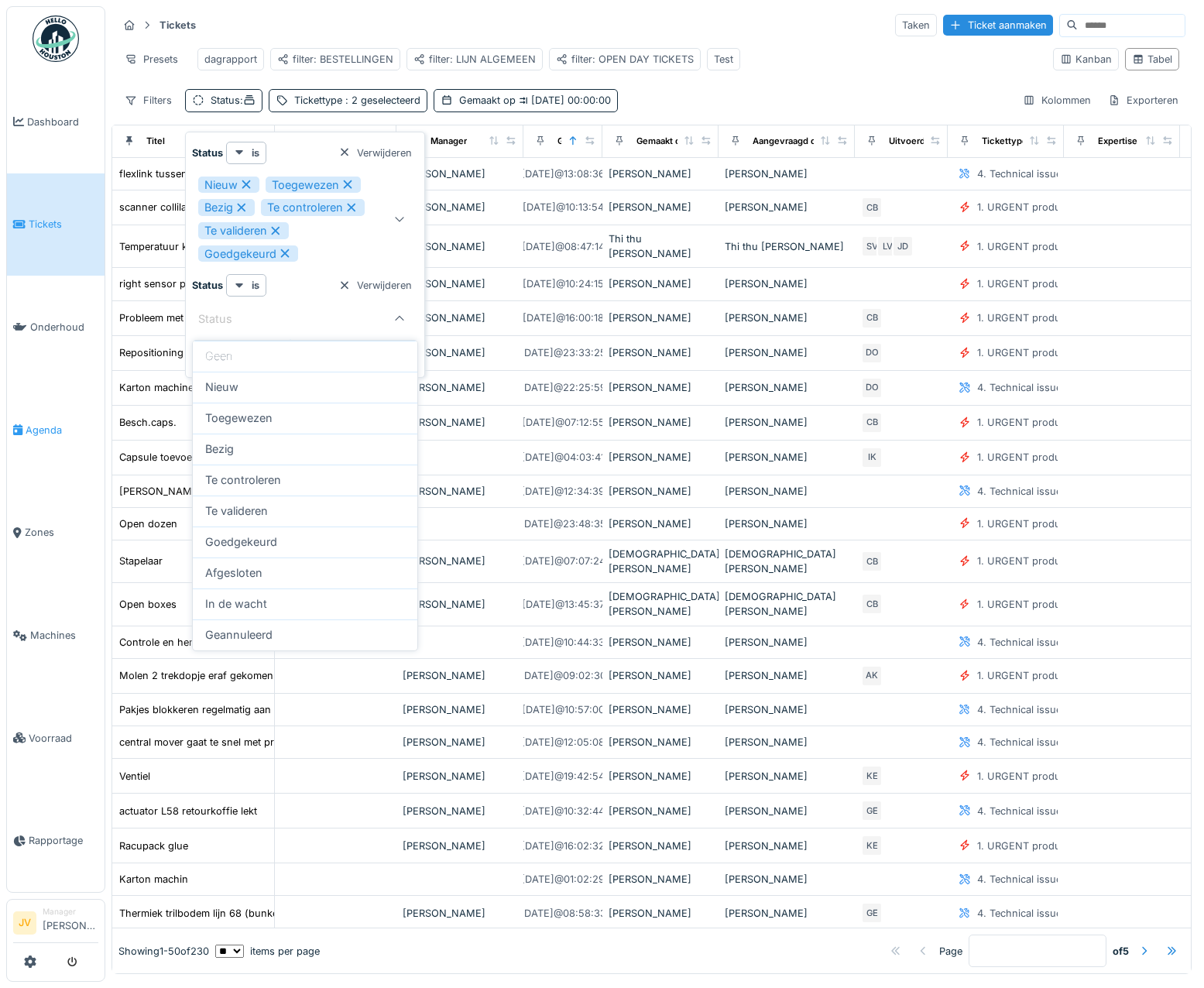
click at [77, 379] on link "Agenda" at bounding box center [56, 430] width 97 height 103
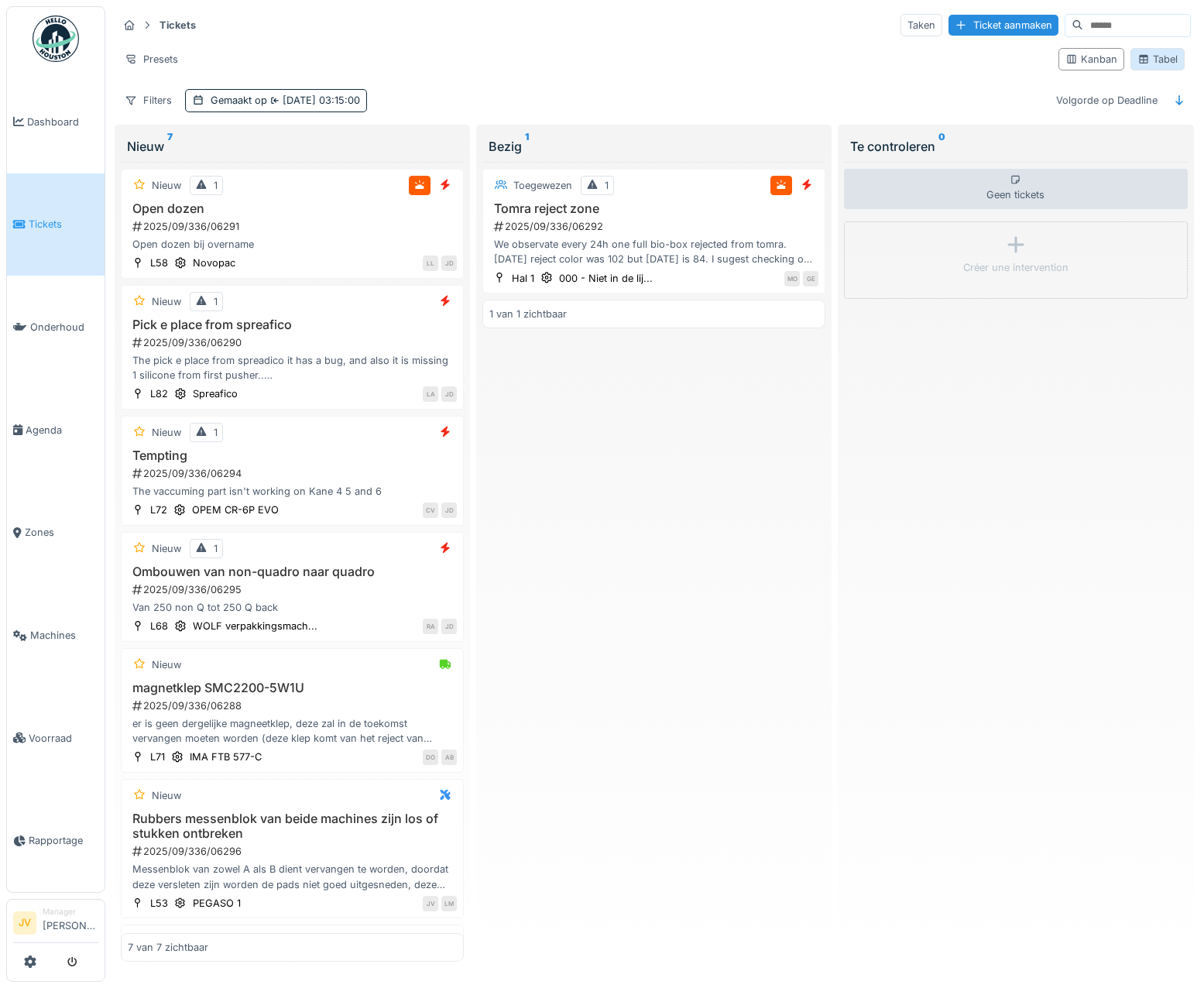
click at [1138, 60] on div "Tabel" at bounding box center [1158, 59] width 41 height 15
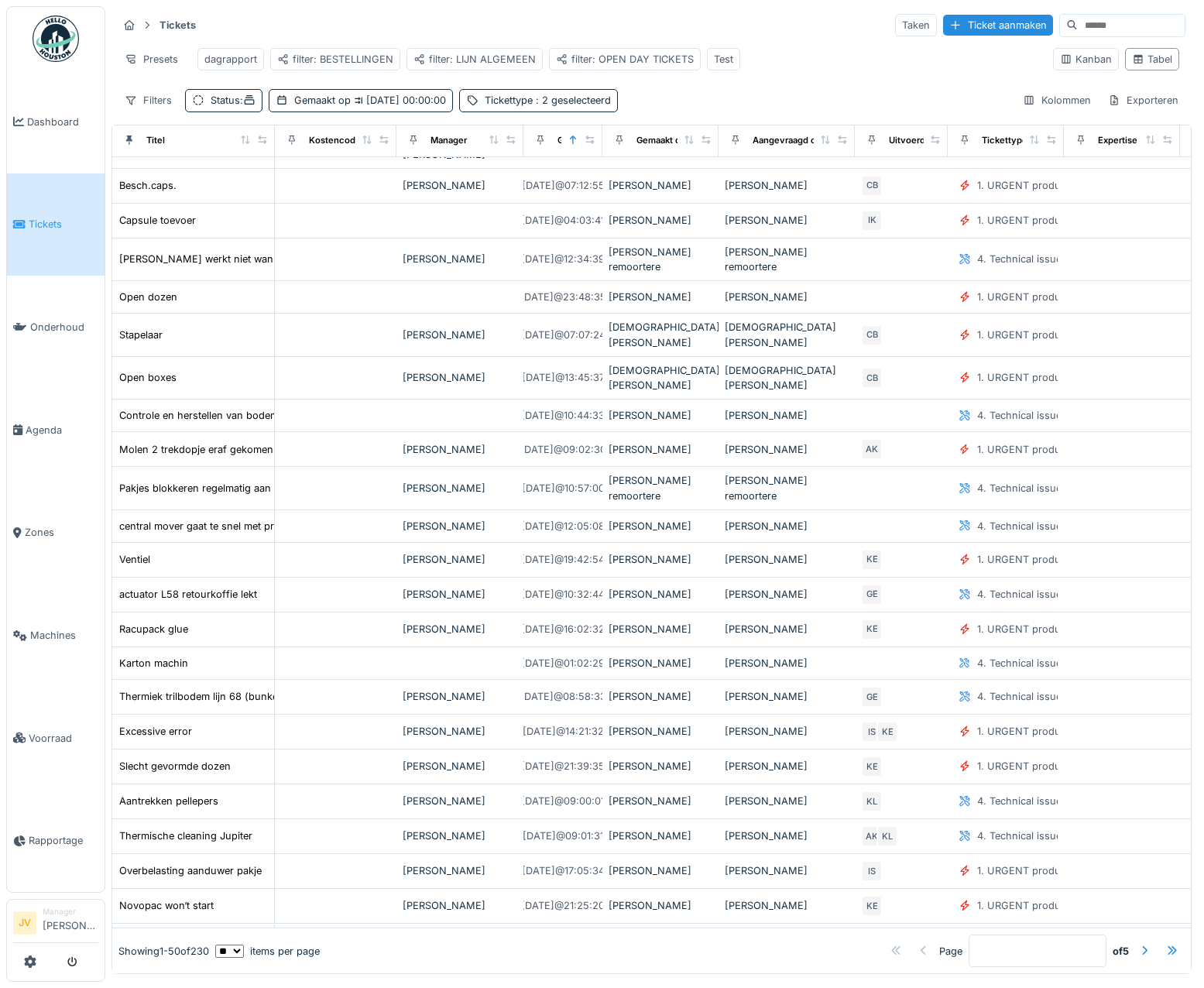
scroll to position [310, 0]
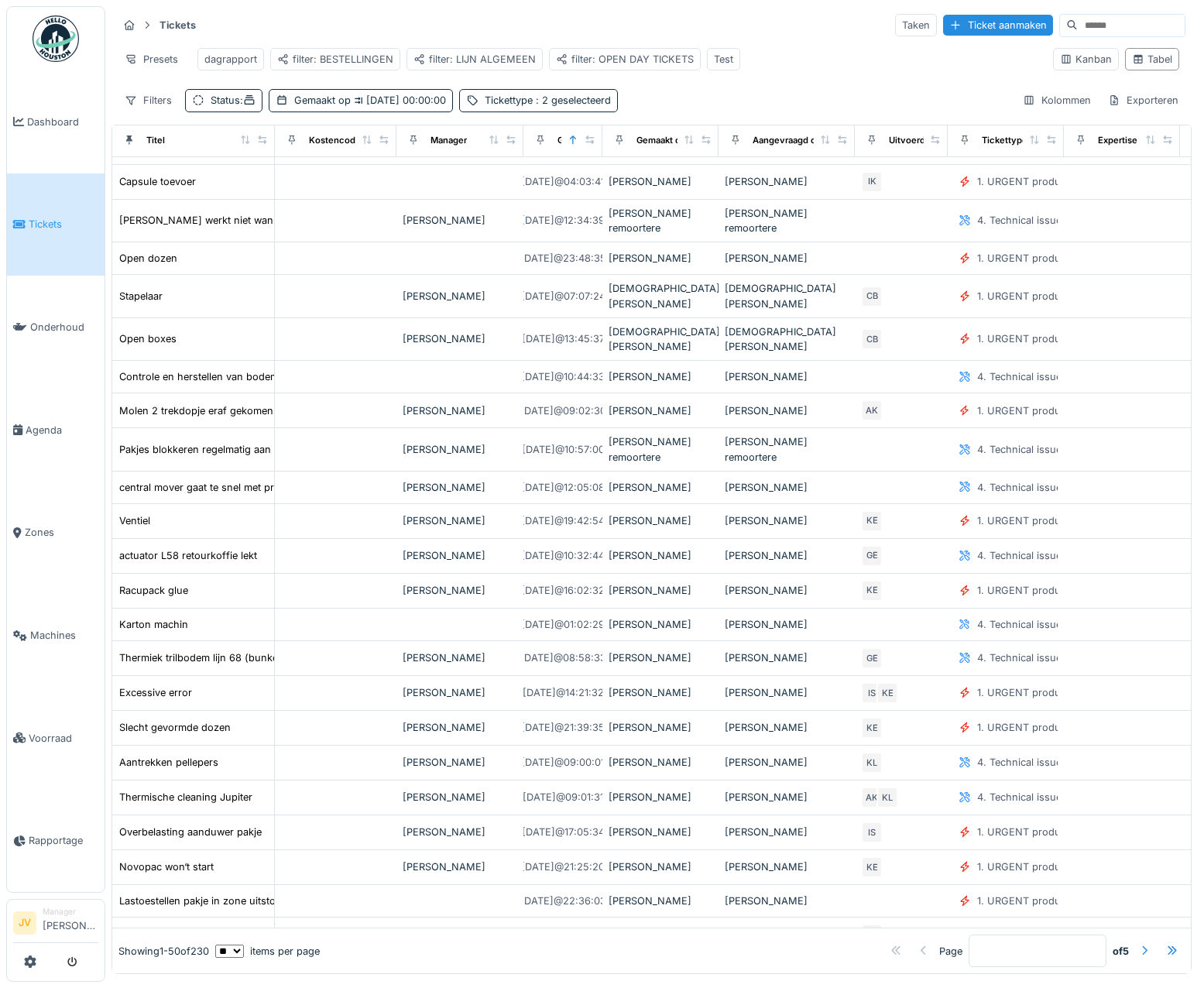
click at [1132, 940] on div at bounding box center [1144, 951] width 25 height 21
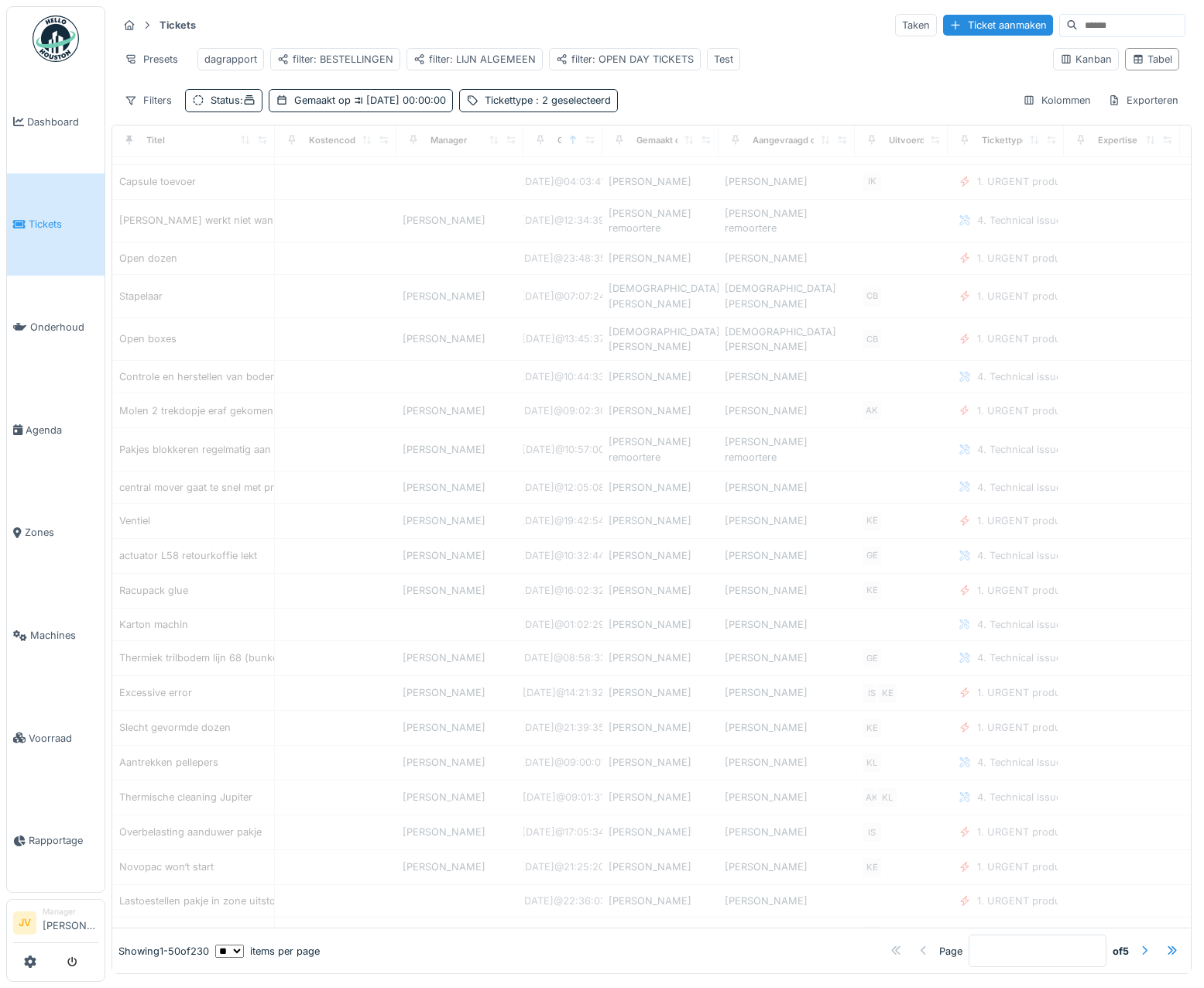
click at [1138, 943] on div at bounding box center [1144, 951] width 12 height 15
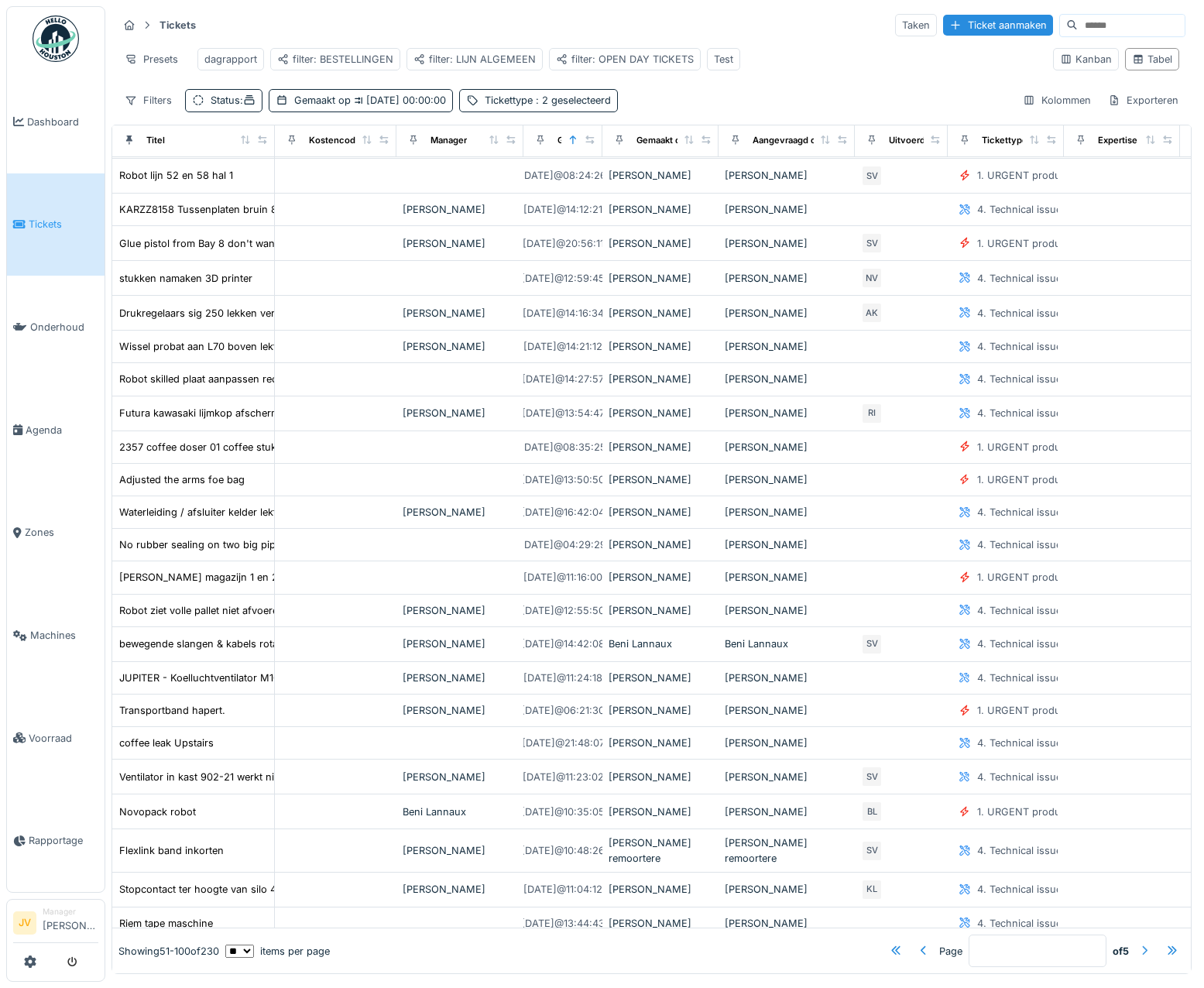
click at [1138, 943] on div at bounding box center [1144, 951] width 12 height 15
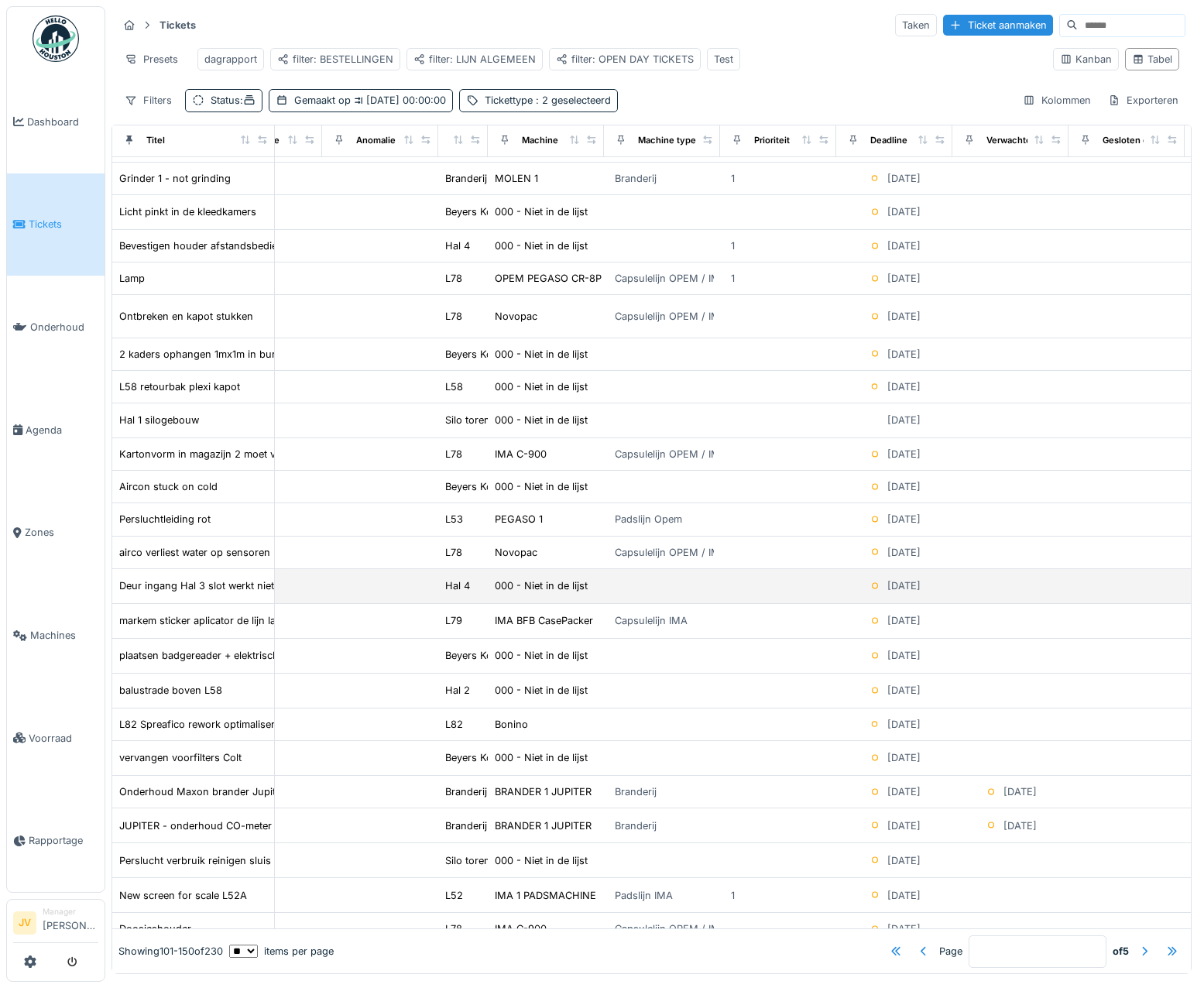
scroll to position [0, 858]
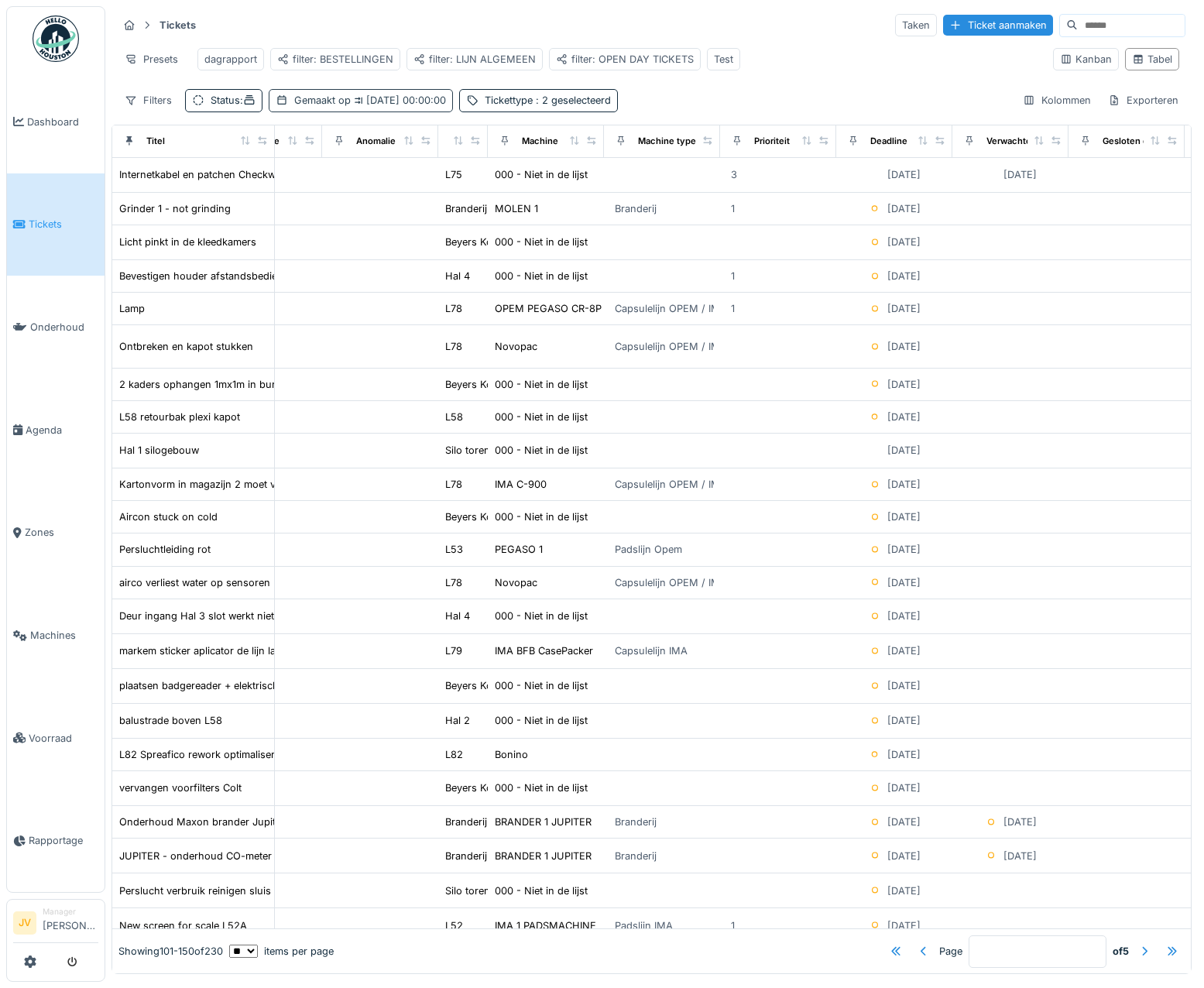
click at [439, 106] on span "[DATE] 00:00:00" at bounding box center [398, 101] width 95 height 11
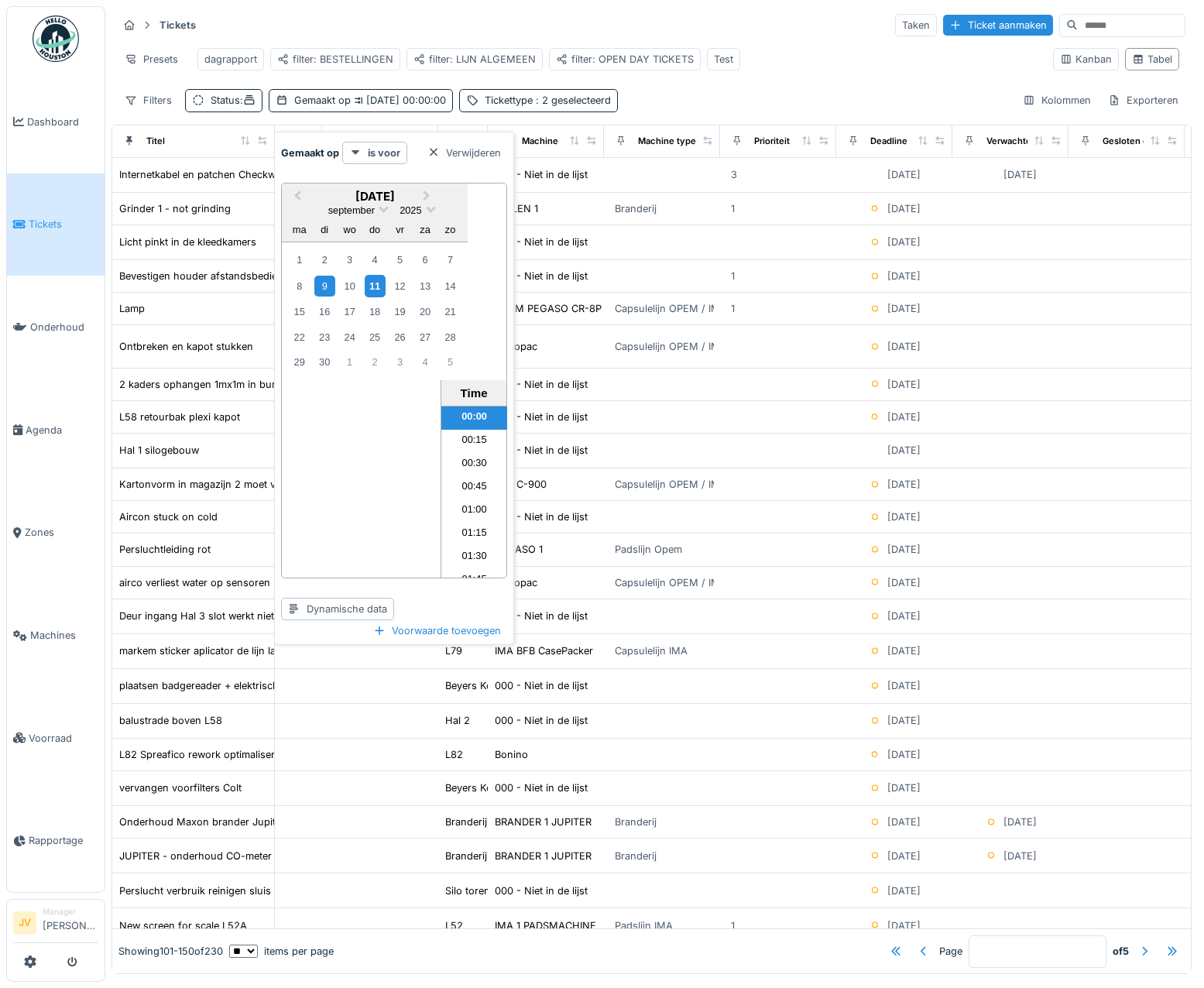
click at [378, 287] on div "11" at bounding box center [375, 286] width 21 height 23
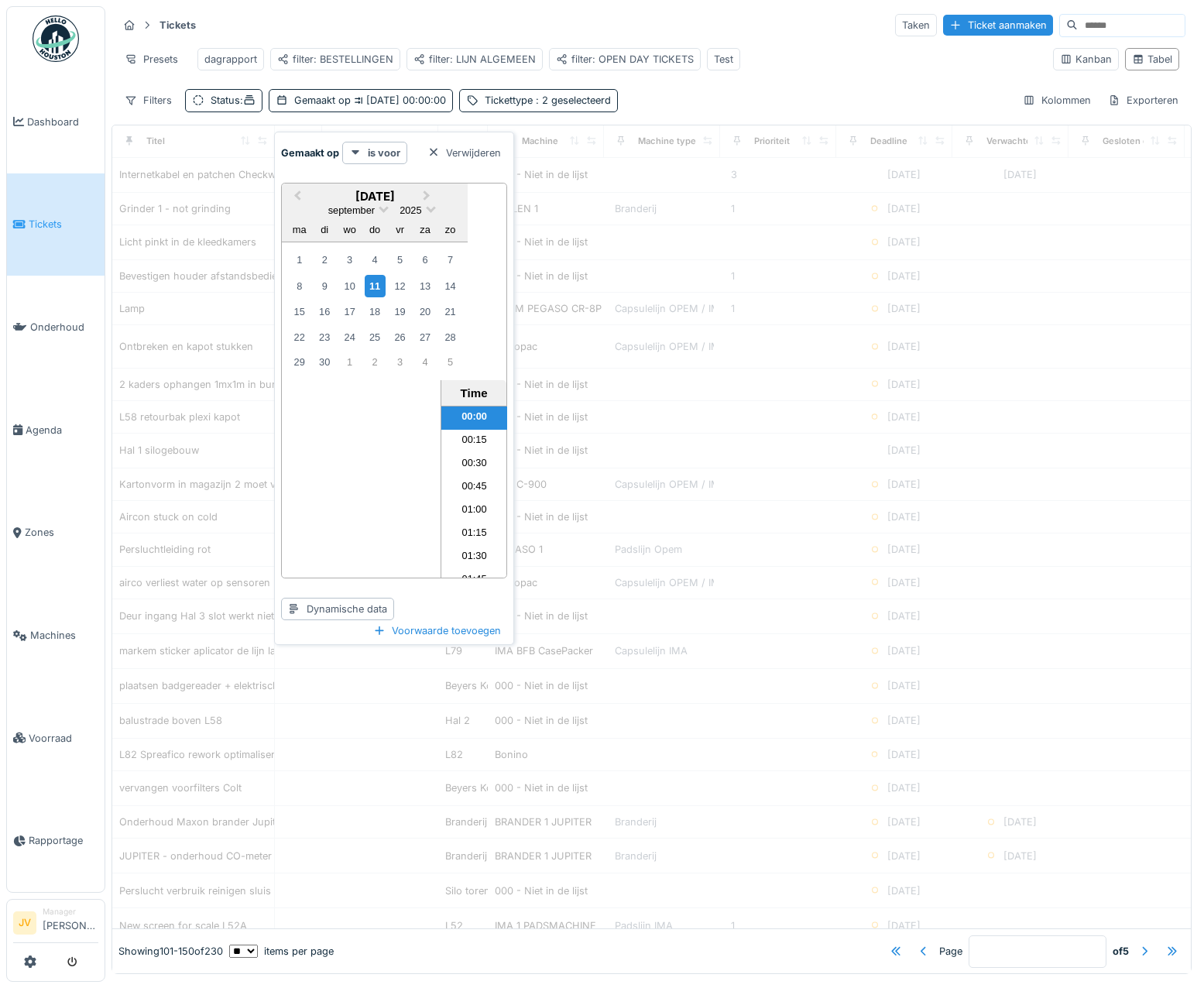
type input "*"
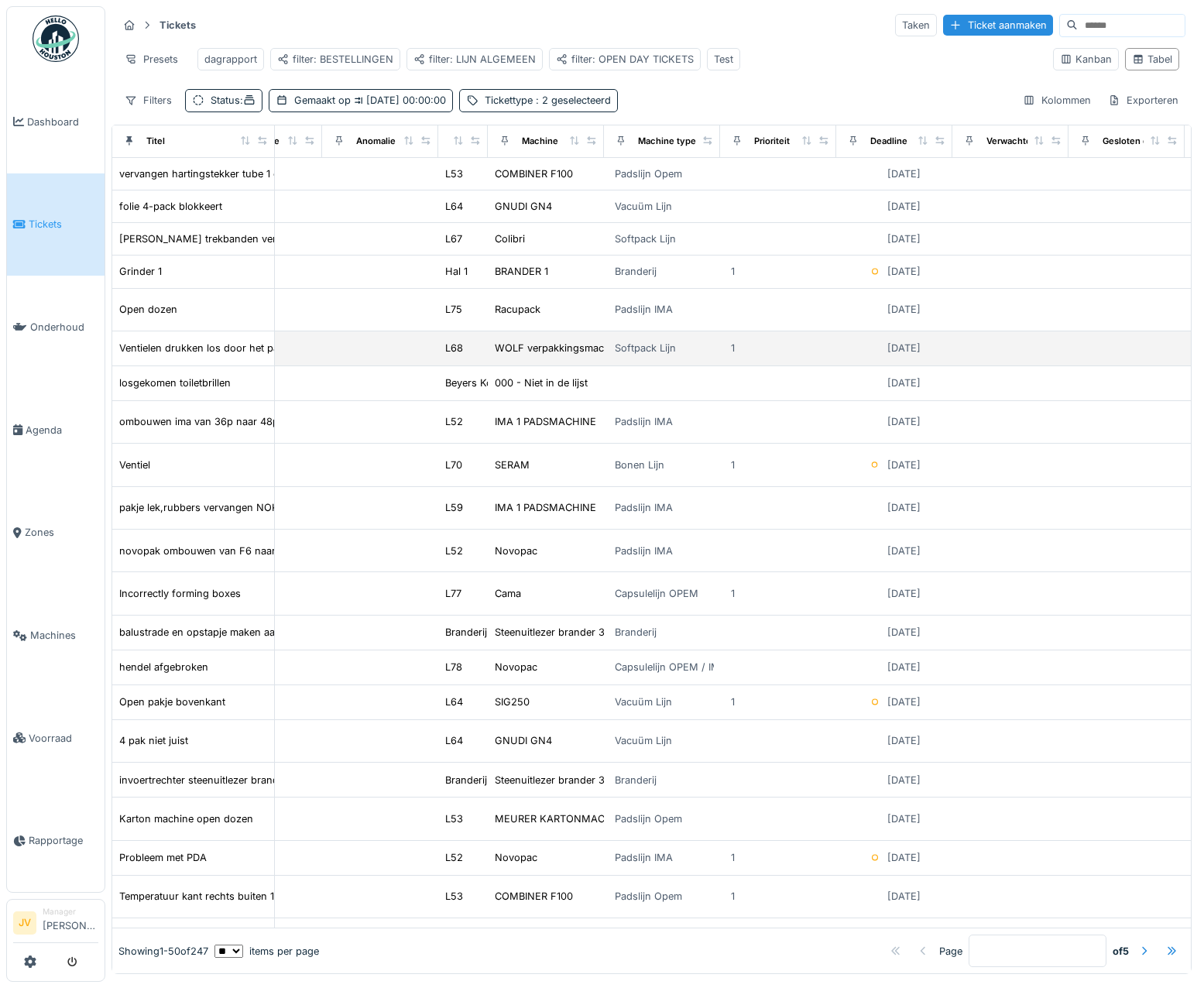
click at [816, 357] on div "1" at bounding box center [778, 348] width 104 height 18
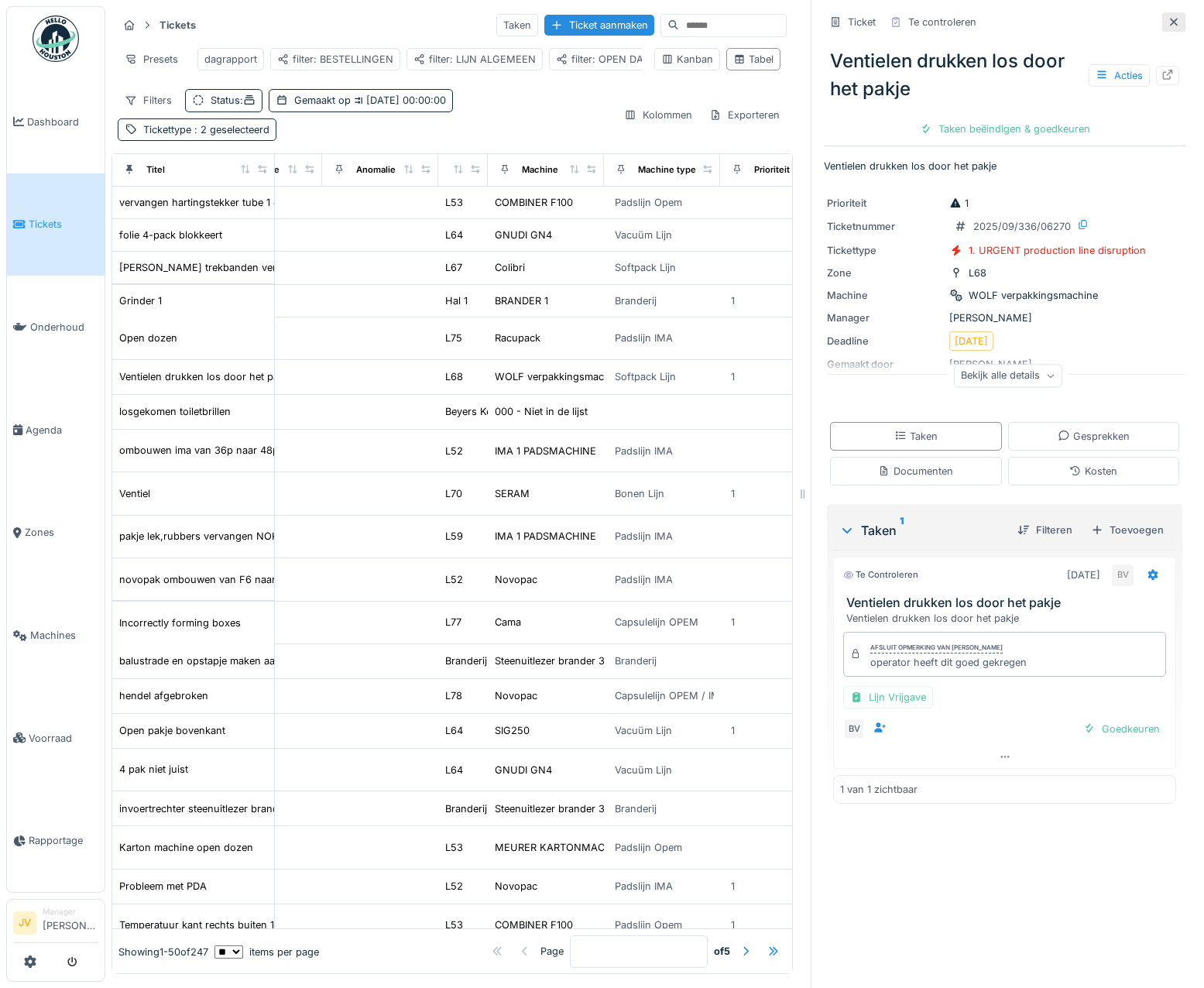
click at [1168, 19] on icon at bounding box center [1173, 22] width 12 height 10
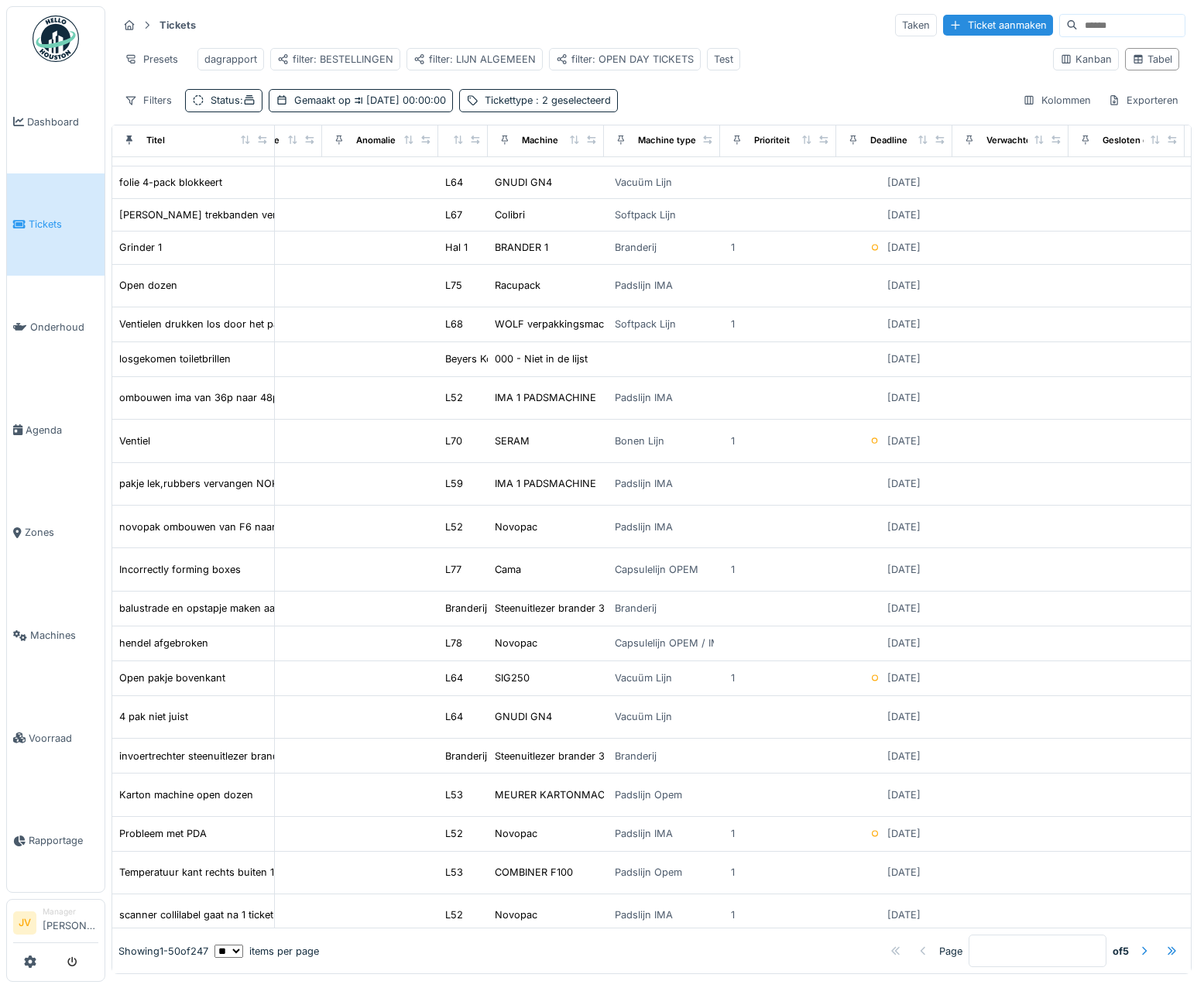
scroll to position [0, 858]
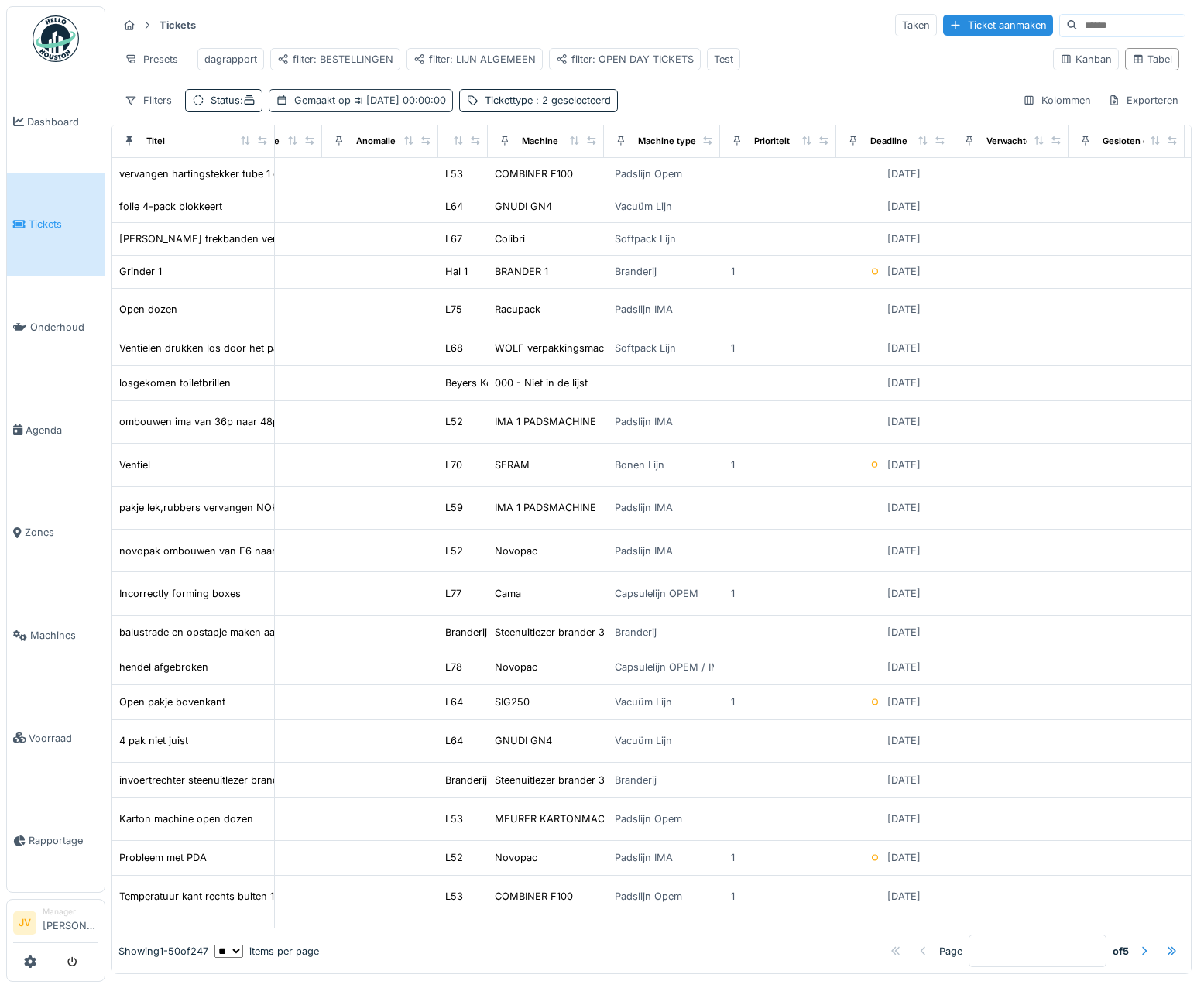
click at [356, 101] on div "Gemaakt op [DATE] 00:00:00" at bounding box center [360, 101] width 184 height 23
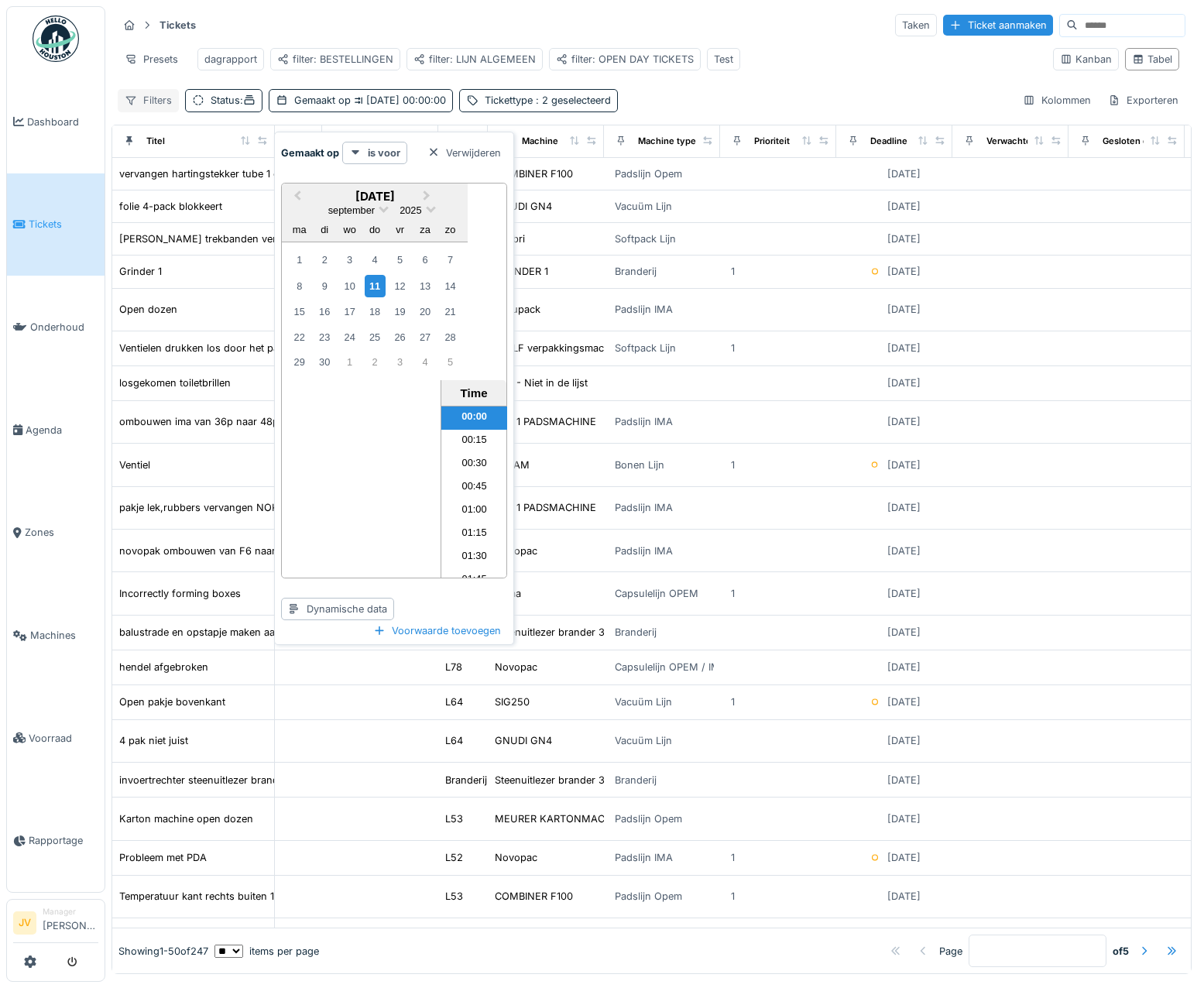
click at [149, 111] on div "Filters" at bounding box center [148, 101] width 61 height 23
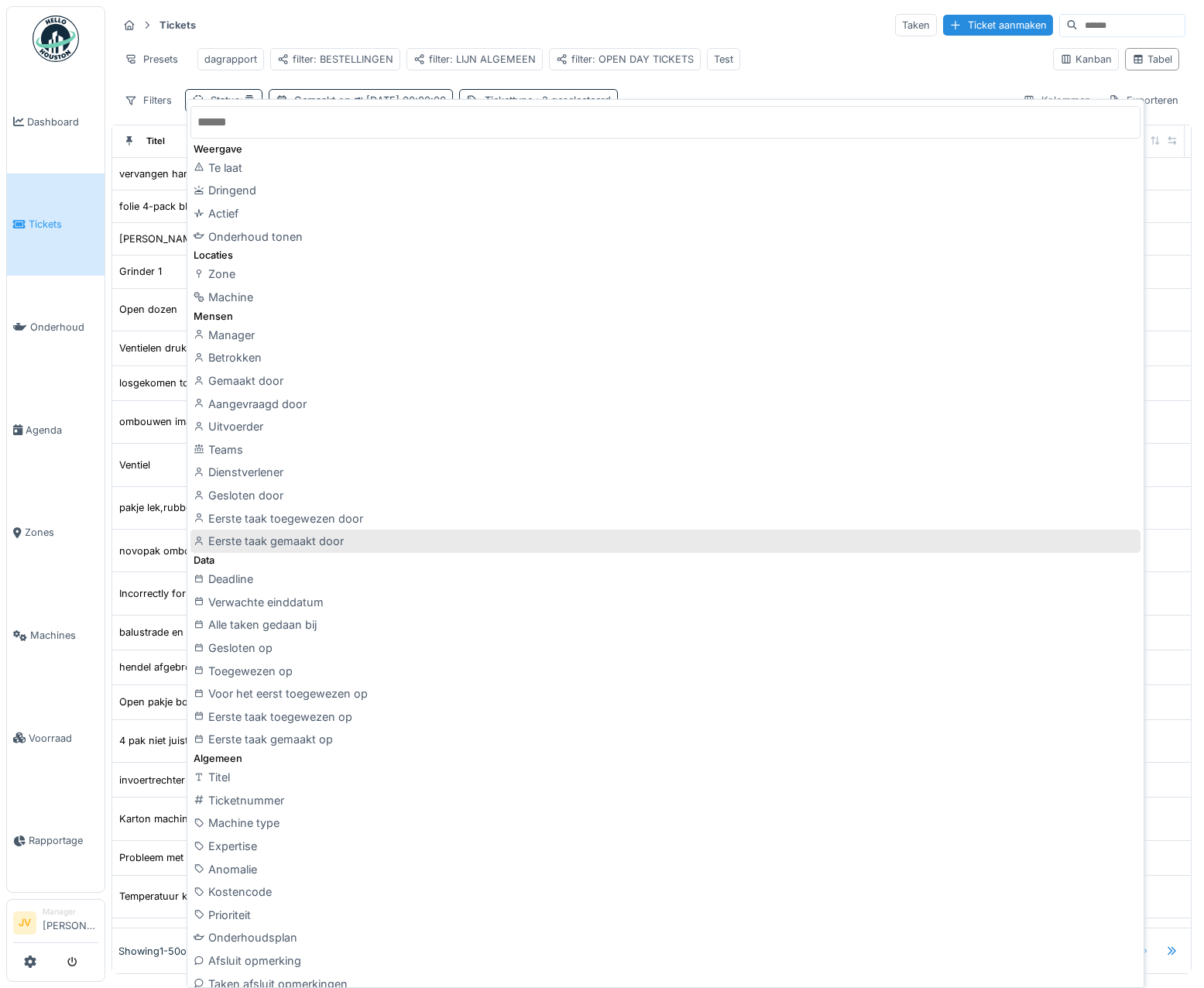
click at [473, 544] on div "Eerste taak gemaakt door" at bounding box center [666, 541] width 950 height 24
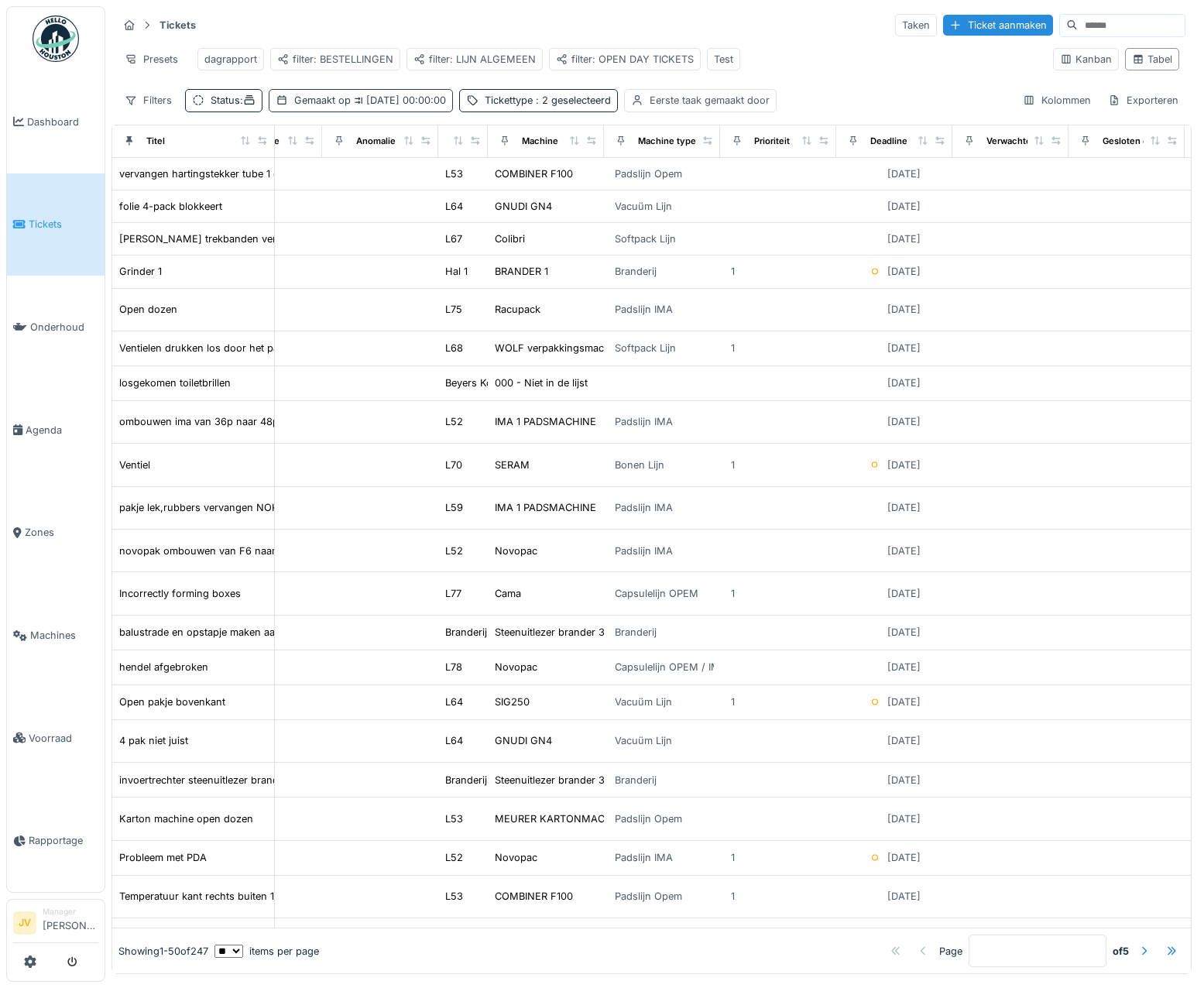
click at [288, 105] on icon at bounding box center [281, 100] width 12 height 10
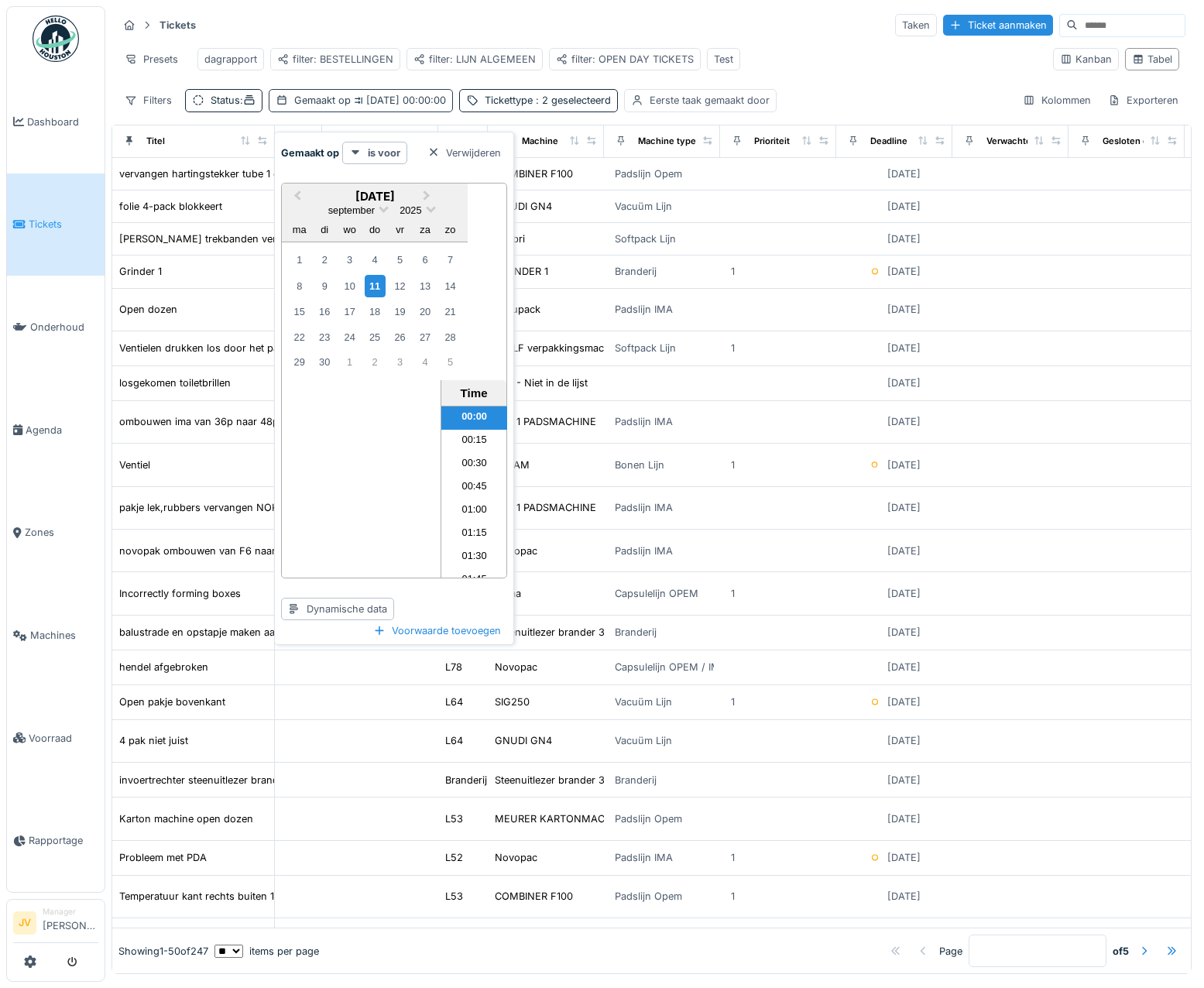
drag, startPoint x: 289, startPoint y: 112, endPoint x: 311, endPoint y: 105, distance: 23.1
click at [311, 105] on div "Gemaakt op [DATE] 00:00:00" at bounding box center [370, 101] width 152 height 15
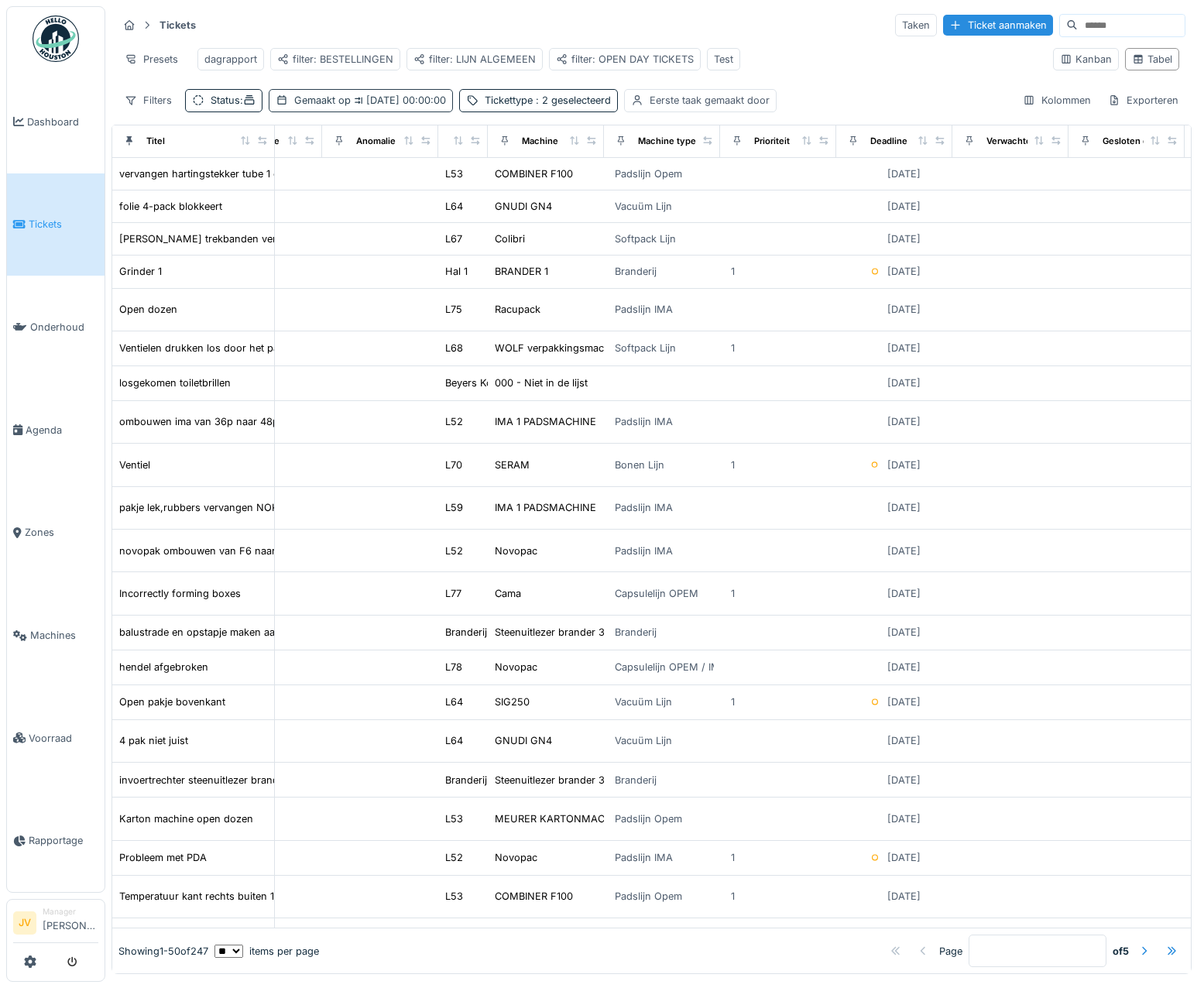
click at [316, 108] on div "Gemaakt op [DATE] 00:00:00" at bounding box center [370, 101] width 152 height 15
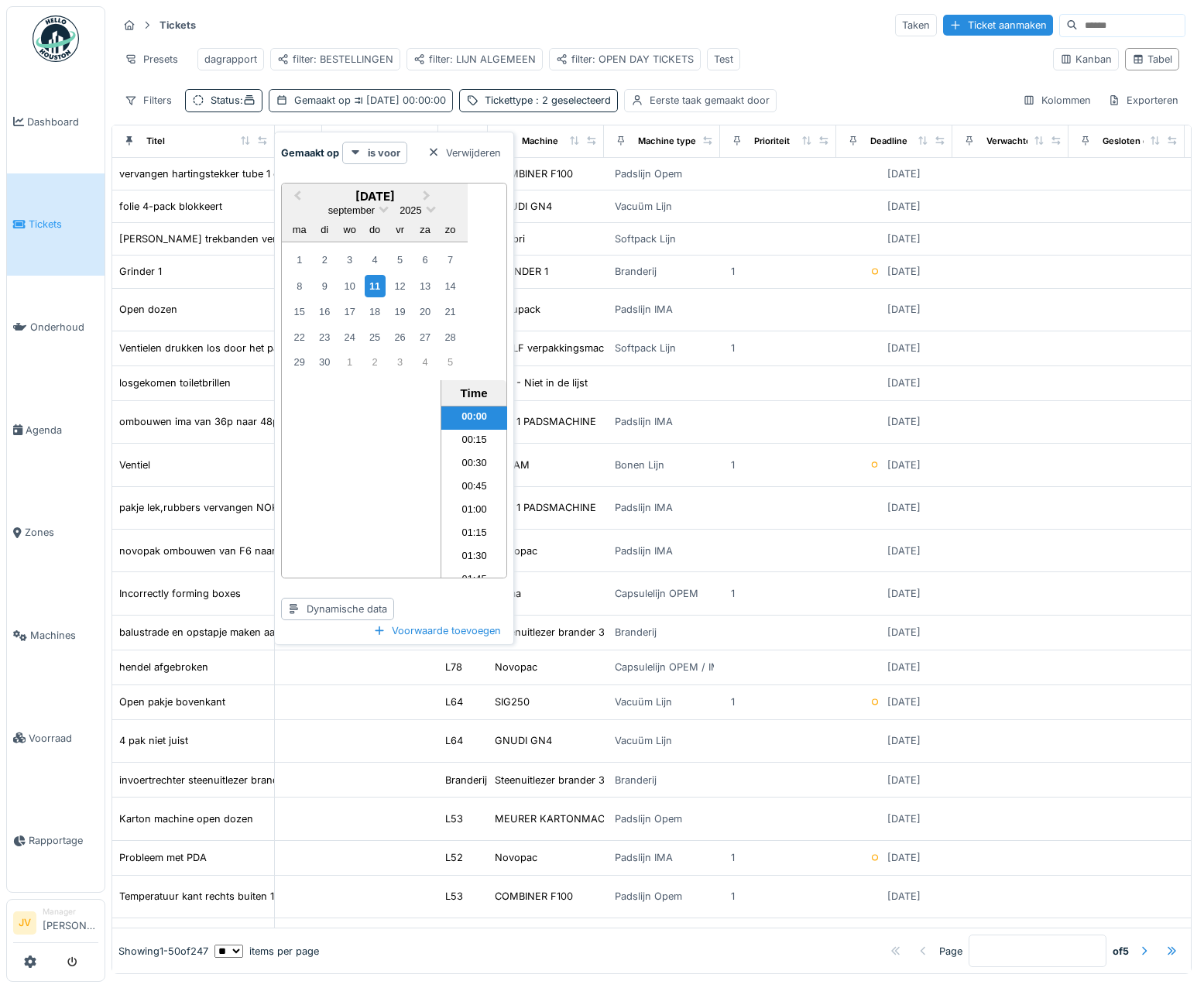
click at [316, 108] on div "Gemaakt op [DATE] 00:00:00" at bounding box center [370, 101] width 152 height 15
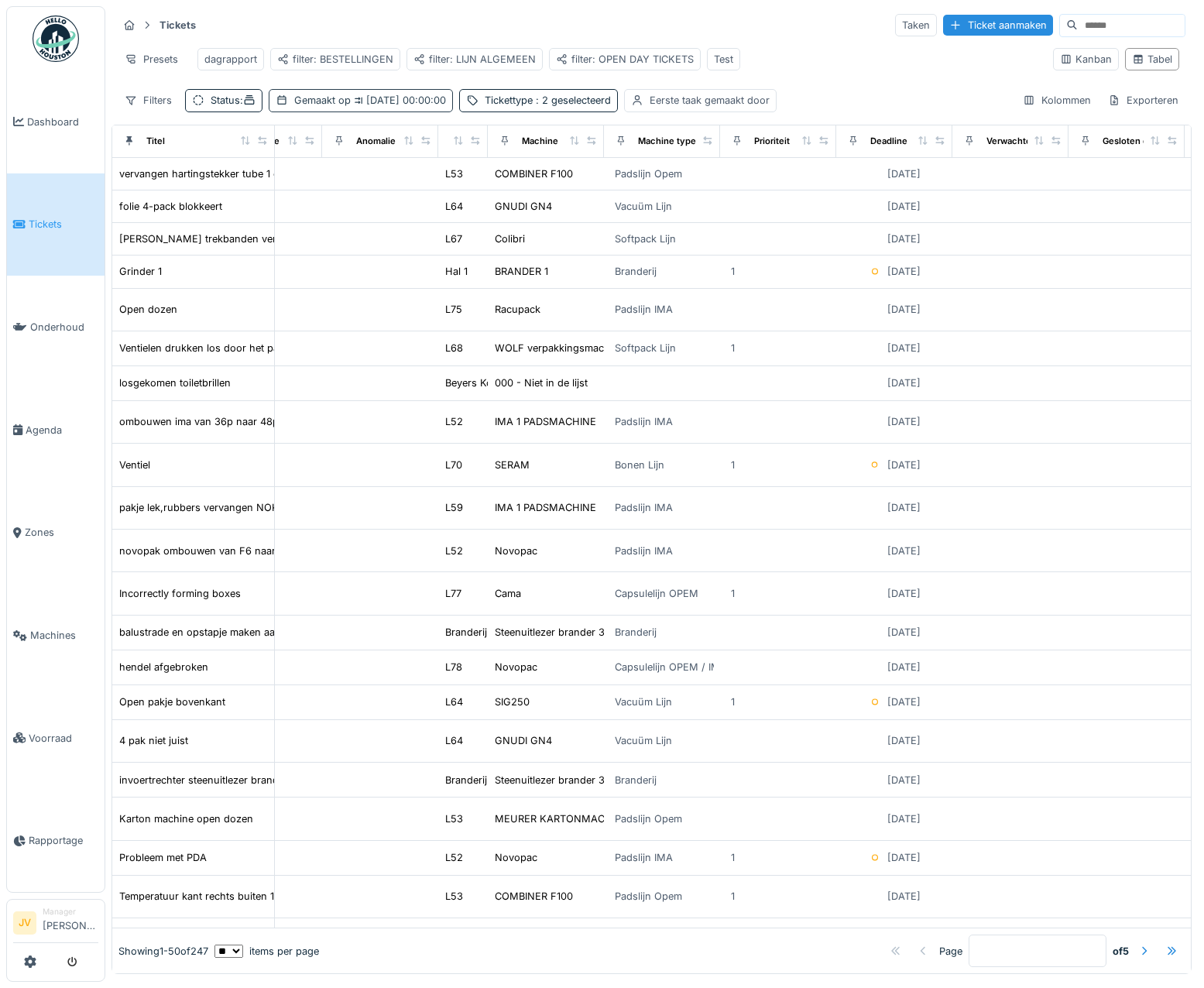
click at [362, 105] on icon at bounding box center [358, 100] width 8 height 9
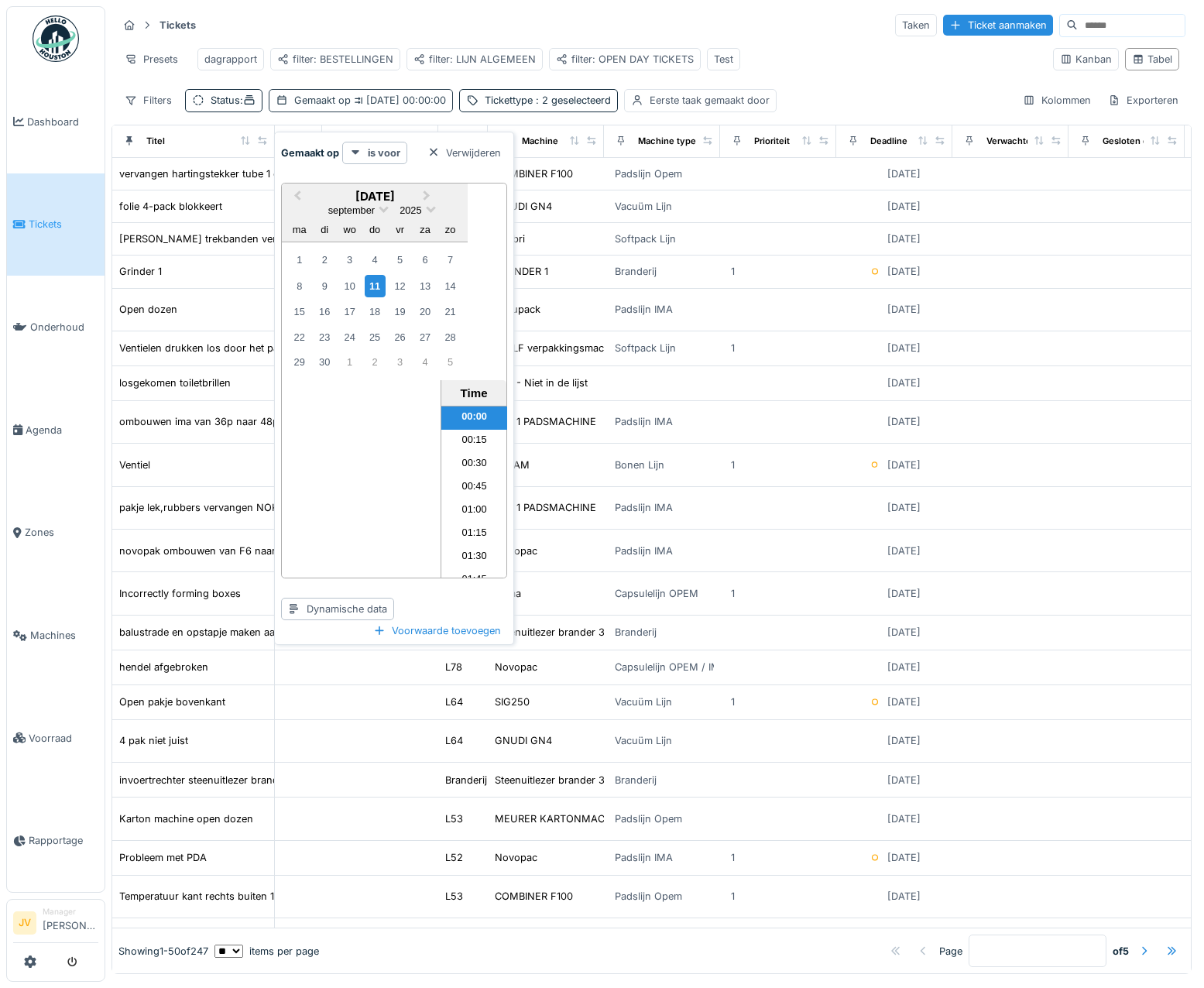
click at [362, 105] on icon at bounding box center [358, 100] width 8 height 9
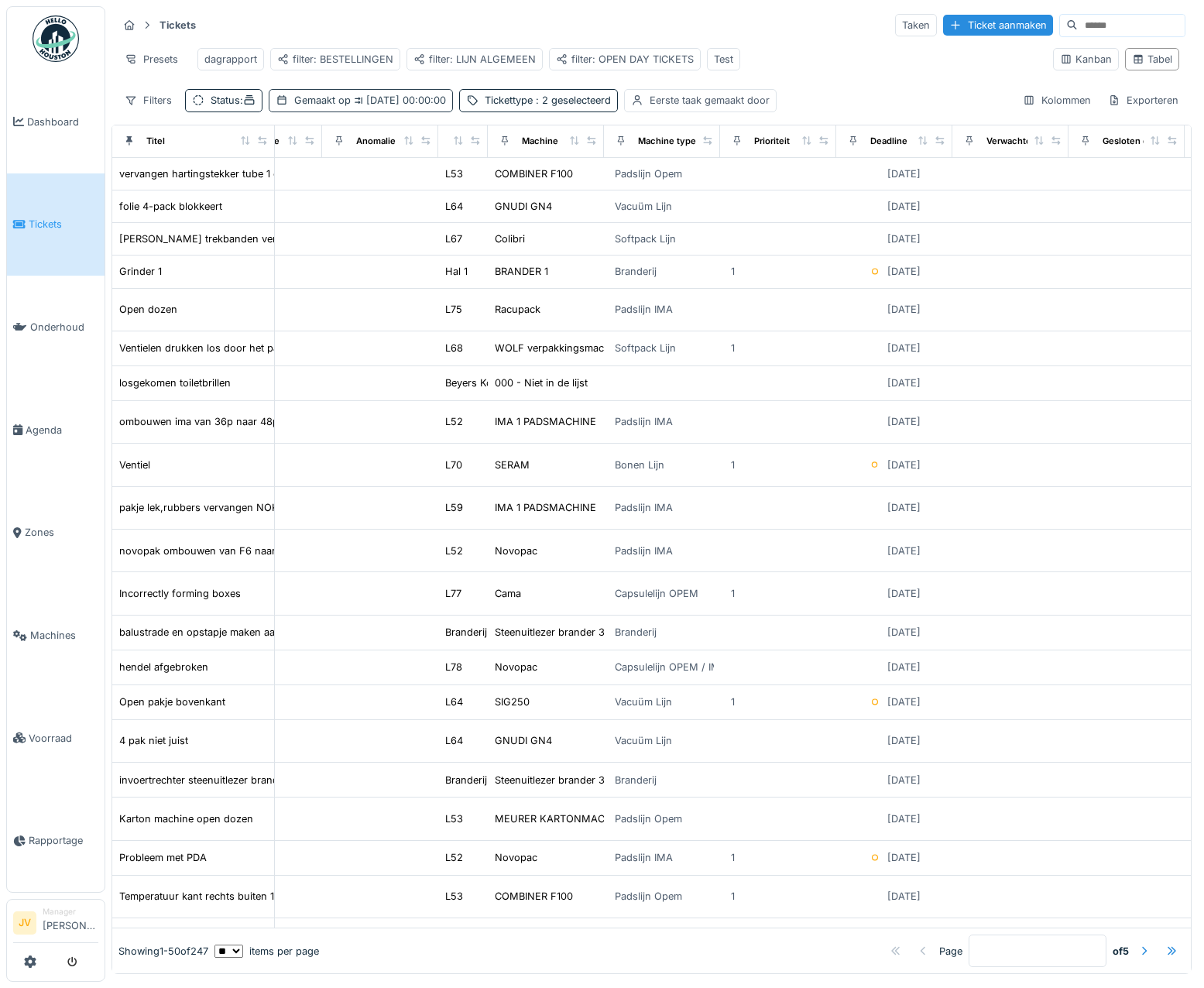
click at [362, 105] on icon at bounding box center [358, 100] width 8 height 9
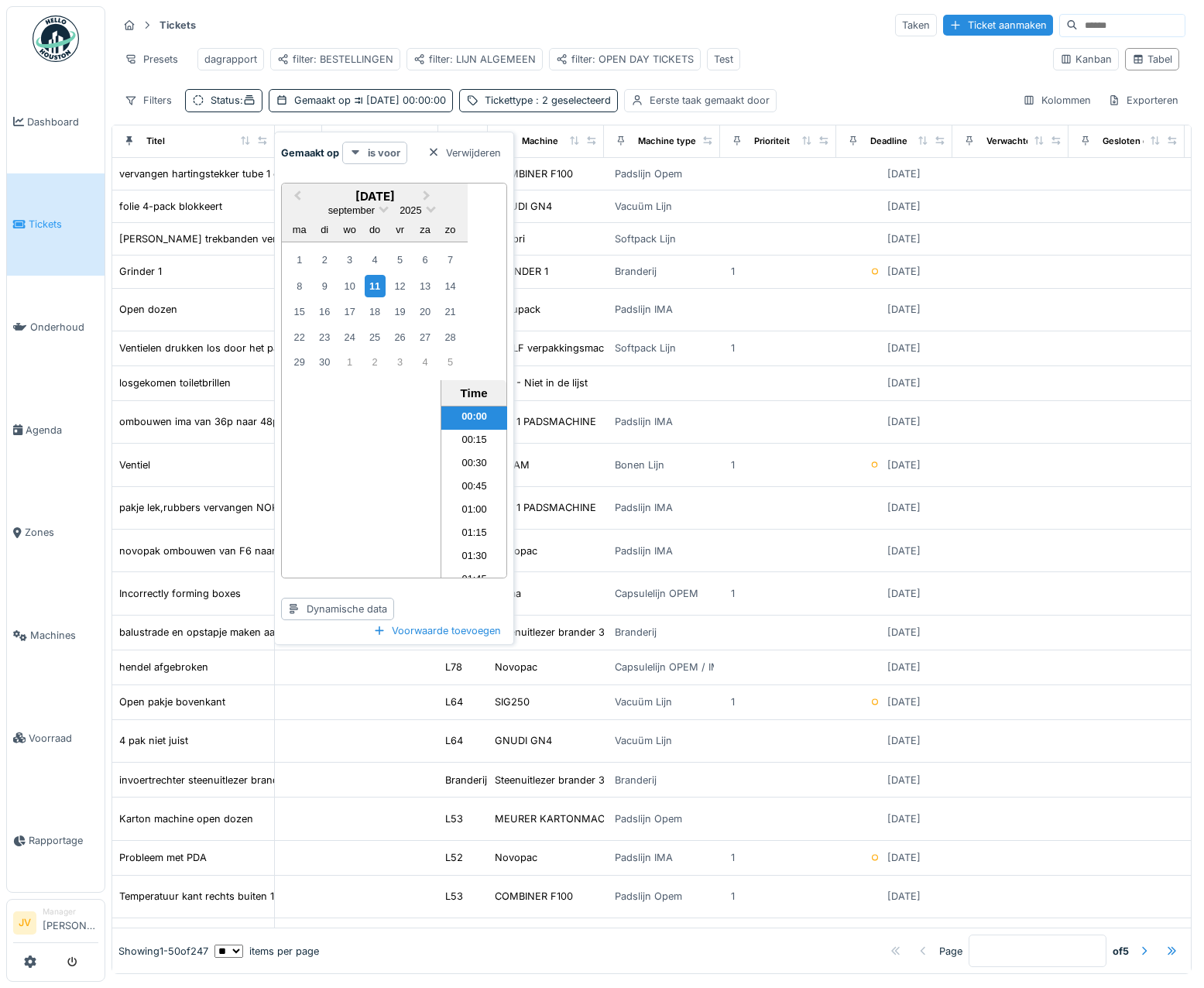
click at [375, 152] on strong "is voor" at bounding box center [384, 153] width 32 height 15
click at [381, 302] on div "is na of op" at bounding box center [392, 302] width 91 height 24
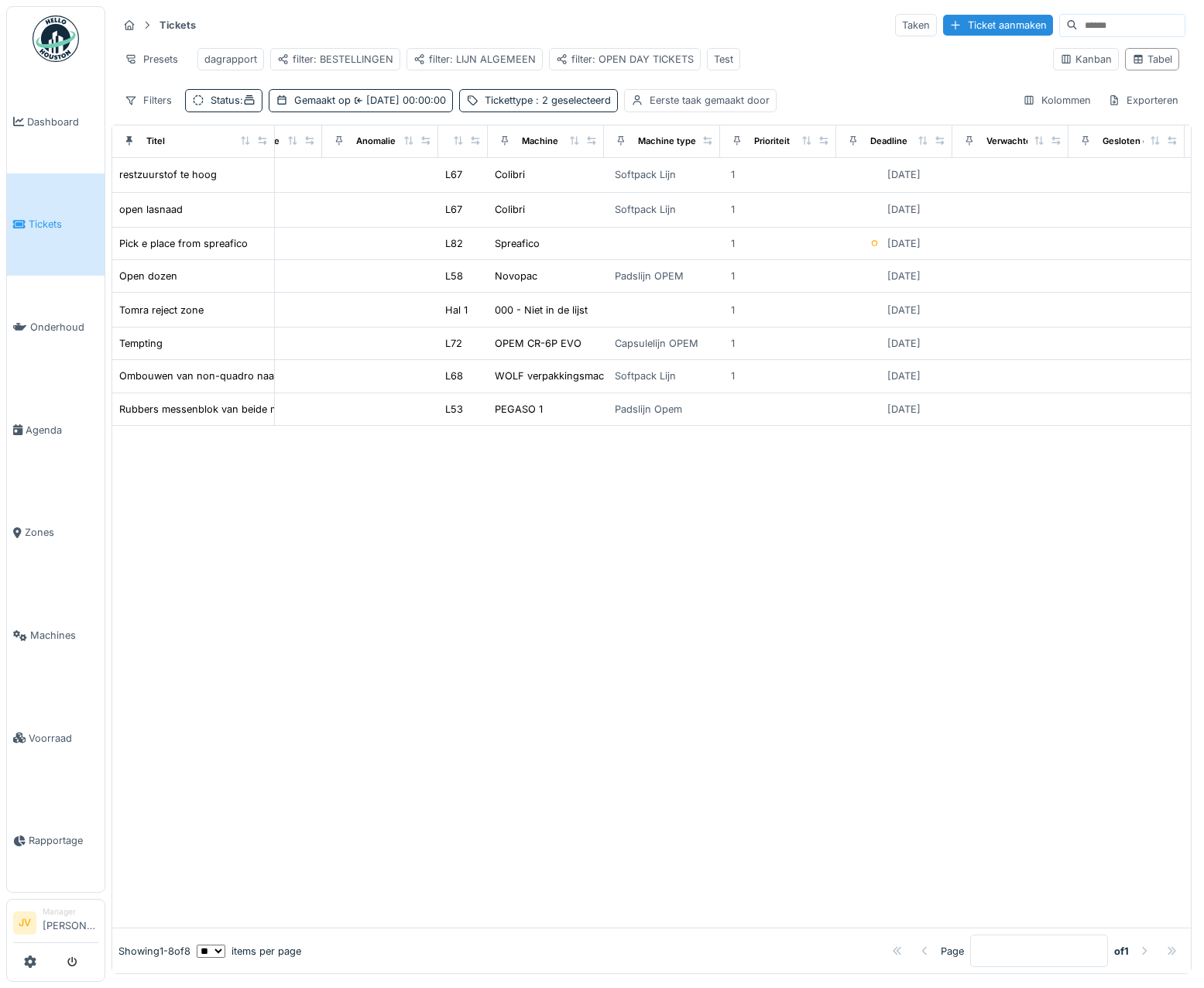
click at [193, 525] on div at bounding box center [651, 677] width 1078 height 503
click at [581, 60] on div "filter: OPEN DAY TICKETS" at bounding box center [625, 59] width 138 height 15
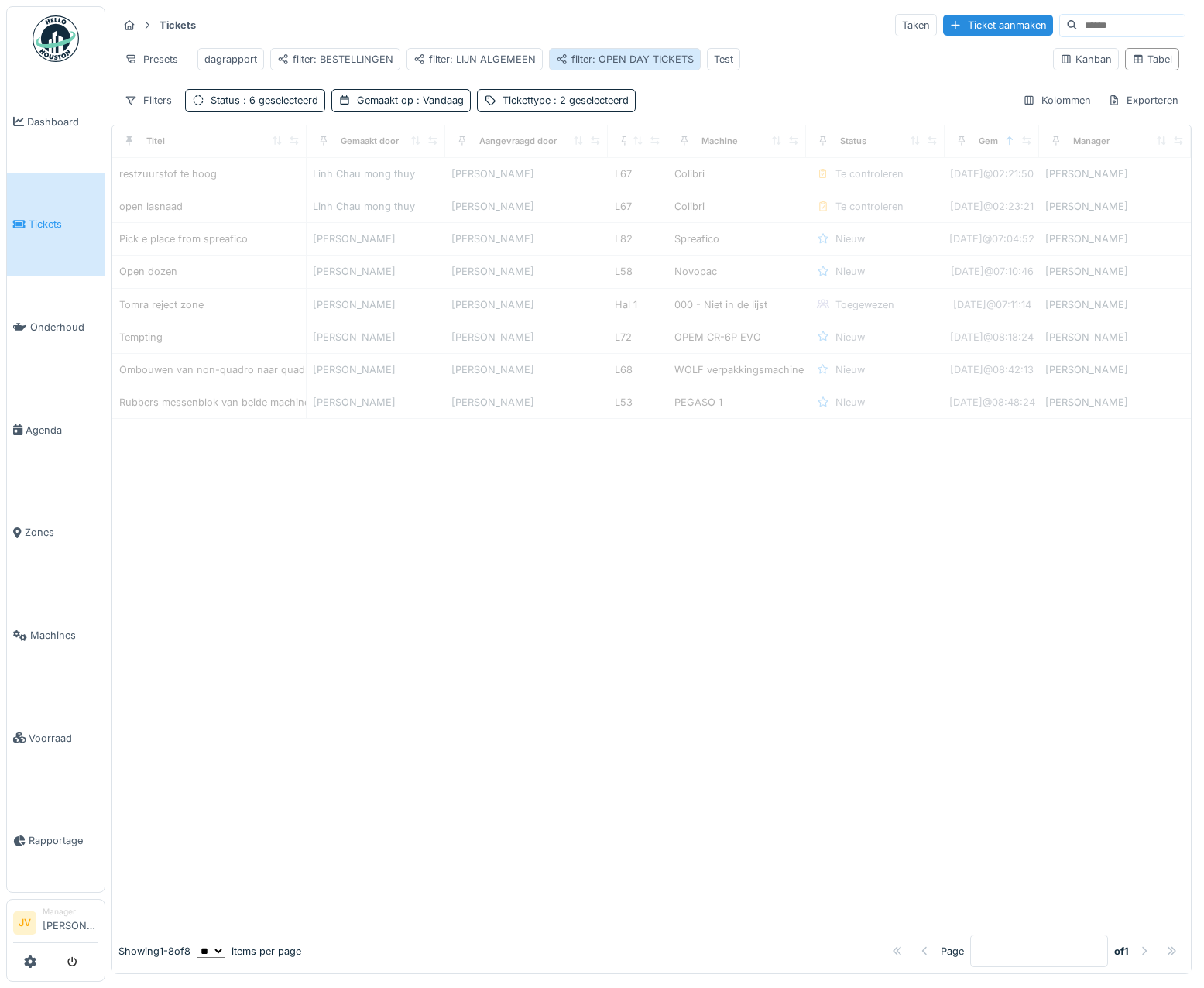
scroll to position [0, 0]
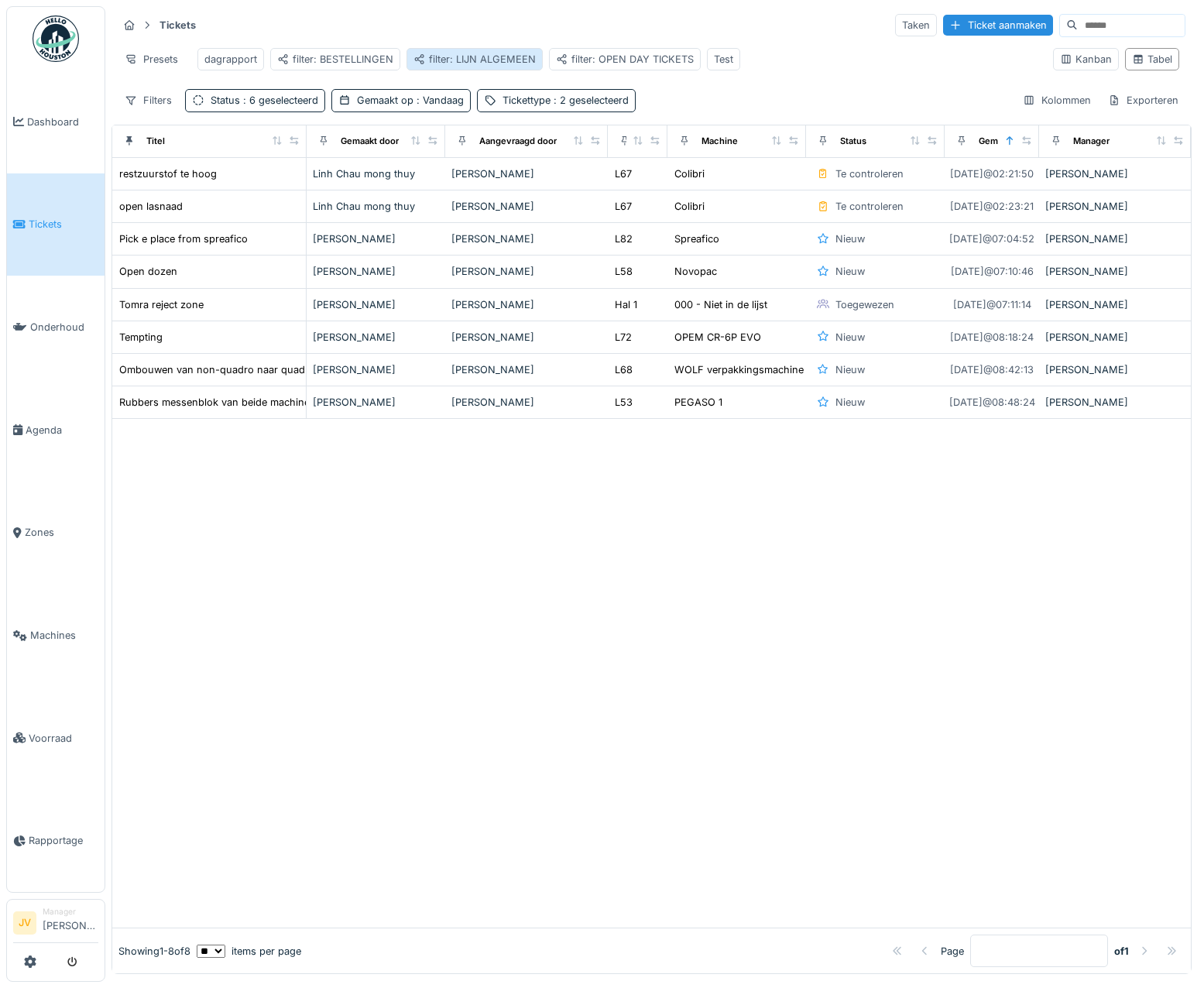
click at [483, 60] on div "filter: LIJN ALGEMEEN" at bounding box center [474, 59] width 122 height 15
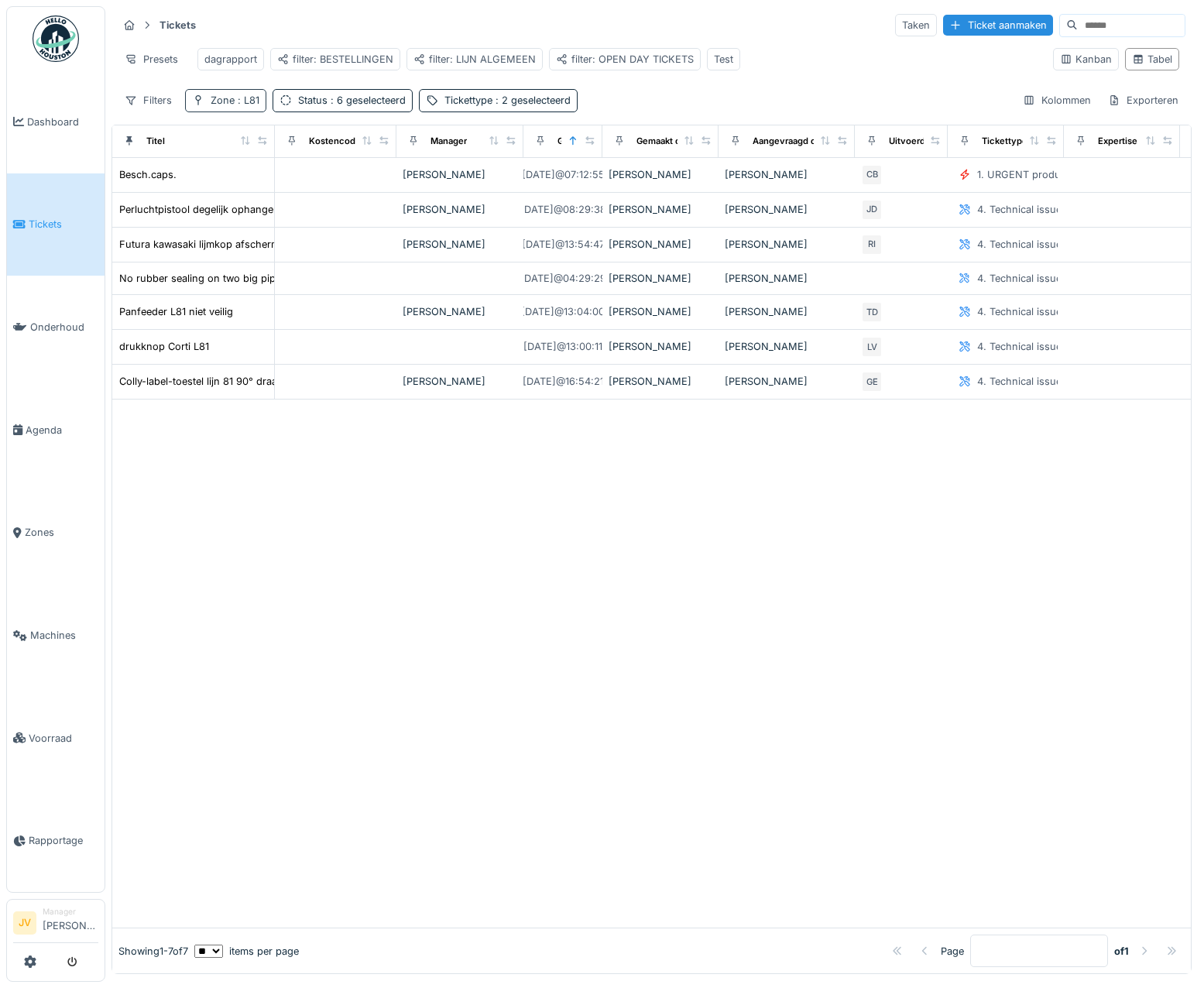
click at [242, 106] on span ": L81" at bounding box center [246, 101] width 25 height 11
click at [225, 215] on div "Uitrusting selecteren" at bounding box center [256, 212] width 129 height 21
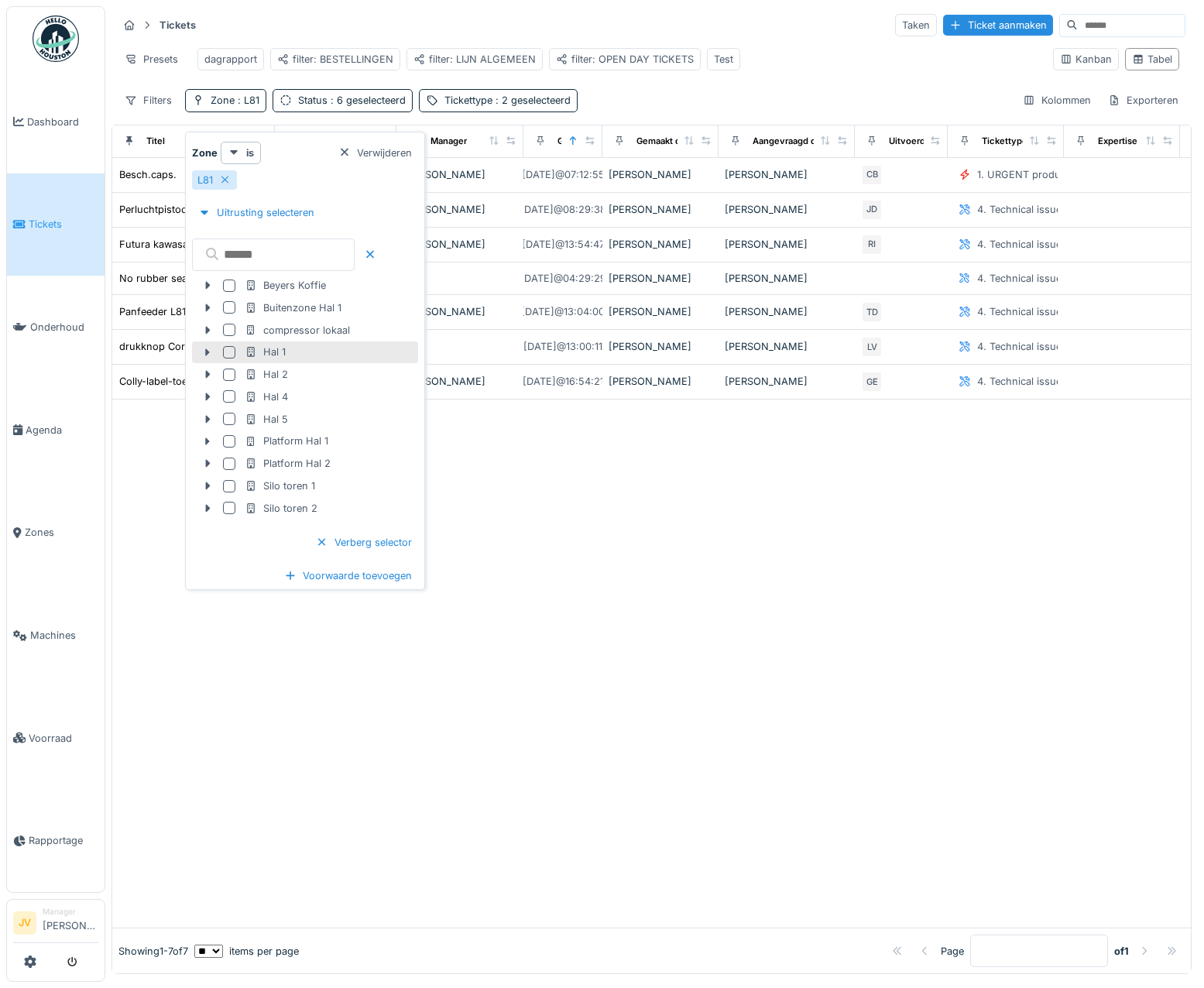
click at [229, 352] on div at bounding box center [229, 352] width 12 height 12
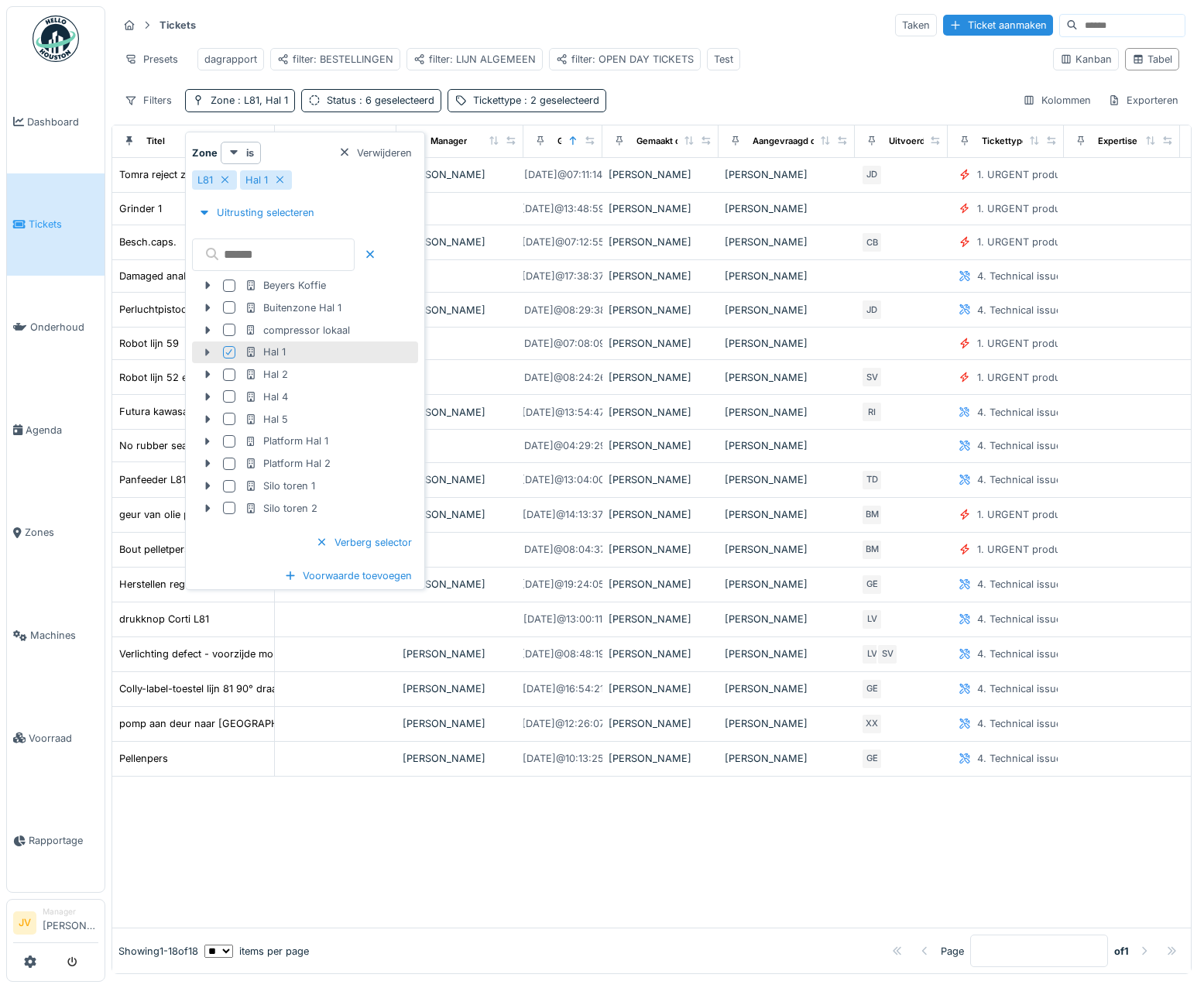
click at [211, 355] on icon at bounding box center [207, 353] width 12 height 10
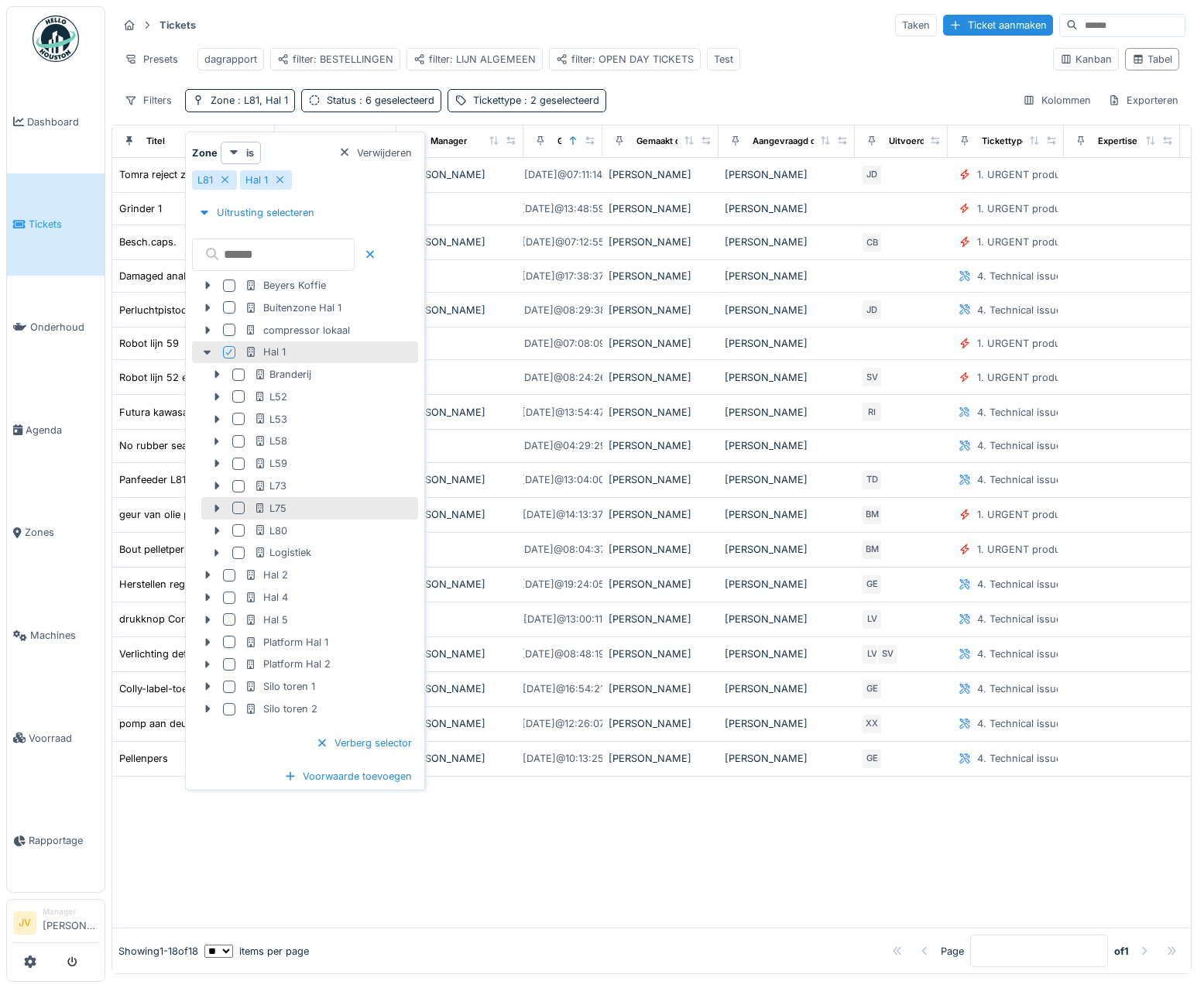
click at [235, 508] on div at bounding box center [238, 507] width 12 height 12
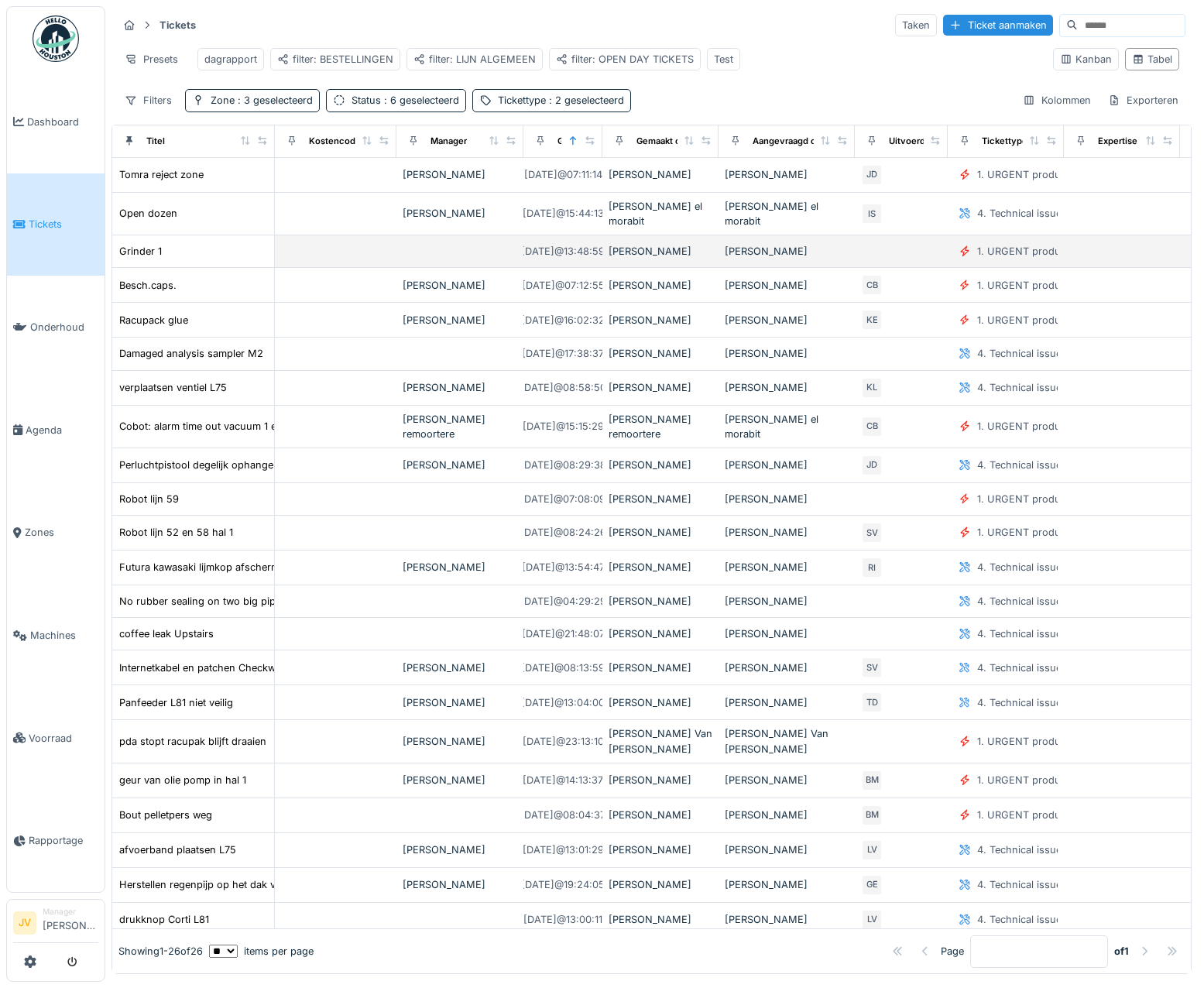
click at [473, 263] on td at bounding box center [460, 251] width 127 height 32
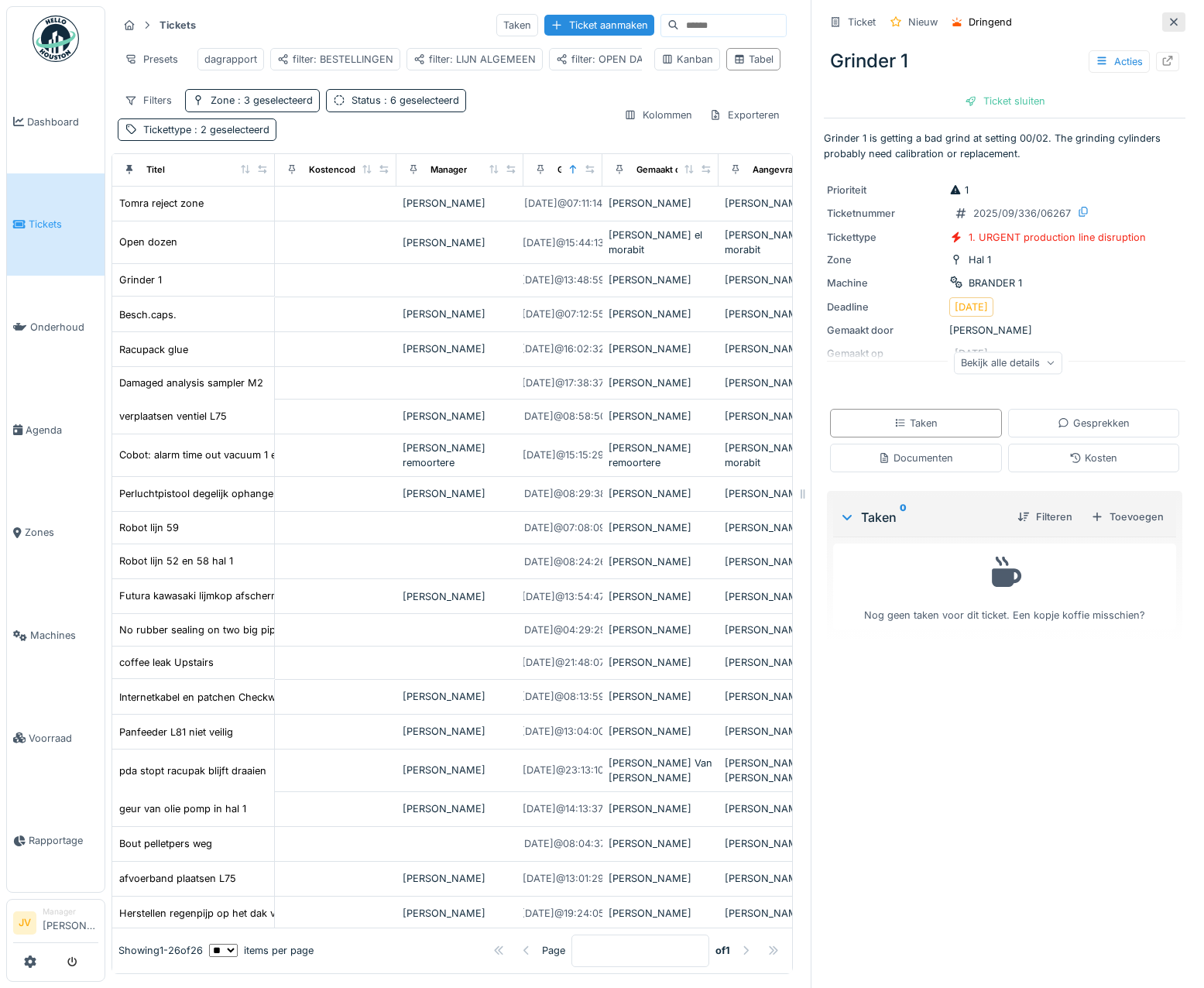
click at [1168, 24] on icon at bounding box center [1173, 22] width 12 height 10
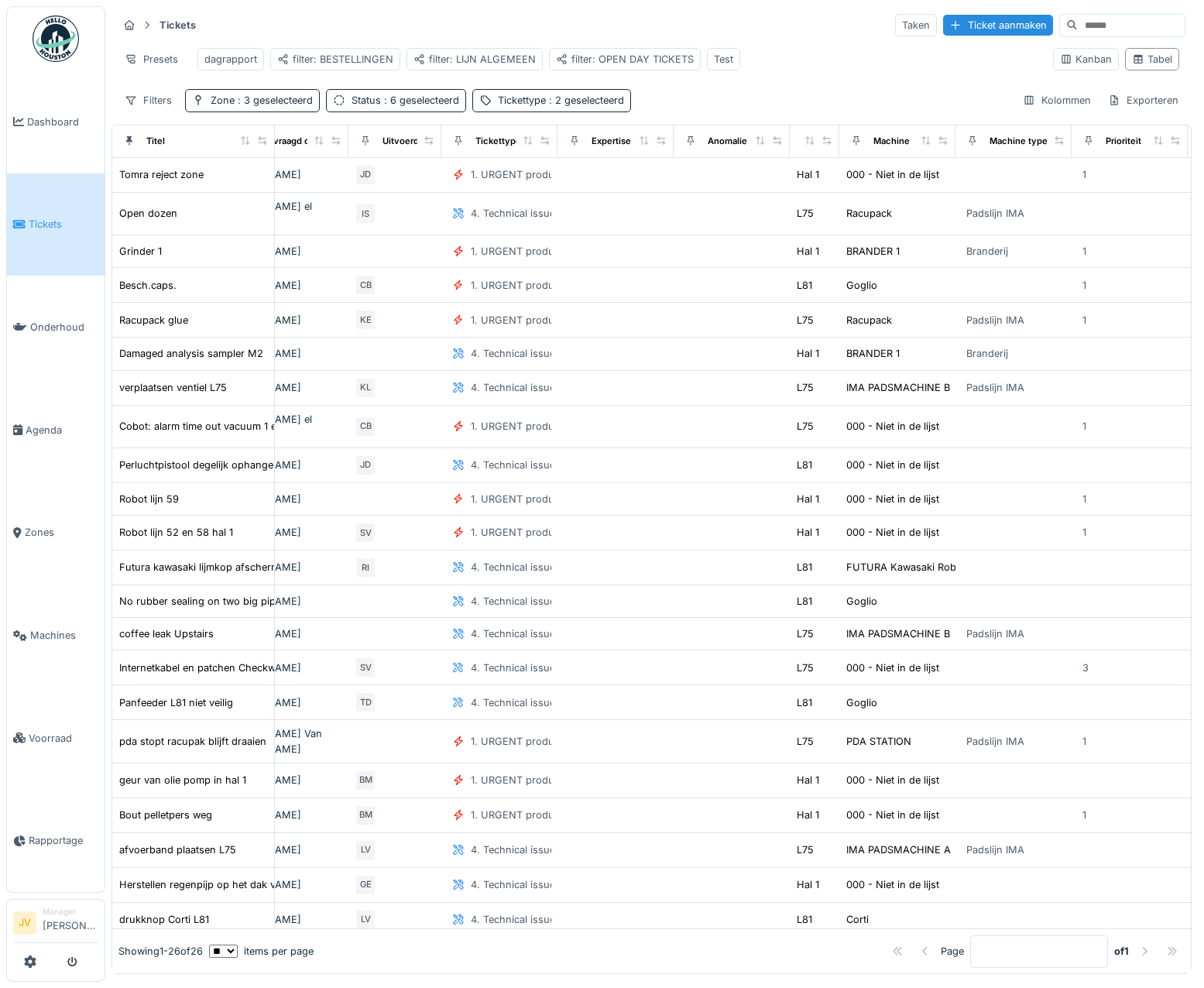
scroll to position [0, 579]
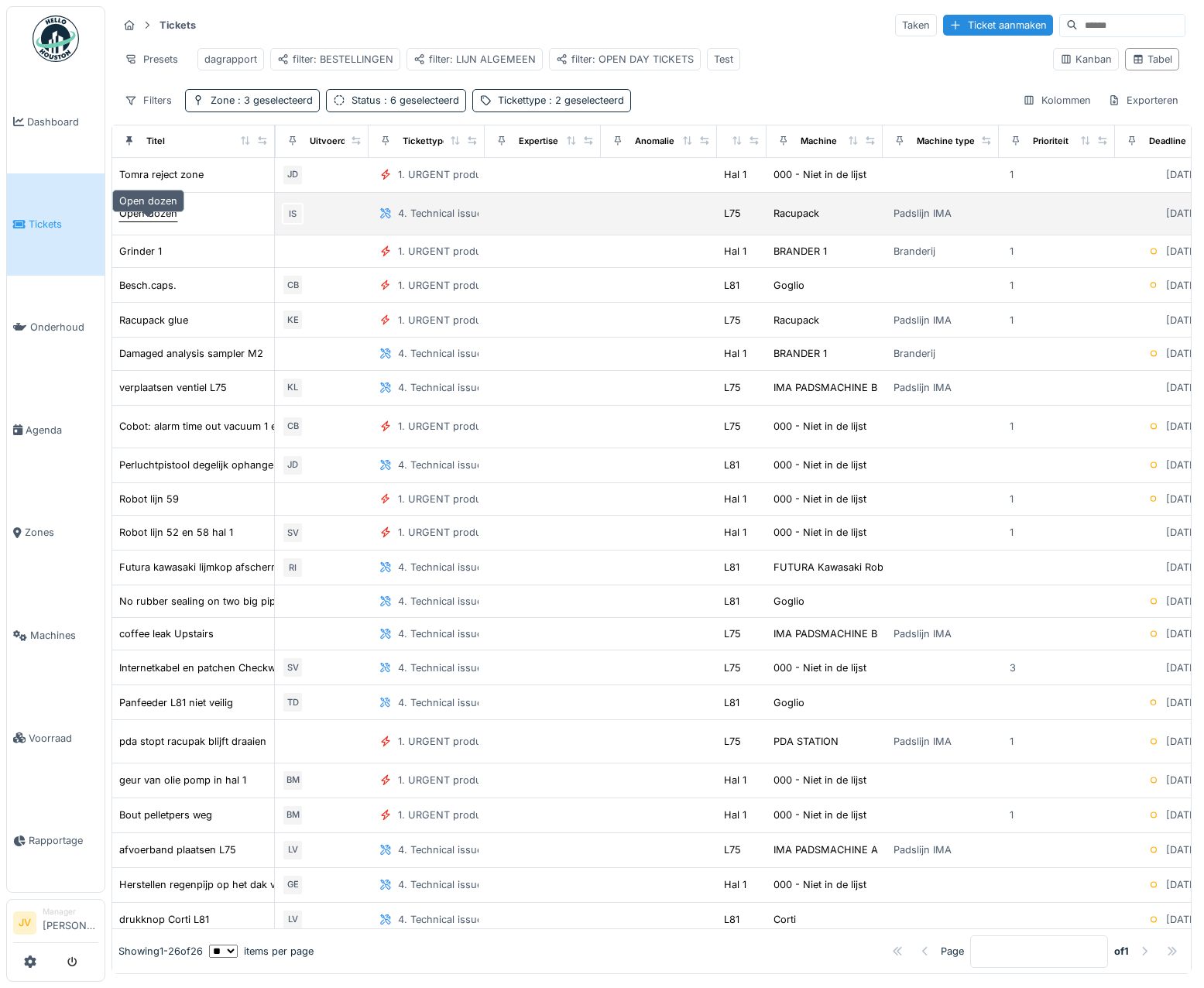
click at [172, 220] on div "Open dozen" at bounding box center [148, 213] width 58 height 15
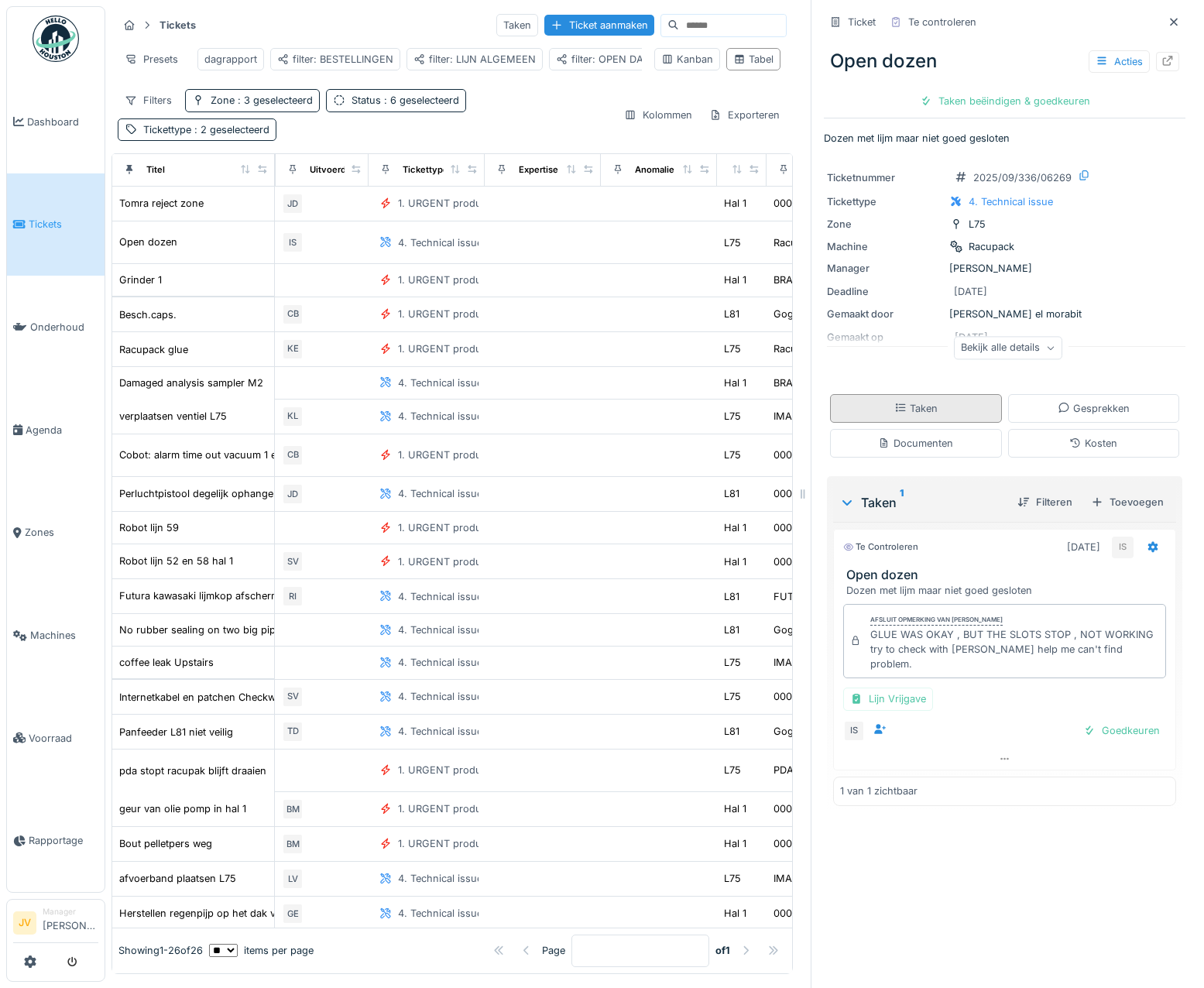
click at [945, 412] on div "Taken" at bounding box center [916, 408] width 172 height 28
click at [69, 216] on span "Tickets" at bounding box center [63, 224] width 70 height 15
